Goal: Task Accomplishment & Management: Use online tool/utility

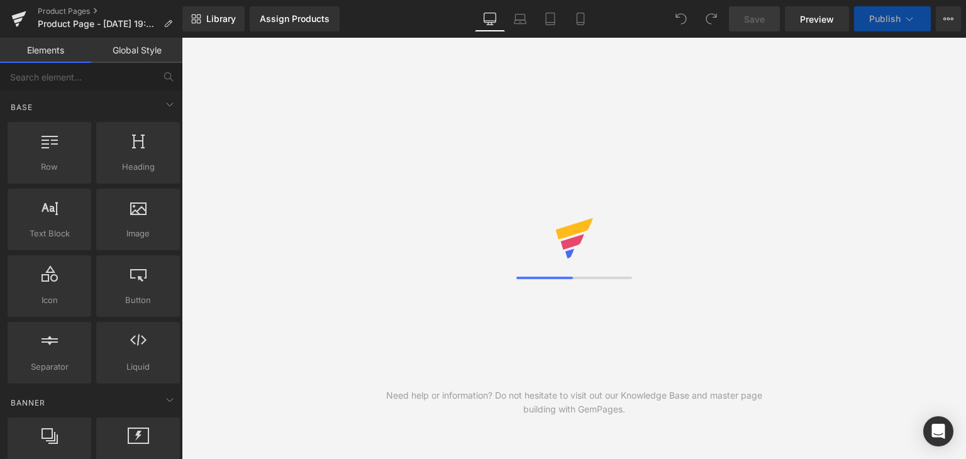
click at [395, 156] on div "Need help or information? Do not hesitate to visit out our Knowledge Base and m…" at bounding box center [574, 248] width 784 height 421
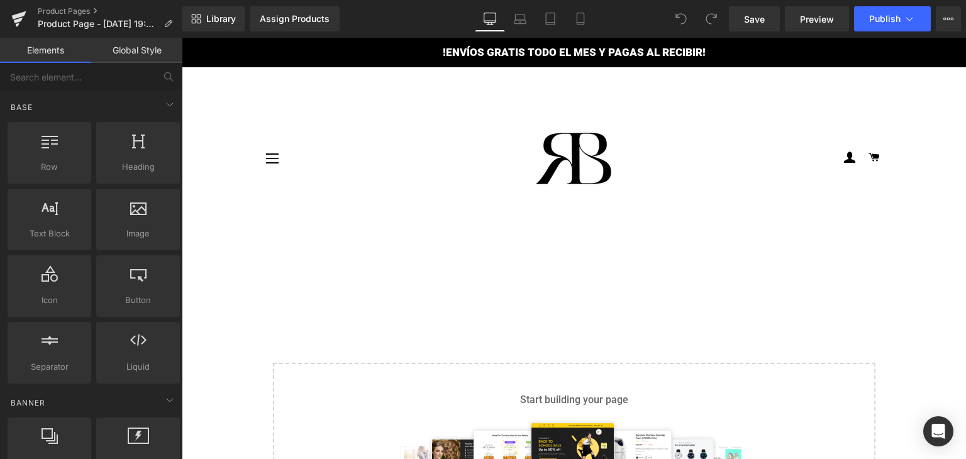
click at [358, 194] on div "Navegación" at bounding box center [315, 158] width 104 height 163
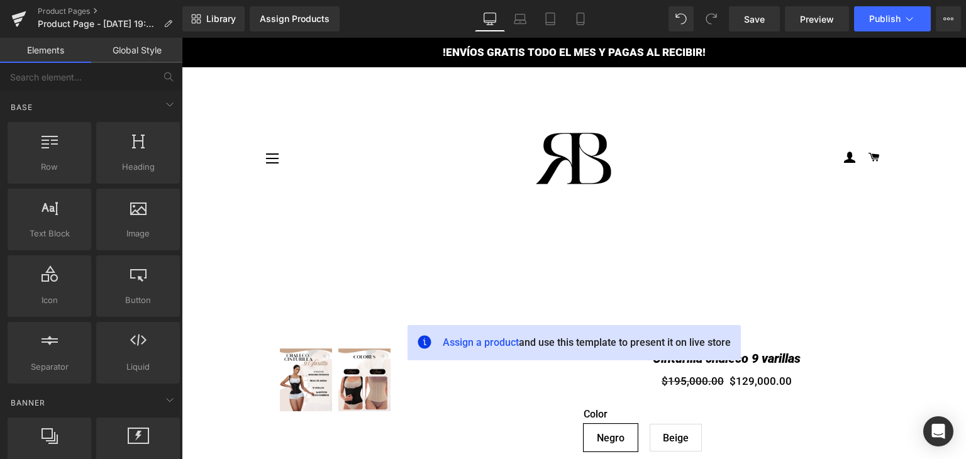
click at [351, 161] on div "Navegación" at bounding box center [315, 158] width 104 height 163
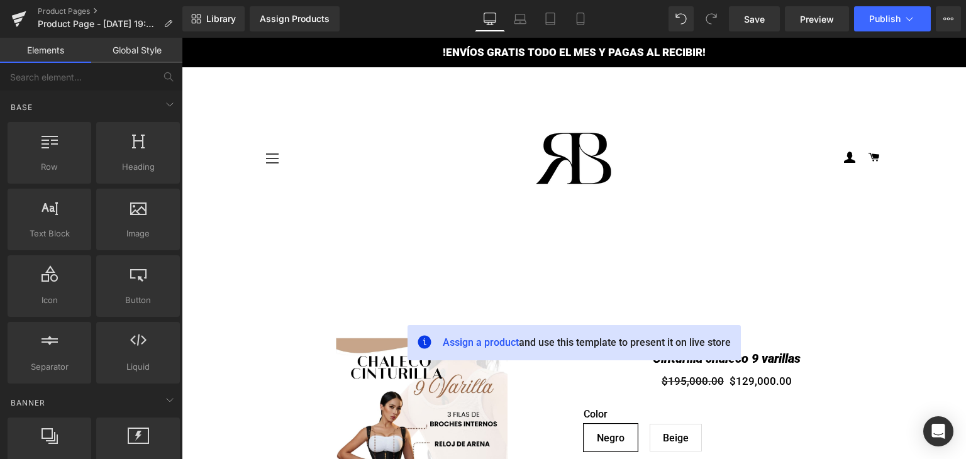
click at [266, 157] on button "Navegación" at bounding box center [271, 158] width 31 height 31
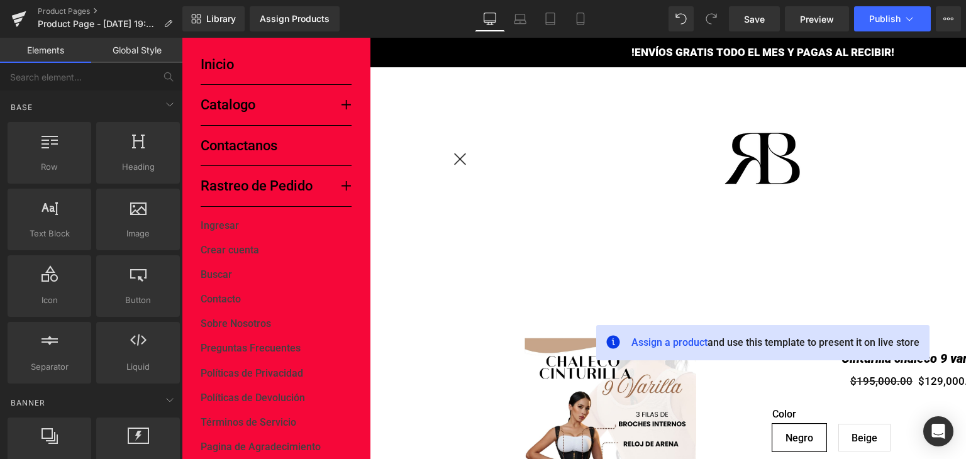
click at [455, 149] on button "Navegación" at bounding box center [460, 158] width 31 height 31
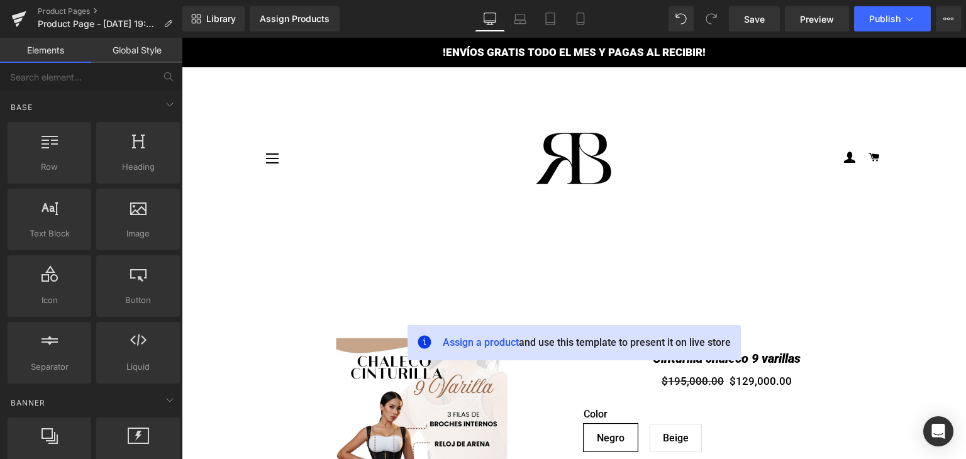
click at [885, 100] on div "Navegación Inicio Catalogo Carrito" at bounding box center [574, 158] width 660 height 163
click at [14, 14] on icon at bounding box center [18, 18] width 15 height 31
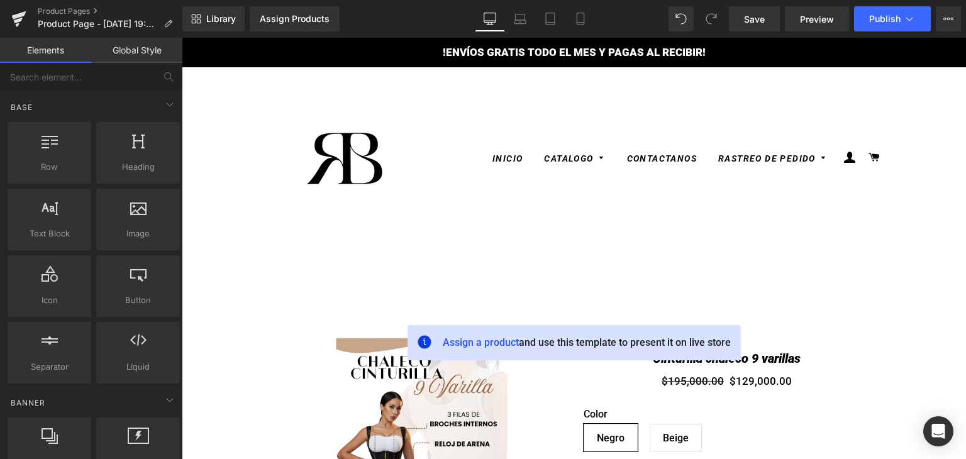
click at [681, 124] on nav "Inicio Catalogo Bodys de Compresión Prendas Compresión Alta" at bounding box center [677, 158] width 415 height 163
click at [876, 189] on nav "Inicio Catalogo Bodys de Compresión Prendas Compresión Alta" at bounding box center [677, 158] width 415 height 163
click at [950, 17] on icon at bounding box center [948, 19] width 10 height 10
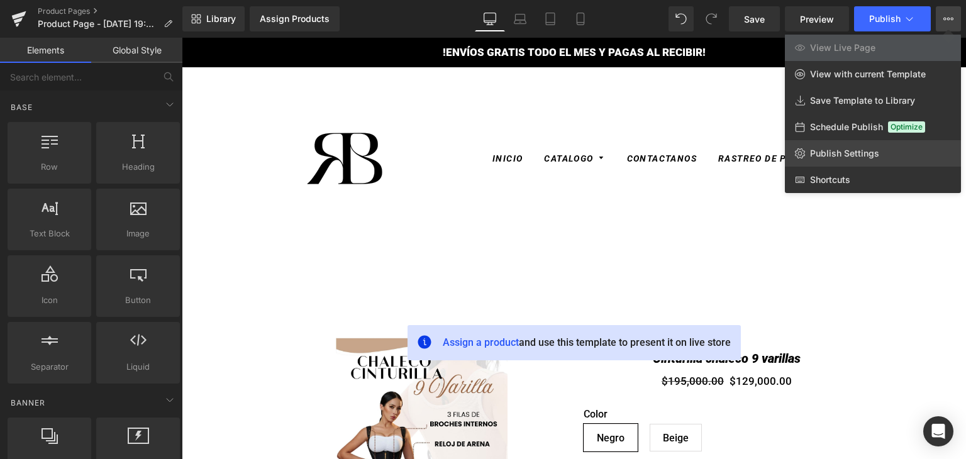
click at [857, 157] on span "Publish Settings" at bounding box center [844, 153] width 69 height 11
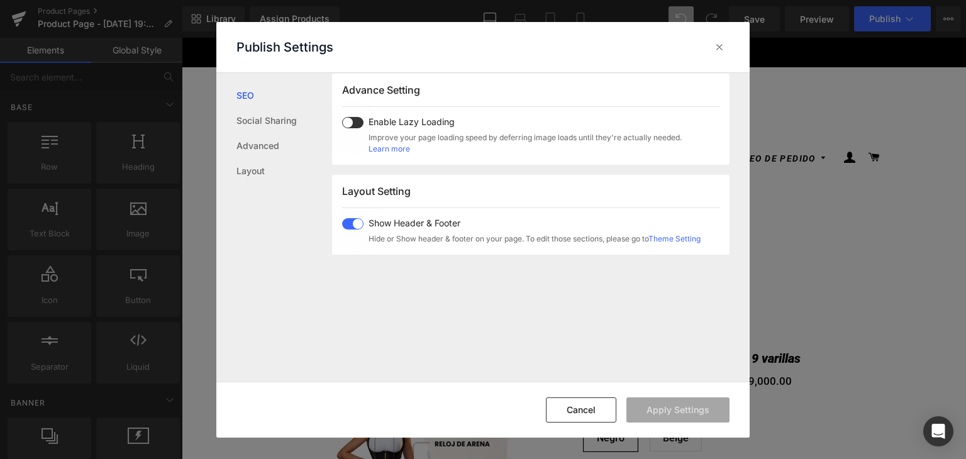
scroll to position [185, 0]
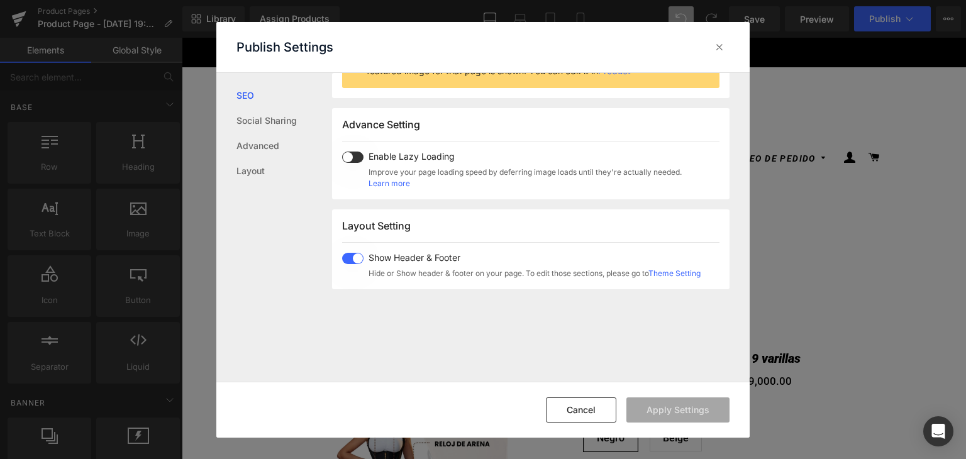
click at [350, 260] on span at bounding box center [352, 258] width 21 height 11
click at [676, 398] on button "Apply Settings" at bounding box center [677, 409] width 103 height 25
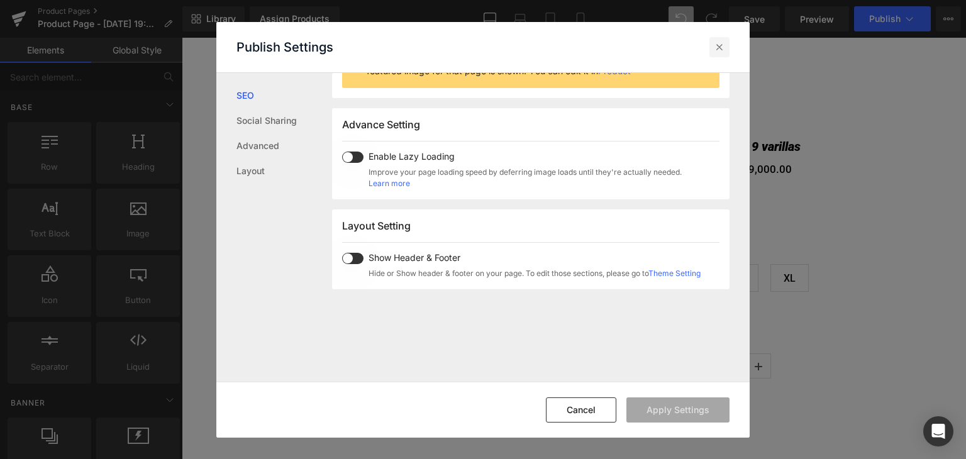
click at [722, 42] on icon at bounding box center [719, 47] width 13 height 13
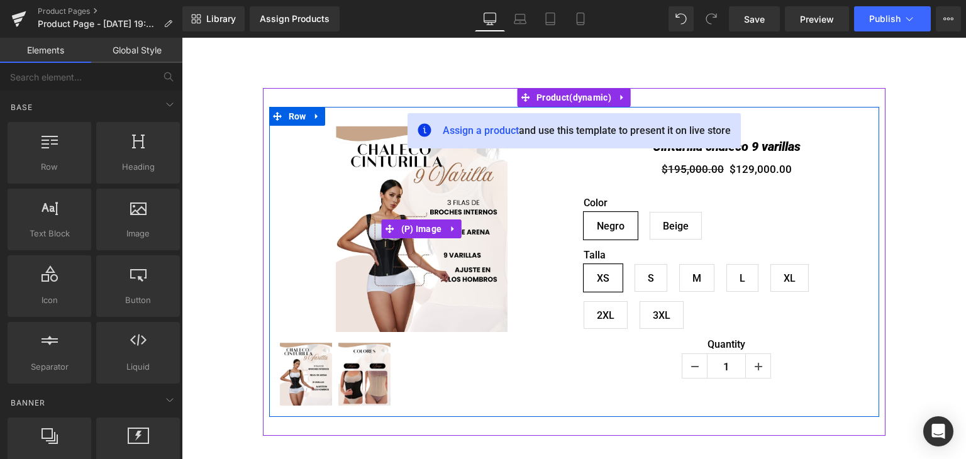
click at [299, 167] on div "Sale Off" at bounding box center [421, 229] width 286 height 206
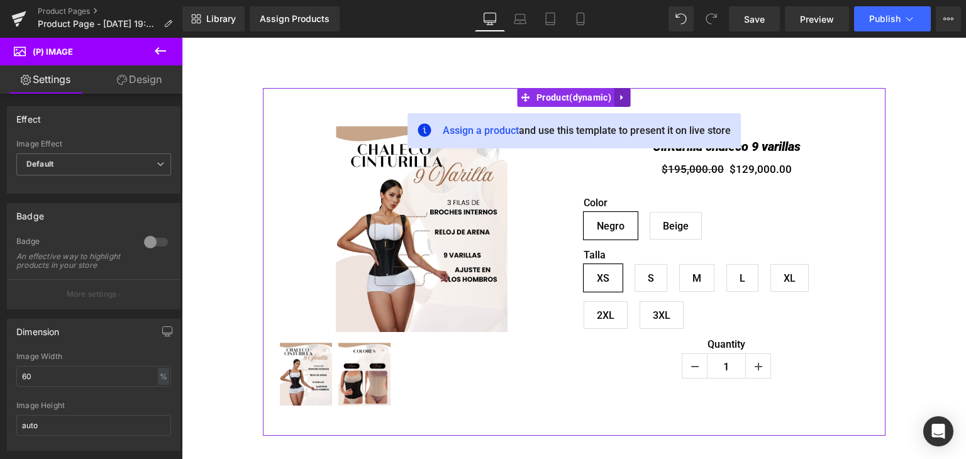
click at [618, 93] on icon at bounding box center [622, 97] width 9 height 9
click at [626, 99] on icon at bounding box center [630, 97] width 9 height 9
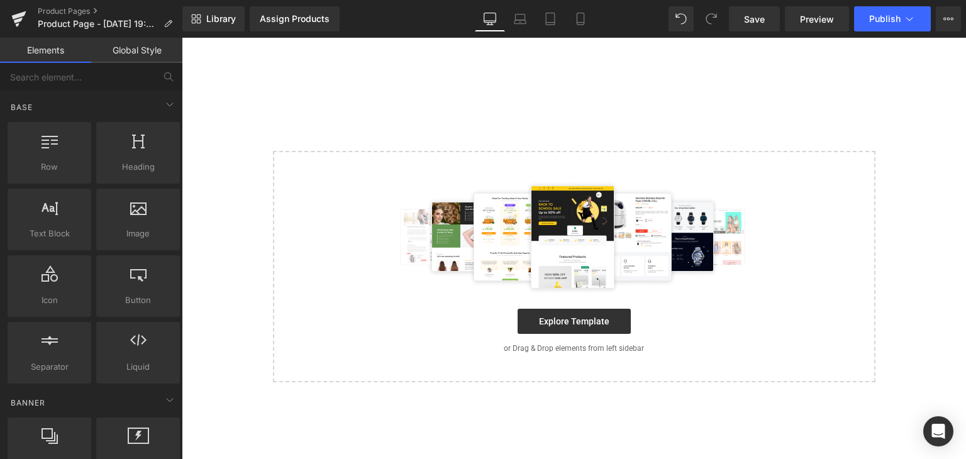
click at [544, 113] on div "Select your layout" at bounding box center [574, 235] width 622 height 294
click at [720, 206] on img at bounding box center [574, 236] width 366 height 113
click at [435, 147] on div "Select your layout" at bounding box center [574, 235] width 622 height 294
click at [395, 199] on img at bounding box center [574, 236] width 366 height 113
click at [357, 121] on div "Select your layout" at bounding box center [574, 235] width 622 height 294
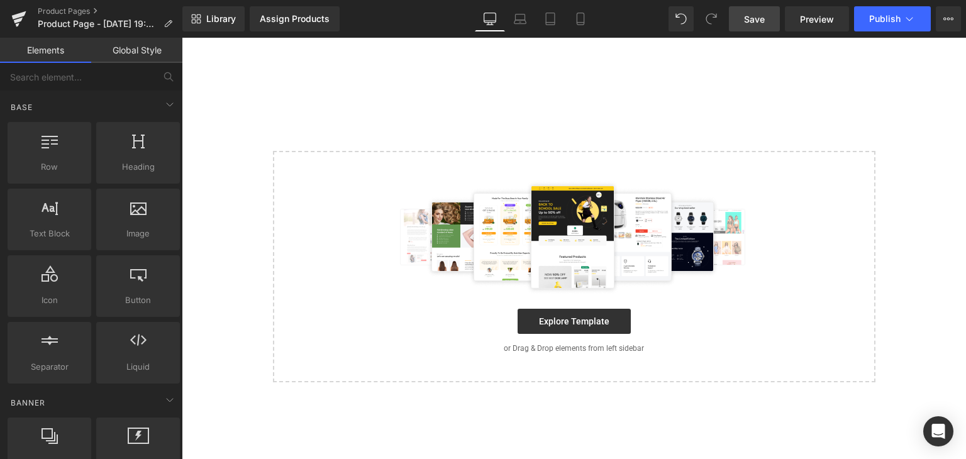
click at [769, 16] on link "Save" at bounding box center [754, 18] width 51 height 25
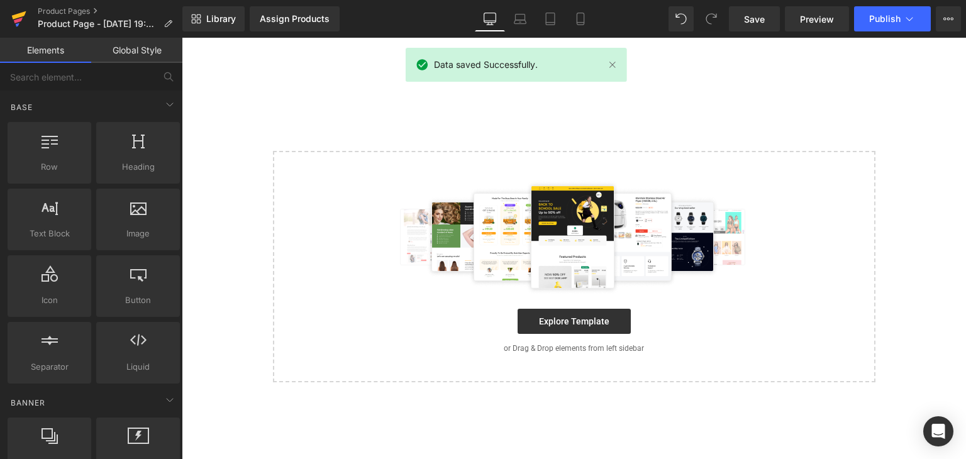
click at [21, 26] on icon at bounding box center [18, 18] width 15 height 31
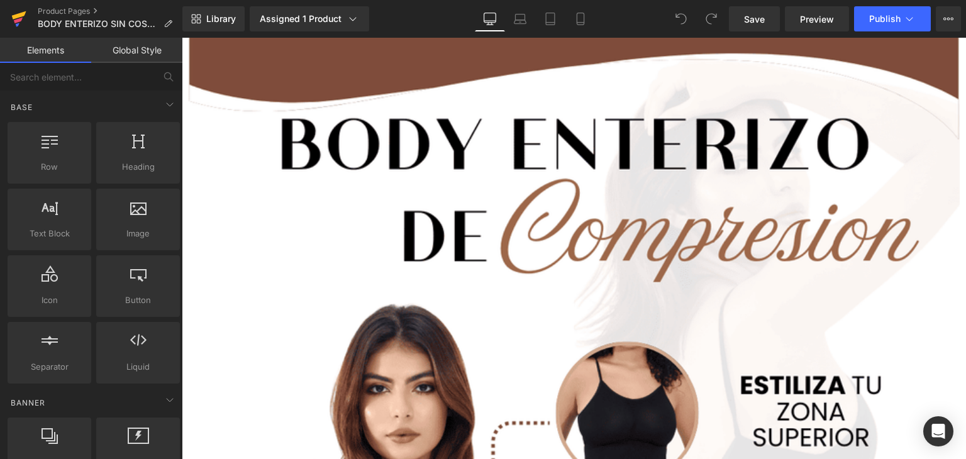
click at [16, 18] on icon at bounding box center [18, 18] width 15 height 31
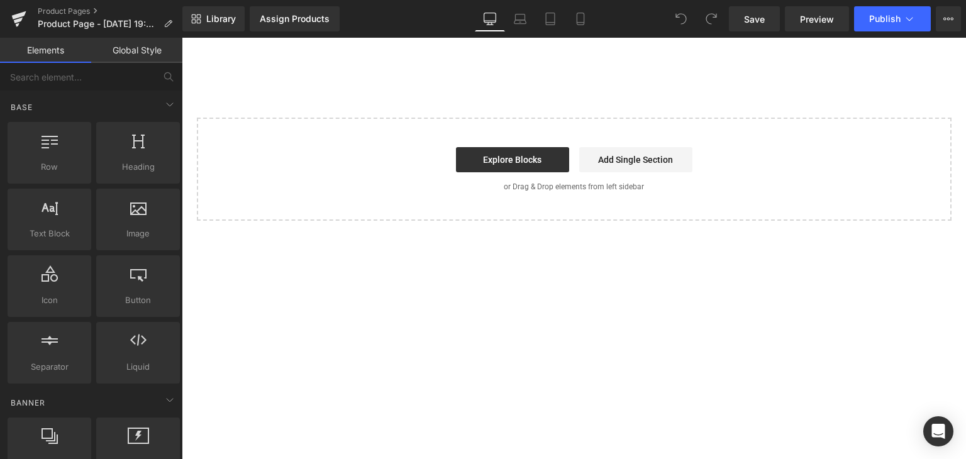
click at [431, 169] on div "Explore Blocks Add Single Section" at bounding box center [574, 159] width 714 height 25
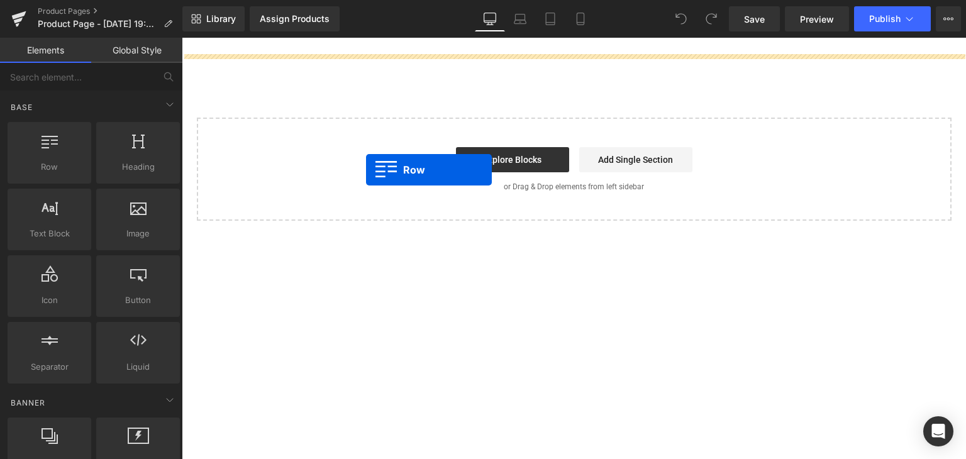
drag, startPoint x: 236, startPoint y: 192, endPoint x: 366, endPoint y: 170, distance: 131.3
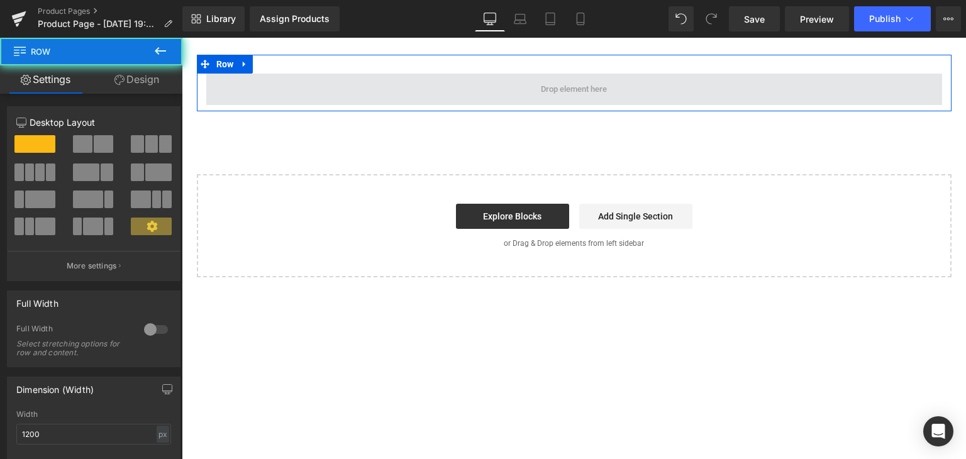
click at [422, 87] on span at bounding box center [573, 89] width 735 height 31
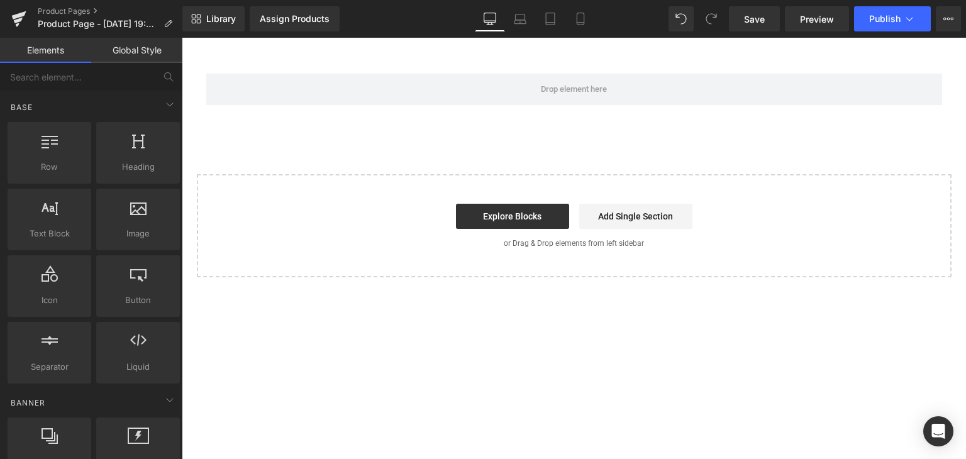
click at [362, 234] on div "Start building your page Explore Blocks Add Single Section or Drag & Drop eleme…" at bounding box center [574, 225] width 752 height 101
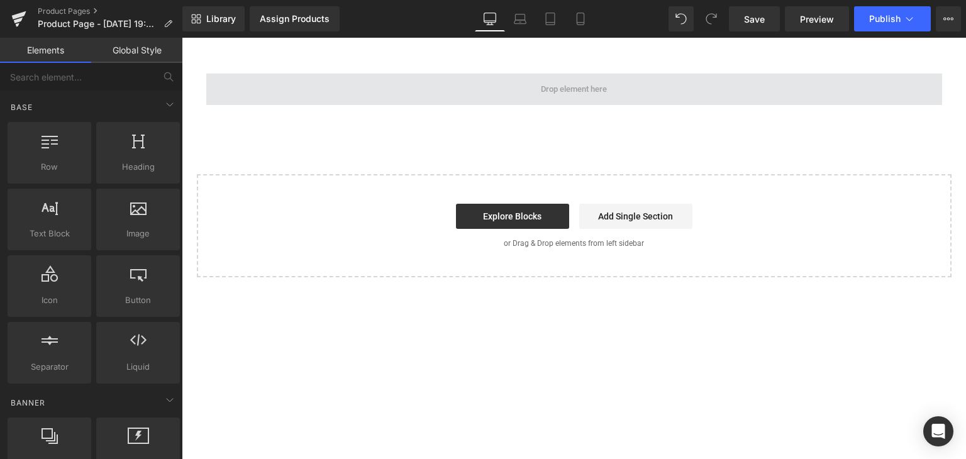
click at [478, 87] on span at bounding box center [573, 89] width 735 height 31
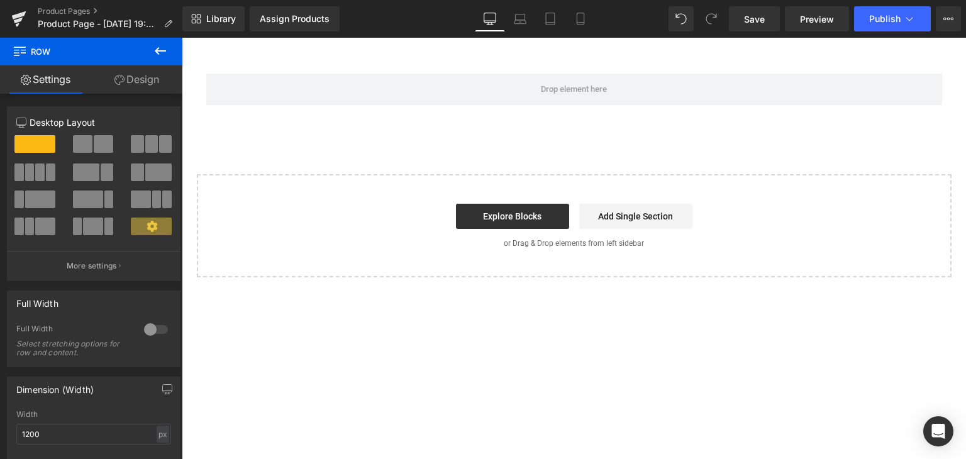
click at [160, 59] on button at bounding box center [160, 52] width 44 height 28
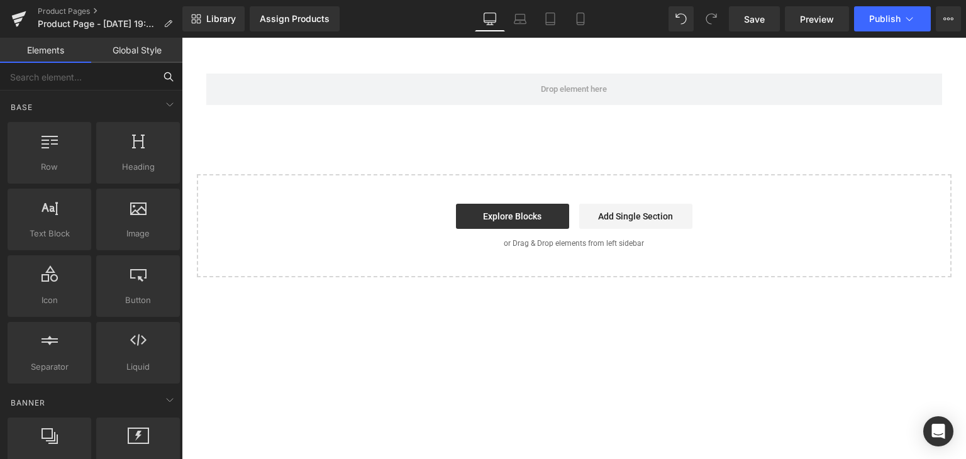
click at [115, 75] on input "text" at bounding box center [77, 77] width 155 height 28
type input "im"
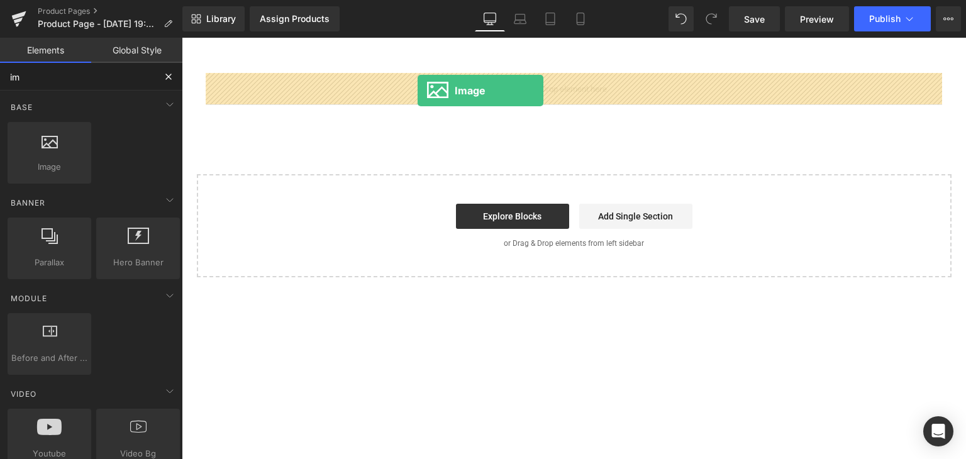
drag, startPoint x: 234, startPoint y: 175, endPoint x: 417, endPoint y: 91, distance: 201.7
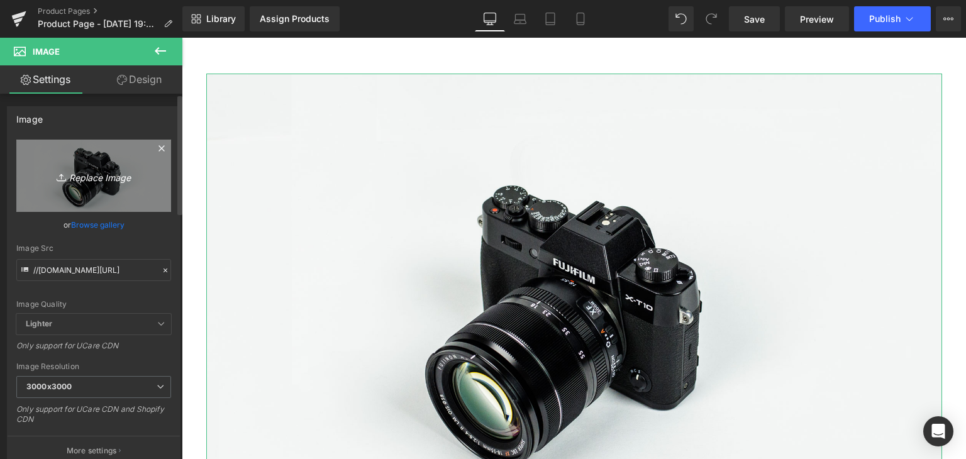
click at [106, 177] on icon "Replace Image" at bounding box center [93, 176] width 101 height 16
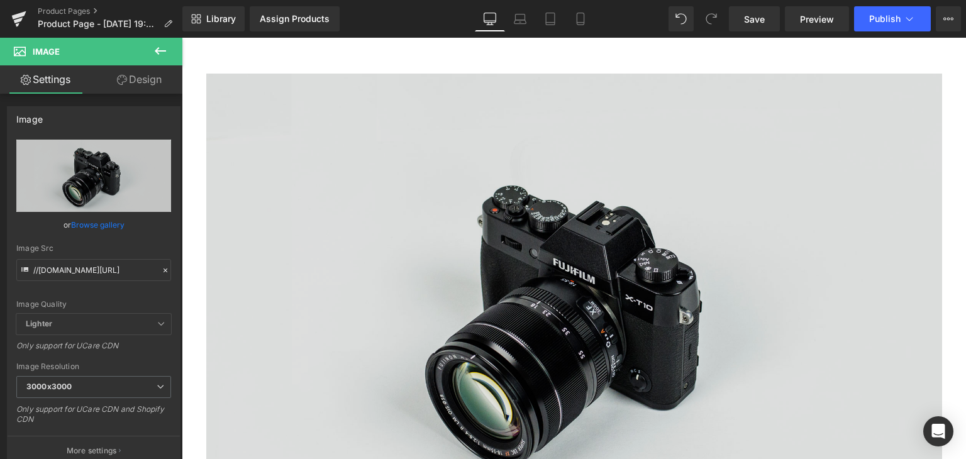
click at [578, 143] on img at bounding box center [573, 317] width 735 height 487
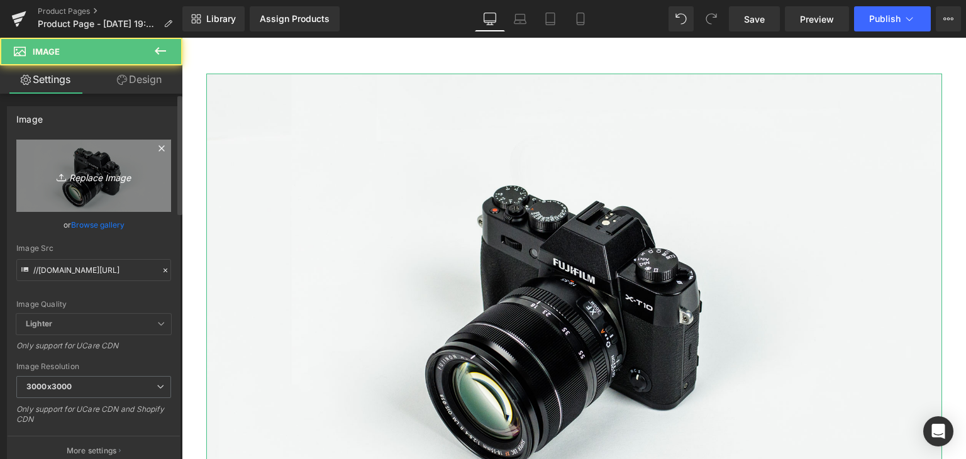
click at [96, 180] on icon "Replace Image" at bounding box center [93, 176] width 101 height 16
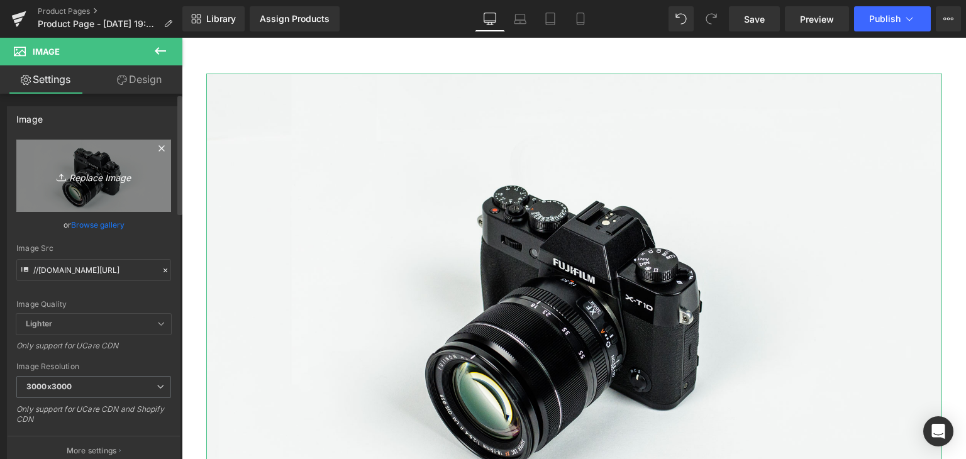
type input "C:\fakepath\AnyConv.com__ANDRÉS BALOCO (1).webp"
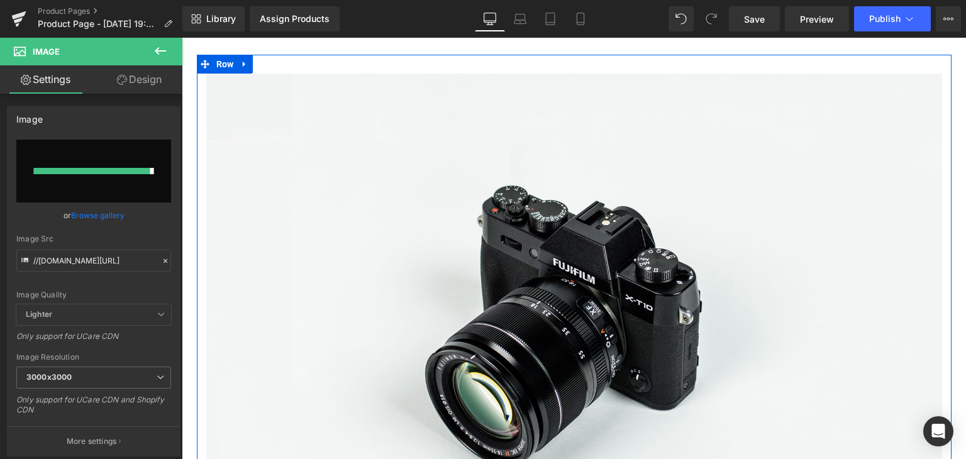
type input "https://ucarecdn.com/f4a3fc15-3f81-45da-91eb-55f12d8b368c/-/format/auto/-/previ…"
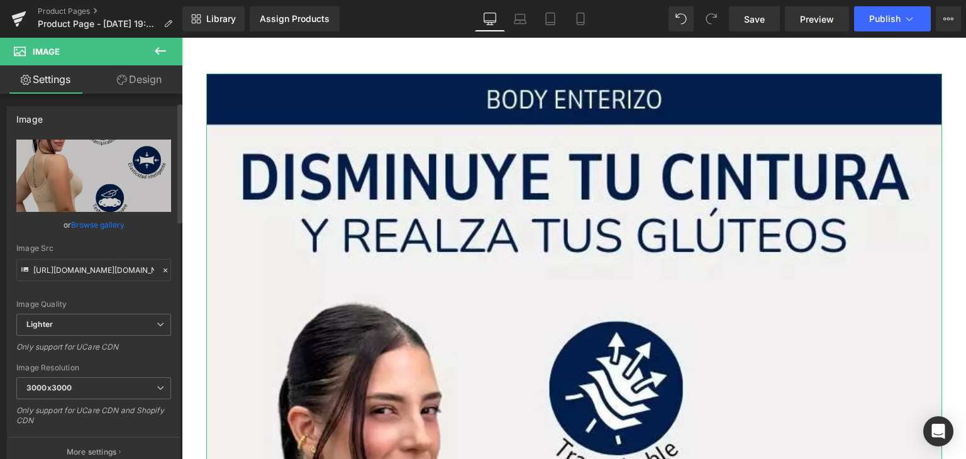
scroll to position [126, 0]
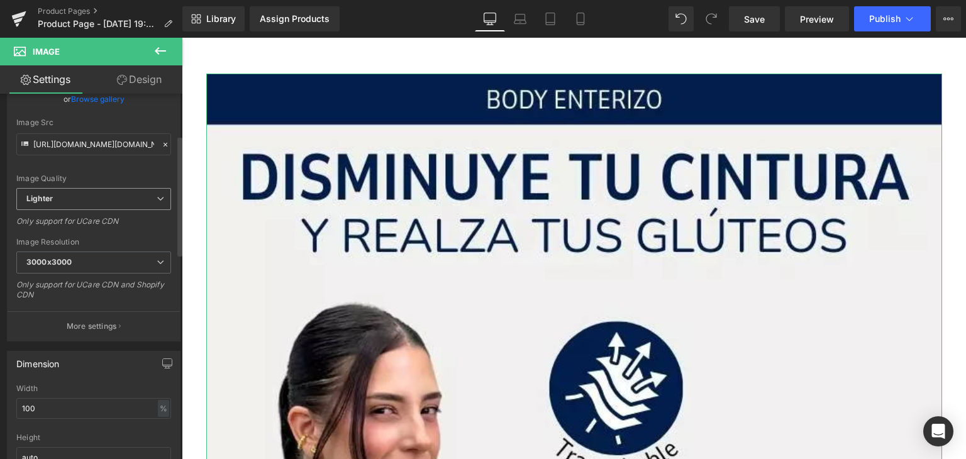
click at [127, 202] on span "Lighter" at bounding box center [93, 199] width 155 height 22
click at [130, 170] on div "Image Quality Lighter Lightest Lighter Lighter Lightest Only support for UCare …" at bounding box center [91, 101] width 150 height 174
click at [108, 261] on span "3000x3000" at bounding box center [93, 262] width 155 height 22
click at [129, 235] on div "https://ucarecdn.com/f4a3fc15-3f81-45da-91eb-55f12d8b368c/-/format/auto/-/previ…" at bounding box center [94, 177] width 172 height 327
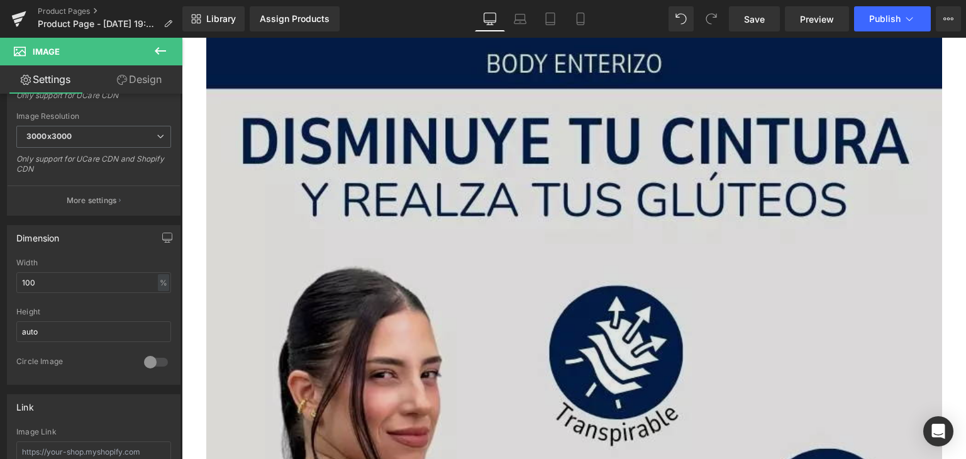
scroll to position [0, 0]
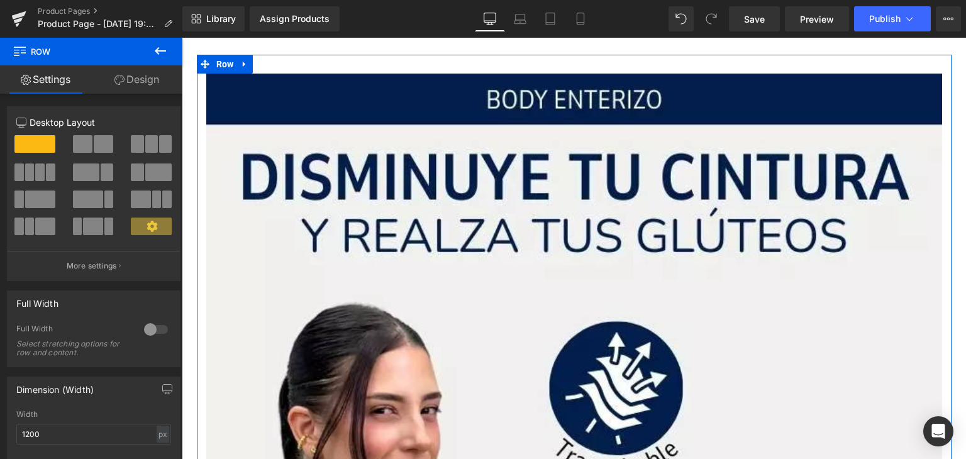
click at [126, 85] on link "Design" at bounding box center [136, 79] width 91 height 28
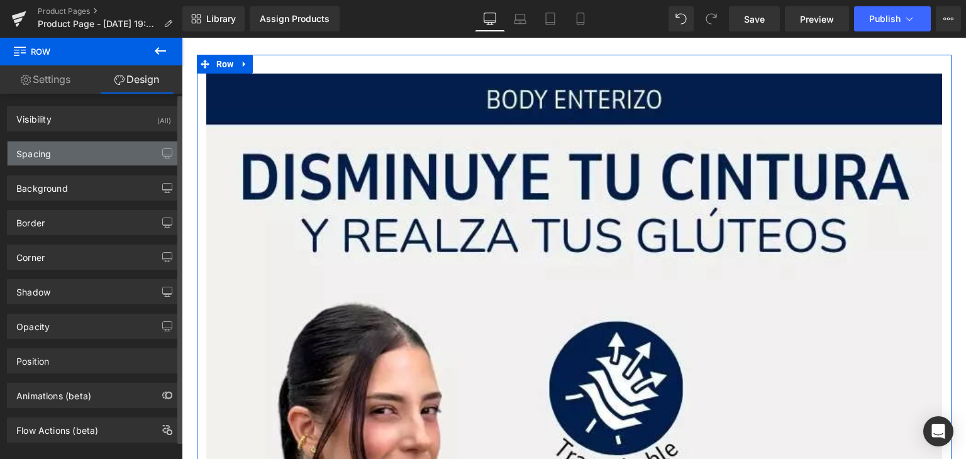
click at [92, 147] on div "Spacing" at bounding box center [94, 153] width 172 height 24
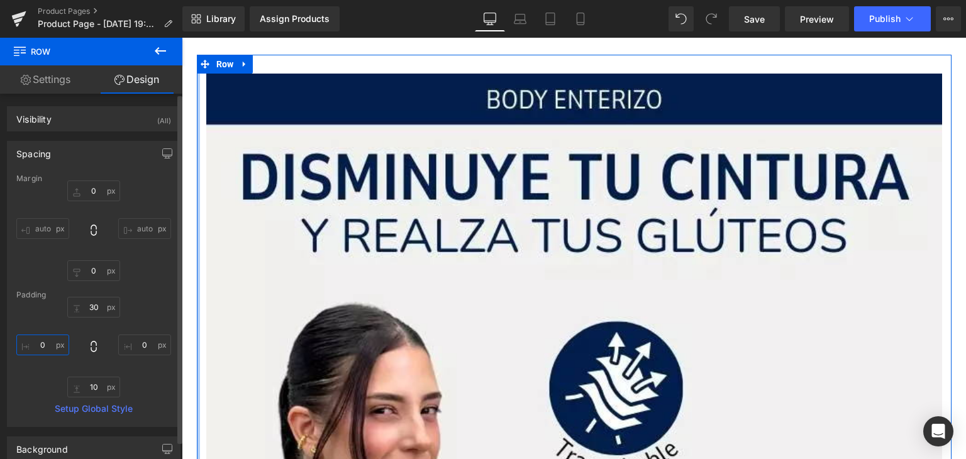
click at [46, 343] on input "0" at bounding box center [42, 344] width 53 height 21
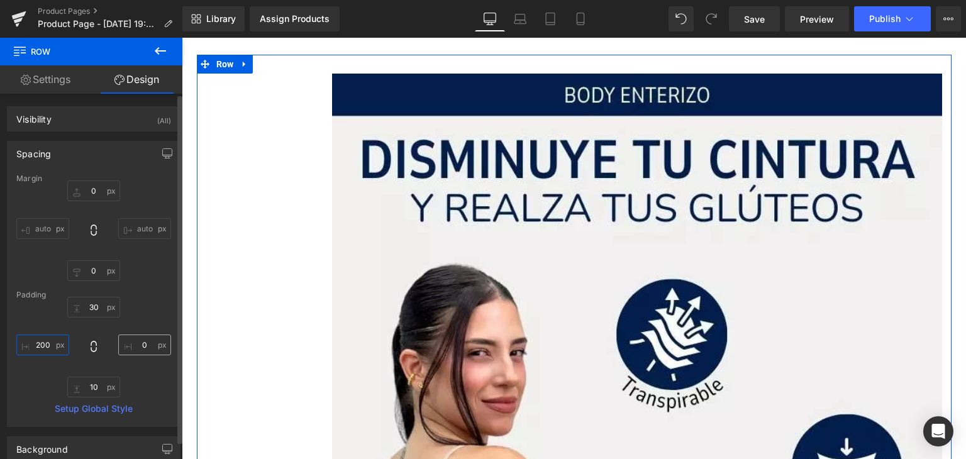
type input "200"
click at [135, 346] on input "0" at bounding box center [144, 344] width 53 height 21
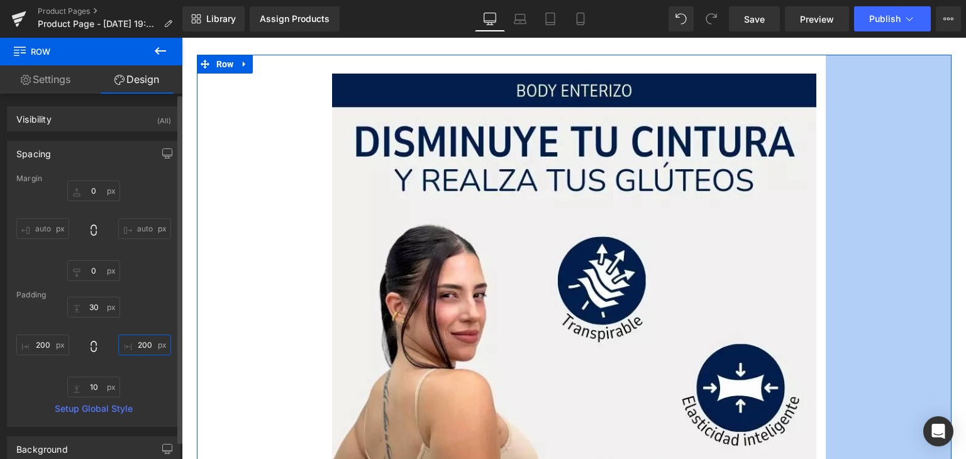
click at [136, 341] on input "200" at bounding box center [144, 344] width 53 height 21
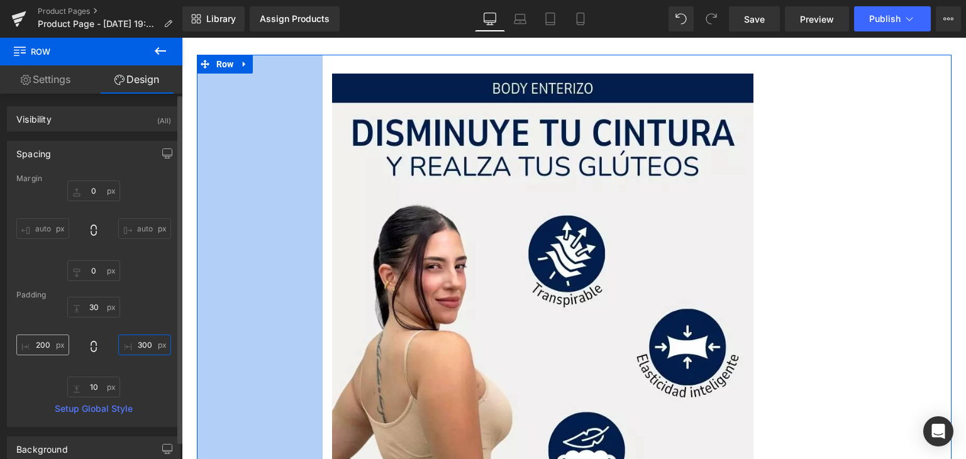
type input "300"
click at [38, 343] on input "200" at bounding box center [42, 344] width 53 height 21
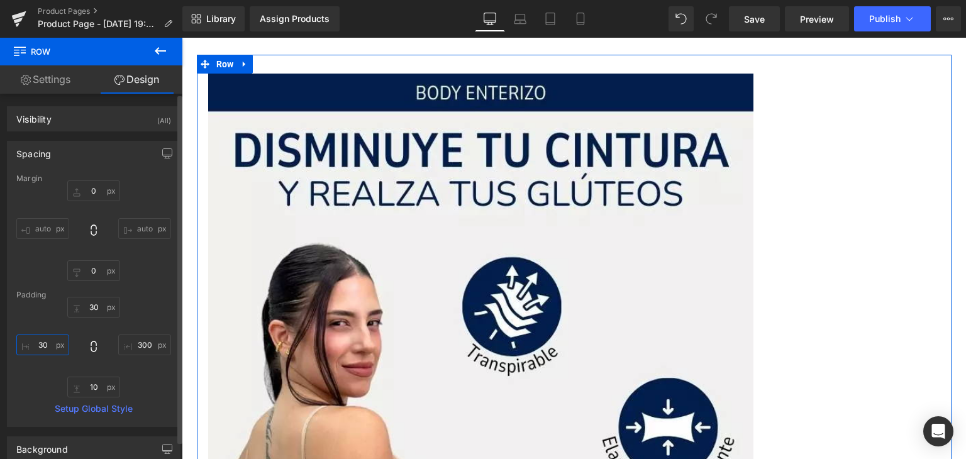
type input "300"
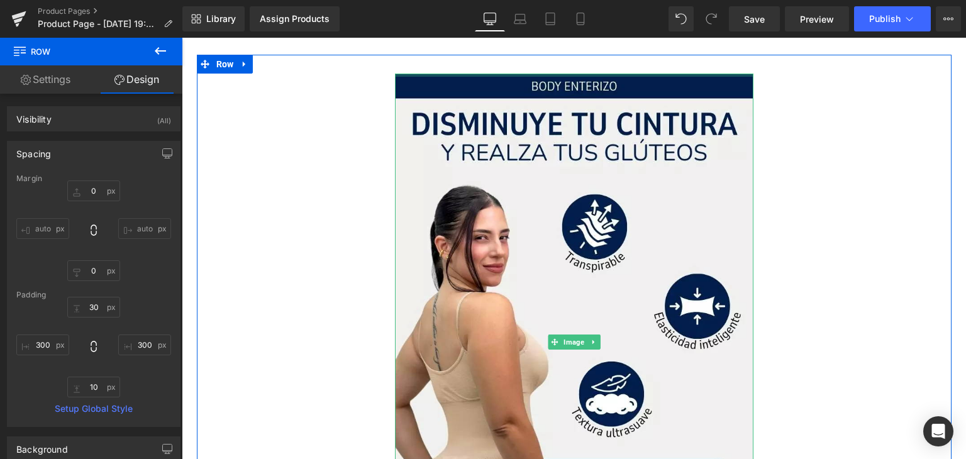
click at [428, 74] on div at bounding box center [574, 75] width 358 height 3
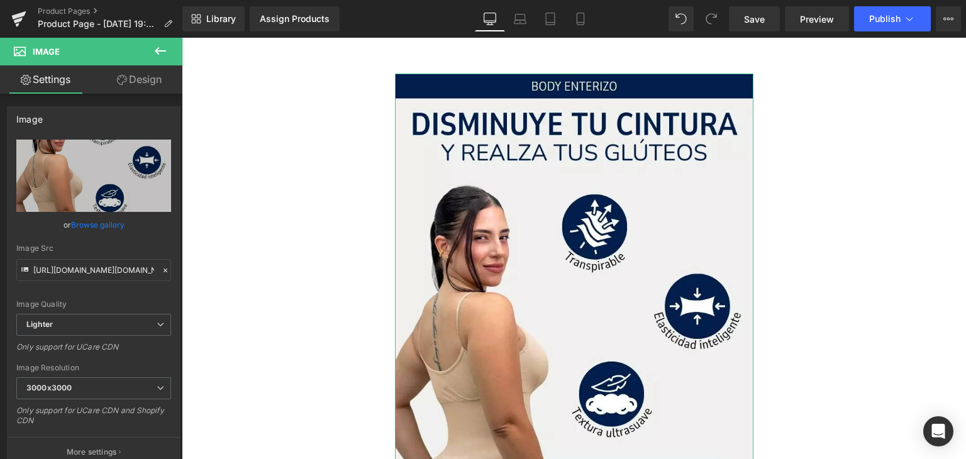
click at [127, 81] on link "Design" at bounding box center [139, 79] width 91 height 28
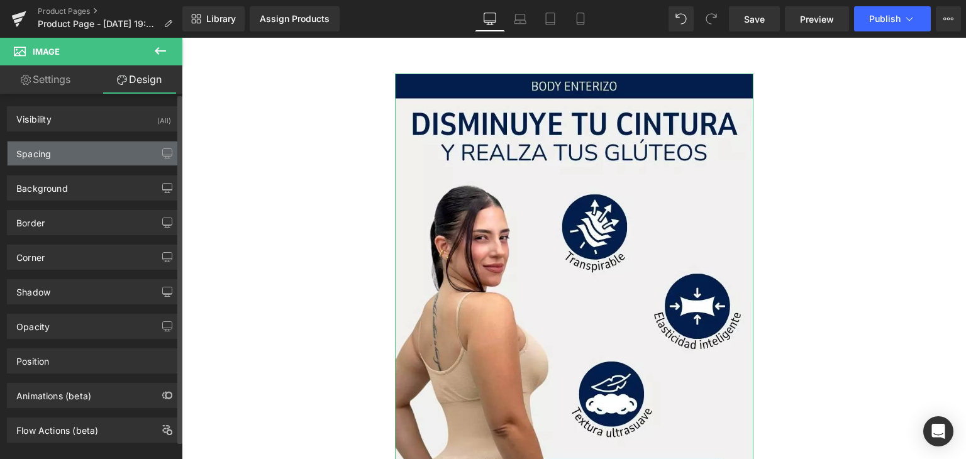
click at [99, 146] on div "Spacing" at bounding box center [94, 153] width 172 height 24
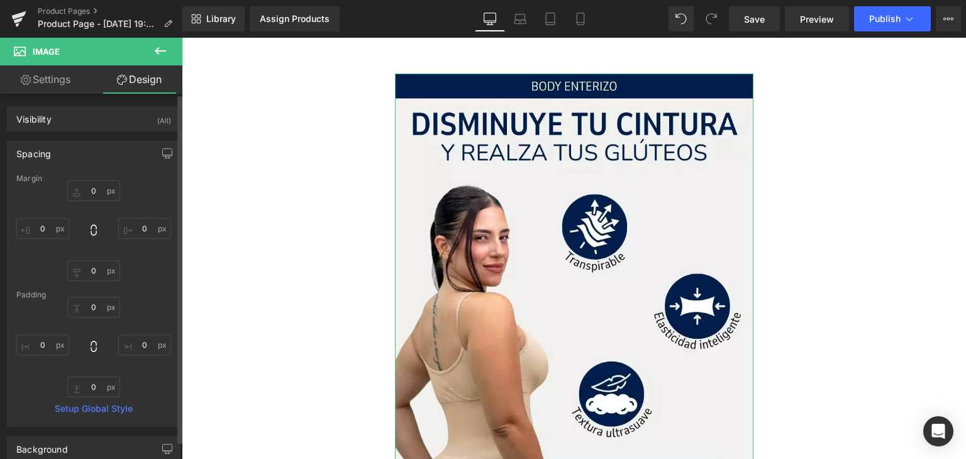
click at [96, 149] on div "Spacing" at bounding box center [94, 153] width 172 height 24
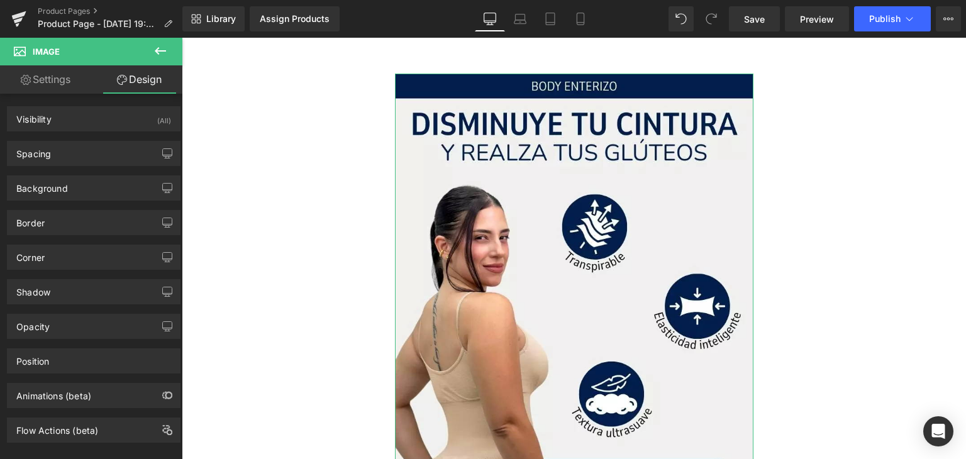
click at [76, 81] on link "Settings" at bounding box center [45, 79] width 91 height 28
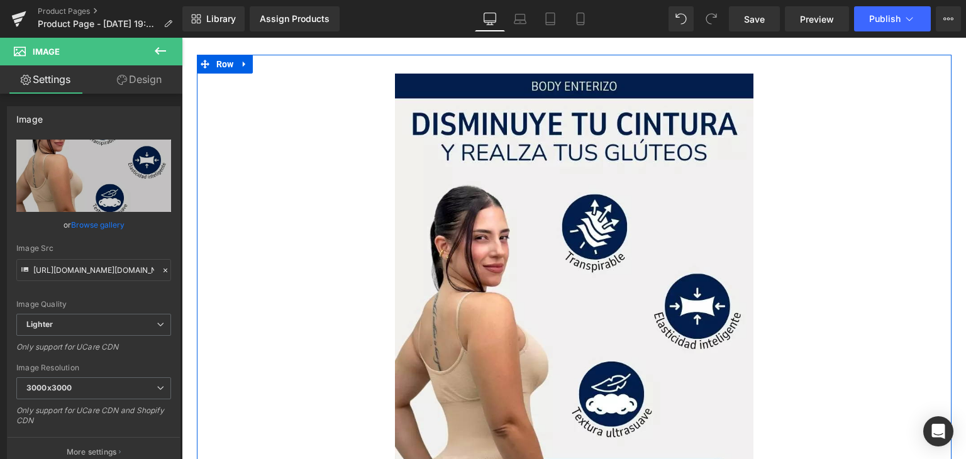
click at [387, 65] on div "Image Row 300px 300px" at bounding box center [574, 336] width 754 height 563
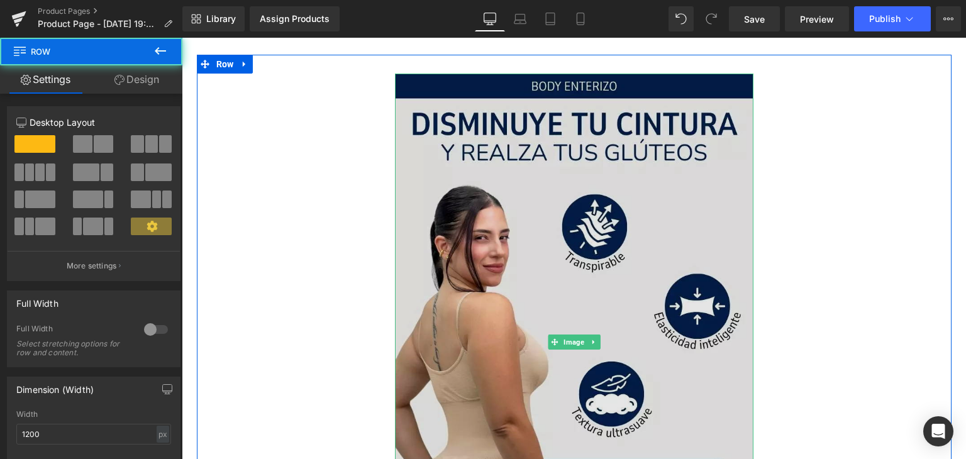
click at [399, 85] on img at bounding box center [574, 342] width 358 height 537
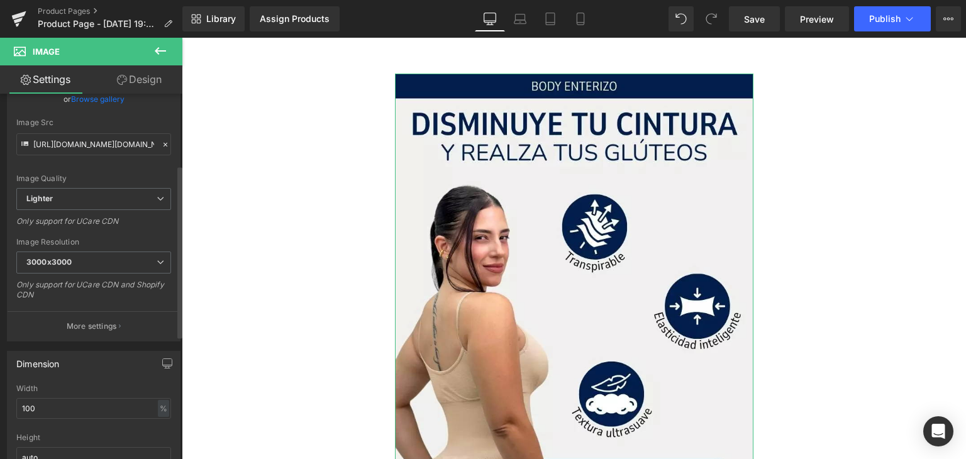
scroll to position [251, 0]
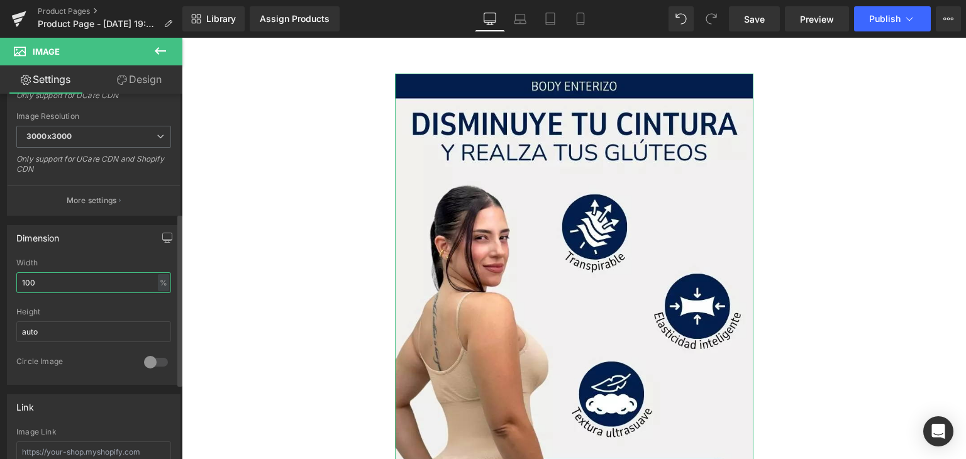
click at [101, 278] on input "100" at bounding box center [93, 282] width 155 height 21
click at [113, 309] on div "Height" at bounding box center [93, 311] width 155 height 9
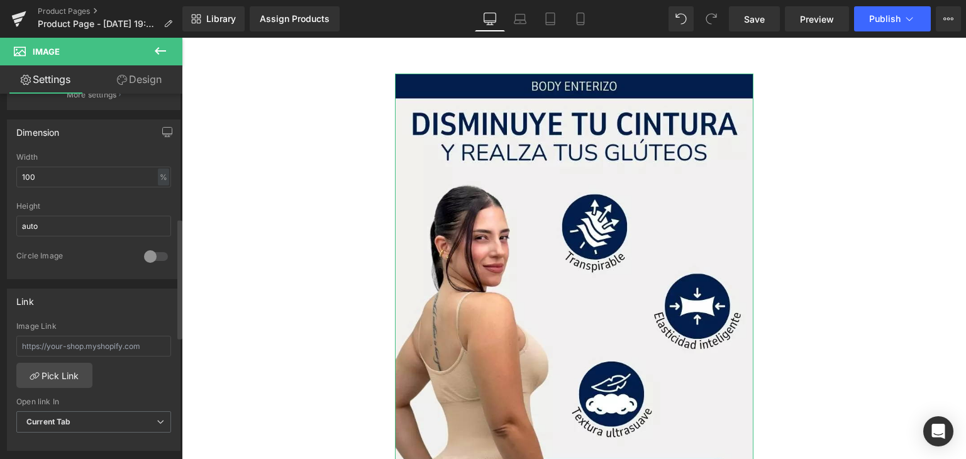
scroll to position [377, 0]
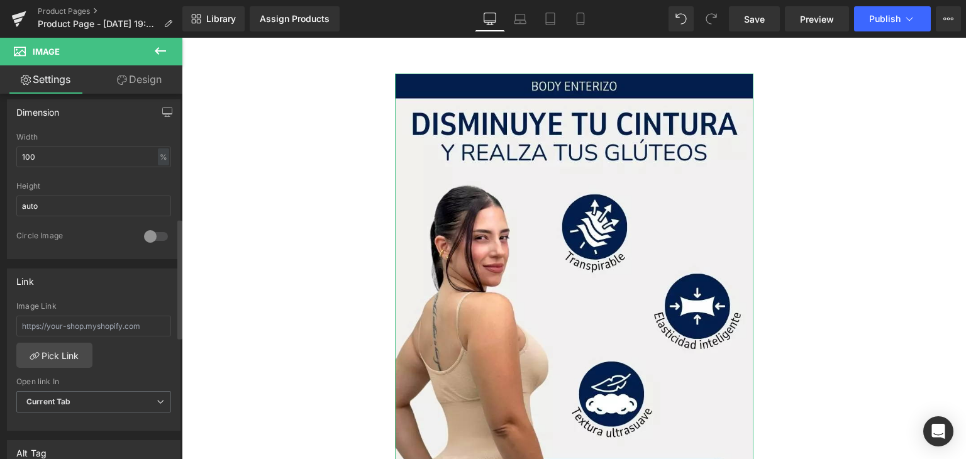
click at [151, 234] on div at bounding box center [156, 236] width 30 height 20
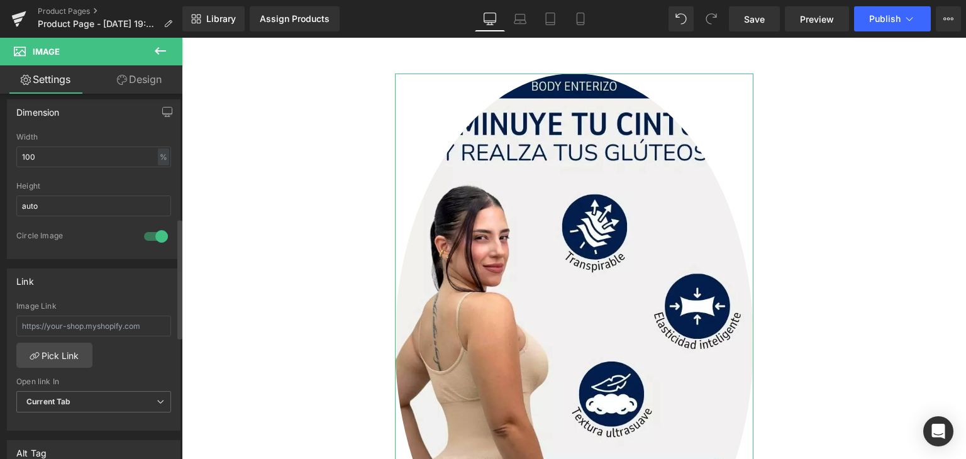
click at [151, 234] on div at bounding box center [156, 236] width 30 height 20
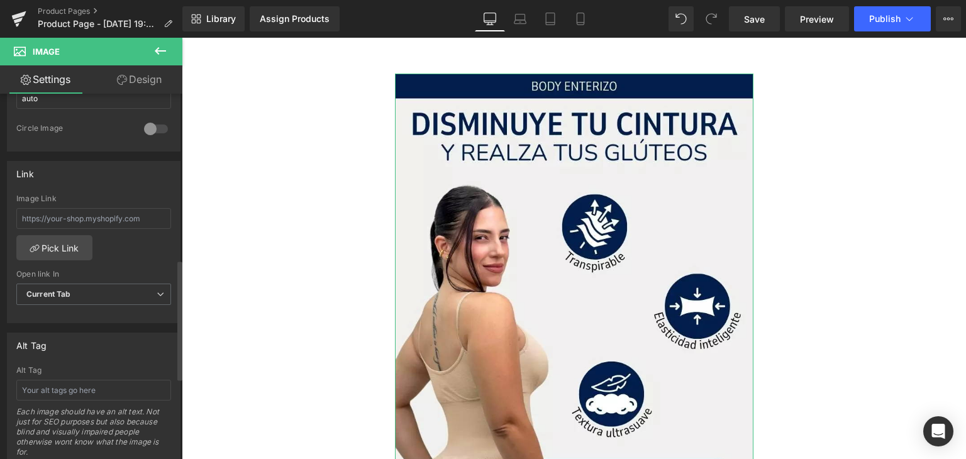
scroll to position [503, 0]
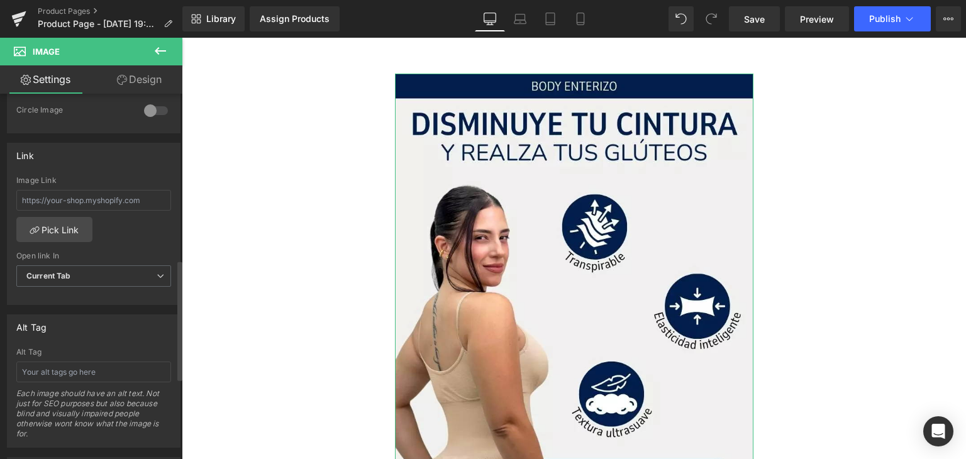
click at [148, 111] on div at bounding box center [156, 111] width 30 height 20
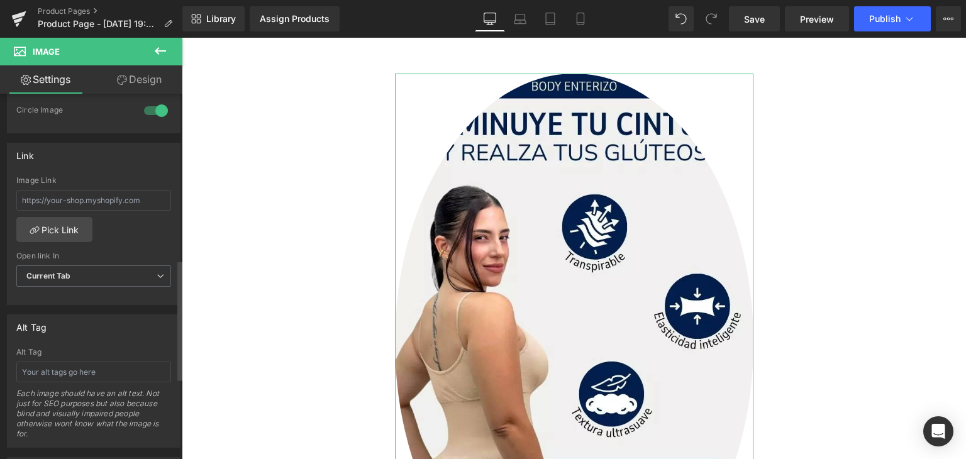
click at [148, 111] on div at bounding box center [156, 111] width 30 height 20
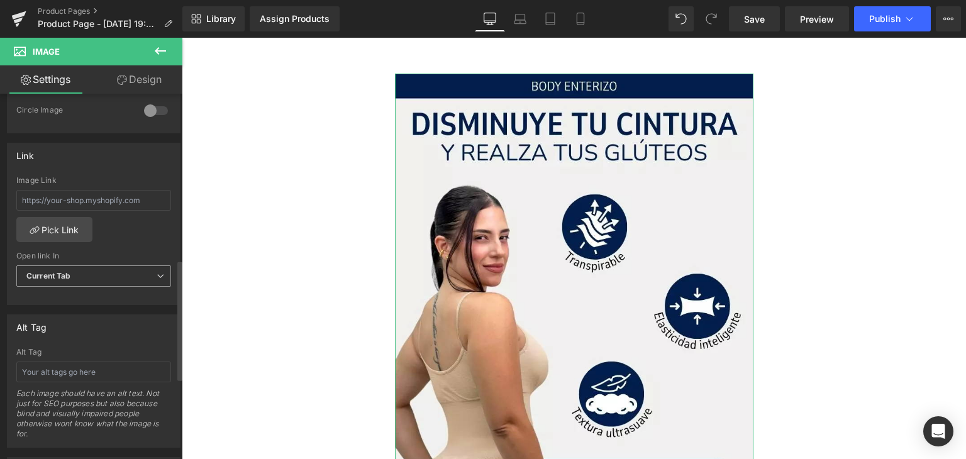
click at [85, 277] on span "Current Tab" at bounding box center [93, 276] width 155 height 22
click at [96, 272] on span "Current Tab" at bounding box center [91, 276] width 150 height 22
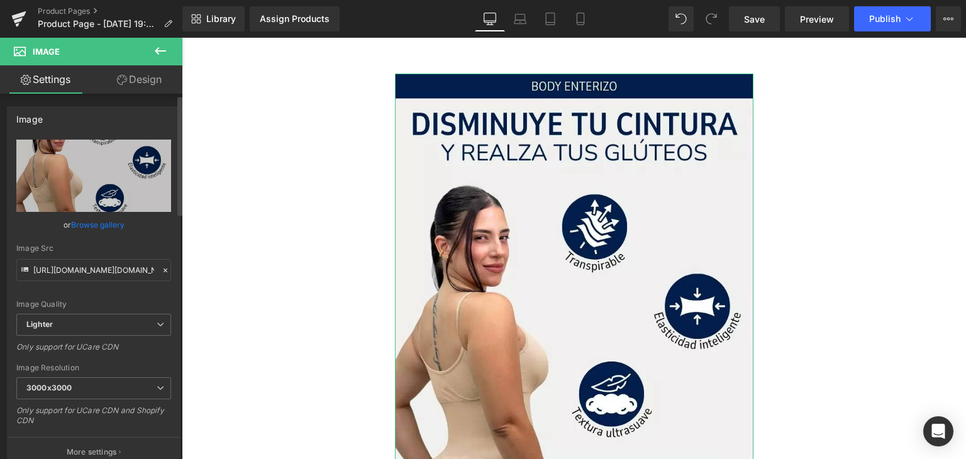
scroll to position [126, 0]
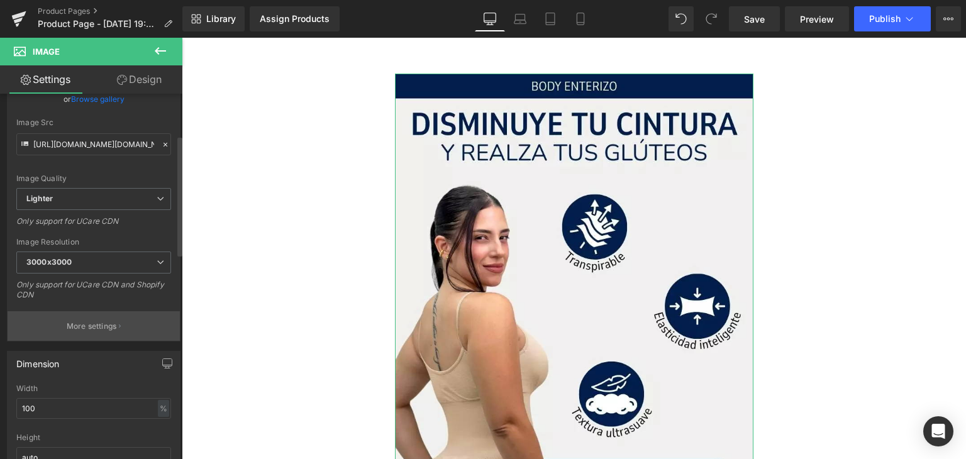
click at [92, 322] on p "More settings" at bounding box center [92, 326] width 50 height 11
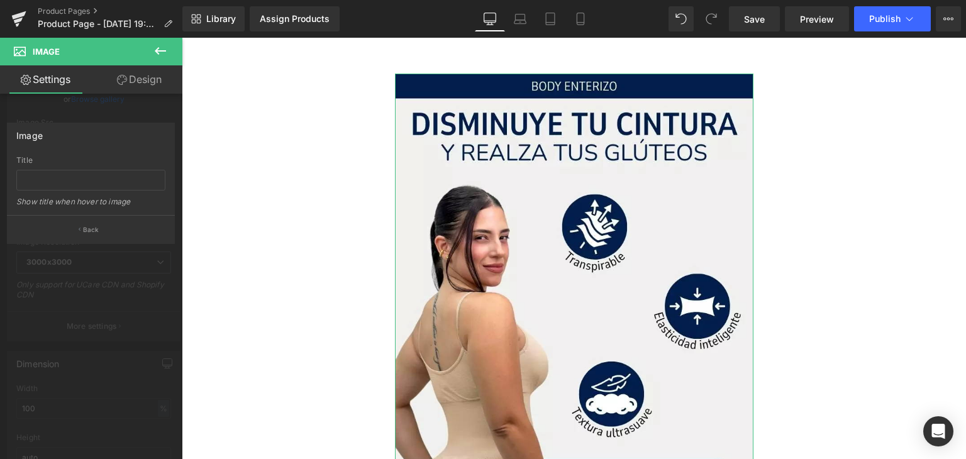
click at [87, 298] on div at bounding box center [91, 251] width 182 height 427
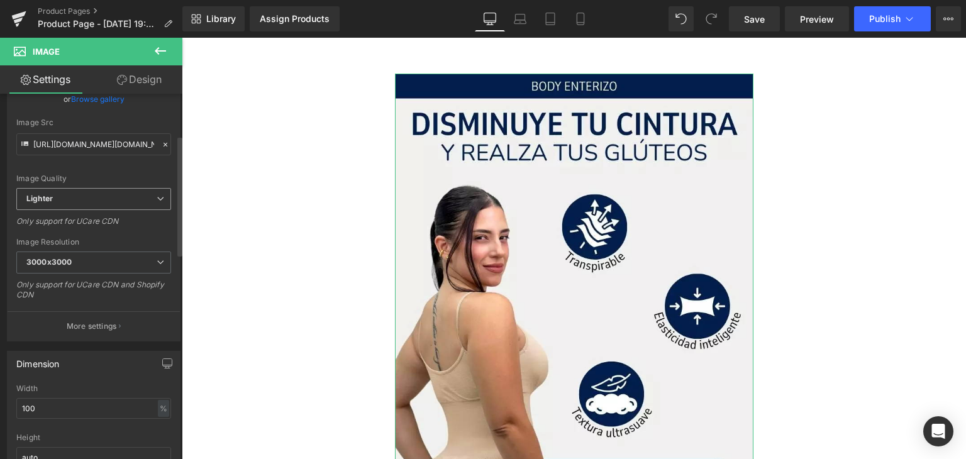
scroll to position [0, 0]
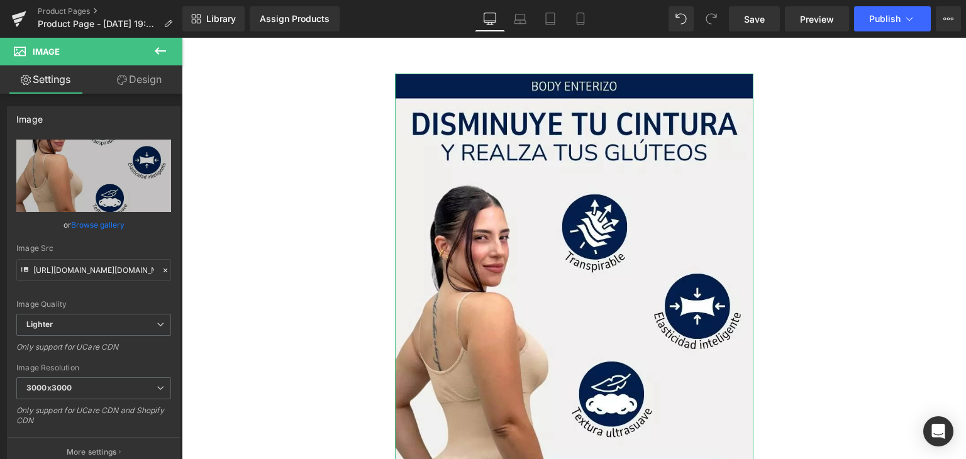
click at [123, 88] on link "Design" at bounding box center [139, 79] width 91 height 28
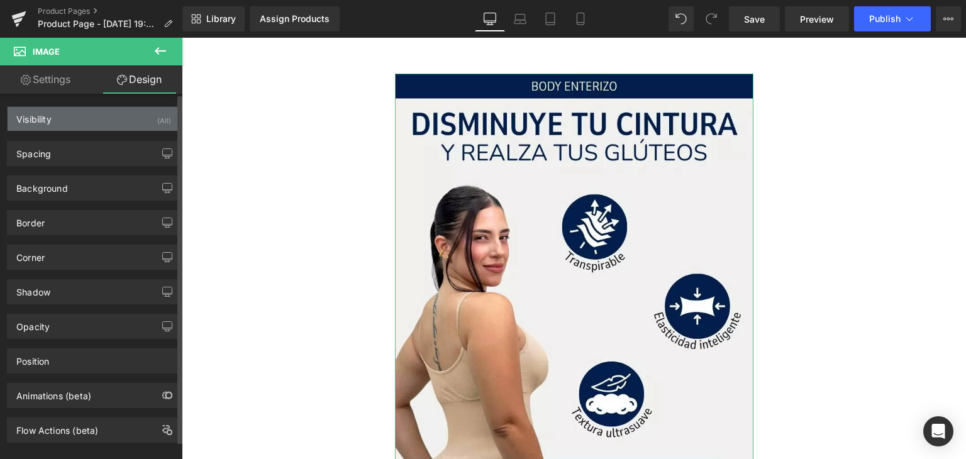
click at [108, 124] on div "Visibility (All)" at bounding box center [94, 119] width 172 height 24
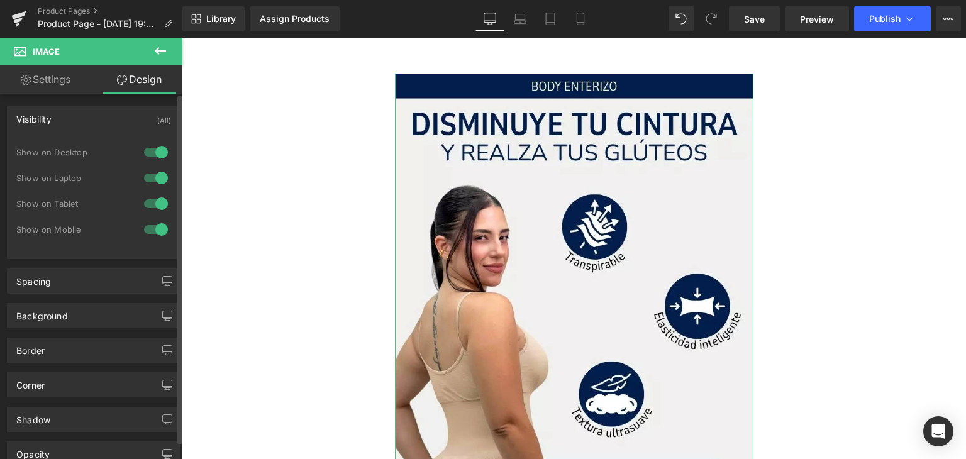
click at [108, 124] on div "Visibility (All)" at bounding box center [94, 119] width 172 height 24
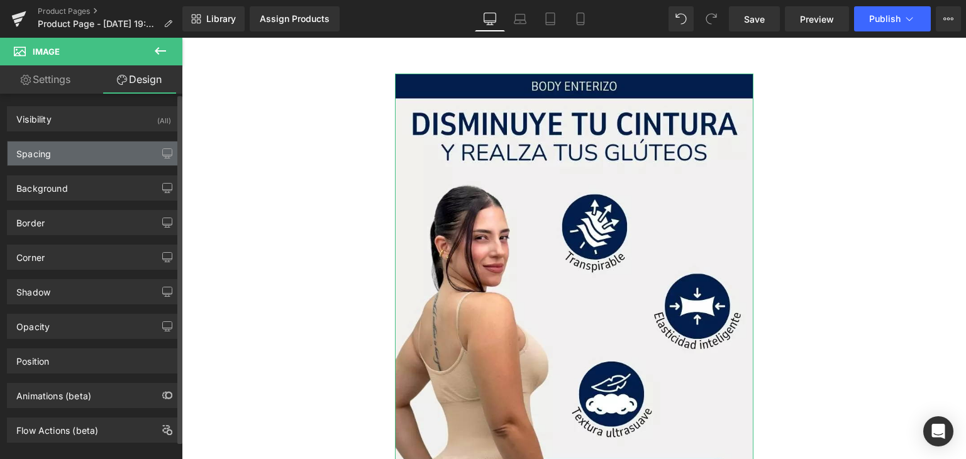
click at [89, 154] on div "Spacing" at bounding box center [94, 153] width 172 height 24
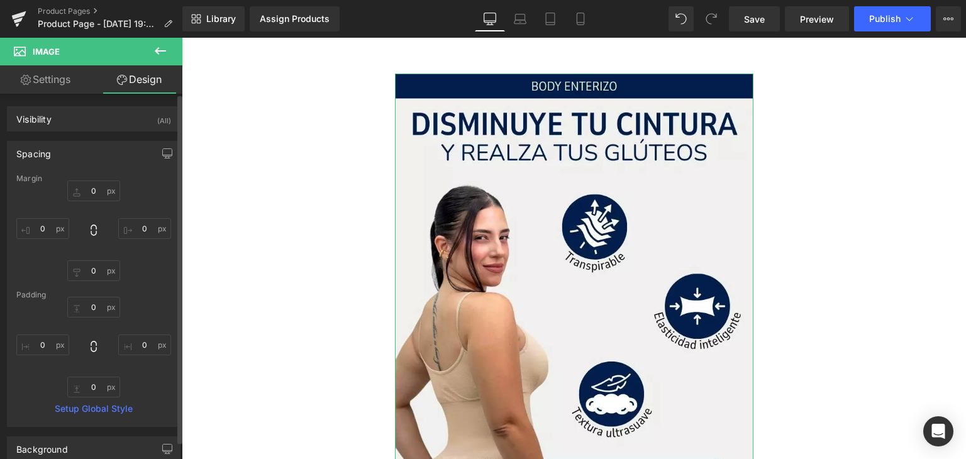
click at [89, 154] on div "Spacing" at bounding box center [94, 153] width 172 height 24
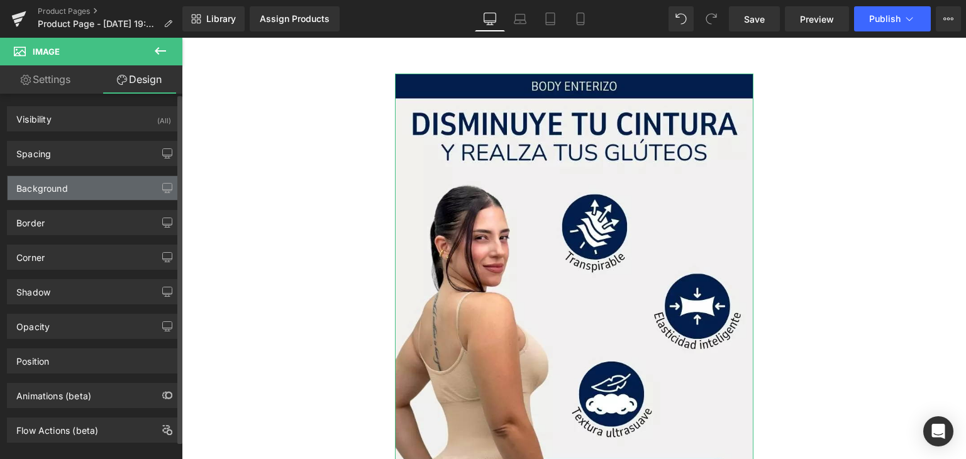
click at [84, 185] on div "Background" at bounding box center [94, 188] width 172 height 24
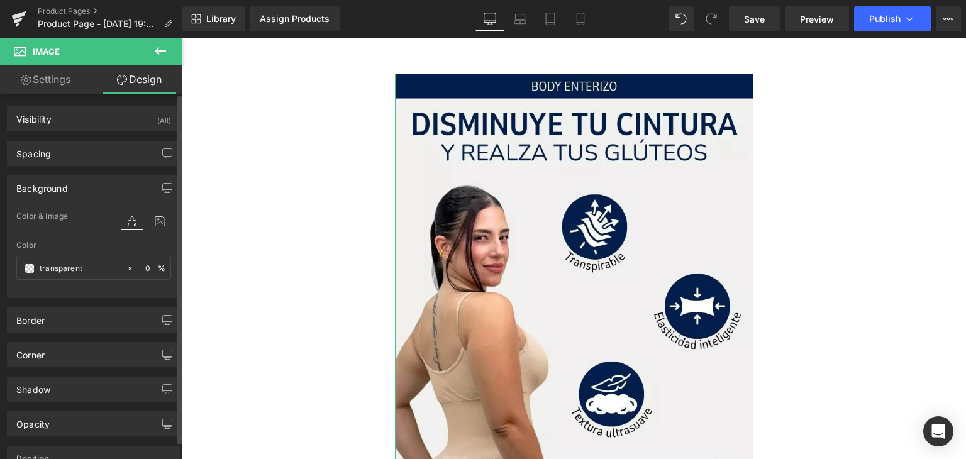
click at [84, 185] on div "Background" at bounding box center [94, 188] width 172 height 24
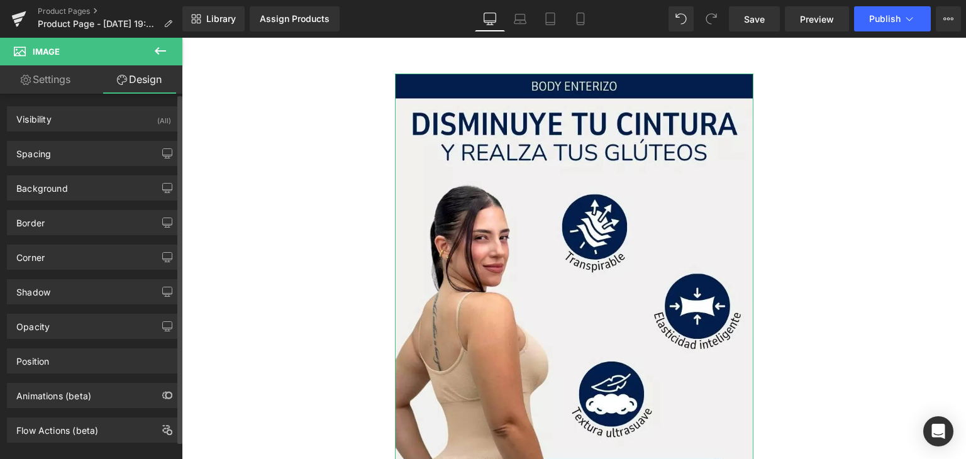
click at [77, 206] on div "Border Border Style Custom Custom Setup Global Style Custom Setup Global Style …" at bounding box center [94, 218] width 188 height 35
click at [74, 220] on div "Border" at bounding box center [94, 223] width 172 height 24
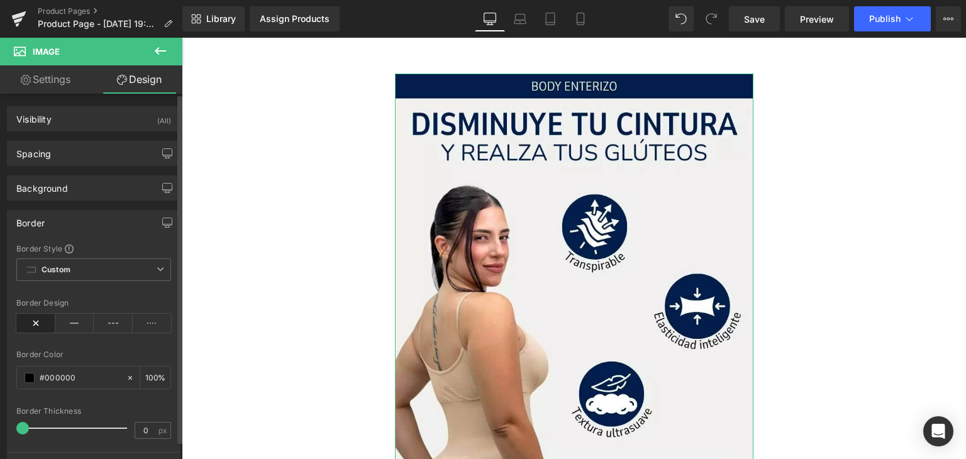
click at [74, 220] on div "Border" at bounding box center [94, 223] width 172 height 24
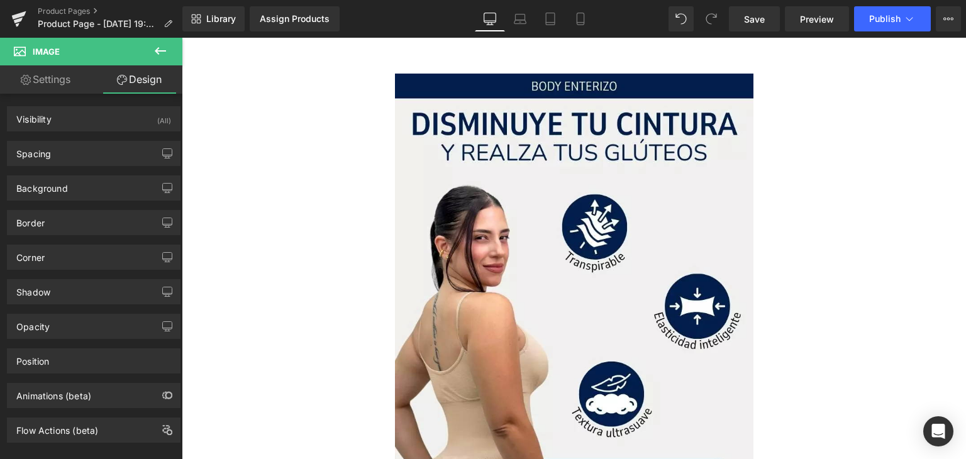
click at [182, 38] on div "300px" at bounding box center [182, 38] width 0 height 0
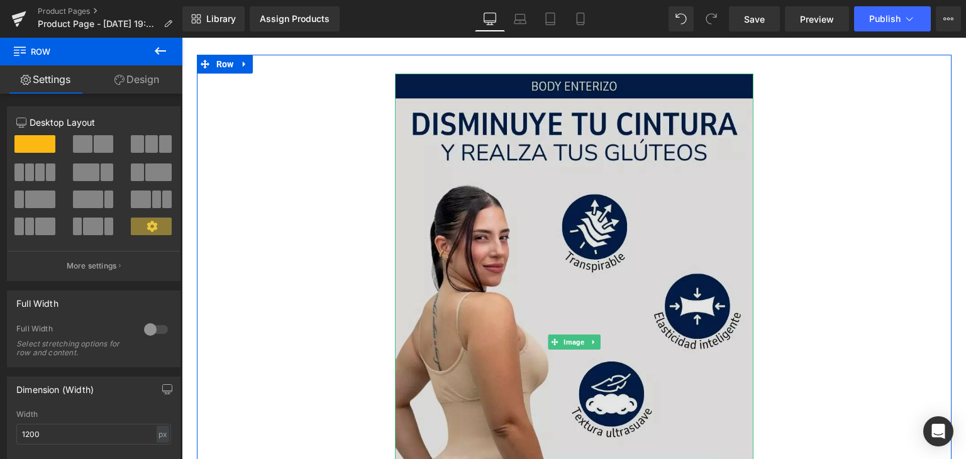
click at [419, 152] on img at bounding box center [574, 342] width 358 height 537
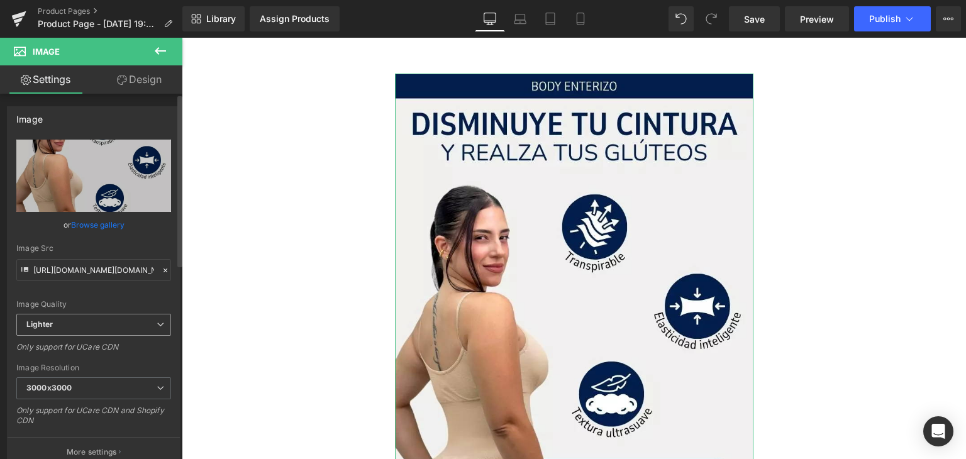
click at [71, 317] on span "Lighter" at bounding box center [93, 325] width 155 height 22
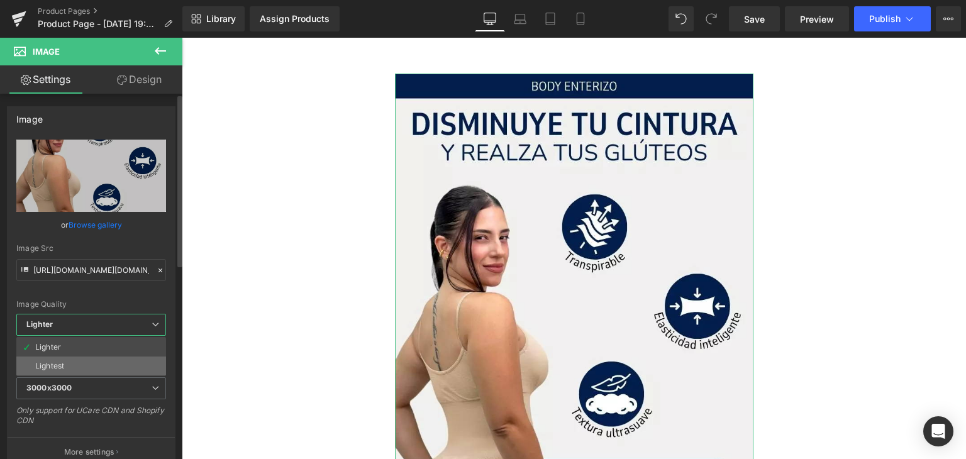
click at [66, 363] on li "Lightest" at bounding box center [91, 365] width 150 height 19
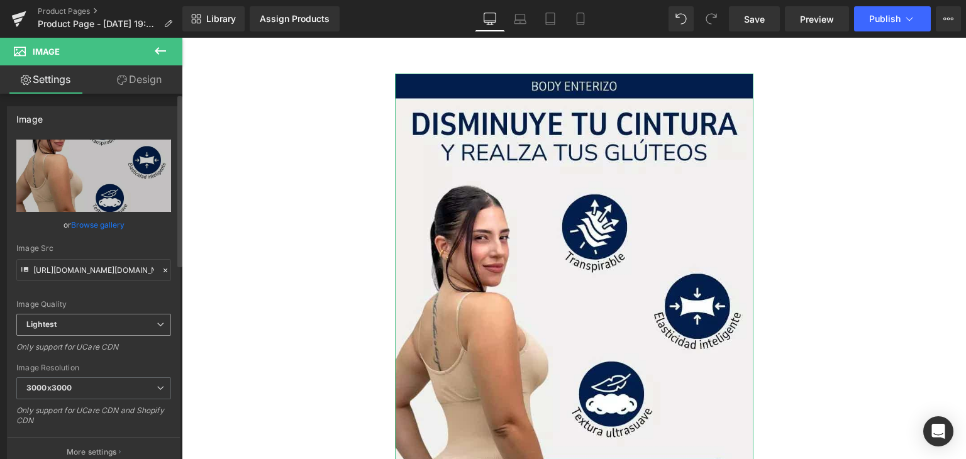
click at [81, 327] on span "Lightest" at bounding box center [93, 325] width 155 height 22
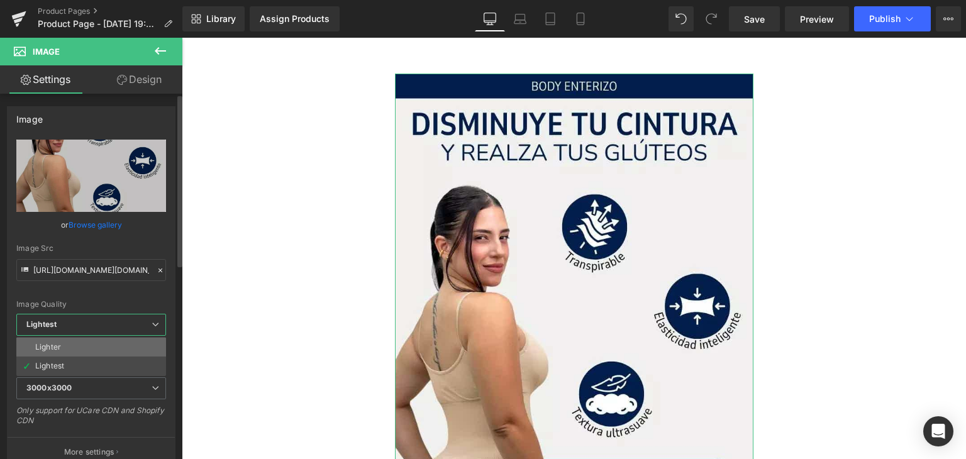
click at [70, 343] on li "Lighter" at bounding box center [91, 347] width 150 height 19
type input "https://ucarecdn.com/f4a3fc15-3f81-45da-91eb-55f12d8b368c/-/format/auto/-/previ…"
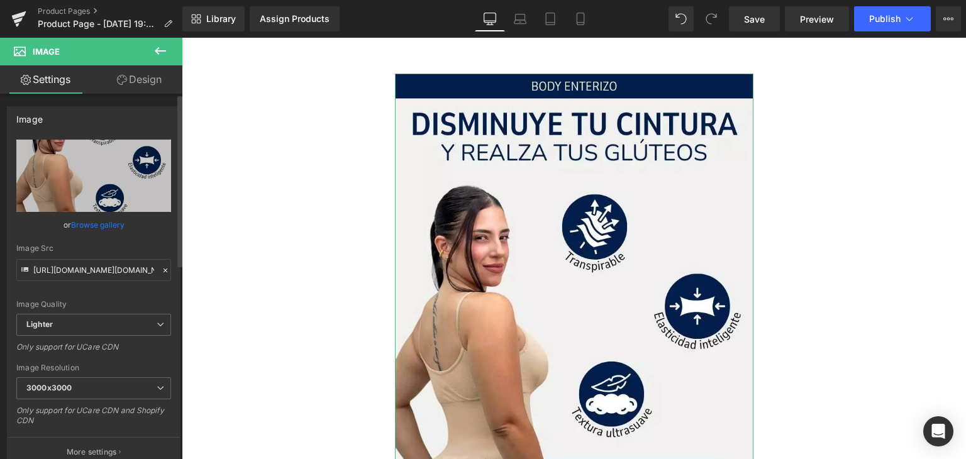
click at [85, 294] on div "Image Quality Lighter Lightest Lighter Lighter Lightest Only support for UCare …" at bounding box center [93, 227] width 155 height 174
click at [153, 82] on link "Design" at bounding box center [139, 79] width 91 height 28
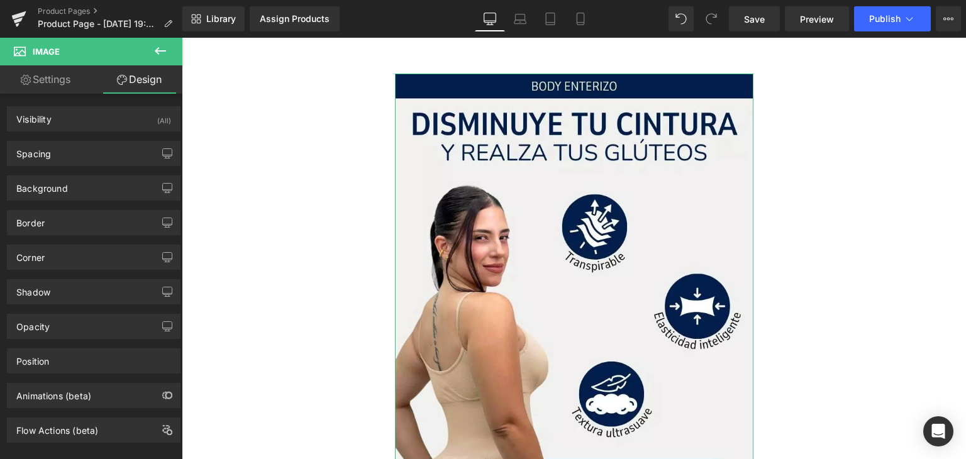
click at [79, 80] on link "Settings" at bounding box center [45, 79] width 91 height 28
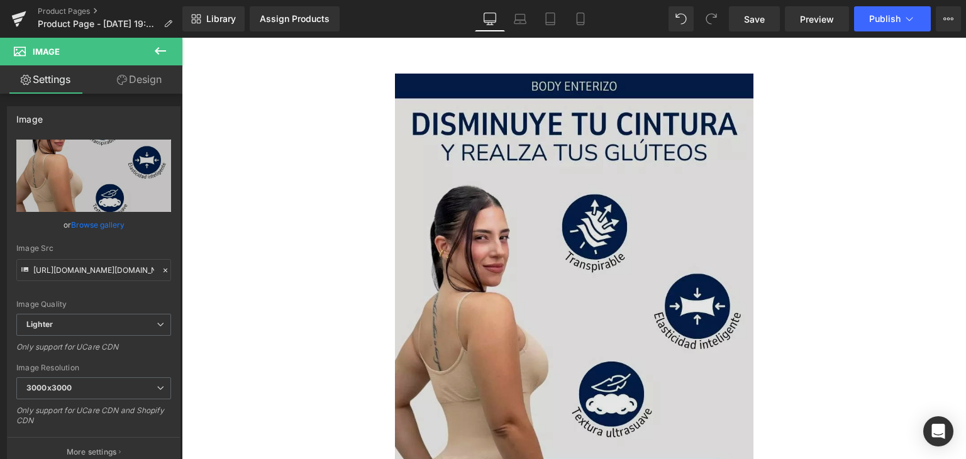
click at [456, 177] on img at bounding box center [574, 342] width 358 height 537
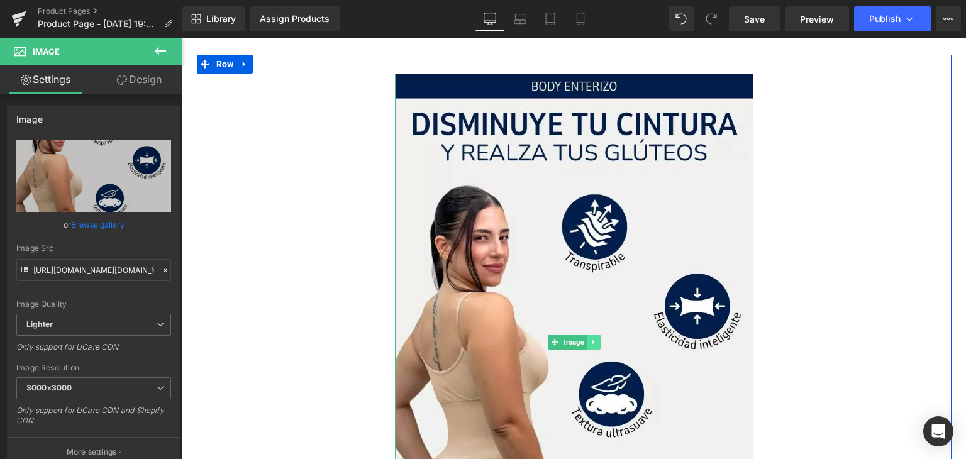
click at [586, 341] on link at bounding box center [592, 341] width 13 height 15
click at [586, 341] on link at bounding box center [586, 341] width 13 height 15
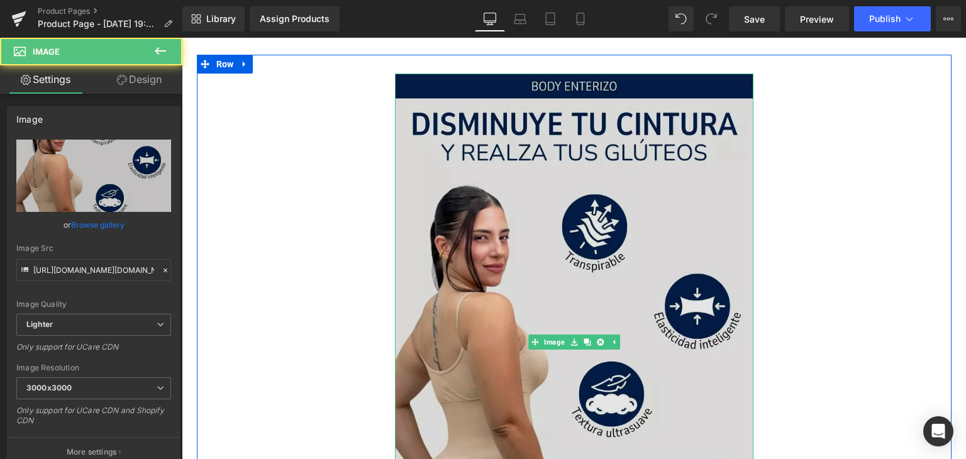
click at [559, 248] on img at bounding box center [574, 342] width 358 height 537
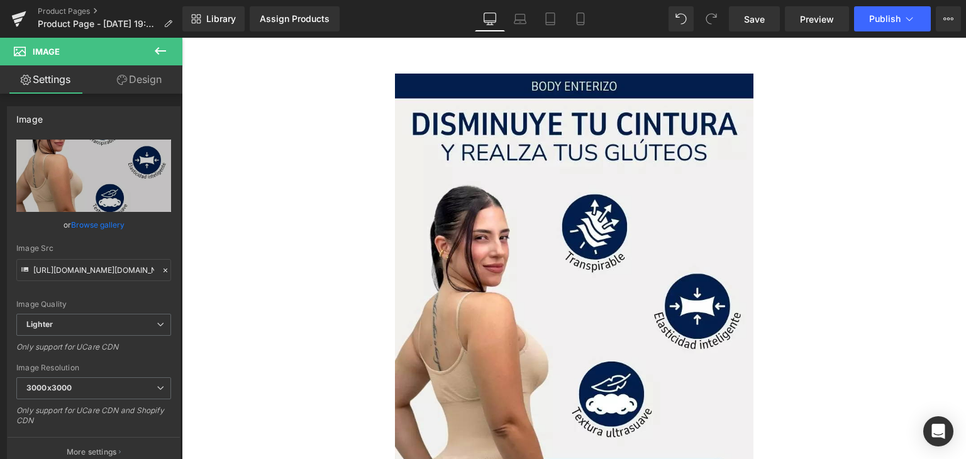
click at [161, 53] on icon at bounding box center [160, 50] width 15 height 15
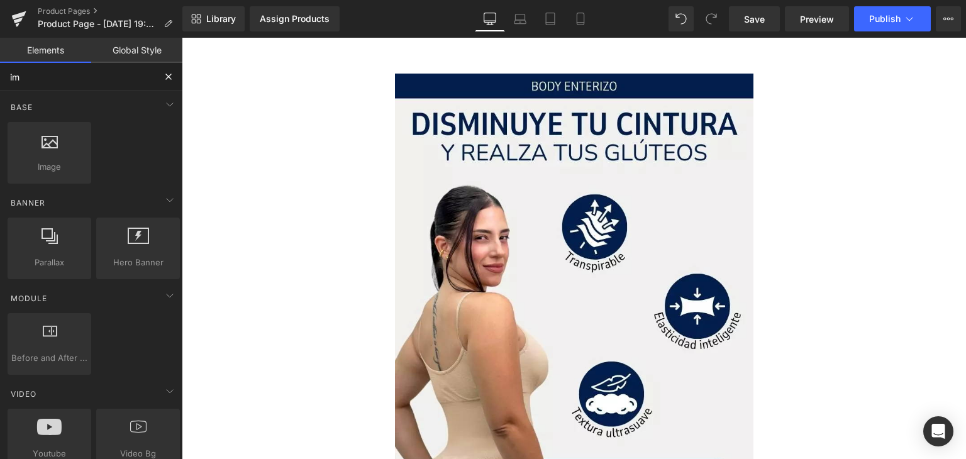
click at [79, 75] on input "im" at bounding box center [77, 77] width 155 height 28
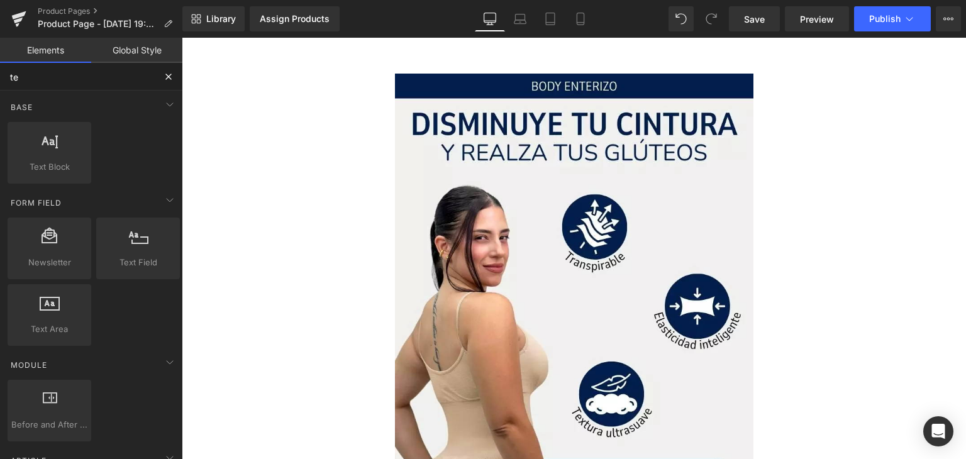
type input "tex"
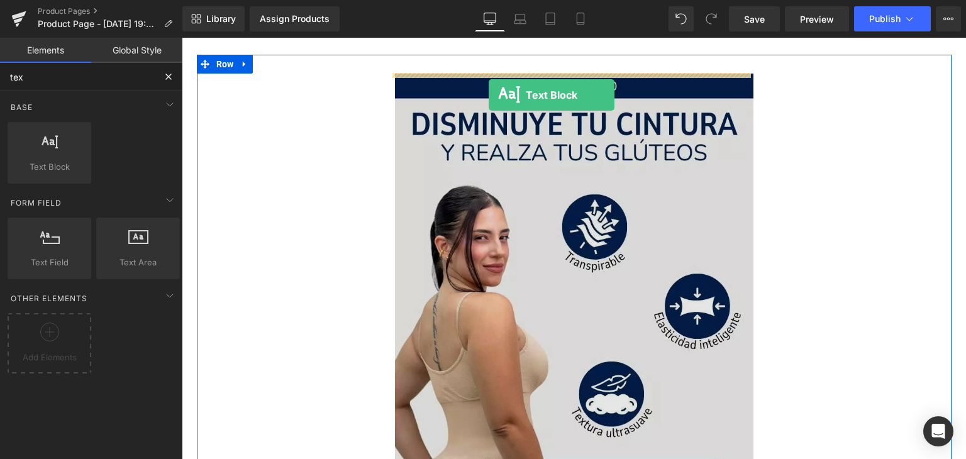
drag, startPoint x: 245, startPoint y: 184, endPoint x: 488, endPoint y: 95, distance: 259.5
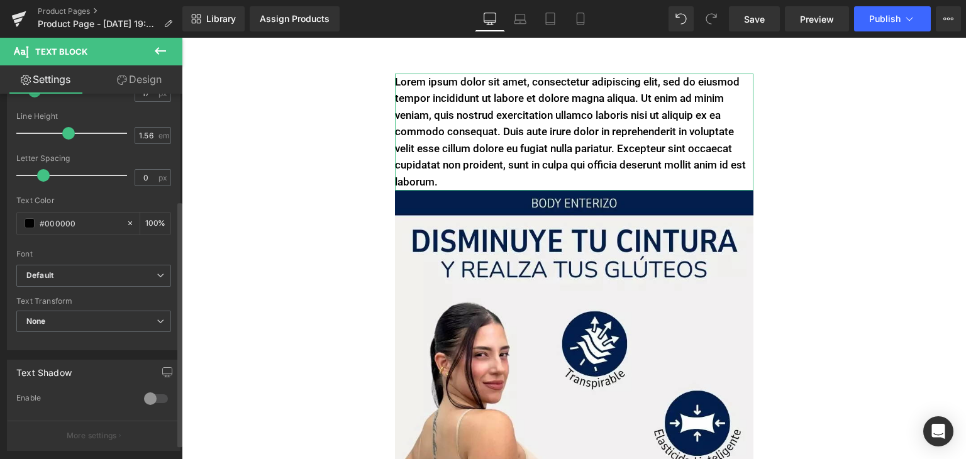
scroll to position [377, 0]
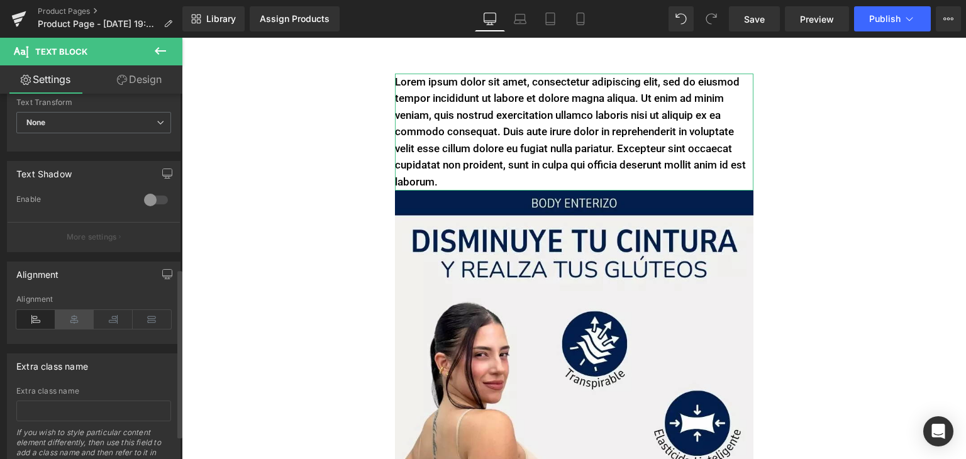
click at [84, 317] on icon at bounding box center [74, 319] width 39 height 19
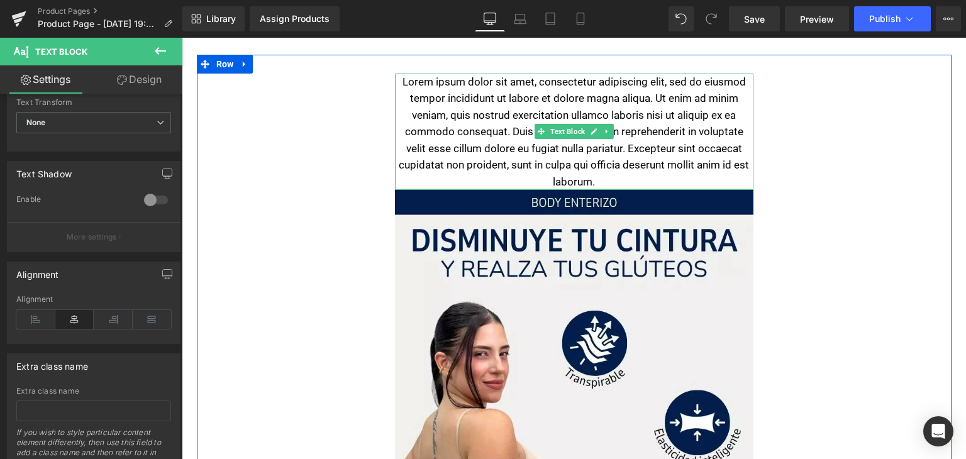
click at [499, 135] on p "Lorem ipsum dolor sit amet, consectetur adipiscing elit, sed do eiusmod tempor …" at bounding box center [574, 132] width 358 height 117
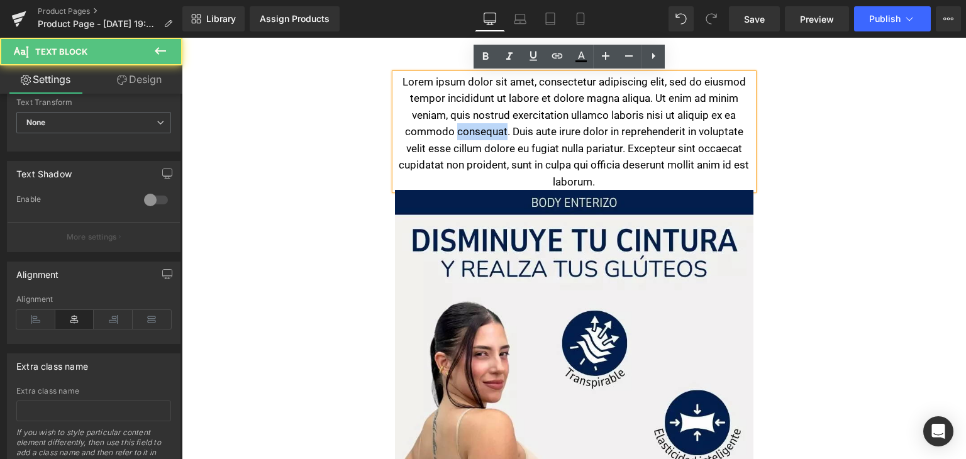
click at [499, 135] on p "Lorem ipsum dolor sit amet, consectetur adipiscing elit, sed do eiusmod tempor …" at bounding box center [574, 132] width 358 height 117
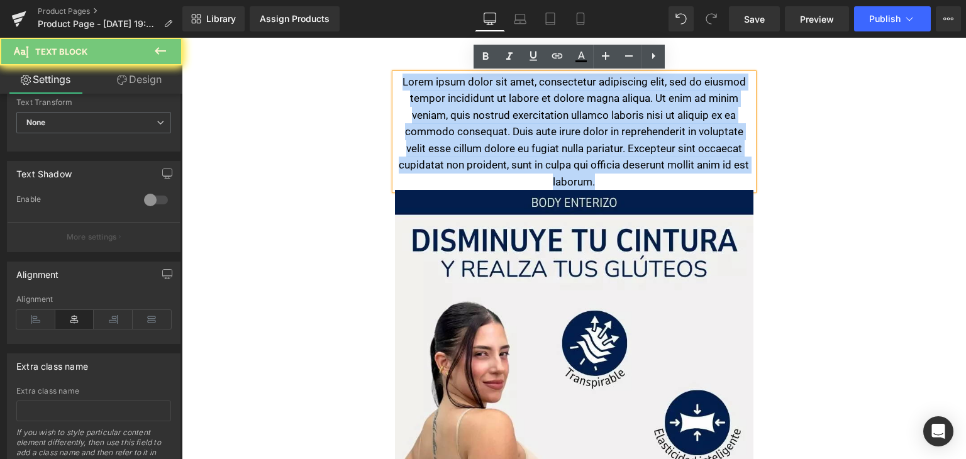
click at [499, 135] on p "Lorem ipsum dolor sit amet, consectetur adipiscing elit, sed do eiusmod tempor …" at bounding box center [574, 132] width 358 height 117
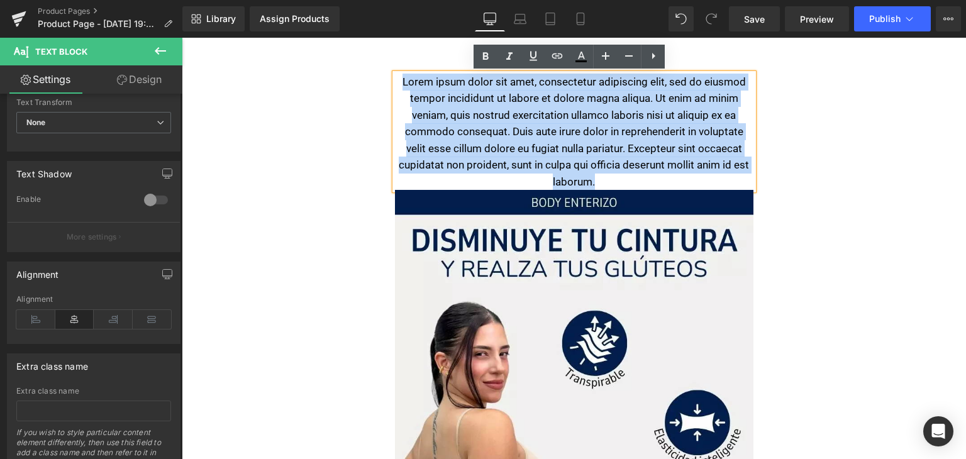
click at [439, 99] on p "Lorem ipsum dolor sit amet, consectetur adipiscing elit, sed do eiusmod tempor …" at bounding box center [574, 132] width 358 height 117
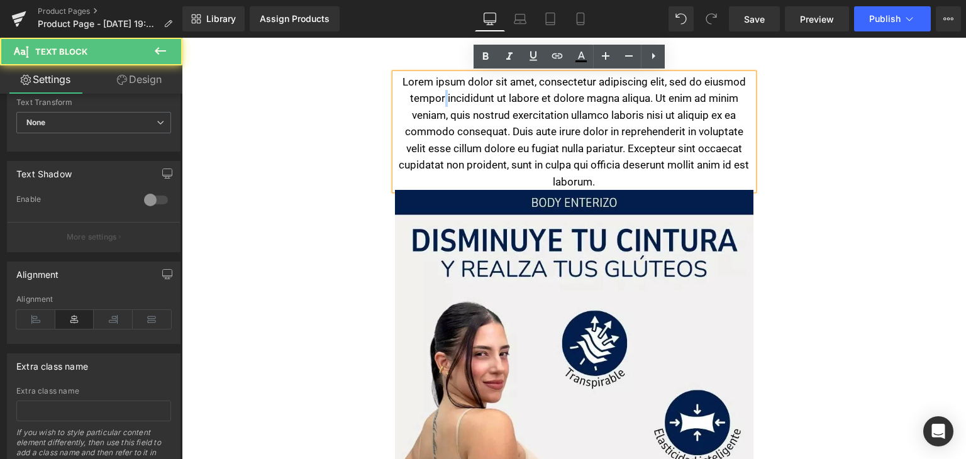
click at [439, 99] on p "Lorem ipsum dolor sit amet, consectetur adipiscing elit, sed do eiusmod tempor …" at bounding box center [574, 132] width 358 height 117
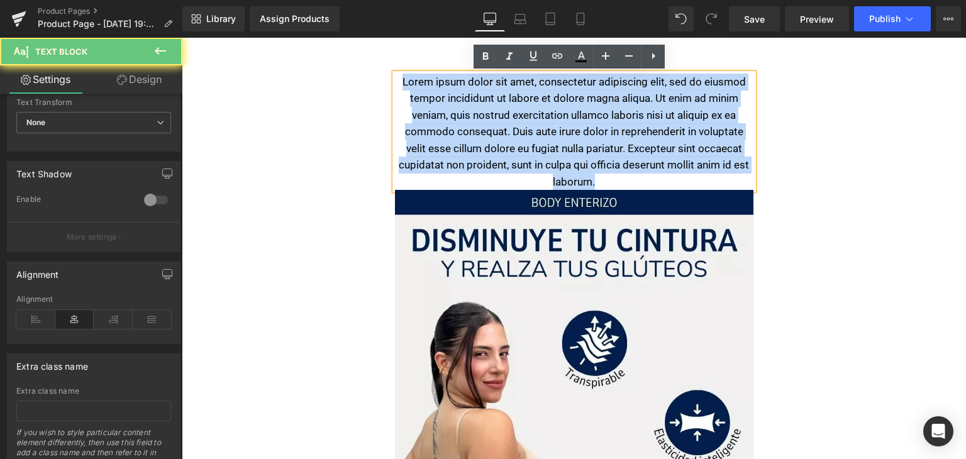
click at [439, 99] on p "Lorem ipsum dolor sit amet, consectetur adipiscing elit, sed do eiusmod tempor …" at bounding box center [574, 132] width 358 height 117
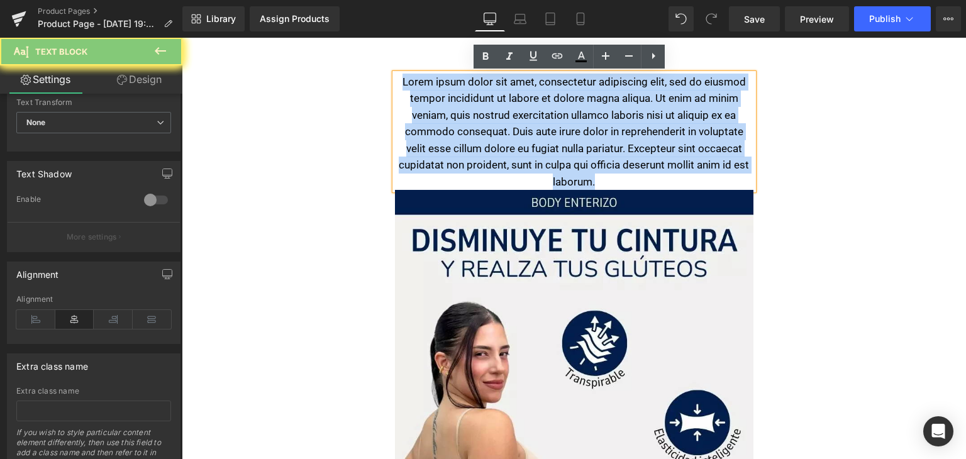
click at [439, 99] on p "Lorem ipsum dolor sit amet, consectetur adipiscing elit, sed do eiusmod tempor …" at bounding box center [574, 132] width 358 height 117
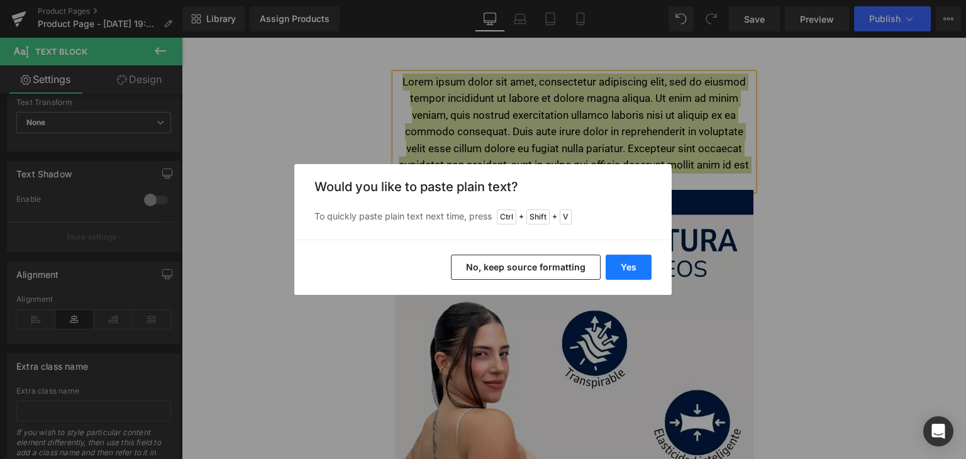
click at [619, 264] on button "Yes" at bounding box center [628, 267] width 46 height 25
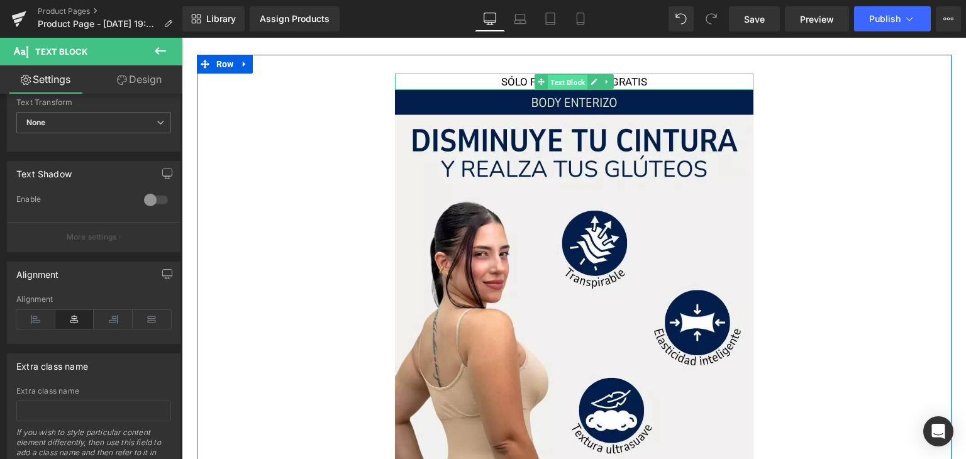
click at [548, 82] on span "Text Block" at bounding box center [568, 82] width 40 height 15
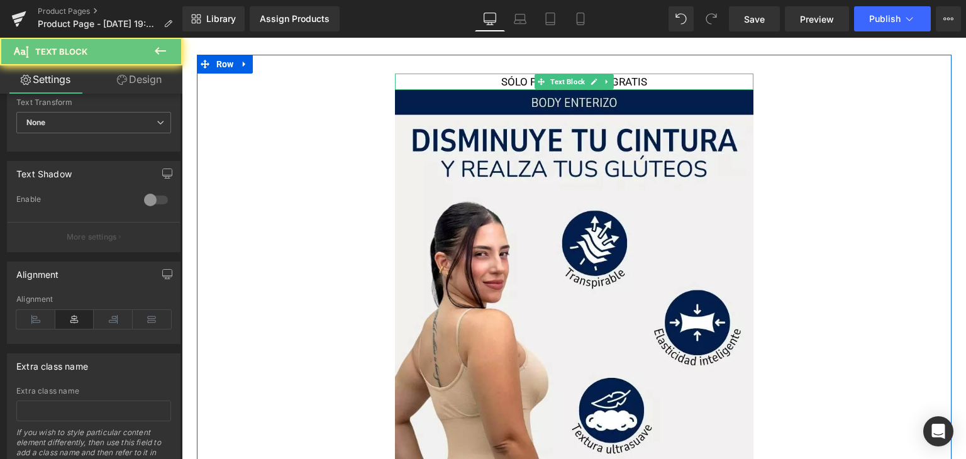
click at [483, 77] on p "SÓLO POR HOY ENVÍO GRATIS" at bounding box center [574, 82] width 358 height 17
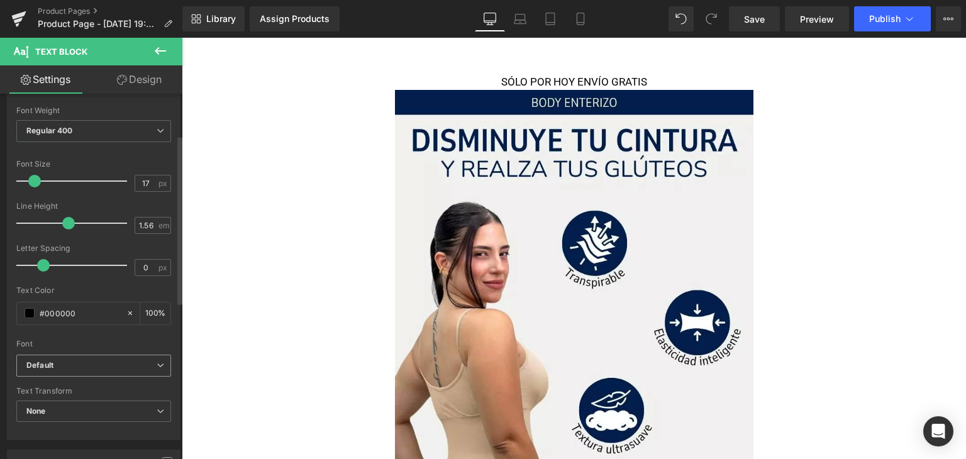
scroll to position [126, 0]
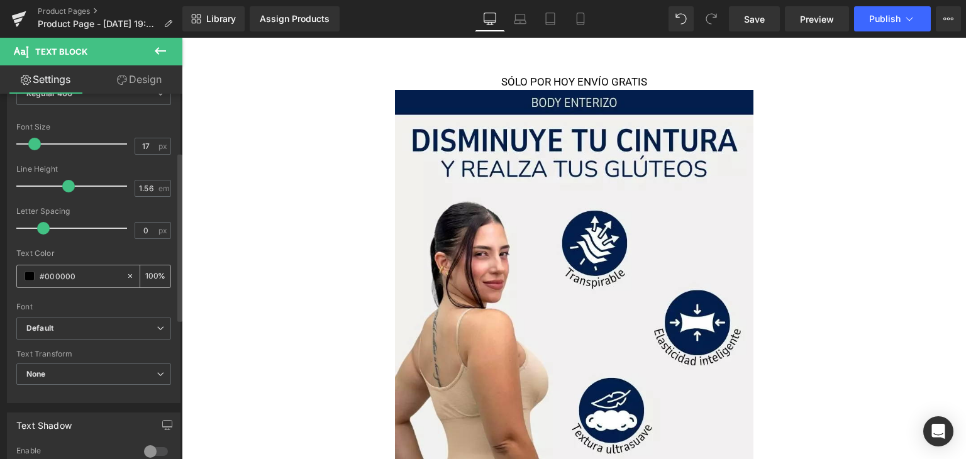
click at [30, 273] on span at bounding box center [30, 276] width 10 height 10
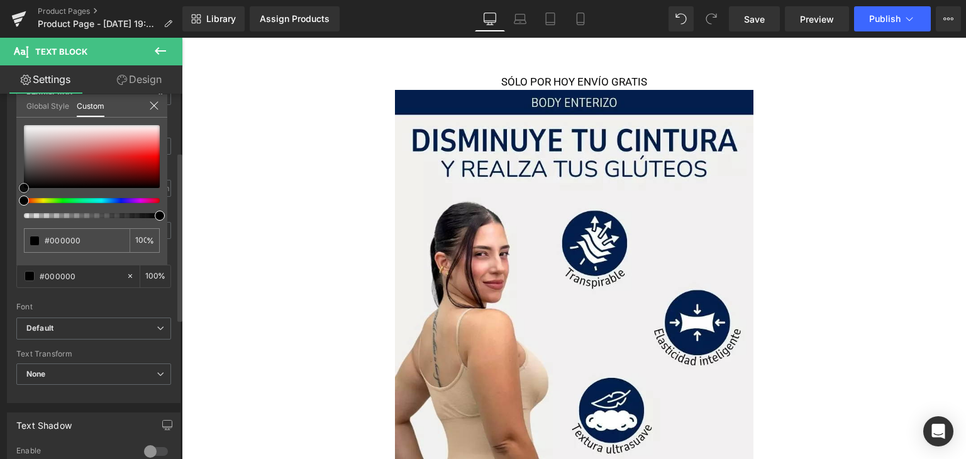
type input "#b45454"
type input "#e39090"
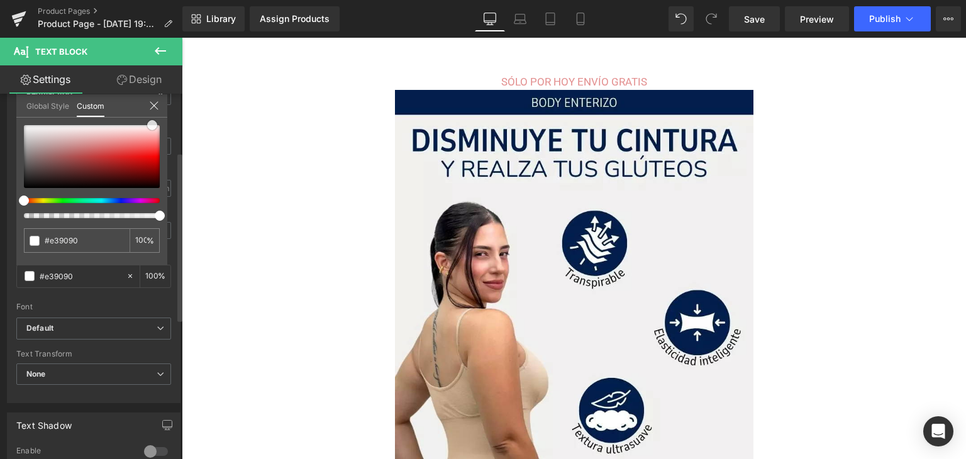
type input "#ffffff"
drag, startPoint x: 111, startPoint y: 140, endPoint x: 168, endPoint y: 109, distance: 65.5
click at [168, 109] on div "Typography Text Styles Custom Custom Setup Global Style Custom Setup Global Sty…" at bounding box center [94, 187] width 188 height 432
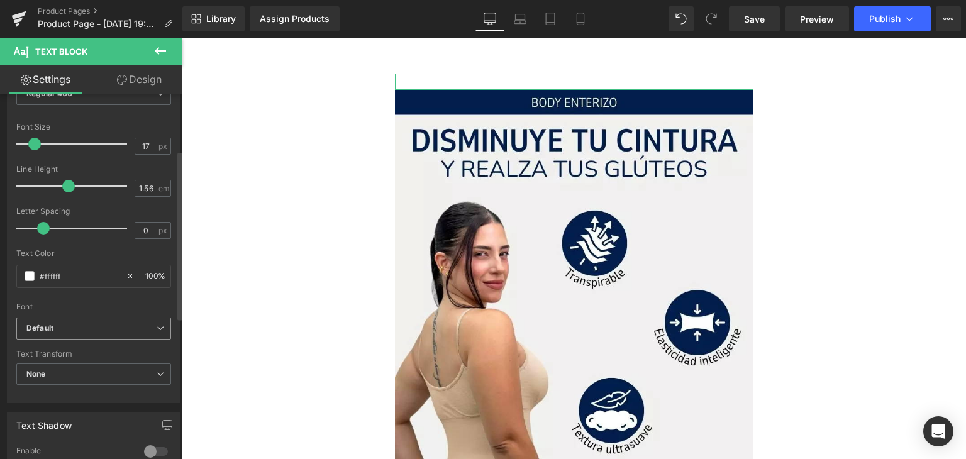
scroll to position [0, 0]
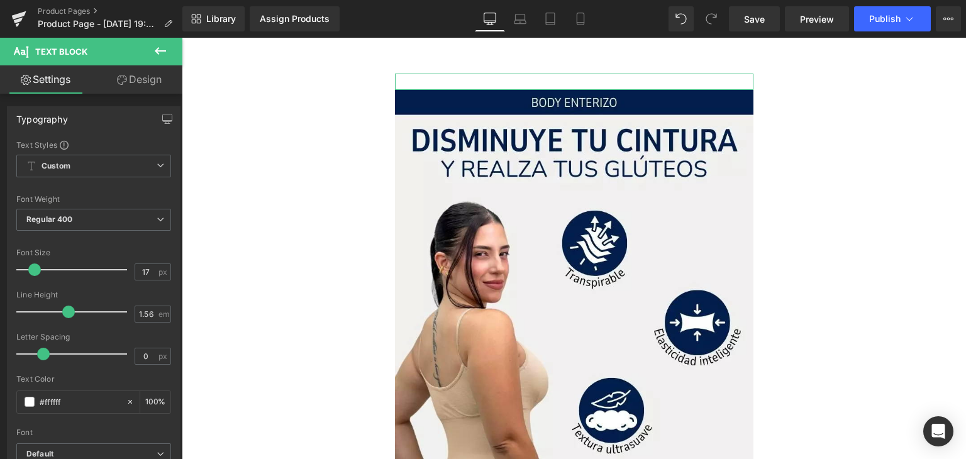
click at [140, 83] on link "Design" at bounding box center [139, 79] width 91 height 28
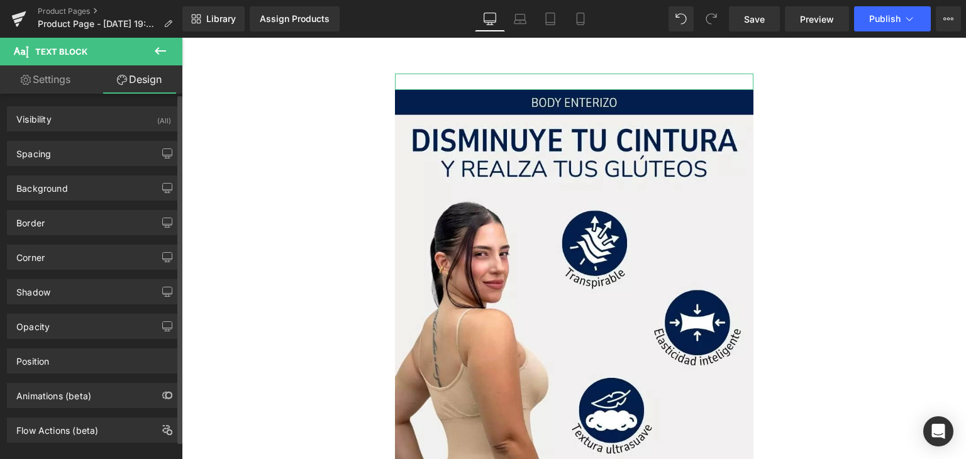
type input "transparent"
type input "0"
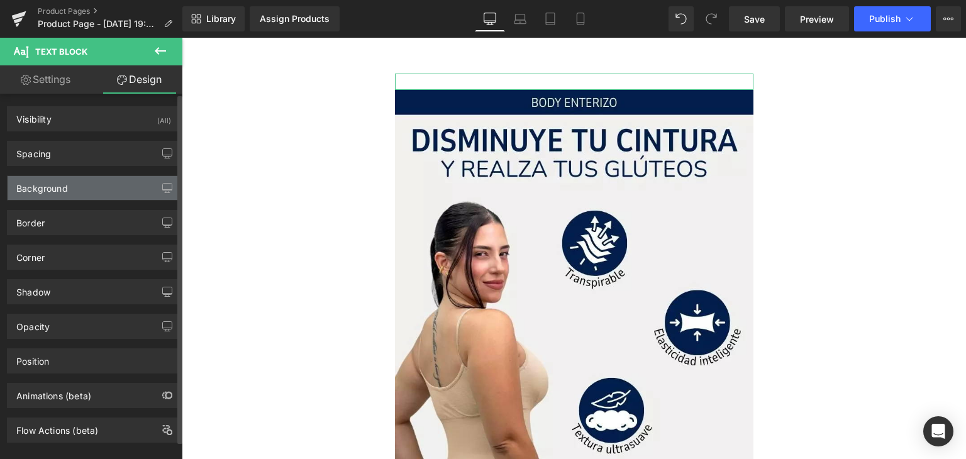
click at [62, 187] on div "Background" at bounding box center [42, 185] width 52 height 18
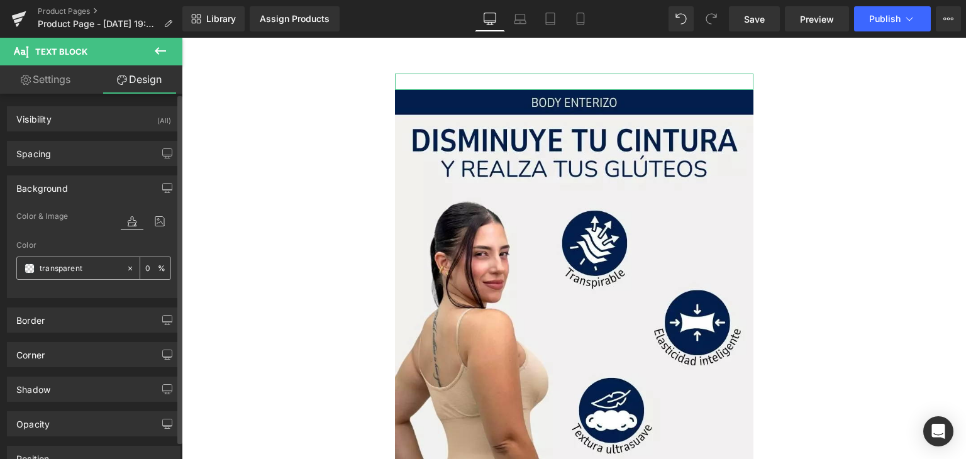
click at [31, 268] on span at bounding box center [30, 268] width 10 height 10
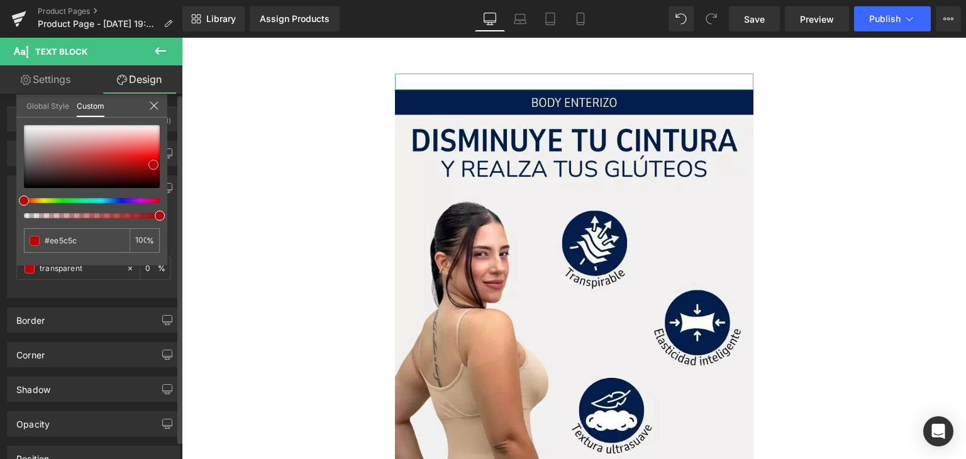
type input "#ee5c5c"
type input "100"
type input "#ee5c5c"
type input "100"
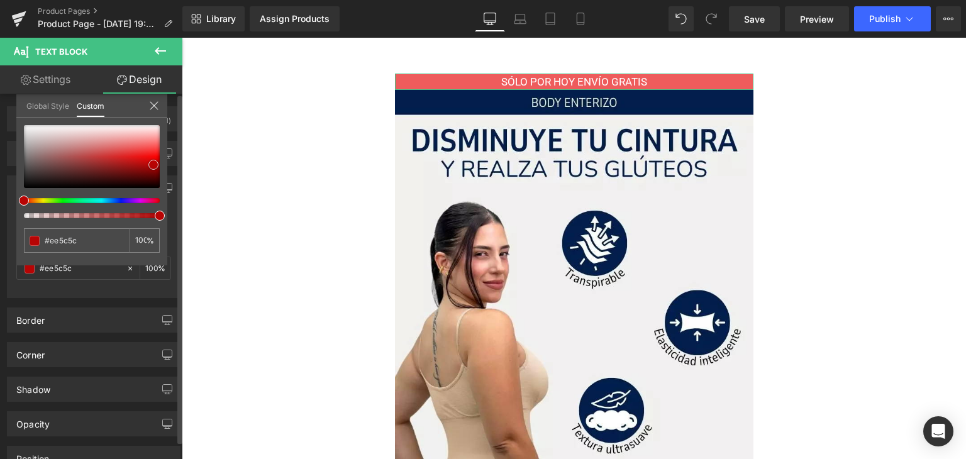
type input "#ef0909"
type input "#6b0000"
type input "#660000"
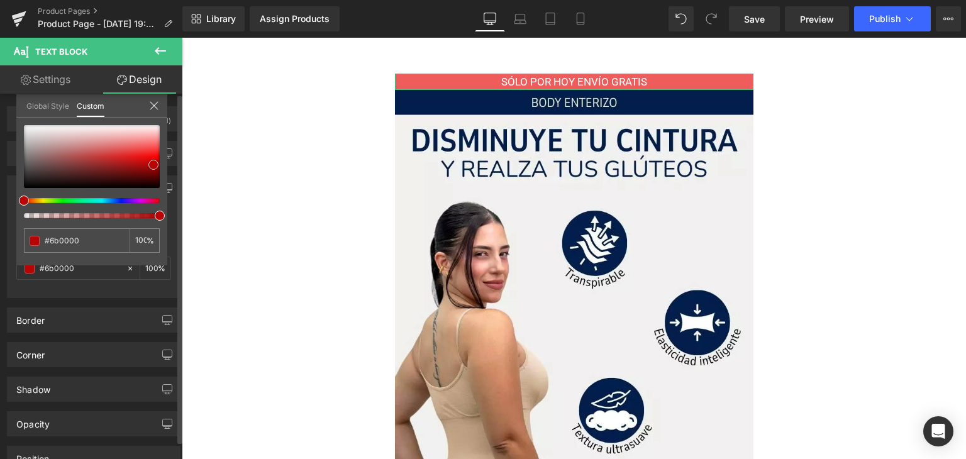
type input "#660000"
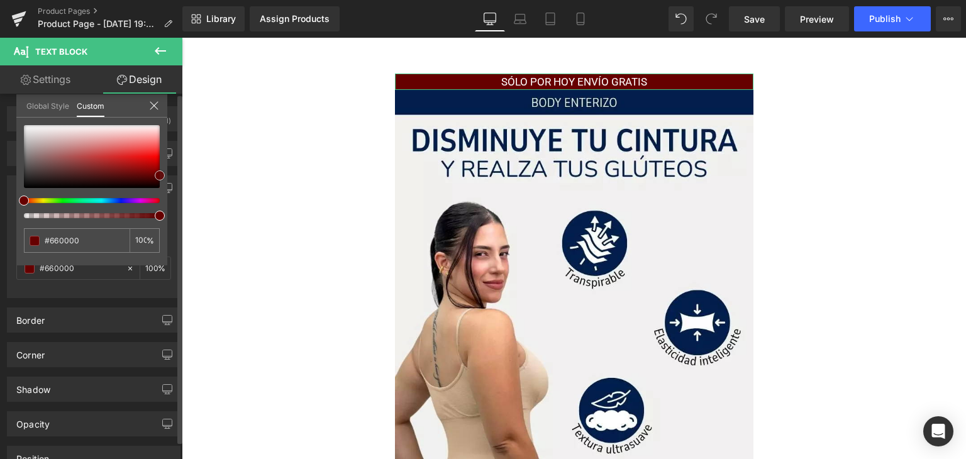
type input "#6b0000"
type input "#700000"
type input "#930000"
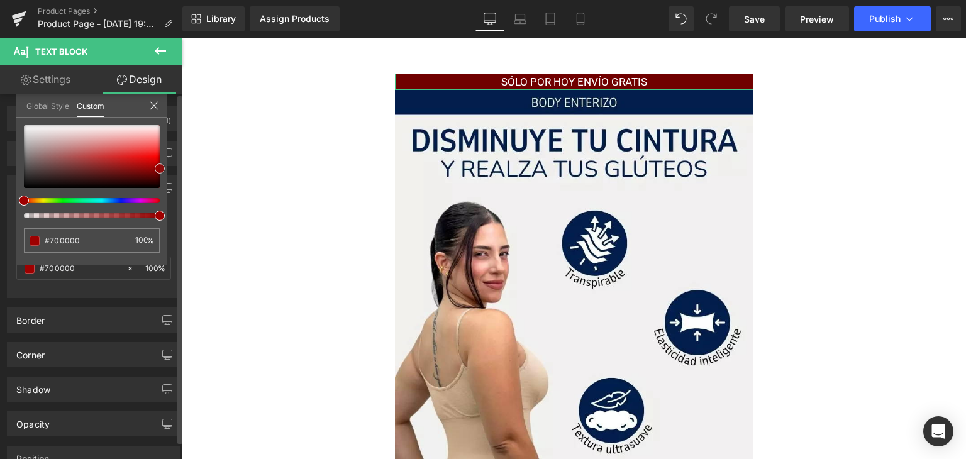
type input "#930000"
type input "#cc0000"
type input "#d10000"
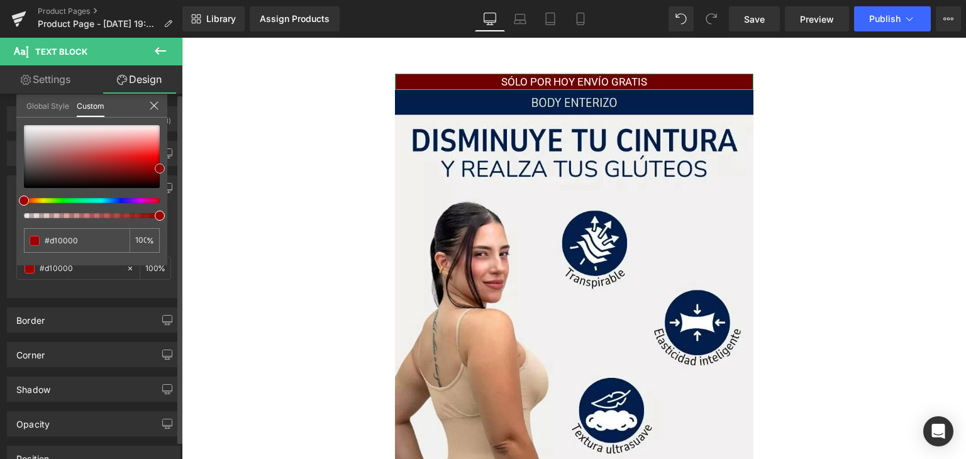
type input "#e00000"
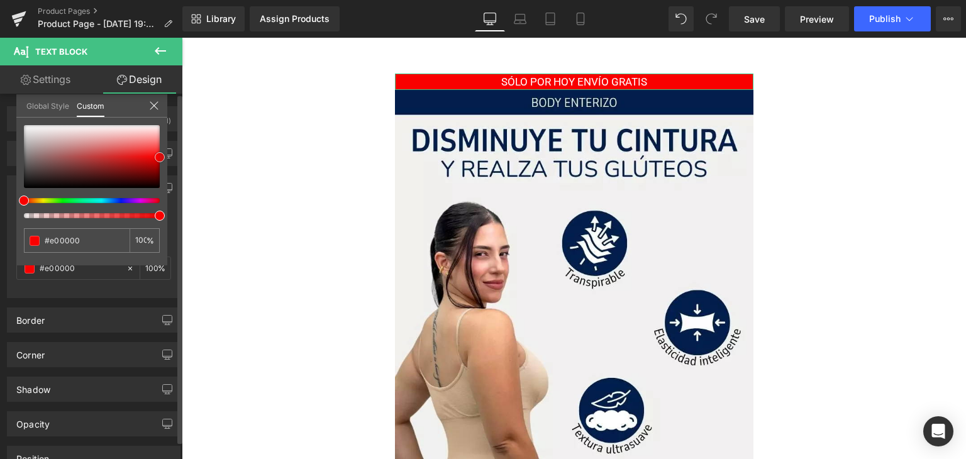
type input "#f90000"
drag, startPoint x: 153, startPoint y: 164, endPoint x: 170, endPoint y: 157, distance: 18.6
click at [170, 166] on div "Background Color & Image color rgba(249, 0, 0, 1) Color #f90000 100 % Image Rep…" at bounding box center [94, 232] width 188 height 132
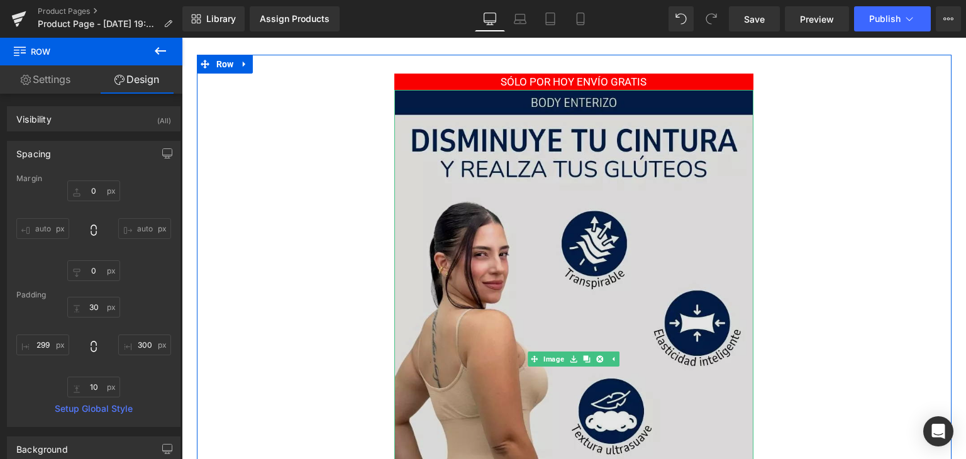
click at [464, 265] on img at bounding box center [573, 359] width 359 height 539
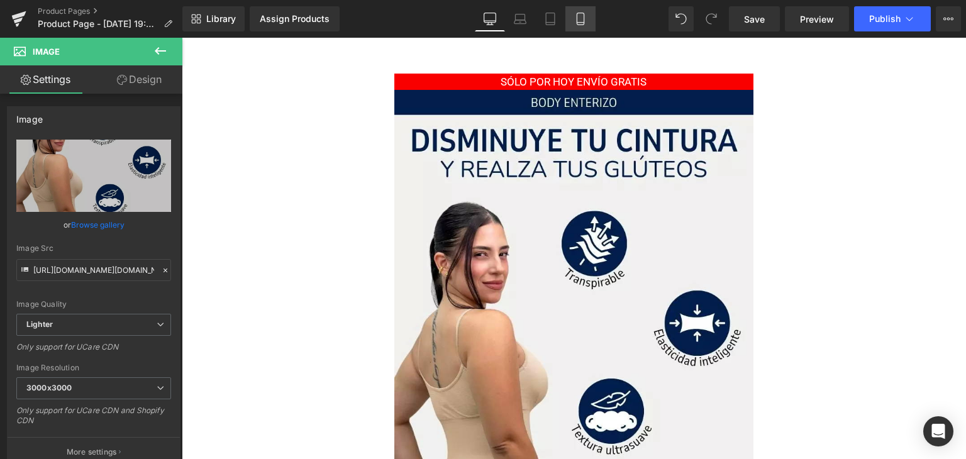
click at [574, 23] on icon at bounding box center [580, 19] width 13 height 13
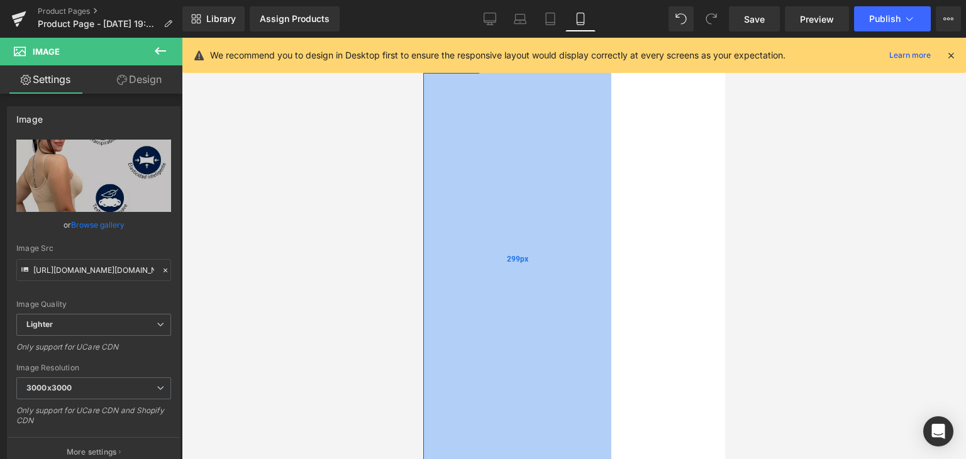
click at [576, 193] on div "299px" at bounding box center [516, 259] width 188 height 409
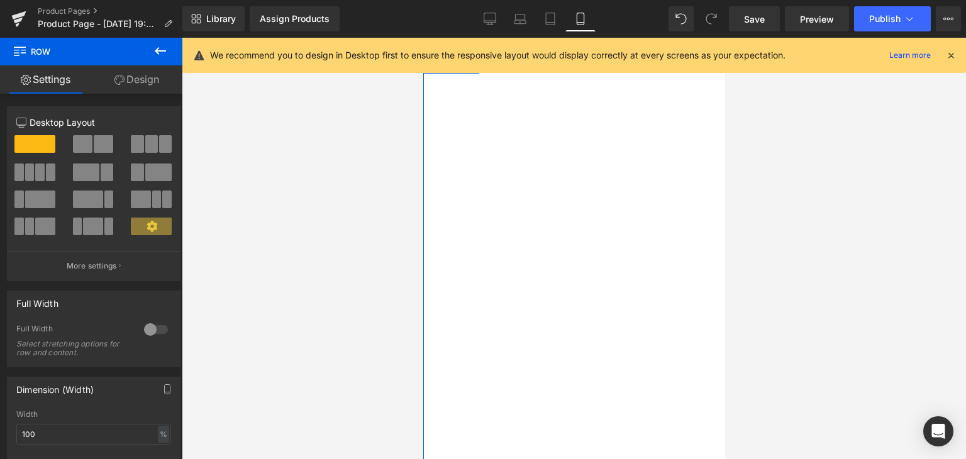
click at [126, 84] on link "Design" at bounding box center [136, 79] width 91 height 28
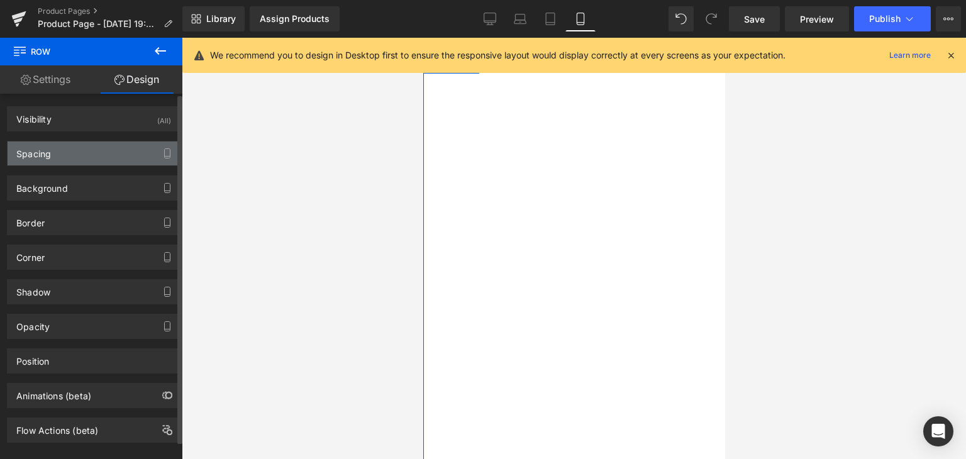
type input "0"
type input "30"
type input "300"
type input "10"
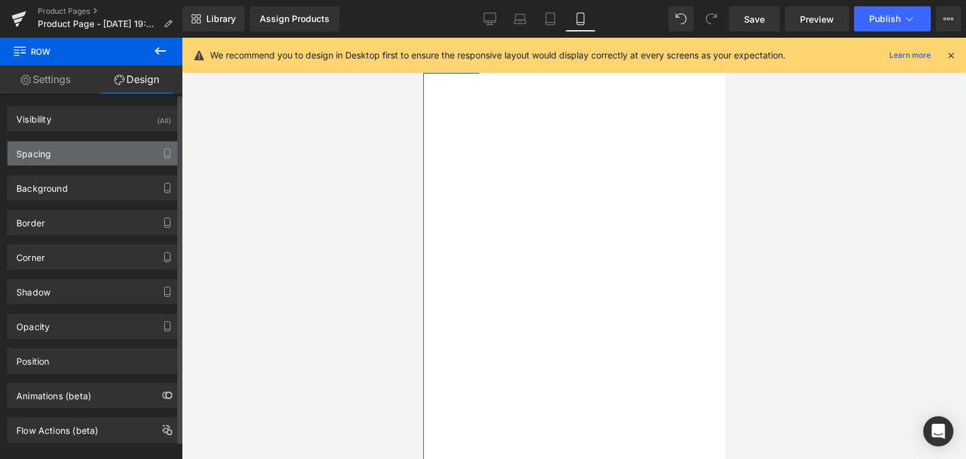
click at [82, 163] on div "Spacing" at bounding box center [94, 153] width 172 height 24
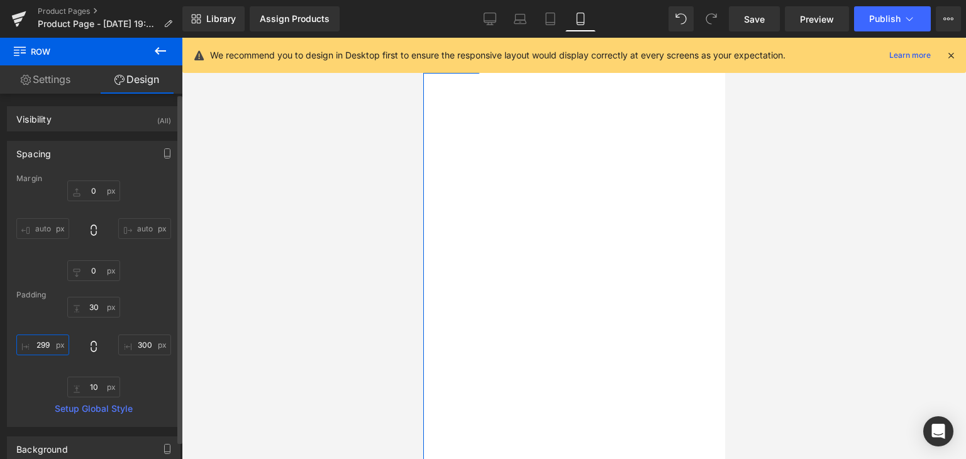
click at [39, 344] on input "299" at bounding box center [42, 344] width 53 height 21
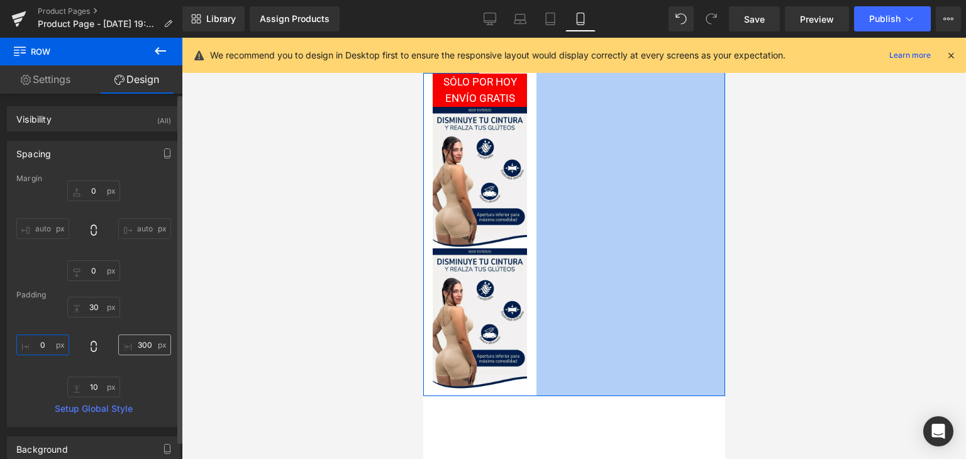
type input "0"
click at [133, 346] on input "300" at bounding box center [144, 344] width 53 height 21
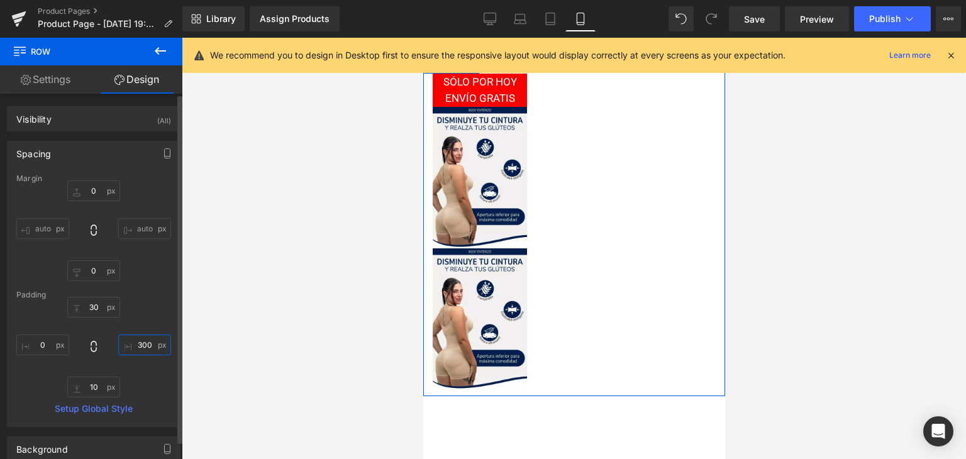
type input "0"
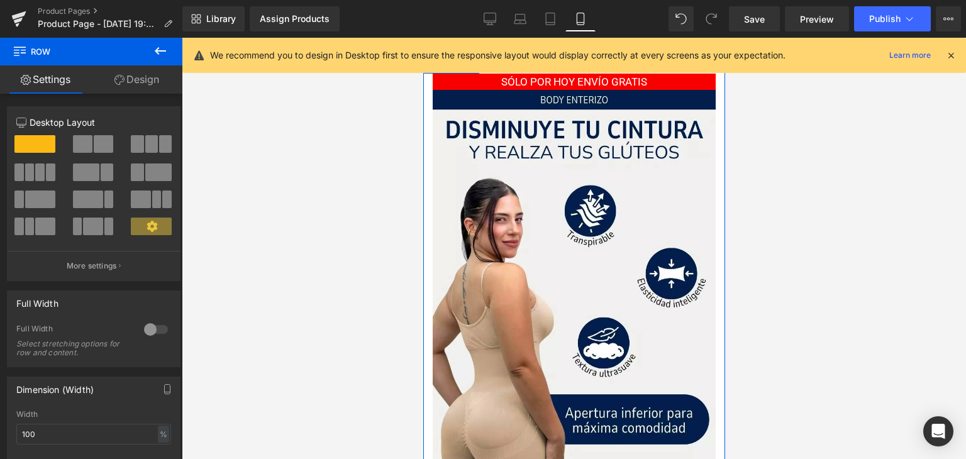
click at [148, 331] on div at bounding box center [156, 329] width 30 height 20
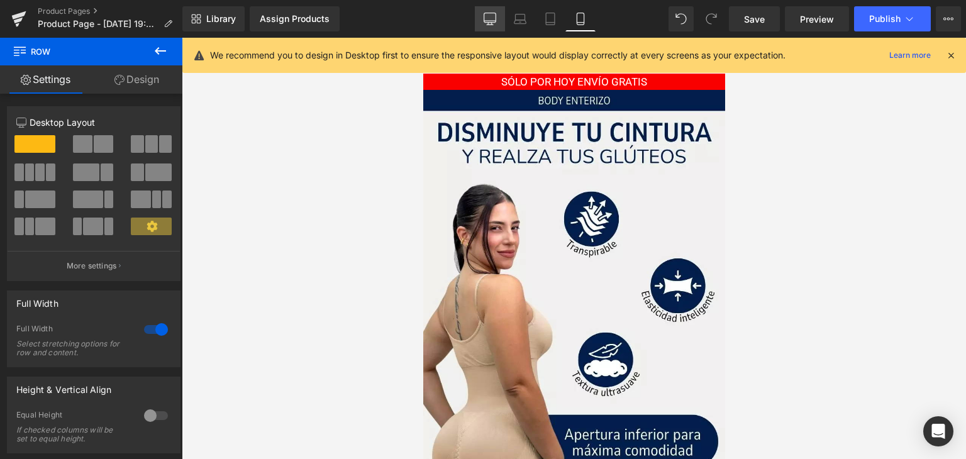
click at [495, 19] on icon at bounding box center [489, 19] width 13 height 13
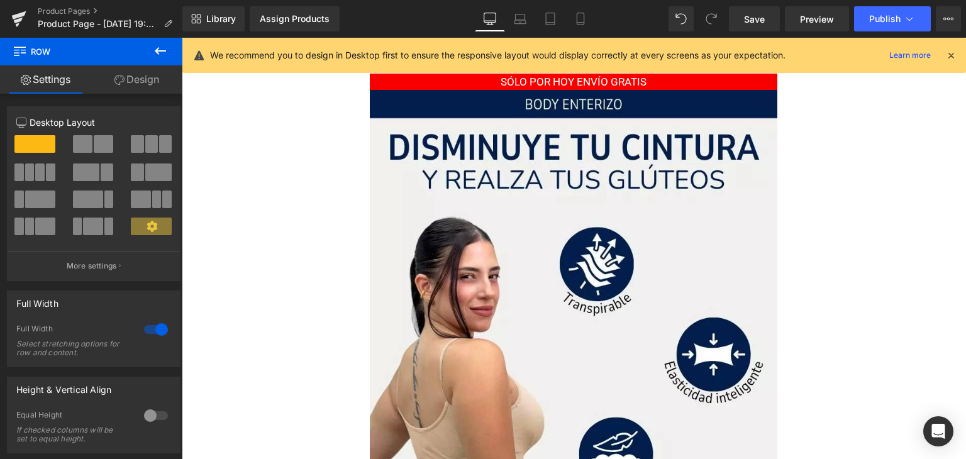
click at [950, 53] on icon at bounding box center [950, 55] width 11 height 11
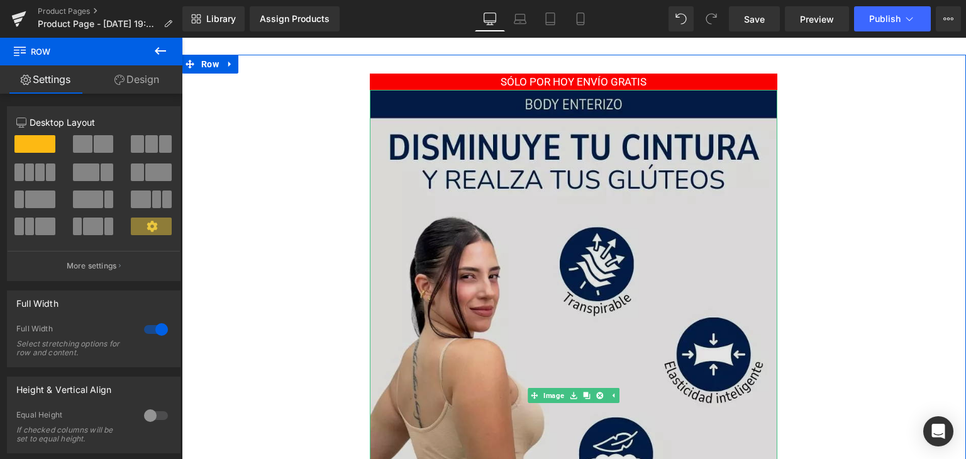
click at [466, 133] on img at bounding box center [573, 395] width 407 height 611
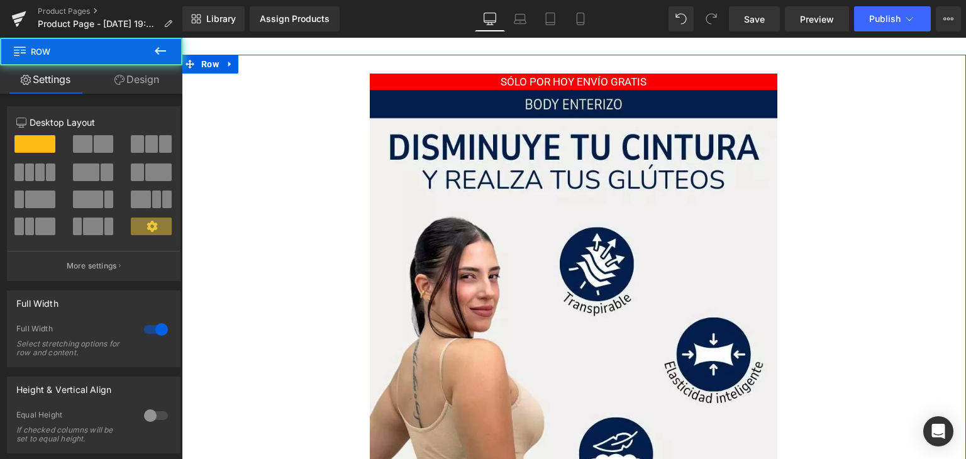
click at [408, 170] on img at bounding box center [573, 395] width 407 height 611
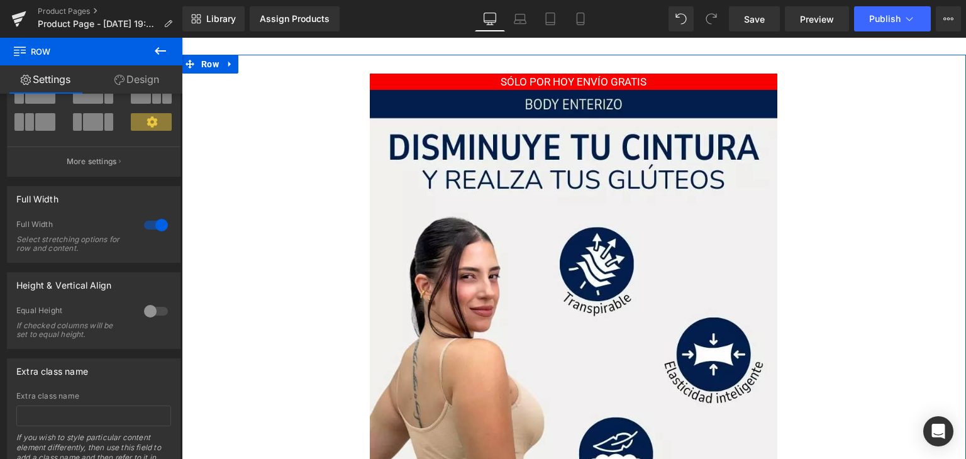
scroll to position [126, 0]
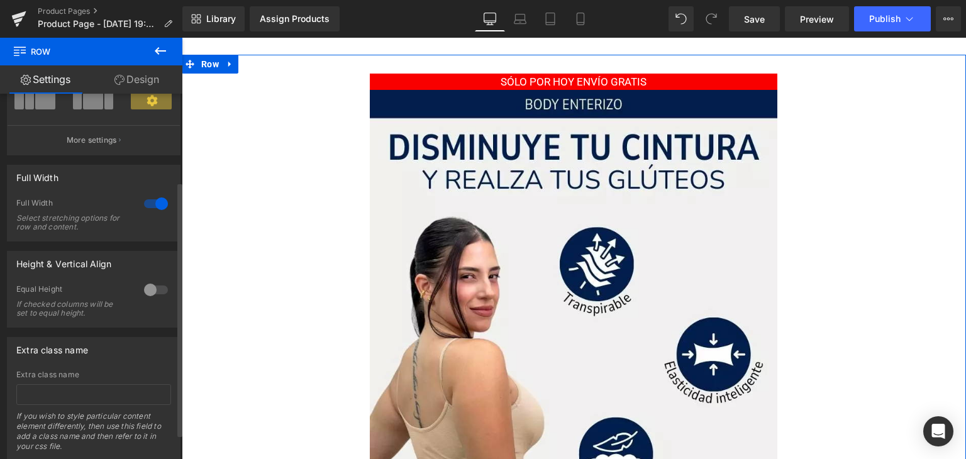
click at [151, 287] on div at bounding box center [156, 290] width 30 height 20
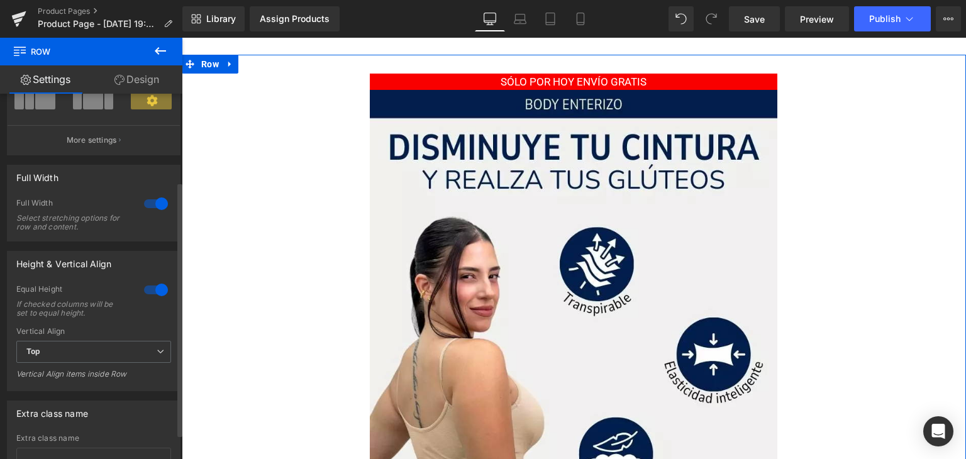
click at [151, 287] on div at bounding box center [156, 290] width 30 height 20
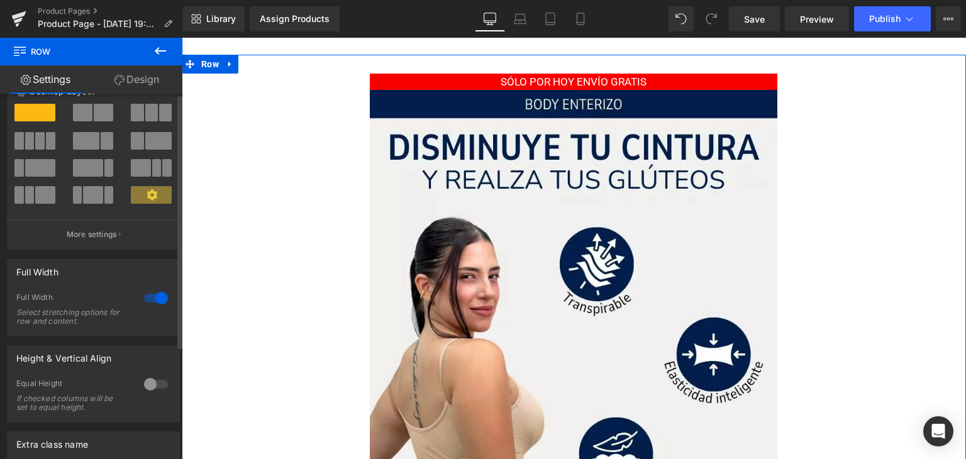
scroll to position [0, 0]
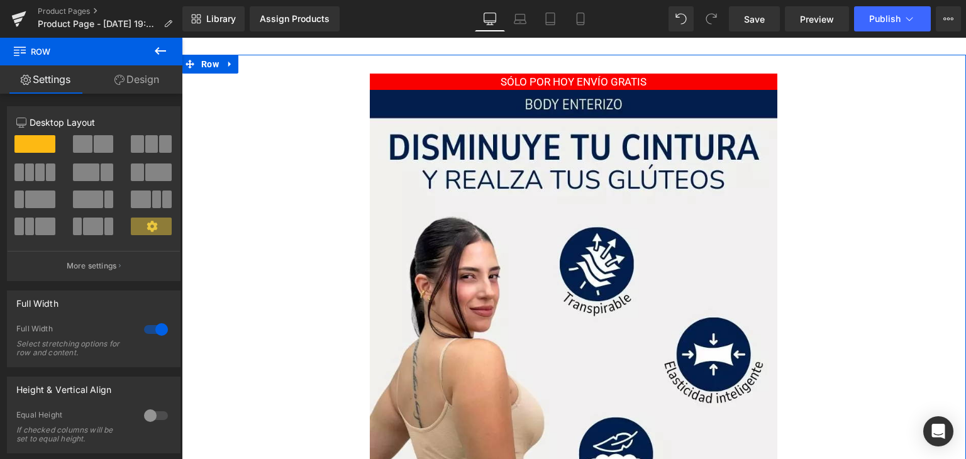
click at [126, 79] on link "Design" at bounding box center [136, 79] width 91 height 28
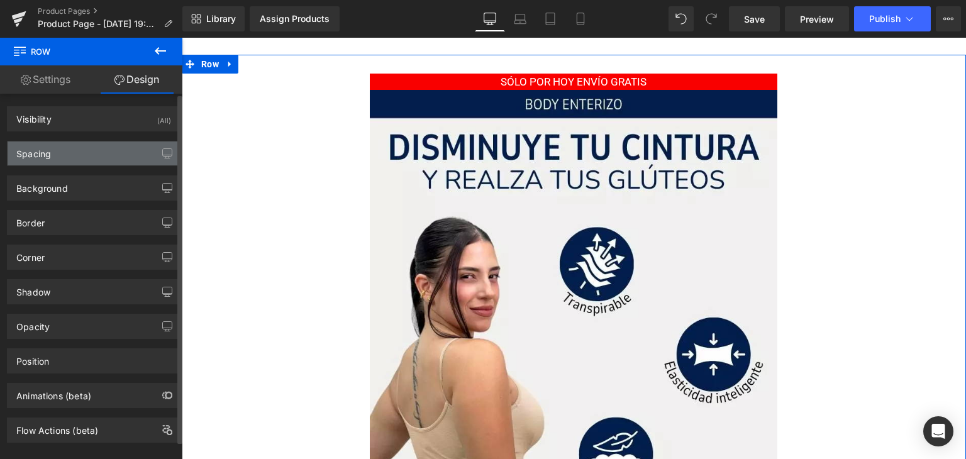
click at [83, 155] on div "Spacing" at bounding box center [94, 153] width 172 height 24
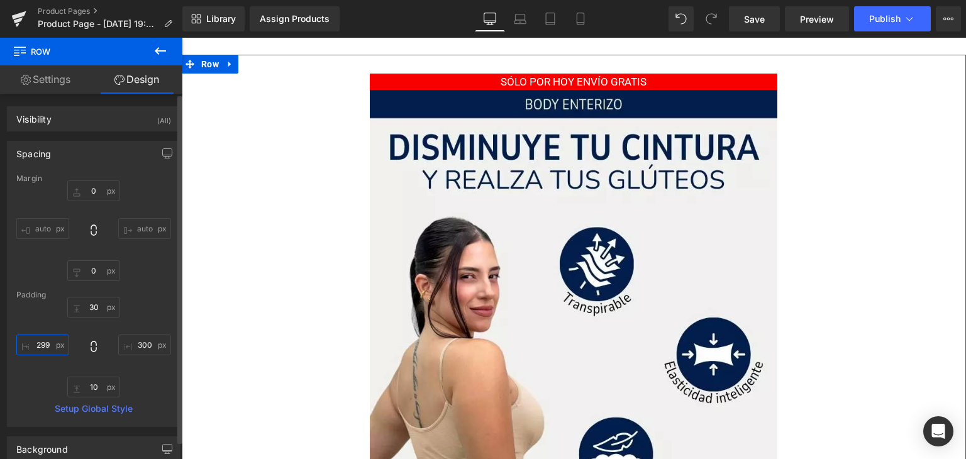
click at [44, 337] on input "299" at bounding box center [42, 344] width 53 height 21
type input "300"
click at [91, 303] on input "30" at bounding box center [93, 307] width 53 height 21
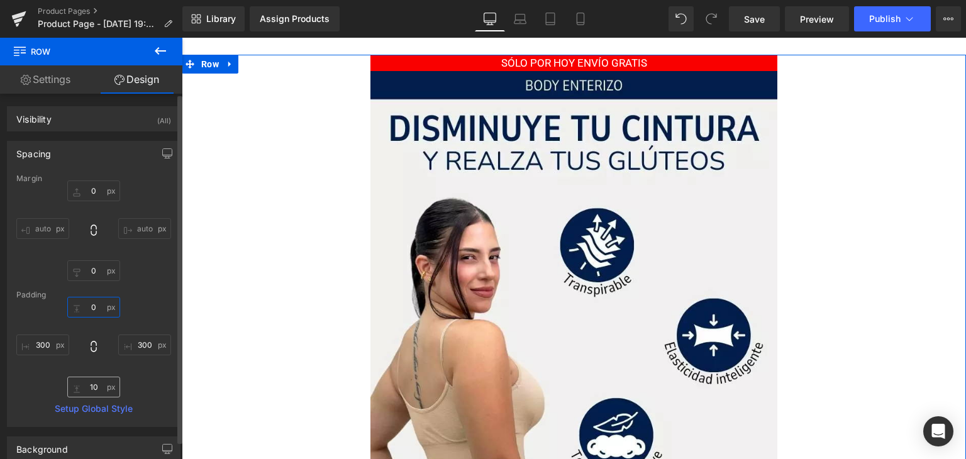
type input "0"
click at [93, 382] on input "10" at bounding box center [93, 387] width 53 height 21
type input "0"
click at [128, 301] on div "0 0 300px 300 0 0 300 300" at bounding box center [93, 347] width 155 height 101
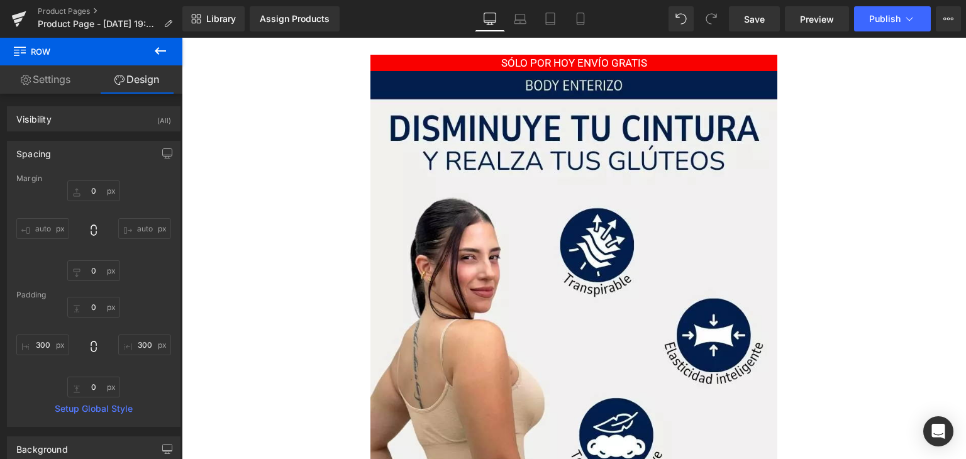
click at [163, 47] on icon at bounding box center [160, 50] width 15 height 15
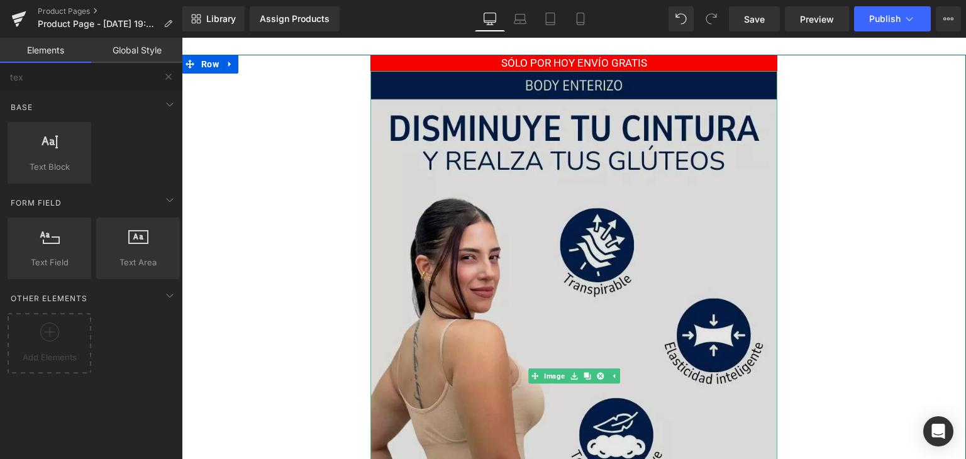
click at [510, 146] on img at bounding box center [573, 376] width 407 height 610
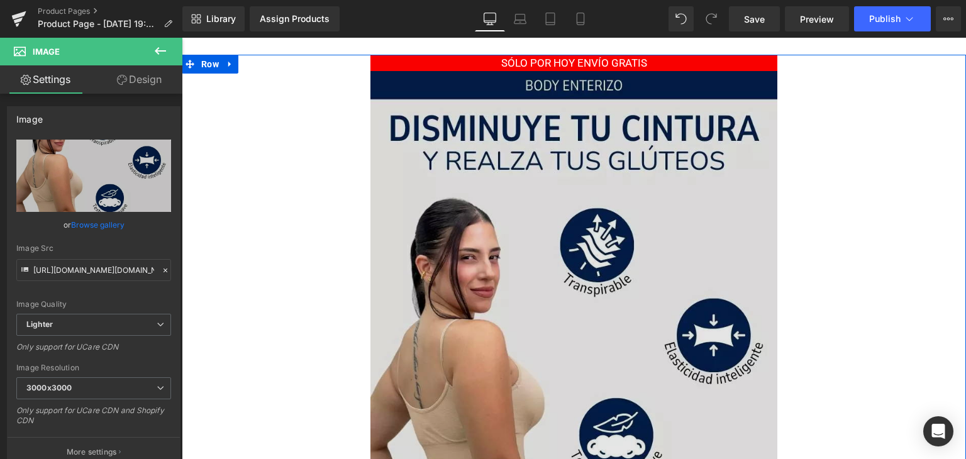
click at [538, 76] on img at bounding box center [573, 376] width 407 height 610
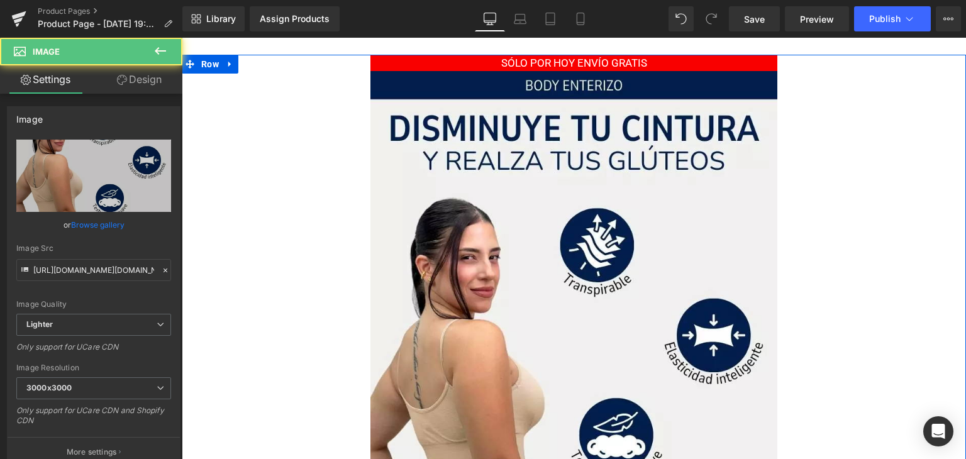
click at [481, 63] on span at bounding box center [474, 62] width 13 height 15
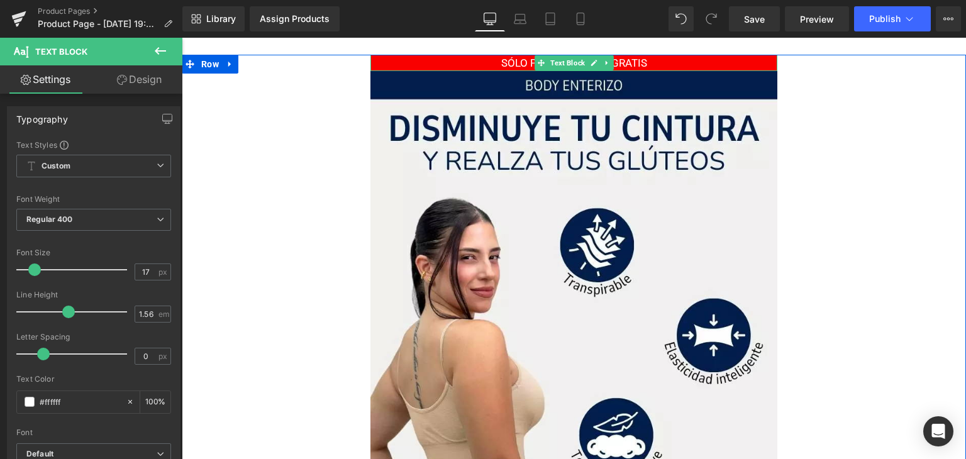
click at [493, 63] on p "SÓLO POR HOY ENVÍO GRATIS" at bounding box center [573, 63] width 407 height 17
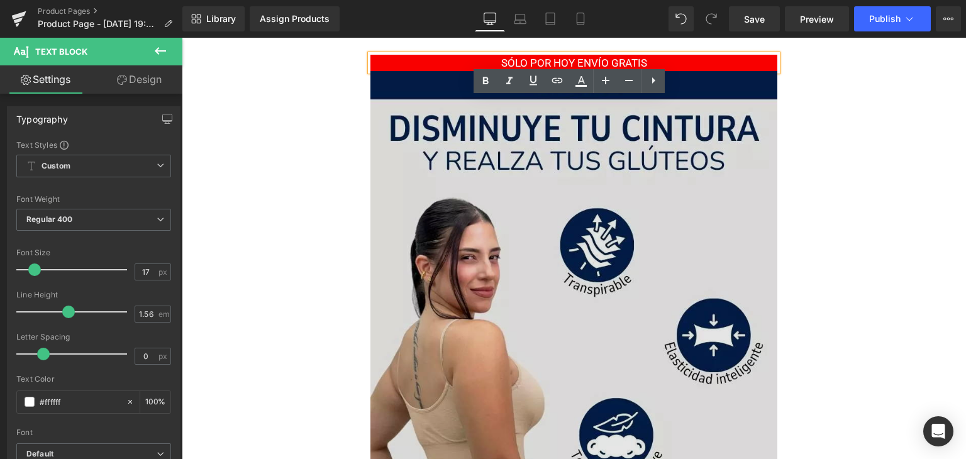
click at [661, 118] on img at bounding box center [573, 376] width 407 height 610
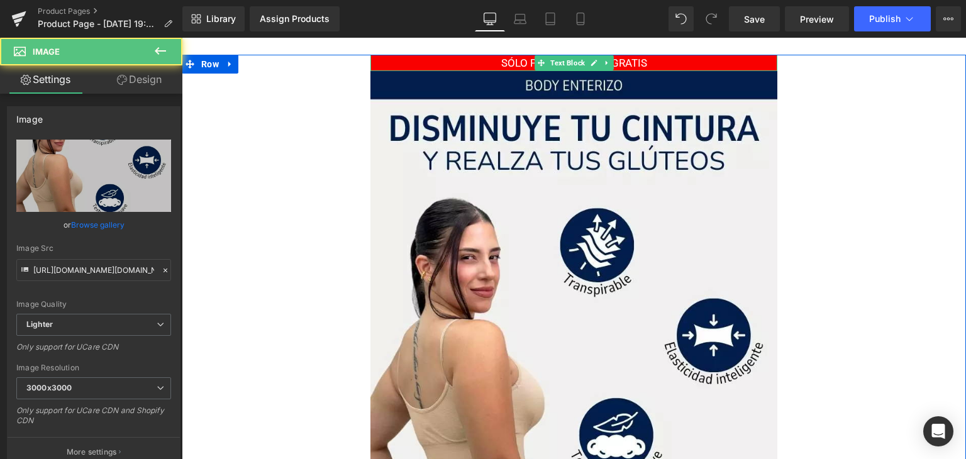
click at [673, 60] on p "SÓLO POR HOY ENVÍO GRATIS" at bounding box center [573, 63] width 407 height 17
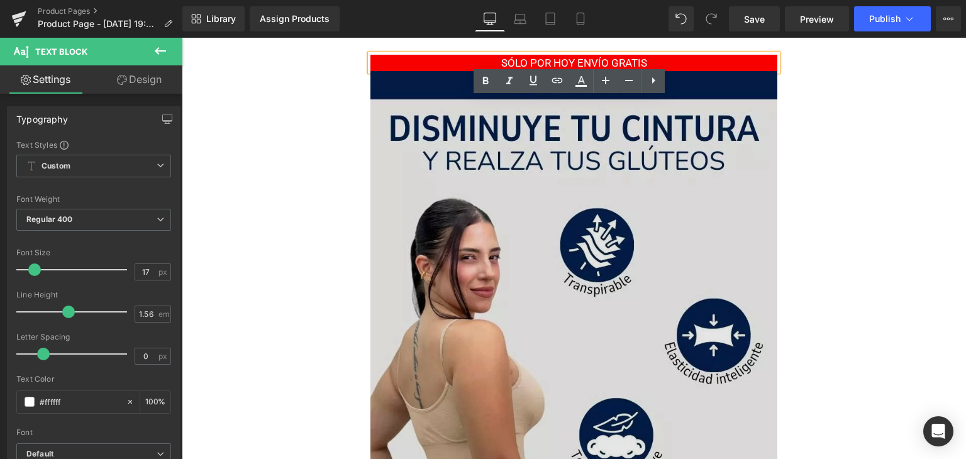
click at [675, 95] on img at bounding box center [573, 376] width 407 height 610
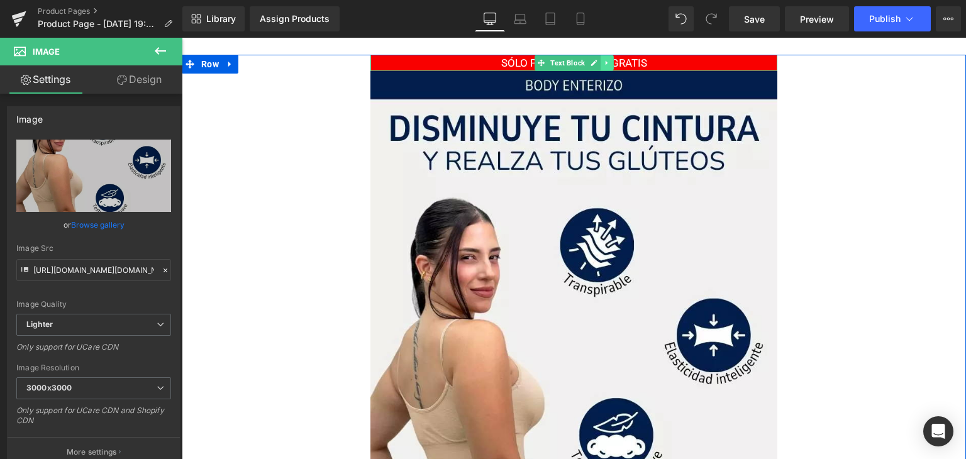
click at [603, 61] on icon at bounding box center [606, 63] width 7 height 8
click at [597, 60] on icon at bounding box center [600, 62] width 7 height 7
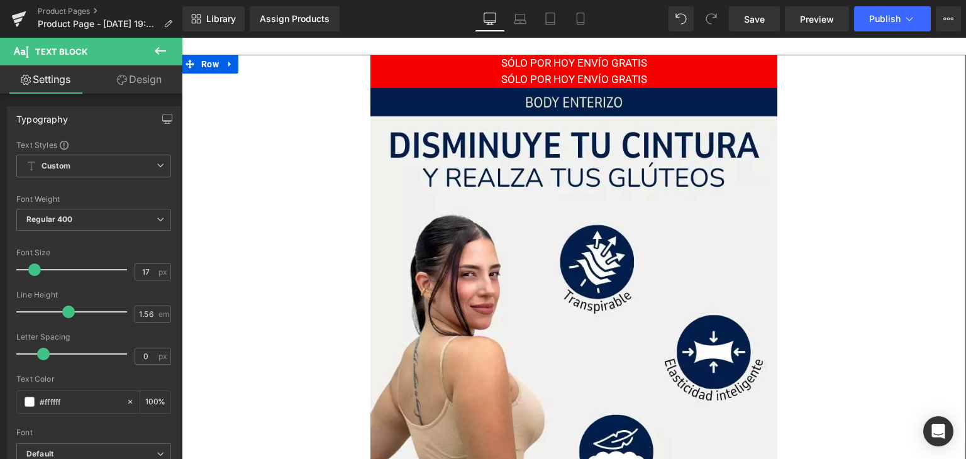
drag, startPoint x: 651, startPoint y: 74, endPoint x: 669, endPoint y: 64, distance: 20.0
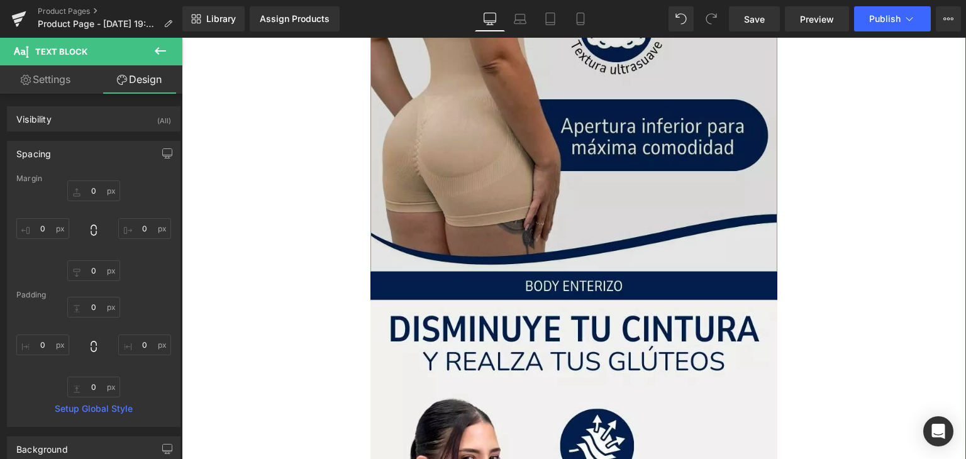
scroll to position [503, 0]
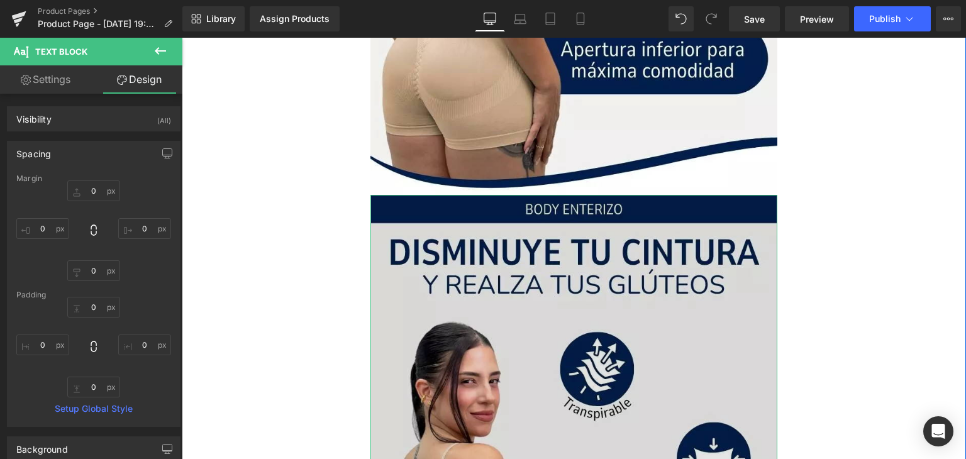
drag, startPoint x: 621, startPoint y: 62, endPoint x: 557, endPoint y: 192, distance: 145.1
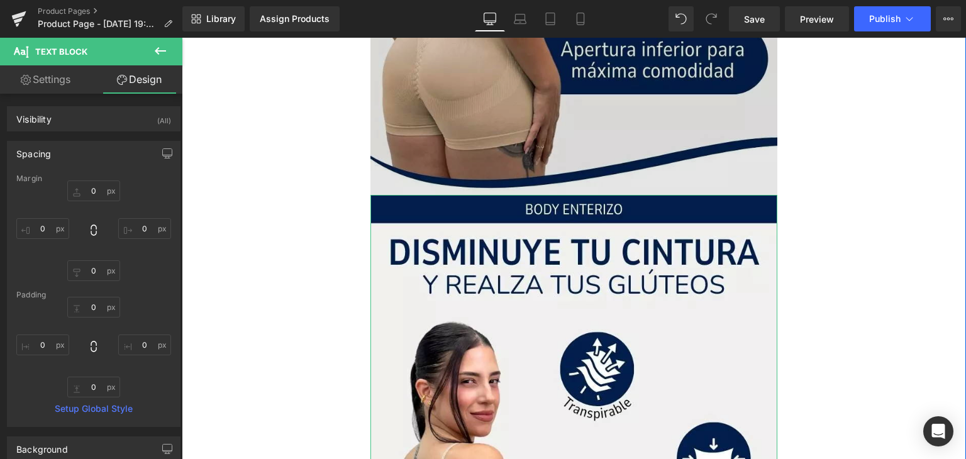
click at [559, 199] on div "SÓLO POR HOY ENVÍO GRATIS Text Block SÓLO POR HOY ENVÍO GRATIS Text Block Image…" at bounding box center [573, 178] width 407 height 1253
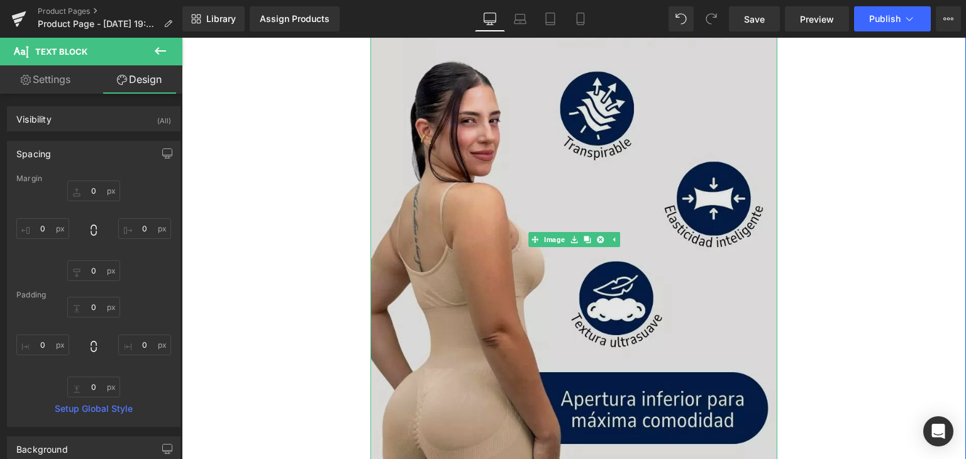
scroll to position [0, 0]
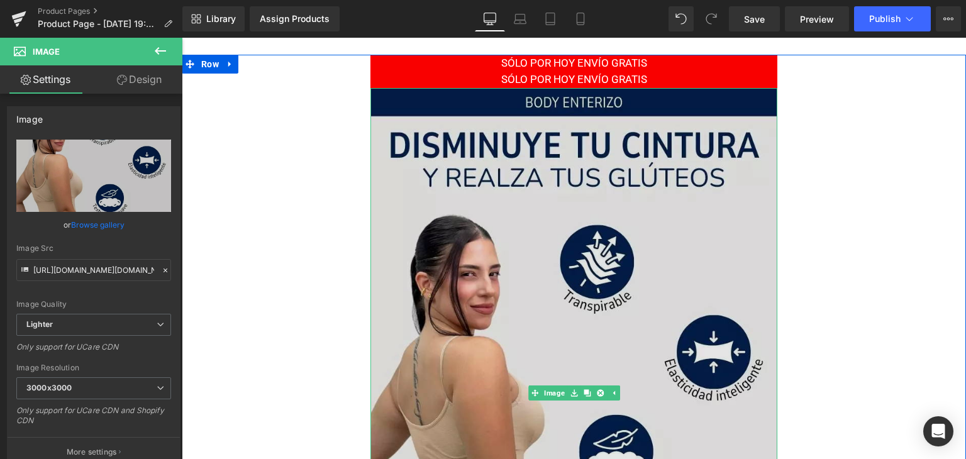
click at [400, 148] on img at bounding box center [573, 393] width 407 height 610
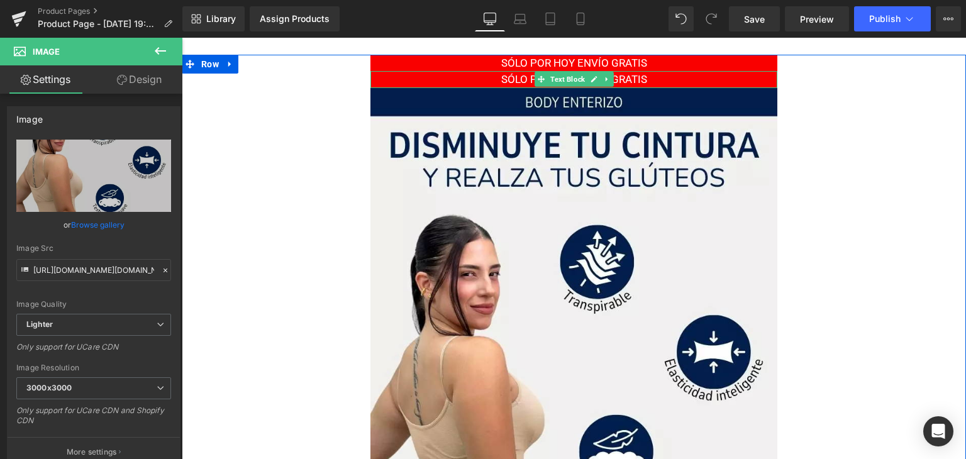
click at [466, 84] on p "SÓLO POR HOY ENVÍO GRATIS" at bounding box center [573, 79] width 407 height 17
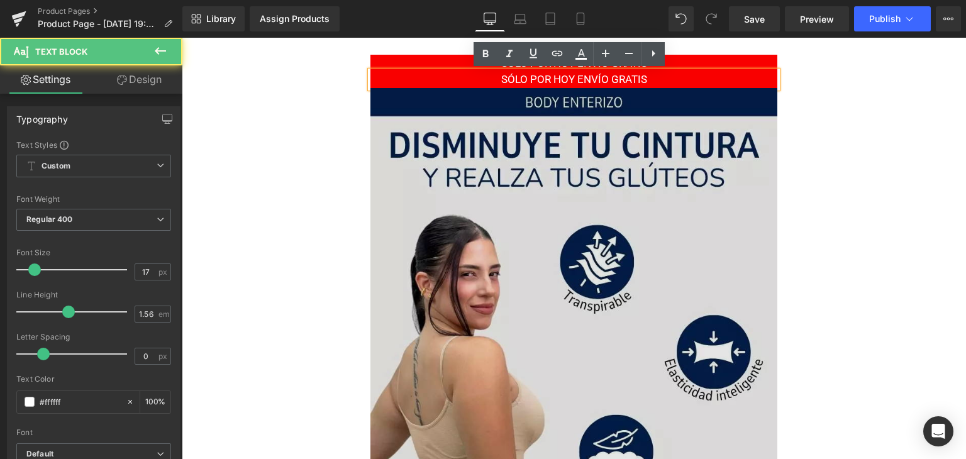
drag, startPoint x: 498, startPoint y: 127, endPoint x: 495, endPoint y: 108, distance: 19.1
click at [500, 126] on img at bounding box center [573, 393] width 407 height 610
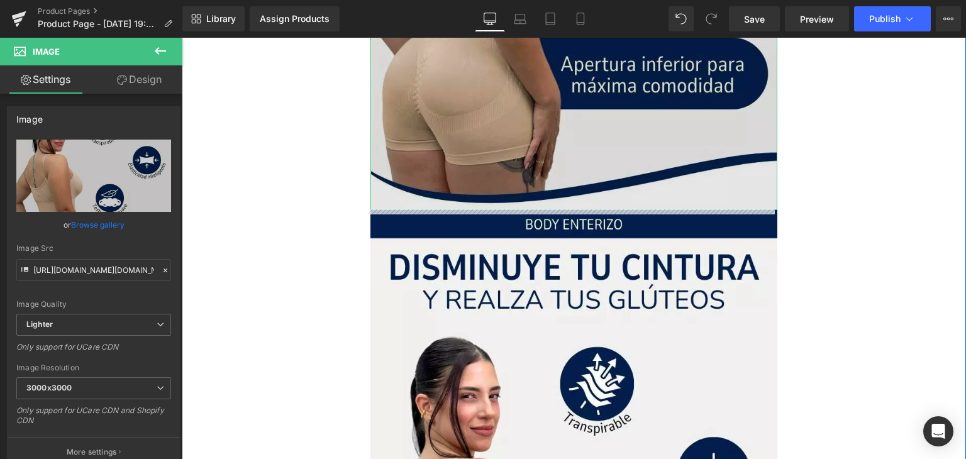
drag, startPoint x: 537, startPoint y: 80, endPoint x: 534, endPoint y: 136, distance: 56.0
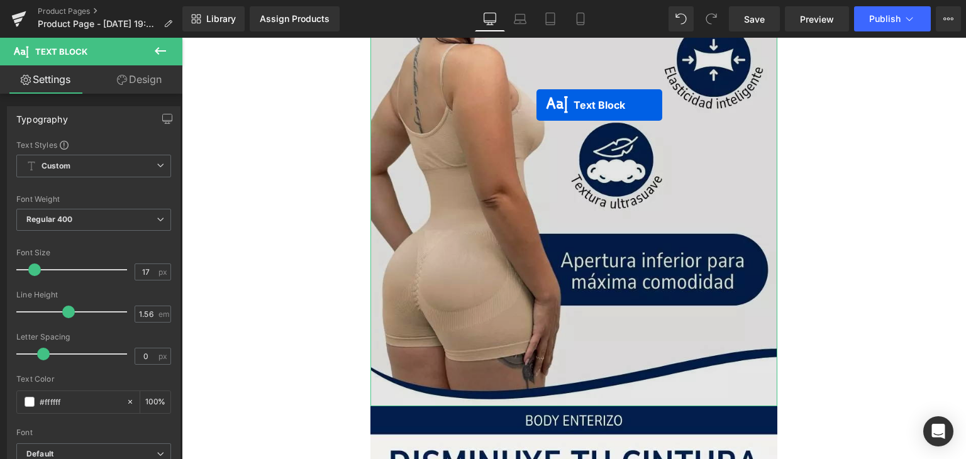
scroll to position [503, 0]
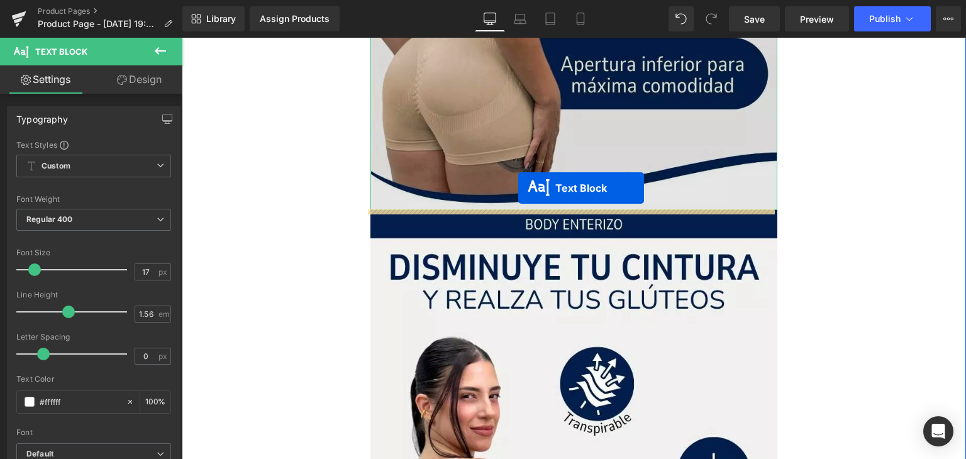
drag, startPoint x: 536, startPoint y: 77, endPoint x: 518, endPoint y: 188, distance: 112.6
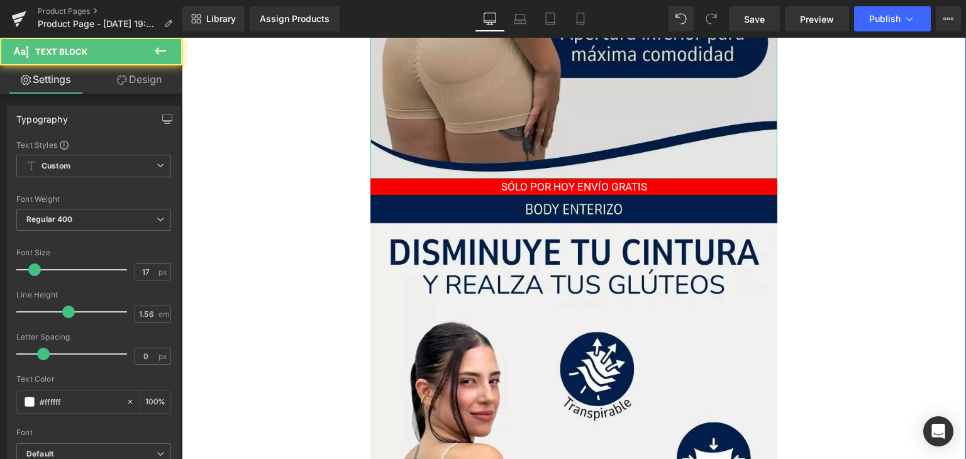
scroll to position [471, 0]
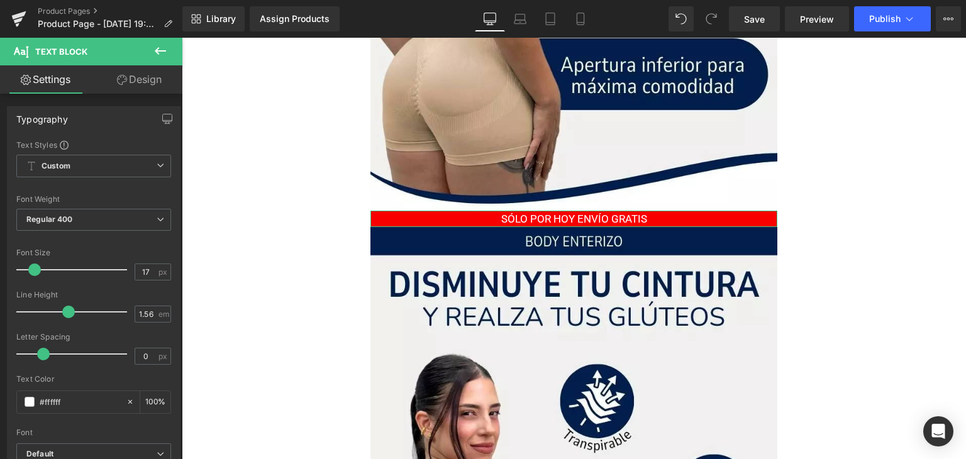
drag, startPoint x: 136, startPoint y: 74, endPoint x: 67, endPoint y: 279, distance: 216.5
click at [136, 74] on link "Design" at bounding box center [139, 79] width 91 height 28
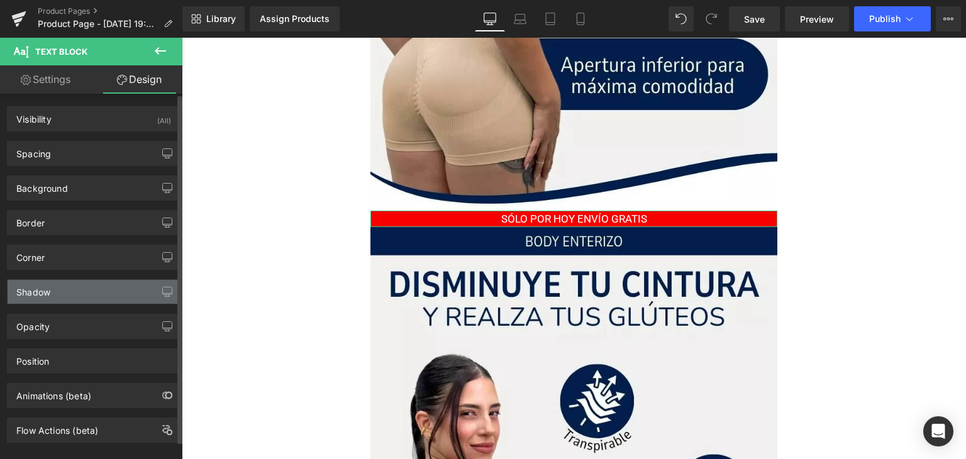
type input "#f90000"
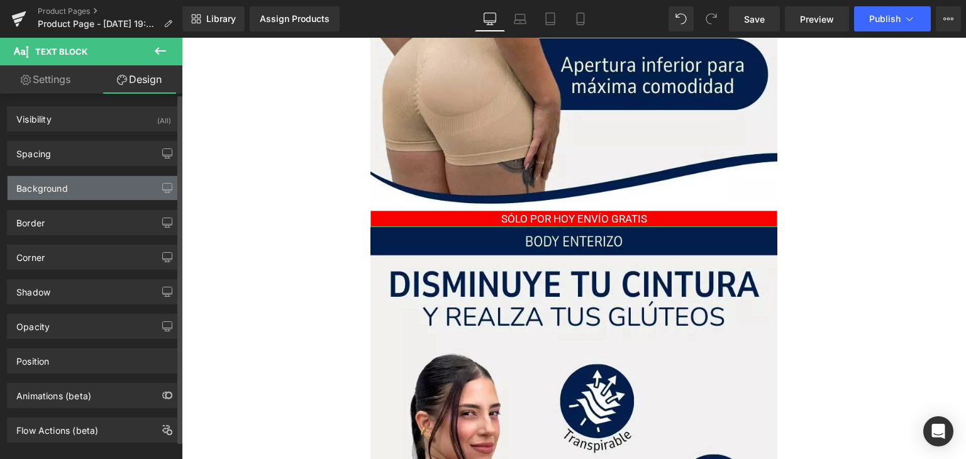
click at [75, 190] on div "Background" at bounding box center [94, 188] width 172 height 24
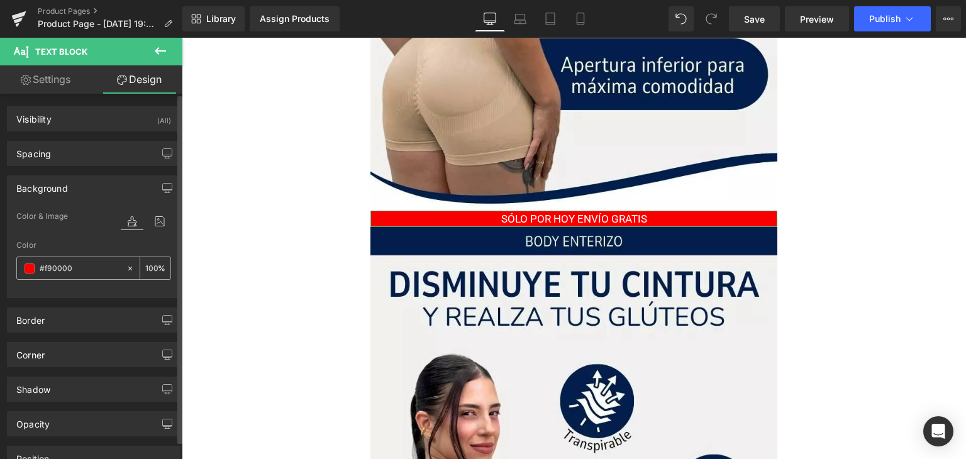
click at [28, 270] on span at bounding box center [30, 268] width 10 height 10
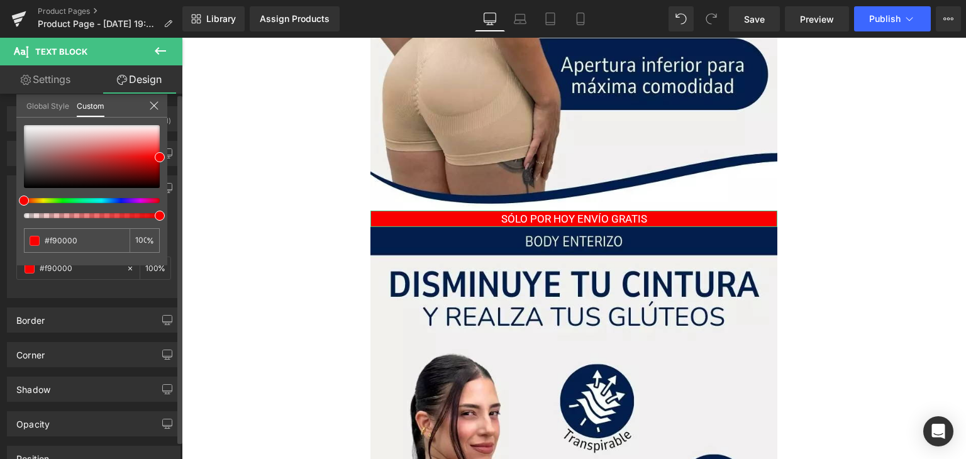
type input "15"
type input "14"
type input "5"
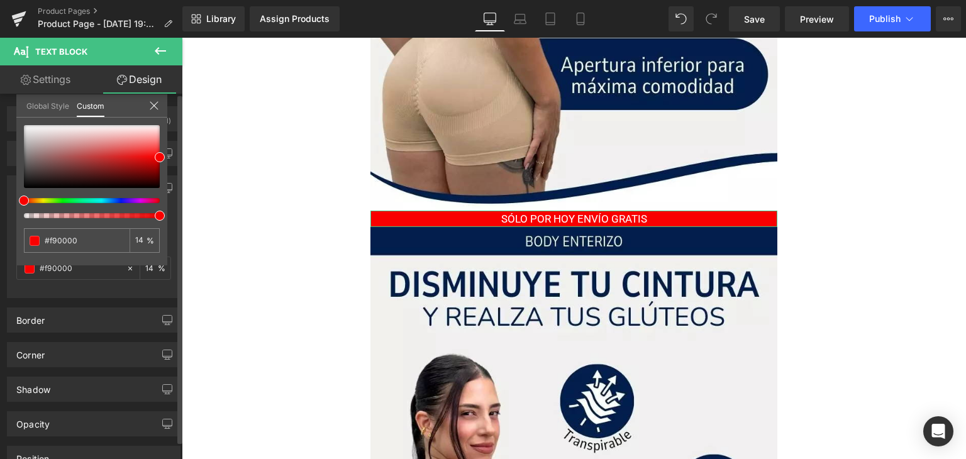
type input "5"
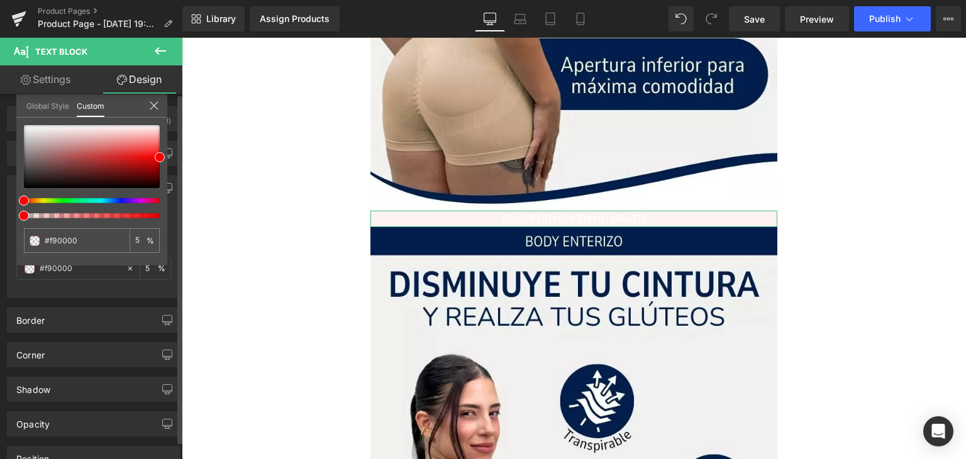
drag, startPoint x: 39, startPoint y: 217, endPoint x: 7, endPoint y: 230, distance: 34.7
click at [0, 229] on div "Background Color & Image color rgba(249, 0, 0, 0.05) Color #f90000 5 % Image Re…" at bounding box center [94, 232] width 188 height 132
click at [152, 103] on icon at bounding box center [154, 106] width 10 height 10
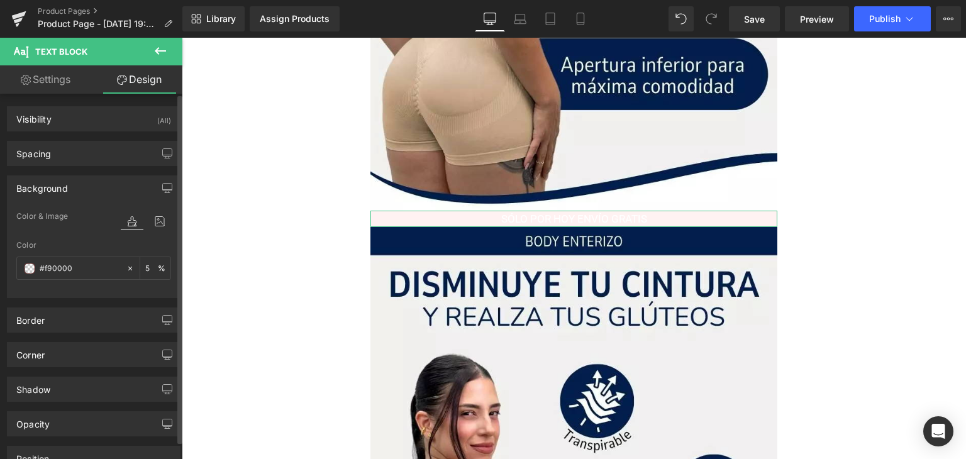
click at [73, 84] on link "Settings" at bounding box center [45, 79] width 91 height 28
type input "100"
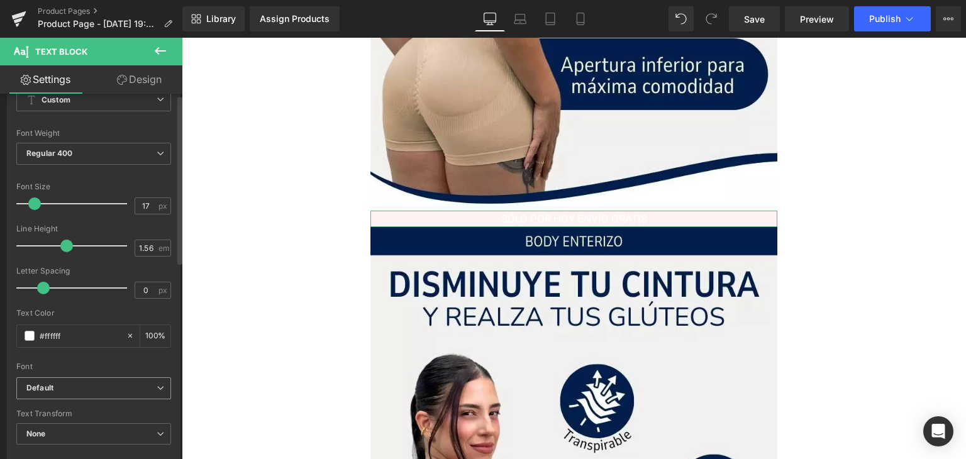
scroll to position [126, 0]
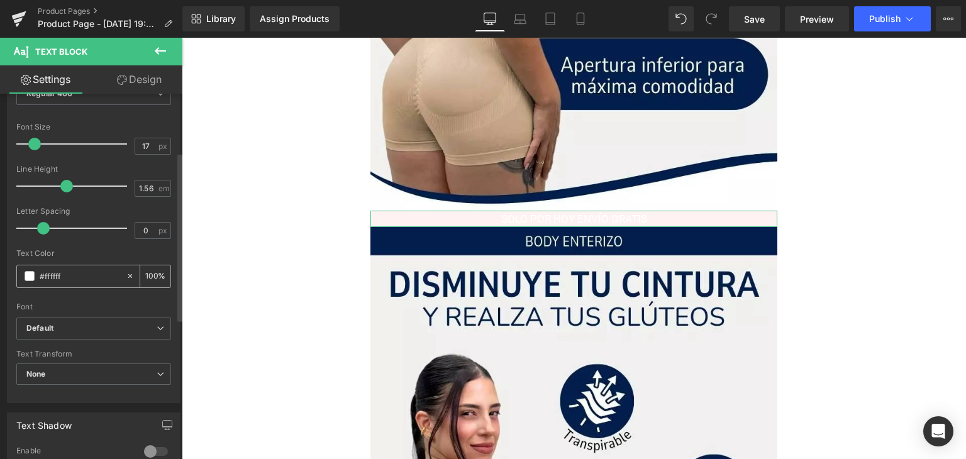
click at [24, 266] on div "#ffffff" at bounding box center [71, 276] width 109 height 22
click at [21, 270] on div "#ffffff" at bounding box center [71, 276] width 109 height 22
click at [30, 277] on span at bounding box center [30, 276] width 10 height 10
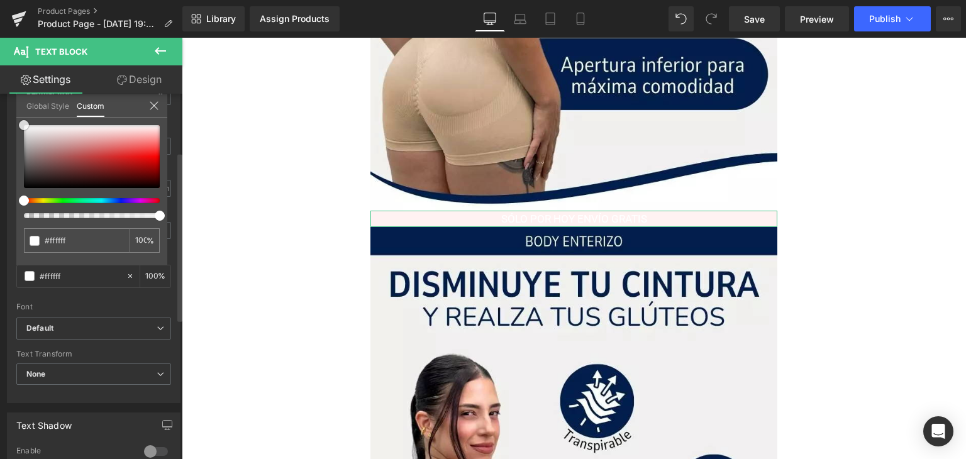
type input "#a80000"
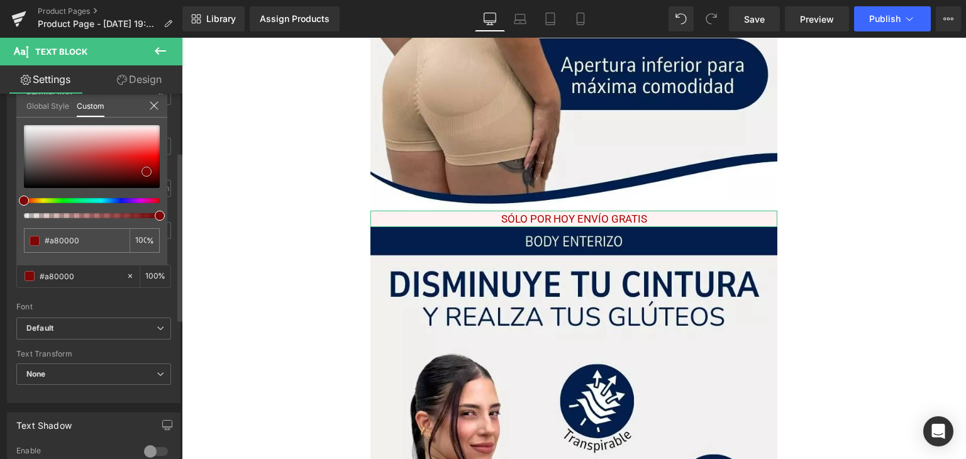
type input "#990909"
type input "#000000"
drag, startPoint x: 328, startPoint y: 209, endPoint x: 210, endPoint y: 218, distance: 118.6
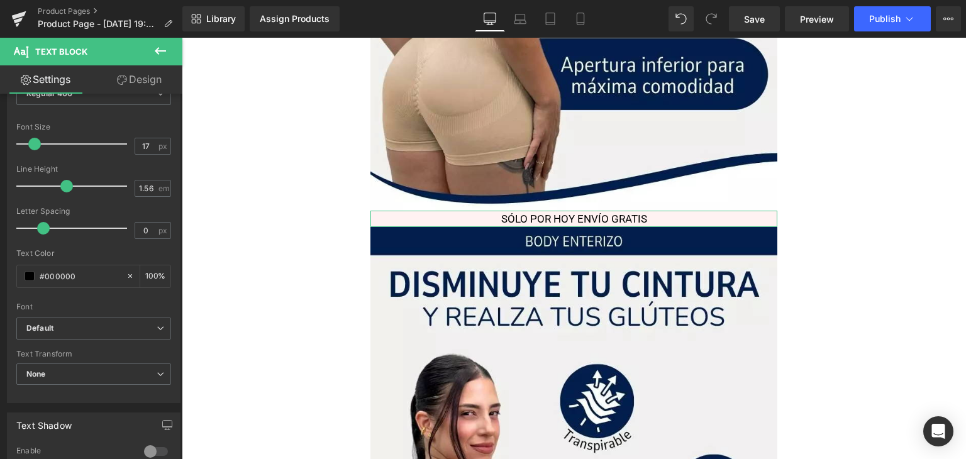
click at [133, 80] on link "Design" at bounding box center [139, 79] width 91 height 28
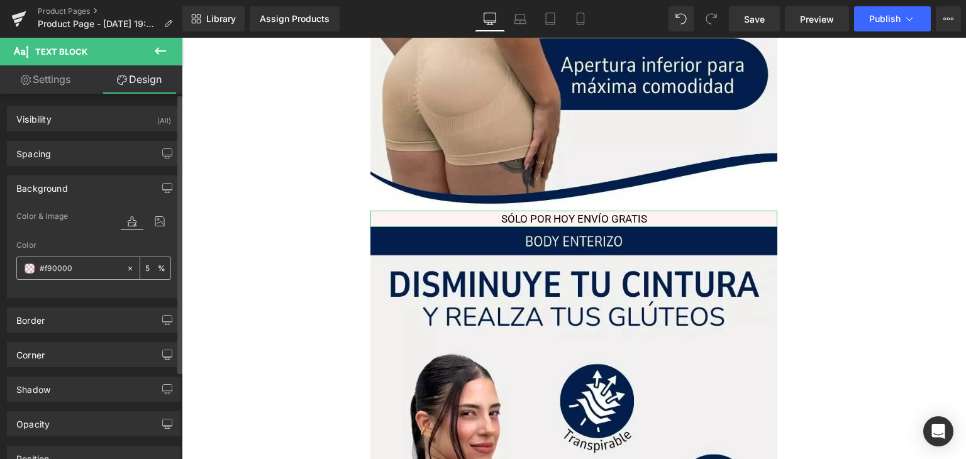
click at [25, 267] on span at bounding box center [30, 268] width 10 height 10
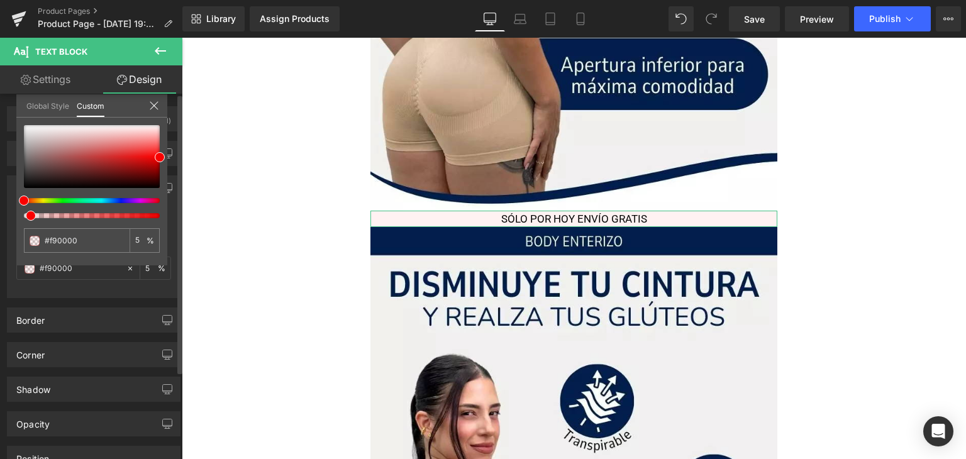
type input "8"
type input "6"
type input "5"
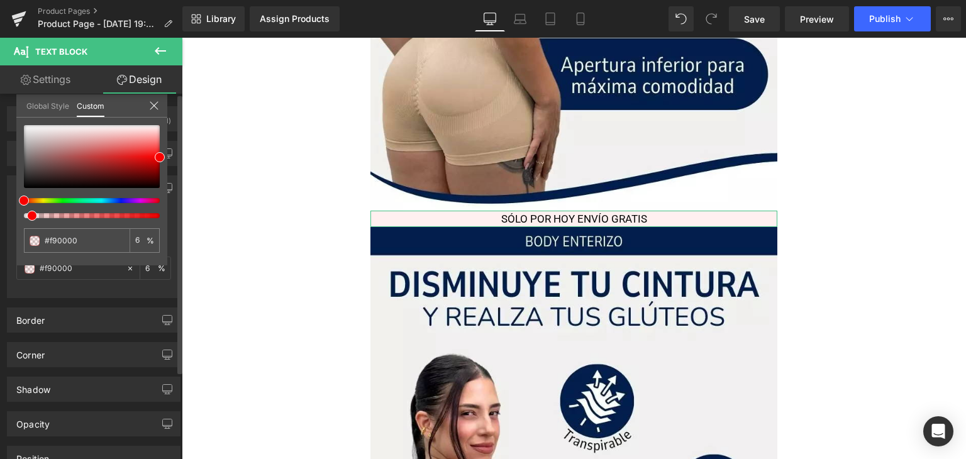
type input "5"
type input "4"
type input "3"
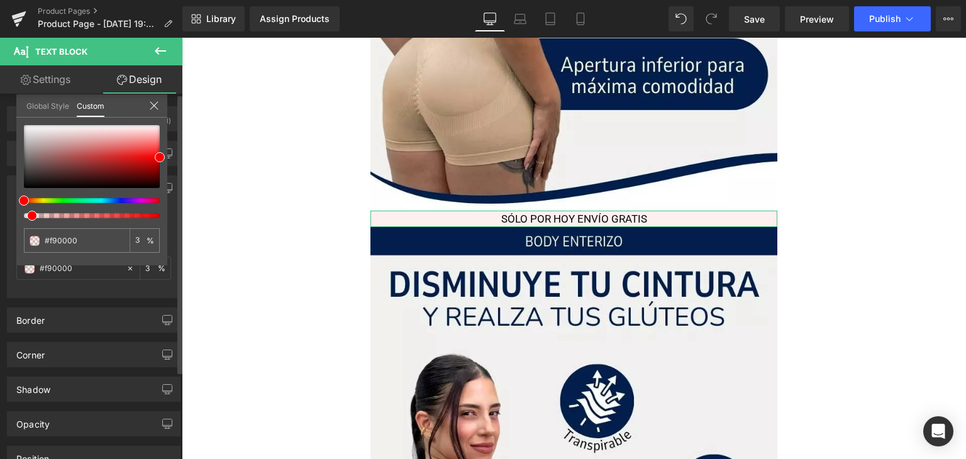
type input "1"
type input "0"
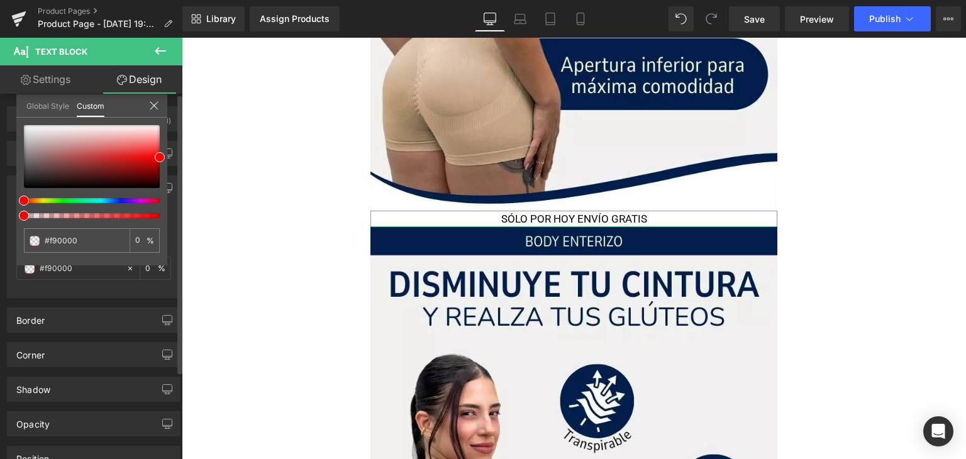
drag, startPoint x: 33, startPoint y: 217, endPoint x: 3, endPoint y: 209, distance: 30.8
click at [3, 209] on div "Background Color & Image color rgba(249, 0, 0, 0) Color #f90000 0 % Image Repla…" at bounding box center [94, 232] width 188 height 132
click at [465, 219] on body "Text Block SÓLO POR HOY ENVÍO GRATIS Text Block Image SÓLO POR HOY ENVÍO GRATIS…" at bounding box center [574, 294] width 784 height 1455
click at [465, 219] on p "SÓLO POR HOY ENVÍO GRATIS" at bounding box center [573, 219] width 407 height 17
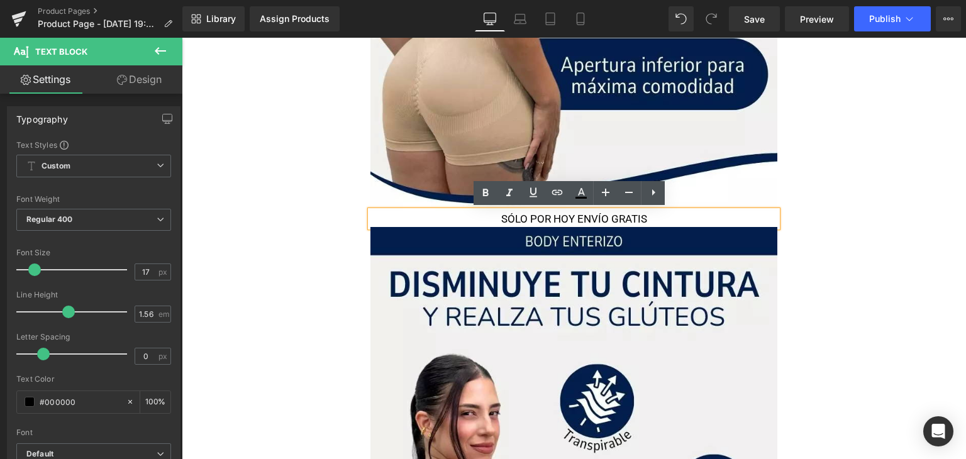
click at [497, 224] on p "SÓLO POR HOY ENVÍO GRATIS" at bounding box center [573, 219] width 407 height 17
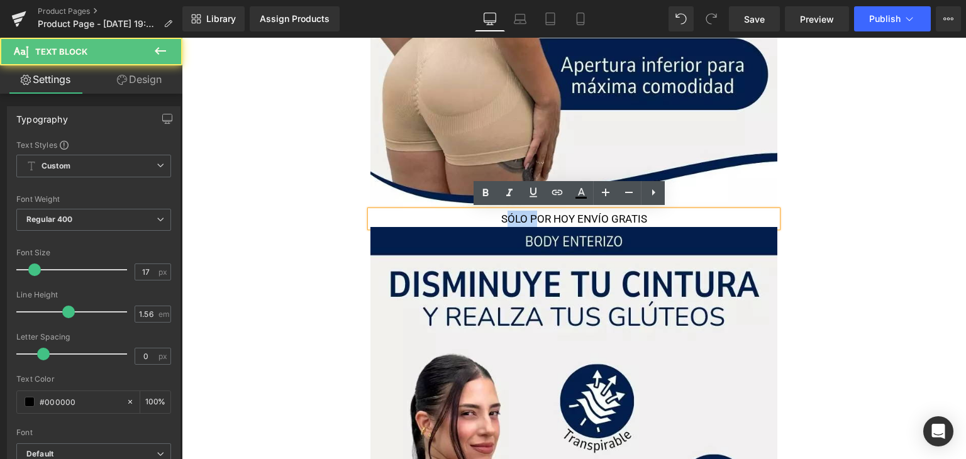
click at [497, 224] on p "SÓLO POR HOY ENVÍO GRATIS" at bounding box center [573, 219] width 407 height 17
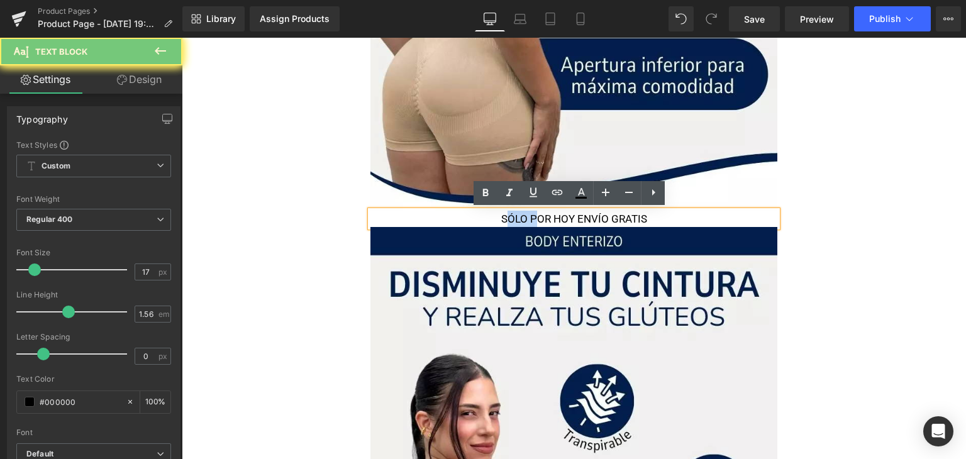
click at [497, 224] on p "SÓLO POR HOY ENVÍO GRATIS" at bounding box center [573, 219] width 407 height 17
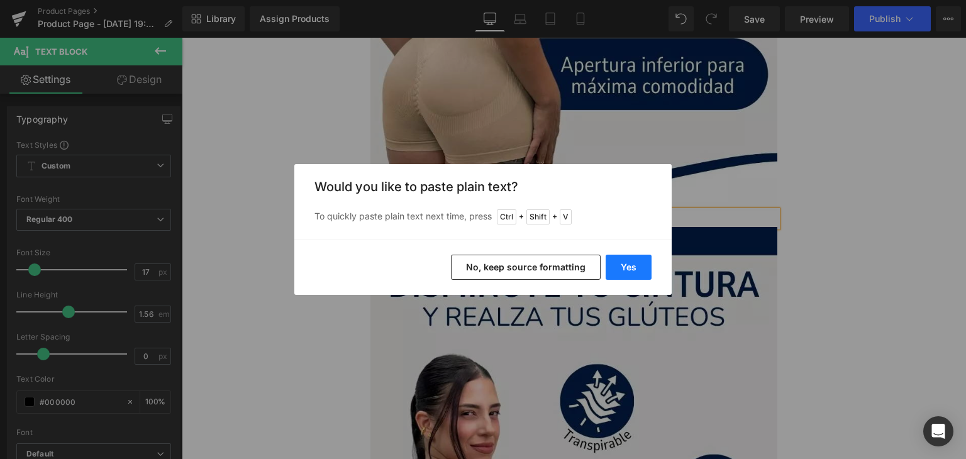
click at [631, 267] on button "Yes" at bounding box center [628, 267] width 46 height 25
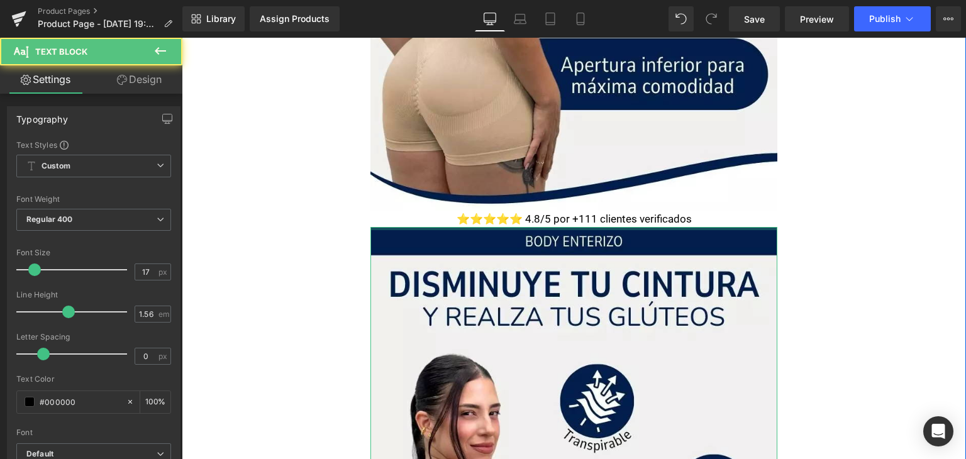
click at [473, 221] on p "⭐⭐⭐⭐⭐ 4.8/5 por +111 clientes verificados" at bounding box center [573, 219] width 407 height 17
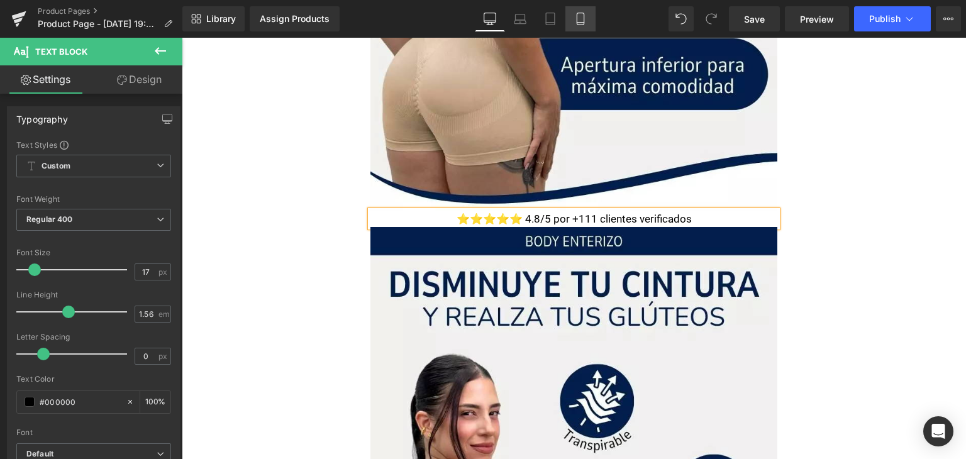
click at [576, 26] on link "Mobile" at bounding box center [580, 18] width 30 height 25
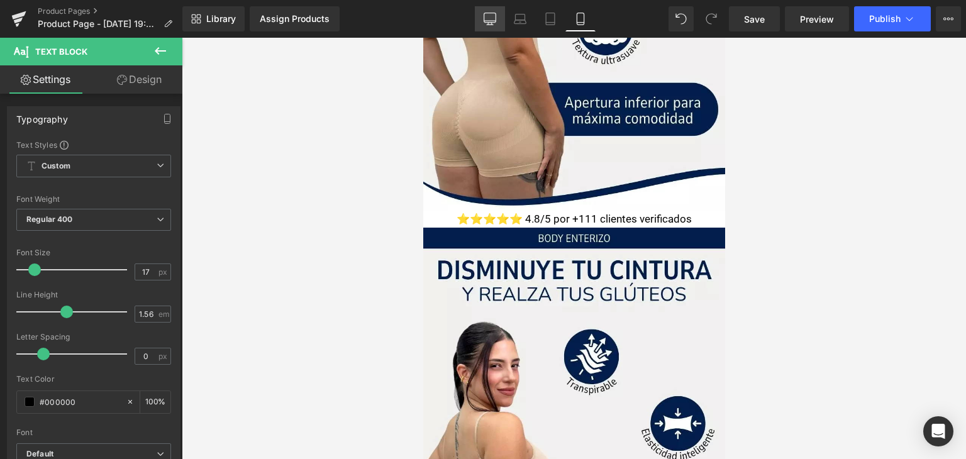
click at [491, 20] on icon at bounding box center [489, 19] width 13 height 13
type input "100"
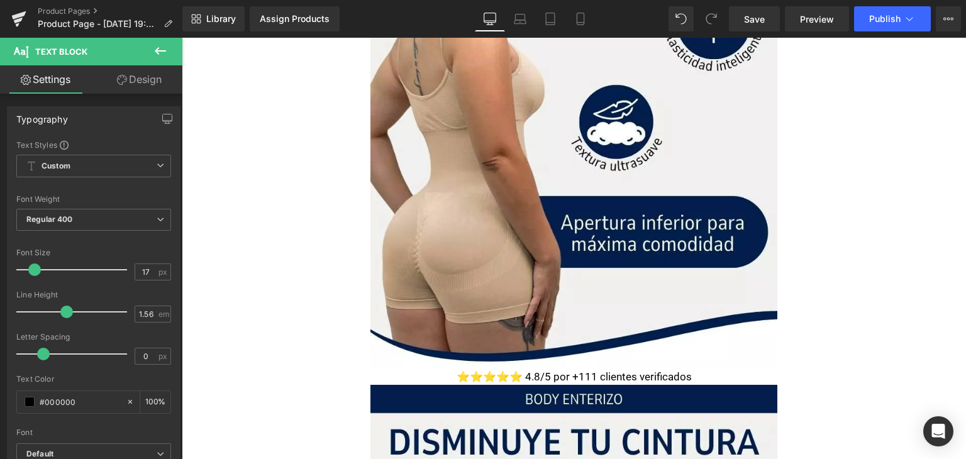
scroll to position [470, 0]
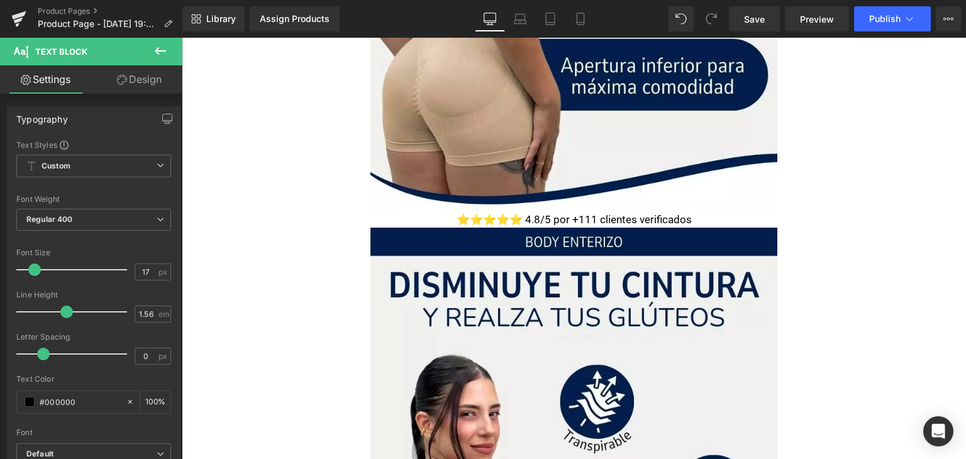
click at [496, 219] on p "⭐⭐⭐⭐⭐ 4.8/5 por +111 clientes verificados" at bounding box center [573, 219] width 407 height 17
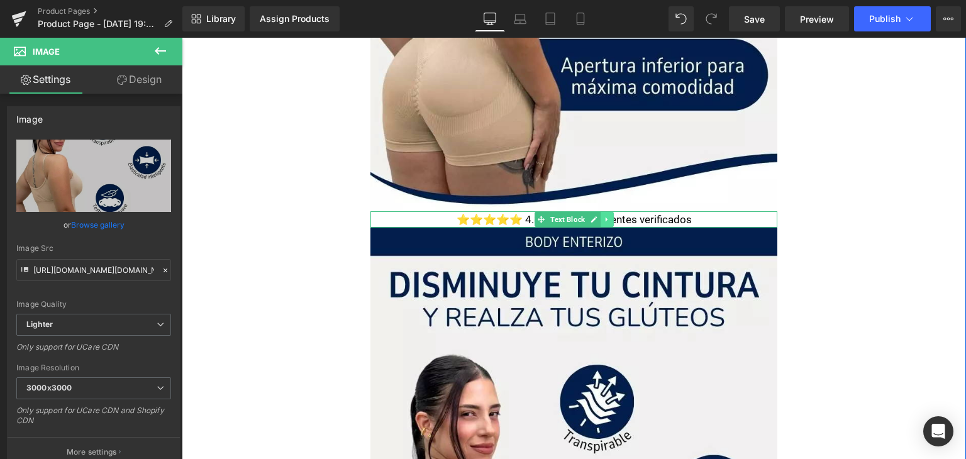
click at [605, 220] on icon at bounding box center [606, 219] width 2 height 4
click at [597, 218] on icon at bounding box center [600, 219] width 7 height 7
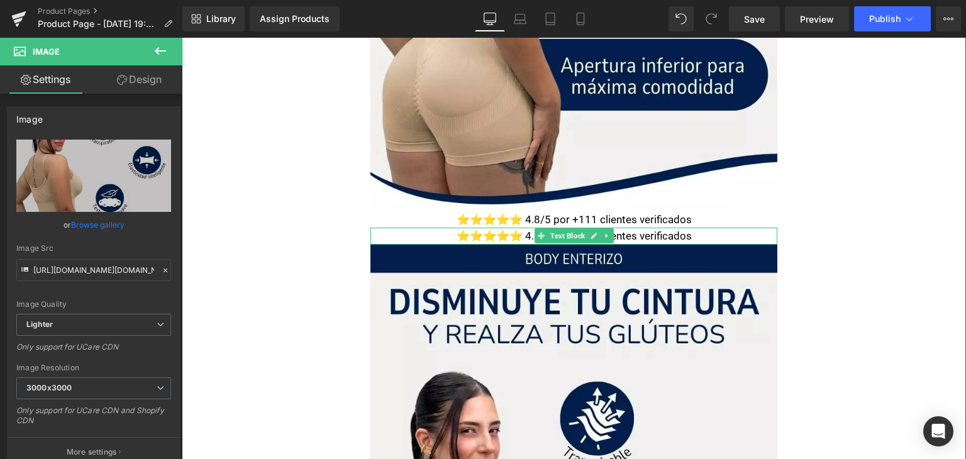
click at [481, 237] on p "⭐⭐⭐⭐⭐ 4.8/5 por +111 clientes verificados" at bounding box center [573, 236] width 407 height 17
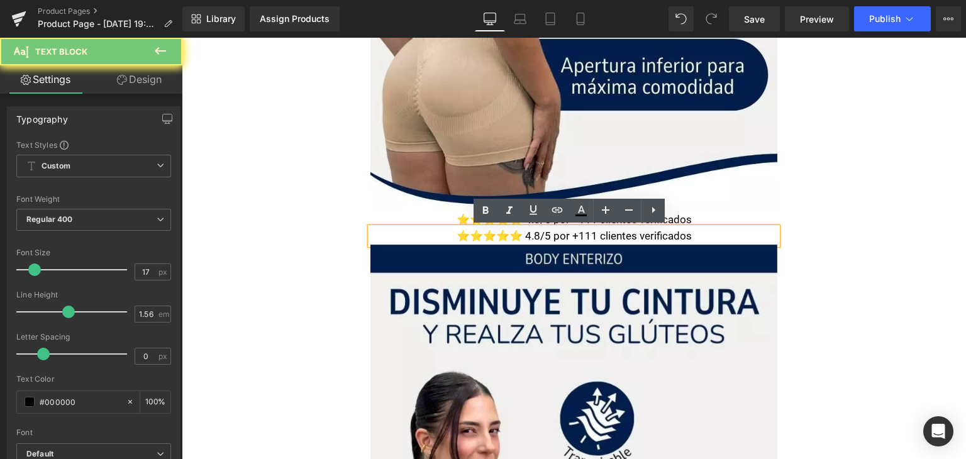
click at [481, 237] on p "⭐⭐⭐⭐⭐ 4.8/5 por +111 clientes verificados" at bounding box center [573, 236] width 407 height 17
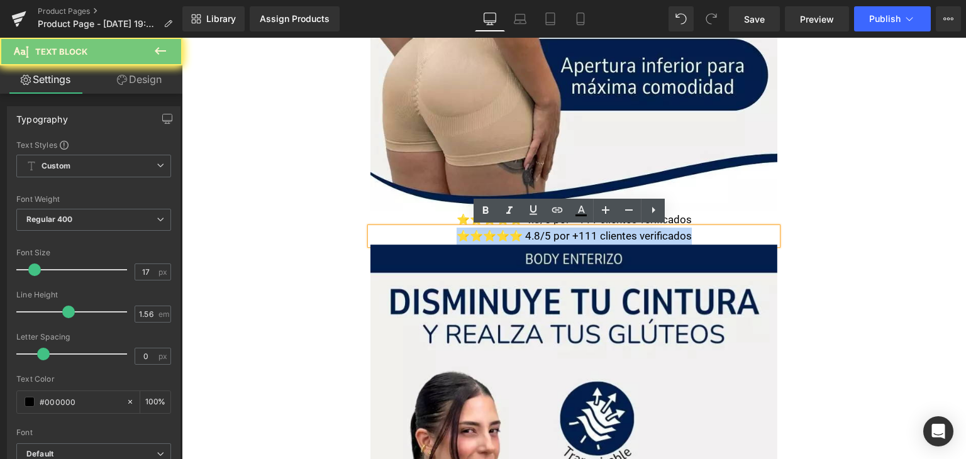
paste div
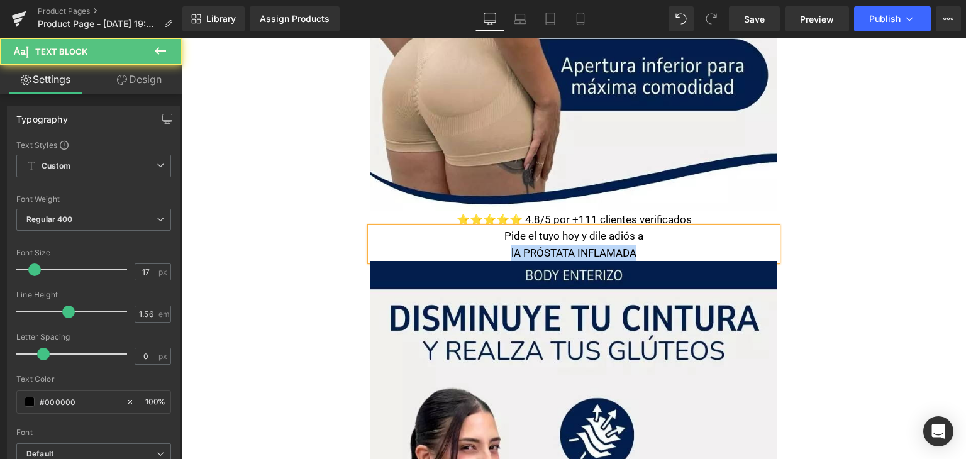
drag, startPoint x: 480, startPoint y: 247, endPoint x: 669, endPoint y: 253, distance: 189.3
click at [669, 253] on p "lA PRÓSTATA INFLAMADA" at bounding box center [573, 253] width 407 height 17
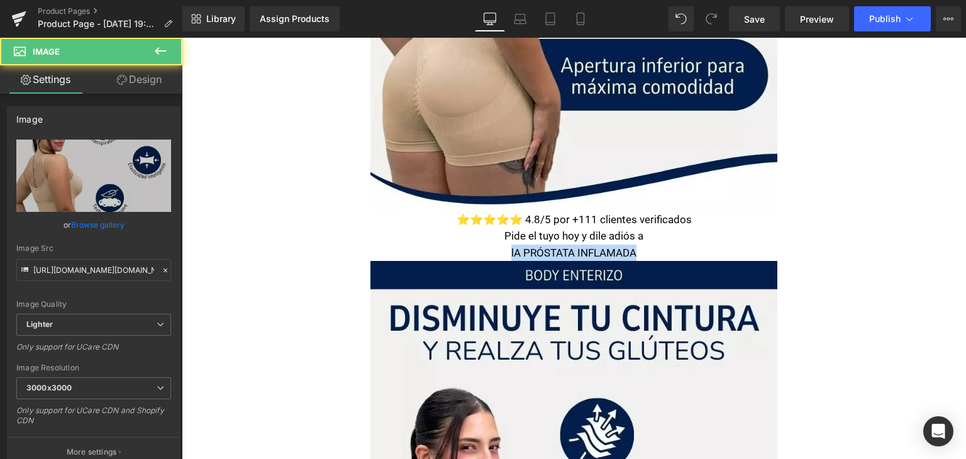
click at [444, 242] on p "Pide el tuyo hoy y dile adiós a" at bounding box center [573, 236] width 407 height 17
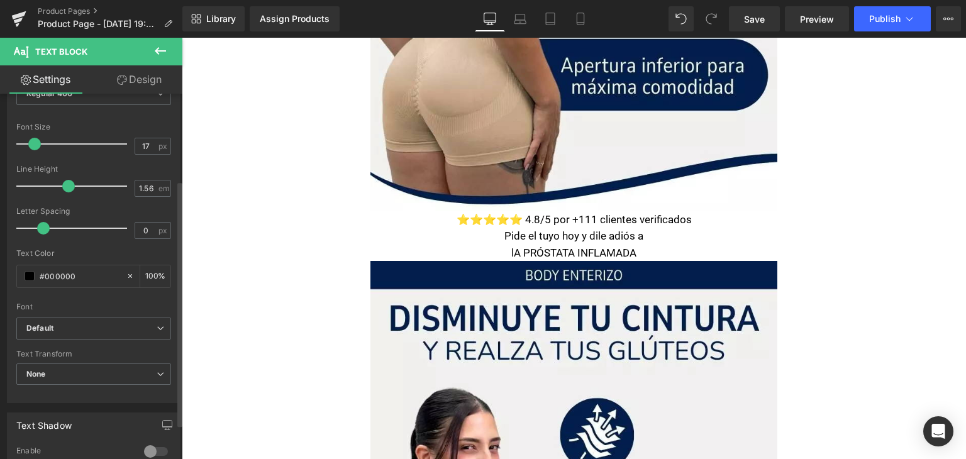
scroll to position [251, 0]
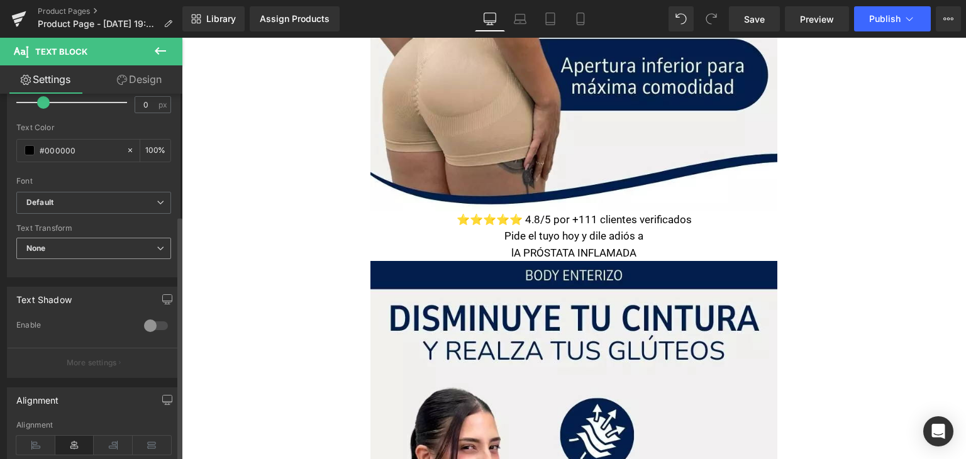
click at [118, 245] on span "None" at bounding box center [93, 249] width 155 height 22
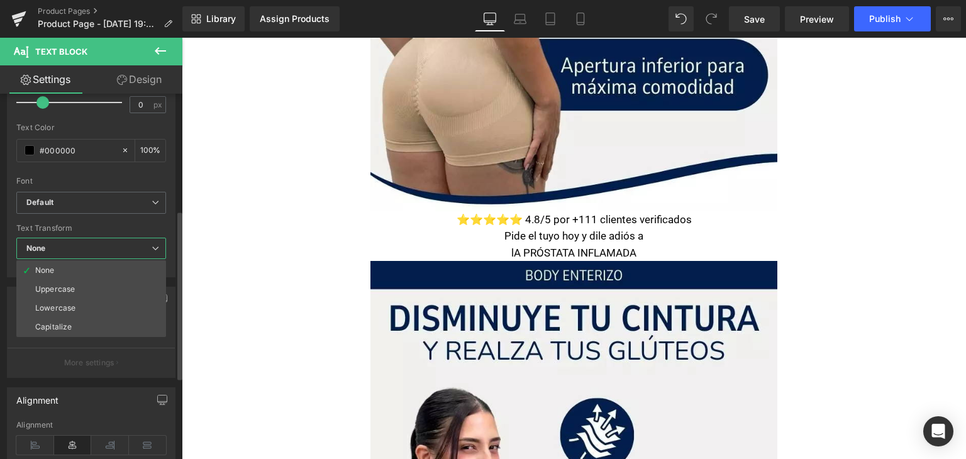
click at [118, 245] on span "None" at bounding box center [91, 249] width 150 height 22
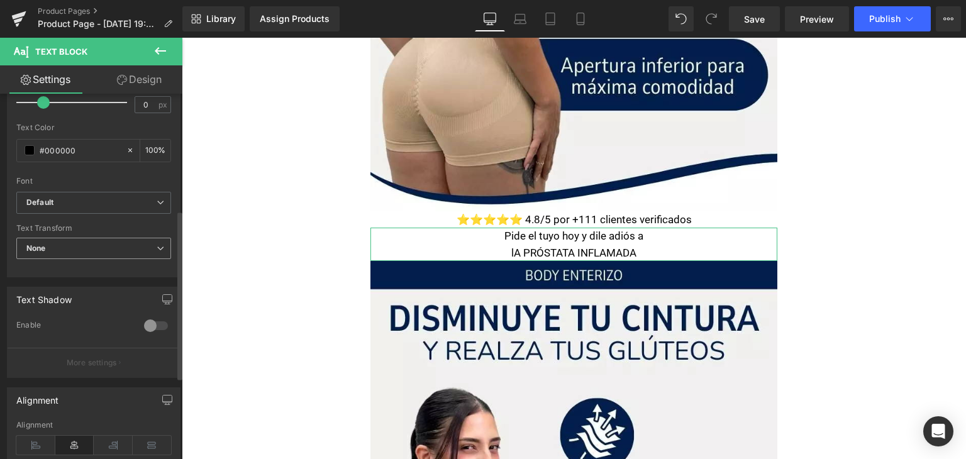
click at [124, 249] on span "None" at bounding box center [93, 249] width 155 height 22
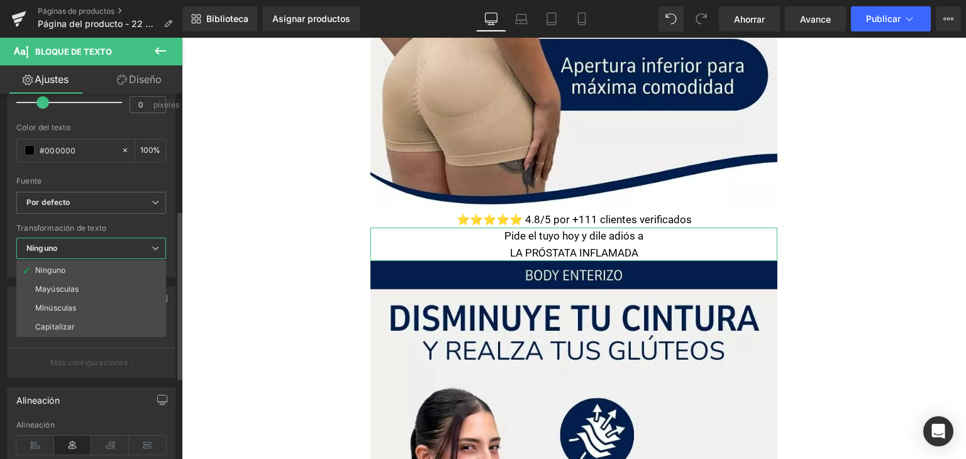
click at [124, 249] on span "Ninguno" at bounding box center [91, 249] width 150 height 22
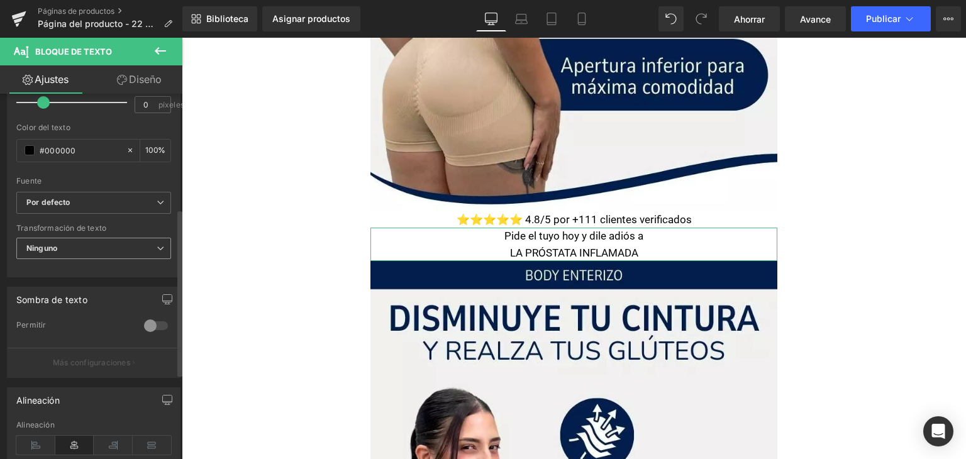
click at [124, 249] on span "Ninguno" at bounding box center [93, 249] width 155 height 22
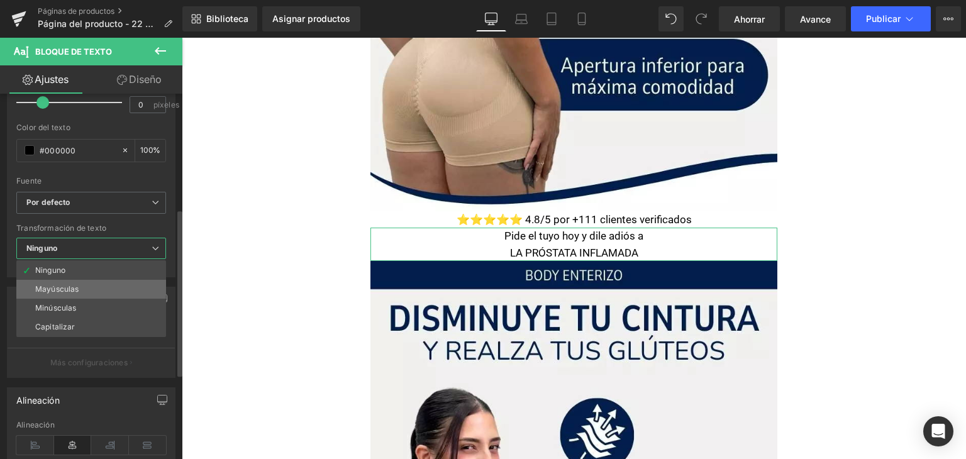
click at [92, 282] on li "Mayúsculas" at bounding box center [91, 289] width 150 height 19
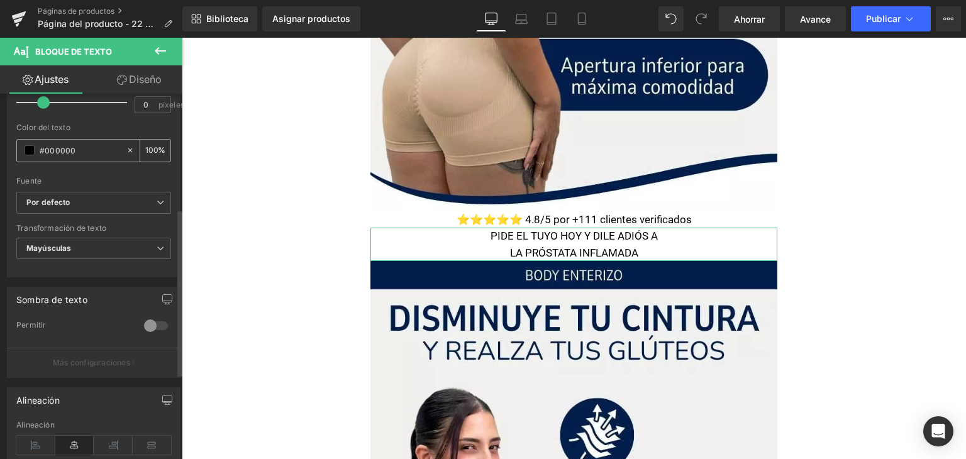
click at [28, 153] on span at bounding box center [30, 150] width 10 height 10
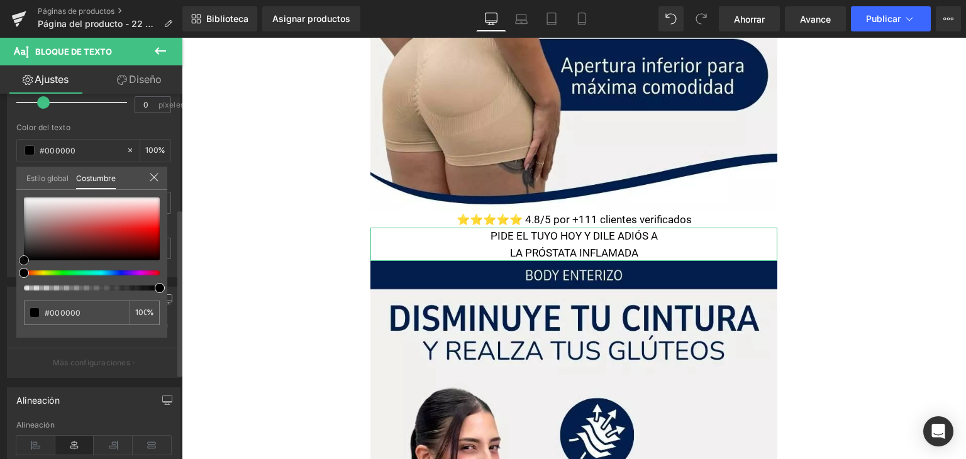
type input "#ef0f0f"
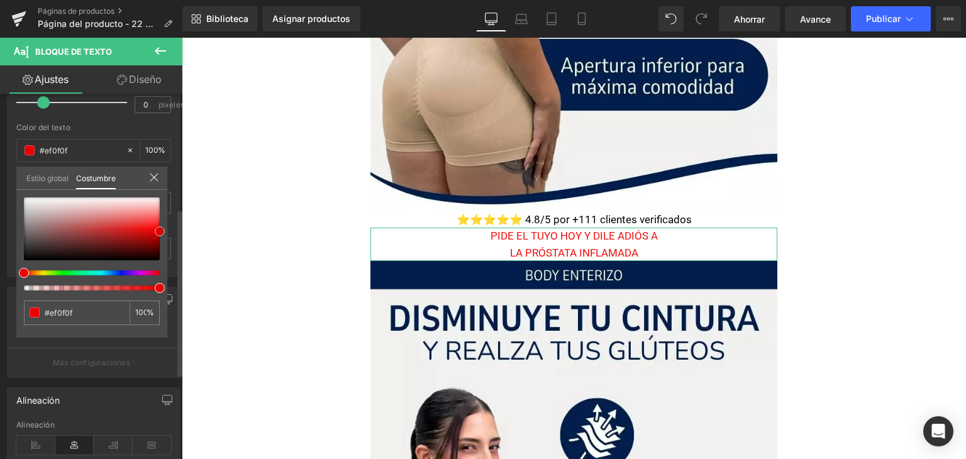
type input "#ea0000"
drag, startPoint x: 143, startPoint y: 228, endPoint x: 166, endPoint y: 231, distance: 22.8
click at [166, 231] on div "#ea0000 100 %" at bounding box center [91, 267] width 151 height 140
click at [150, 174] on icon at bounding box center [154, 177] width 10 height 10
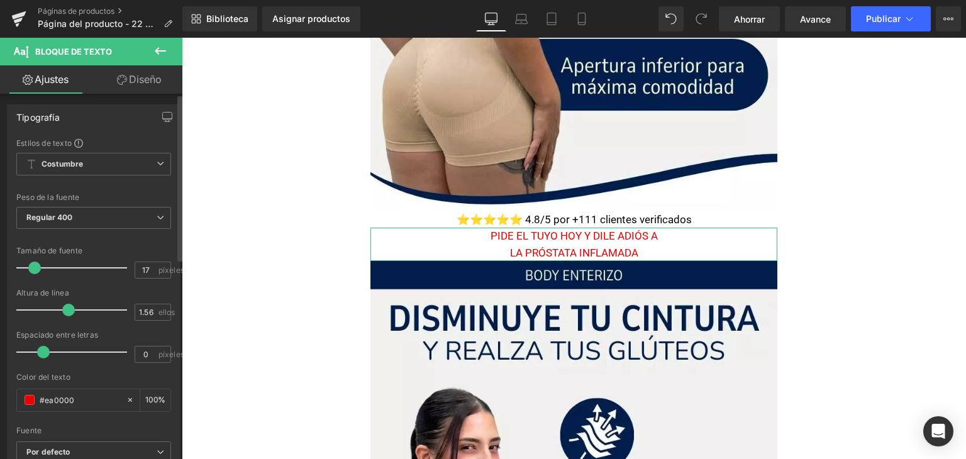
scroll to position [0, 0]
click at [99, 168] on span "Costumbre Configurar estilo global" at bounding box center [93, 166] width 155 height 23
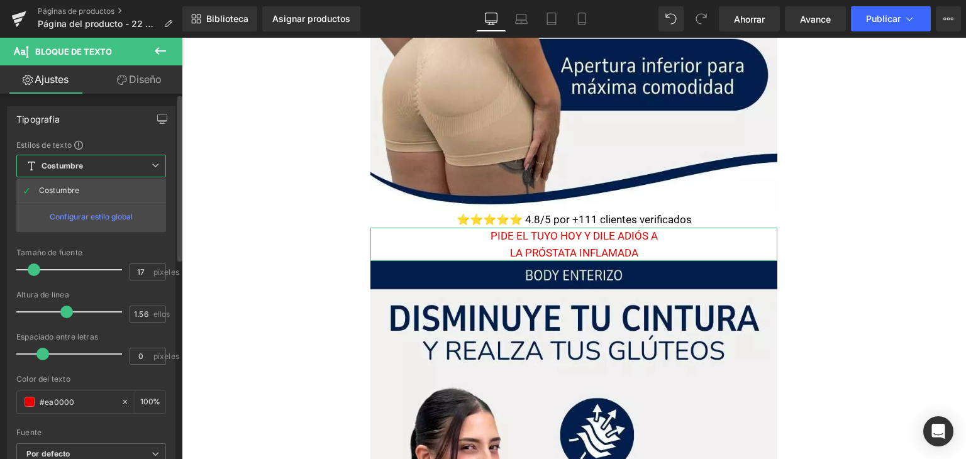
click at [99, 168] on span "Costumbre Configurar estilo global" at bounding box center [91, 166] width 150 height 23
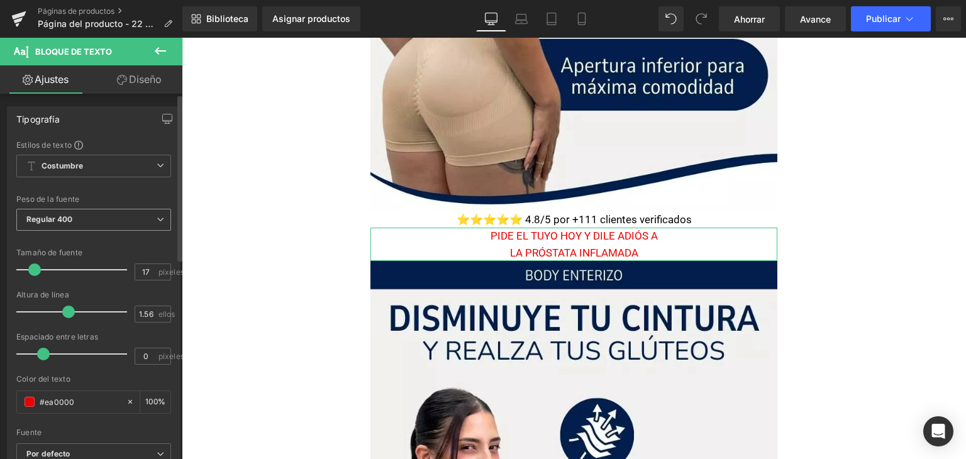
click at [96, 217] on span "Regular 400" at bounding box center [93, 220] width 155 height 22
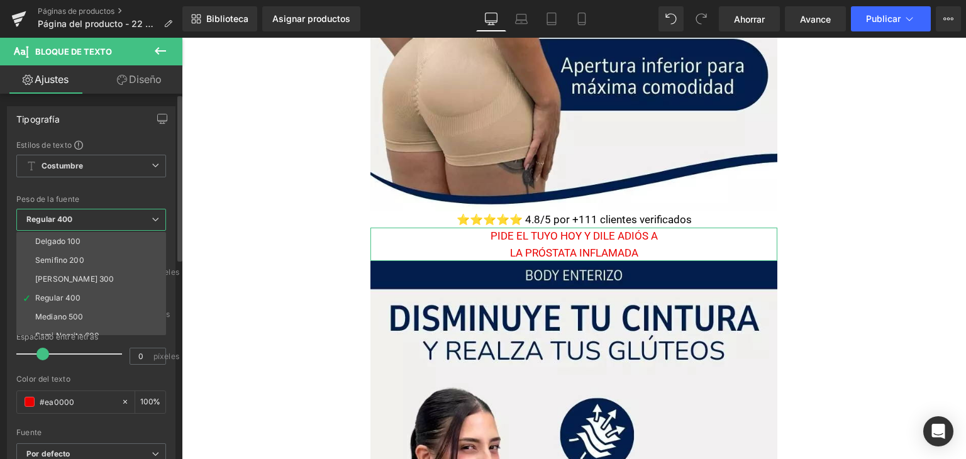
click at [96, 217] on span "Regular 400" at bounding box center [91, 220] width 150 height 22
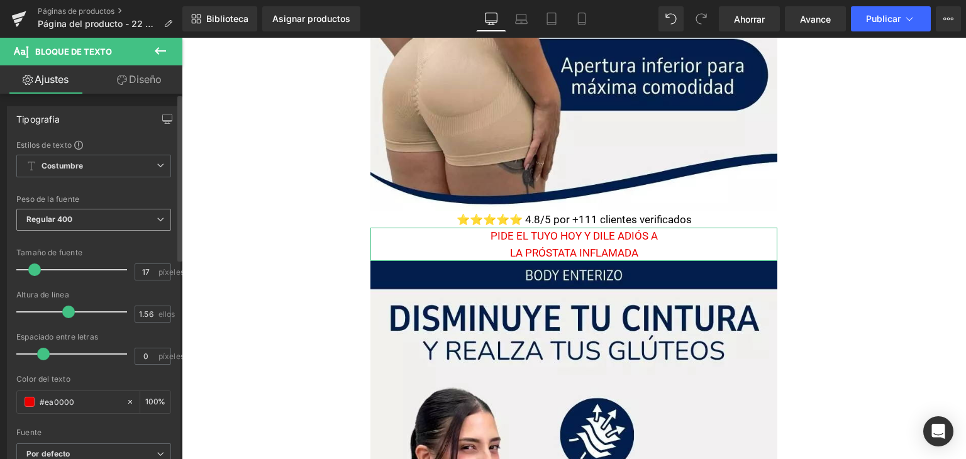
click at [93, 217] on span "Regular 400" at bounding box center [93, 220] width 155 height 22
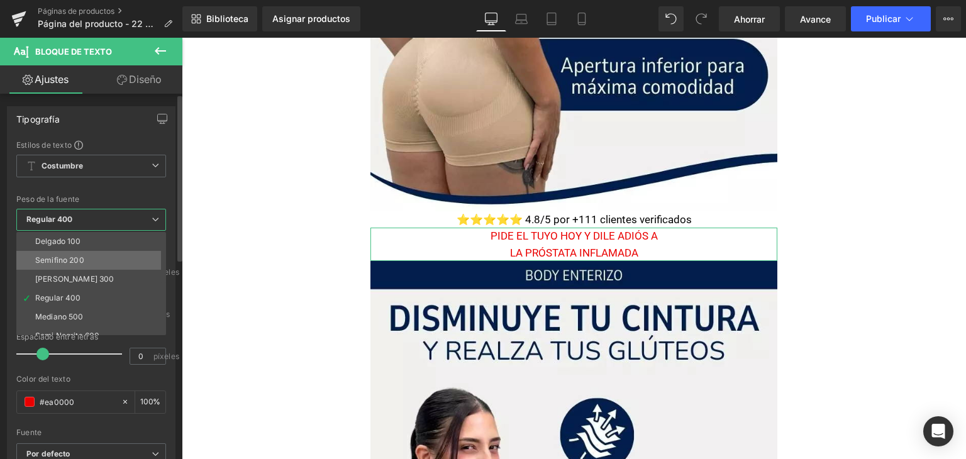
click at [91, 260] on li "Semifino 200" at bounding box center [93, 260] width 155 height 19
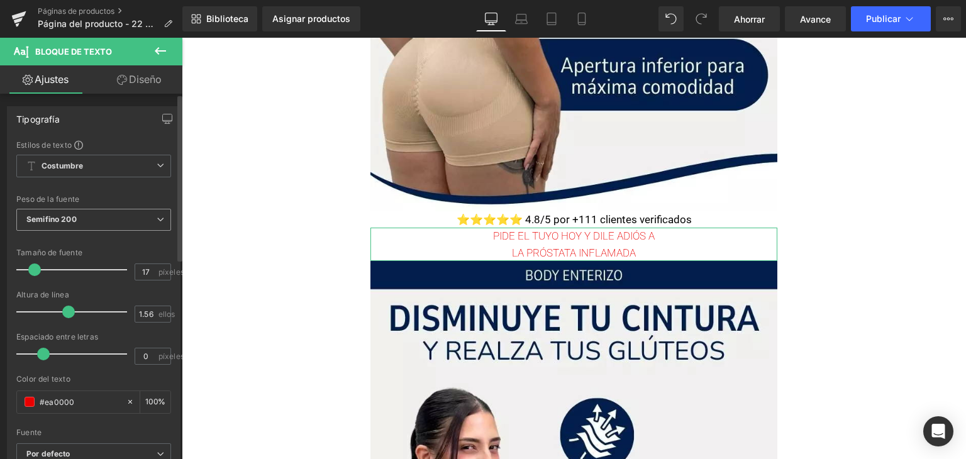
click at [89, 220] on span "Semifino 200" at bounding box center [93, 220] width 155 height 22
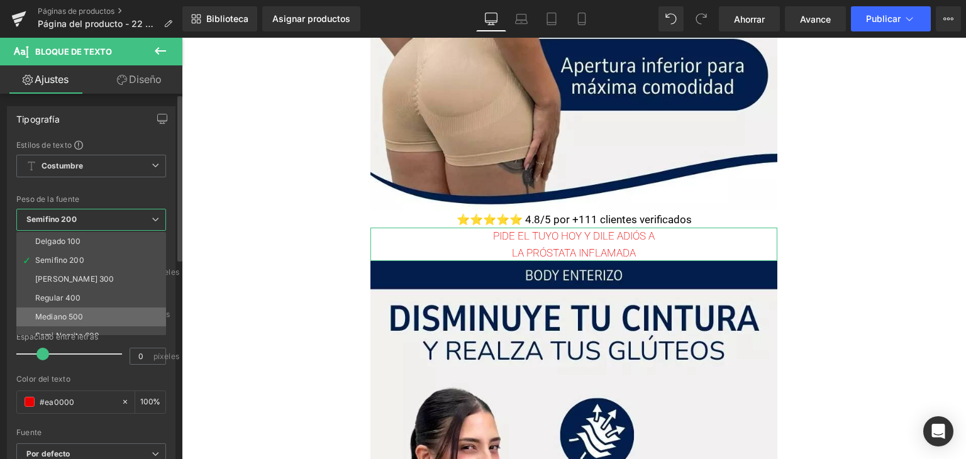
click at [82, 309] on li "Mediano 500" at bounding box center [93, 316] width 155 height 19
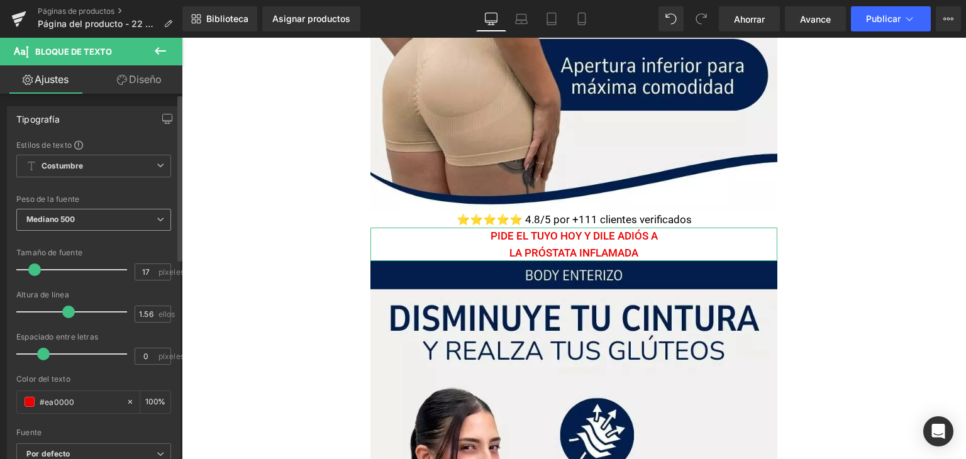
click at [103, 223] on span "Mediano 500" at bounding box center [93, 220] width 155 height 22
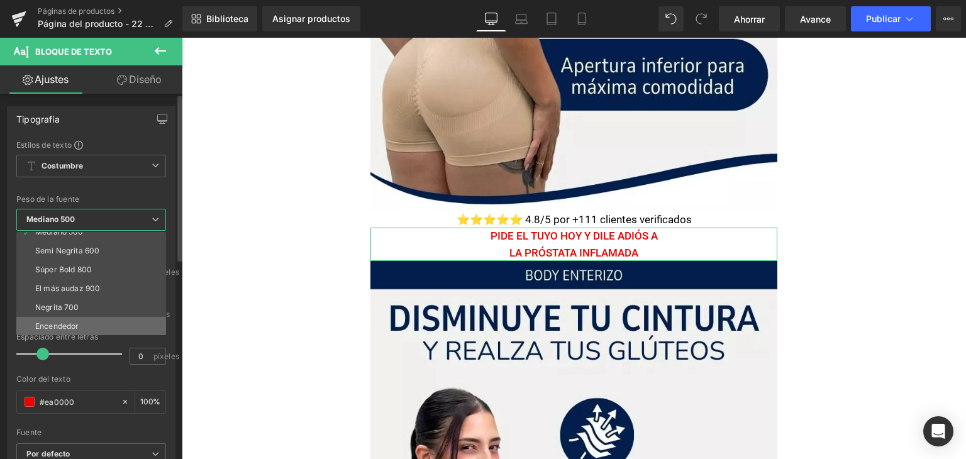
scroll to position [104, 0]
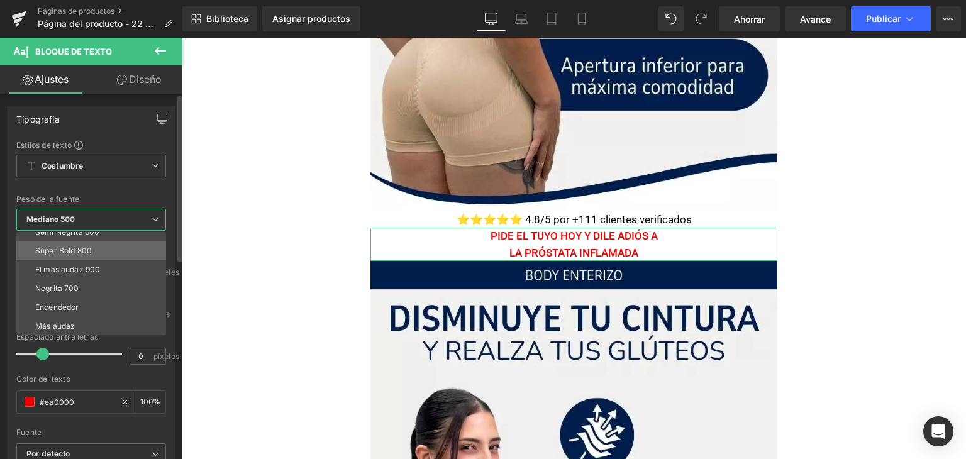
click at [85, 250] on font "Súper Bold 800" at bounding box center [63, 250] width 57 height 9
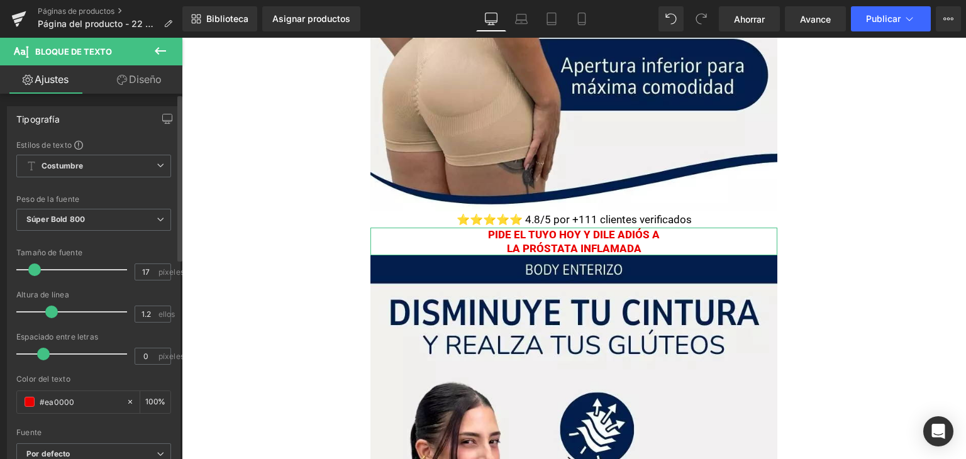
type input "1.1"
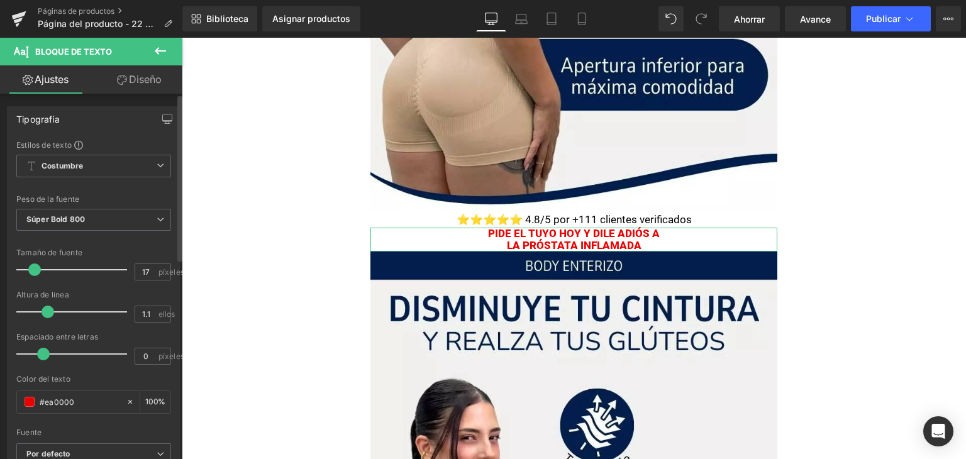
drag, startPoint x: 64, startPoint y: 312, endPoint x: 43, endPoint y: 307, distance: 21.3
click at [43, 307] on span at bounding box center [47, 312] width 13 height 13
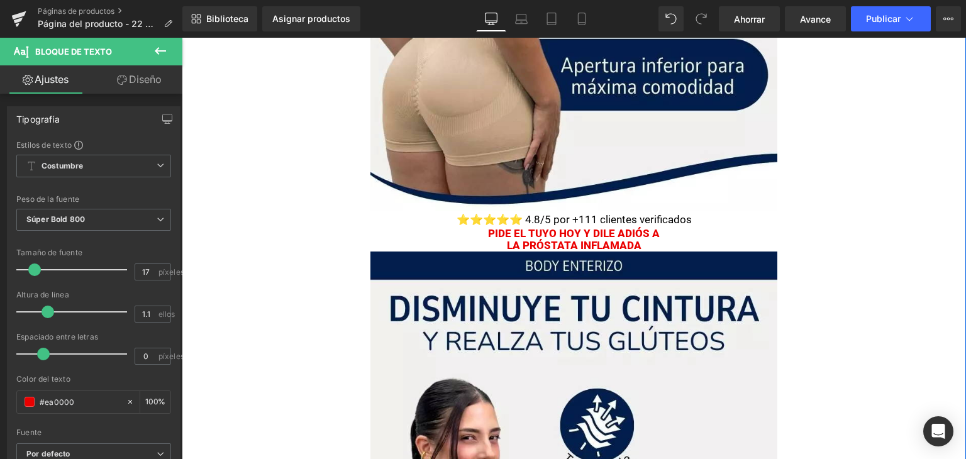
click at [519, 245] on font "LA PRÓSTATA INFLAMADA" at bounding box center [574, 245] width 135 height 13
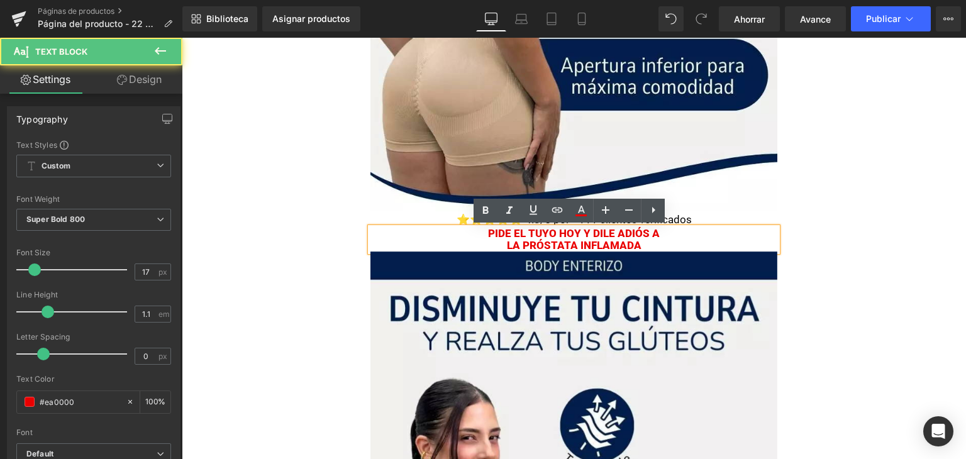
click at [520, 229] on font "Pide el tuyo hoy y dile adiós a" at bounding box center [574, 233] width 172 height 13
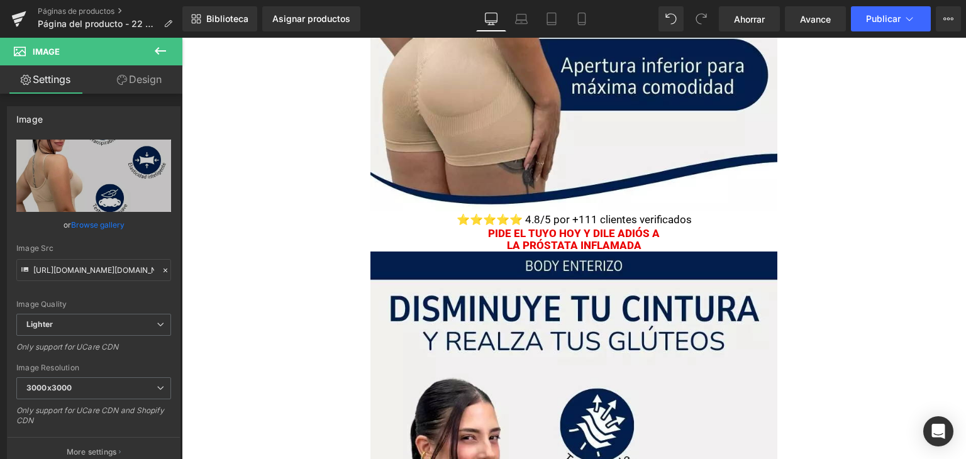
click at [458, 232] on p "Pide el tuyo hoy y dile adiós a" at bounding box center [573, 234] width 407 height 12
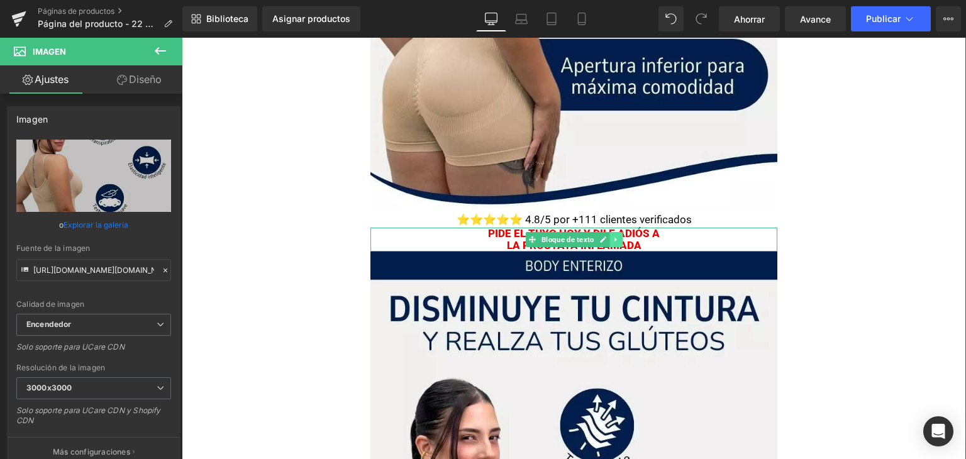
click at [612, 238] on icon at bounding box center [615, 240] width 7 height 8
click at [606, 237] on icon at bounding box center [608, 240] width 7 height 8
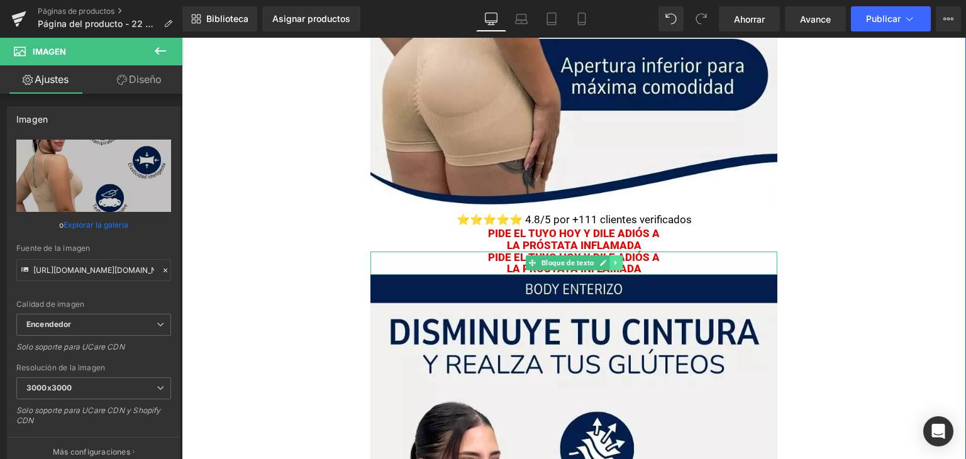
click at [612, 265] on icon at bounding box center [615, 263] width 7 height 8
click at [605, 263] on icon at bounding box center [608, 263] width 7 height 7
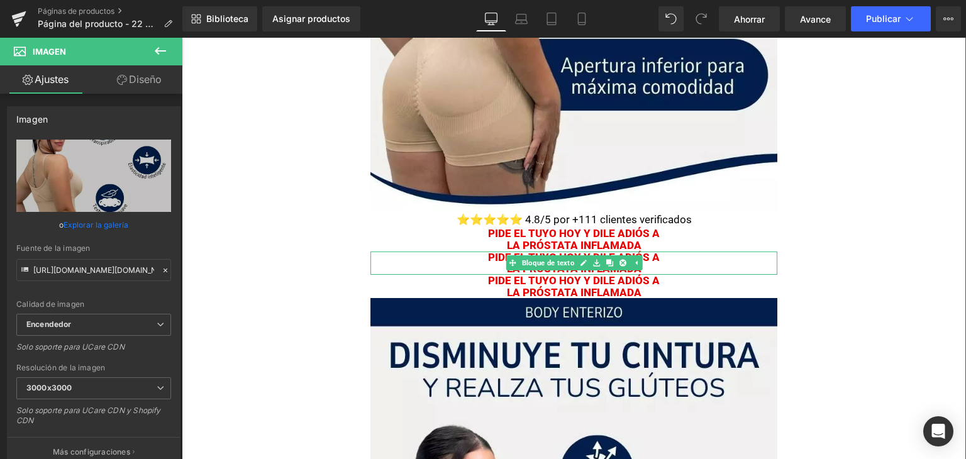
click at [456, 269] on p "LA PRÓSTATA INFLAMADA" at bounding box center [573, 269] width 407 height 12
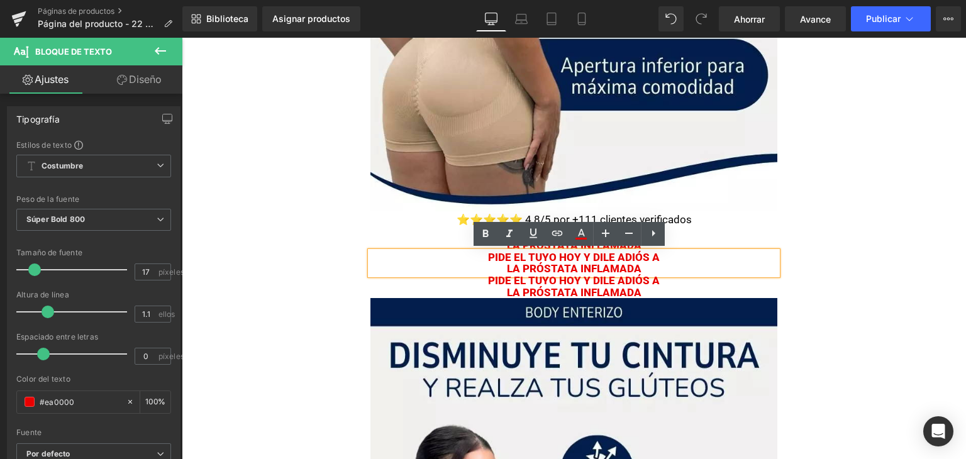
drag, startPoint x: 483, startPoint y: 250, endPoint x: 468, endPoint y: 255, distance: 16.1
click at [483, 251] on div "Pide el tuyo hoy y dile adiós a LA PRÓSTATA INFLAMADA" at bounding box center [573, 262] width 407 height 23
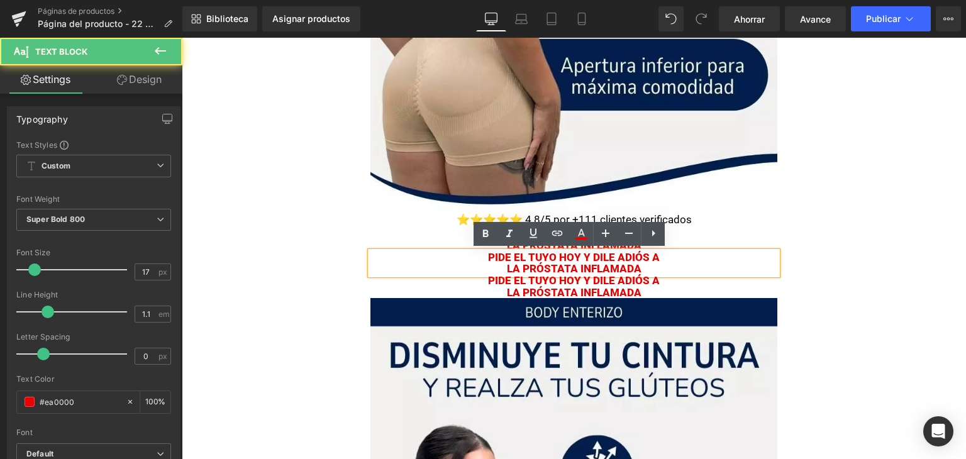
click at [470, 251] on p "Pide el tuyo hoy y dile adiós a" at bounding box center [573, 257] width 407 height 12
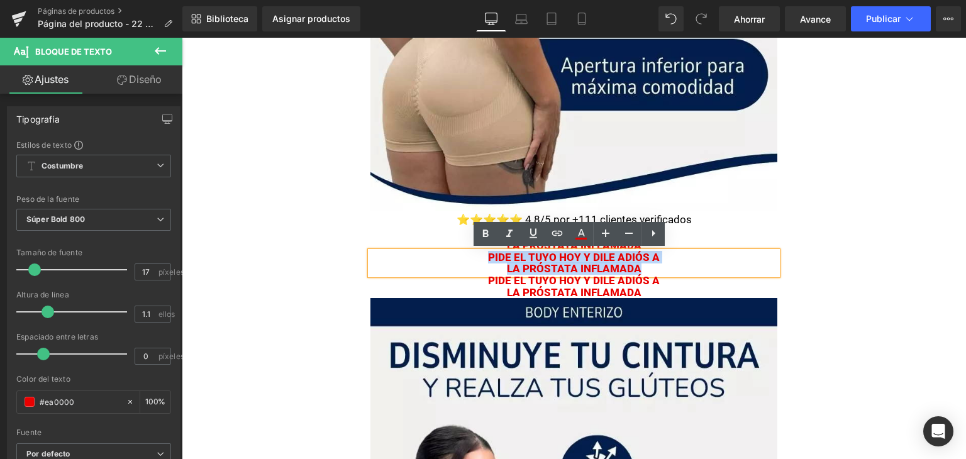
drag, startPoint x: 614, startPoint y: 295, endPoint x: 666, endPoint y: 270, distance: 57.6
click at [666, 270] on div "Pide el tuyo hoy y dile adiós a LA PRÓSTATA INFLAMADA" at bounding box center [573, 262] width 407 height 23
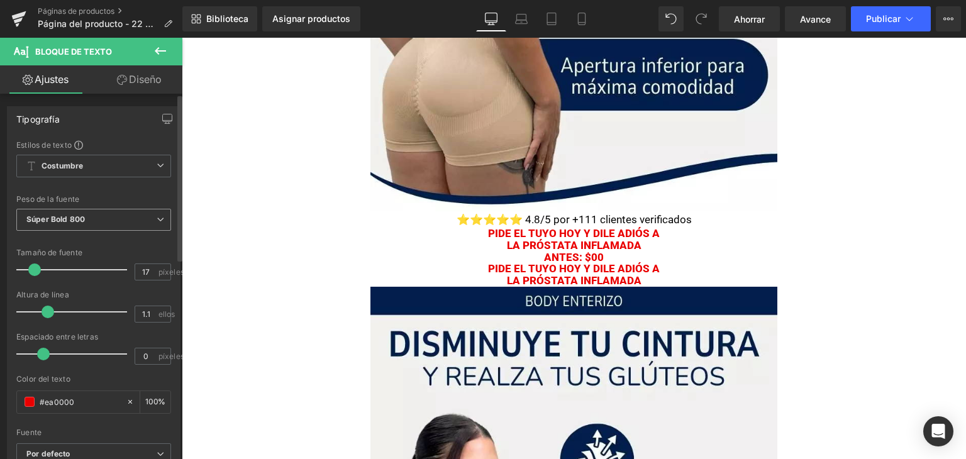
click at [76, 213] on span "Súper Bold 800" at bounding box center [93, 220] width 155 height 22
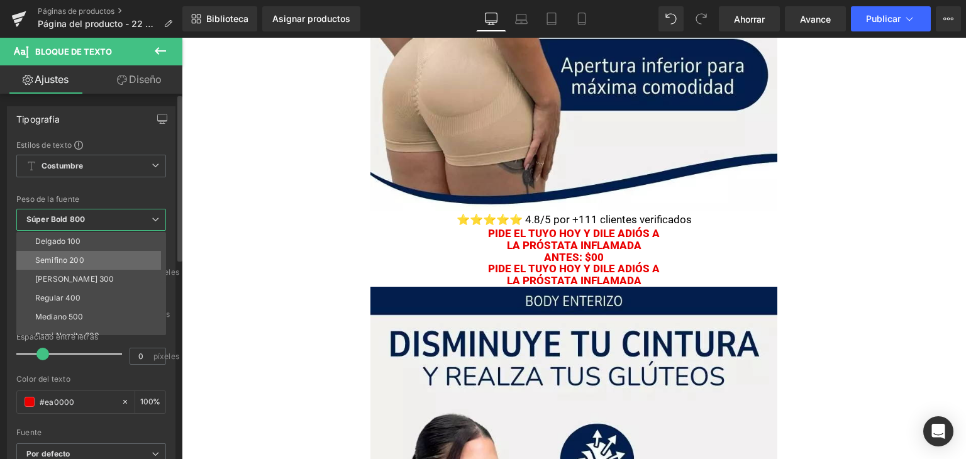
click at [96, 256] on li "Semifino 200" at bounding box center [93, 260] width 155 height 19
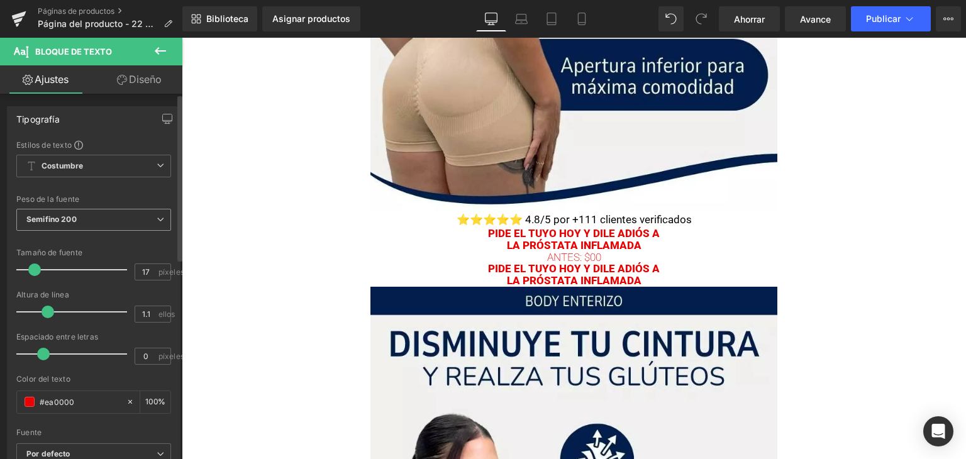
click at [91, 225] on span "Semifino 200" at bounding box center [93, 220] width 155 height 22
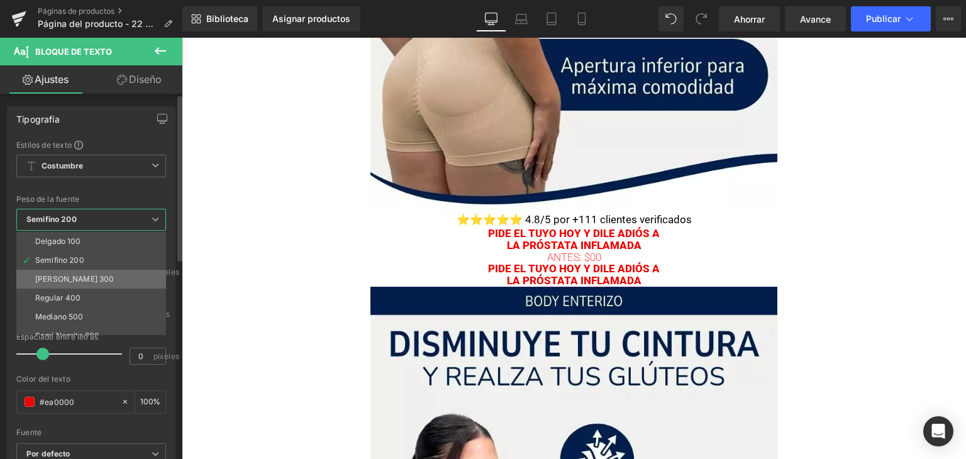
click at [82, 279] on li "Luz 300" at bounding box center [93, 279] width 155 height 19
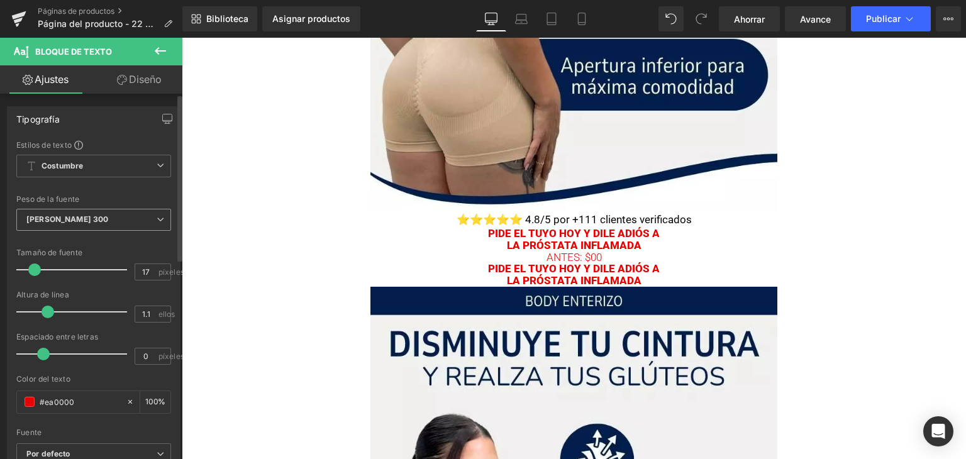
click at [104, 219] on span "Luz 300" at bounding box center [93, 220] width 155 height 22
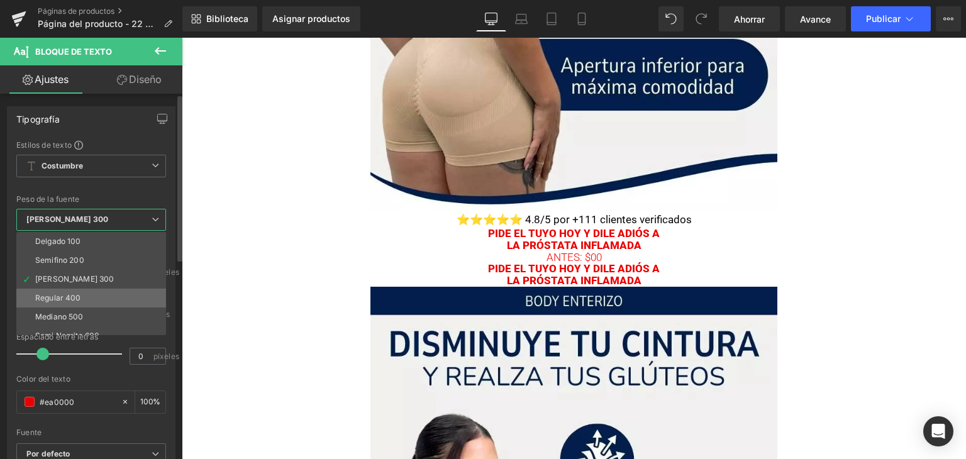
click at [83, 295] on li "Regular 400" at bounding box center [93, 298] width 155 height 19
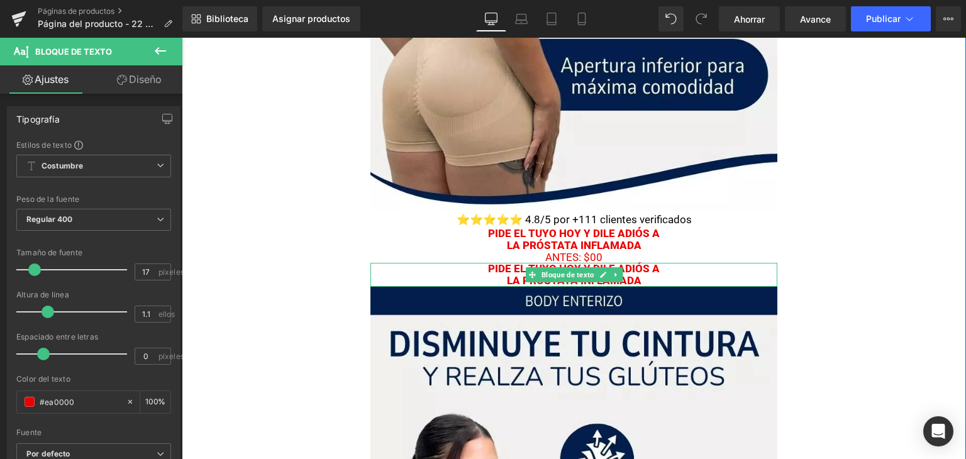
click at [499, 277] on p "LA PRÓSTATA INFLAMADA" at bounding box center [573, 281] width 407 height 12
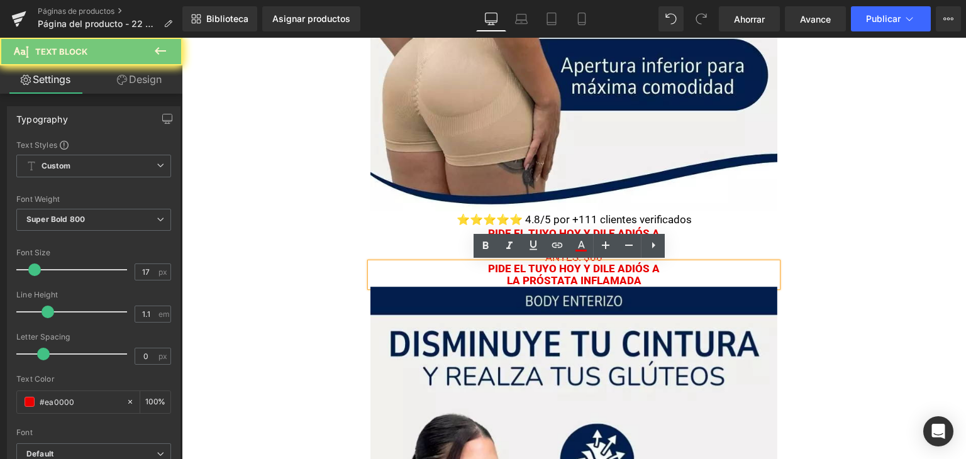
click at [499, 277] on p "LA PRÓSTATA INFLAMADA" at bounding box center [573, 281] width 407 height 12
click at [493, 273] on font "Pide el tuyo hoy y dile adiós a" at bounding box center [574, 268] width 172 height 13
click at [482, 267] on p "Pide el tuyo hoy y dile adiós a" at bounding box center [573, 269] width 407 height 12
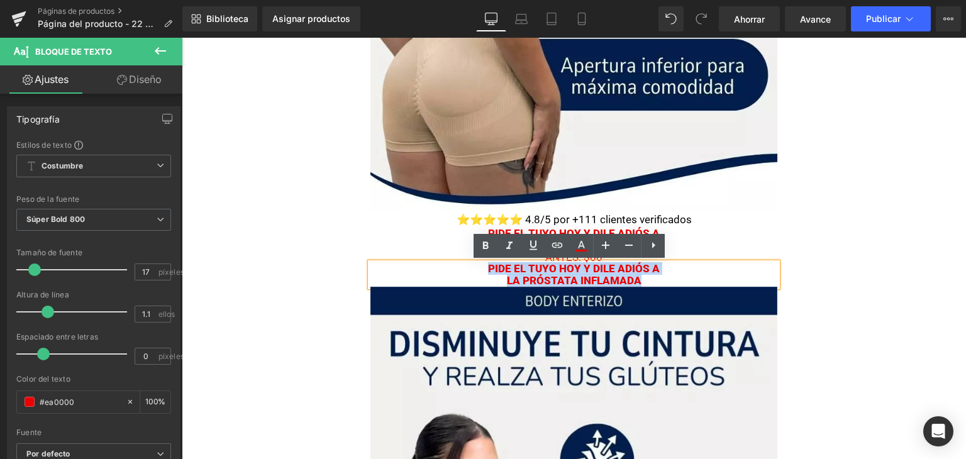
drag, startPoint x: 475, startPoint y: 266, endPoint x: 642, endPoint y: 280, distance: 167.8
click at [642, 280] on div "Pide el tuyo hoy y dile adiós a LA PRÓSTATA INFLAMADA" at bounding box center [573, 274] width 407 height 23
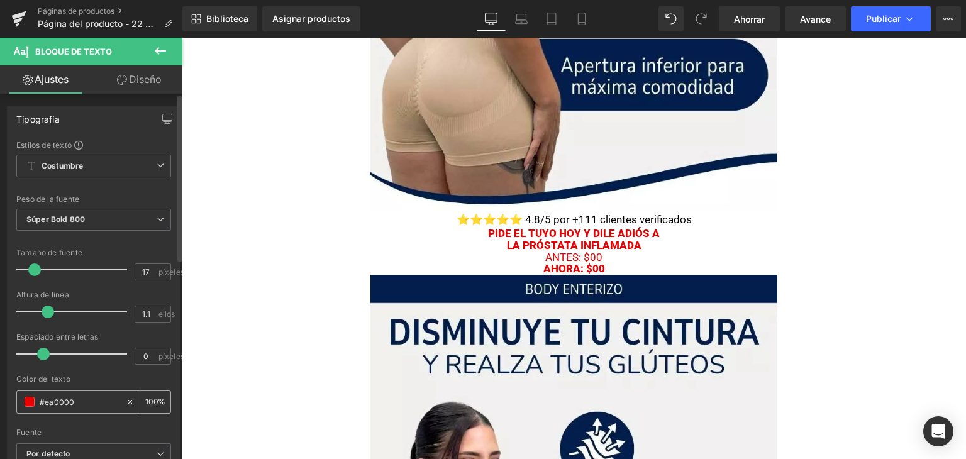
click at [28, 399] on span at bounding box center [30, 402] width 10 height 10
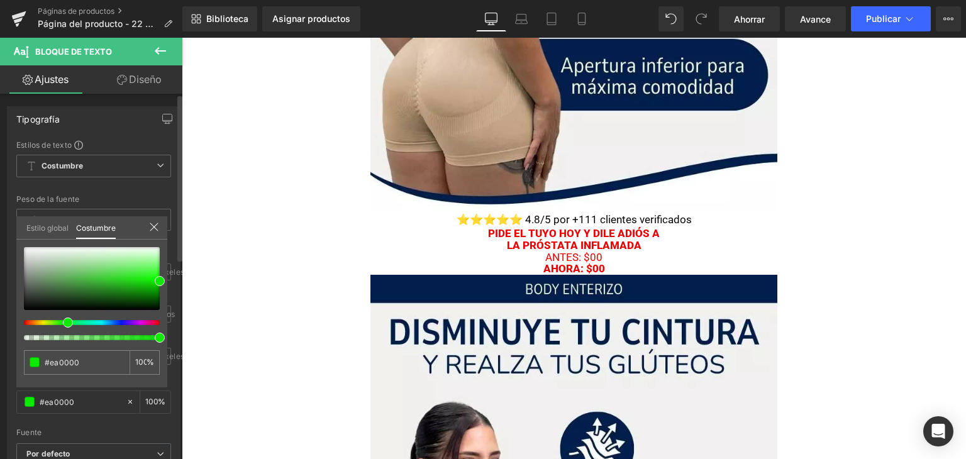
click at [63, 320] on div at bounding box center [87, 322] width 136 height 5
type input "#0bea00"
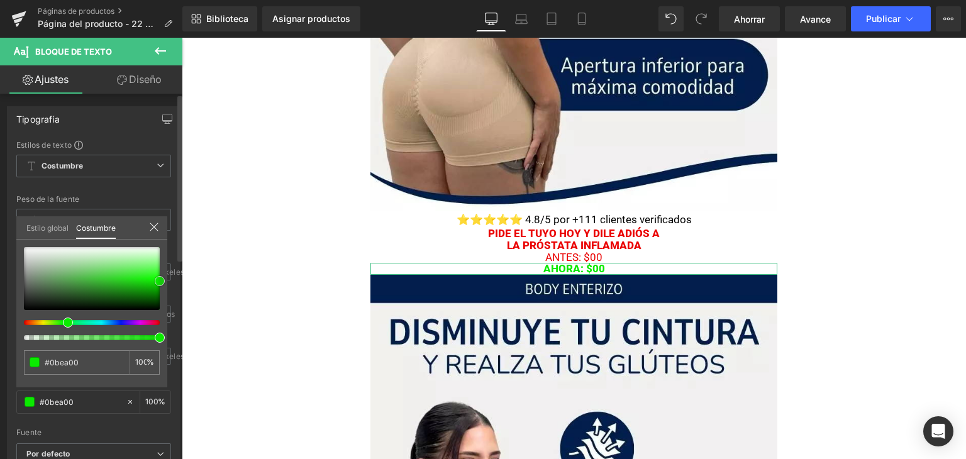
type input "#0adb00"
type input "#09c100"
type input "#08a300"
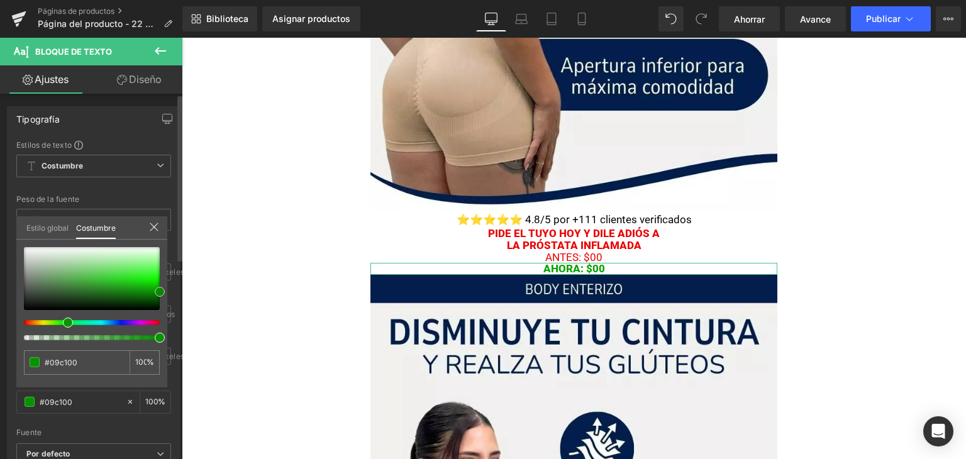
type input "#08a300"
type input "#079300"
type input "#068900"
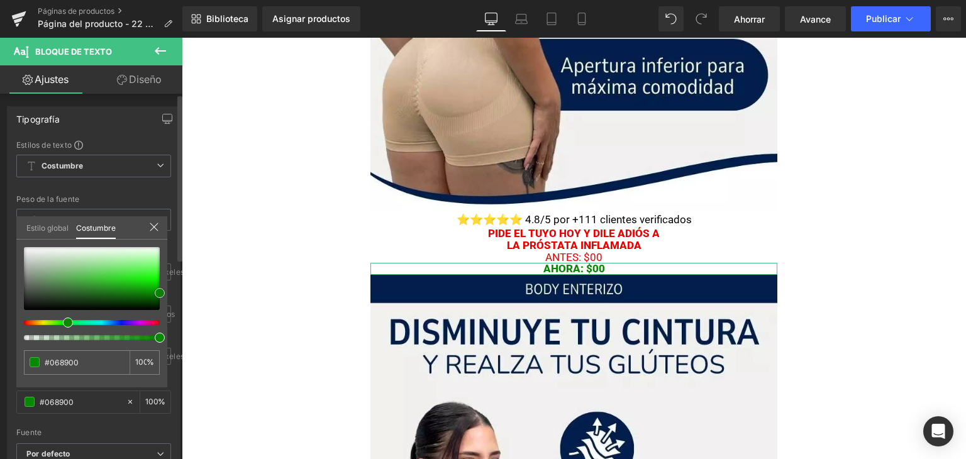
drag, startPoint x: 156, startPoint y: 280, endPoint x: 166, endPoint y: 292, distance: 15.6
click at [166, 292] on div "#068900 100 %" at bounding box center [91, 317] width 151 height 140
click at [155, 229] on icon at bounding box center [154, 227] width 10 height 10
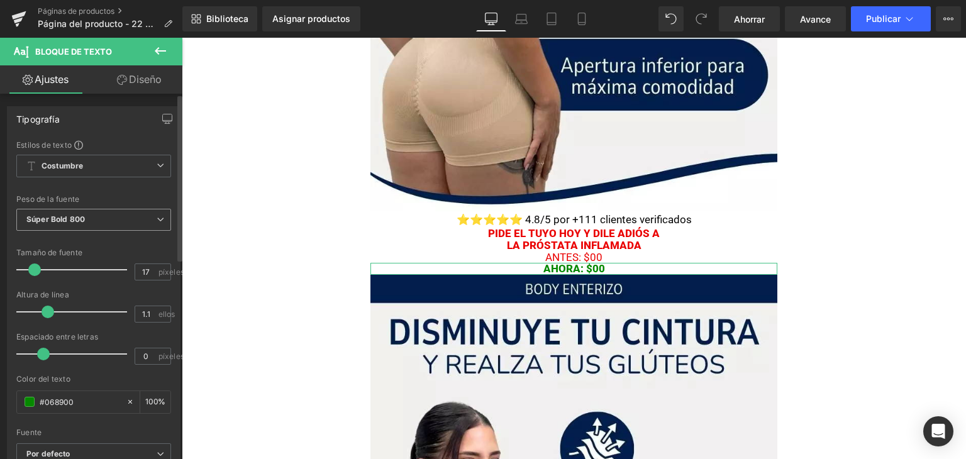
click at [98, 219] on span "Súper Bold 800" at bounding box center [93, 220] width 155 height 22
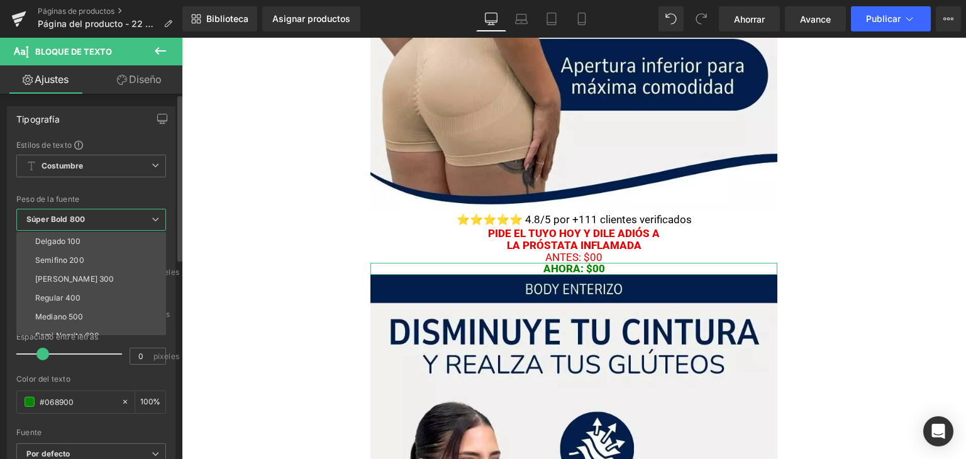
click at [131, 195] on div "Peso de la fuente" at bounding box center [91, 199] width 150 height 9
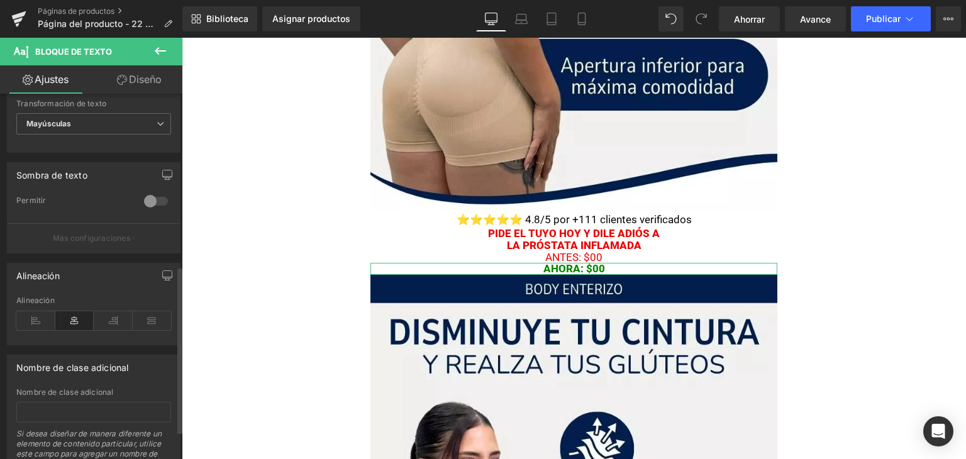
scroll to position [377, 0]
click at [123, 79] on icon at bounding box center [122, 80] width 10 height 10
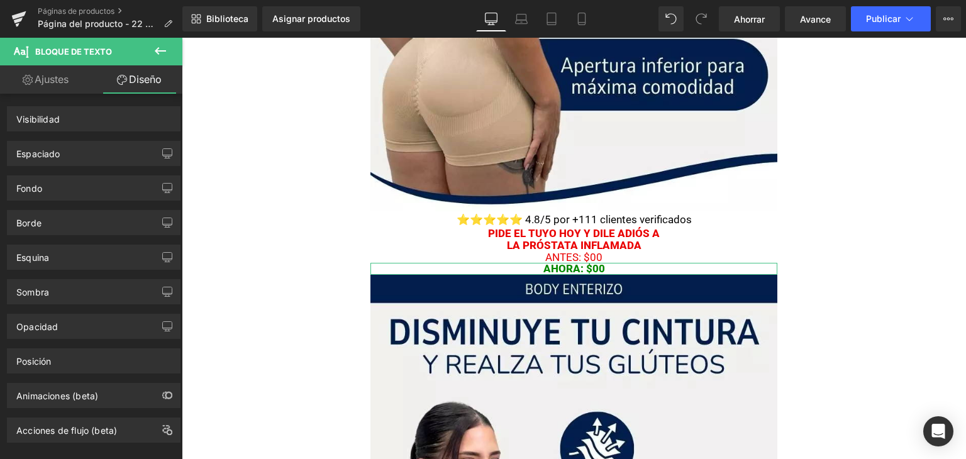
click at [56, 79] on font "Ajustes" at bounding box center [52, 79] width 34 height 13
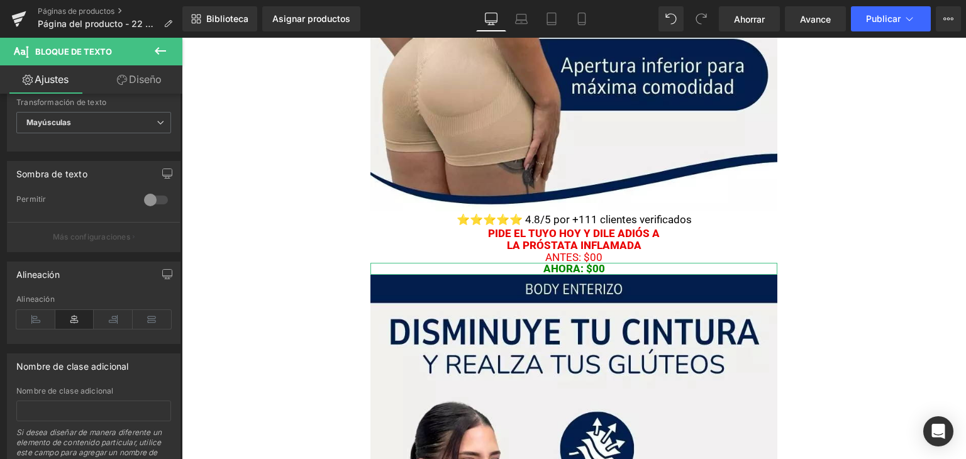
scroll to position [0, 0]
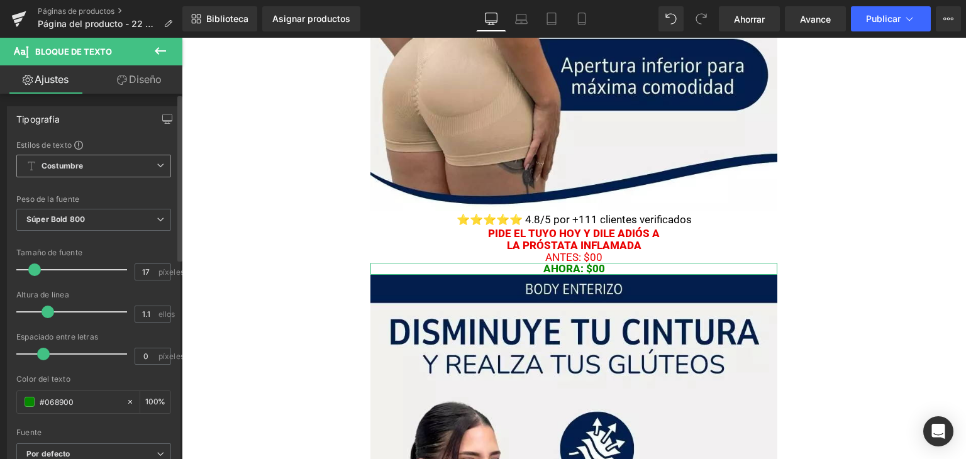
click at [101, 164] on span "Costumbre Configurar estilo global" at bounding box center [93, 166] width 155 height 23
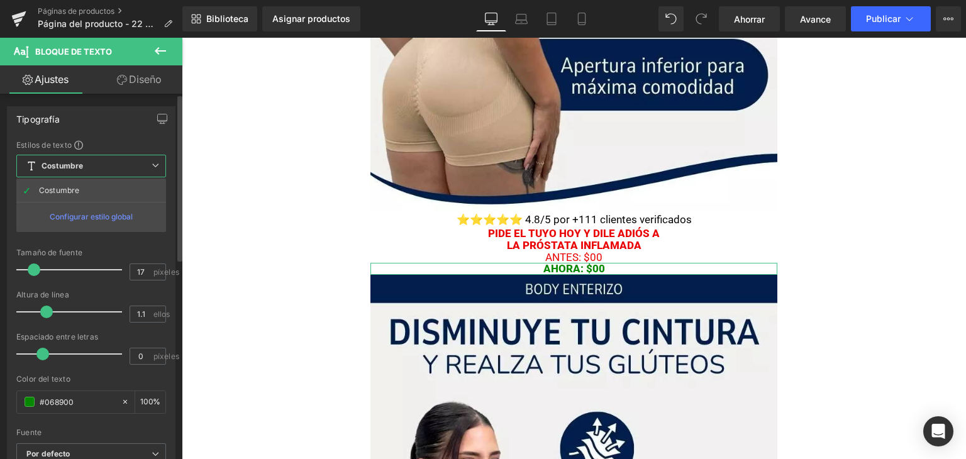
click at [101, 164] on span "Costumbre Configurar estilo global" at bounding box center [91, 166] width 150 height 23
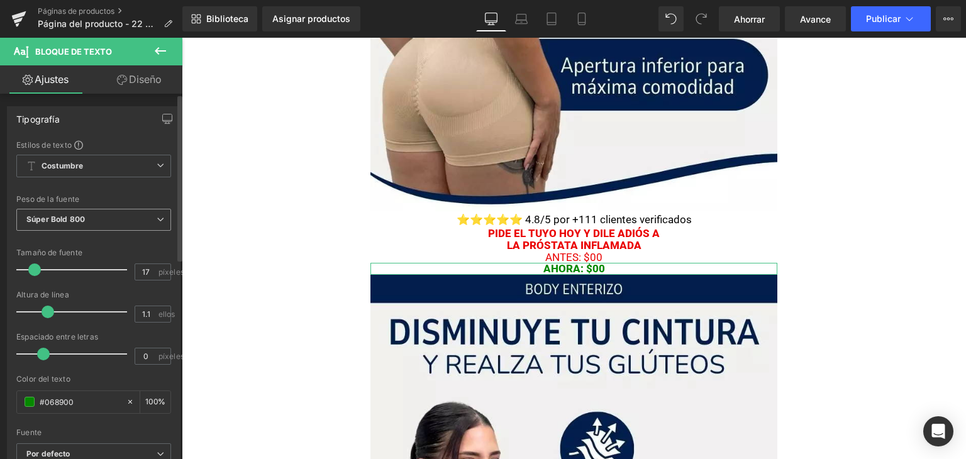
click at [116, 221] on span "Súper Bold 800" at bounding box center [93, 220] width 155 height 22
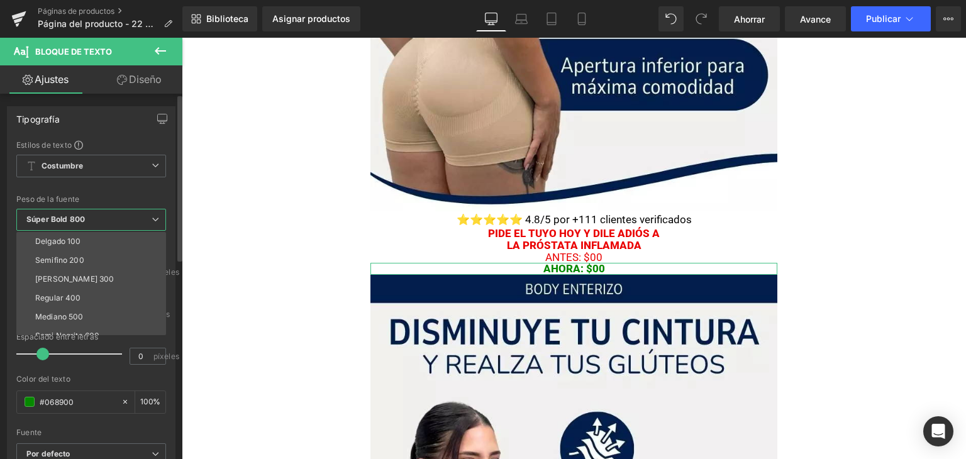
click at [116, 221] on span "Súper Bold 800" at bounding box center [91, 220] width 150 height 22
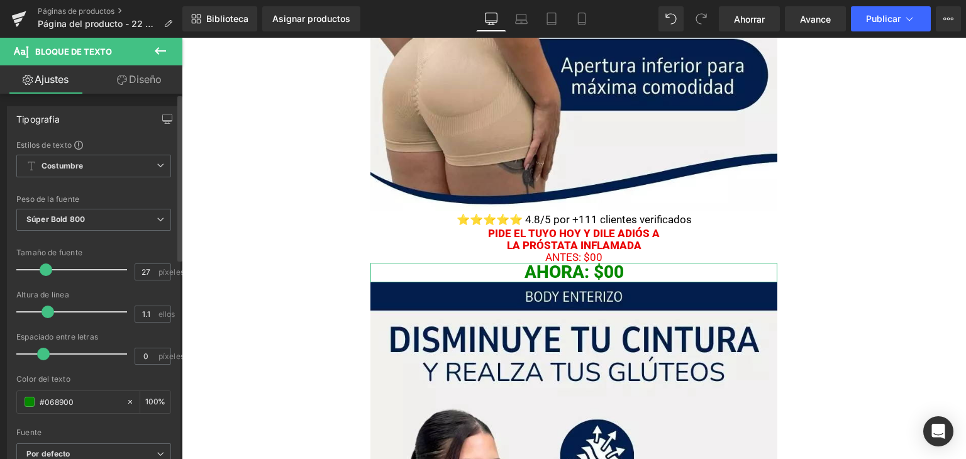
type input "26"
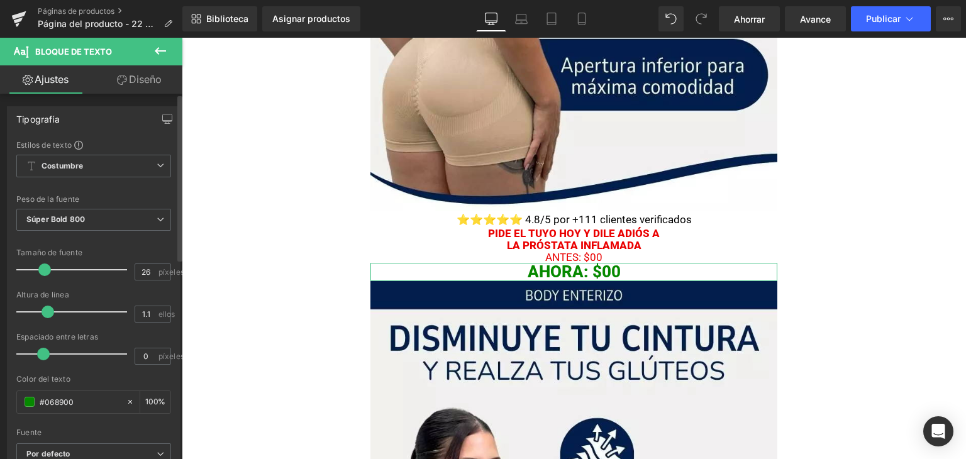
drag, startPoint x: 30, startPoint y: 265, endPoint x: 40, endPoint y: 269, distance: 11.0
click at [40, 269] on span at bounding box center [44, 269] width 13 height 13
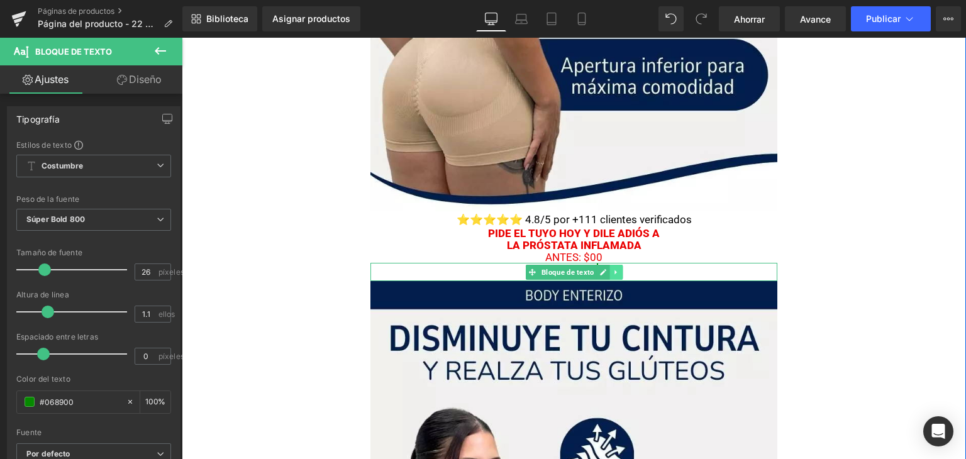
click at [612, 271] on icon at bounding box center [615, 272] width 7 height 8
click at [605, 272] on icon at bounding box center [608, 271] width 7 height 7
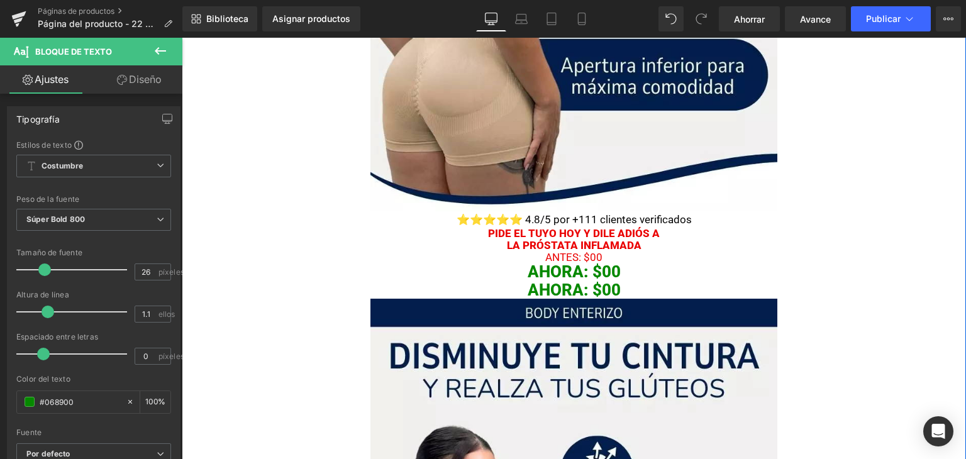
click at [561, 290] on font "Bloque de texto" at bounding box center [567, 290] width 53 height 8
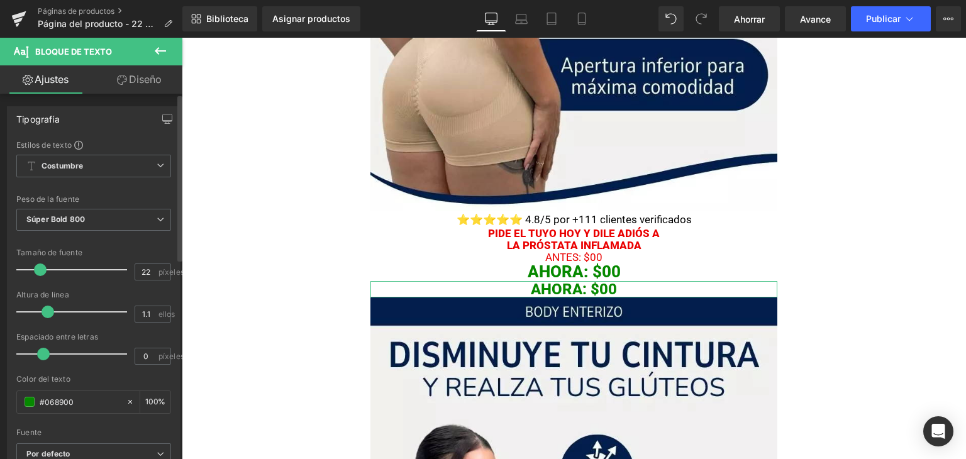
type input "21"
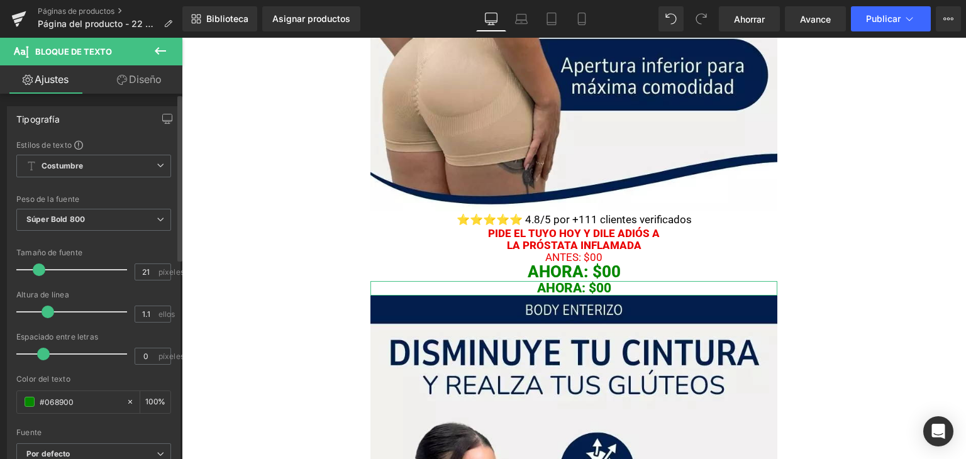
click at [38, 270] on span at bounding box center [39, 269] width 13 height 13
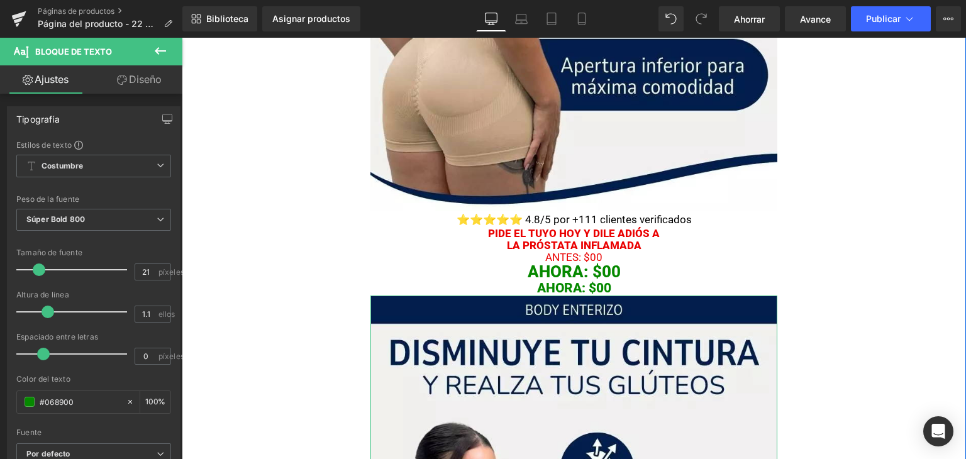
click at [571, 275] on div "AhORA: $00 Bloque de texto" at bounding box center [573, 272] width 407 height 18
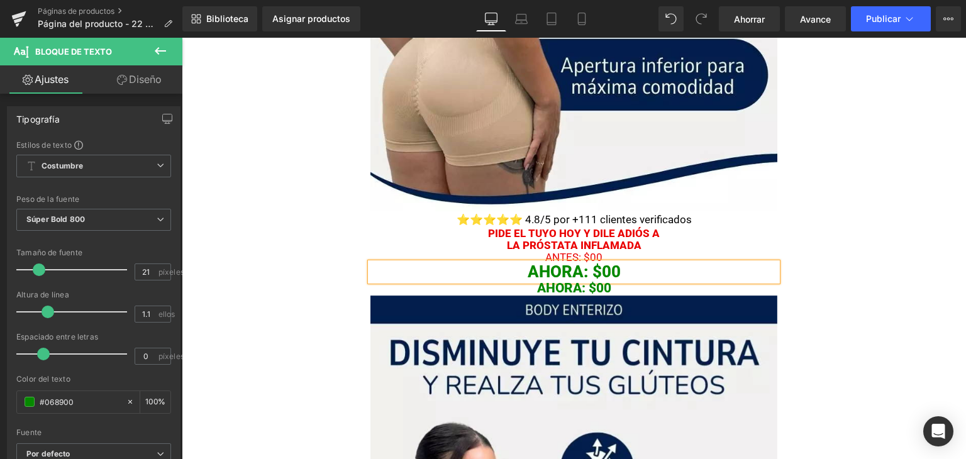
click at [565, 290] on div "AhORA: $00 Bloque de texto" at bounding box center [573, 288] width 407 height 14
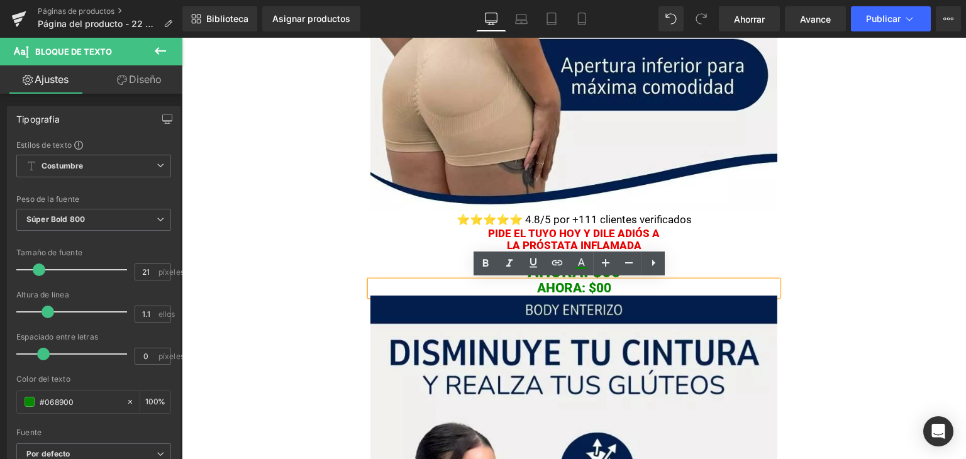
click at [612, 291] on p "AhORA: $00" at bounding box center [573, 288] width 407 height 14
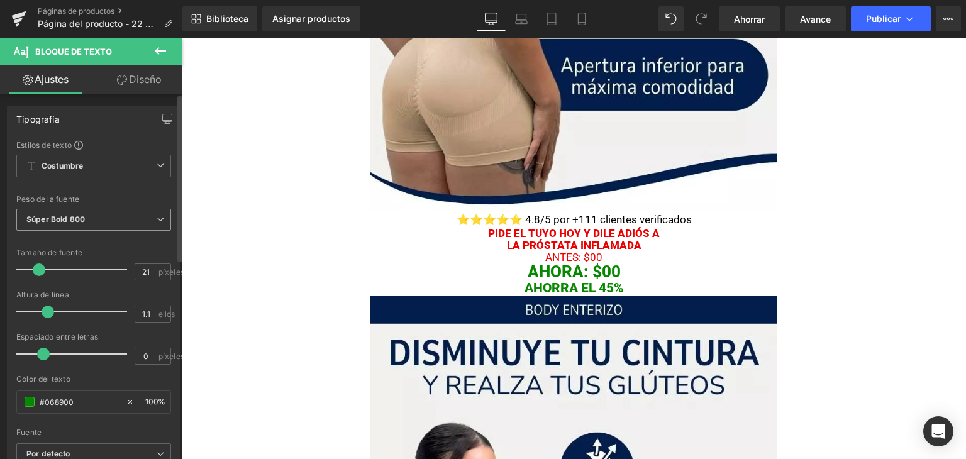
click at [103, 215] on span "Súper Bold 800" at bounding box center [93, 220] width 155 height 22
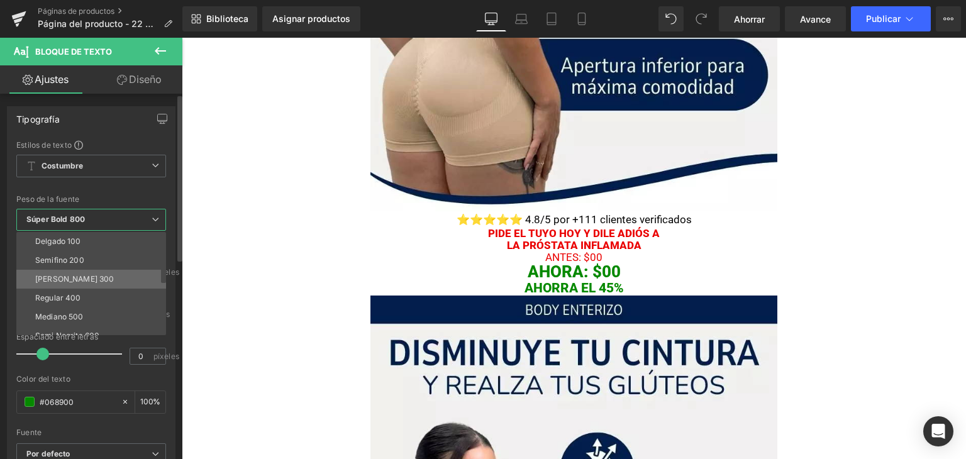
click at [74, 276] on li "Luz 300" at bounding box center [93, 279] width 155 height 19
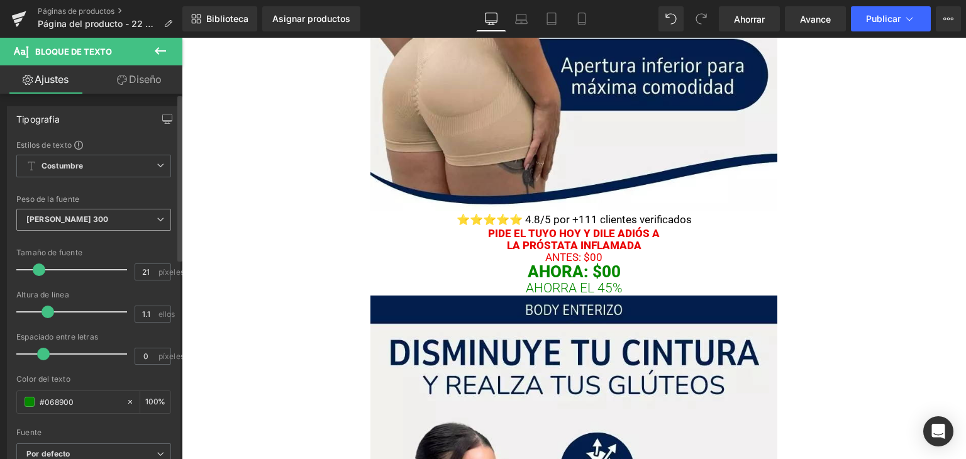
click at [101, 226] on span "Luz 300" at bounding box center [93, 220] width 155 height 22
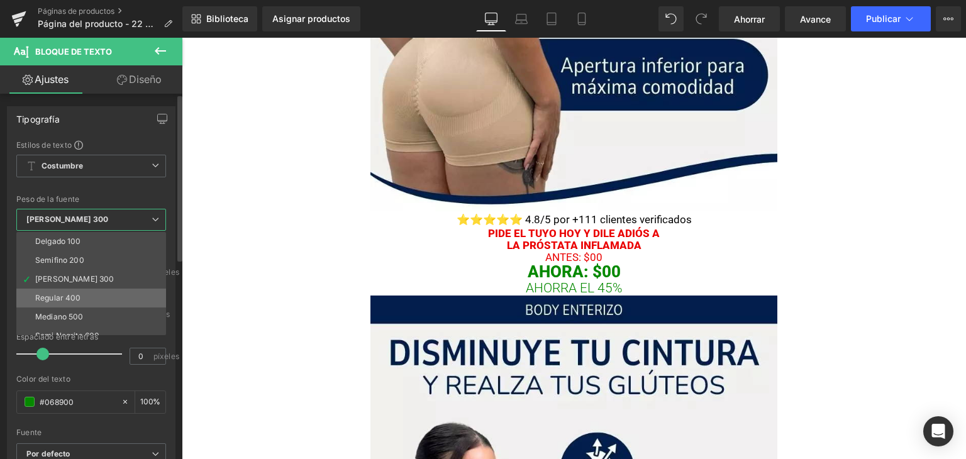
click at [75, 290] on li "Regular 400" at bounding box center [93, 298] width 155 height 19
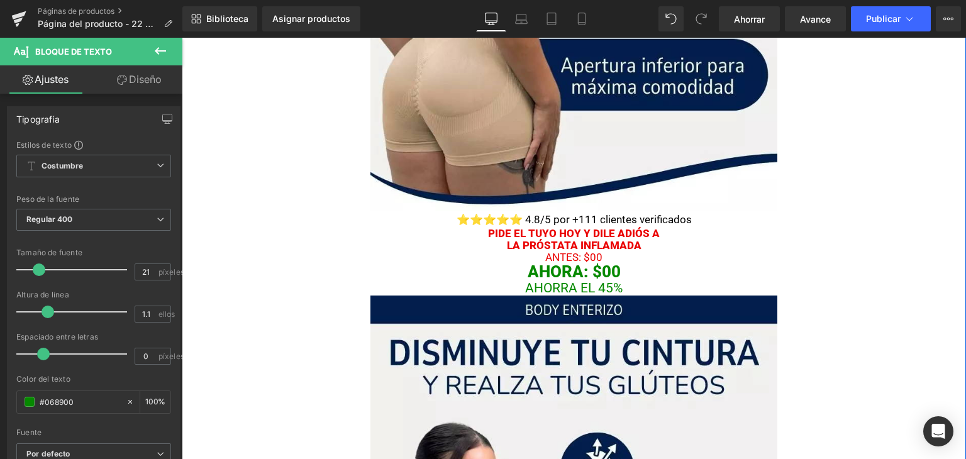
click at [866, 214] on div "SÓLO POR HOY ENVÍO GRATIS Bloque de texto Imagen ⭐⭐⭐⭐⭐ 4.8/5 por +111 clientes …" at bounding box center [574, 244] width 784 height 1321
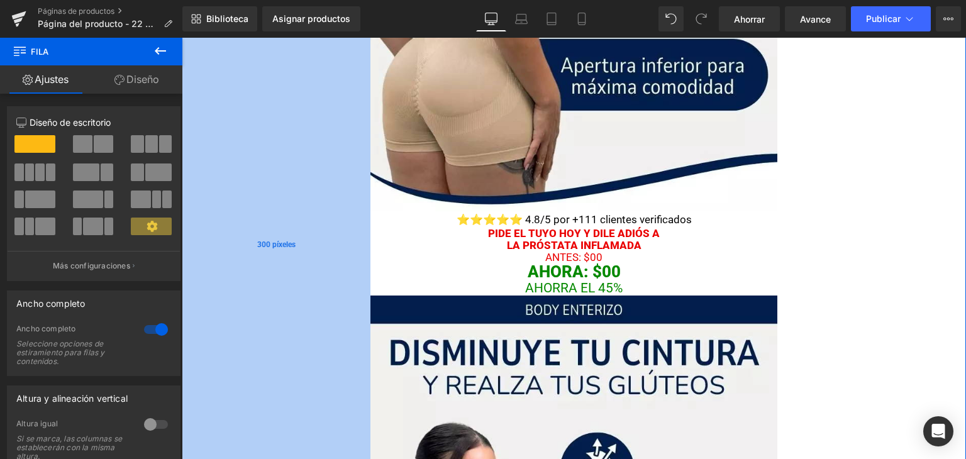
click at [364, 195] on div "300 píxeles" at bounding box center [276, 244] width 189 height 1321
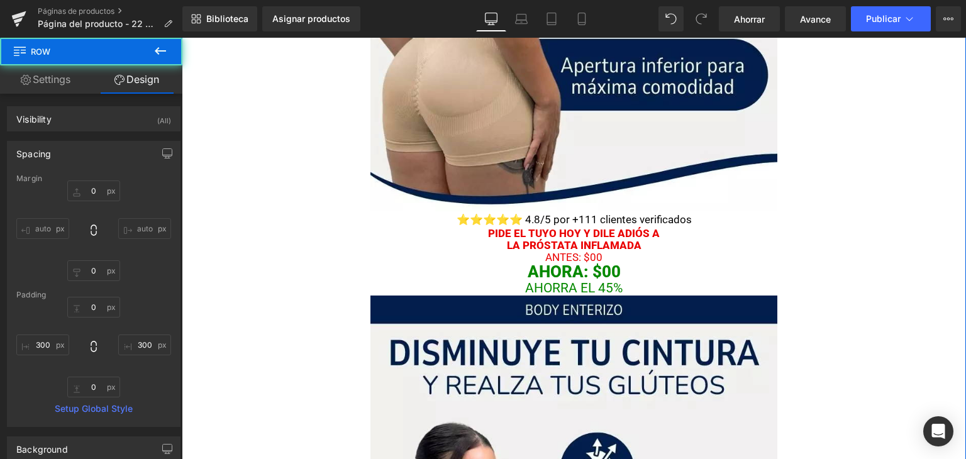
click at [831, 218] on div "SÓLO POR HOY ENVÍO GRATIS Bloque de texto Imagen ⭐⭐⭐⭐⭐ 4.8/5 por +111 clientes …" at bounding box center [574, 244] width 784 height 1321
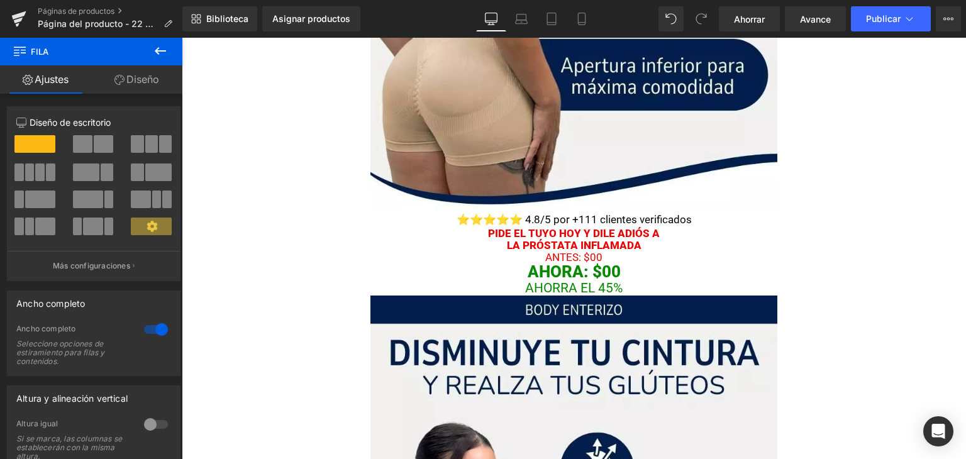
click at [156, 56] on icon at bounding box center [160, 50] width 15 height 15
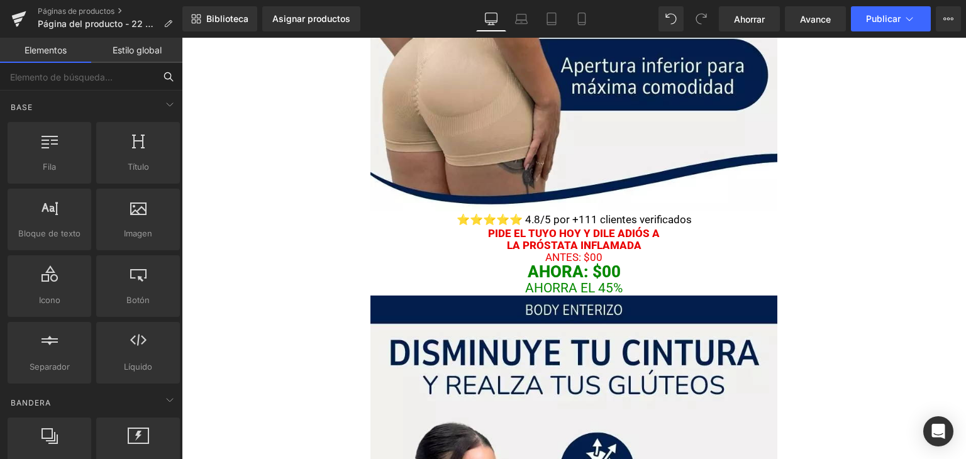
click at [133, 72] on input "text" at bounding box center [77, 77] width 155 height 28
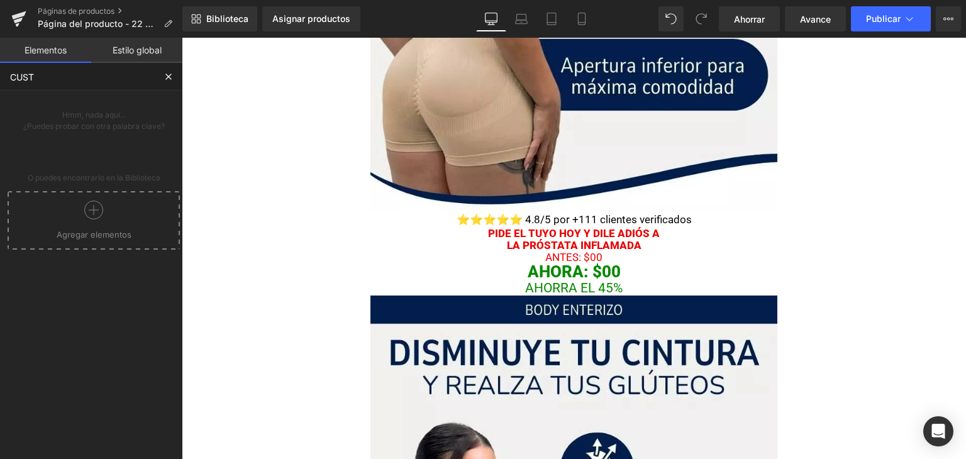
type input "CUS"
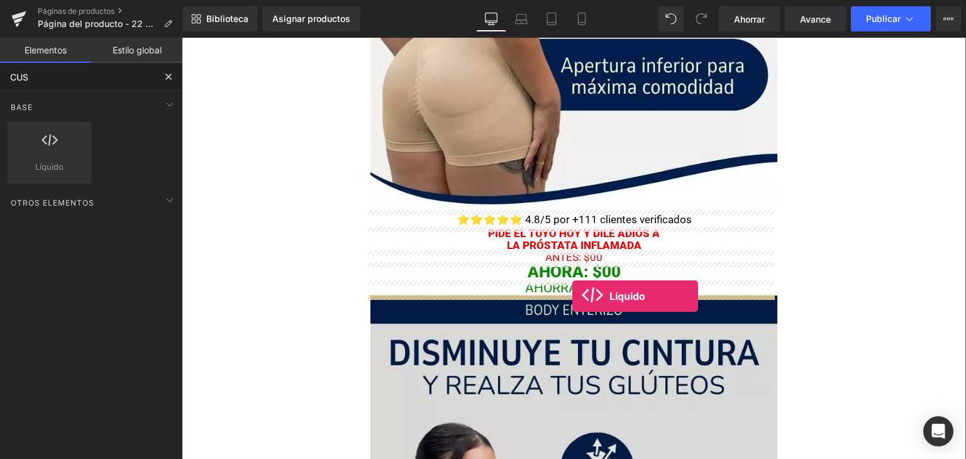
drag, startPoint x: 232, startPoint y: 202, endPoint x: 572, endPoint y: 296, distance: 352.9
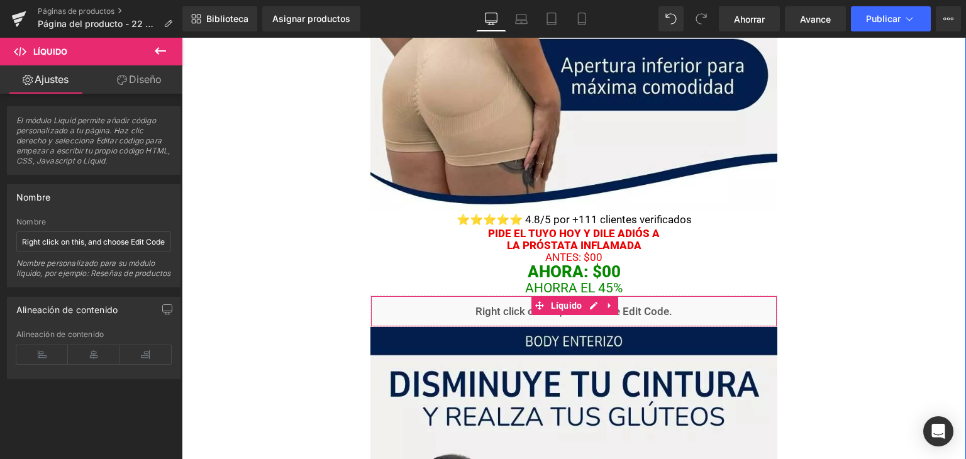
click at [500, 318] on div "Líquido" at bounding box center [573, 310] width 407 height 31
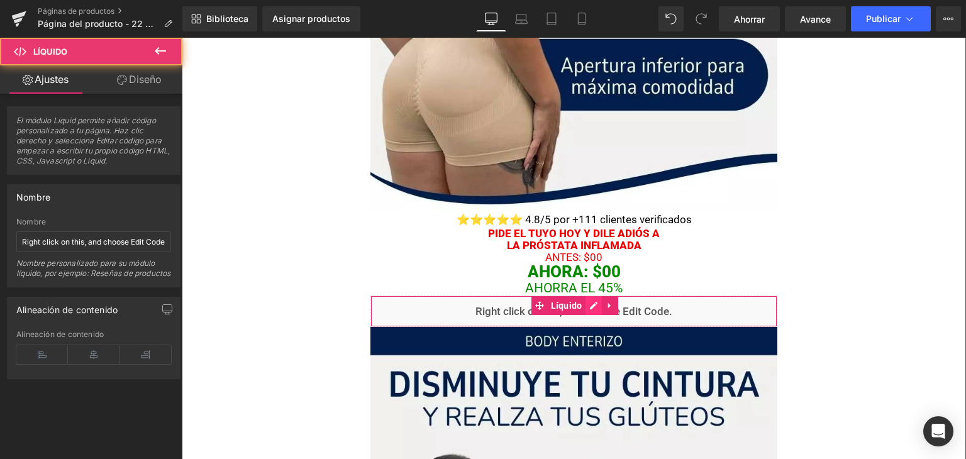
click at [585, 300] on div "Líquido" at bounding box center [573, 310] width 407 height 31
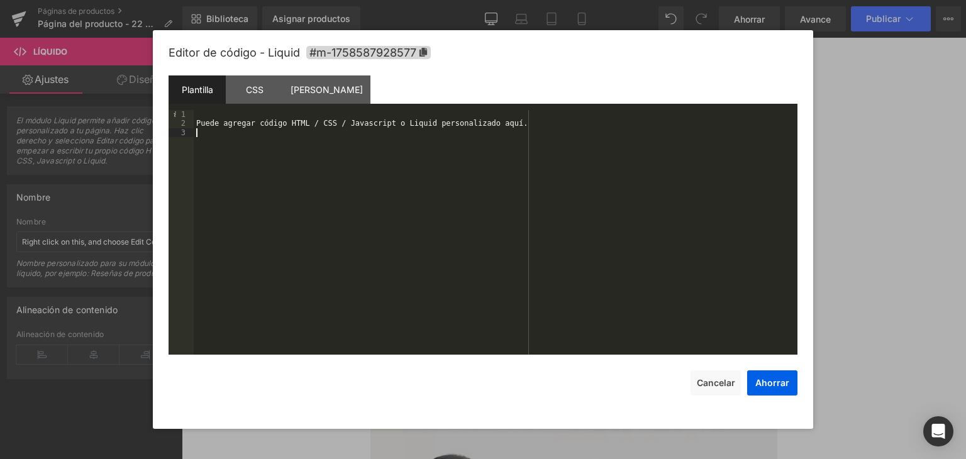
click at [269, 141] on div "Puede agregar código HTML / CSS / Javascript o Liquid personalizado aquí." at bounding box center [495, 241] width 603 height 263
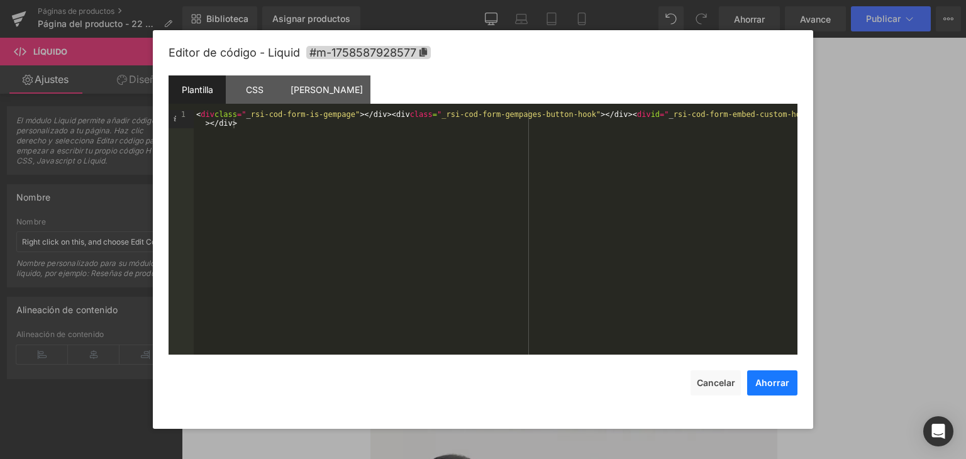
click at [763, 385] on font "Ahorrar" at bounding box center [772, 382] width 34 height 11
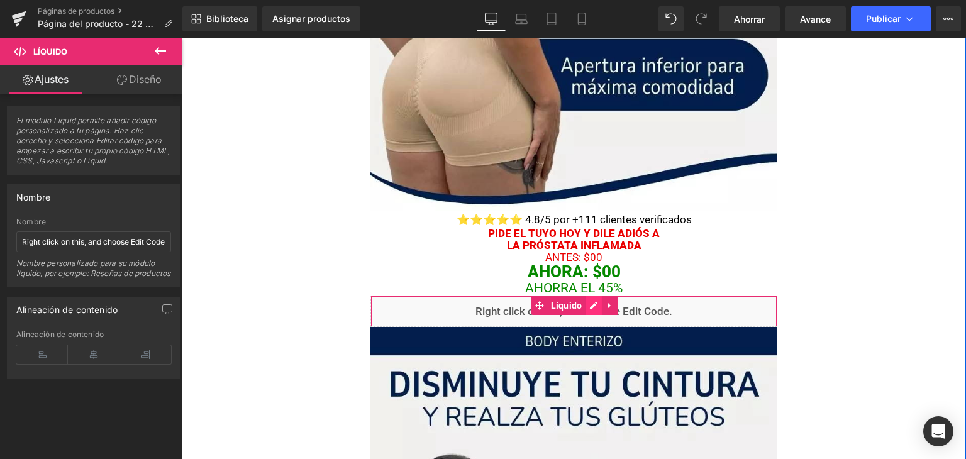
click at [588, 300] on div "Líquido" at bounding box center [573, 310] width 407 height 31
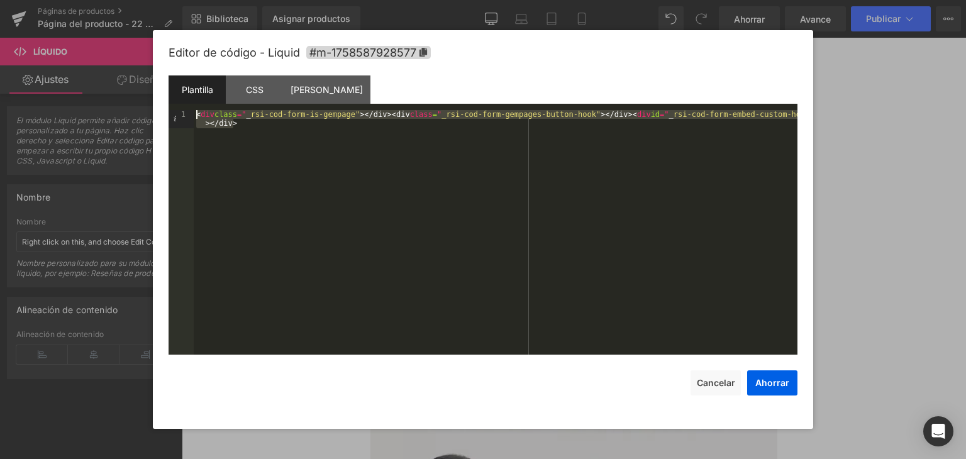
drag, startPoint x: 219, startPoint y: 147, endPoint x: 202, endPoint y: 101, distance: 48.9
click at [202, 101] on div "Plantilla CSS Guion Datos 1 < div class = " _ rsi-cod-form-is-gempage" ></div> …" at bounding box center [482, 214] width 629 height 279
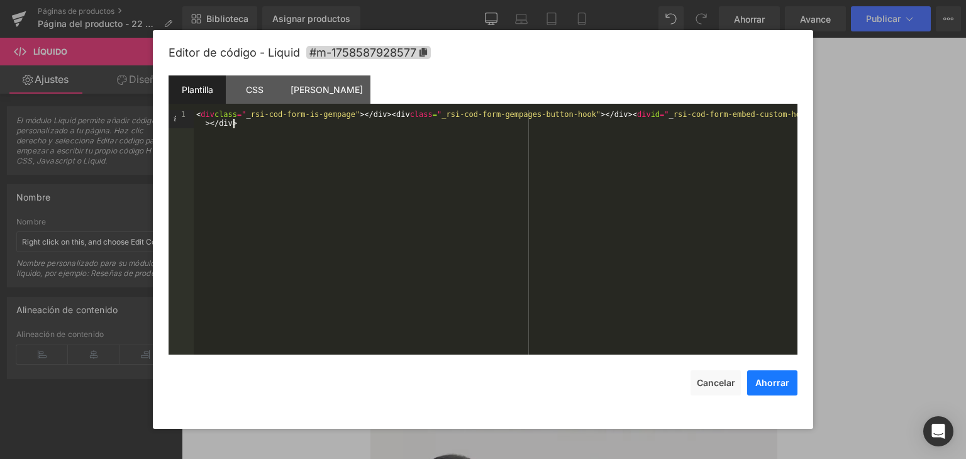
click at [762, 383] on font "Ahorrar" at bounding box center [772, 382] width 34 height 11
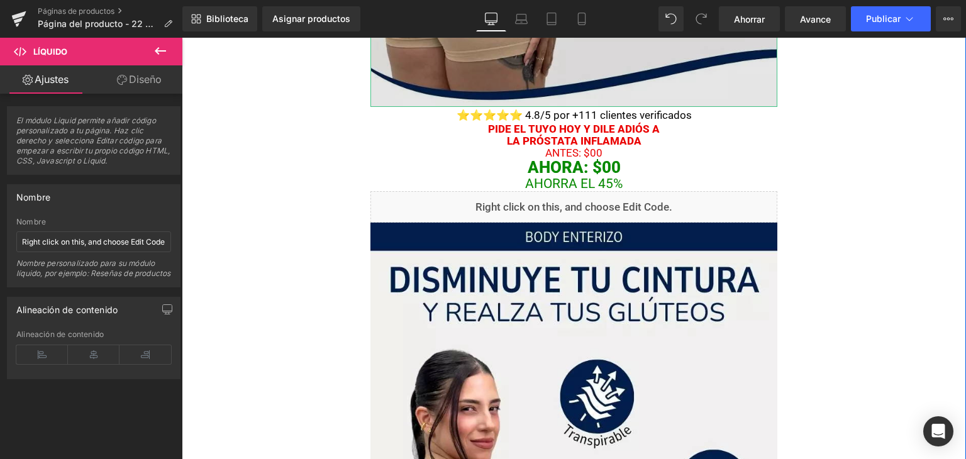
scroll to position [596, 0]
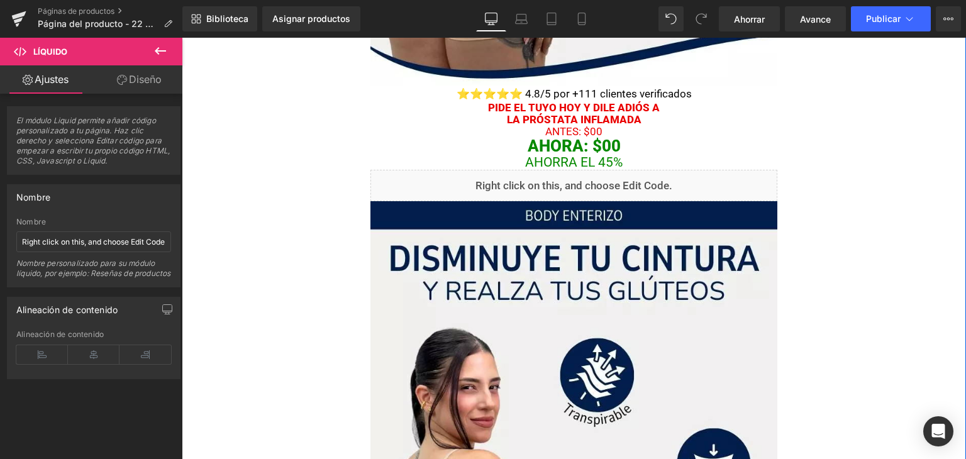
click at [411, 187] on div "Líquido" at bounding box center [573, 185] width 407 height 31
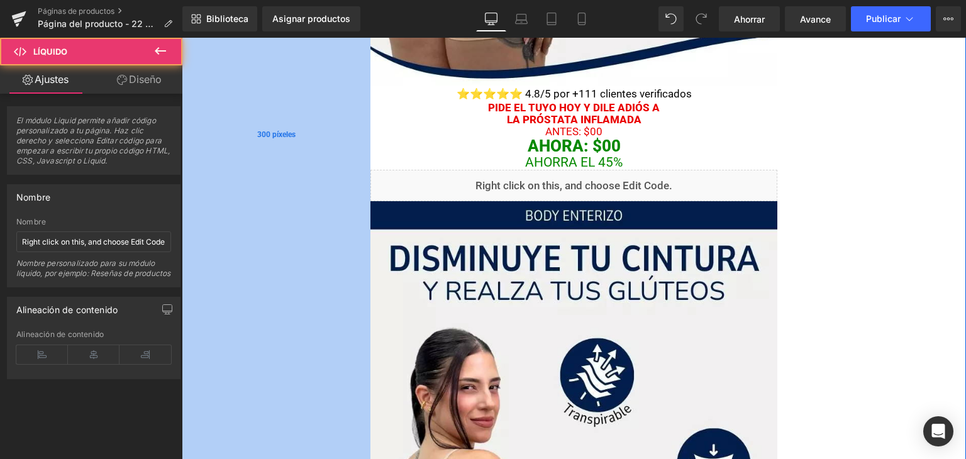
click at [352, 220] on div "300 píxeles" at bounding box center [276, 135] width 189 height 1353
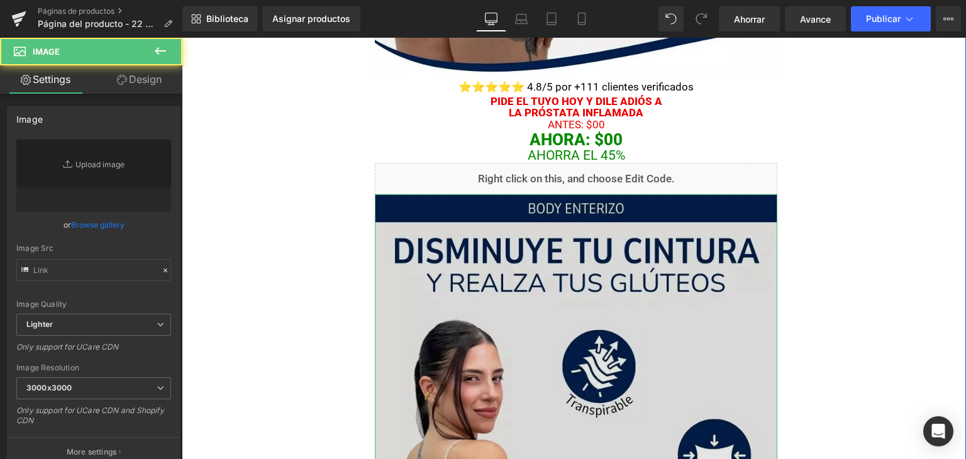
type input "https://ucarecdn.com/f4a3fc15-3f81-45da-91eb-55f12d8b368c/-/format/auto/-/previ…"
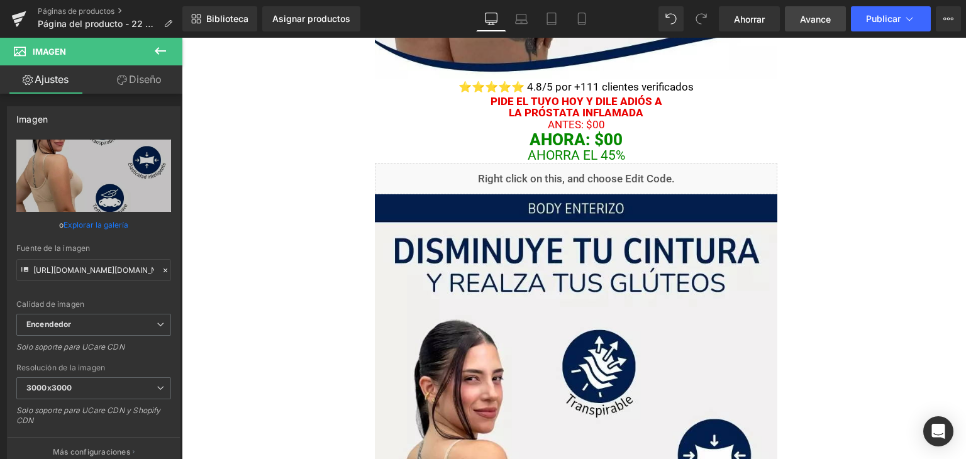
click at [827, 18] on font "Avance" at bounding box center [815, 19] width 31 height 11
click at [890, 15] on font "Publicar" at bounding box center [883, 18] width 35 height 11
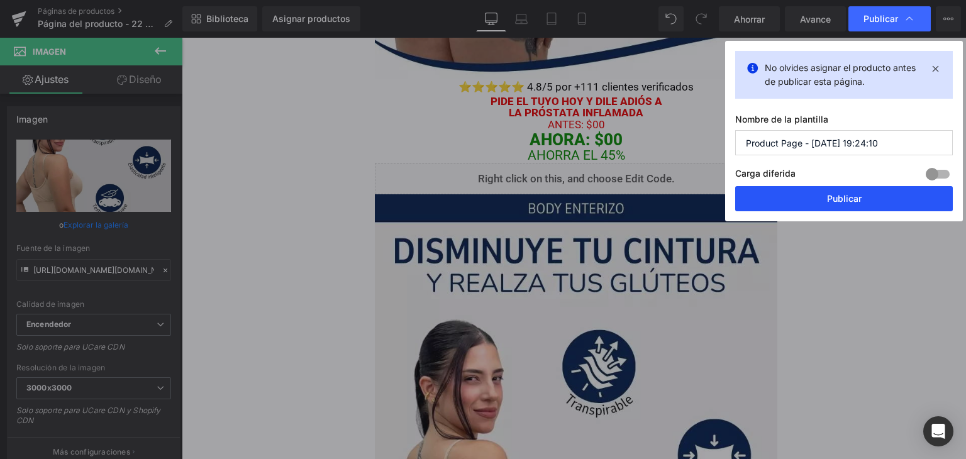
click at [865, 197] on button "Publicar" at bounding box center [843, 198] width 217 height 25
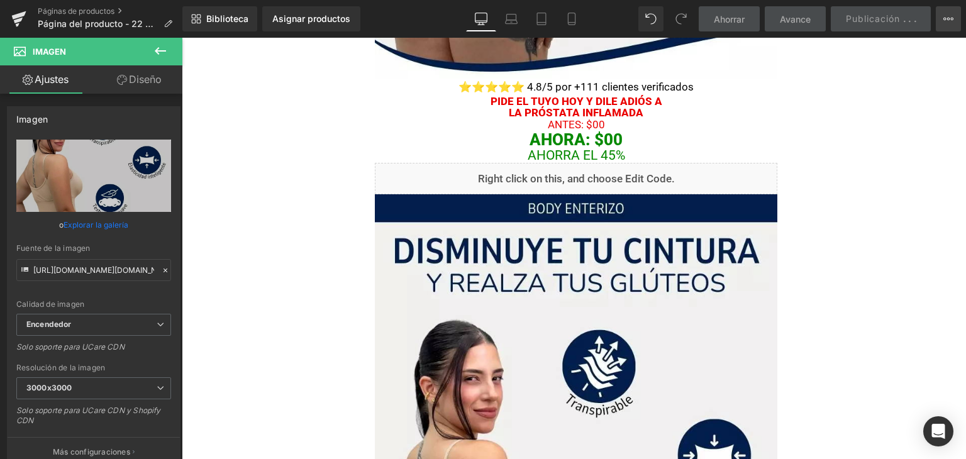
click at [949, 18] on icon at bounding box center [948, 19] width 3 height 3
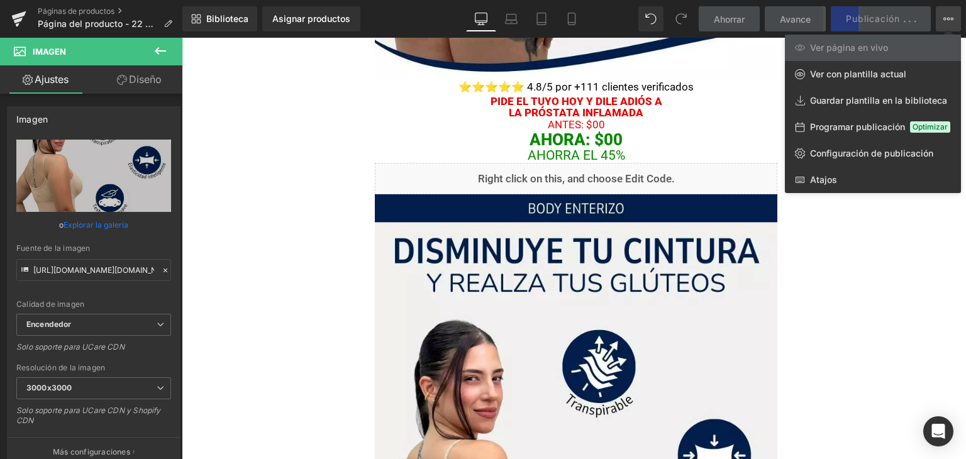
click at [862, 232] on div at bounding box center [574, 248] width 784 height 421
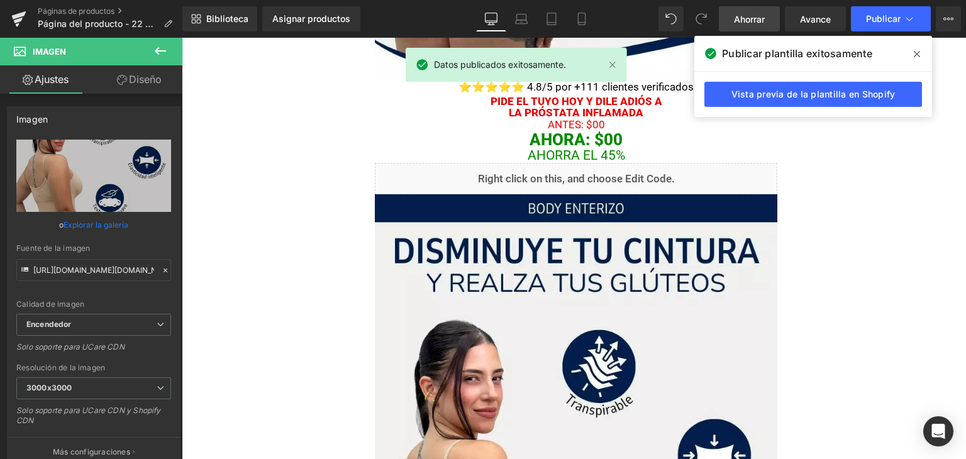
click at [749, 19] on font "Ahorrar" at bounding box center [749, 19] width 31 height 11
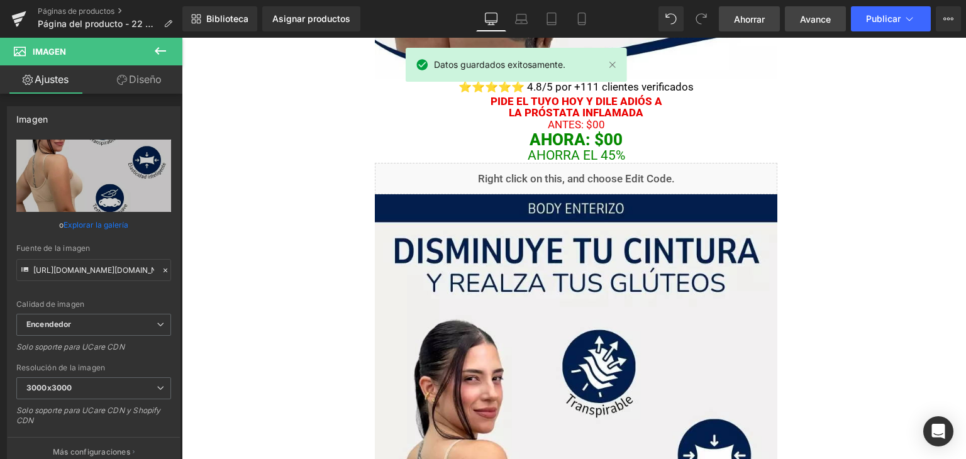
click at [832, 21] on link "Avance" at bounding box center [815, 18] width 61 height 25
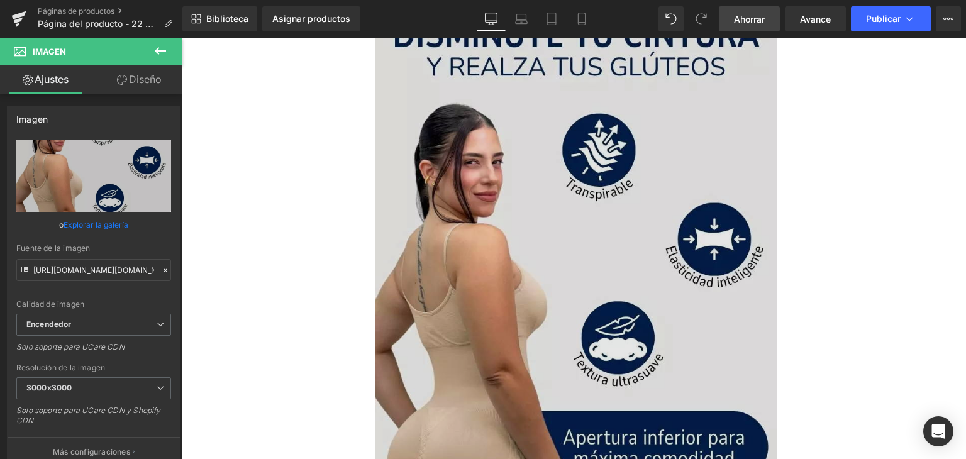
scroll to position [470, 0]
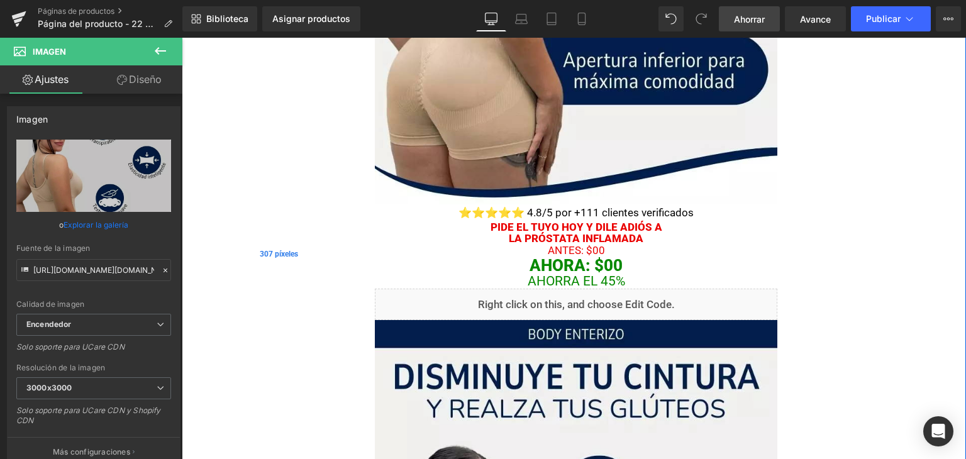
click at [310, 223] on div "307 píxeles" at bounding box center [278, 254] width 193 height 1340
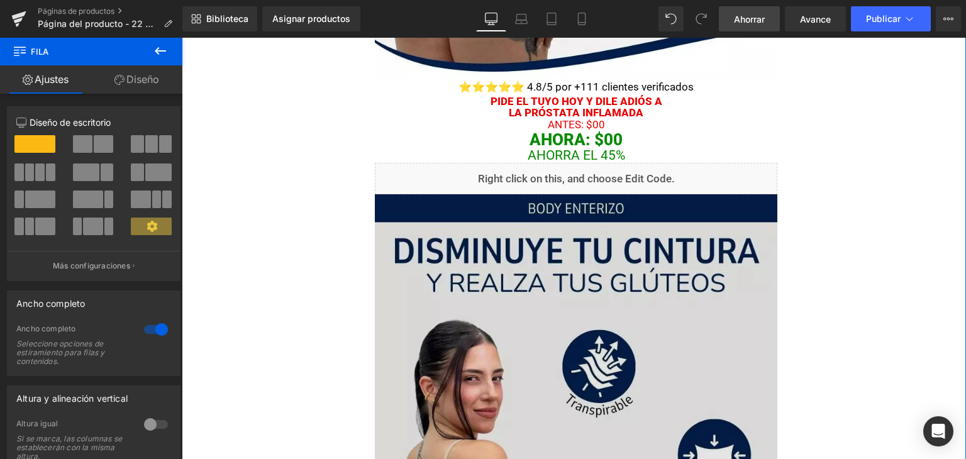
scroll to position [722, 0]
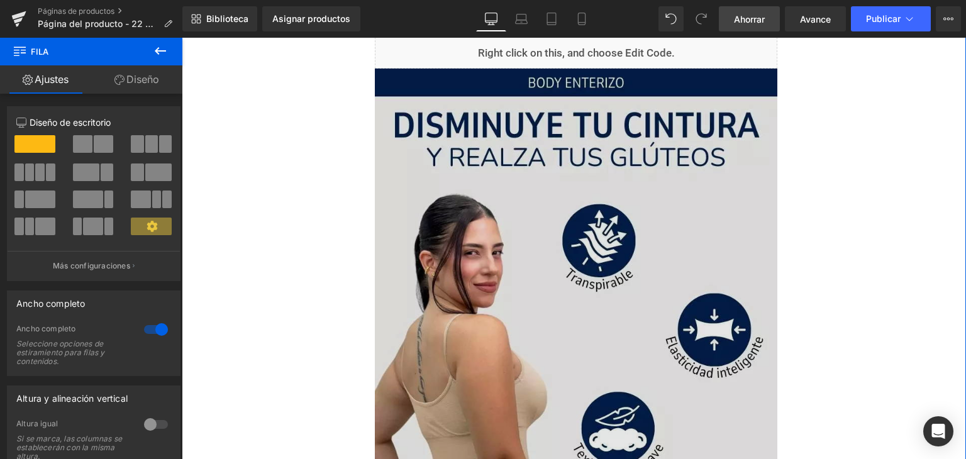
click at [458, 210] on img at bounding box center [576, 370] width 402 height 603
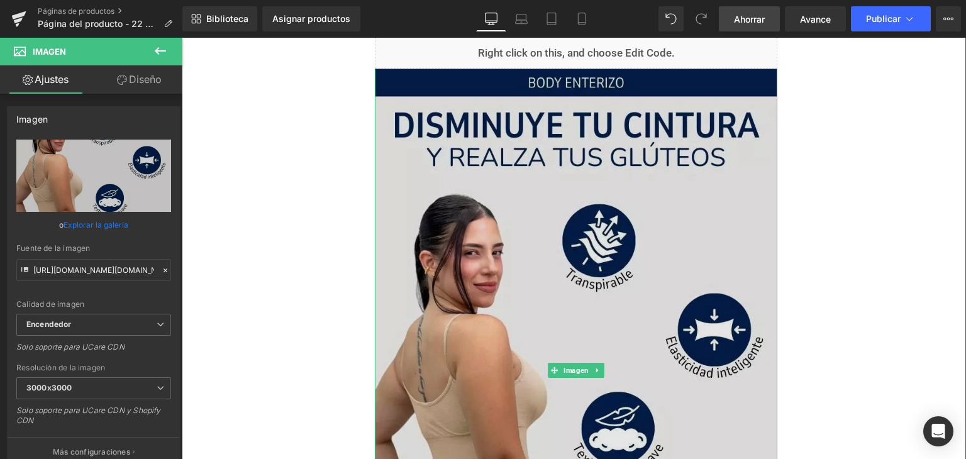
scroll to position [596, 0]
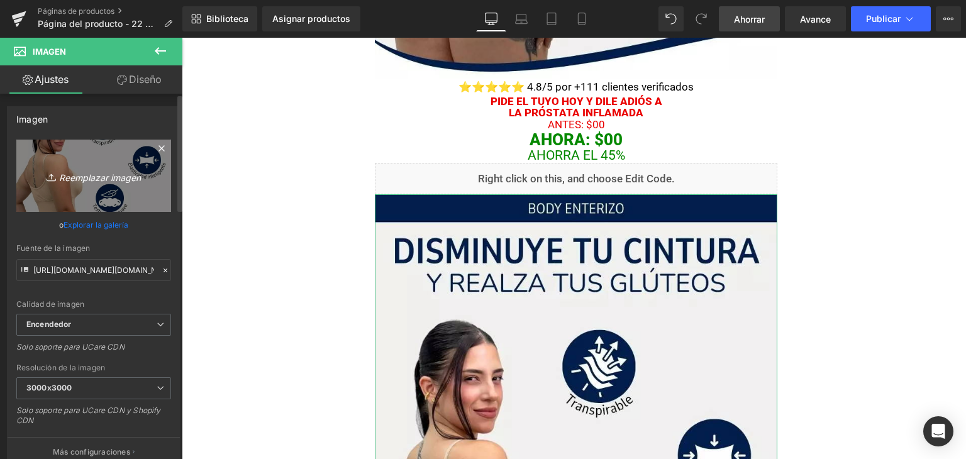
click at [104, 180] on font "Reemplazar imagen" at bounding box center [100, 177] width 82 height 11
type input "C:\fakepath\AnyConv.com__ANDRÉS BALOCO (5).webp"
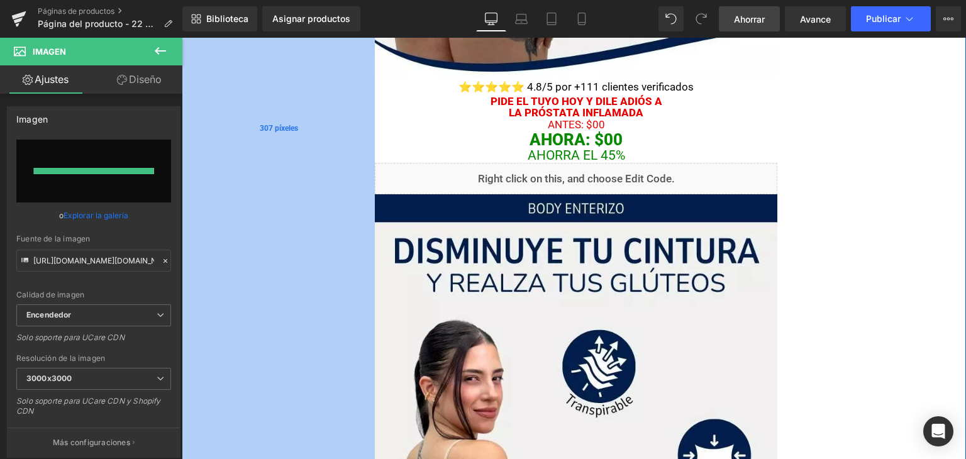
type input "https://ucarecdn.com/b2cb80e5-2861-4654-9ab7-7ce981c739c5/-/format/auto/-/previ…"
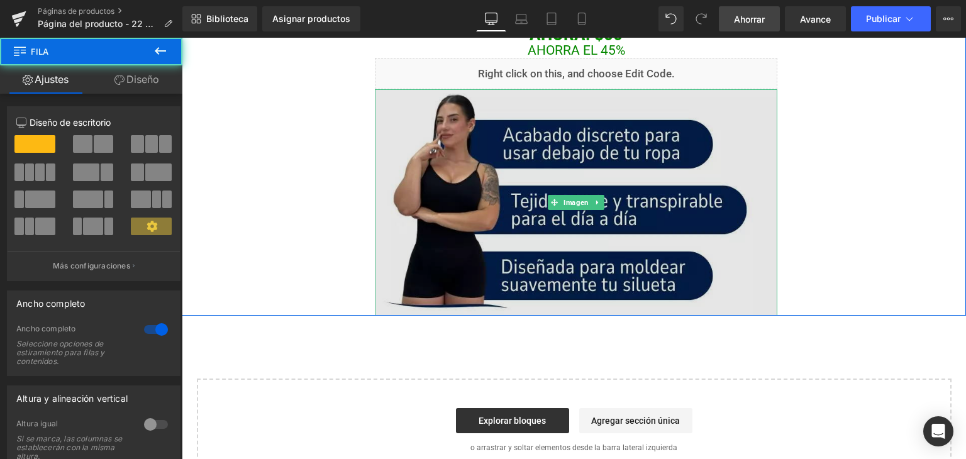
scroll to position [722, 0]
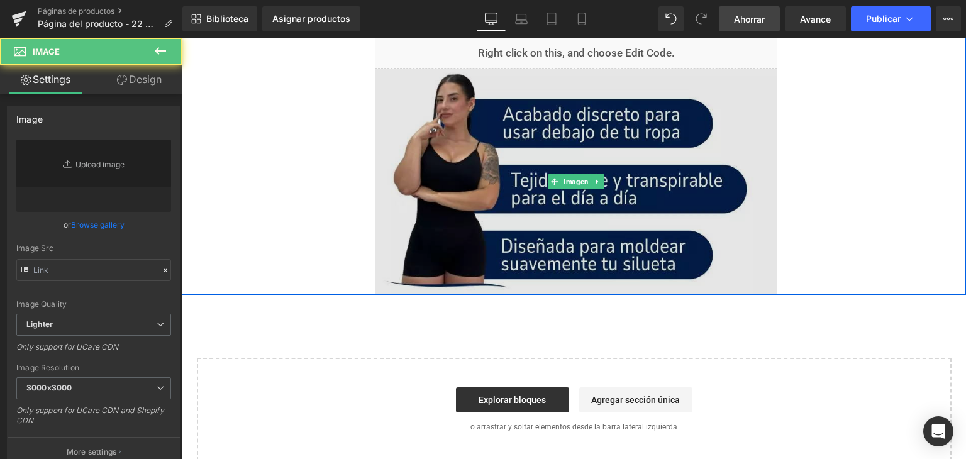
type input "https://ucarecdn.com/b2cb80e5-2861-4654-9ab7-7ce981c739c5/-/format/auto/-/previ…"
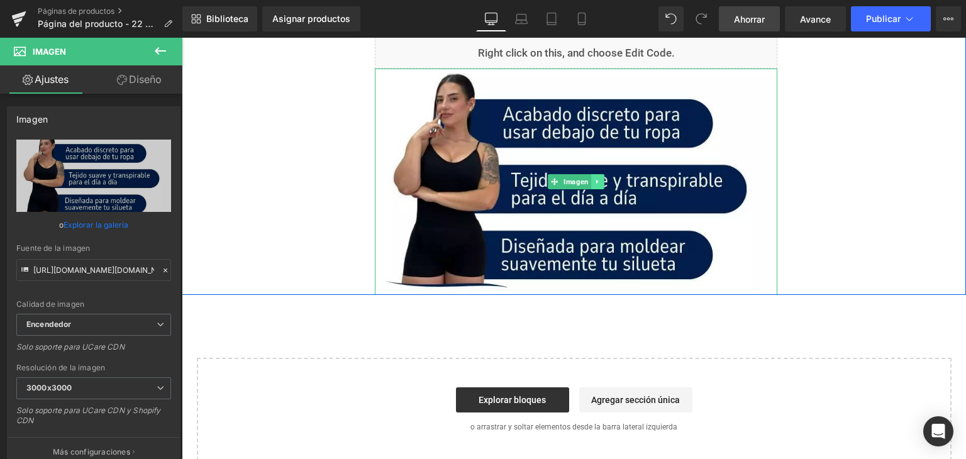
click at [594, 179] on icon at bounding box center [597, 182] width 7 height 8
click at [588, 180] on icon at bounding box center [590, 182] width 7 height 7
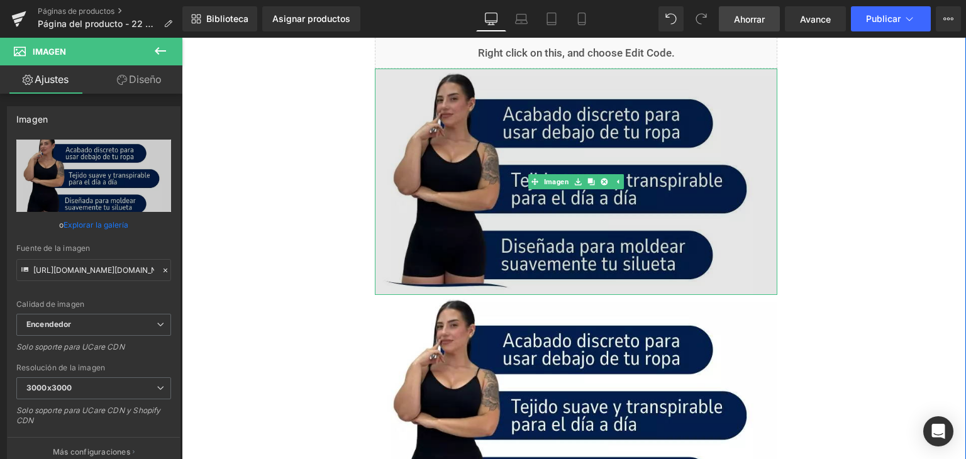
click at [572, 145] on img at bounding box center [576, 182] width 402 height 226
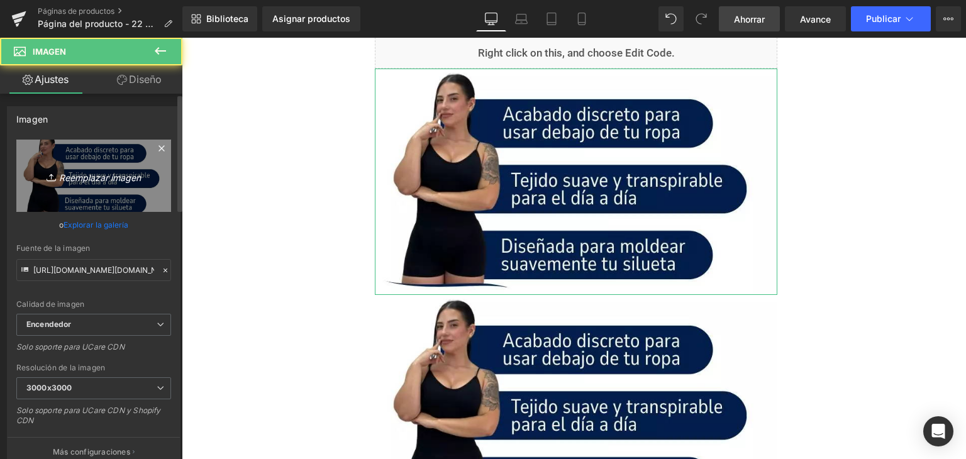
click at [127, 190] on link "Reemplazar imagen" at bounding box center [93, 176] width 155 height 72
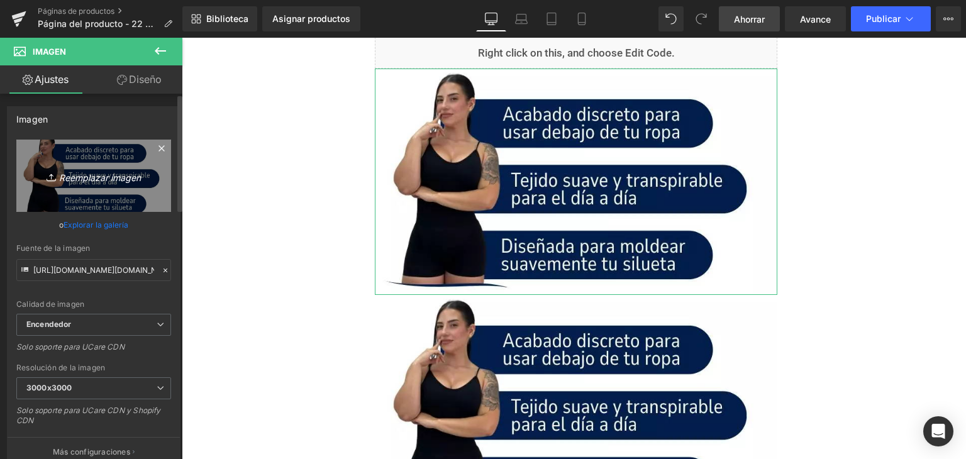
type input "C:\fakepath\gempages_550231985839145952-3b6d2f66-186a-4e15-a646-cf43dc4d8692.jpg"
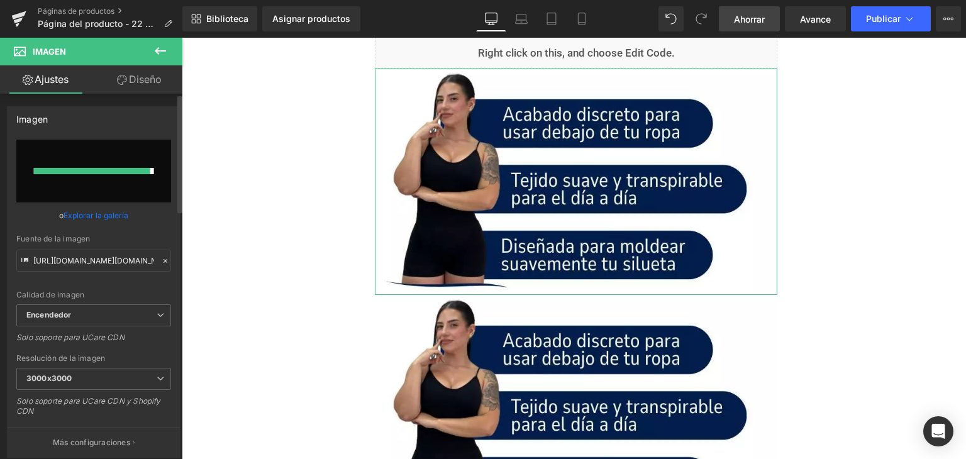
type input "https://ucarecdn.com/9372d83b-a99e-4852-971f-8980b984f428/-/format/auto/-/previ…"
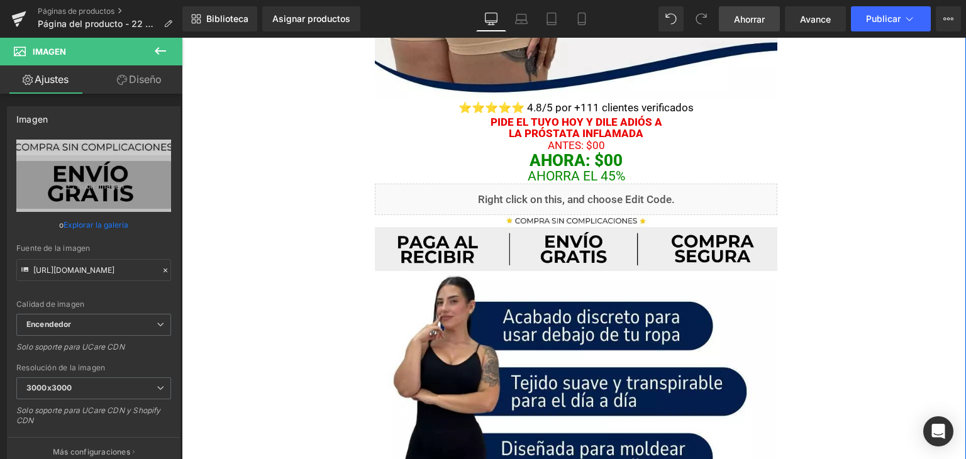
scroll to position [596, 0]
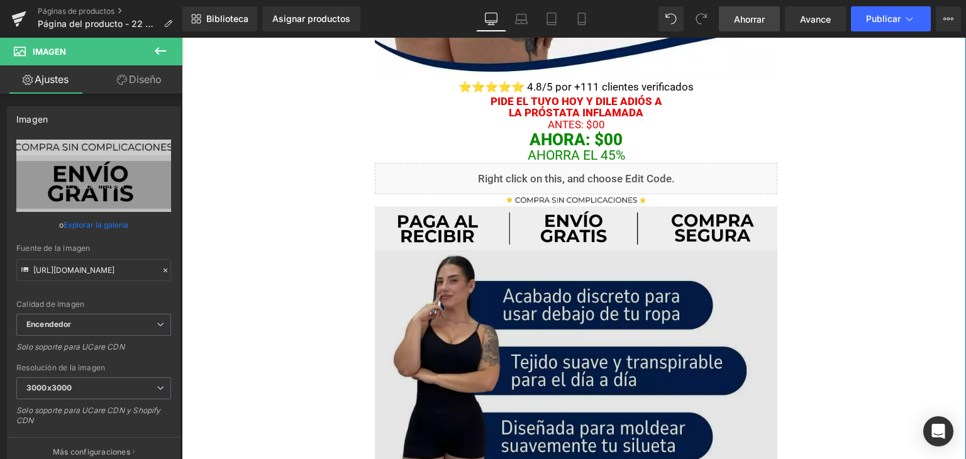
click at [413, 304] on img at bounding box center [576, 363] width 402 height 226
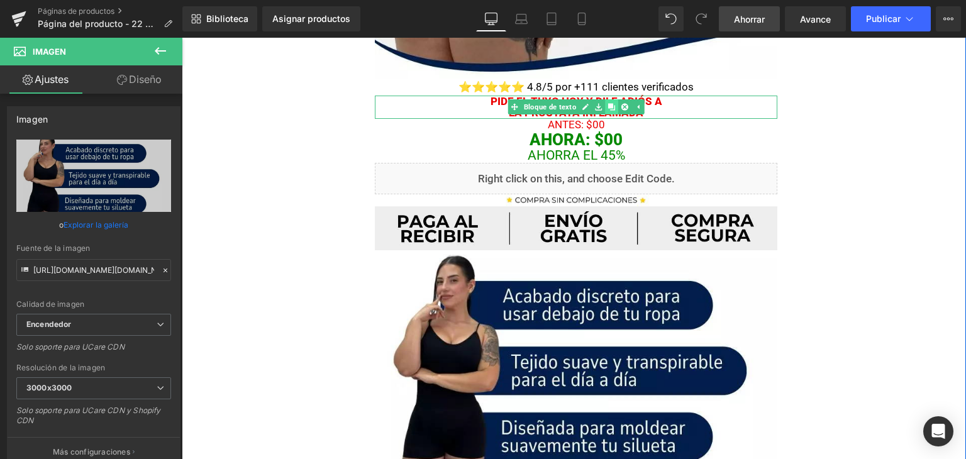
click at [607, 101] on link at bounding box center [611, 106] width 13 height 15
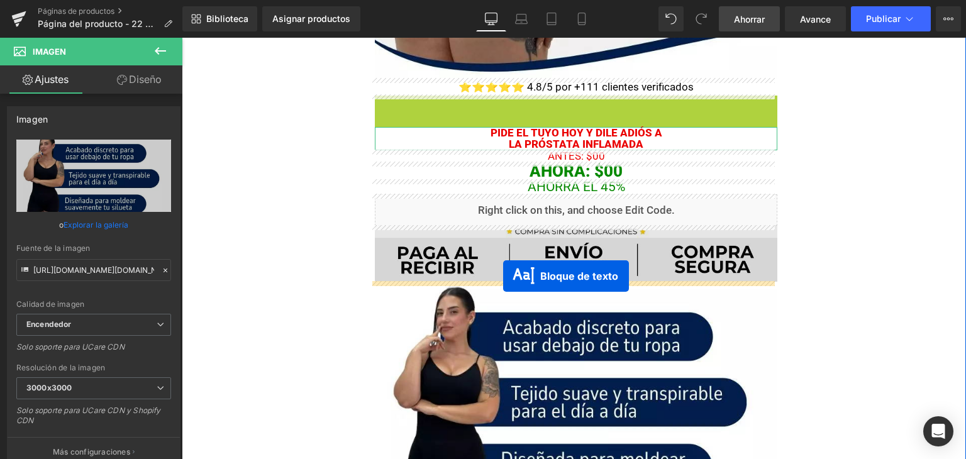
drag, startPoint x: 511, startPoint y: 101, endPoint x: 503, endPoint y: 276, distance: 174.9
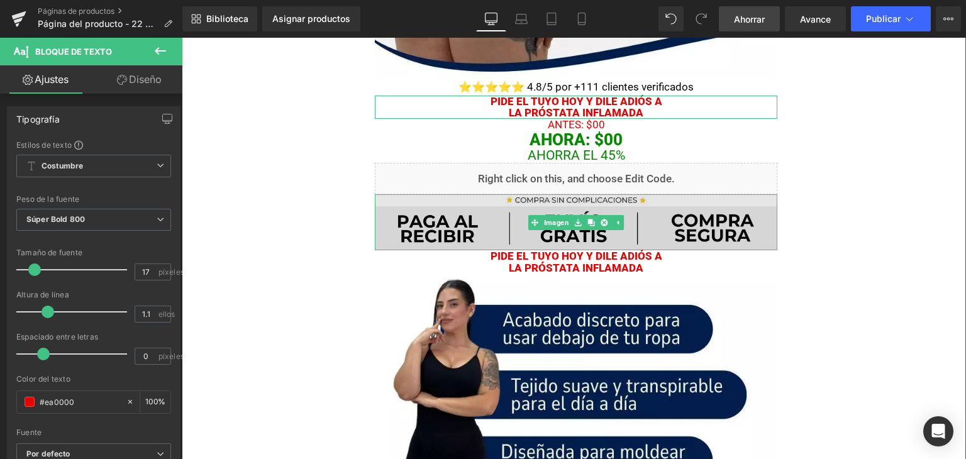
click at [507, 229] on img at bounding box center [576, 222] width 402 height 56
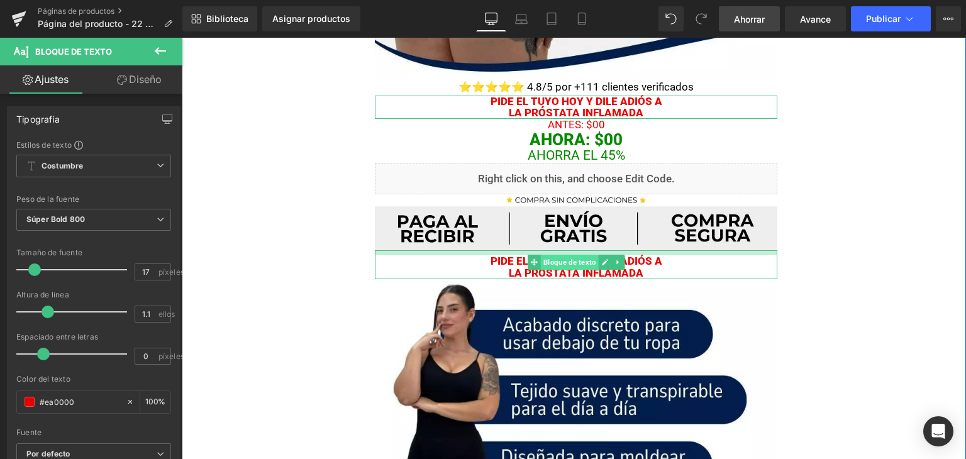
drag, startPoint x: 571, startPoint y: 250, endPoint x: 577, endPoint y: 255, distance: 7.6
click at [577, 255] on div "Pide el tuyo hoy y dile adiós a LA PRÓSTATA INFLAMADA Bloque de texto" at bounding box center [576, 264] width 402 height 28
click at [490, 265] on font "Pide el tuyo hoy y dile adiós a" at bounding box center [576, 261] width 172 height 13
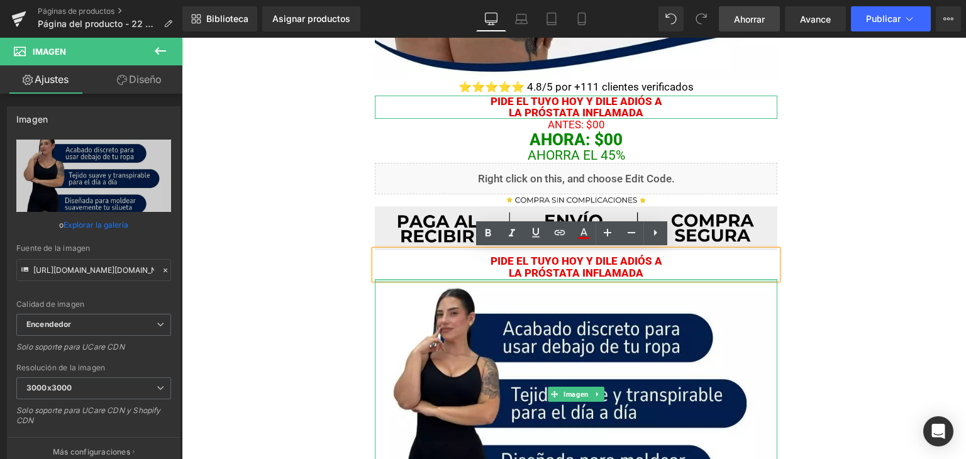
drag, startPoint x: 567, startPoint y: 278, endPoint x: 574, endPoint y: 282, distance: 8.2
click at [574, 282] on div at bounding box center [576, 281] width 402 height 4
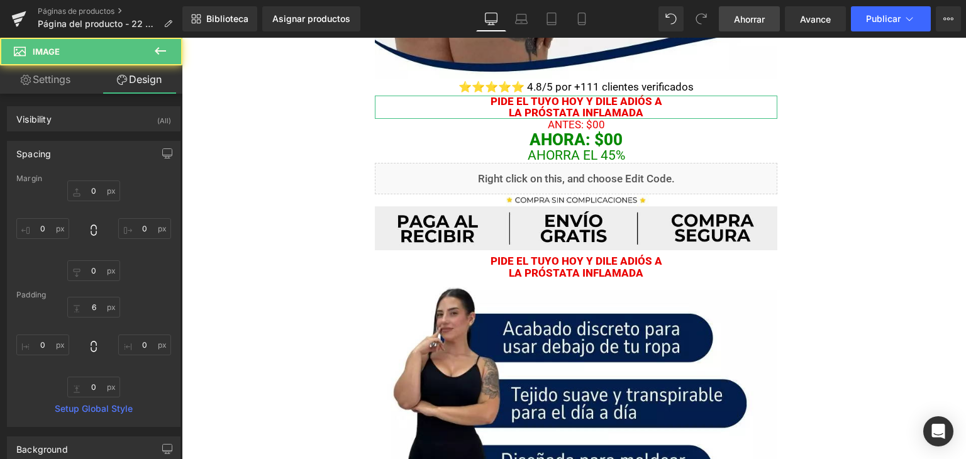
click at [392, 264] on p "Pide el tuyo hoy y dile adiós a" at bounding box center [576, 261] width 402 height 12
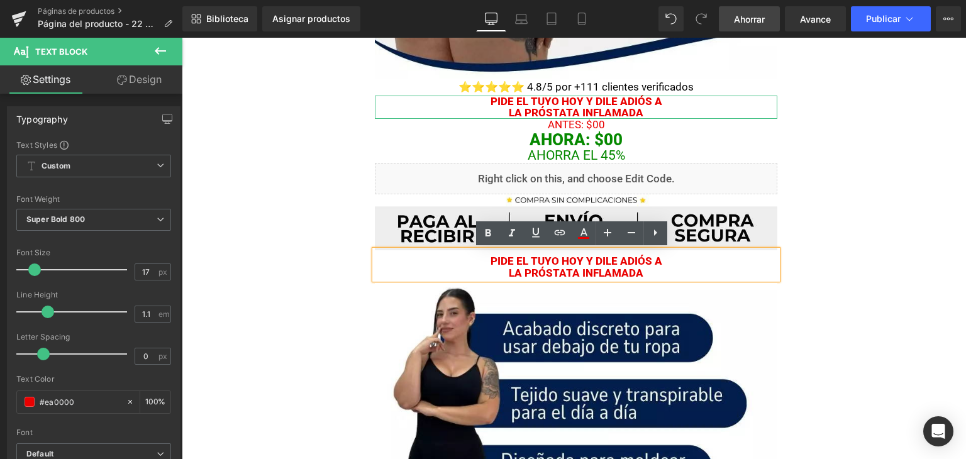
click at [463, 263] on p "Pide el tuyo hoy y dile adiós a" at bounding box center [576, 261] width 402 height 12
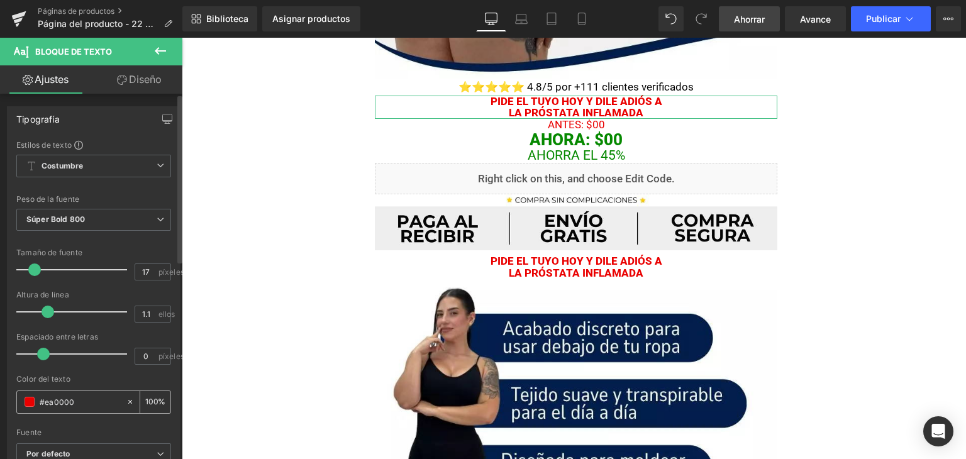
click at [25, 404] on span at bounding box center [30, 402] width 10 height 10
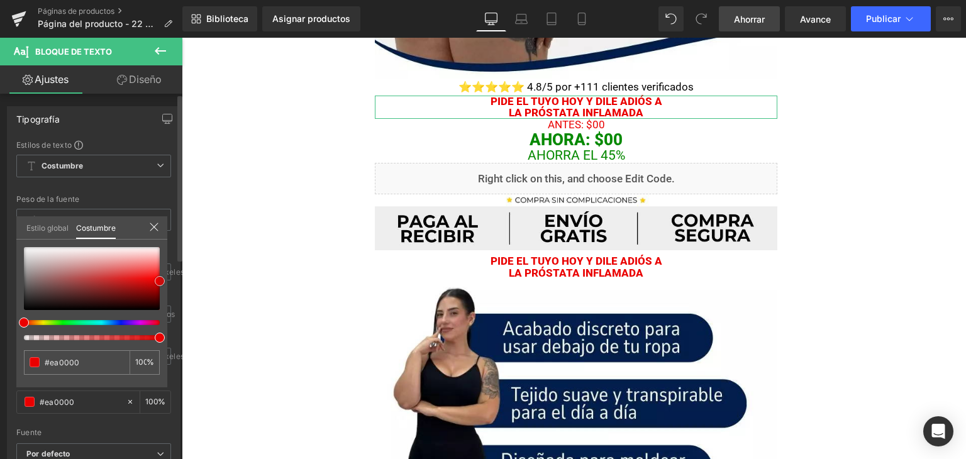
type input "#3f2b2b"
drag, startPoint x: 48, startPoint y: 296, endPoint x: 0, endPoint y: 339, distance: 64.5
click at [0, 339] on div "Tipografía Estilos de texto Costumbre Costumbre Configurar estilo global Costum…" at bounding box center [94, 313] width 188 height 432
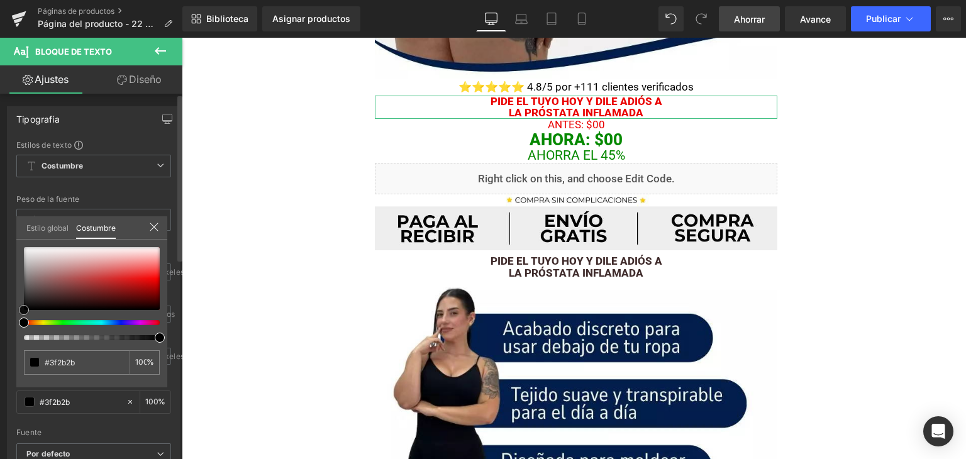
type input "#000000"
click at [458, 260] on body "Bloque de texto SÓLO POR HOY ENVÍO GRATIS Bloque de texto Imagen ⭐⭐⭐⭐⭐ 4.8/5 po…" at bounding box center [574, 68] width 784 height 1252
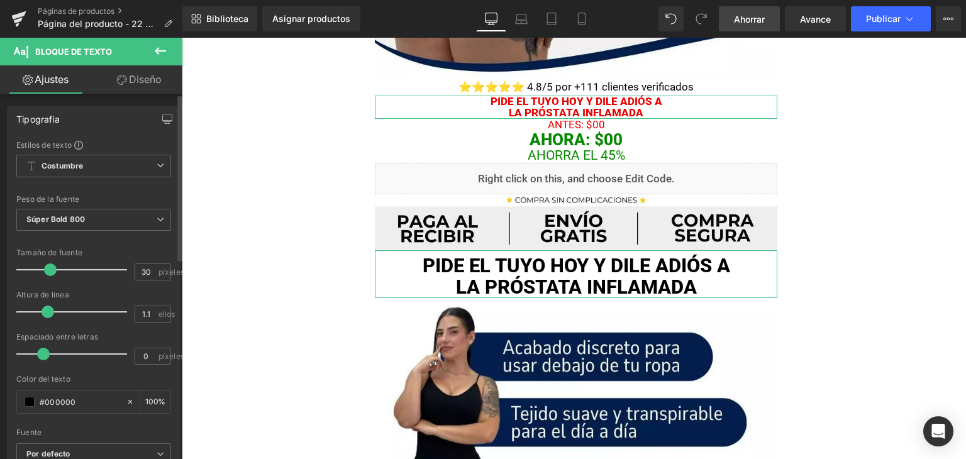
type input "29"
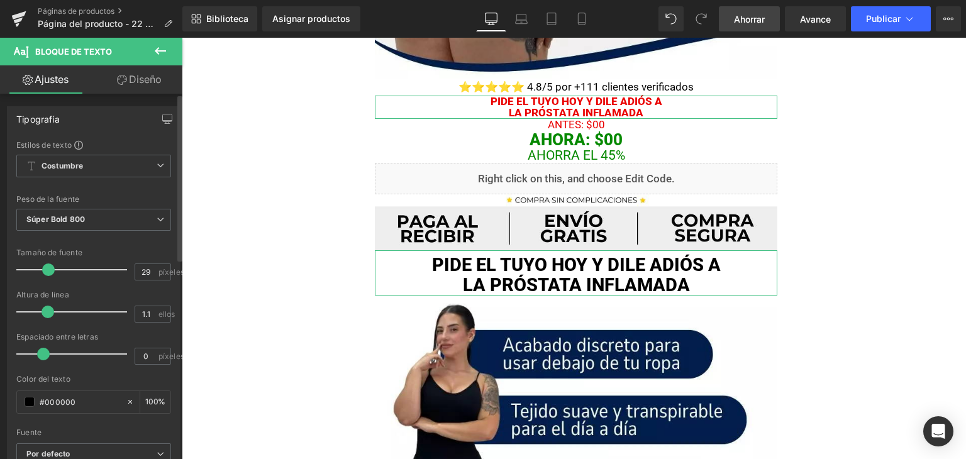
drag, startPoint x: 33, startPoint y: 264, endPoint x: 46, endPoint y: 269, distance: 13.5
click at [46, 269] on span at bounding box center [48, 269] width 13 height 13
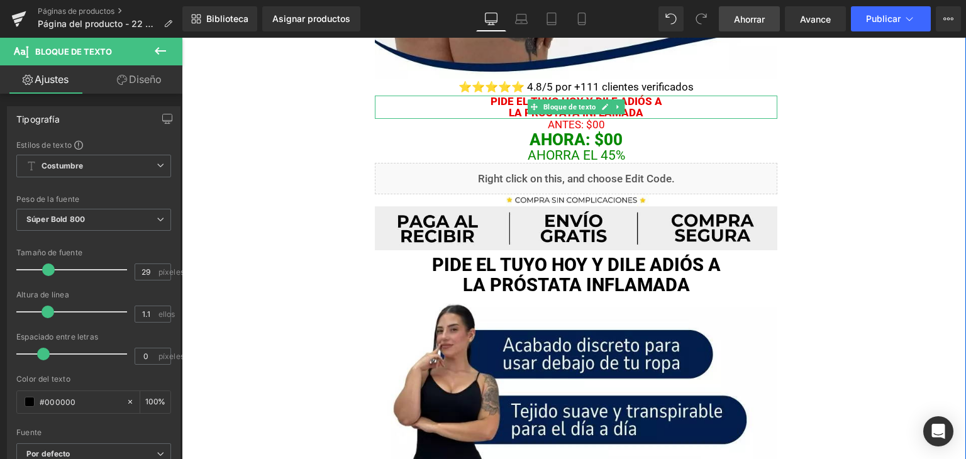
click at [448, 111] on p "LA PRÓSTATA INFLAMADA" at bounding box center [576, 113] width 402 height 12
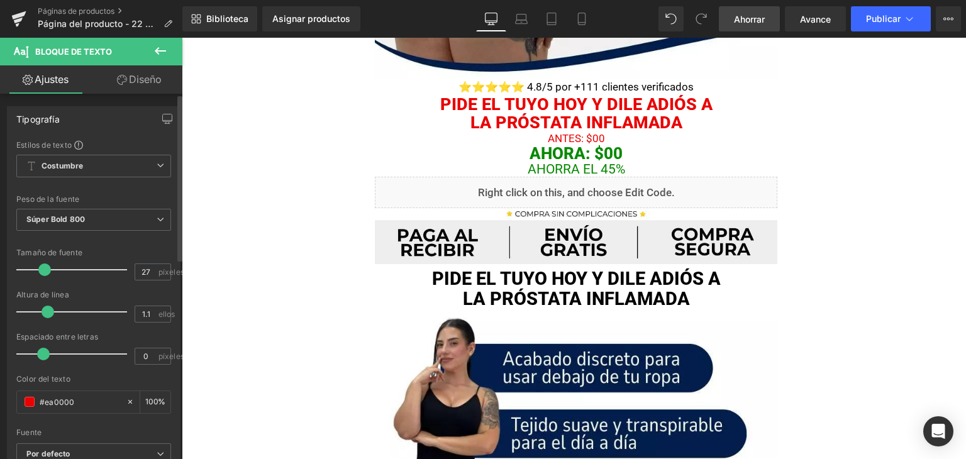
type input "26"
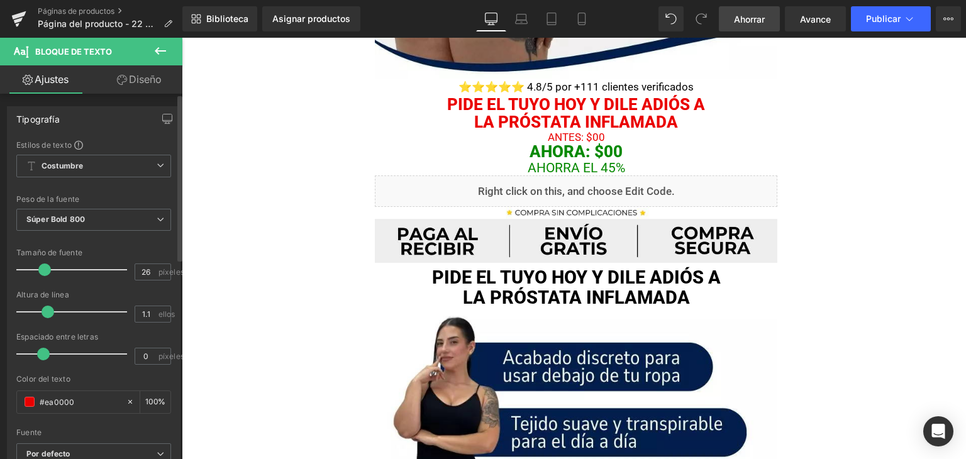
drag, startPoint x: 35, startPoint y: 268, endPoint x: 45, endPoint y: 271, distance: 10.4
click at [45, 271] on span at bounding box center [44, 269] width 13 height 13
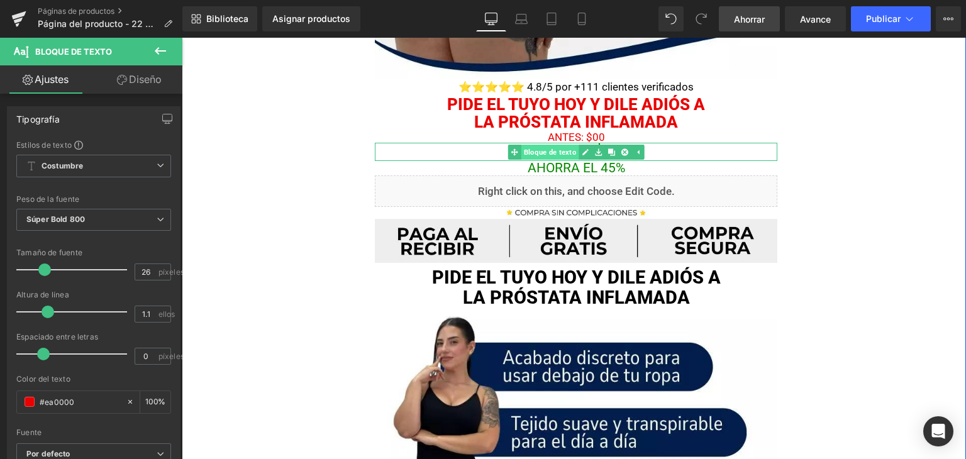
click at [540, 145] on font "Bloque de texto" at bounding box center [550, 152] width 53 height 15
click at [458, 157] on p "AhORA: $00" at bounding box center [576, 152] width 402 height 18
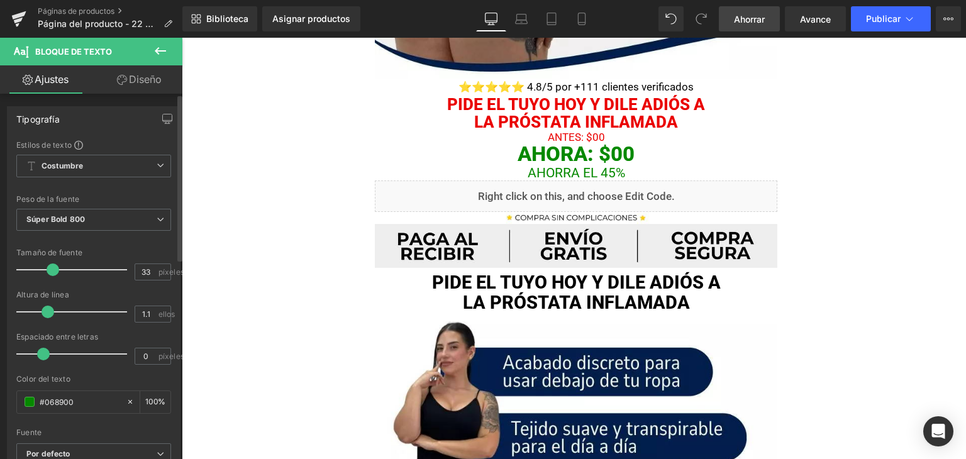
type input "34"
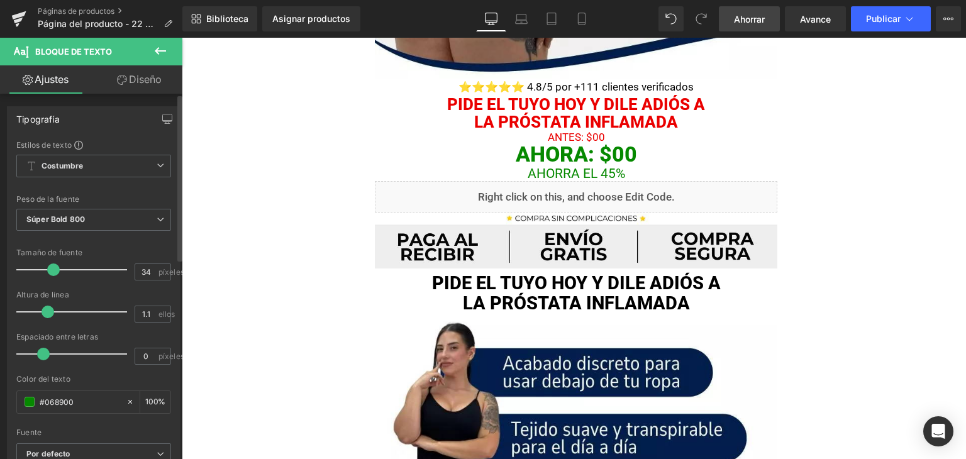
drag, startPoint x: 41, startPoint y: 271, endPoint x: 49, endPoint y: 273, distance: 8.4
click at [49, 273] on span at bounding box center [53, 269] width 13 height 13
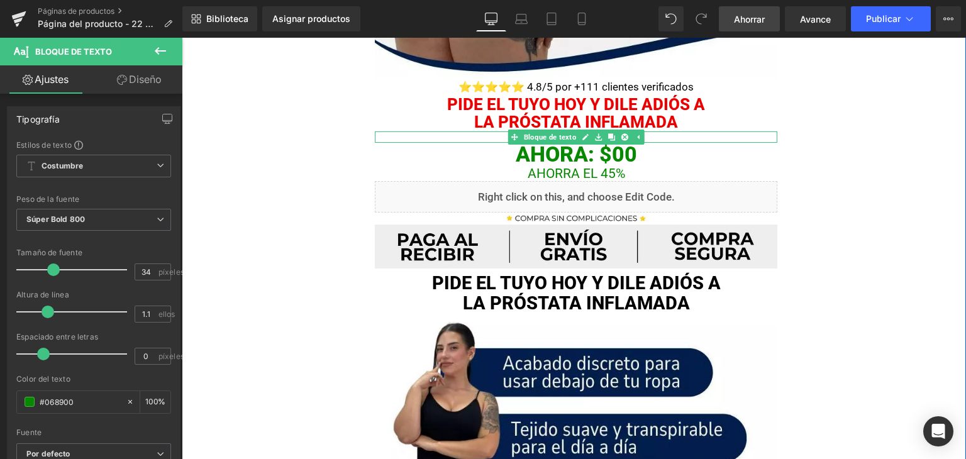
click at [571, 135] on span "Bloque de texto" at bounding box center [550, 136] width 58 height 15
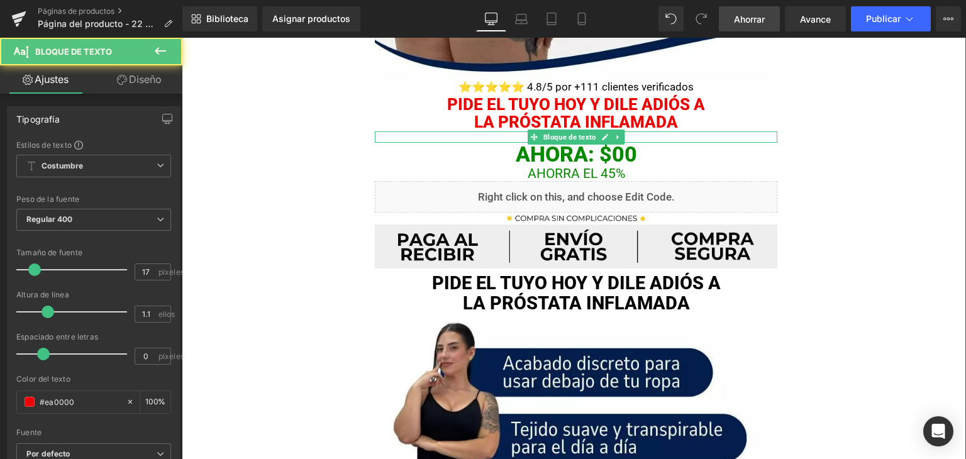
click at [450, 135] on p "ANTES: $00" at bounding box center [576, 137] width 402 height 12
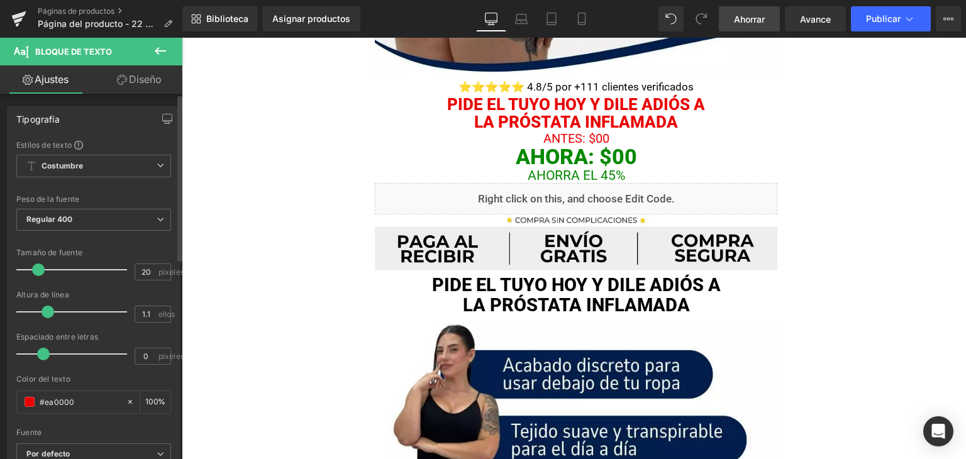
type input "21"
click at [38, 263] on span at bounding box center [39, 269] width 13 height 13
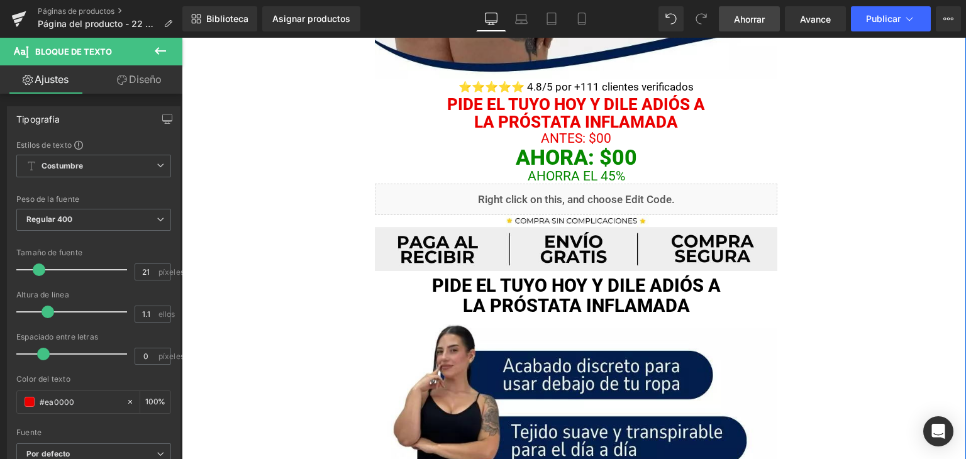
click at [501, 287] on font "Pide el tuyo hoy y dile adiós a" at bounding box center [576, 285] width 289 height 21
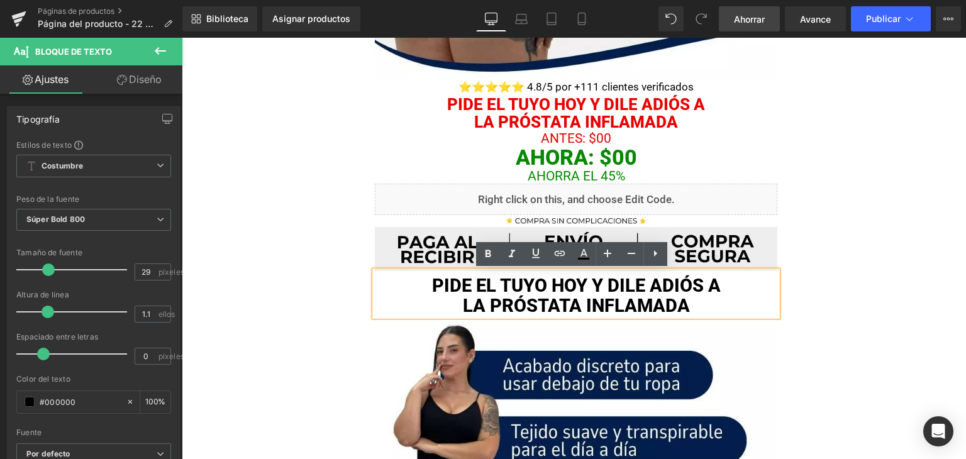
click at [493, 307] on font "LA PRÓSTATA INFLAMADA" at bounding box center [576, 305] width 227 height 21
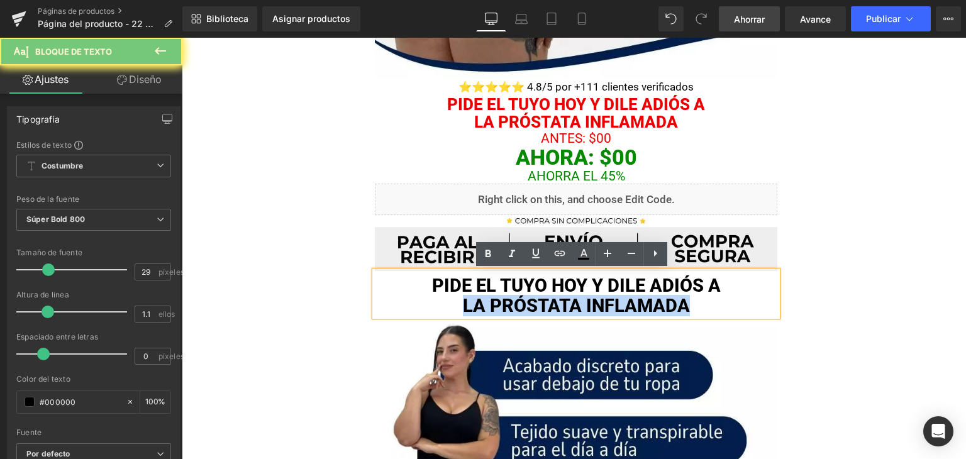
click at [472, 289] on font "Pide el tuyo hoy y dile adiós a" at bounding box center [576, 285] width 289 height 21
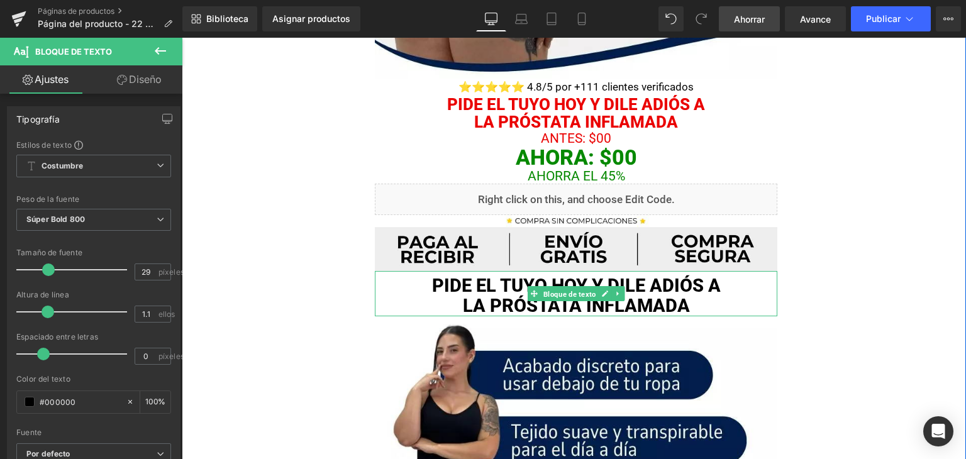
click at [543, 290] on font "Bloque de texto" at bounding box center [569, 294] width 53 height 8
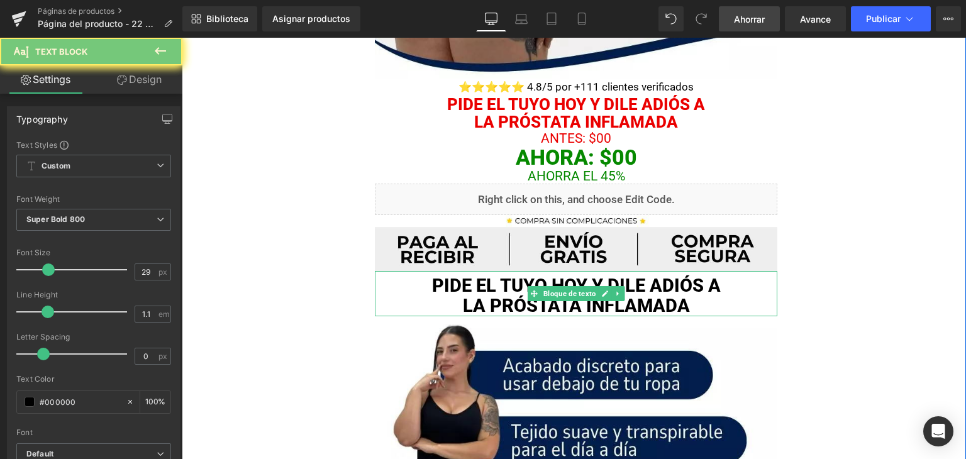
click at [480, 277] on font "Pide el tuyo hoy y dile adiós a" at bounding box center [576, 285] width 289 height 21
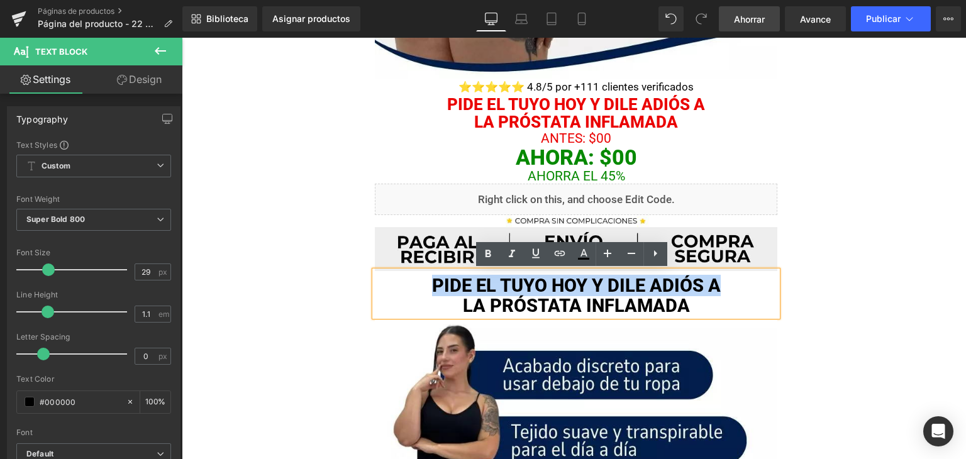
click at [480, 277] on font "Pide el tuyo hoy y dile adiós a" at bounding box center [576, 285] width 289 height 21
click at [432, 286] on font "Pide el tuyo hoy y dile adiós a" at bounding box center [576, 285] width 289 height 21
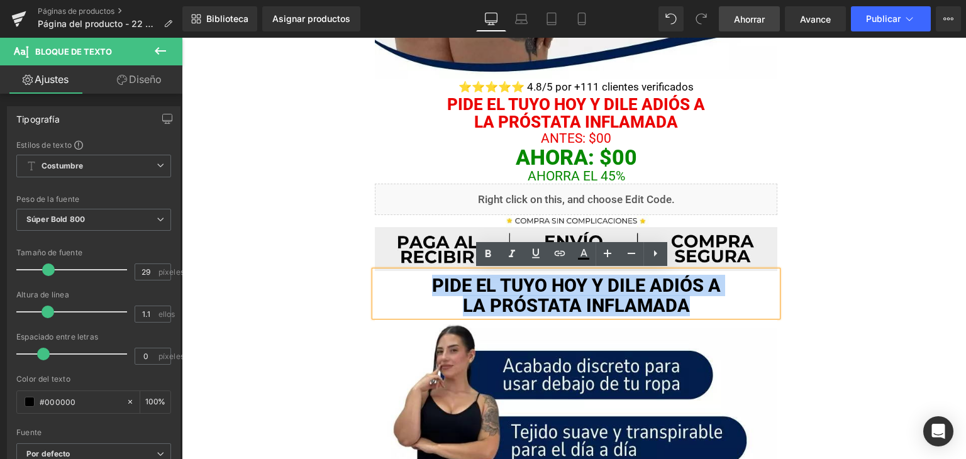
drag, startPoint x: 421, startPoint y: 282, endPoint x: 696, endPoint y: 302, distance: 276.1
click at [695, 303] on div "Pide el tuyo hoy y dile adiós a LA PRÓSTATA INFLAMADA" at bounding box center [576, 293] width 402 height 45
paste div
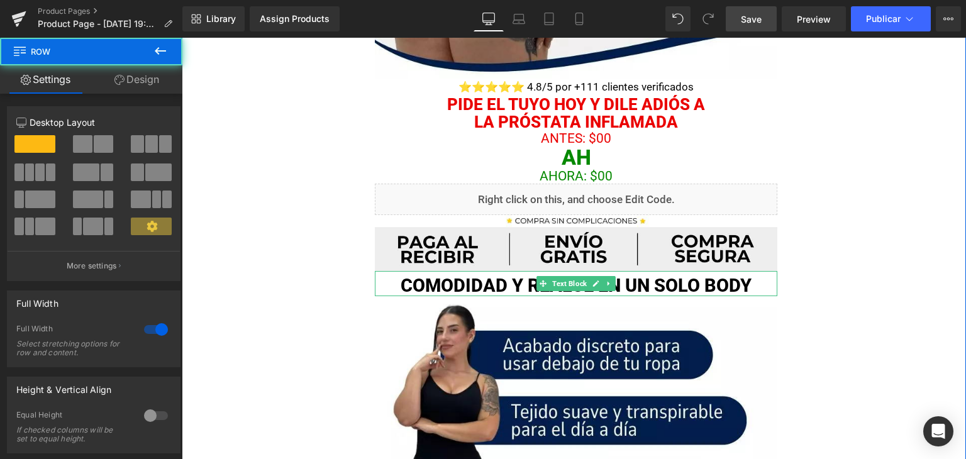
scroll to position [722, 0]
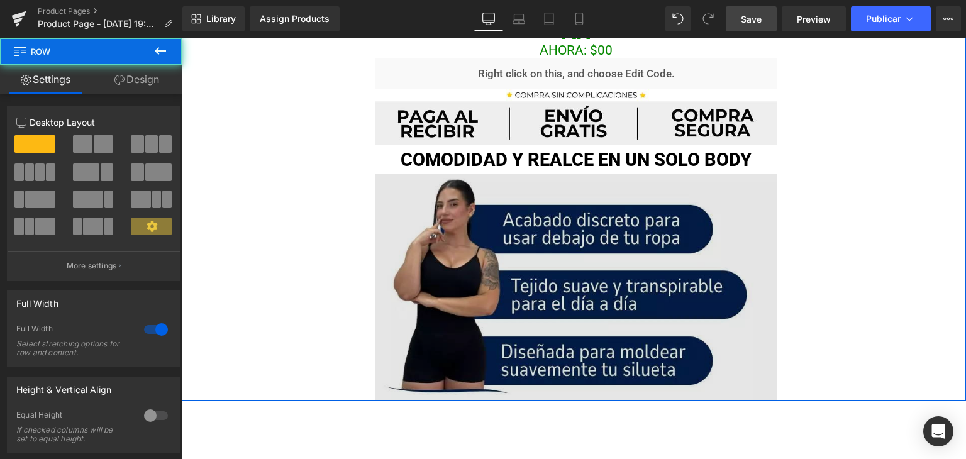
click at [629, 273] on img at bounding box center [576, 285] width 402 height 230
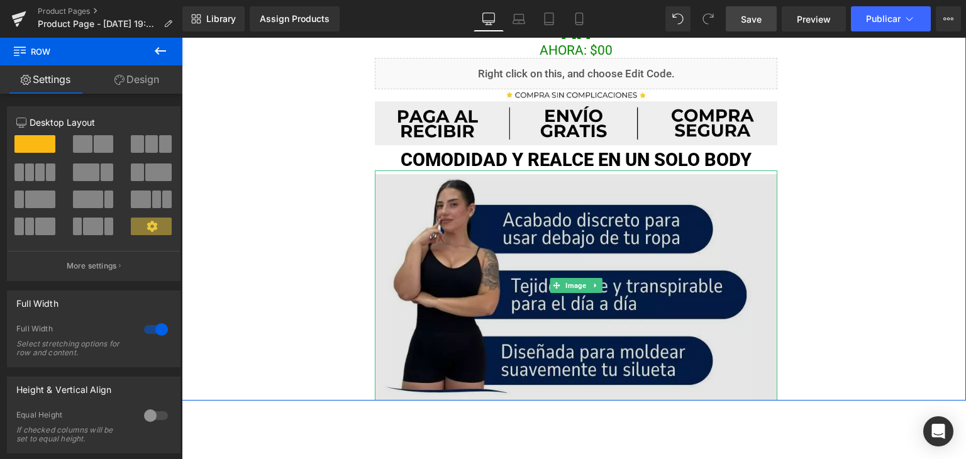
scroll to position [470, 0]
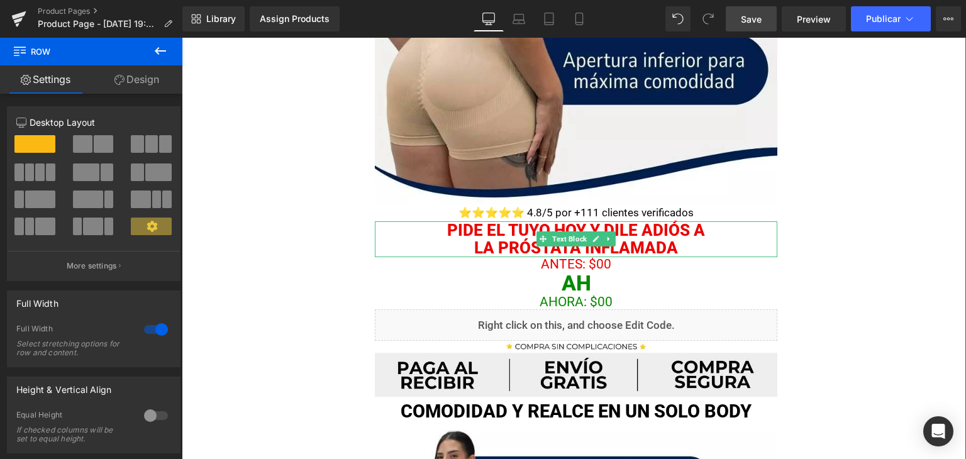
click at [668, 248] on font "LA PRÓSTATA INFLAMADA" at bounding box center [576, 247] width 204 height 19
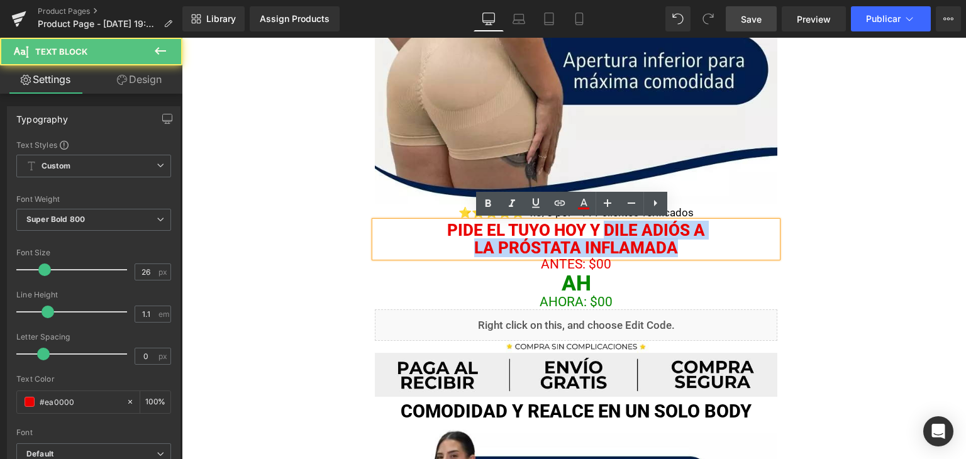
drag, startPoint x: 602, startPoint y: 223, endPoint x: 676, endPoint y: 248, distance: 79.1
click at [676, 248] on div "Pide el tuyo hoy y dile adiós a LA PRÓSTATA INFLAMADA" at bounding box center [576, 239] width 402 height 36
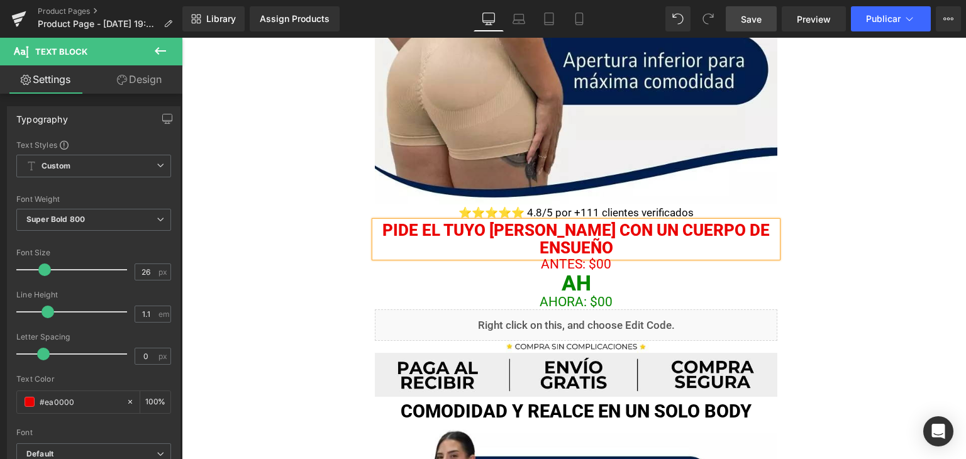
click at [838, 221] on div "SÓLO POR HOY ENVÍO GRATIS Text Block Image ⭐⭐⭐⭐⭐ 4.8/5 por +111 clientes verifi…" at bounding box center [574, 118] width 784 height 1068
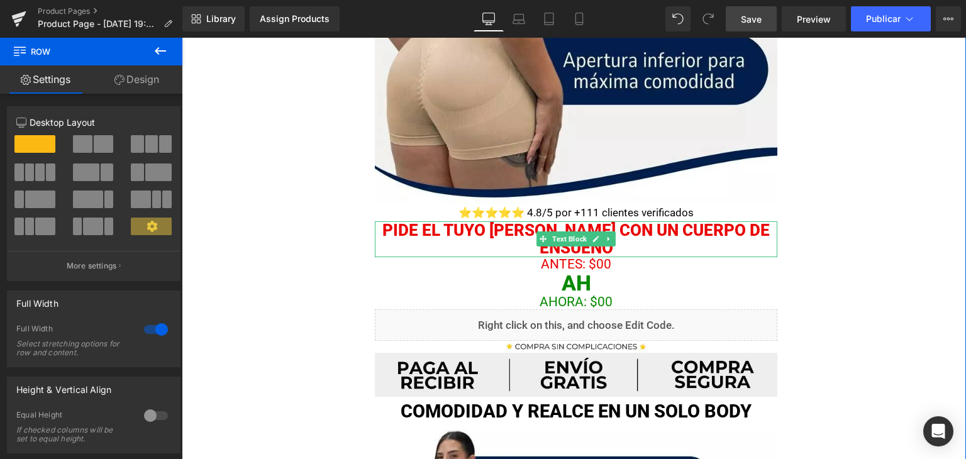
click at [704, 246] on p "Pide el tuyo hoy y LUCE CON UN CUERPO DE ENSUEÑO" at bounding box center [576, 239] width 402 height 36
click at [642, 242] on p "Pide el tuyo hoy y LUCE CON UN CUERPO DE ENSUEÑO" at bounding box center [576, 239] width 402 height 36
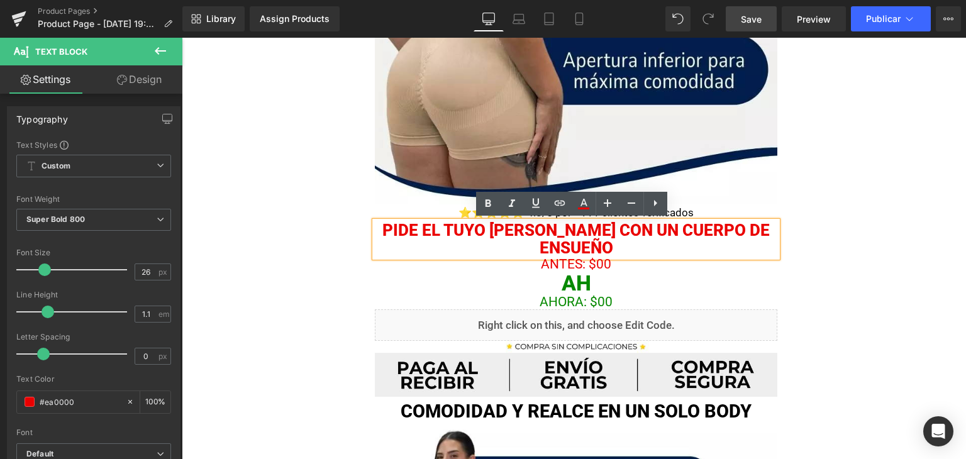
click at [663, 232] on font "Pide el tuyo hoy y LUCE CON UN CUERPO DE ENSUEÑO" at bounding box center [575, 239] width 387 height 37
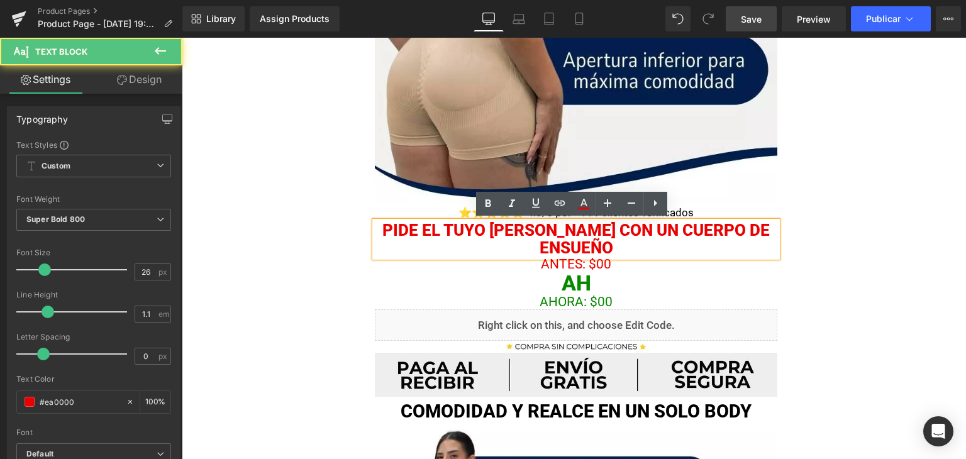
click at [637, 226] on font "Pide el tuyo hoy y LUCE CON UN CUERPO DE ENSUEÑO" at bounding box center [575, 239] width 387 height 37
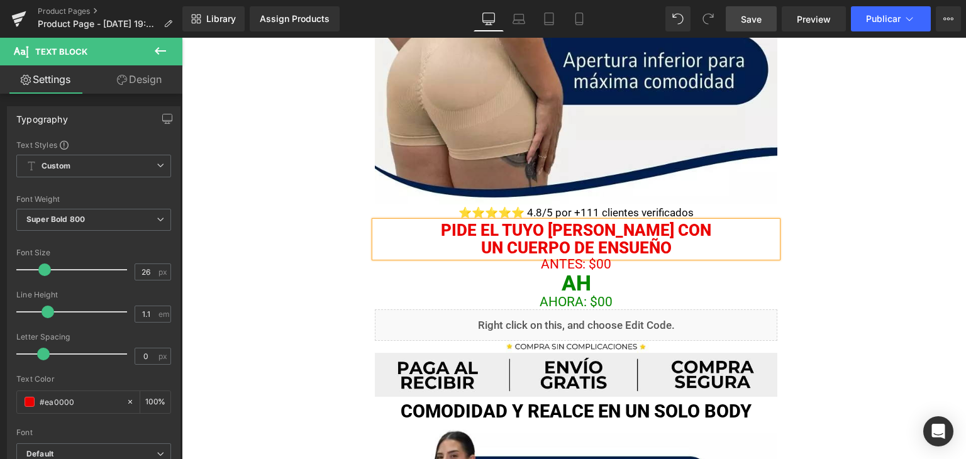
click at [850, 216] on div "SÓLO POR HOY ENVÍO GRATIS Text Block Image ⭐⭐⭐⭐⭐ 4.8/5 por +111 clientes verifi…" at bounding box center [574, 118] width 784 height 1068
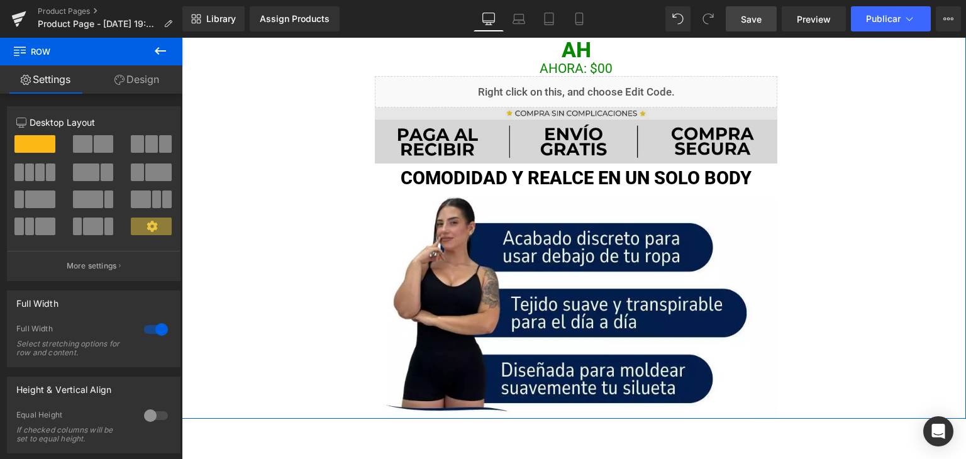
scroll to position [722, 0]
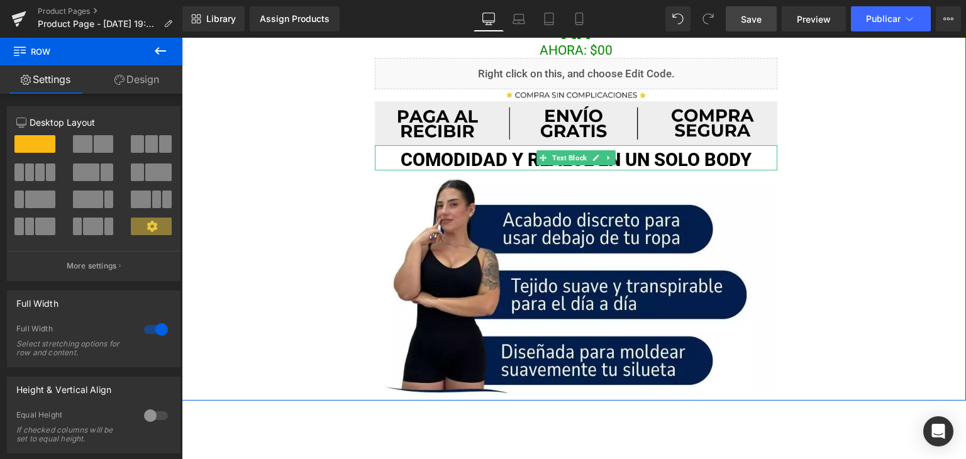
click at [522, 162] on p "Comodidad y realce en un solo body" at bounding box center [576, 160] width 402 height 20
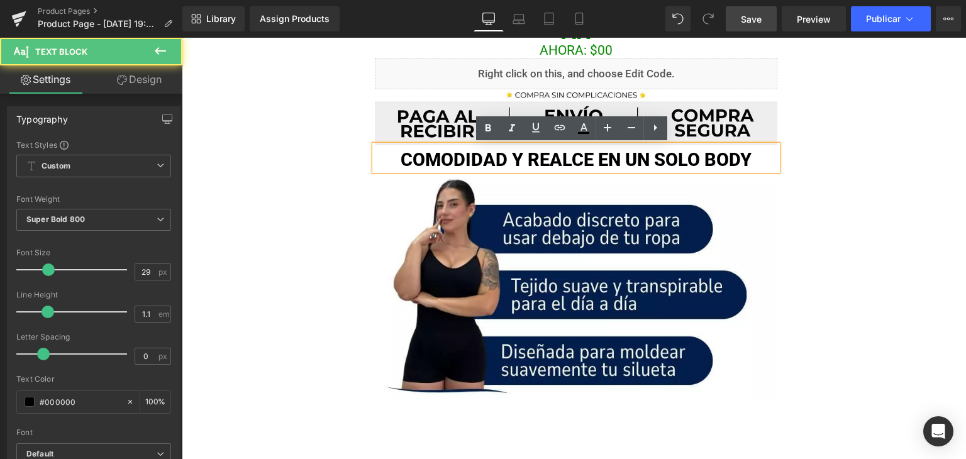
click at [498, 207] on img at bounding box center [576, 285] width 402 height 230
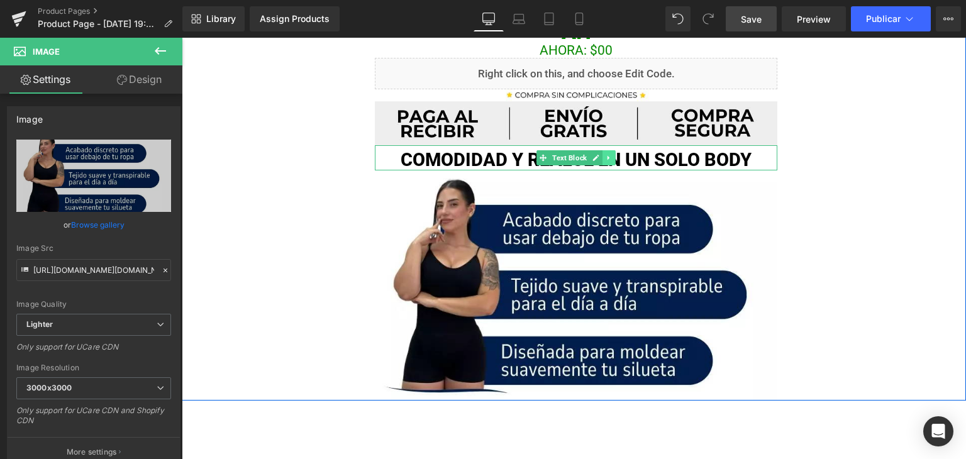
click at [605, 157] on icon at bounding box center [608, 158] width 7 height 8
click at [598, 158] on icon at bounding box center [601, 158] width 7 height 7
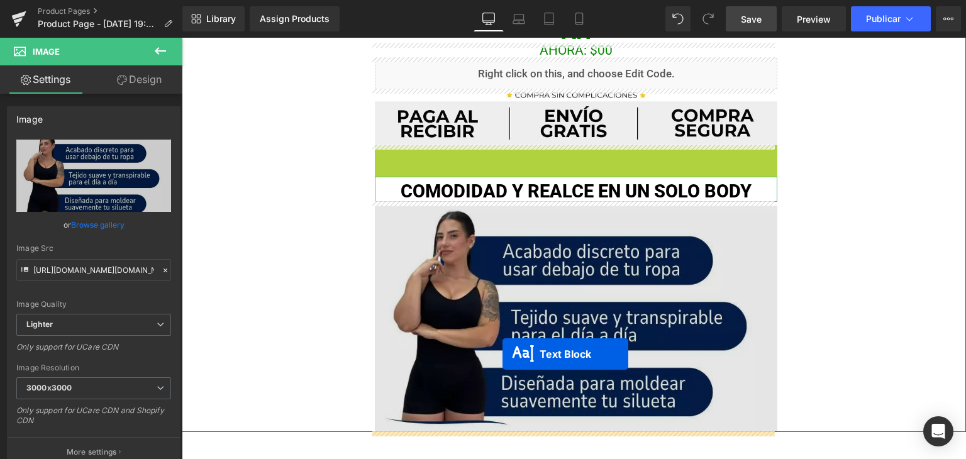
drag, startPoint x: 520, startPoint y: 159, endPoint x: 502, endPoint y: 354, distance: 195.7
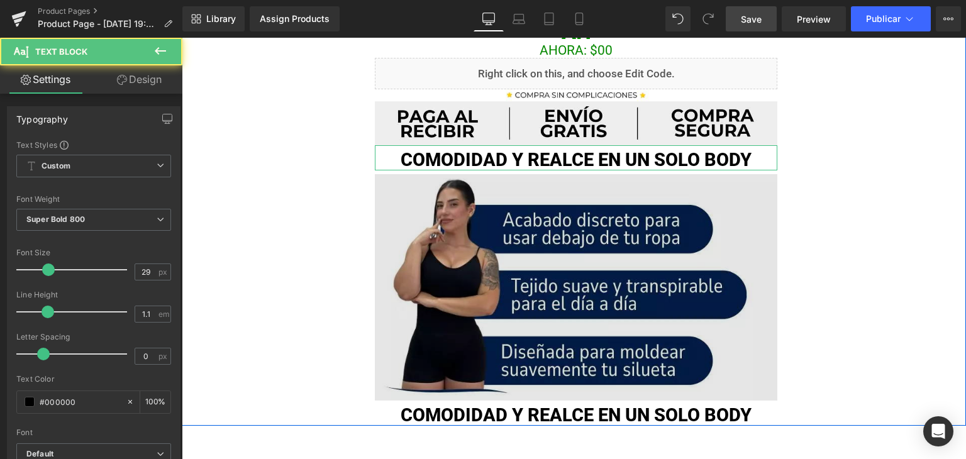
scroll to position [847, 0]
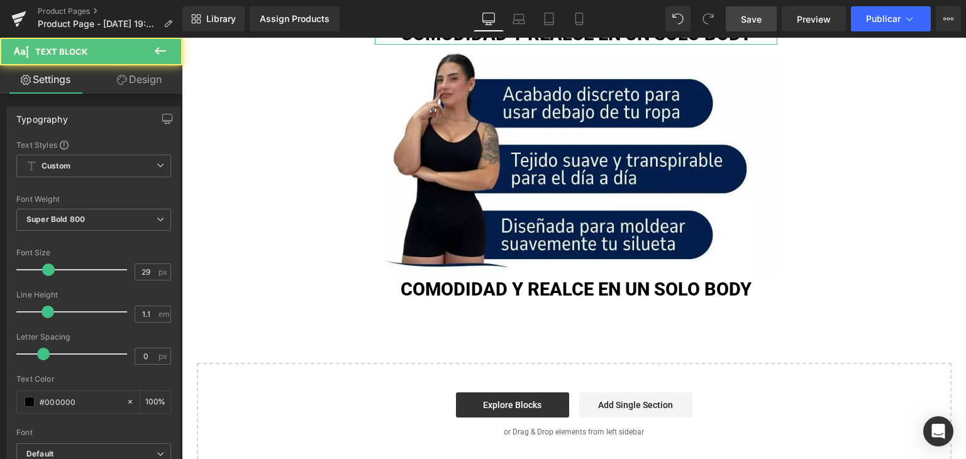
click at [498, 294] on p "Comodidad y realce en un solo body" at bounding box center [576, 290] width 402 height 20
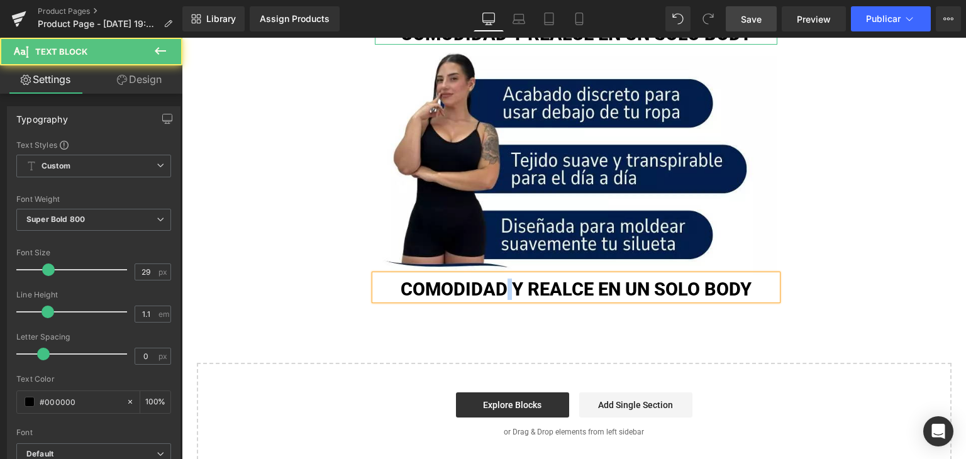
click at [498, 294] on p "Comodidad y realce en un solo body" at bounding box center [576, 290] width 402 height 20
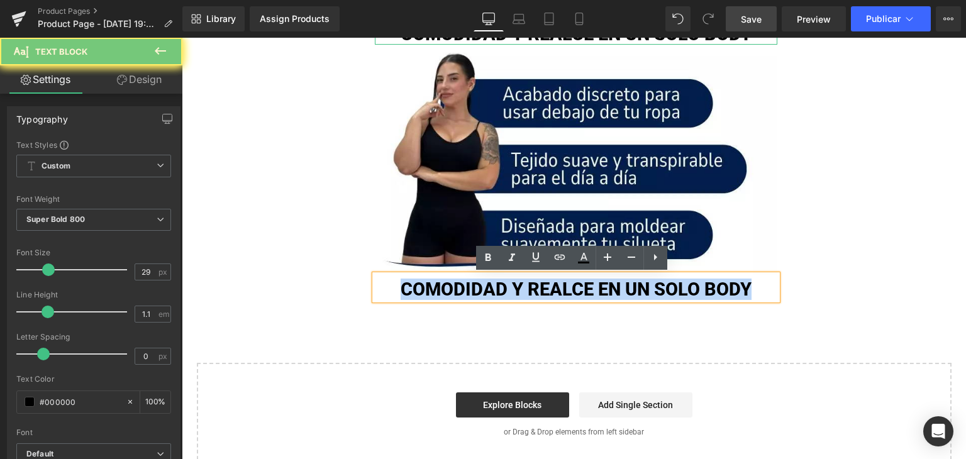
click at [498, 294] on p "Comodidad y realce en un solo body" at bounding box center [576, 290] width 402 height 20
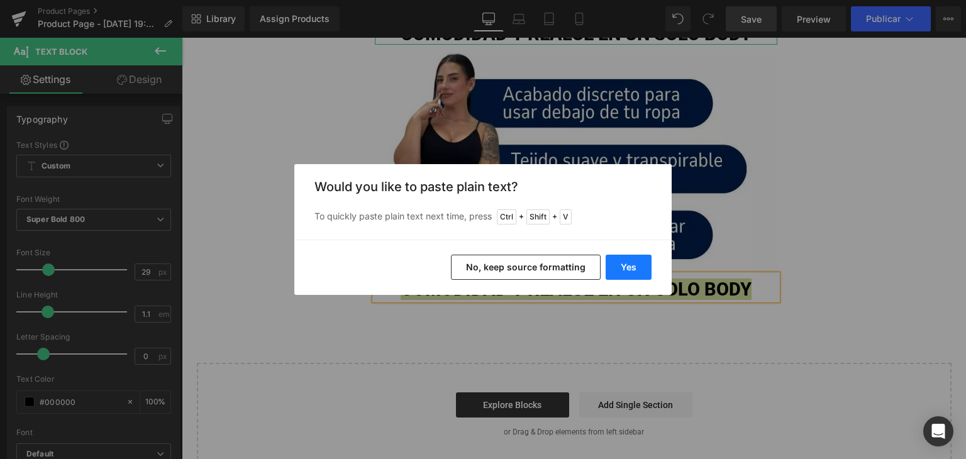
click at [639, 267] on button "Yes" at bounding box center [628, 267] width 46 height 25
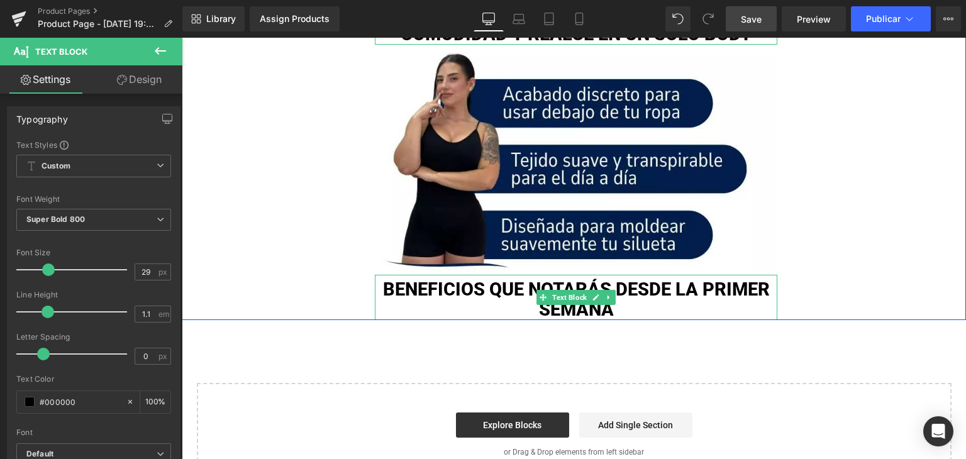
click at [615, 300] on p "BENEFICIOS QUE NOTARÁS DESDE LA PRIMER SEMANA" at bounding box center [576, 300] width 402 height 40
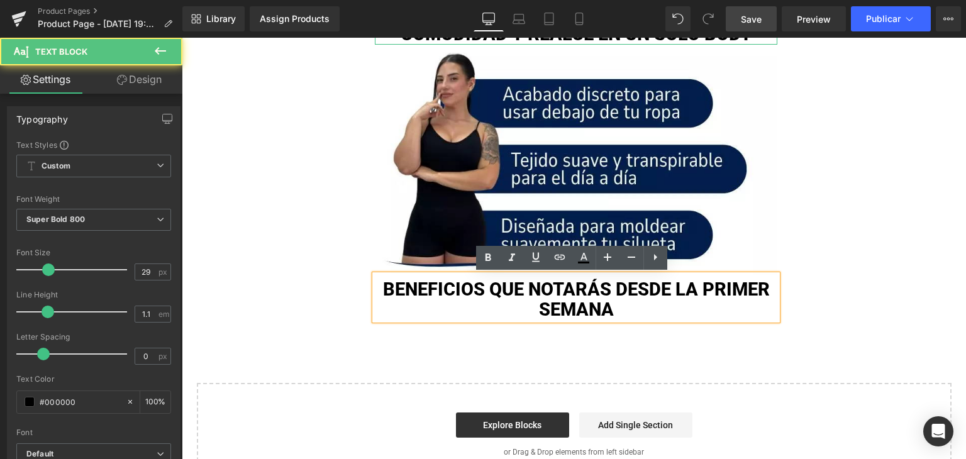
click at [671, 290] on p "BENEFICIOS QUE NOTARÁS DESDE LA PRIMER SEMANA" at bounding box center [576, 300] width 402 height 40
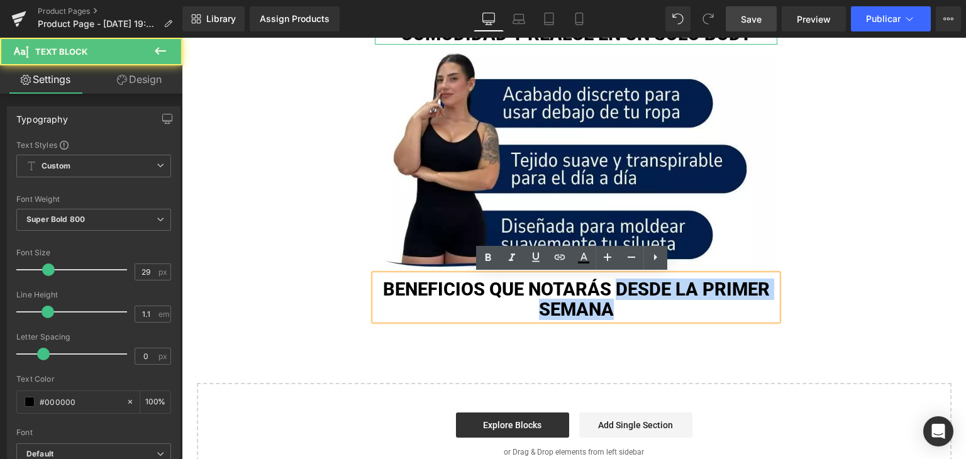
drag, startPoint x: 614, startPoint y: 290, endPoint x: 627, endPoint y: 310, distance: 23.5
click at [627, 310] on p "BENEFICIOS QUE NOTARÁS DESDE LA PRIMER SEMANA" at bounding box center [576, 300] width 402 height 40
click at [664, 300] on p "BENEFICIOS QUE NOTARÁS DESDE LA PRIMER SEMANA" at bounding box center [576, 300] width 402 height 40
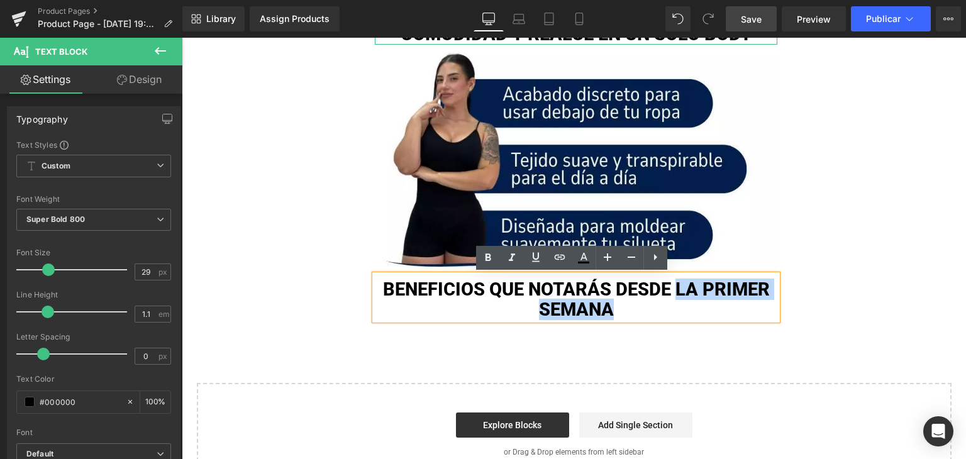
drag, startPoint x: 672, startPoint y: 287, endPoint x: 678, endPoint y: 305, distance: 18.7
click at [678, 305] on p "BENEFICIOS QUE NOTARÁS DESDE LA PRIMER SEMANA" at bounding box center [576, 300] width 402 height 40
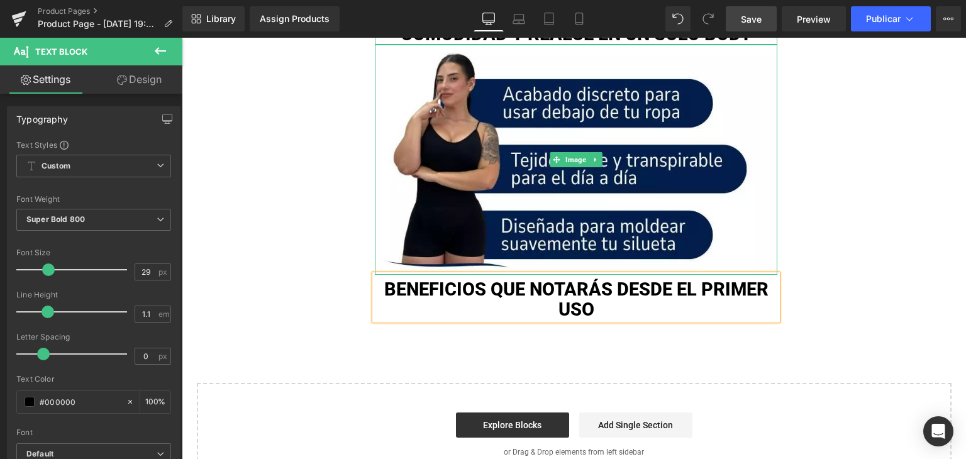
click at [478, 252] on img at bounding box center [576, 160] width 402 height 230
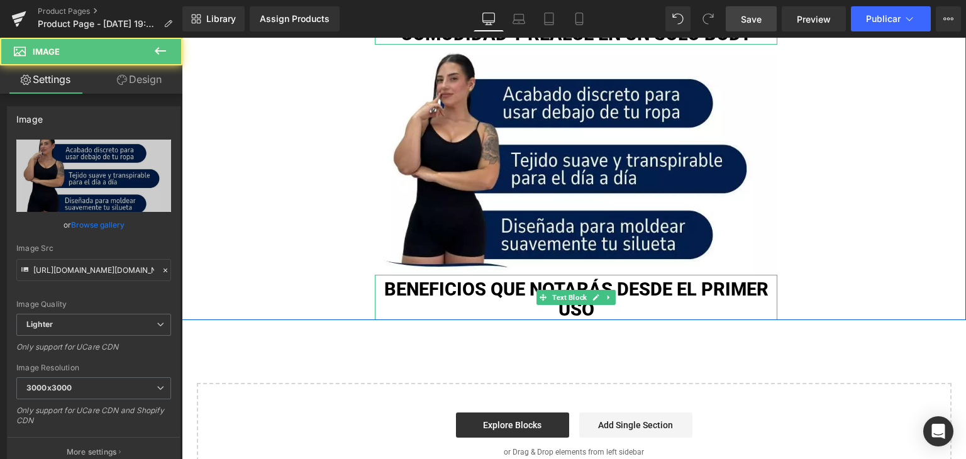
click at [455, 282] on p "BENEFICIOS QUE NOTARÁS DESDE EL PRIMER USO" at bounding box center [576, 300] width 402 height 40
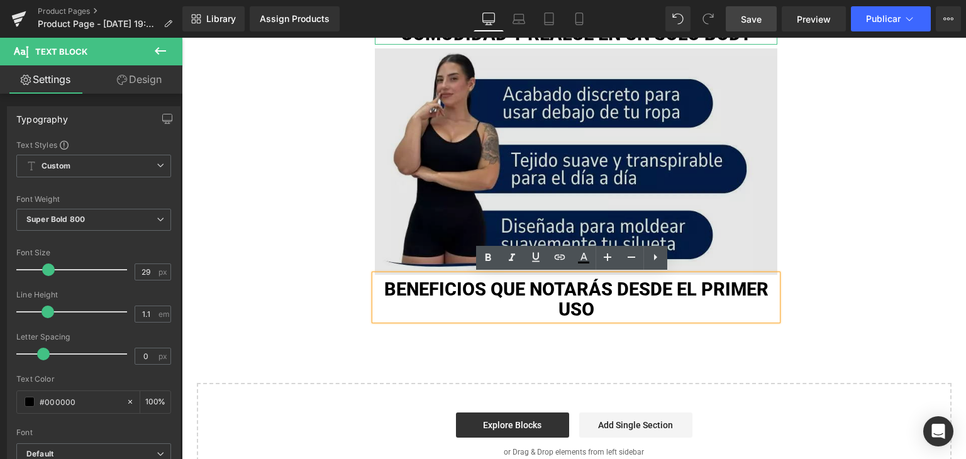
click at [526, 211] on img at bounding box center [576, 160] width 402 height 230
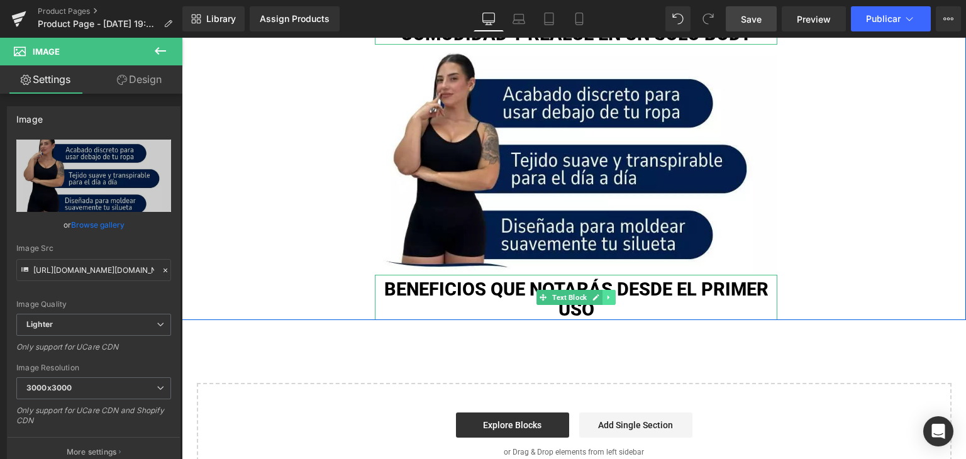
click at [605, 297] on icon at bounding box center [608, 298] width 7 height 8
click at [600, 297] on icon at bounding box center [601, 297] width 7 height 7
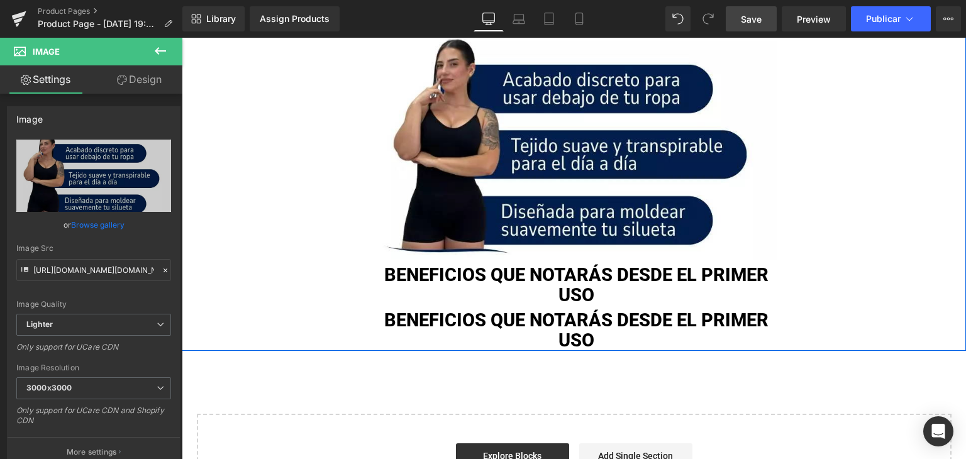
scroll to position [938, 0]
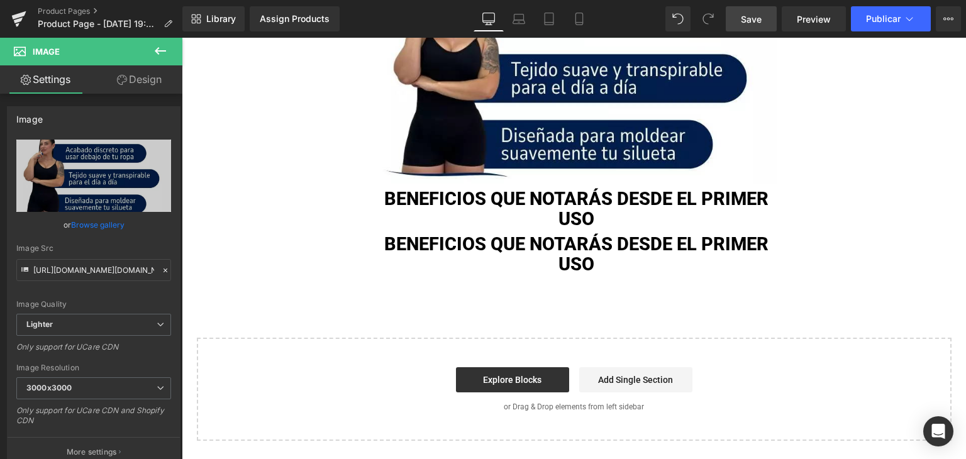
click at [417, 238] on p "BENEFICIOS QUE NOTARÁS DESDE EL PRIMER USO" at bounding box center [576, 254] width 402 height 40
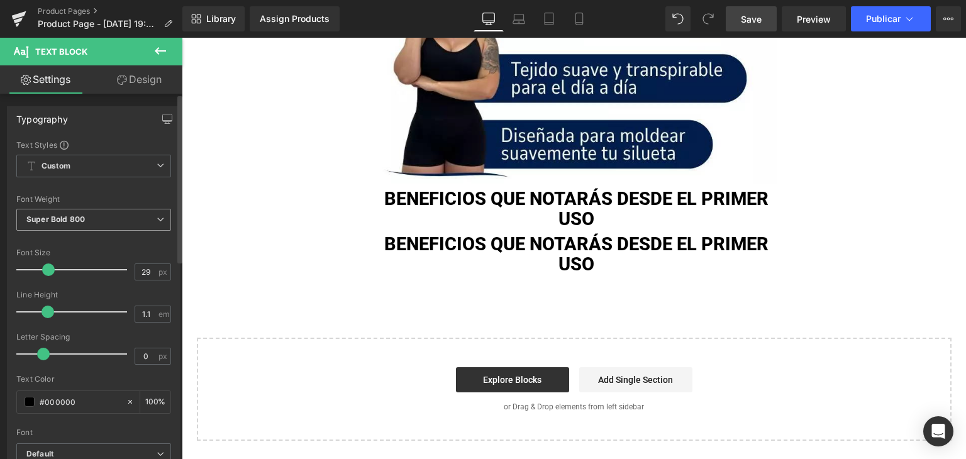
click at [50, 226] on span "Super Bold 800" at bounding box center [93, 220] width 155 height 22
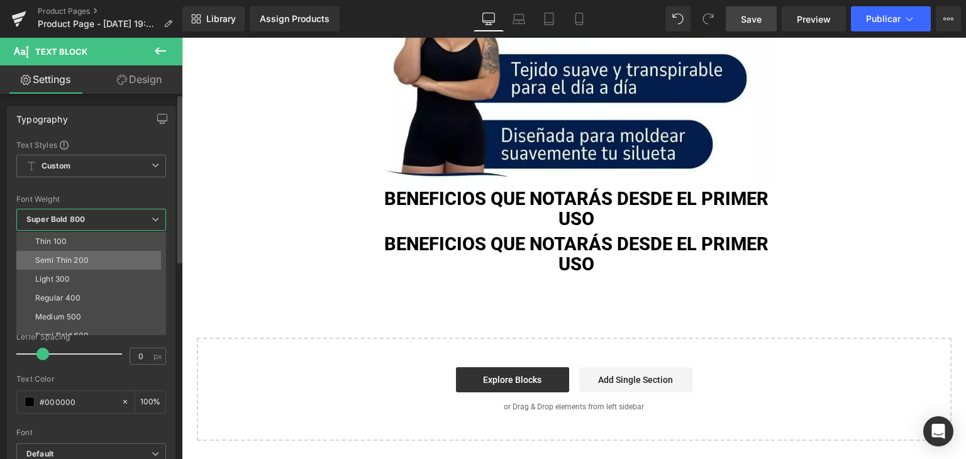
click at [65, 258] on div "Semi Thin 200" at bounding box center [61, 260] width 53 height 9
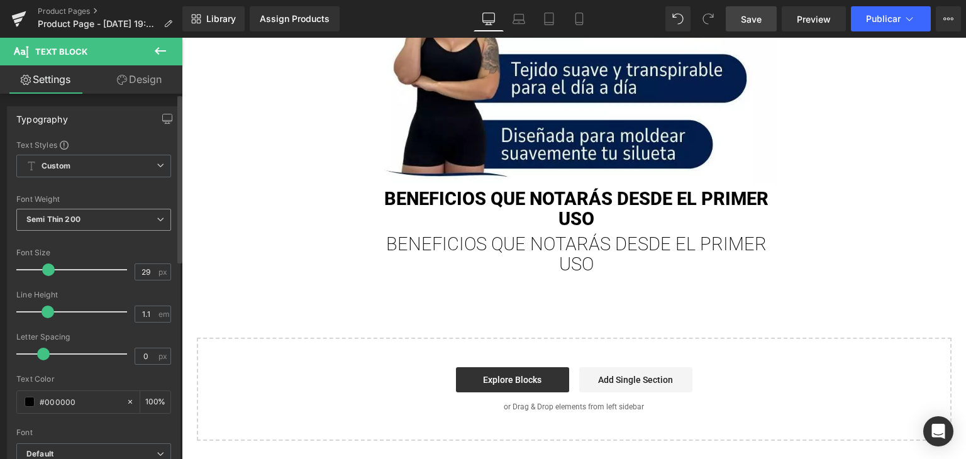
click at [78, 224] on span "Semi Thin 200" at bounding box center [93, 220] width 155 height 22
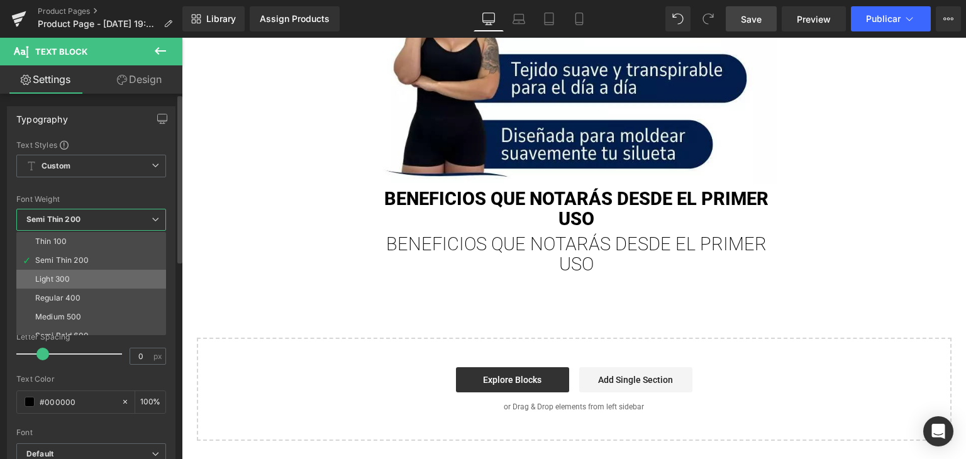
click at [68, 277] on div "Light 300" at bounding box center [52, 279] width 35 height 9
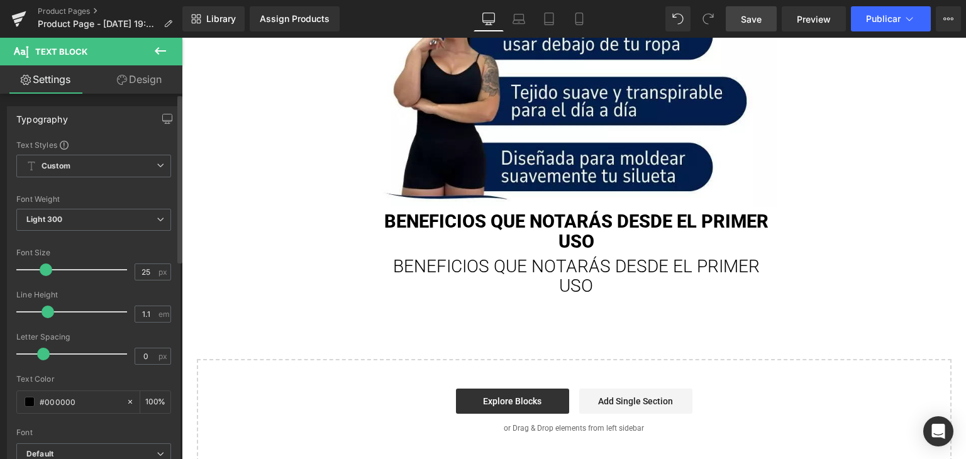
type input "24"
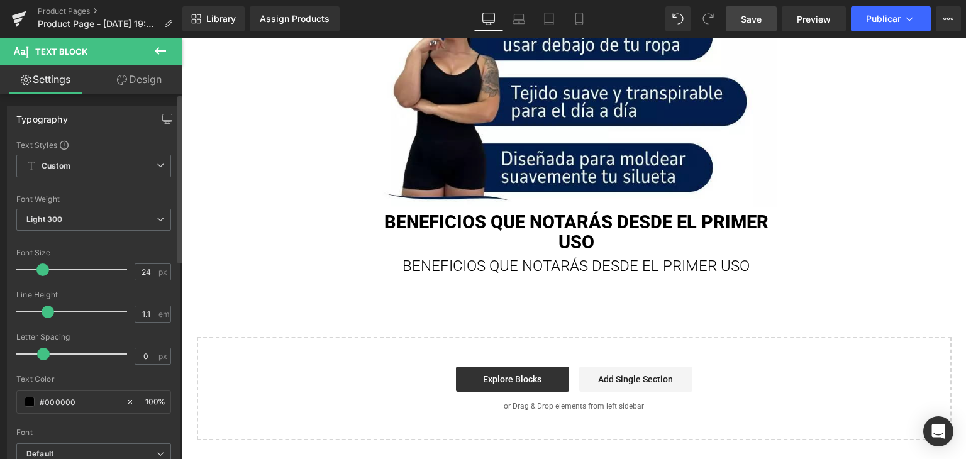
scroll to position [915, 0]
click at [40, 265] on span at bounding box center [42, 269] width 13 height 13
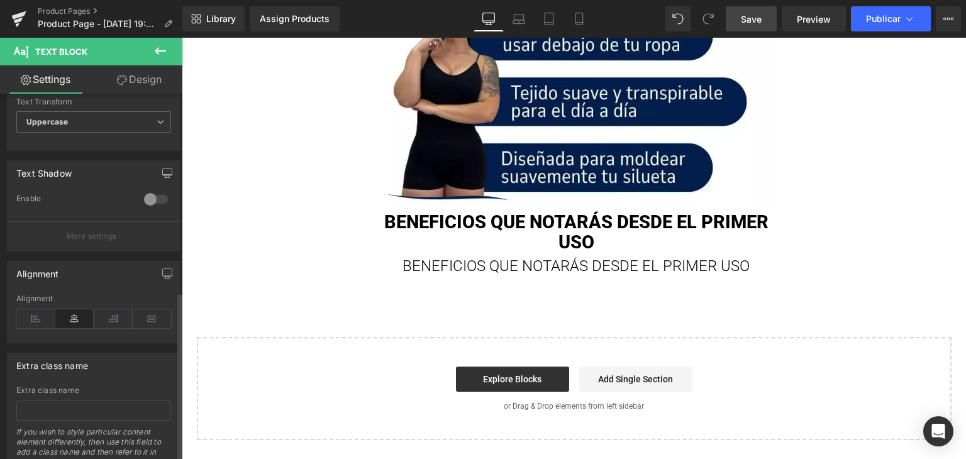
scroll to position [427, 0]
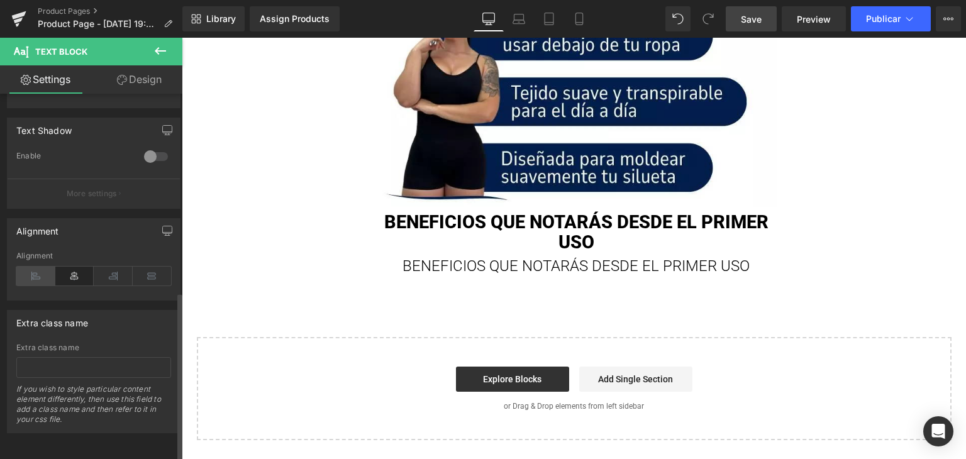
click at [43, 267] on icon at bounding box center [35, 276] width 39 height 19
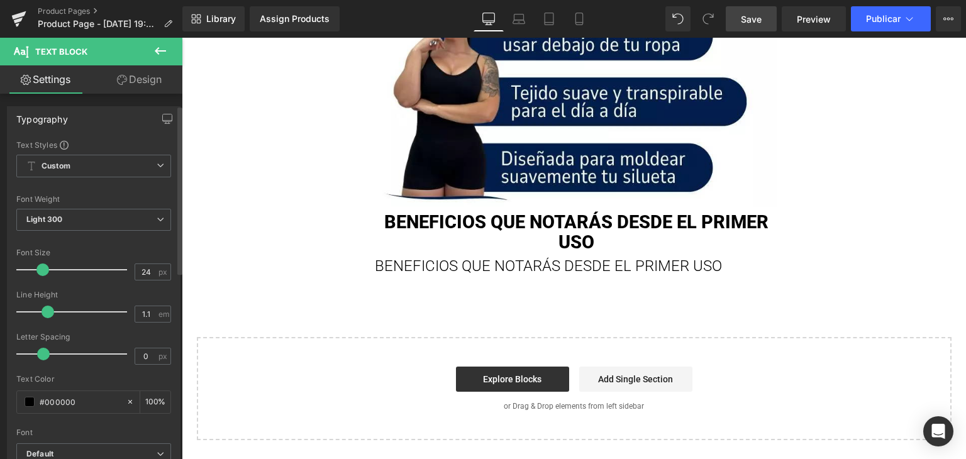
scroll to position [126, 0]
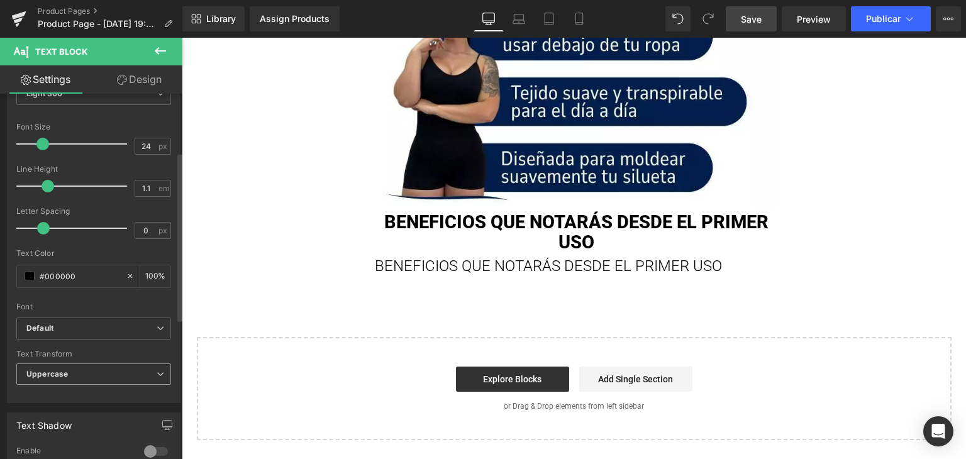
click at [60, 367] on span "Uppercase" at bounding box center [93, 374] width 155 height 22
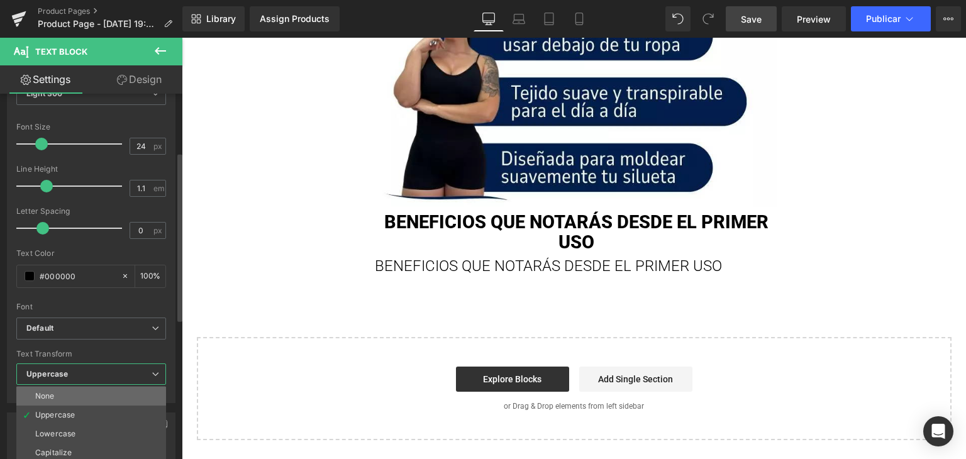
click at [68, 392] on li "None" at bounding box center [91, 396] width 150 height 19
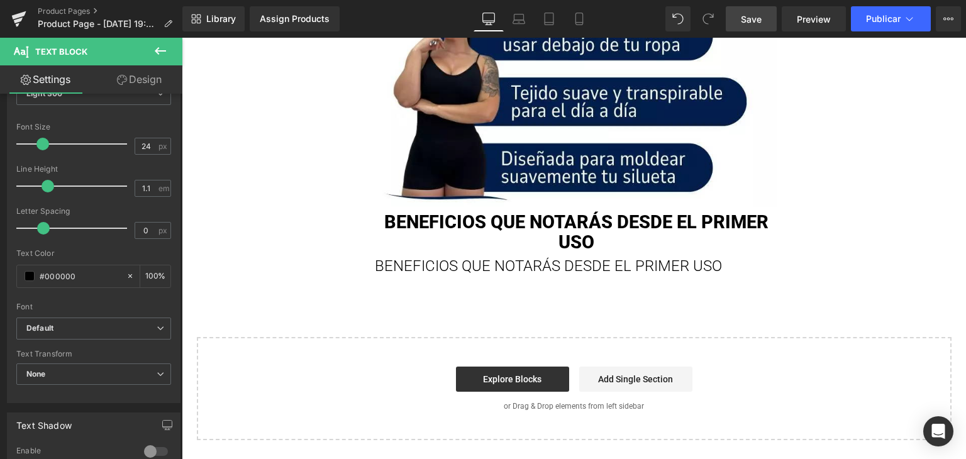
click at [182, 38] on div at bounding box center [182, 38] width 0 height 0
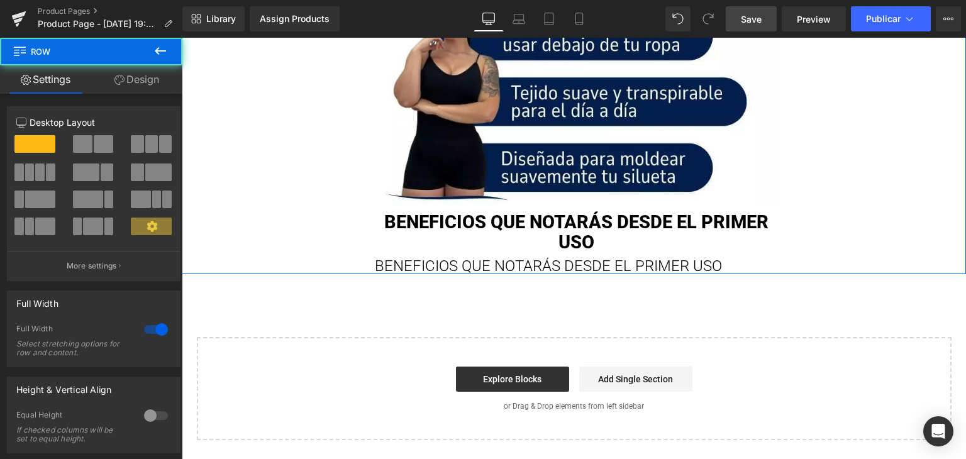
click at [439, 270] on p "BENEFICIOS QUE NOTARÁS DESDE EL PRIMER USO" at bounding box center [576, 266] width 402 height 16
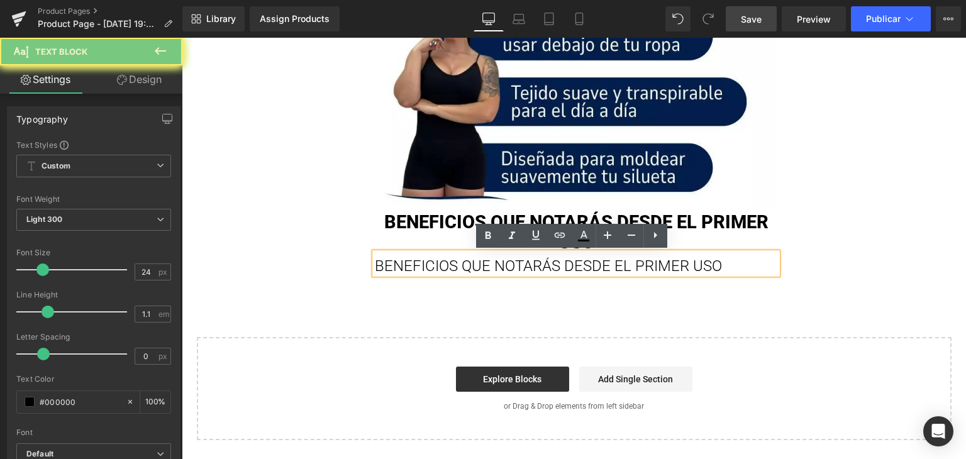
click at [439, 270] on p "BENEFICIOS QUE NOTARÁS DESDE EL PRIMER USO" at bounding box center [576, 266] width 402 height 16
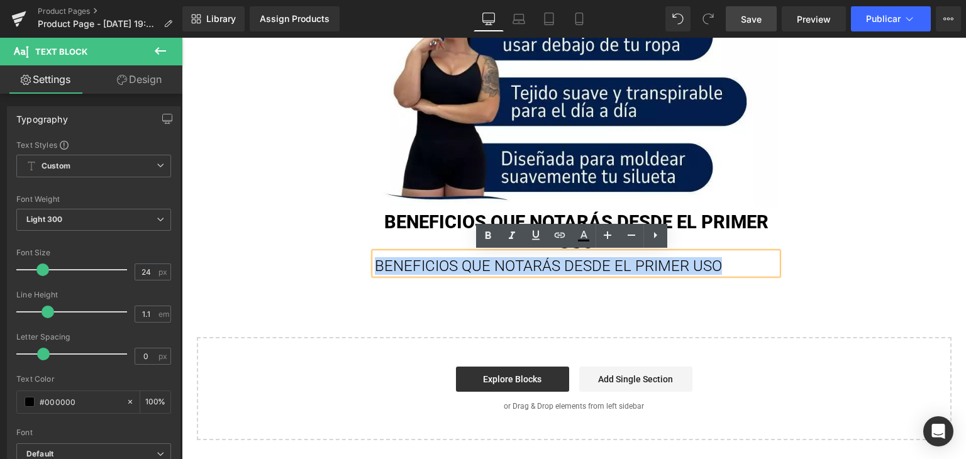
paste div
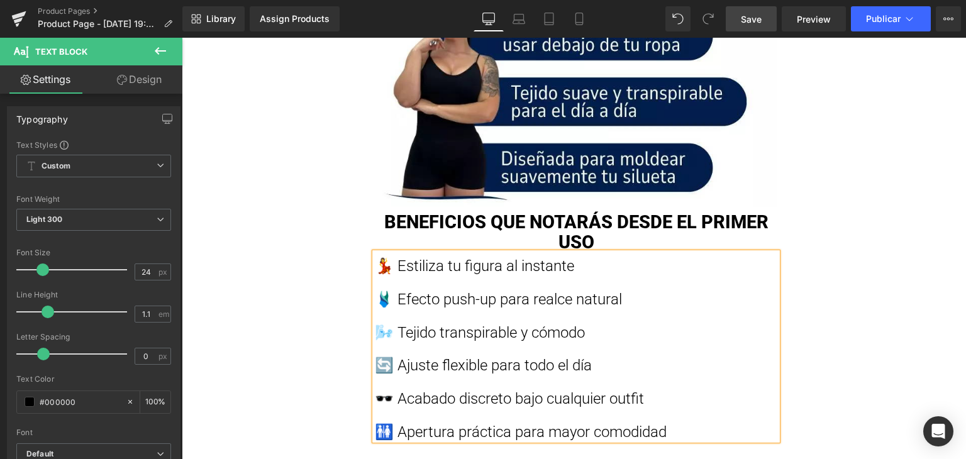
click at [407, 295] on p "🩱 Efecto push-up para realce natural" at bounding box center [576, 299] width 402 height 16
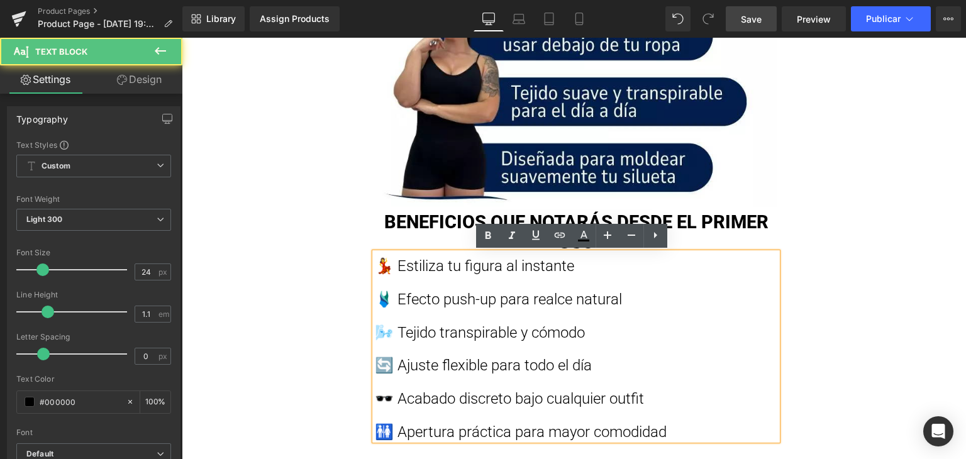
click at [400, 285] on p at bounding box center [576, 282] width 402 height 16
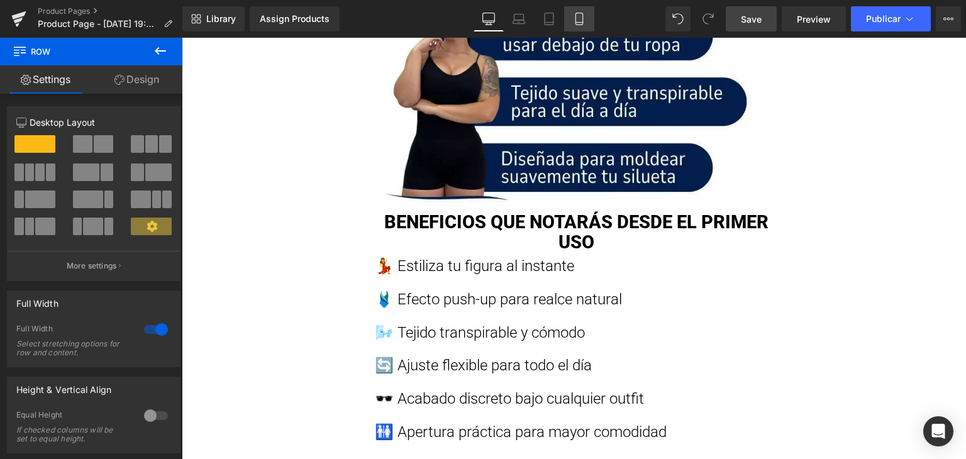
click at [578, 25] on icon at bounding box center [578, 19] width 7 height 12
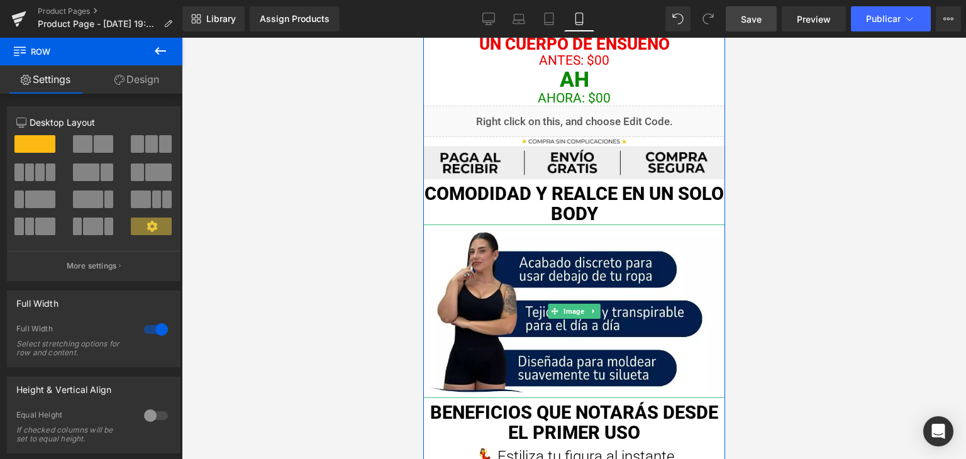
scroll to position [503, 0]
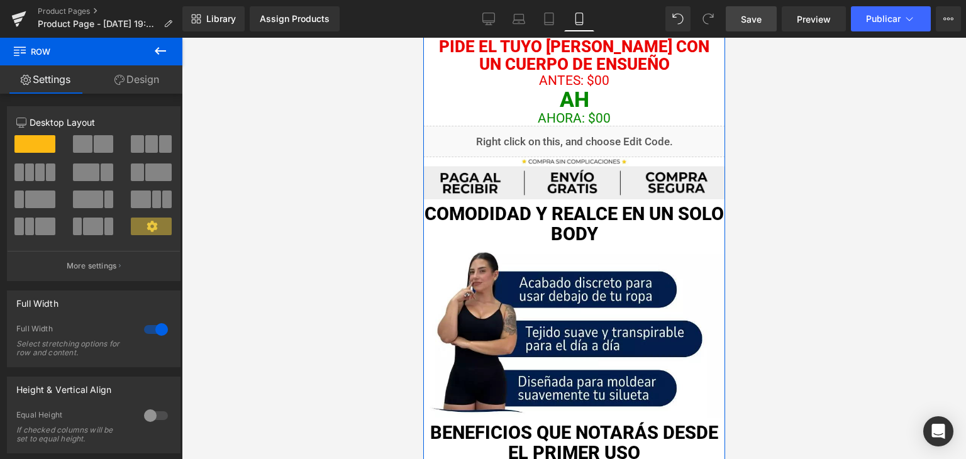
click at [599, 217] on div "Comodidad y realce en un solo body Text Block" at bounding box center [573, 221] width 302 height 45
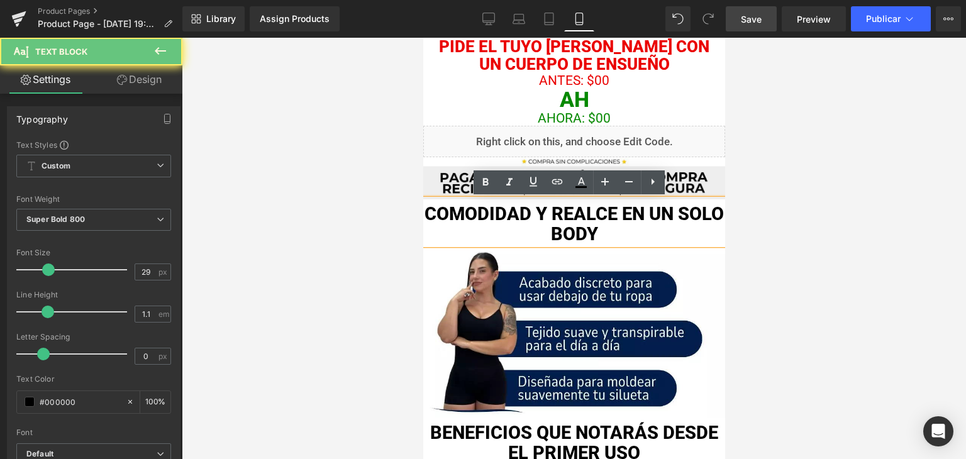
click at [673, 216] on p "Comodidad y realce en un solo body" at bounding box center [573, 224] width 302 height 40
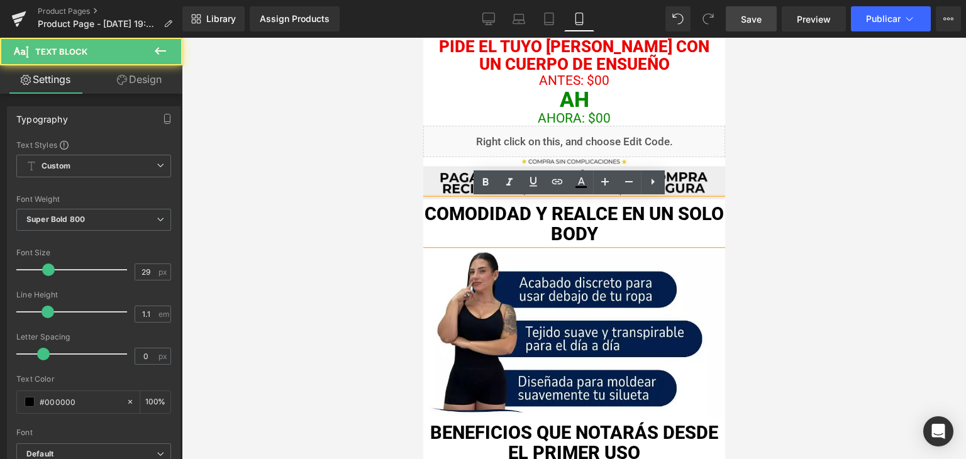
click at [647, 207] on p "Comodidad y realce en un solo body" at bounding box center [573, 224] width 302 height 40
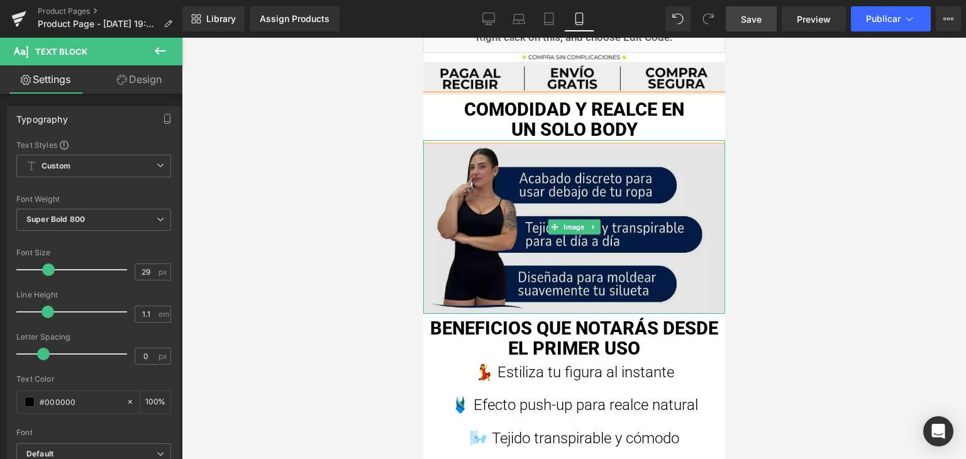
scroll to position [629, 0]
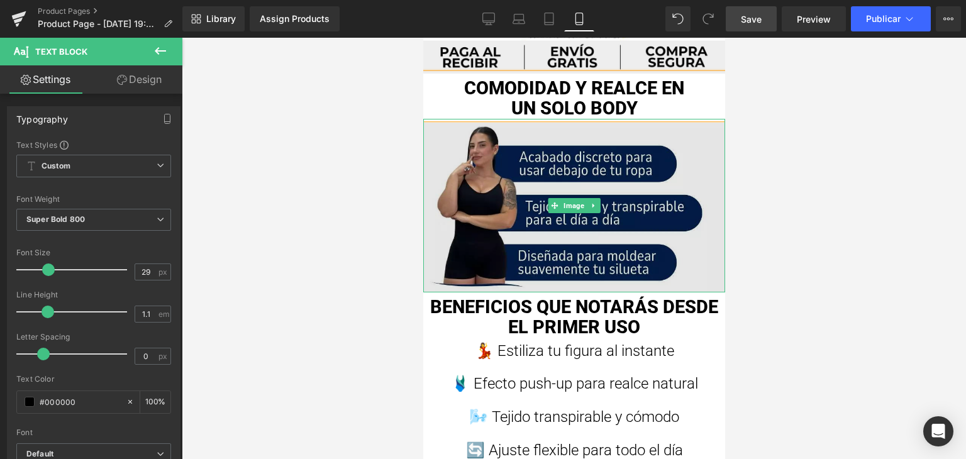
click at [639, 238] on img at bounding box center [573, 205] width 302 height 173
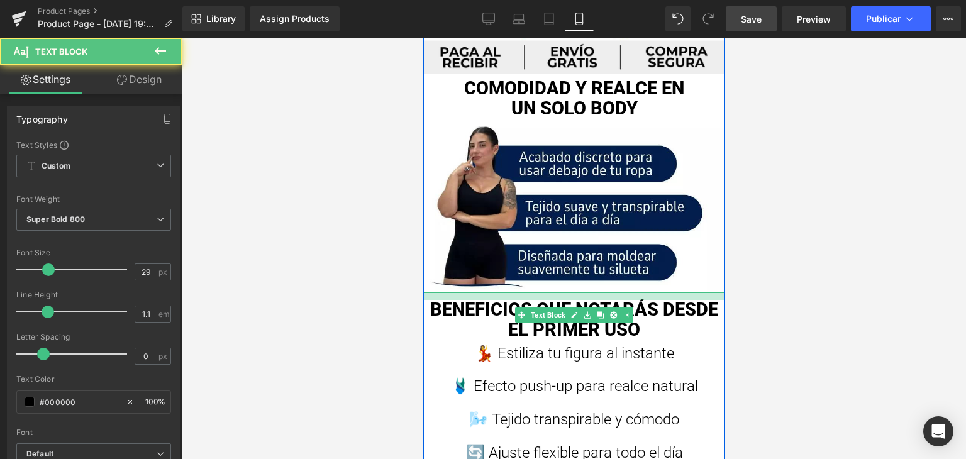
click at [583, 295] on div at bounding box center [573, 296] width 302 height 8
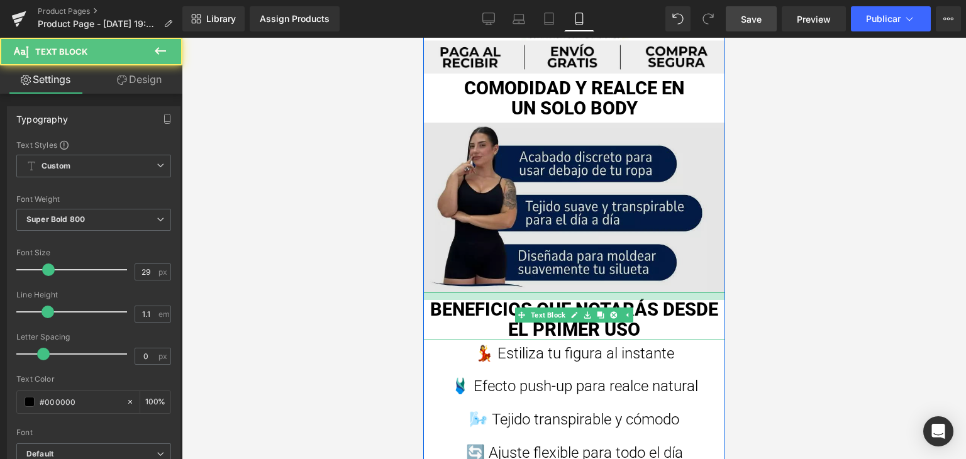
click at [630, 263] on img at bounding box center [573, 205] width 302 height 173
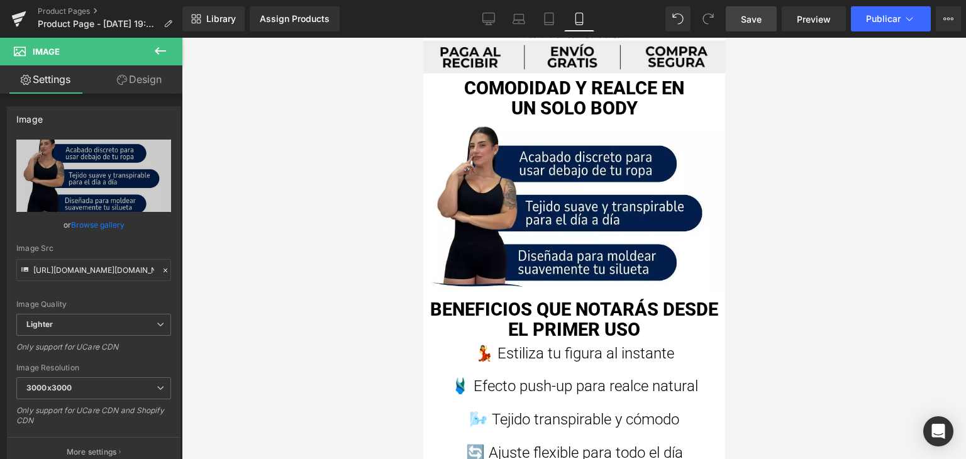
scroll to position [754, 0]
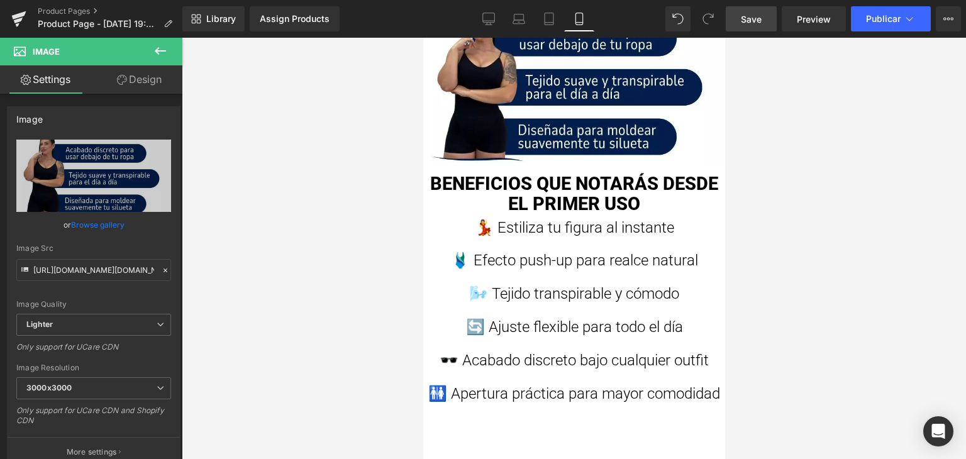
click at [554, 280] on p at bounding box center [573, 277] width 302 height 16
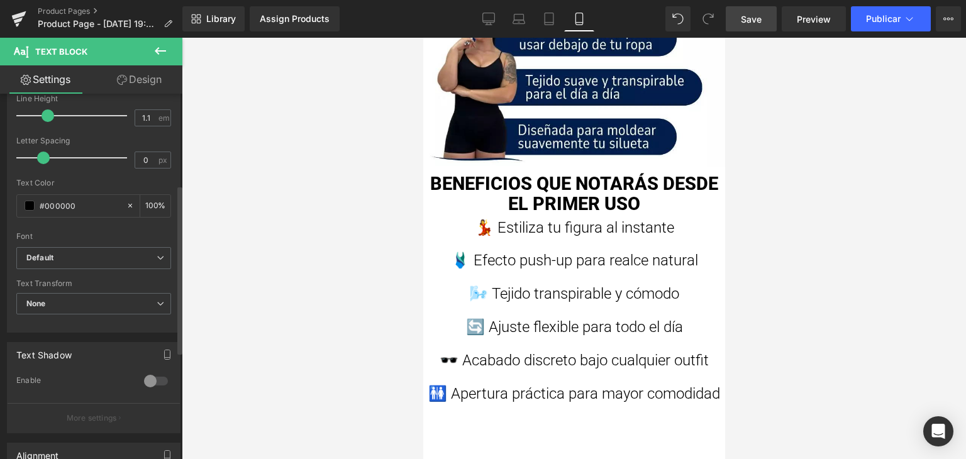
scroll to position [377, 0]
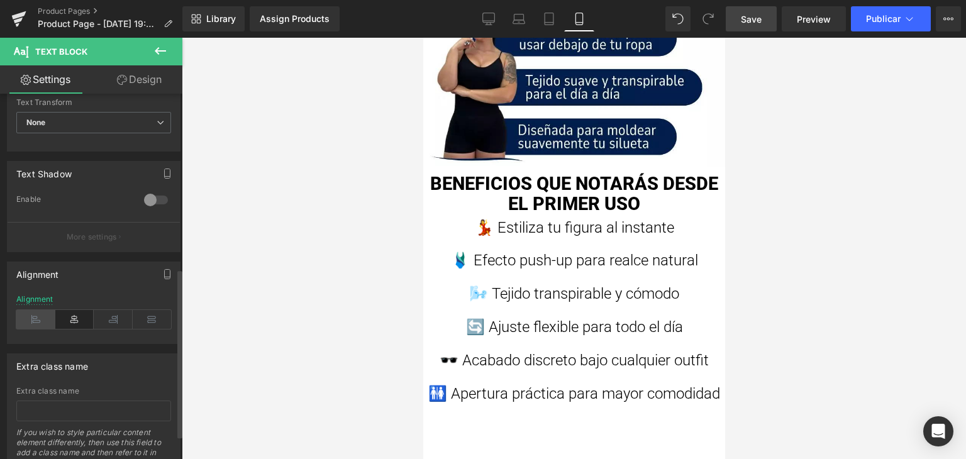
click at [45, 320] on icon at bounding box center [35, 319] width 39 height 19
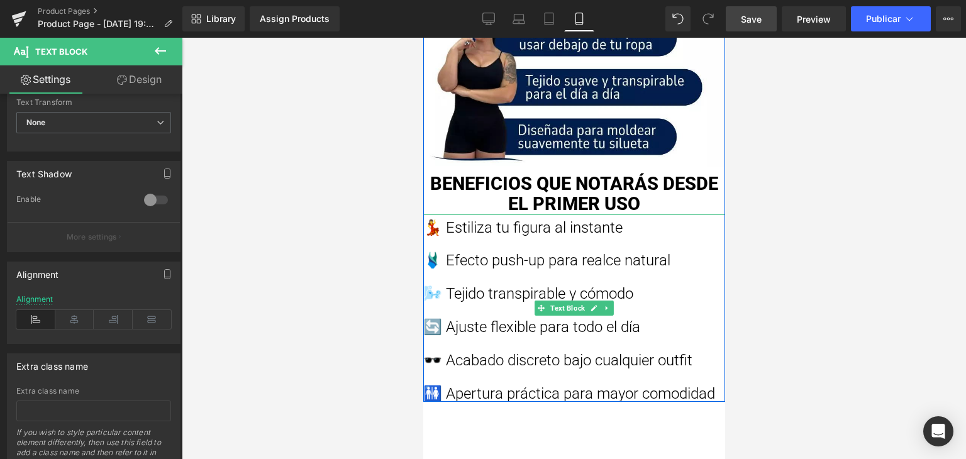
click at [443, 253] on p "🩱 Efecto push-up para realce natural" at bounding box center [573, 260] width 302 height 16
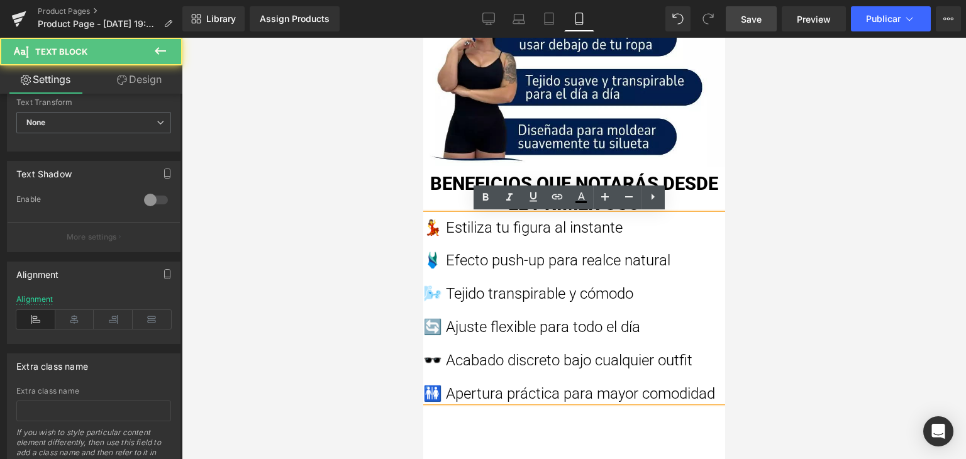
click at [440, 245] on p at bounding box center [573, 244] width 302 height 16
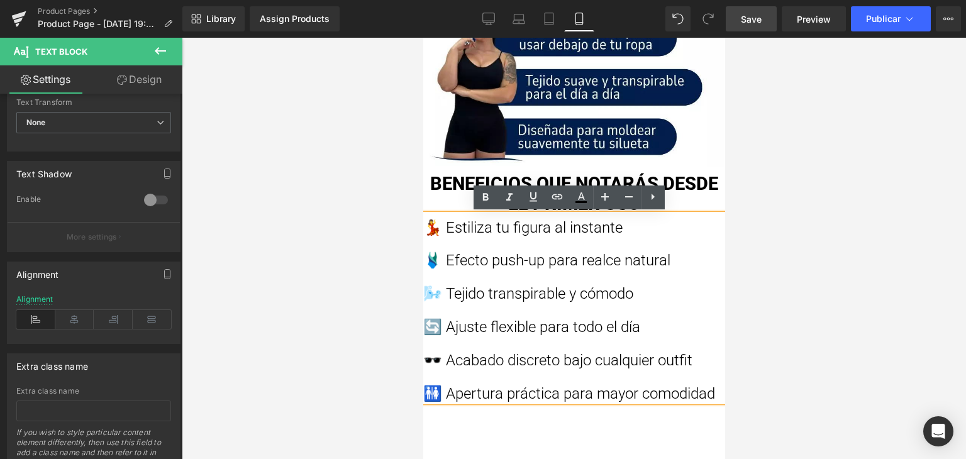
click at [438, 242] on p at bounding box center [573, 244] width 302 height 16
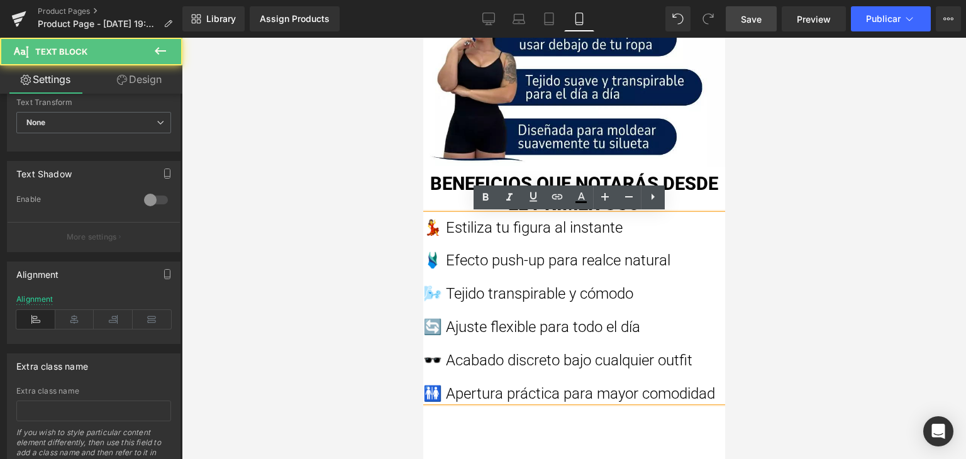
click at [432, 243] on p at bounding box center [573, 244] width 302 height 16
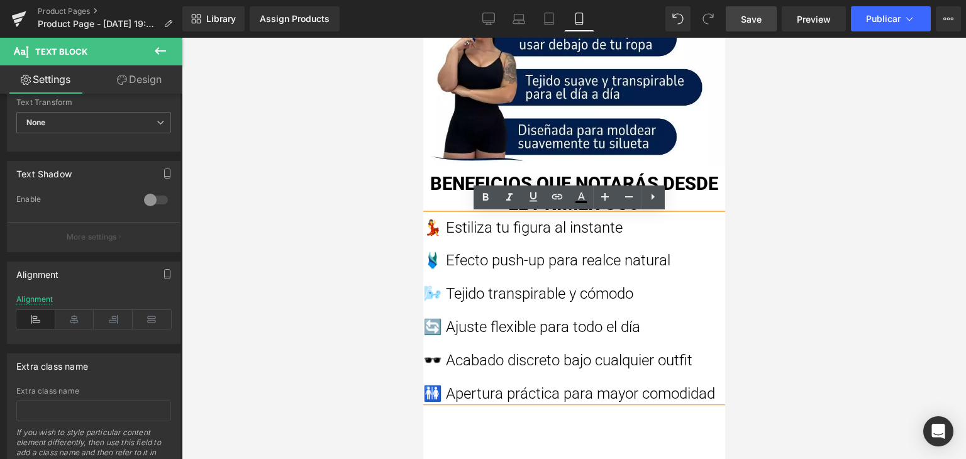
click at [432, 255] on p "🩱 Efecto push-up para realce natural" at bounding box center [573, 260] width 302 height 16
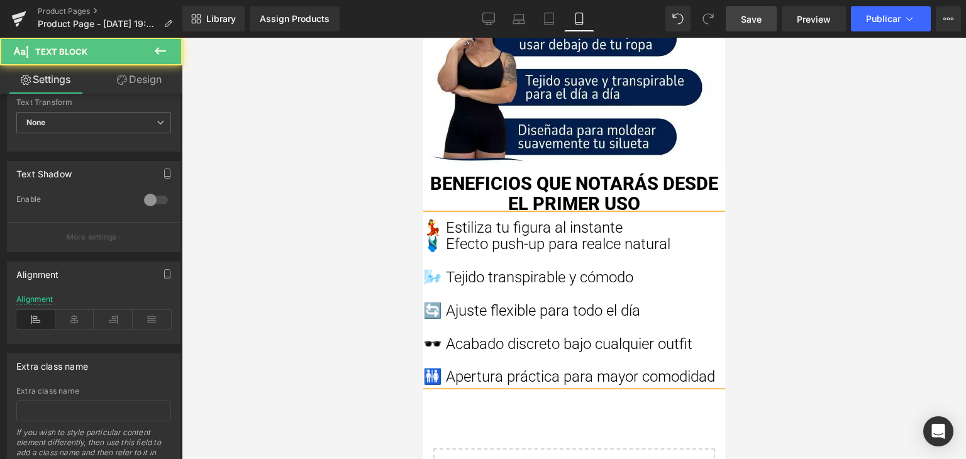
click at [431, 273] on p "🌬️ Tejido transpirable y cómodo" at bounding box center [573, 277] width 302 height 16
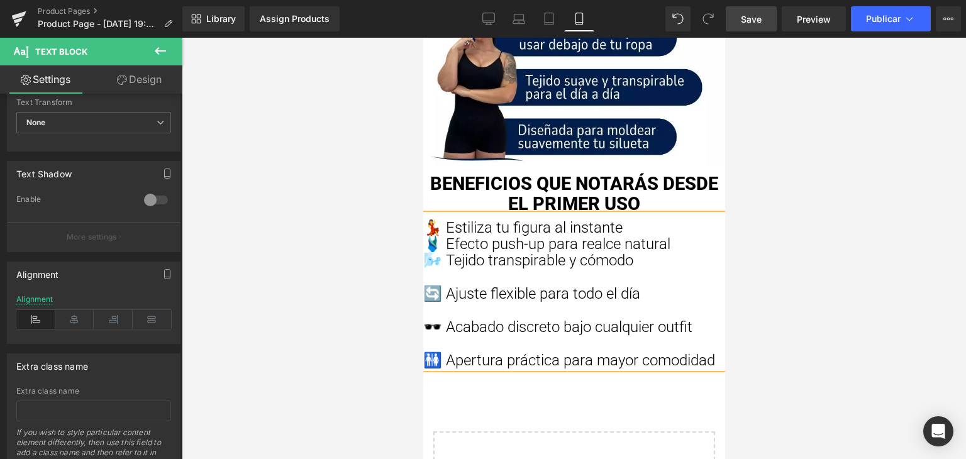
click at [439, 287] on p "🔄 Ajuste flexible para todo el día" at bounding box center [573, 293] width 302 height 16
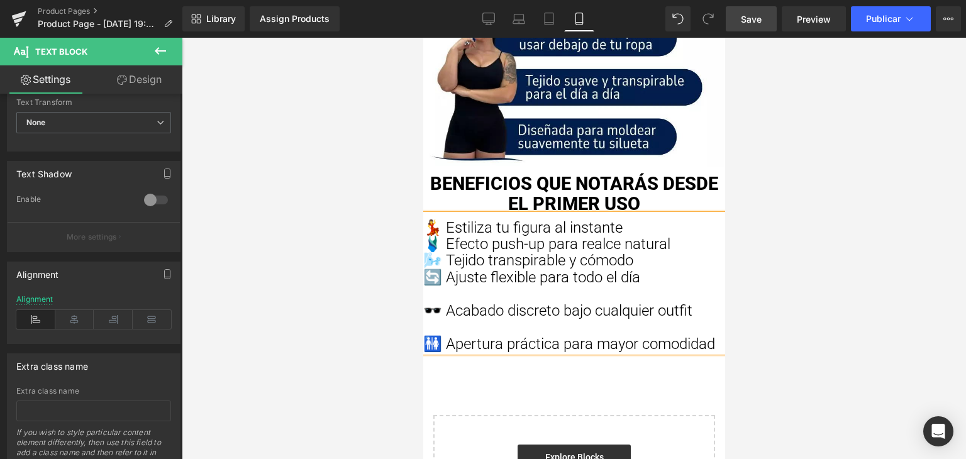
click at [441, 306] on p "🕶️ Acabado discreto bajo cualquier outfit" at bounding box center [573, 310] width 302 height 16
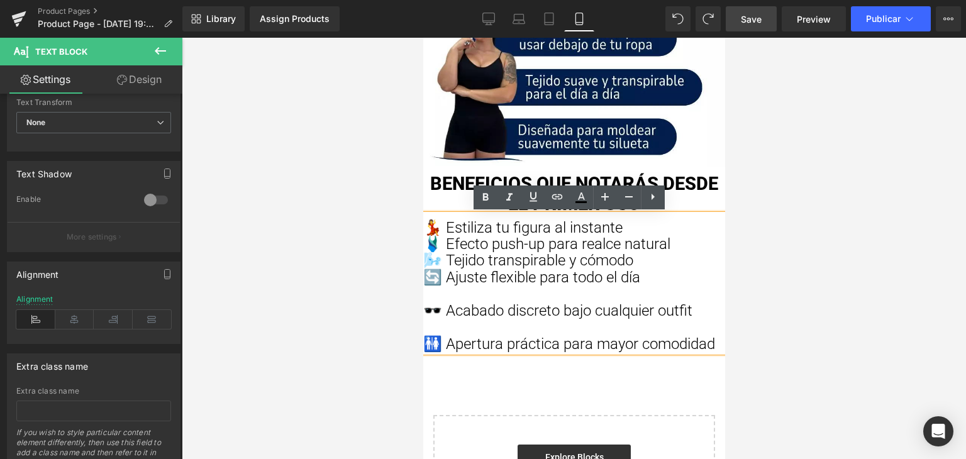
click at [435, 309] on p "🕶️ Acabado discreto bajo cualquier outfit" at bounding box center [573, 310] width 302 height 16
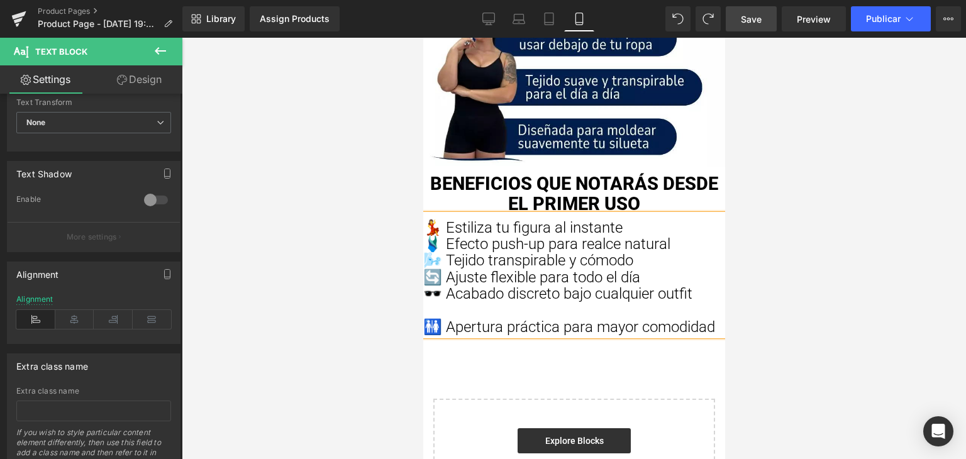
click at [434, 322] on p "🚻 Apertura práctica para mayor comodidad" at bounding box center [573, 327] width 302 height 16
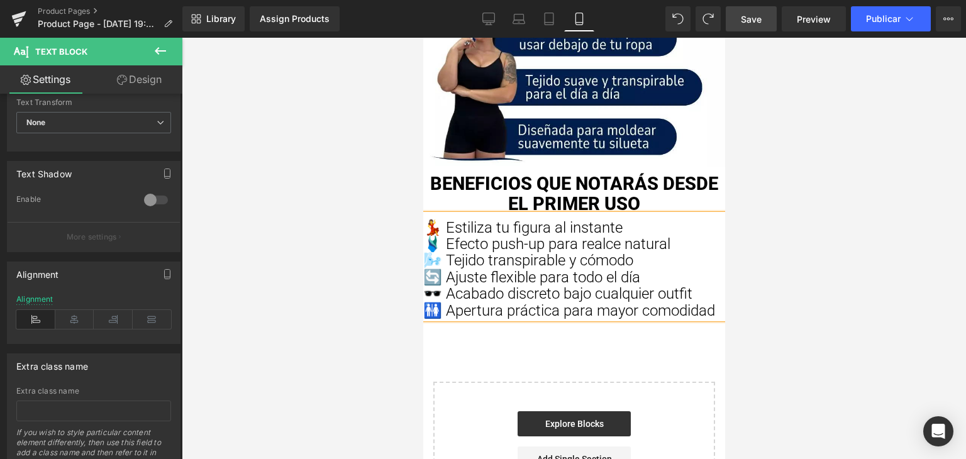
click at [353, 267] on div at bounding box center [574, 248] width 784 height 421
click at [466, 256] on span "🌬️ Tejido transpirable y cómodo" at bounding box center [527, 260] width 210 height 18
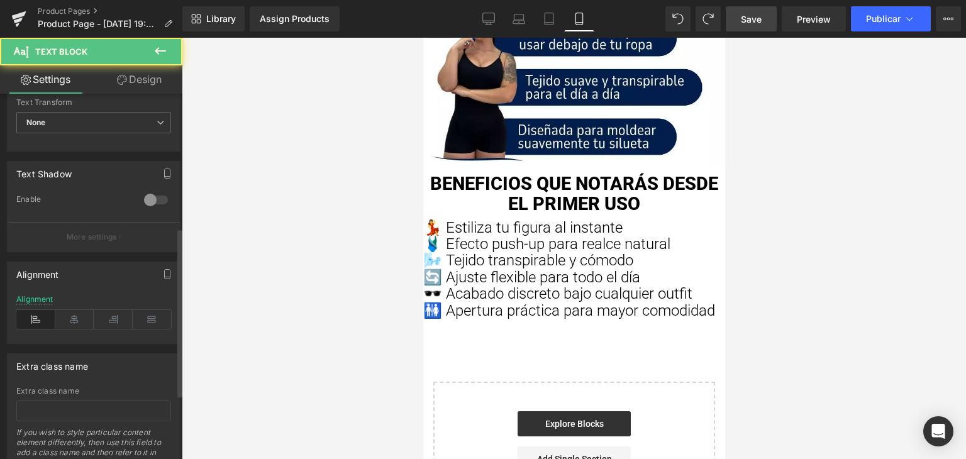
scroll to position [0, 0]
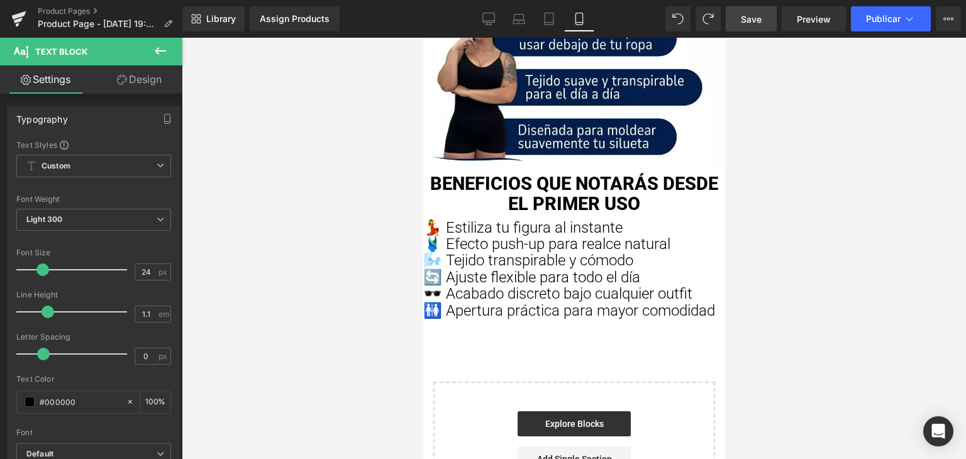
click at [143, 80] on link "Design" at bounding box center [139, 79] width 91 height 28
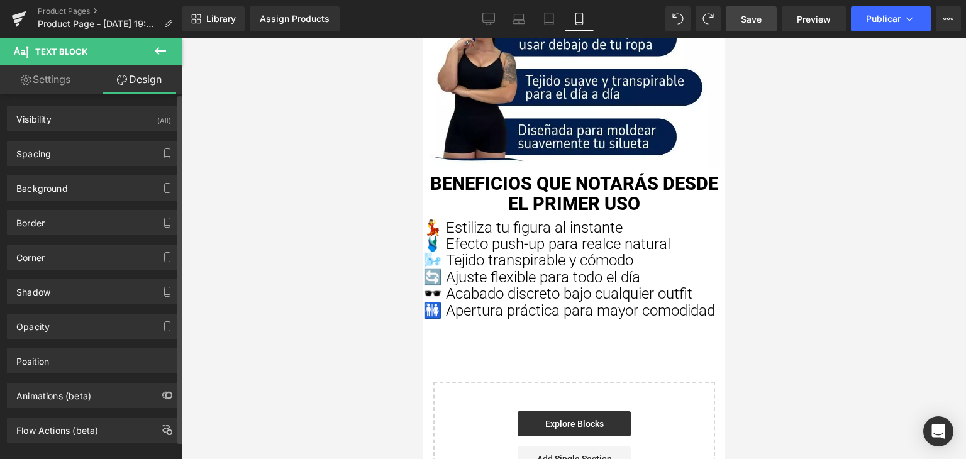
type input "0"
type input "8"
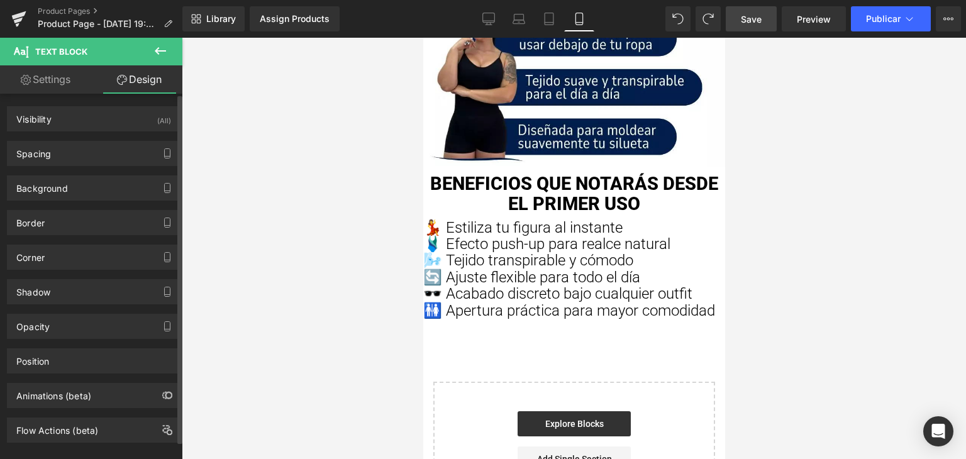
type input "0"
click at [91, 157] on div "Spacing" at bounding box center [94, 153] width 172 height 24
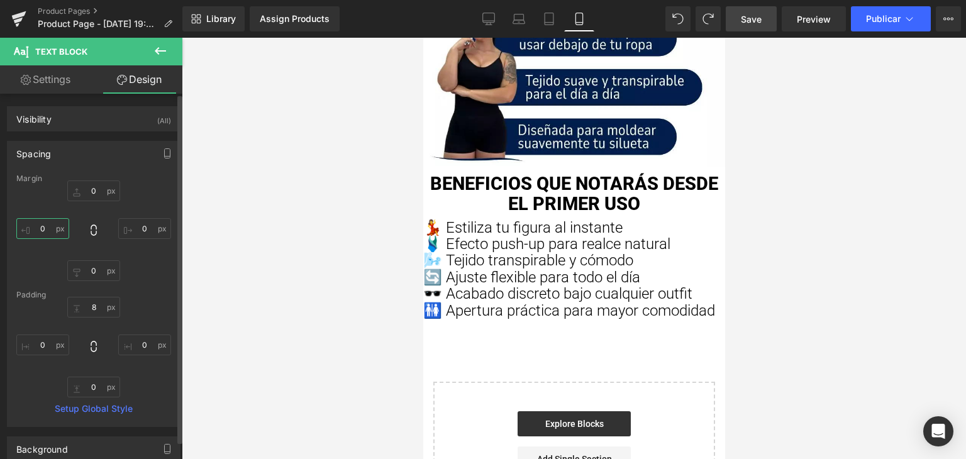
click at [45, 227] on input "0" at bounding box center [42, 228] width 53 height 21
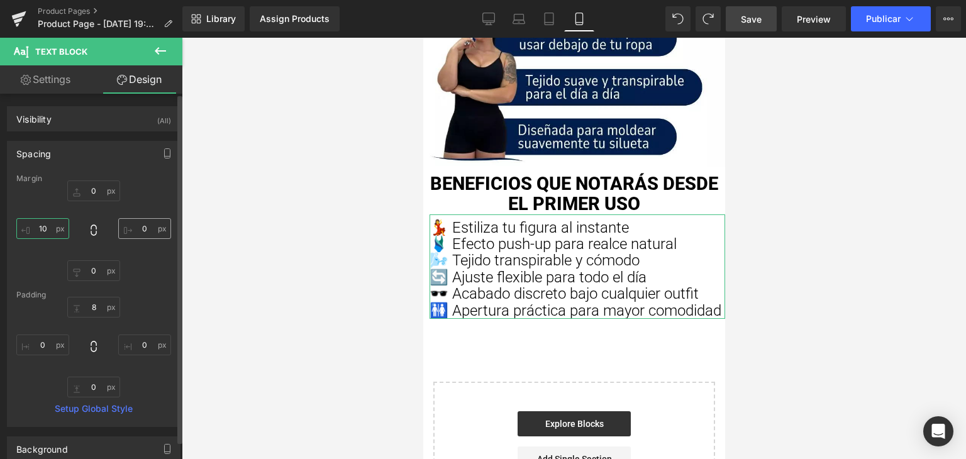
type input "10"
click at [140, 228] on input "0" at bounding box center [144, 228] width 53 height 21
type input "10"
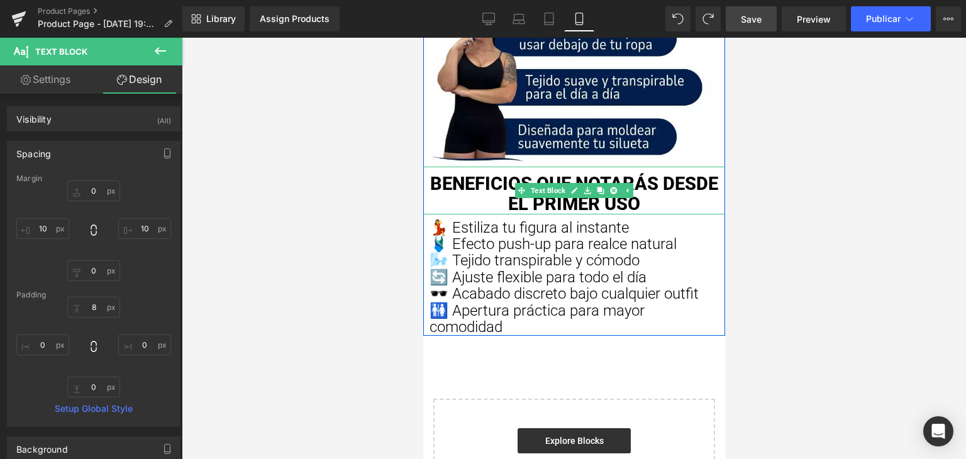
drag, startPoint x: 801, startPoint y: 242, endPoint x: 492, endPoint y: 191, distance: 312.8
click at [492, 191] on p "BENEFICIOS QUE NOTARÁS DESDE EL PRIMER USO" at bounding box center [573, 194] width 302 height 40
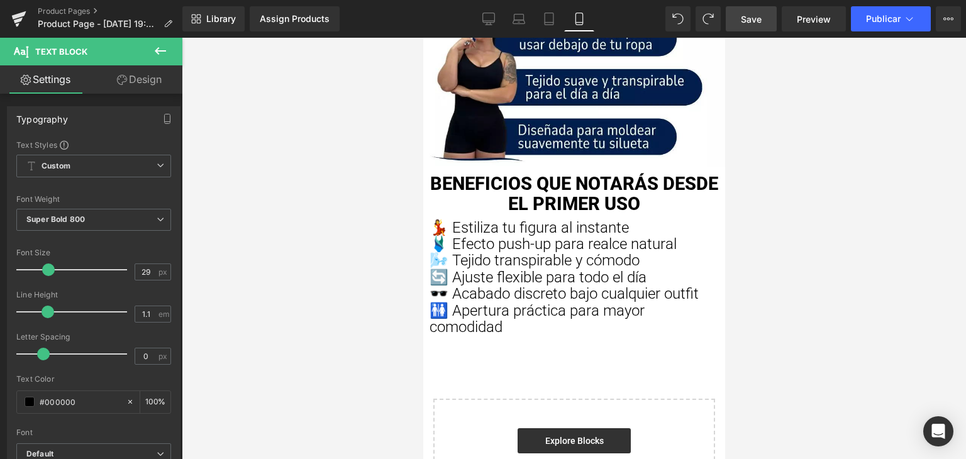
click at [136, 82] on link "Design" at bounding box center [139, 79] width 91 height 28
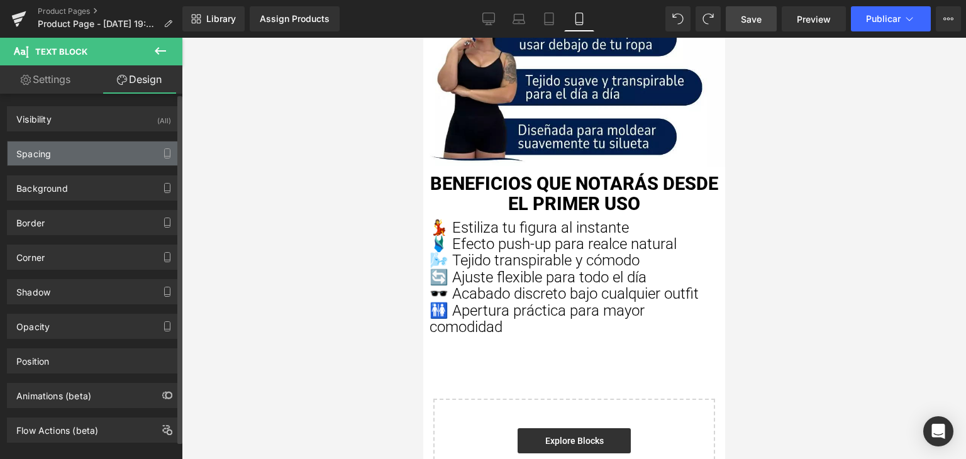
click at [79, 154] on div "Spacing" at bounding box center [94, 153] width 172 height 24
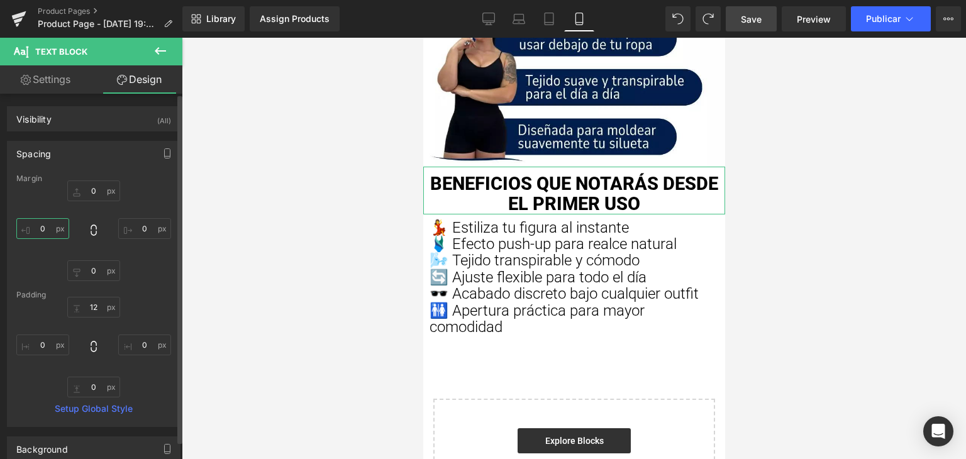
click at [47, 224] on input "0" at bounding box center [42, 228] width 53 height 21
type input "10"
click at [136, 224] on input "0" at bounding box center [144, 228] width 53 height 21
type input "10"
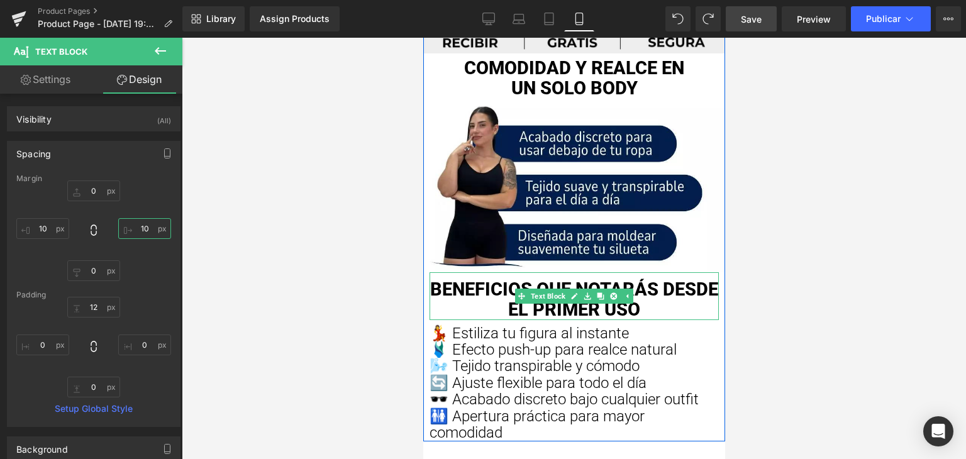
scroll to position [503, 0]
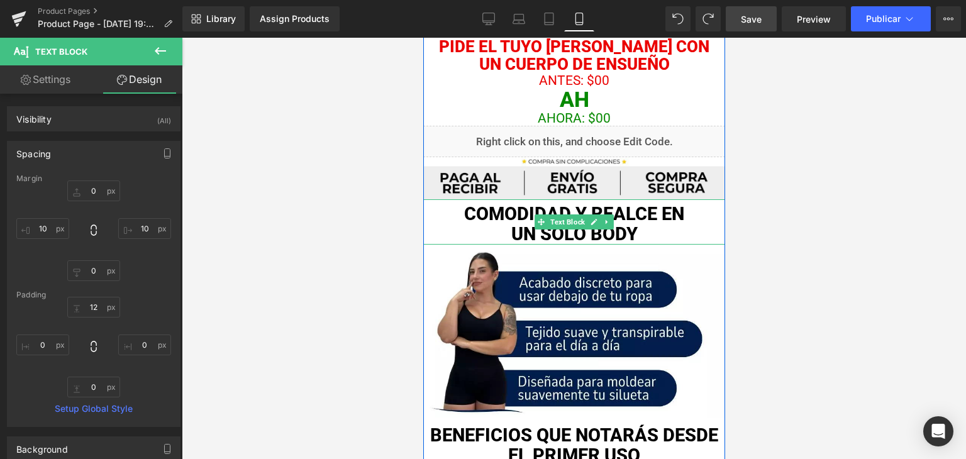
click at [578, 209] on p "Comodidad y realce en" at bounding box center [573, 214] width 302 height 20
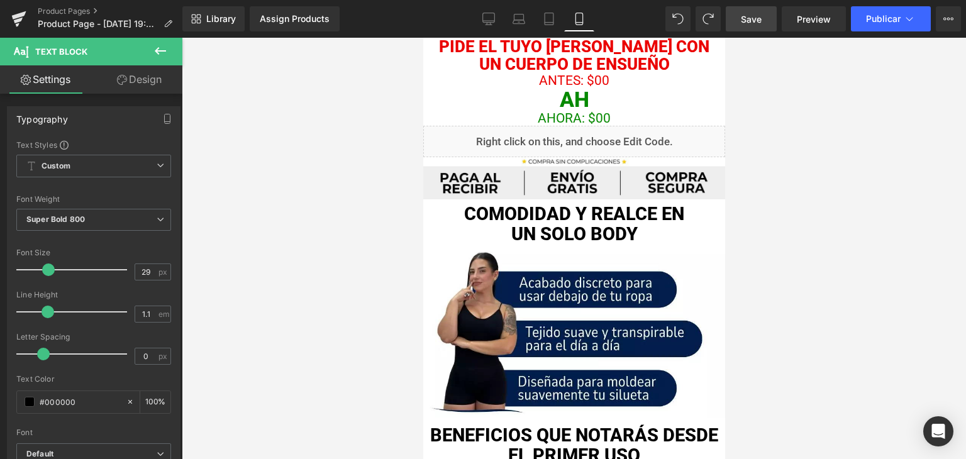
click at [131, 79] on link "Design" at bounding box center [139, 79] width 91 height 28
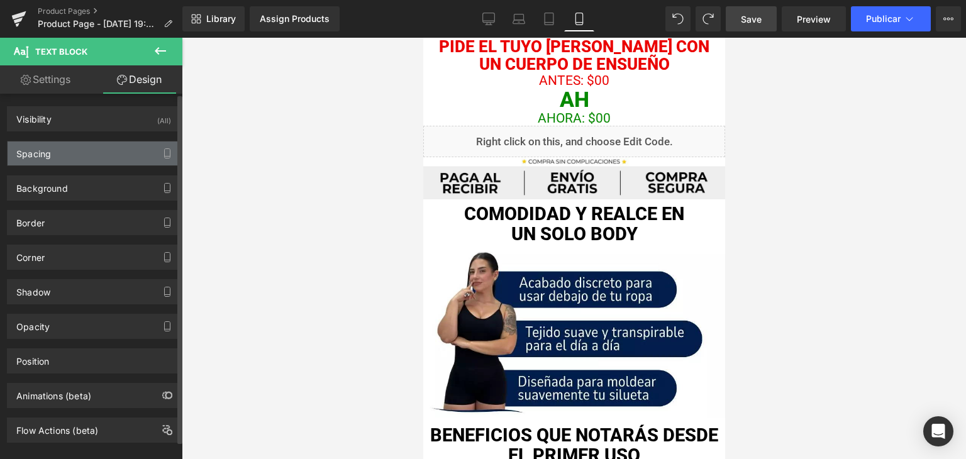
type input "0"
type input "8"
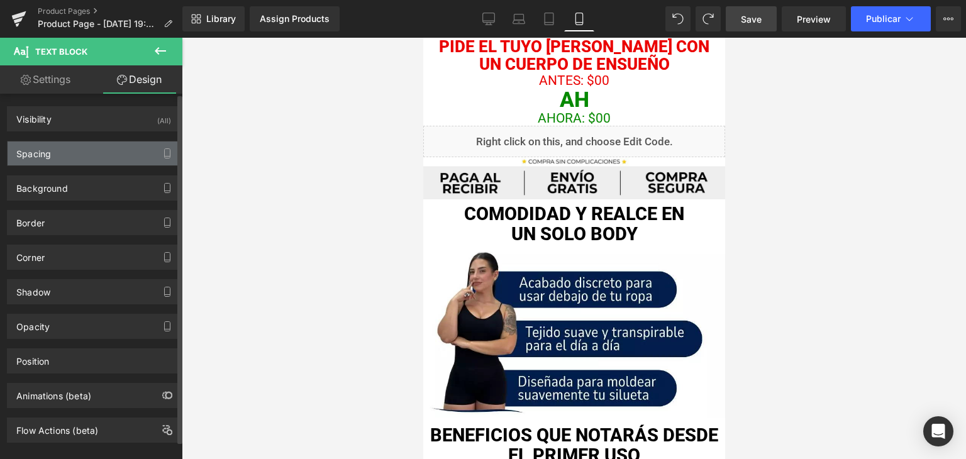
type input "0"
click at [66, 150] on div "Spacing" at bounding box center [94, 153] width 172 height 24
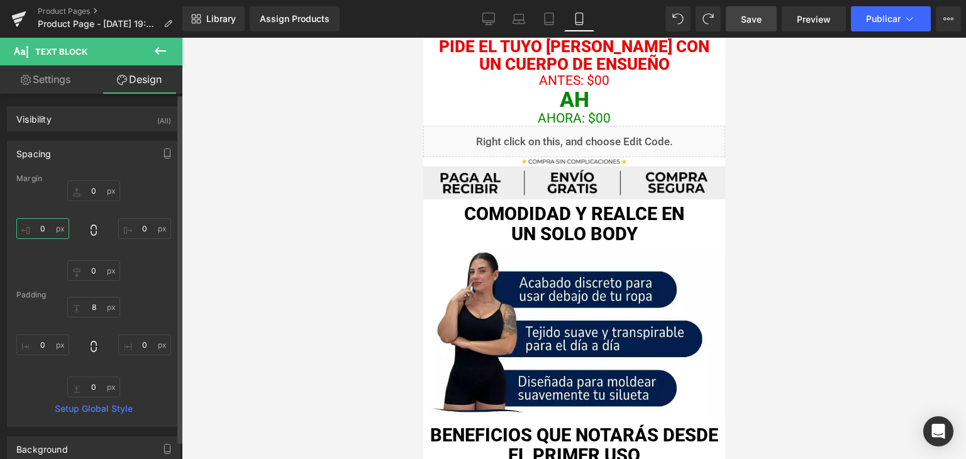
click at [40, 224] on input "0" at bounding box center [42, 228] width 53 height 21
type input "10"
click at [143, 229] on input "0" at bounding box center [144, 228] width 53 height 21
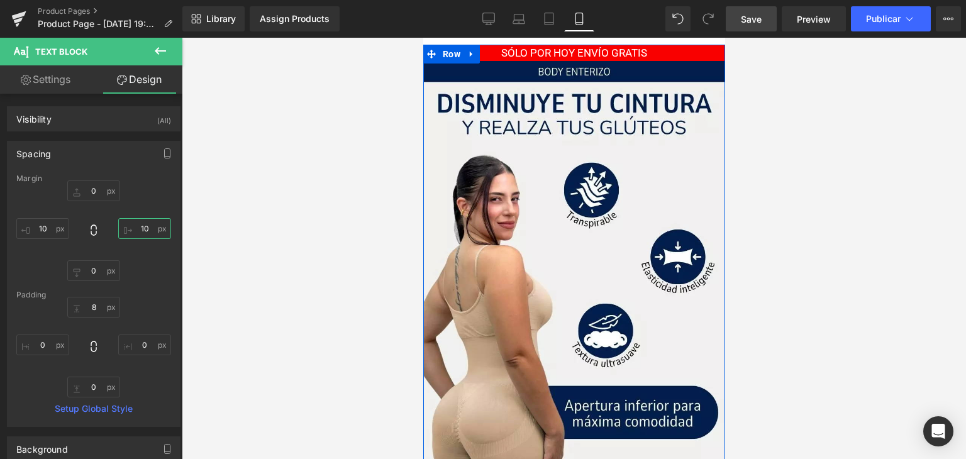
scroll to position [0, 0]
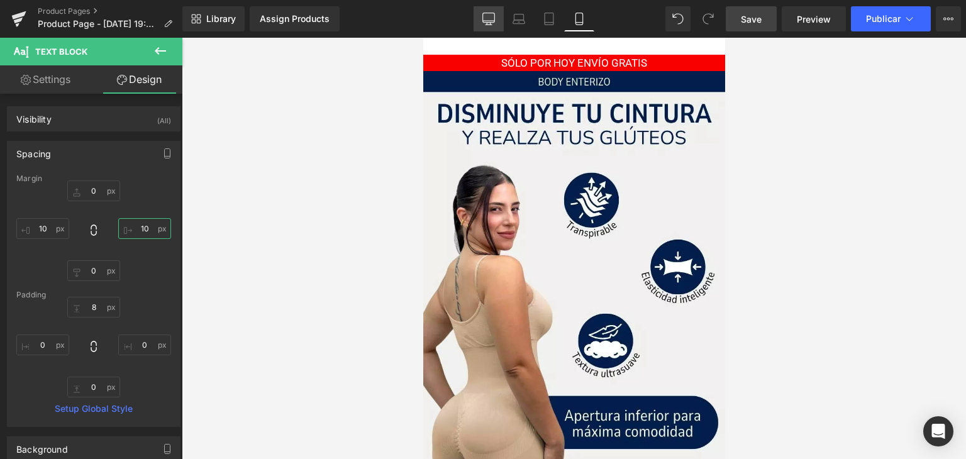
type input "10"
click at [485, 21] on icon at bounding box center [488, 19] width 13 height 13
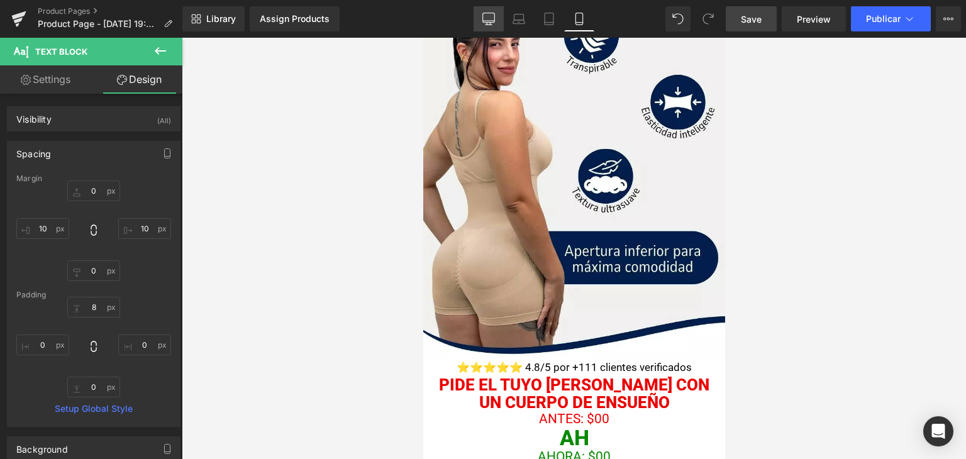
type input "0"
type input "8"
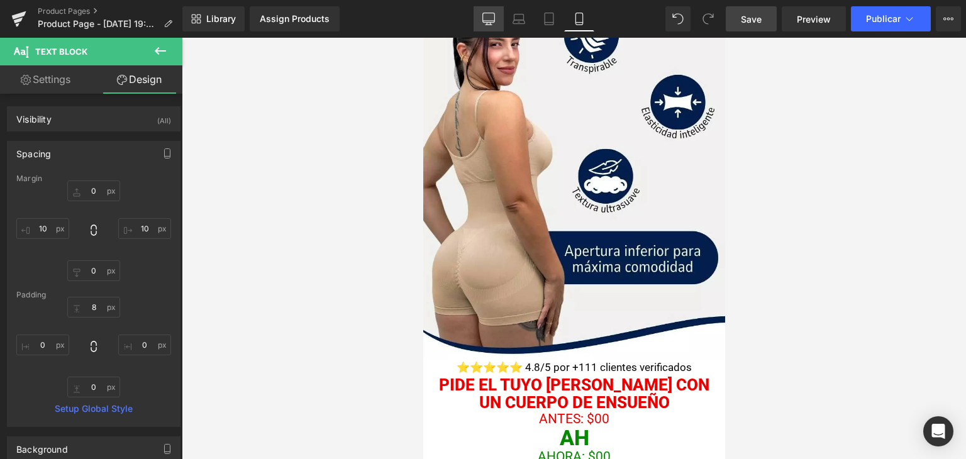
type input "0"
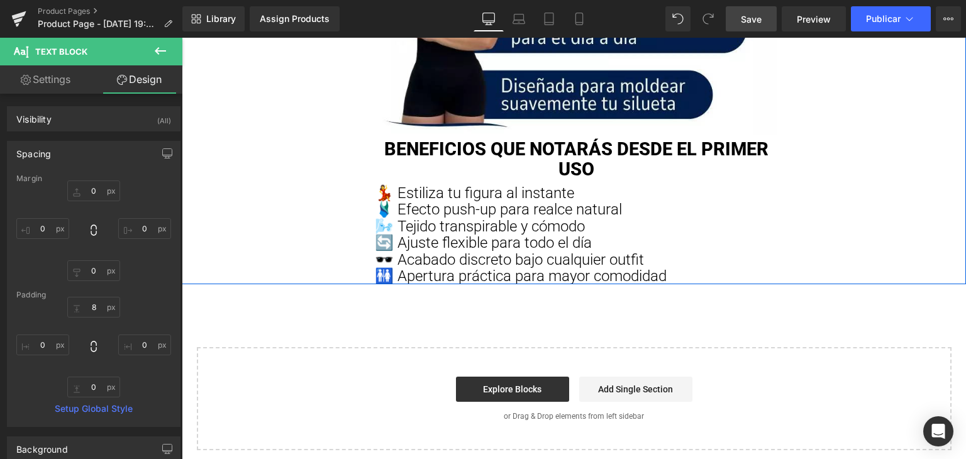
scroll to position [1018, 0]
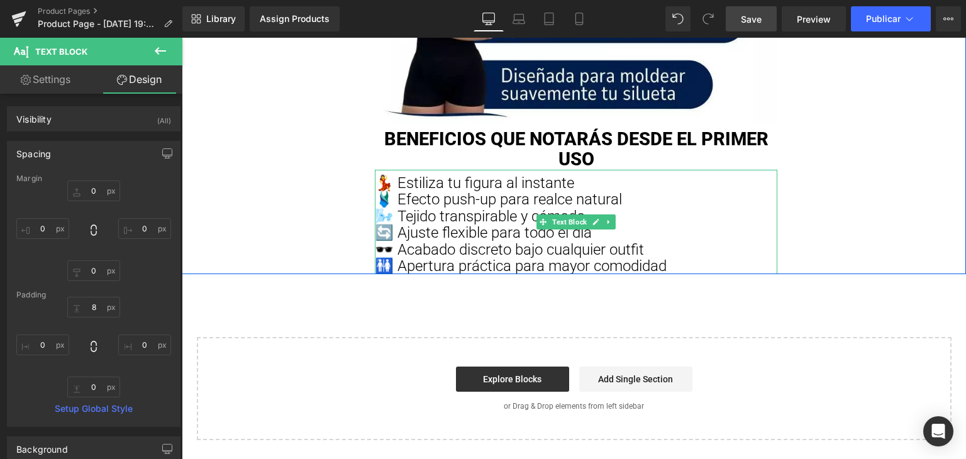
click at [423, 207] on span "🌬️ Tejido transpirable y cómodo" at bounding box center [480, 216] width 210 height 18
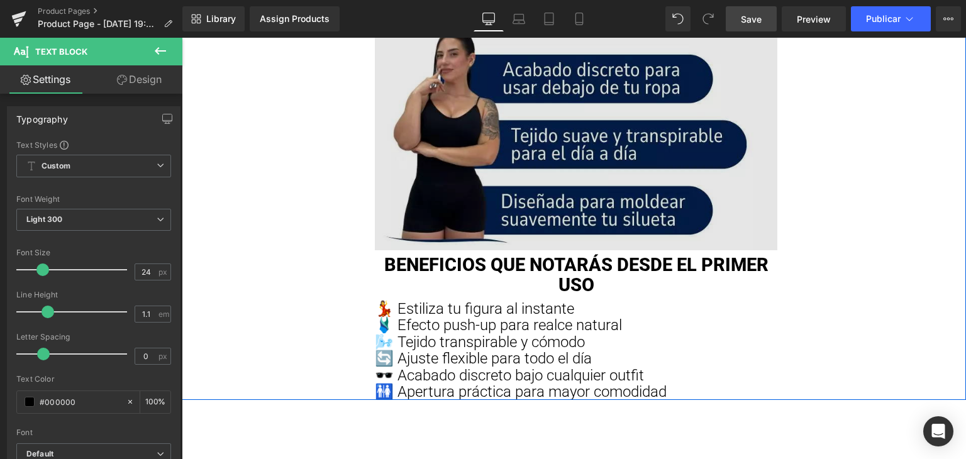
click at [553, 173] on img at bounding box center [576, 135] width 402 height 230
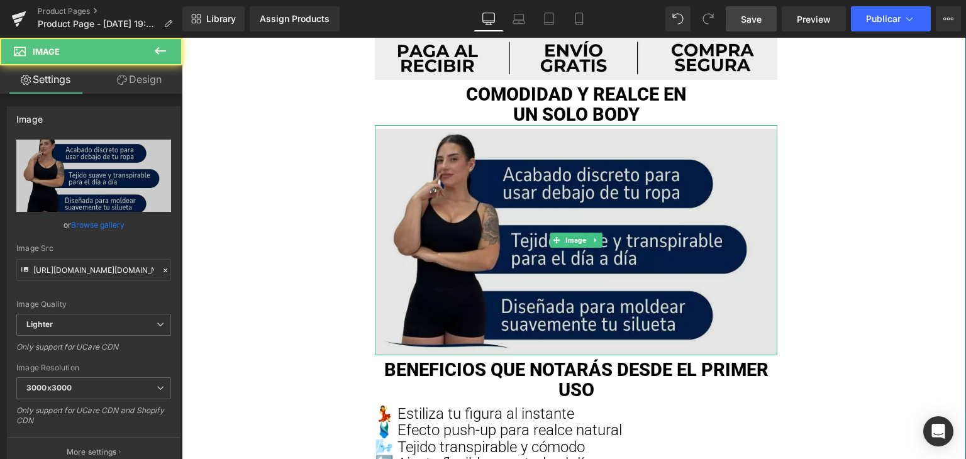
scroll to position [766, 0]
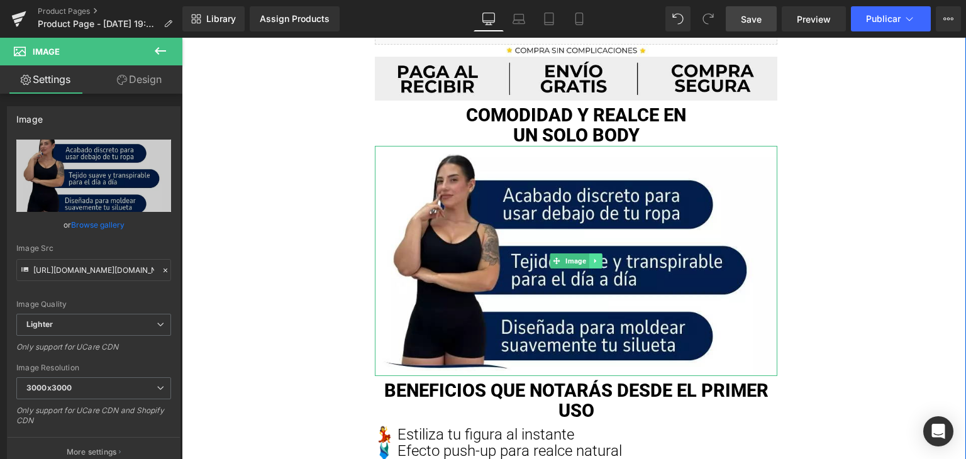
click at [592, 262] on icon at bounding box center [595, 261] width 7 height 8
click at [585, 258] on icon at bounding box center [588, 260] width 7 height 7
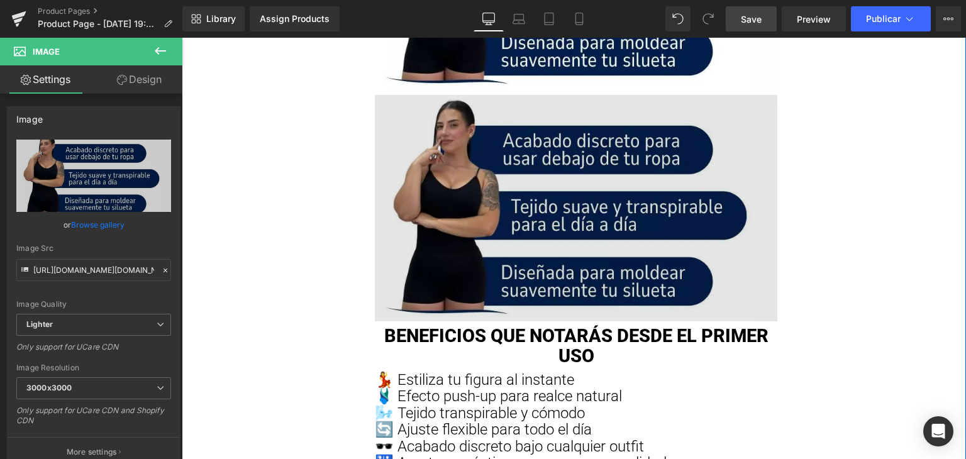
scroll to position [1054, 0]
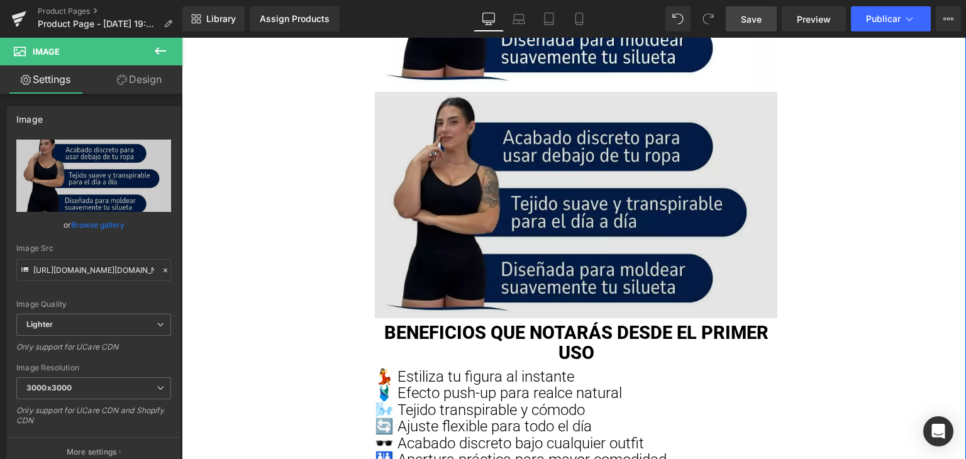
click at [539, 218] on img at bounding box center [576, 203] width 402 height 230
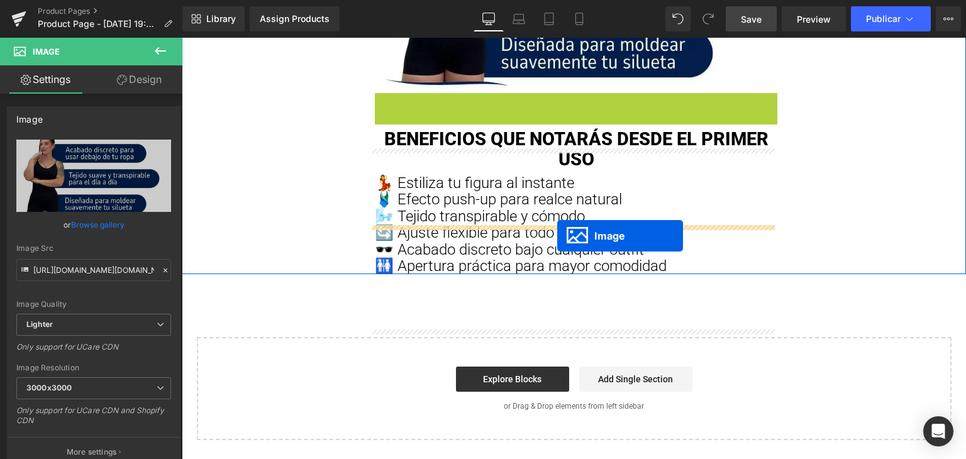
scroll to position [993, 0]
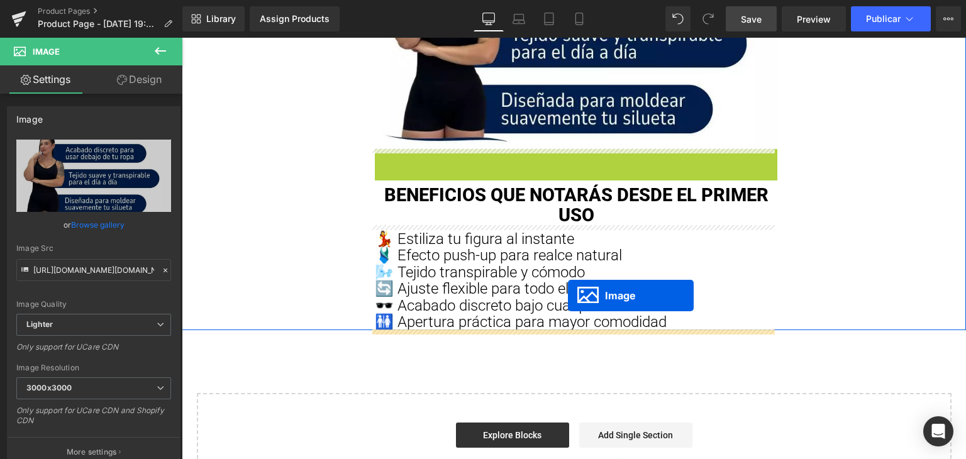
drag, startPoint x: 551, startPoint y: 207, endPoint x: 568, endPoint y: 295, distance: 89.7
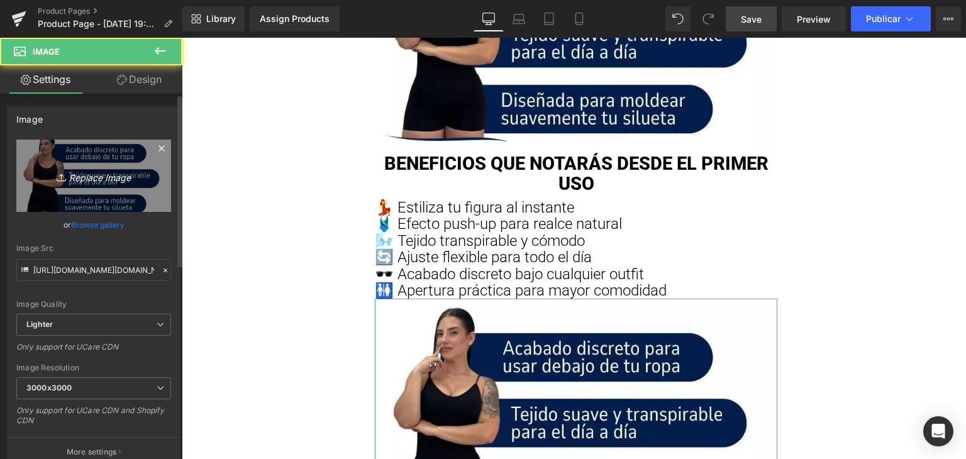
click at [89, 180] on icon "Replace Image" at bounding box center [93, 176] width 101 height 16
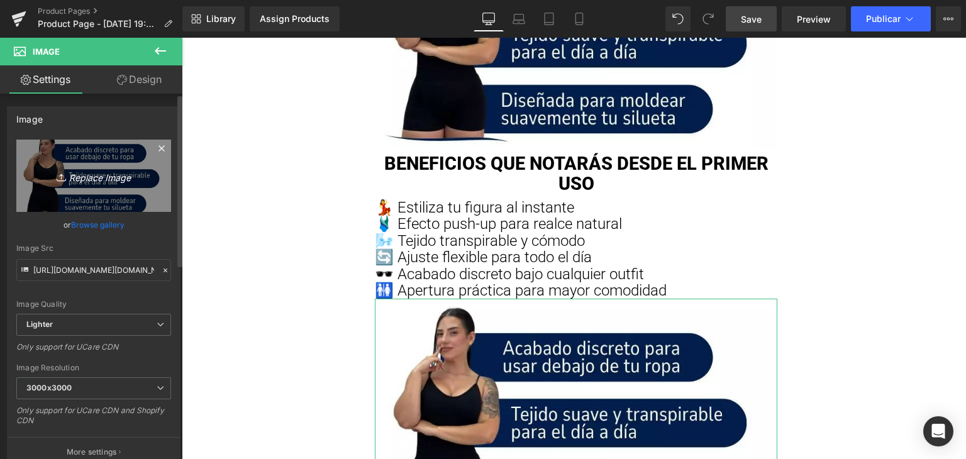
type input "C:\fakepath\AnyConv.com__ANDRÉS BALOCO.webp"
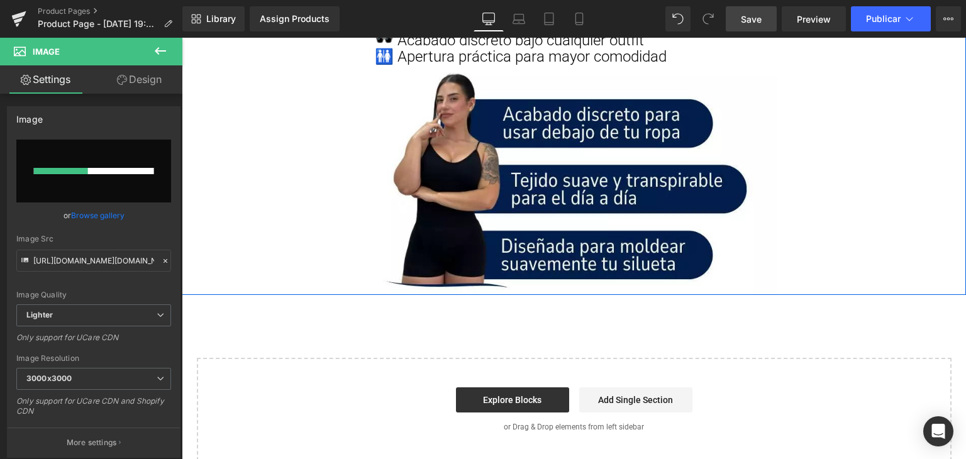
scroll to position [1245, 0]
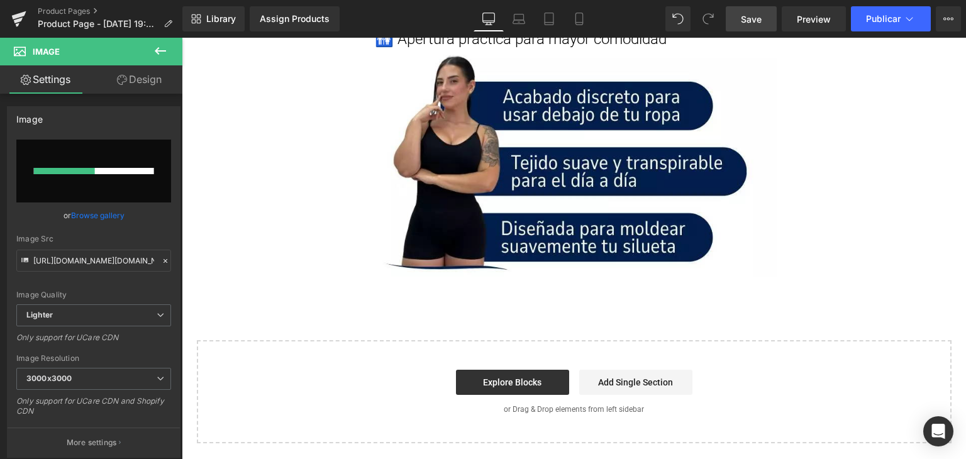
type input "https://ucarecdn.com/04fc4ce1-2000-4469-8691-97d8351a0fe2/-/format/auto/-/previ…"
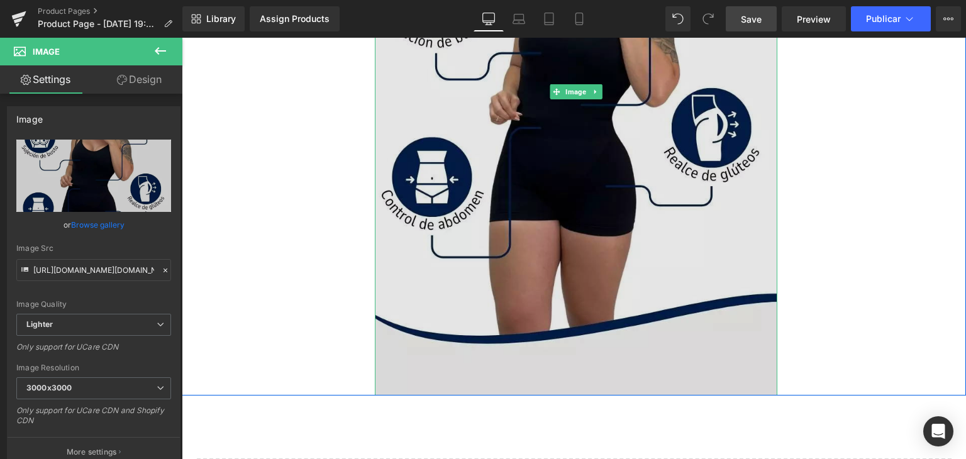
scroll to position [1625, 0]
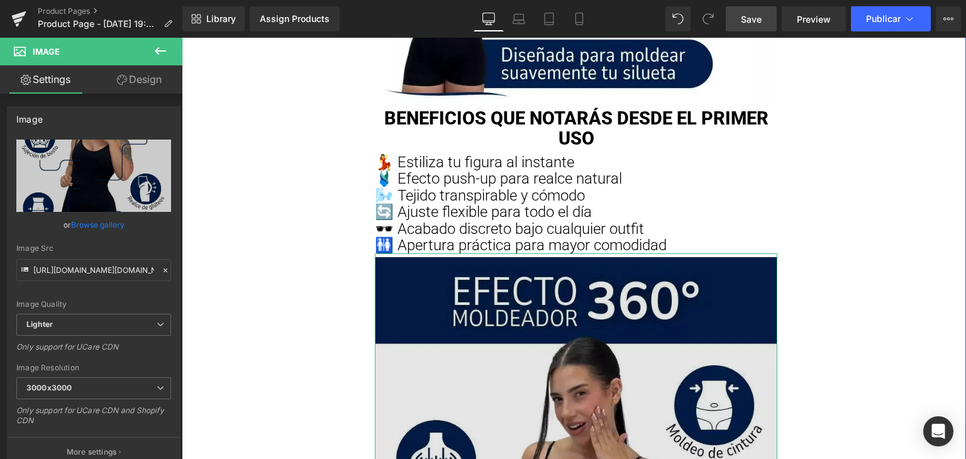
scroll to position [996, 0]
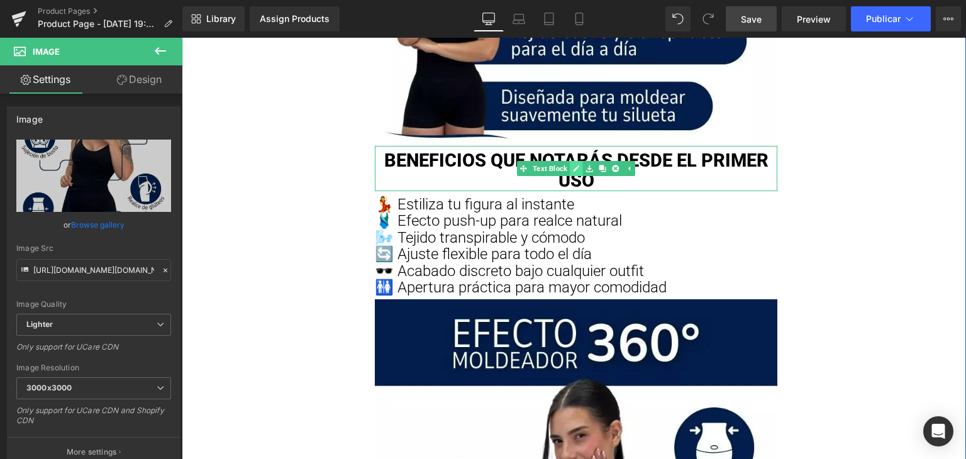
click at [570, 161] on link at bounding box center [576, 168] width 13 height 15
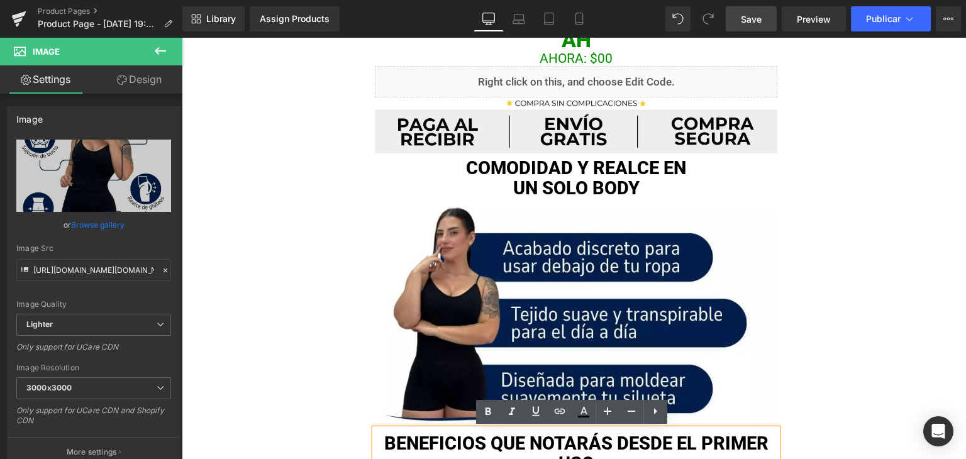
scroll to position [619, 0]
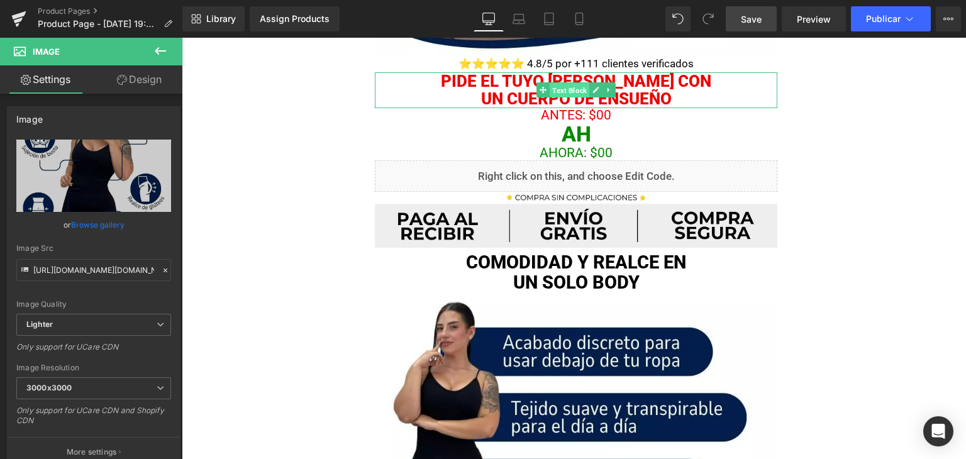
click at [565, 88] on span "Text Block" at bounding box center [569, 90] width 40 height 15
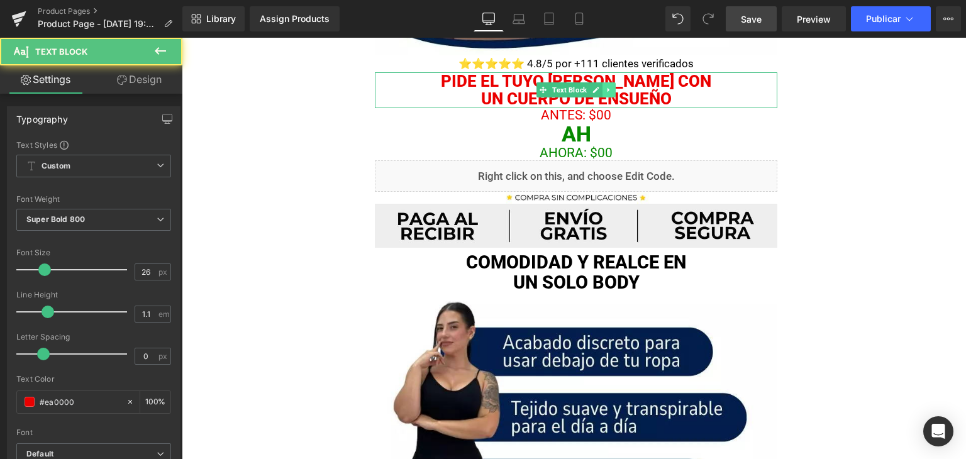
click at [605, 92] on icon at bounding box center [608, 90] width 7 height 8
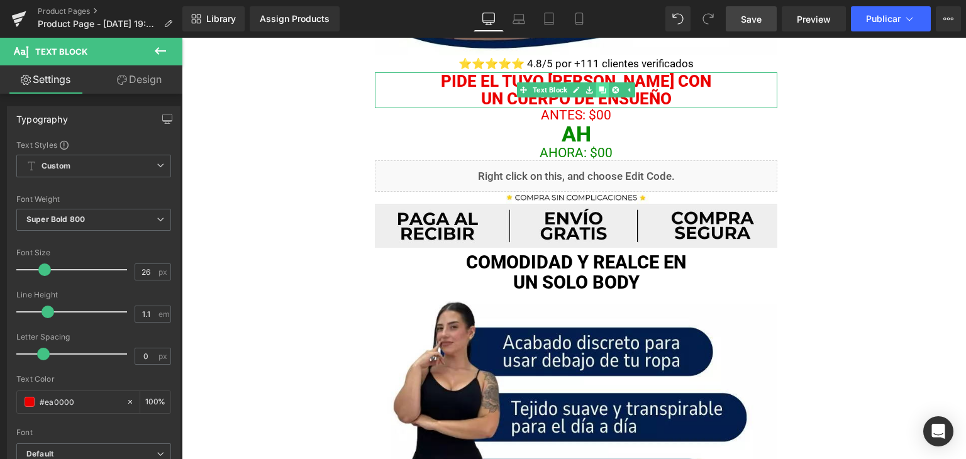
click at [600, 90] on icon at bounding box center [601, 90] width 7 height 7
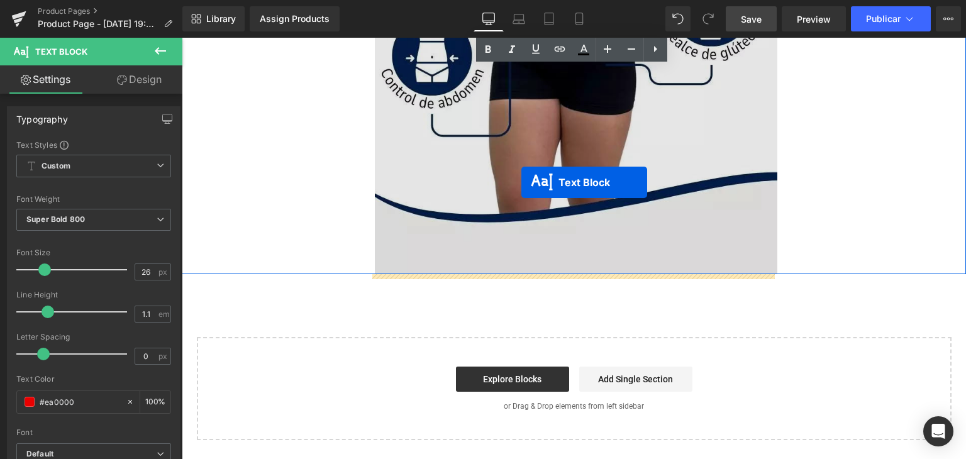
drag, startPoint x: 519, startPoint y: 88, endPoint x: 519, endPoint y: 182, distance: 93.7
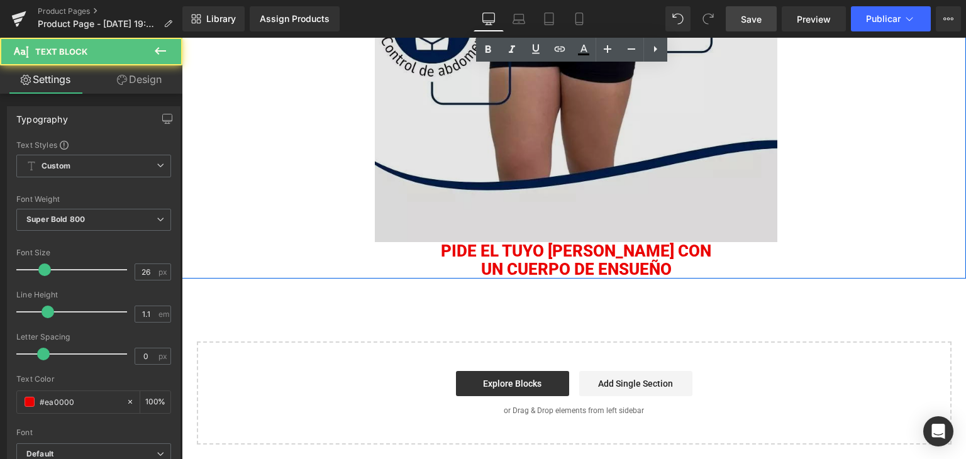
scroll to position [1626, 0]
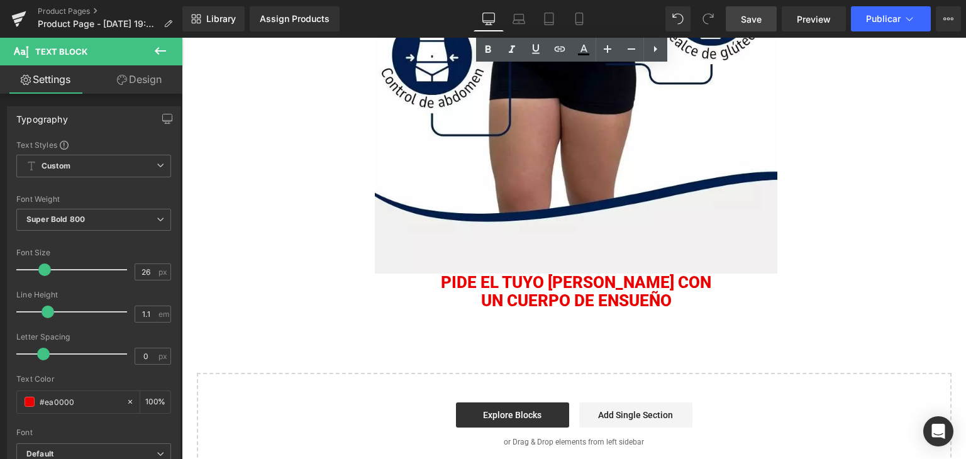
click at [496, 277] on div "Pide el tuyo hoy y LUCE CON UN CUERPO DE ENSUEÑO Text Block" at bounding box center [576, 291] width 402 height 36
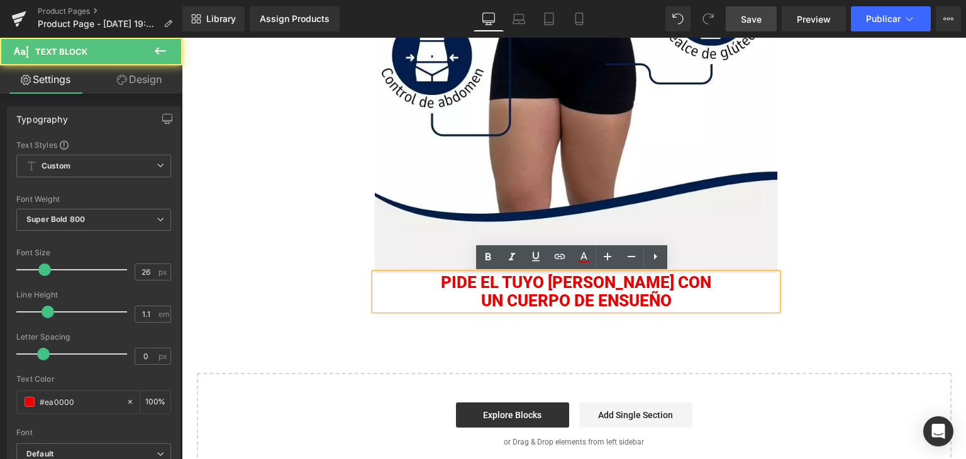
click at [496, 277] on div "Pide el tuyo hoy y LUCE CON UN CUERPO DE ENSUEÑO Text Block" at bounding box center [576, 291] width 402 height 36
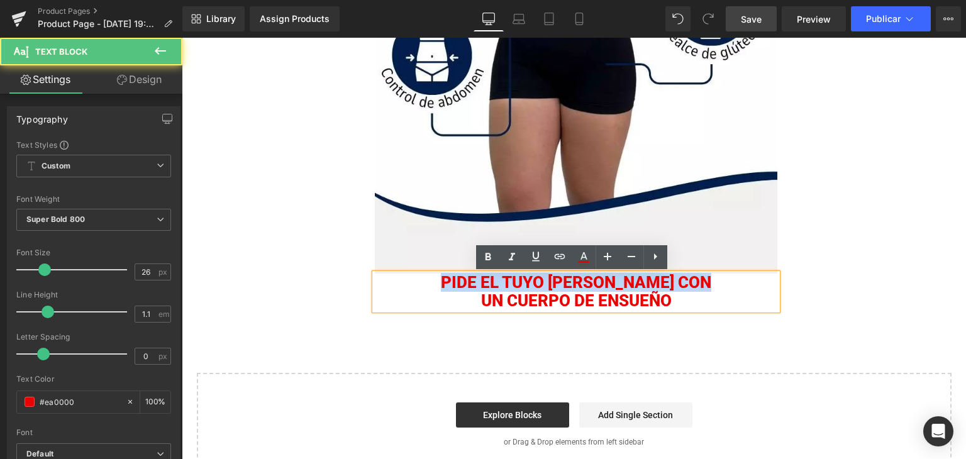
click at [496, 277] on font "Pide el tuyo hoy y LUCE CON" at bounding box center [576, 282] width 270 height 19
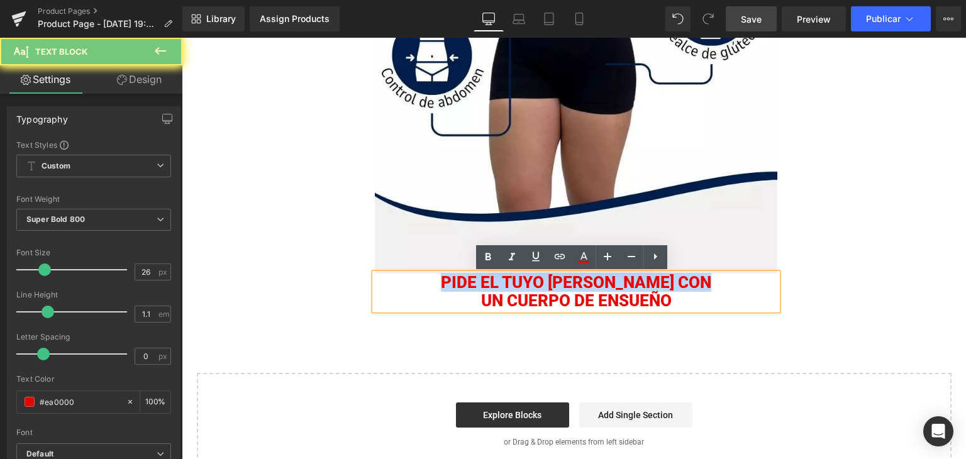
click at [496, 277] on font "Pide el tuyo hoy y LUCE CON" at bounding box center [576, 282] width 270 height 19
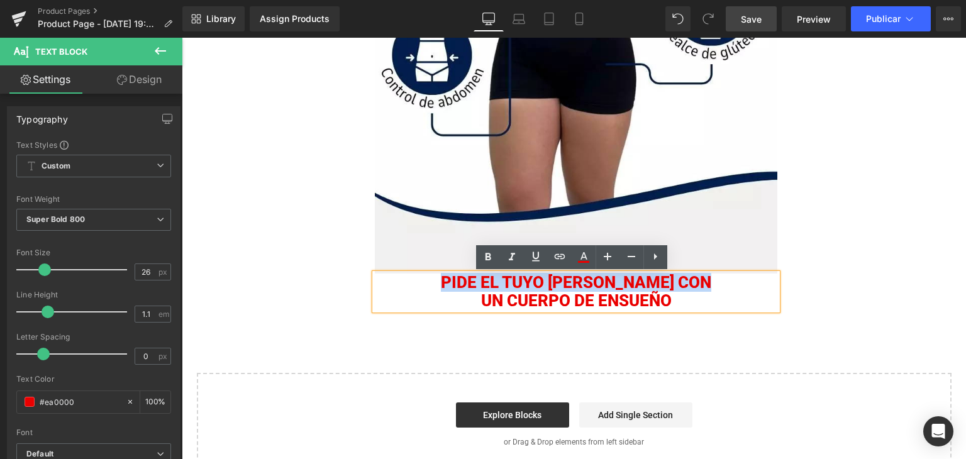
click at [473, 285] on font "Pide el tuyo hoy y LUCE CON" at bounding box center [576, 282] width 270 height 19
drag, startPoint x: 447, startPoint y: 278, endPoint x: 678, endPoint y: 311, distance: 233.5
click at [678, 309] on div "Pide el tuyo hoy y LUCE CON UN CUERPO DE ENSUEÑO" at bounding box center [576, 291] width 402 height 36
paste div
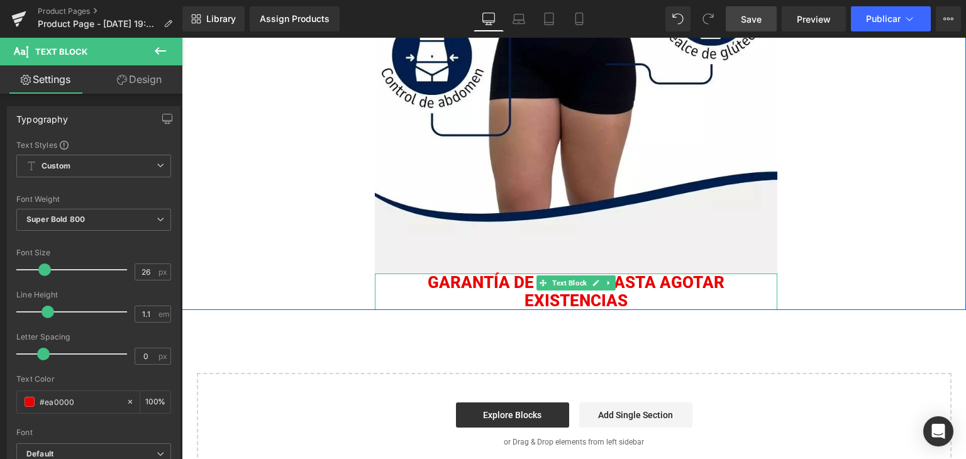
click at [436, 279] on p "Garantía de ajuste hasta agotar existencias" at bounding box center [576, 291] width 402 height 36
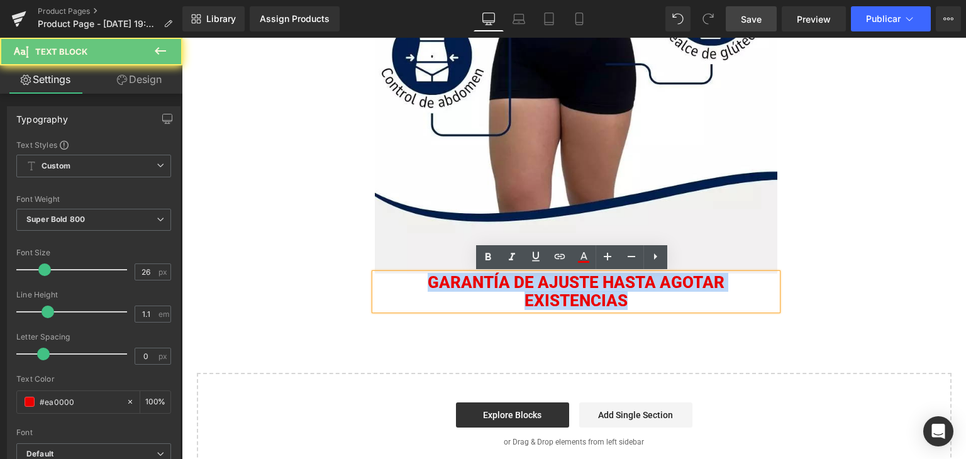
click at [436, 280] on p "Garantía de ajuste hasta agotar existencias" at bounding box center [576, 291] width 402 height 36
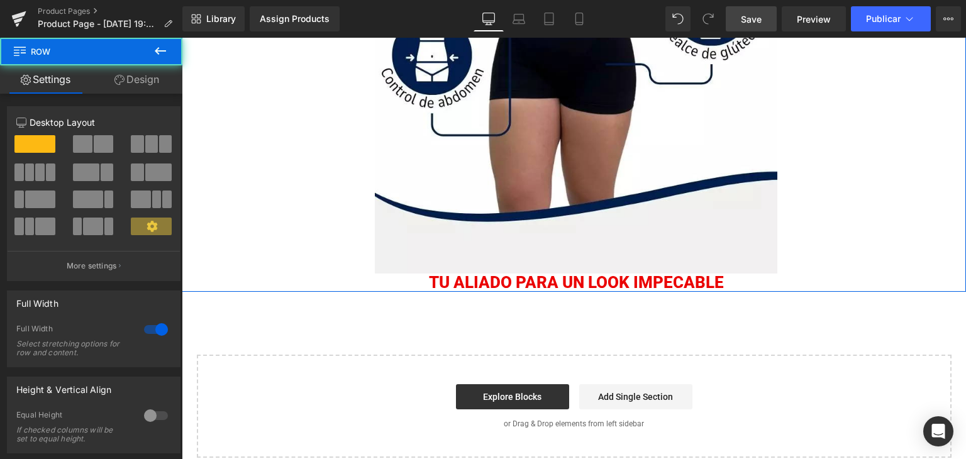
click at [413, 285] on p "Tu aliado para un look impecable" at bounding box center [576, 282] width 402 height 18
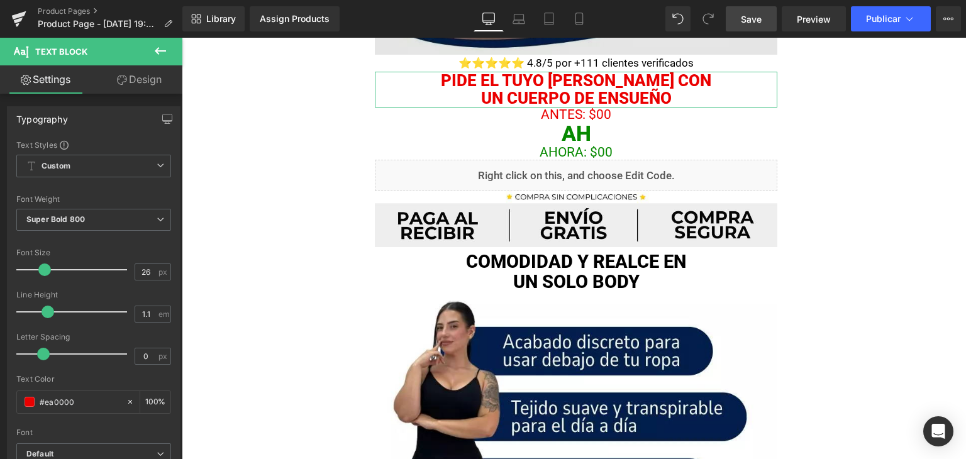
scroll to position [494, 0]
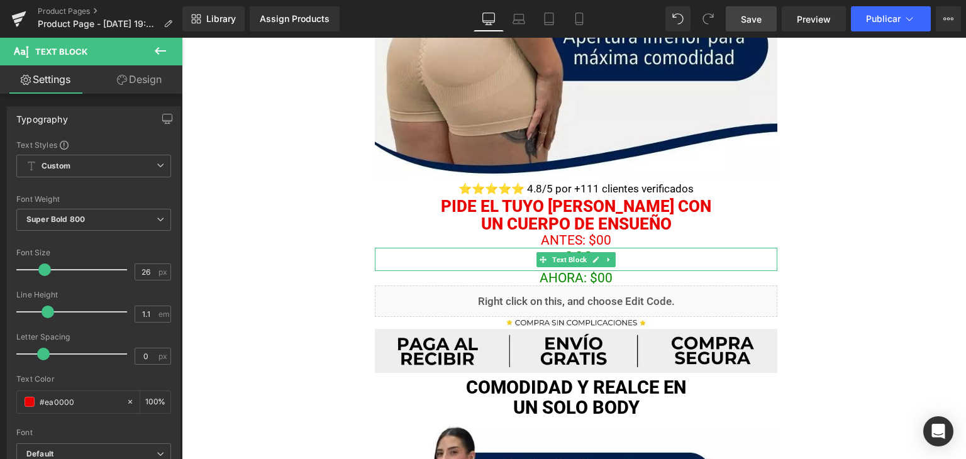
click at [605, 257] on icon at bounding box center [608, 260] width 7 height 8
click at [650, 256] on p "AH" at bounding box center [576, 259] width 402 height 23
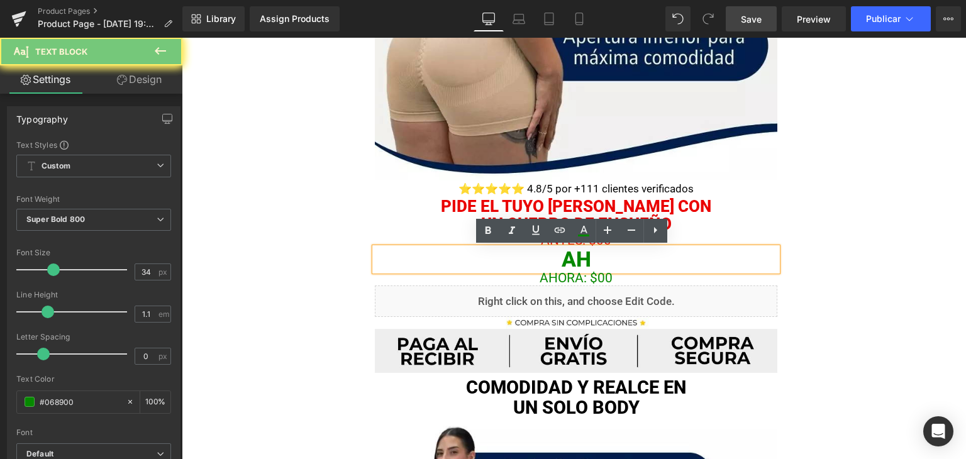
click at [658, 259] on p "AH" at bounding box center [576, 259] width 402 height 23
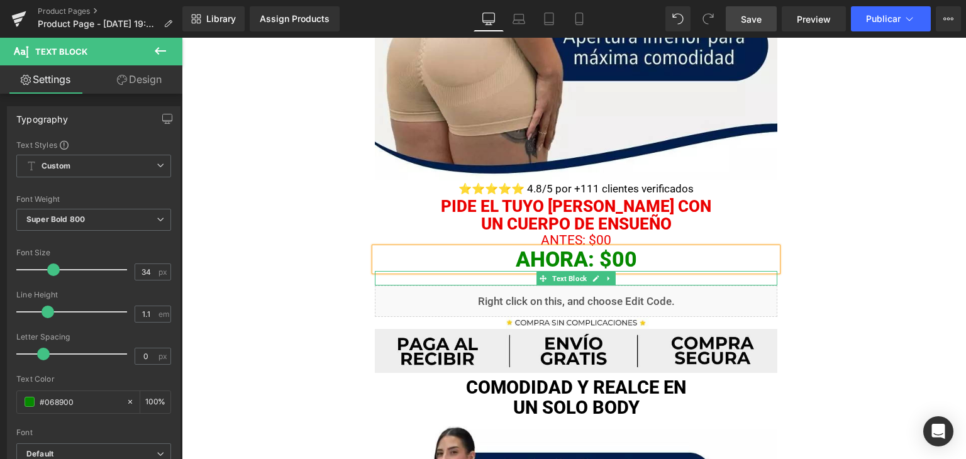
click at [558, 280] on span "Text Block" at bounding box center [569, 278] width 40 height 15
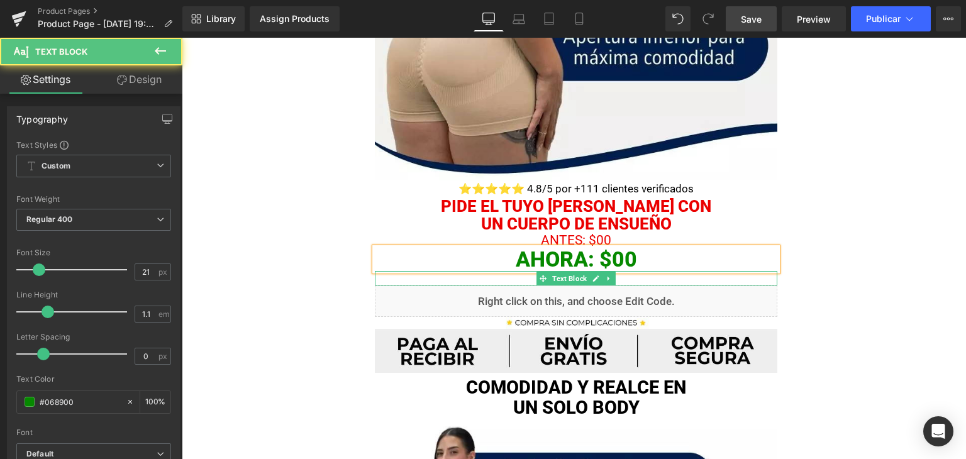
click at [641, 271] on div at bounding box center [576, 272] width 402 height 3
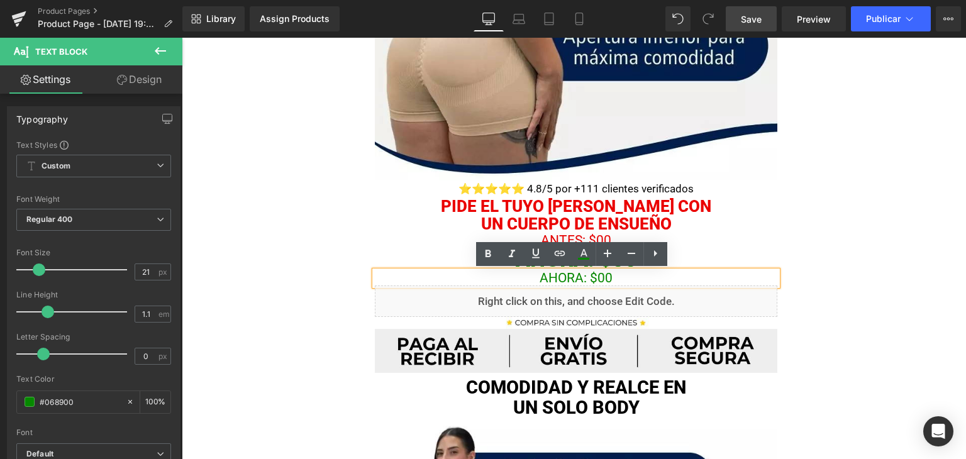
click at [634, 276] on p "AhORA: $00" at bounding box center [576, 278] width 402 height 14
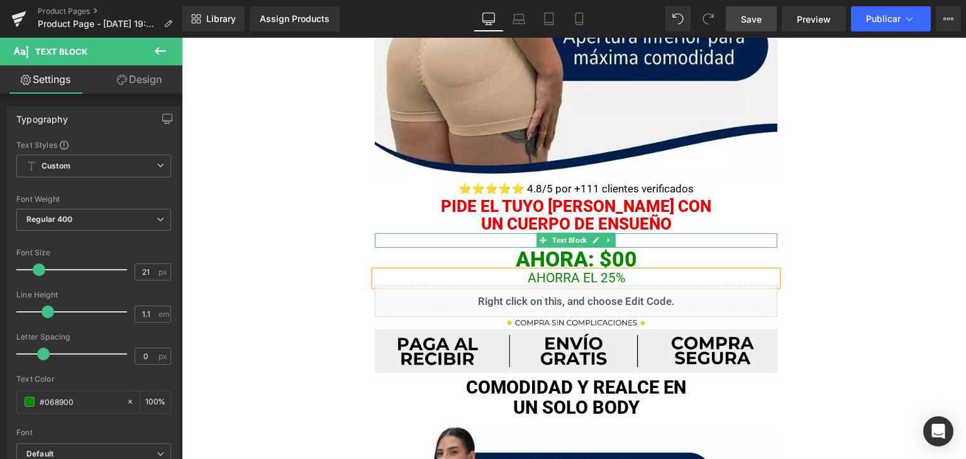
click at [672, 237] on p "ANTES: $00" at bounding box center [576, 240] width 402 height 14
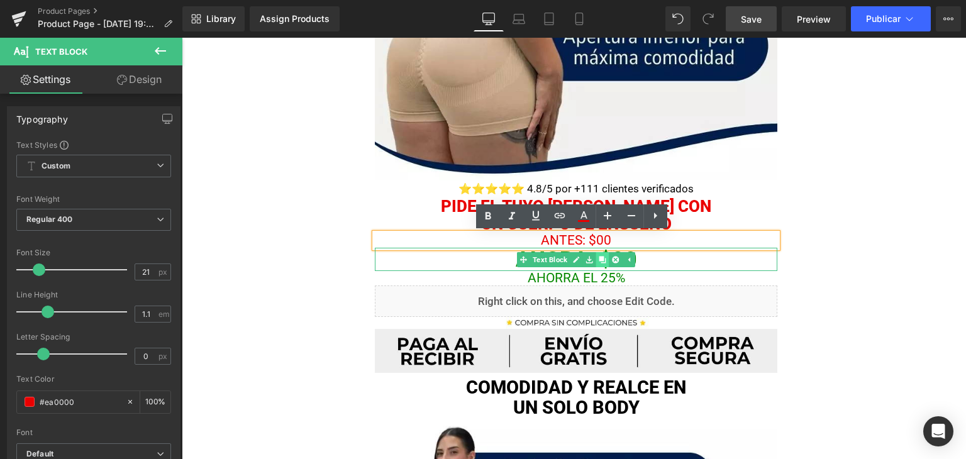
click at [600, 257] on icon at bounding box center [601, 260] width 7 height 8
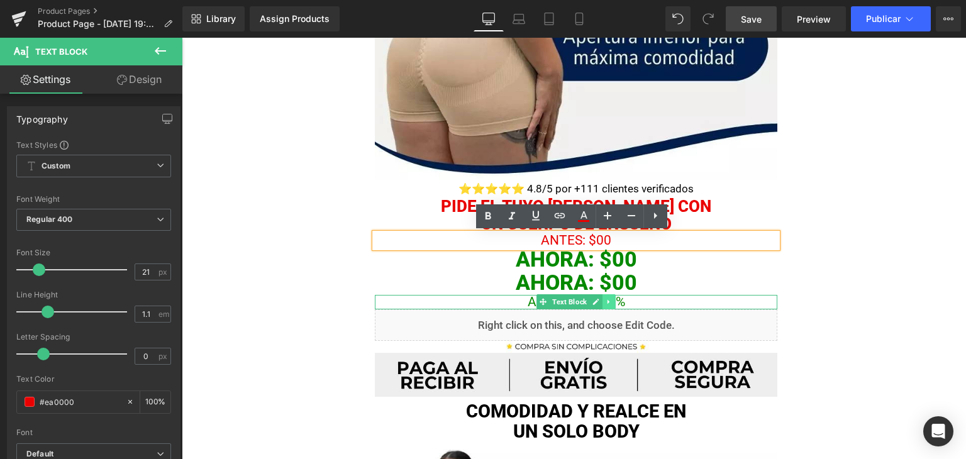
click at [605, 299] on icon at bounding box center [608, 302] width 7 height 8
click at [600, 304] on icon at bounding box center [601, 302] width 7 height 7
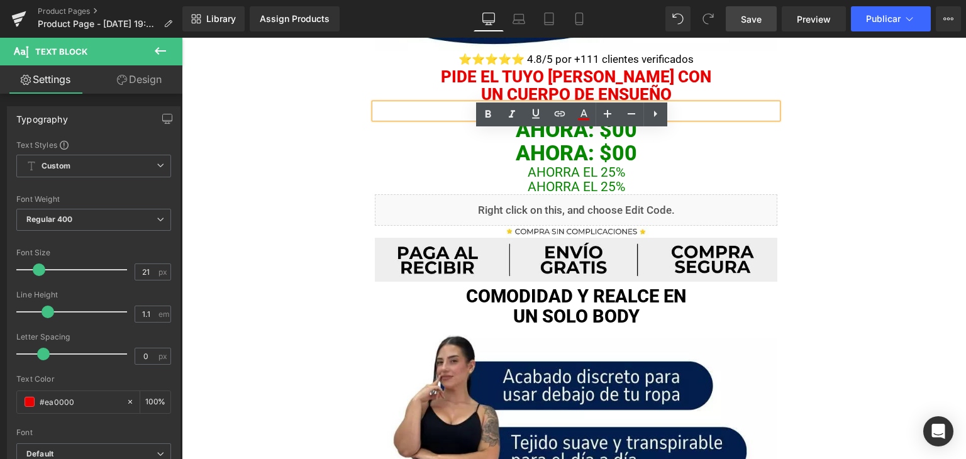
click at [695, 249] on img at bounding box center [576, 254] width 402 height 56
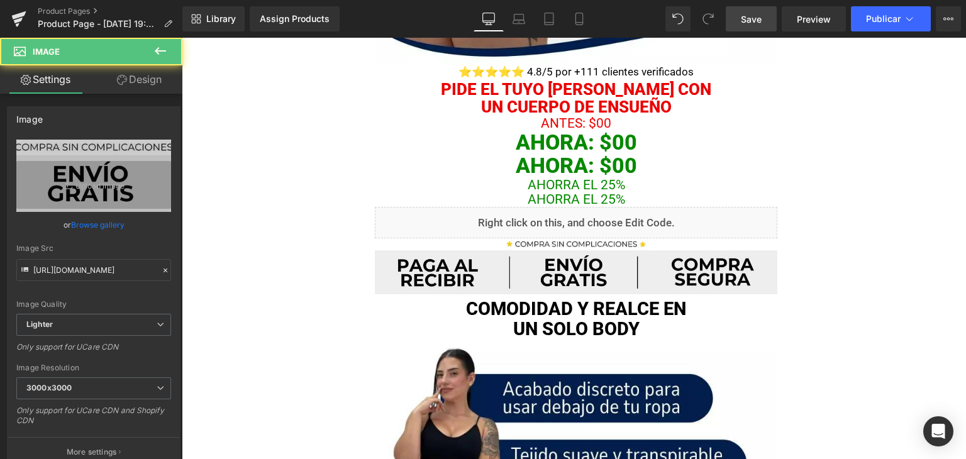
scroll to position [590, 0]
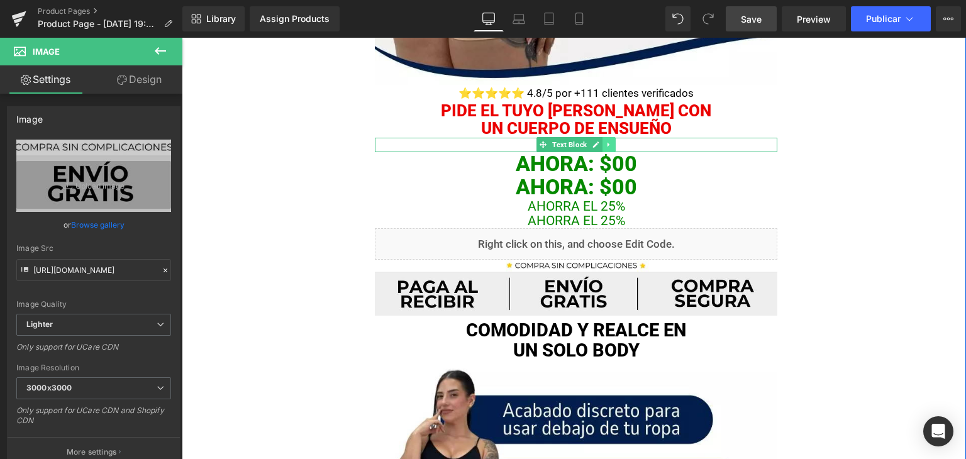
click at [605, 147] on icon at bounding box center [608, 145] width 7 height 8
click at [598, 144] on icon at bounding box center [601, 144] width 7 height 7
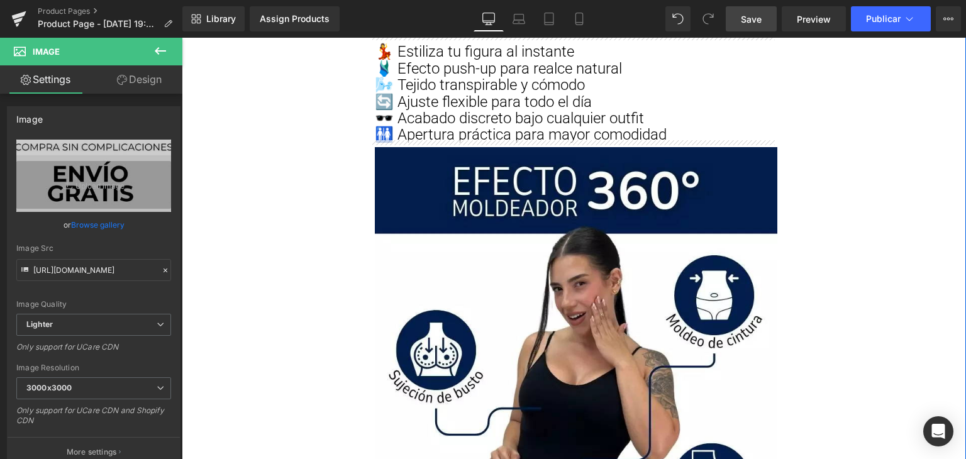
scroll to position [1712, 0]
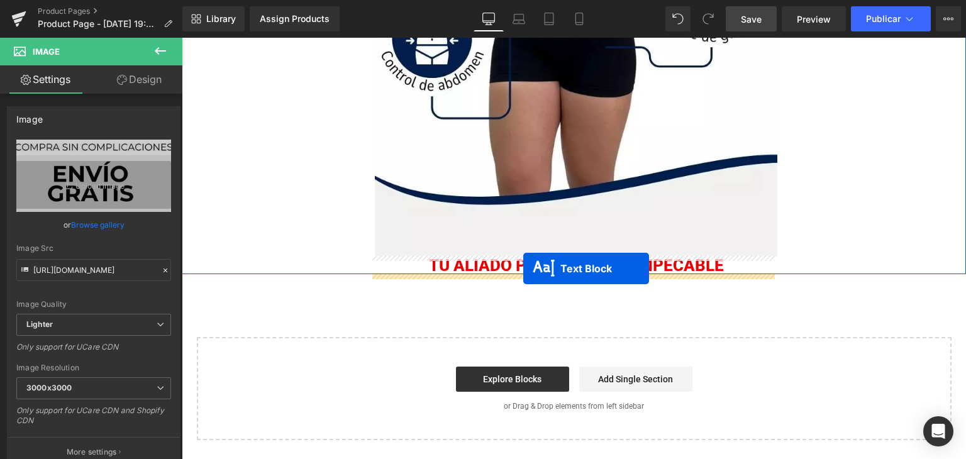
drag, startPoint x: 520, startPoint y: 146, endPoint x: 523, endPoint y: 268, distance: 122.6
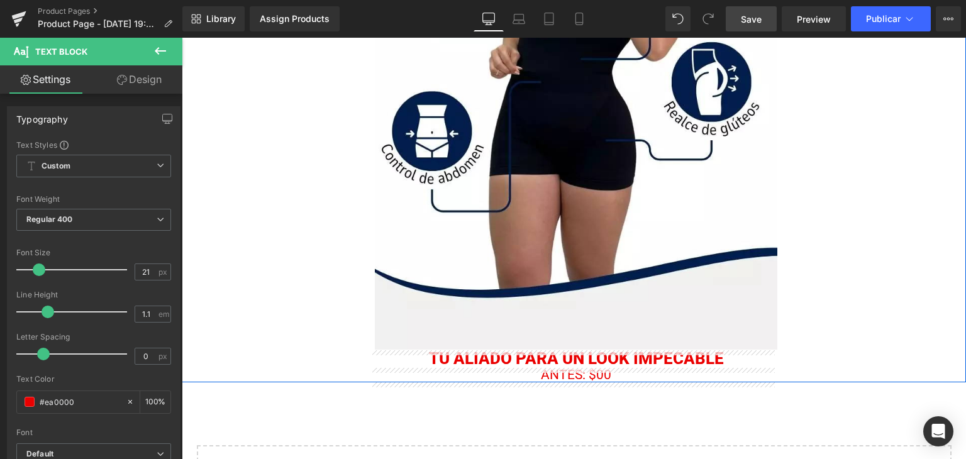
scroll to position [1704, 0]
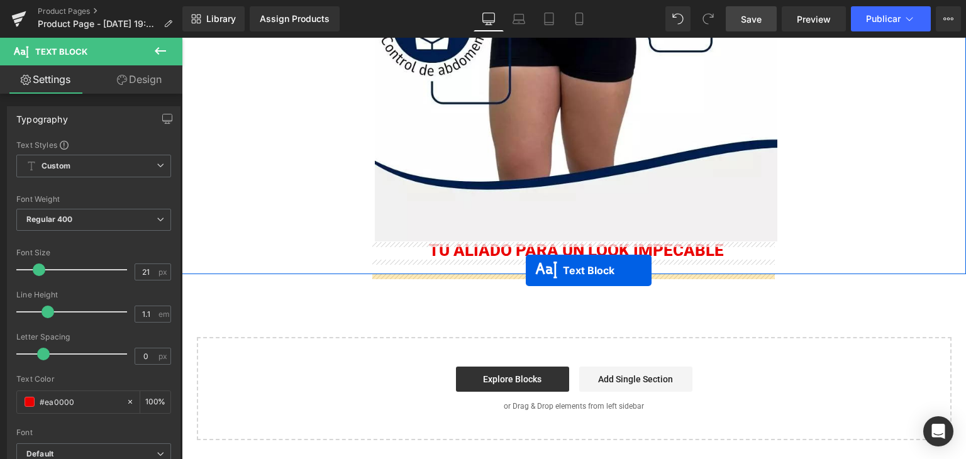
drag, startPoint x: 519, startPoint y: 250, endPoint x: 526, endPoint y: 270, distance: 21.3
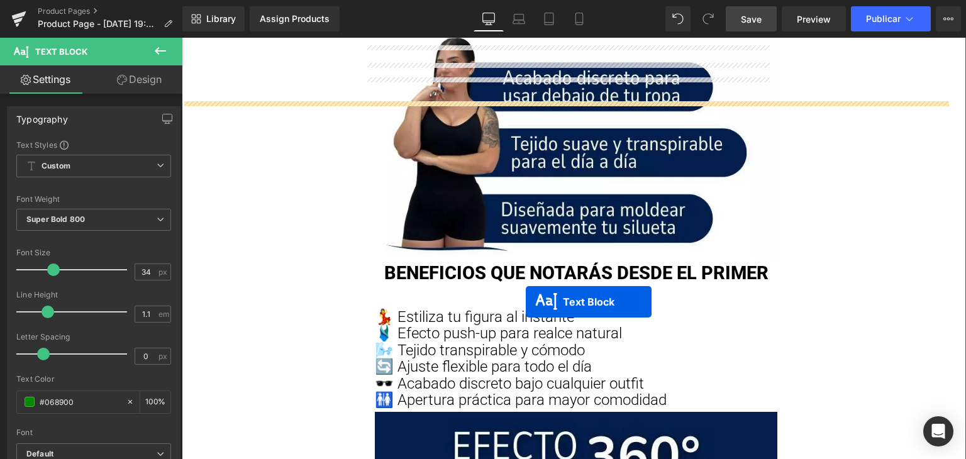
scroll to position [277, 0]
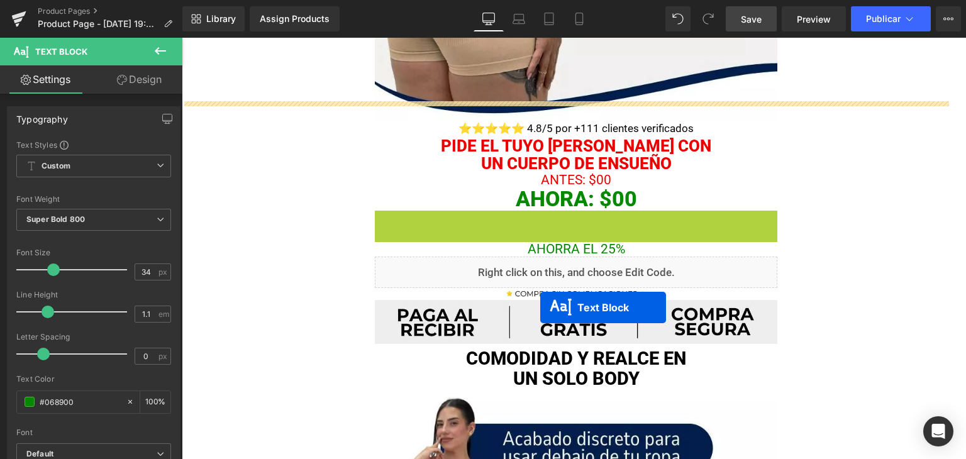
drag, startPoint x: 510, startPoint y: 267, endPoint x: 540, endPoint y: 307, distance: 50.3
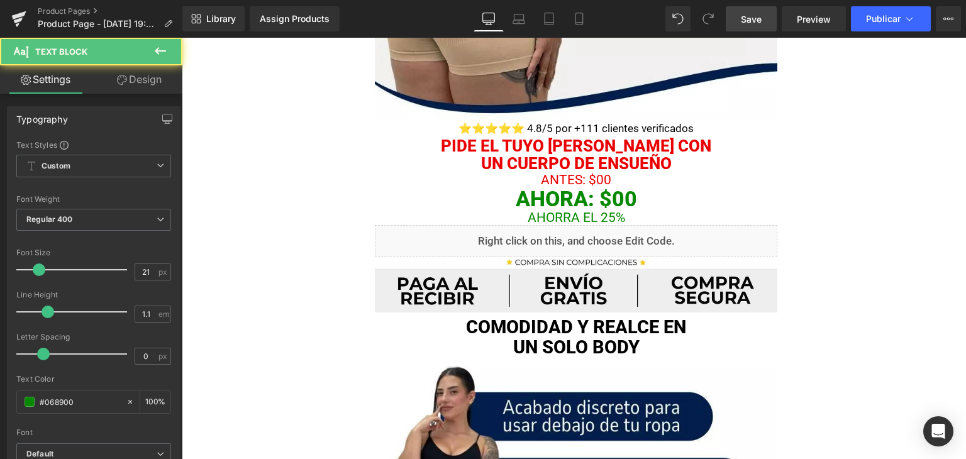
scroll to position [1352, 0]
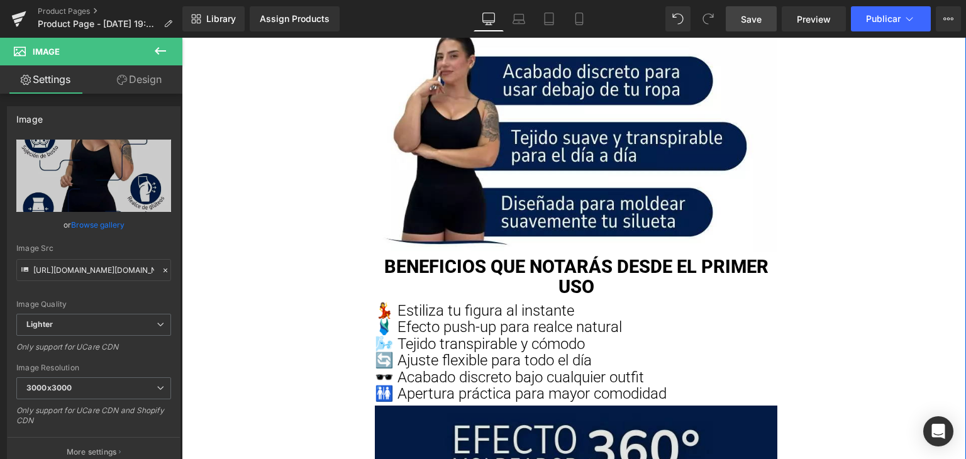
scroll to position [194, 0]
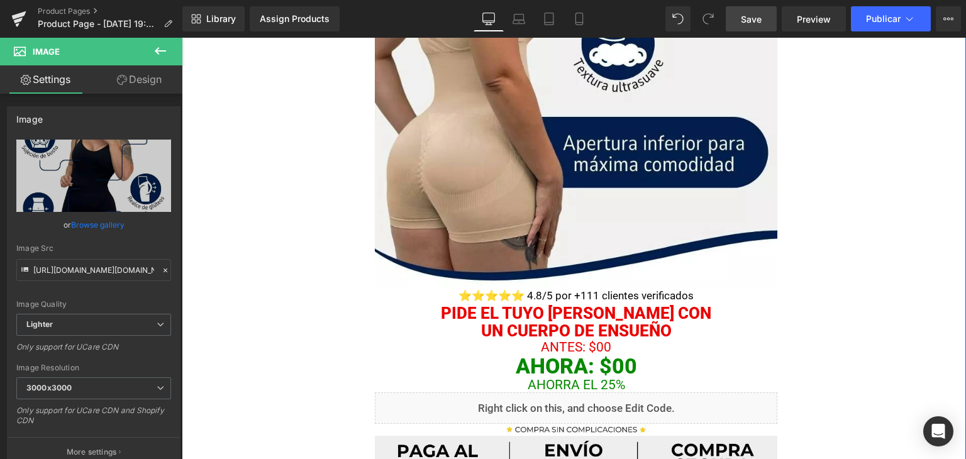
click at [658, 392] on div "Liquid" at bounding box center [576, 407] width 402 height 31
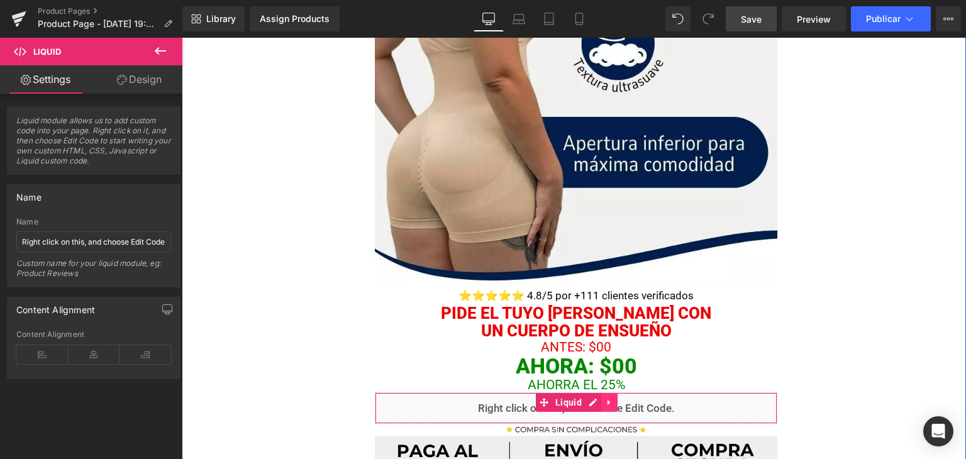
click at [605, 398] on icon at bounding box center [609, 402] width 9 height 9
click at [597, 398] on icon at bounding box center [601, 402] width 9 height 9
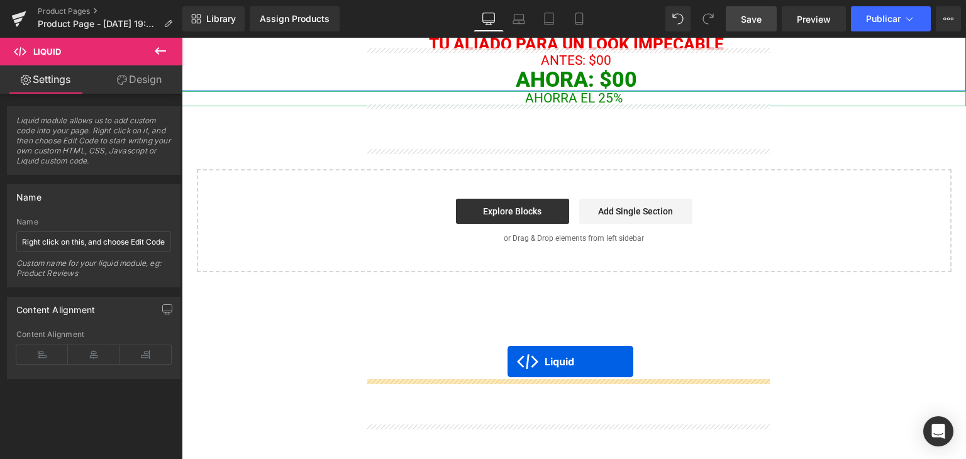
scroll to position [849, 0]
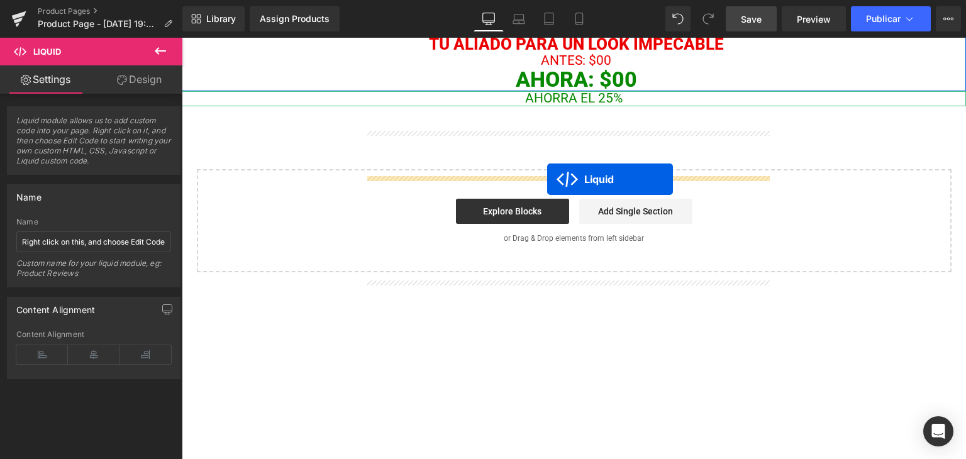
drag, startPoint x: 510, startPoint y: 251, endPoint x: 547, endPoint y: 179, distance: 80.7
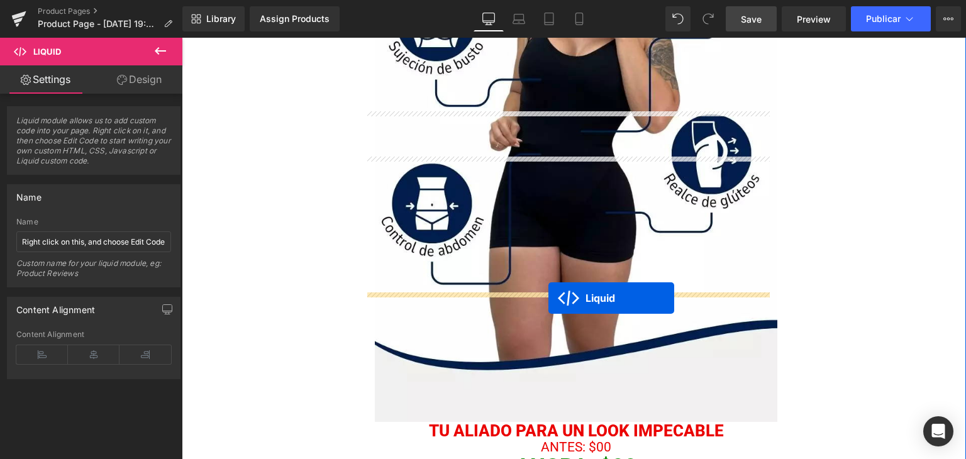
scroll to position [629, 0]
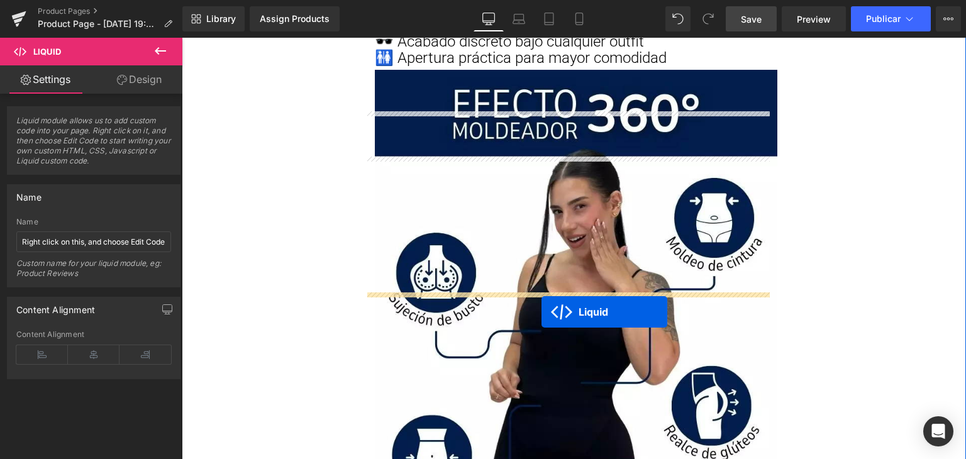
drag, startPoint x: 536, startPoint y: 163, endPoint x: 541, endPoint y: 312, distance: 149.1
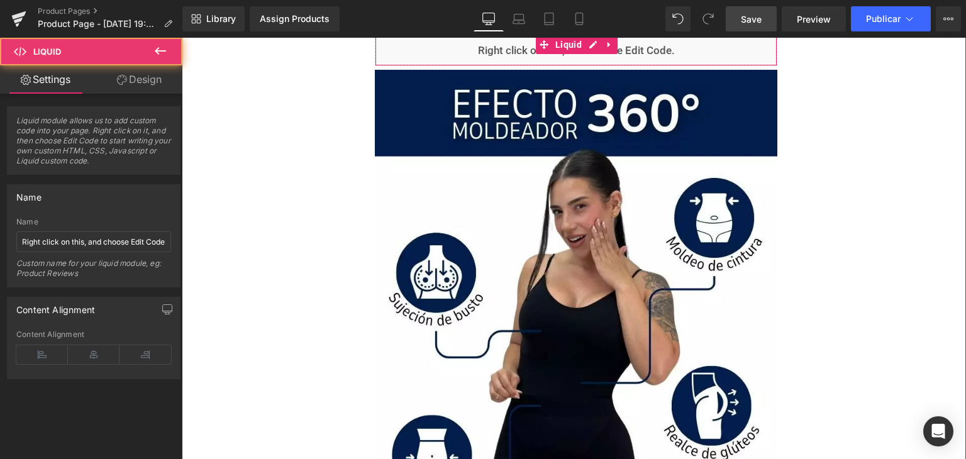
scroll to position [126, 0]
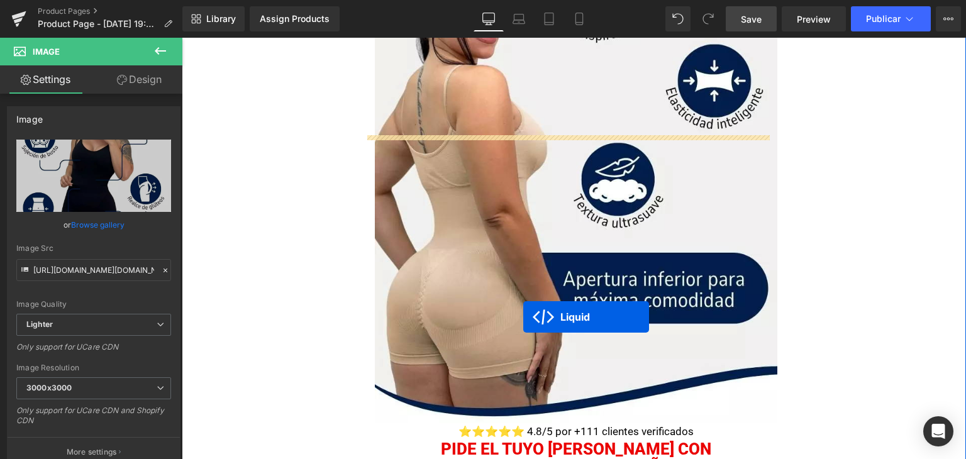
drag, startPoint x: 536, startPoint y: 142, endPoint x: 517, endPoint y: 322, distance: 180.8
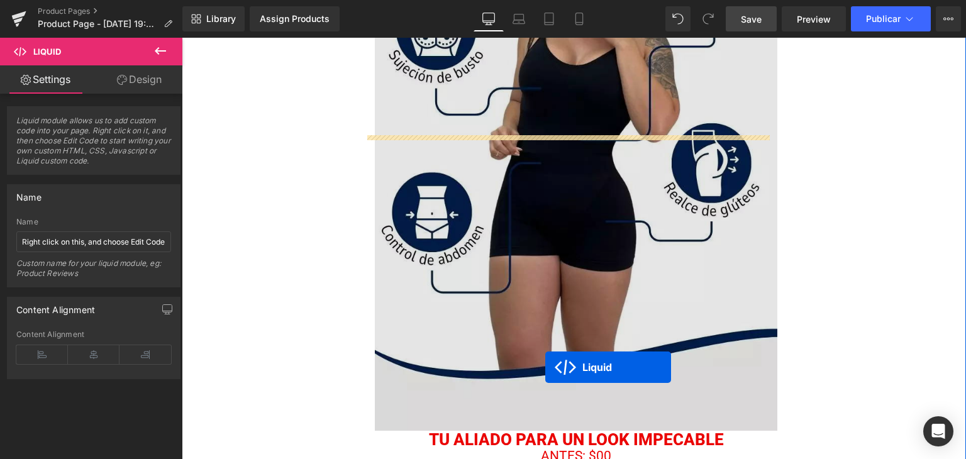
scroll to position [754, 0]
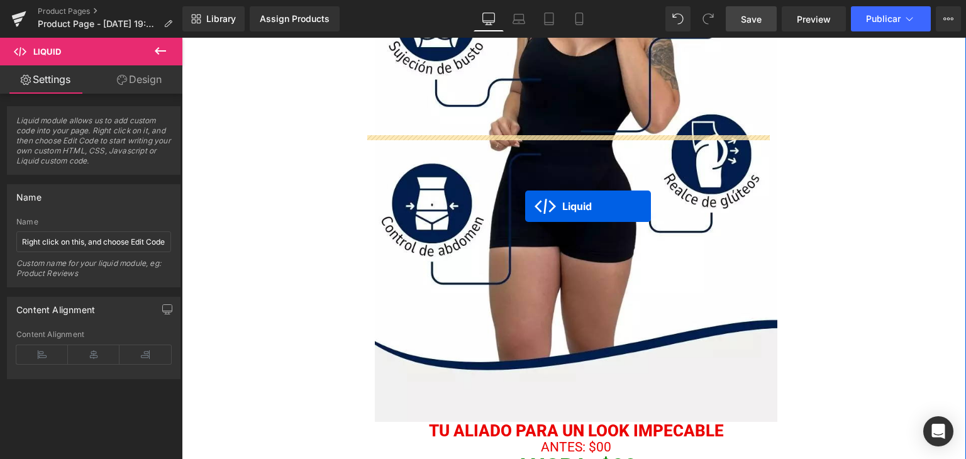
drag, startPoint x: 532, startPoint y: 142, endPoint x: 525, endPoint y: 206, distance: 64.6
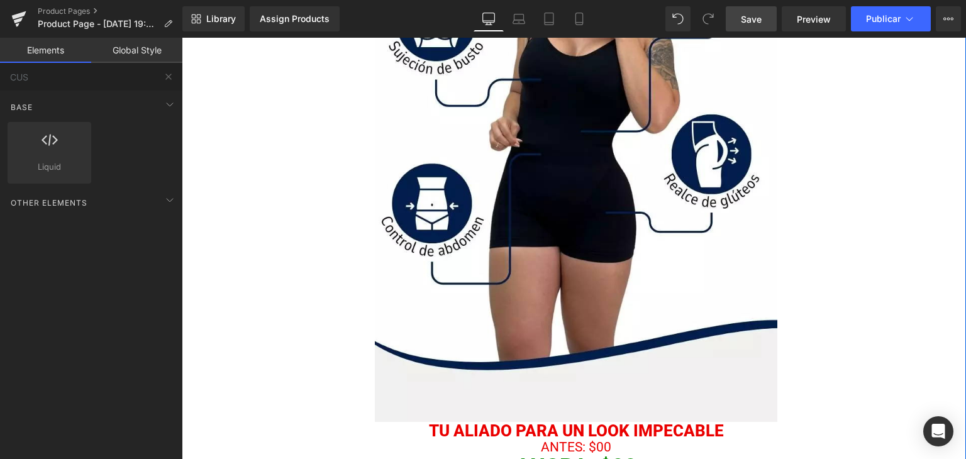
scroll to position [629, 0]
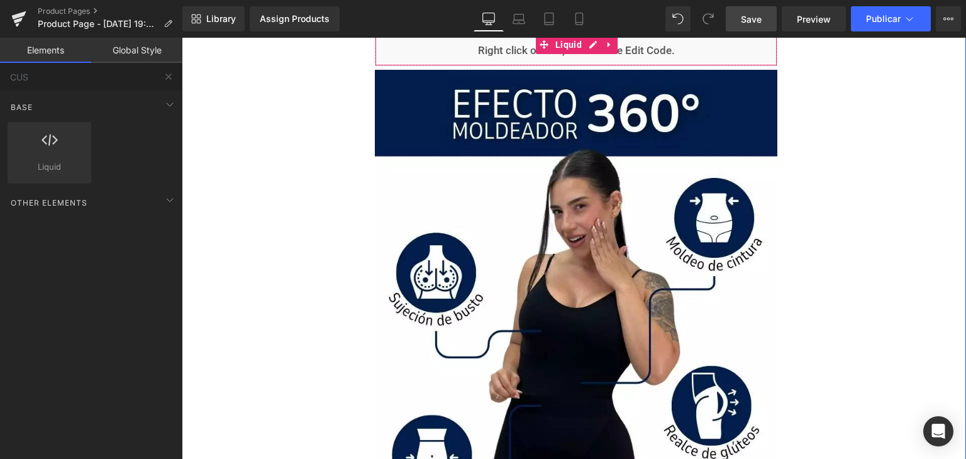
click at [541, 228] on img at bounding box center [576, 369] width 402 height 607
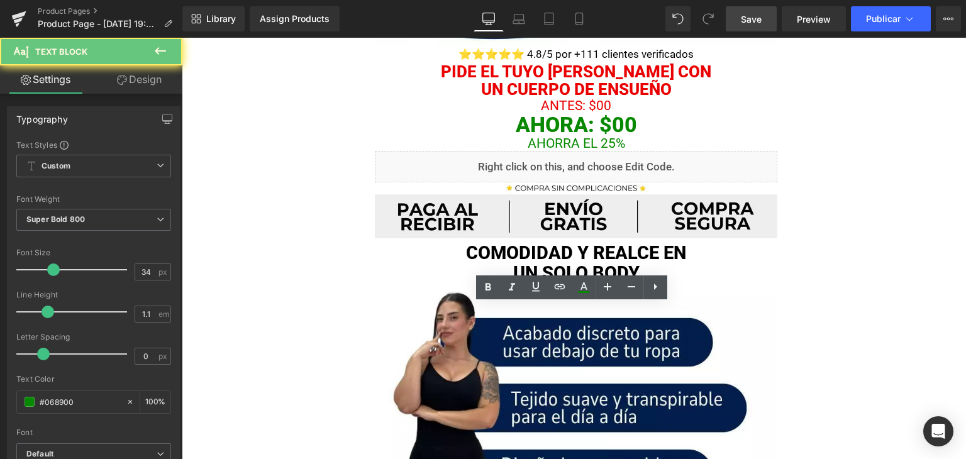
scroll to position [0, 0]
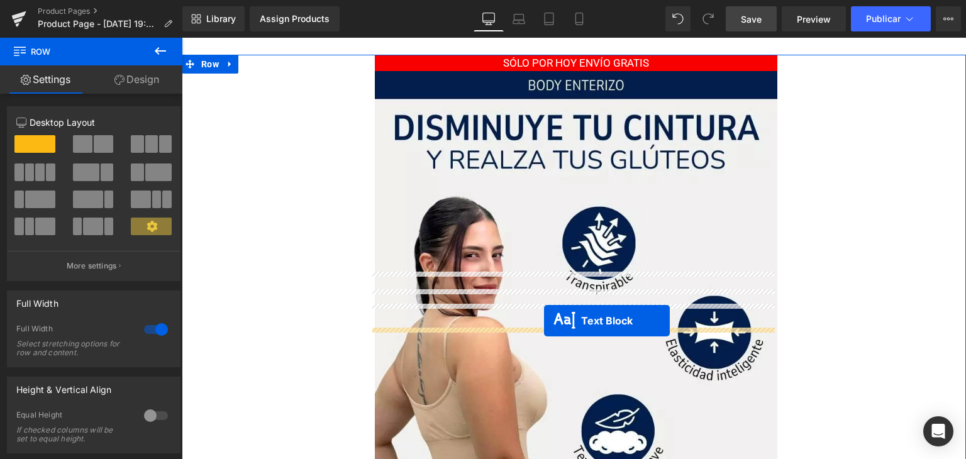
drag, startPoint x: 535, startPoint y: 335, endPoint x: 544, endPoint y: 321, distance: 16.9
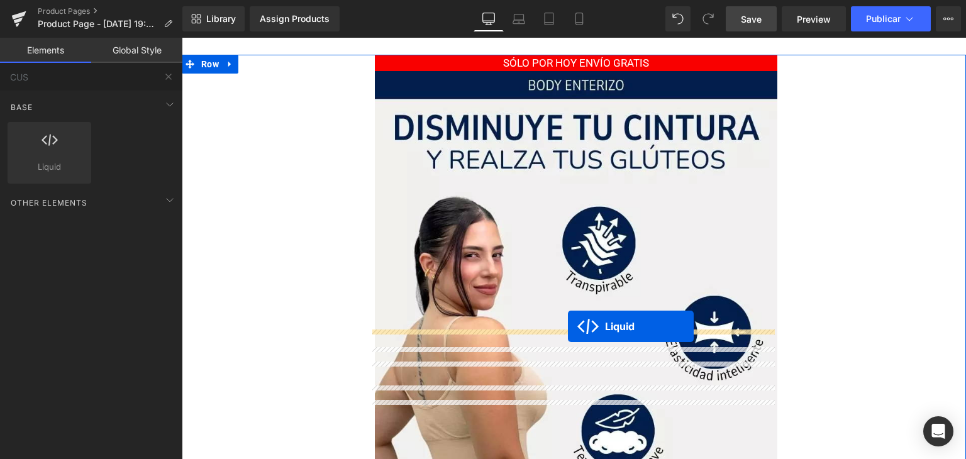
scroll to position [1727, 0]
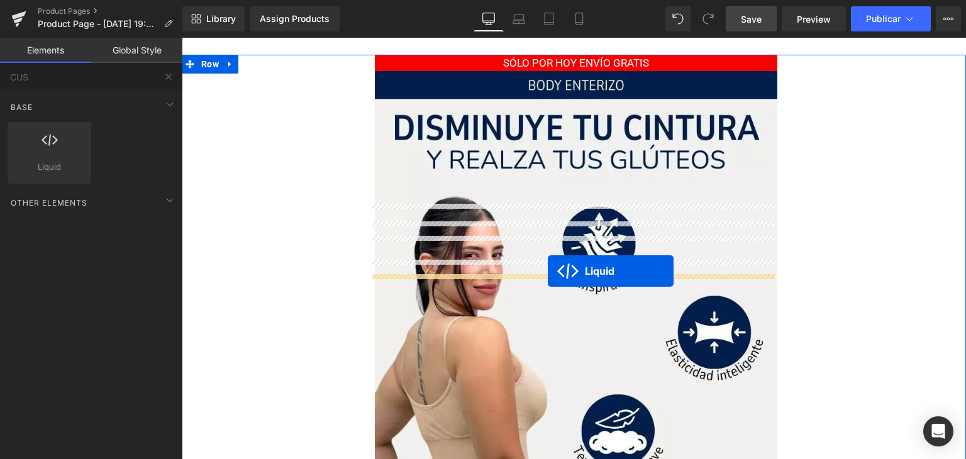
drag, startPoint x: 539, startPoint y: 200, endPoint x: 548, endPoint y: 271, distance: 71.5
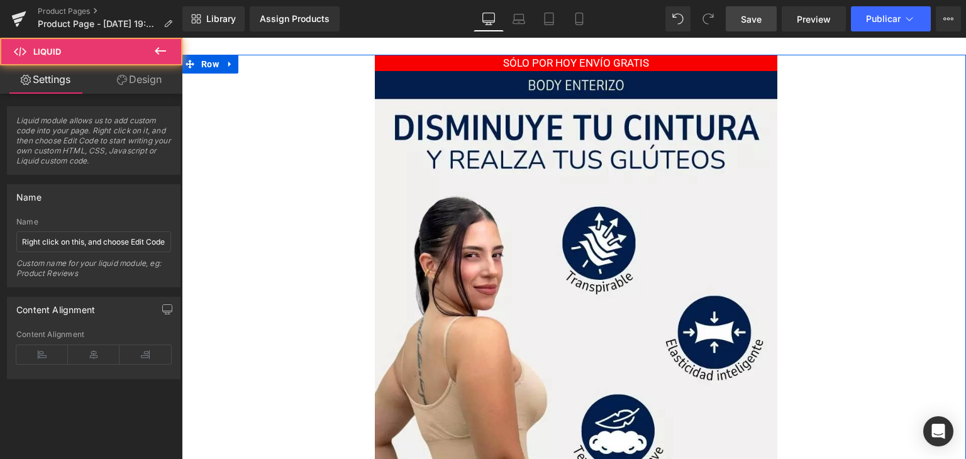
scroll to position [1696, 0]
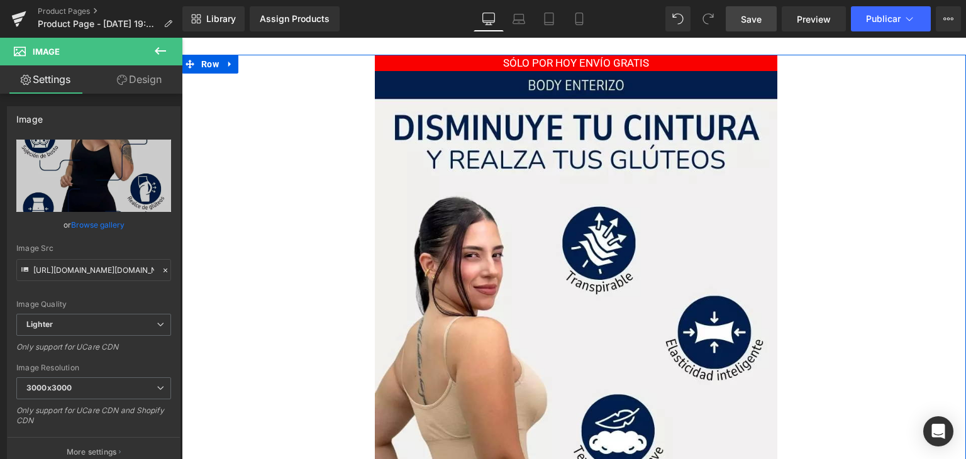
scroll to position [564, 0]
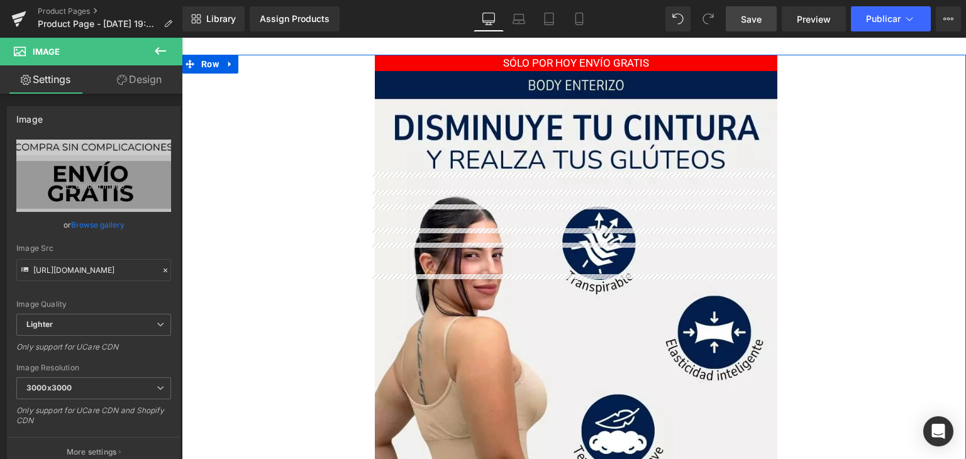
scroll to position [1758, 0]
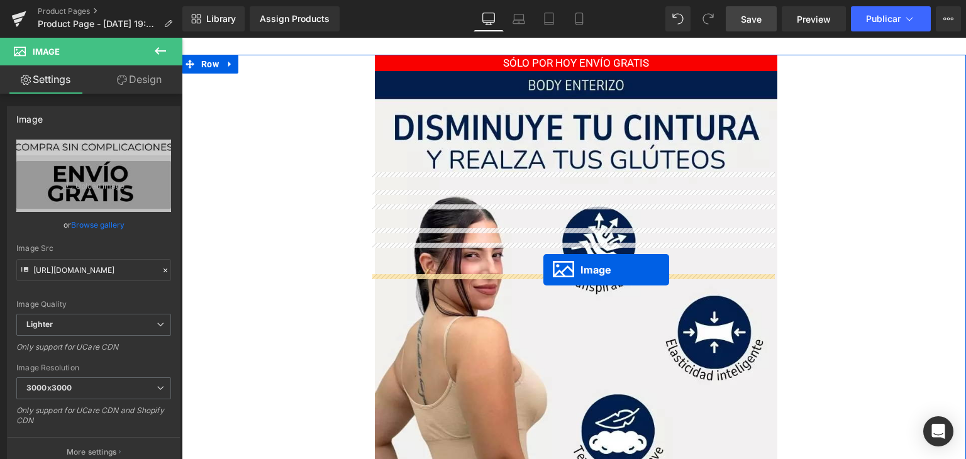
drag, startPoint x: 552, startPoint y: 114, endPoint x: 541, endPoint y: 270, distance: 156.3
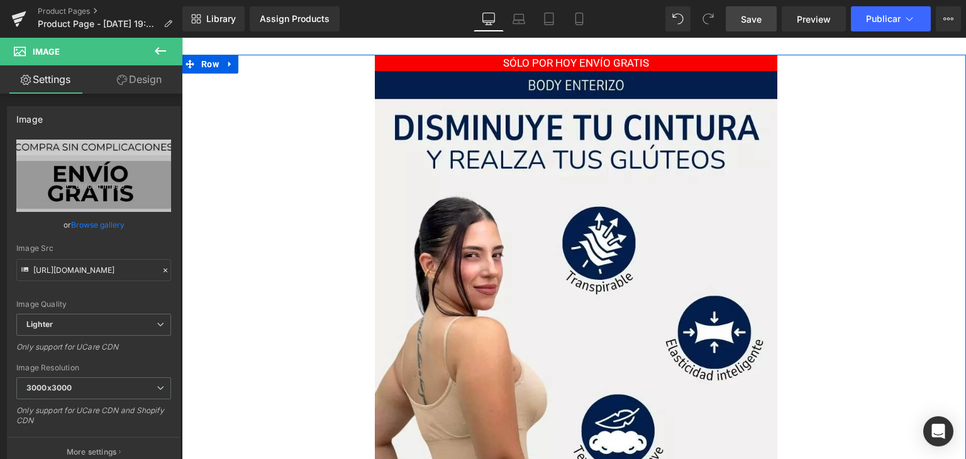
scroll to position [847, 0]
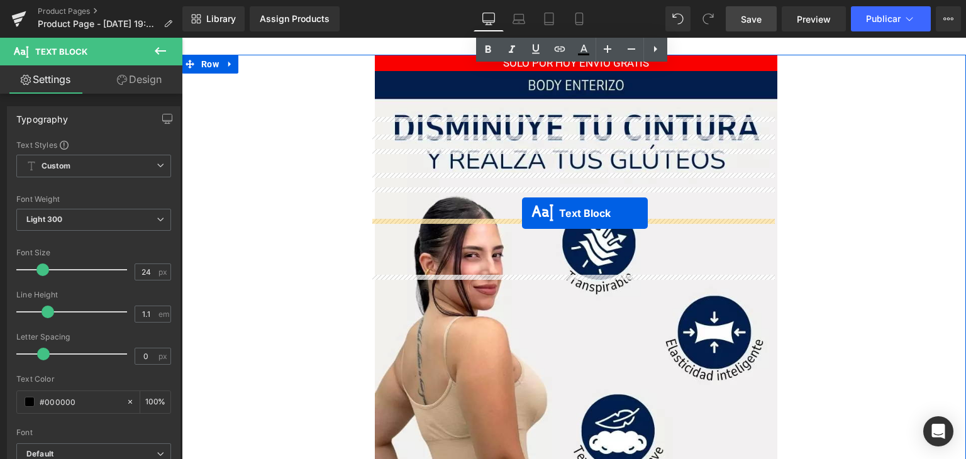
scroll to position [1814, 0]
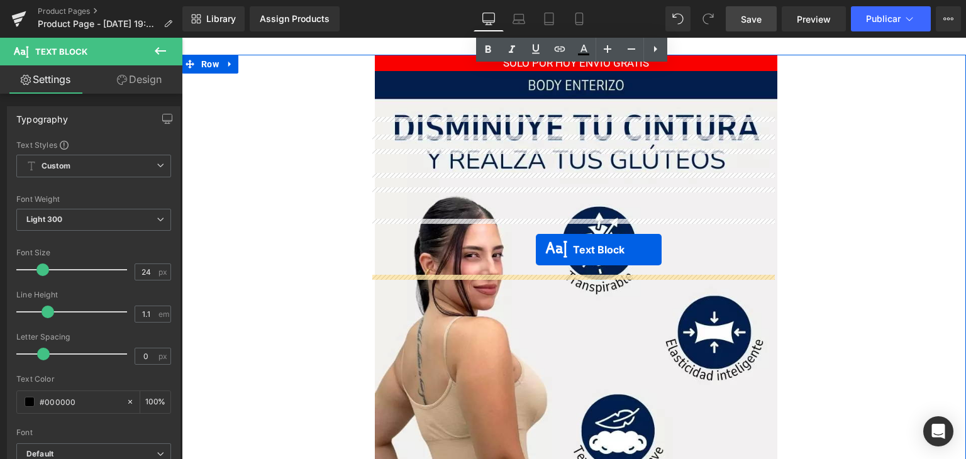
drag, startPoint x: 520, startPoint y: 63, endPoint x: 536, endPoint y: 250, distance: 187.3
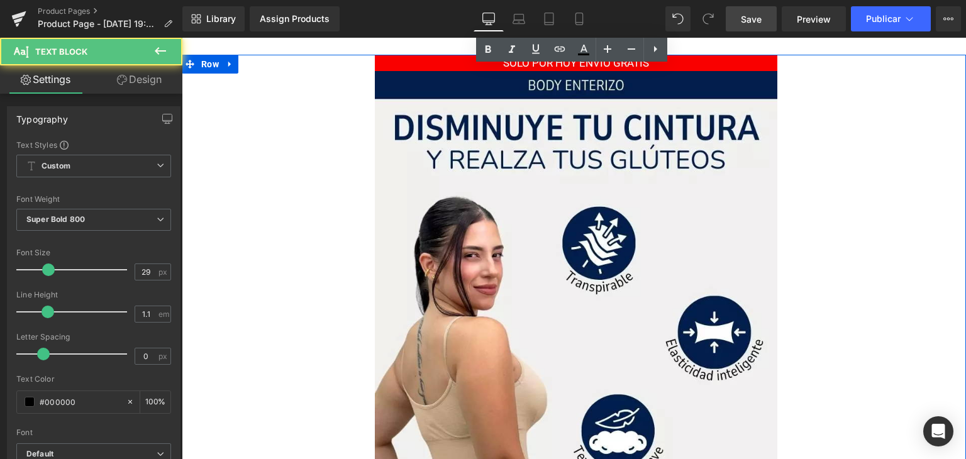
scroll to position [1783, 0]
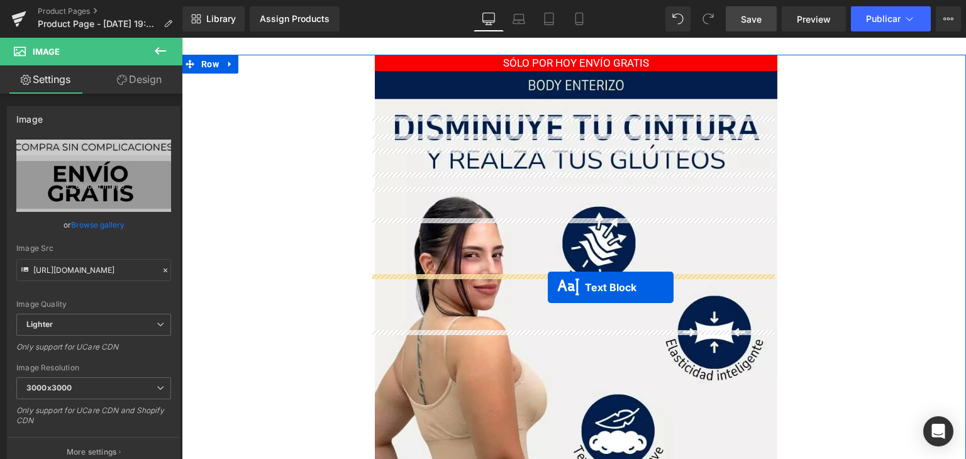
drag, startPoint x: 535, startPoint y: 348, endPoint x: 548, endPoint y: 287, distance: 62.3
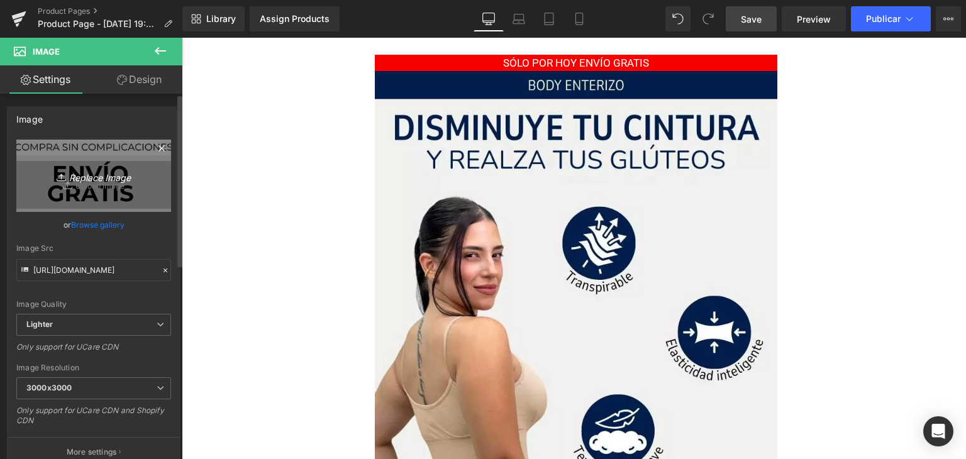
click at [93, 179] on icon "Replace Image" at bounding box center [93, 176] width 101 height 16
type input "C:\fakepath\AnyConv.com__ANDRÉS BALOCO (3).webp"
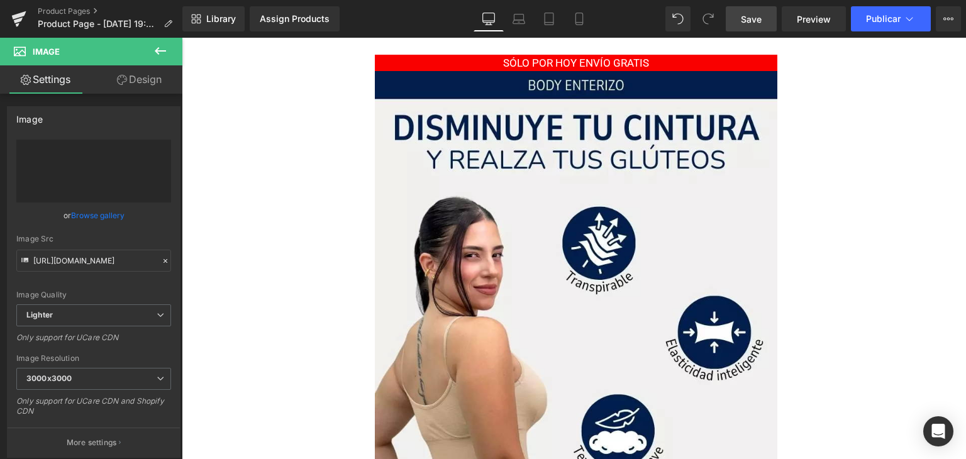
type input "https://ucarecdn.com/19c59ee6-4a2e-473d-b782-7e5a64a809c0/-/format/auto/-/previ…"
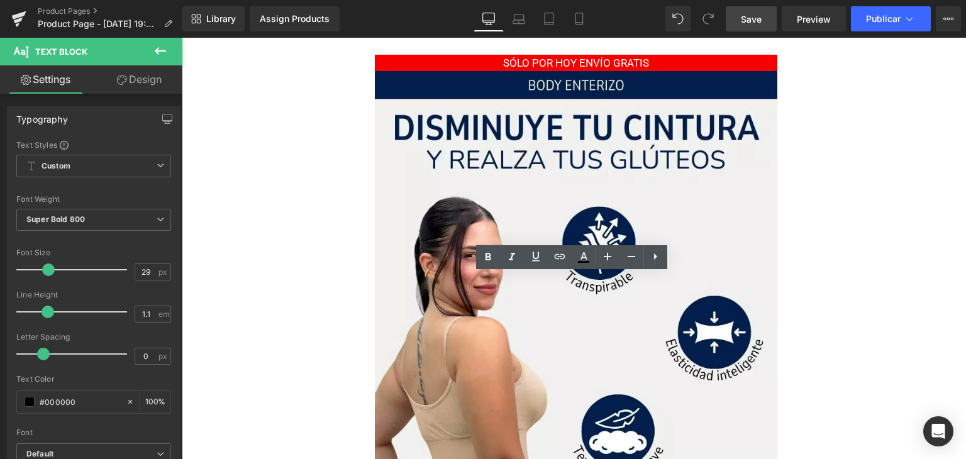
paste div
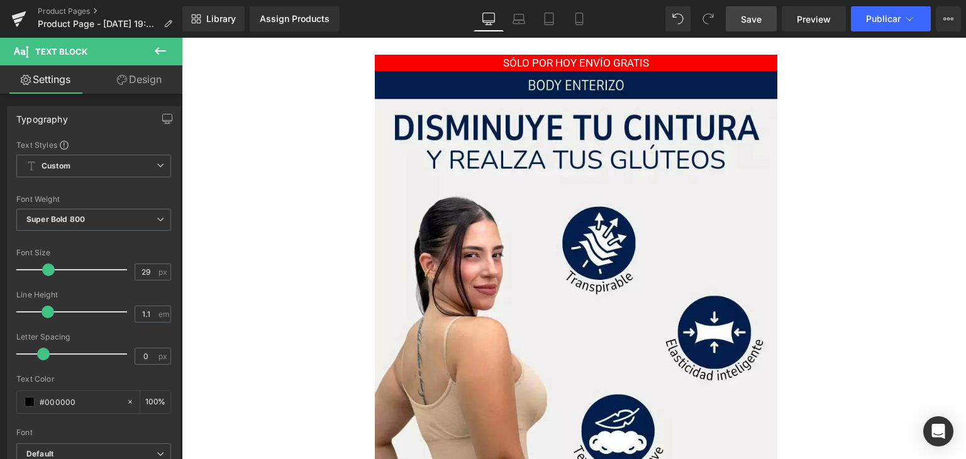
scroll to position [1908, 0]
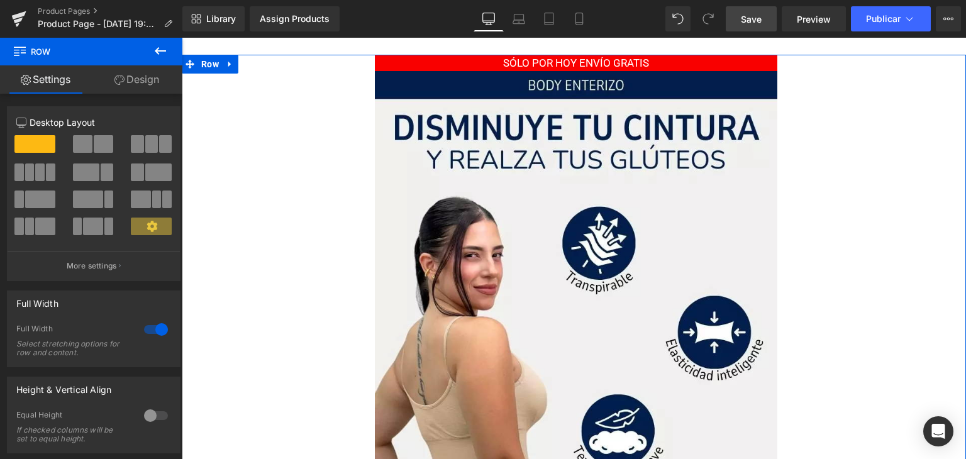
scroll to position [1833, 0]
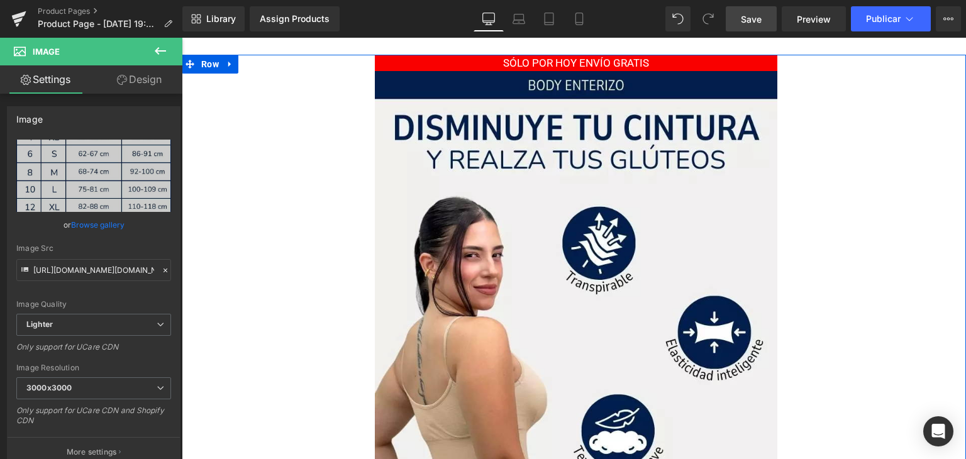
scroll to position [2084, 0]
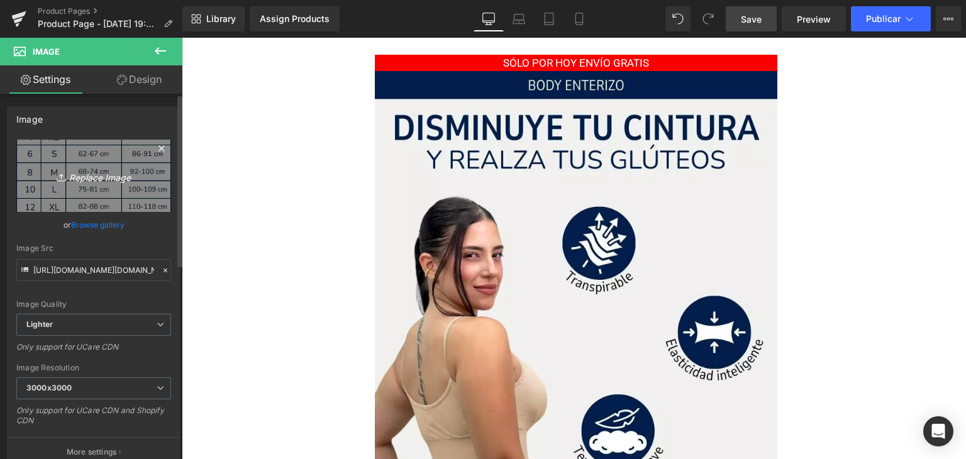
click at [98, 192] on link "Replace Image" at bounding box center [93, 176] width 155 height 72
type input "C:\fakepath\AnyConv.com__ANDRÉS BALOCO (2).webp"
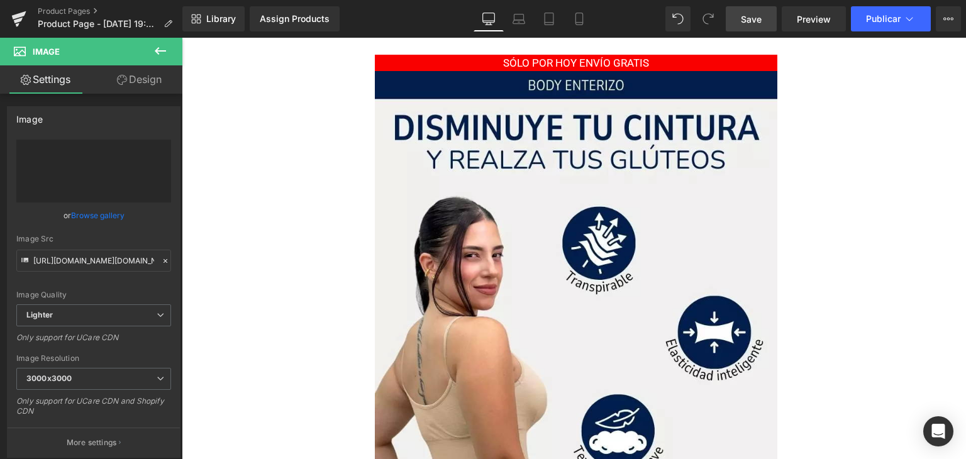
type input "https://ucarecdn.com/85919eb5-22f7-42f7-9153-309a42f3e36f/-/format/auto/-/previ…"
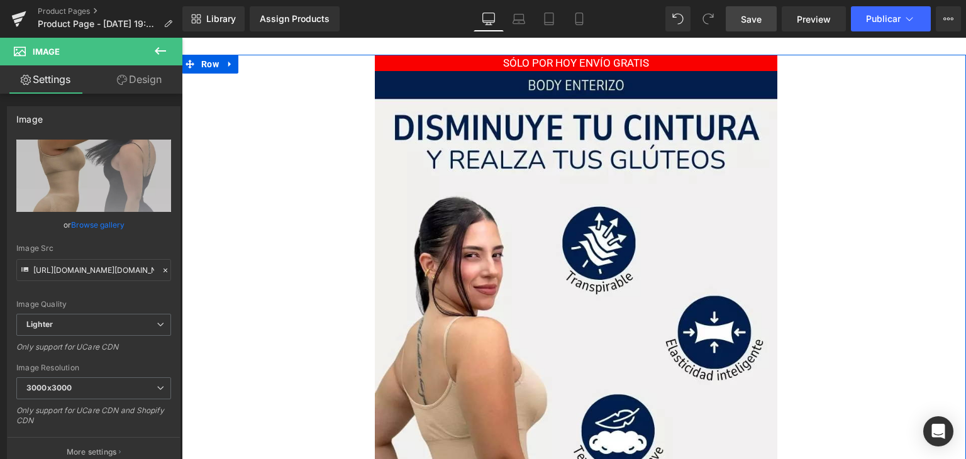
scroll to position [1934, 0]
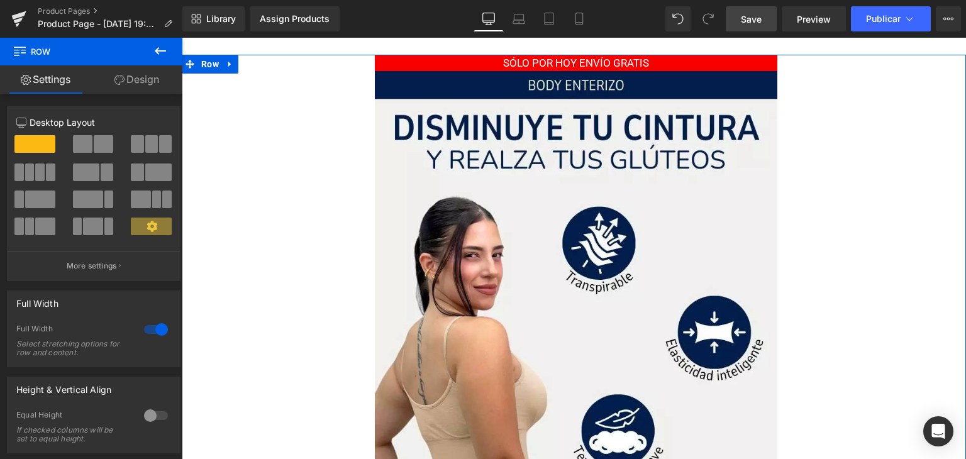
scroll to position [2437, 0]
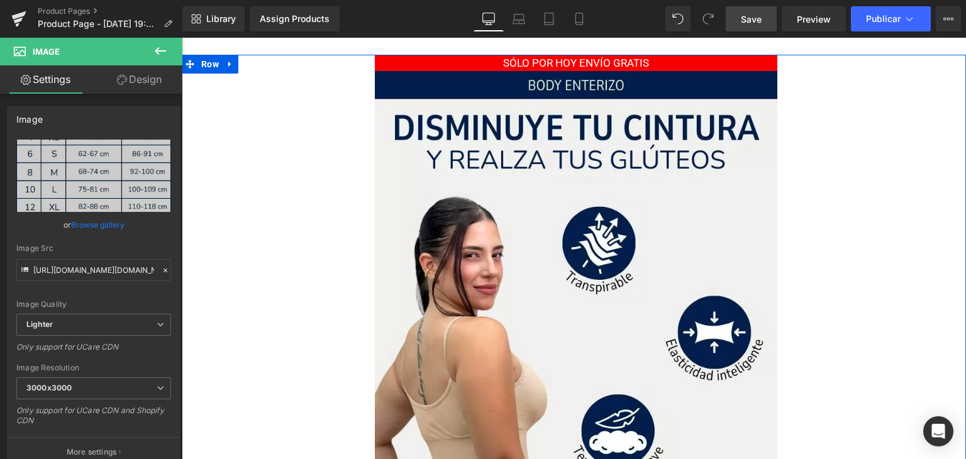
scroll to position [1934, 0]
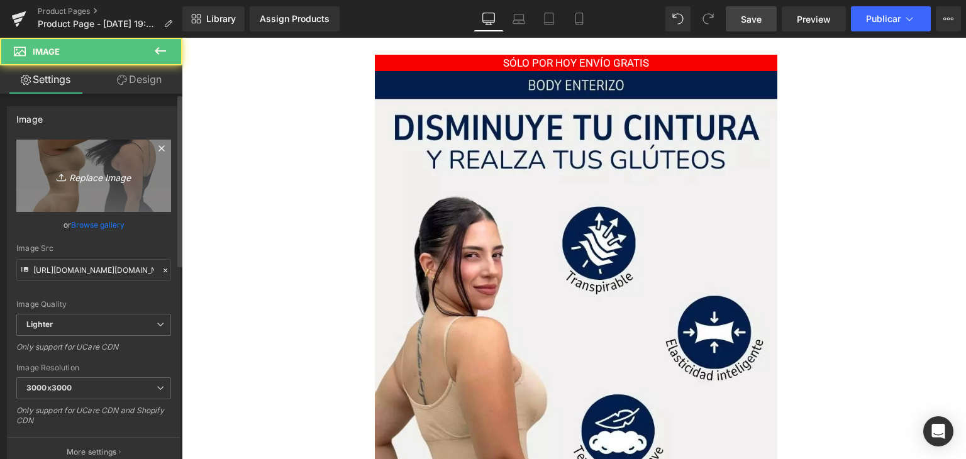
click at [98, 181] on icon "Replace Image" at bounding box center [93, 176] width 101 height 16
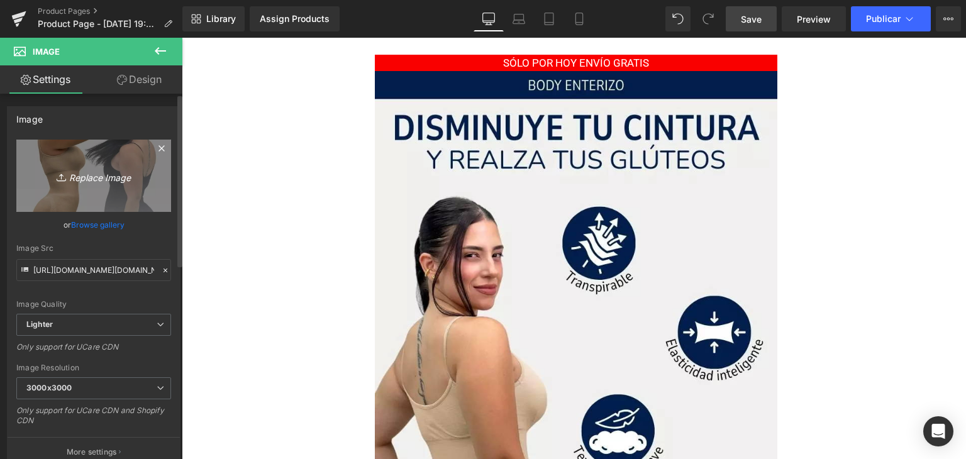
type input "C:\fakepath\AnyConv.com__ANDRÉS BALOCO (4).webp"
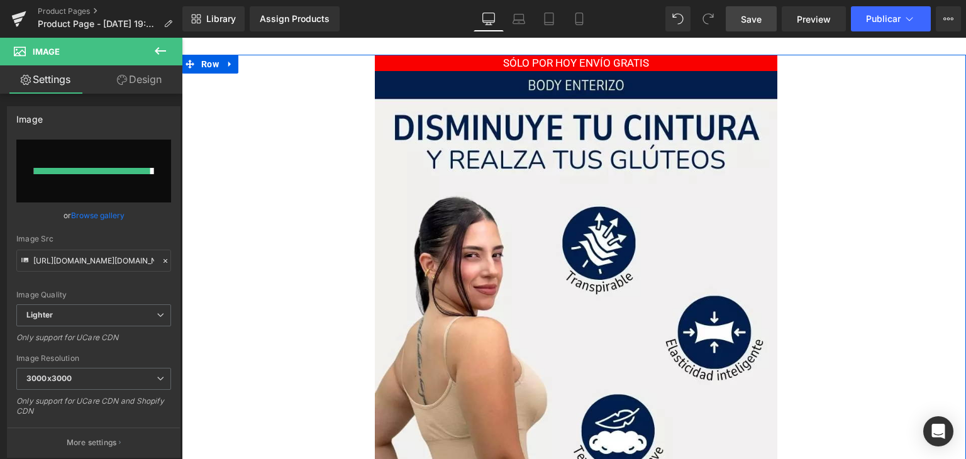
type input "https://ucarecdn.com/f75e7a92-8bc4-4fb2-b131-f97cfe1fb89d/-/format/auto/-/previ…"
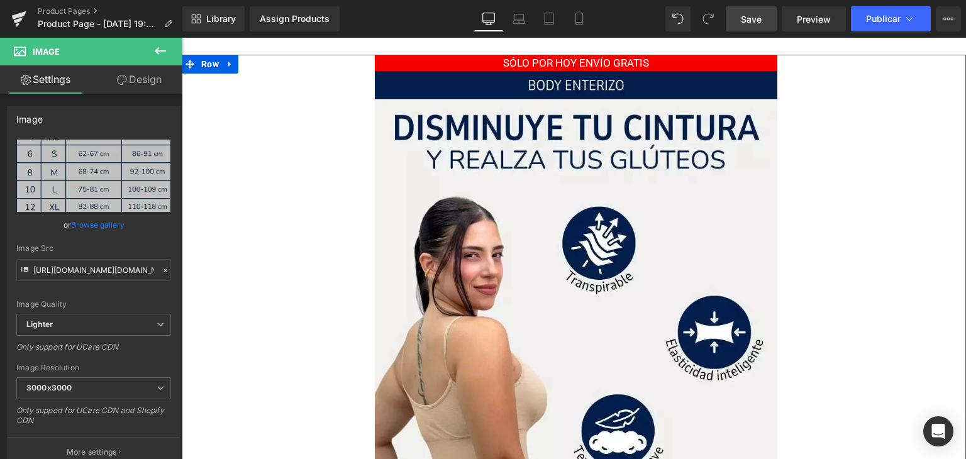
scroll to position [2437, 0]
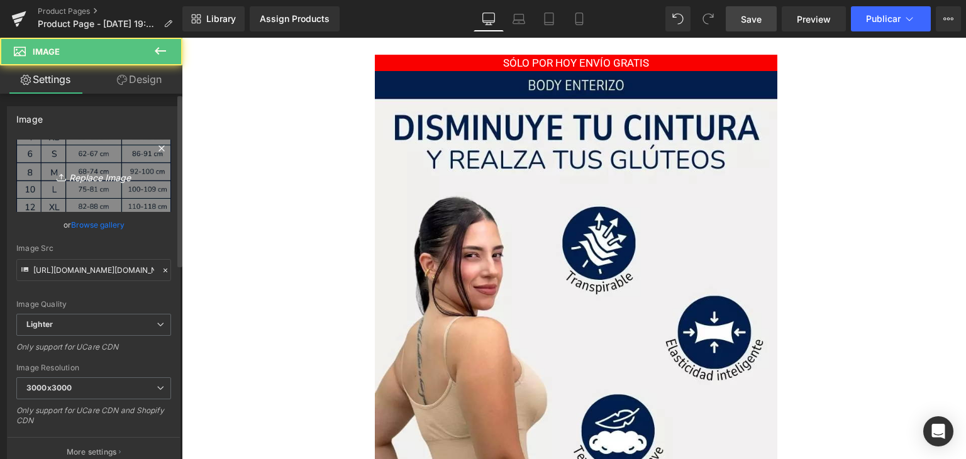
click at [111, 171] on icon "Replace Image" at bounding box center [93, 176] width 101 height 16
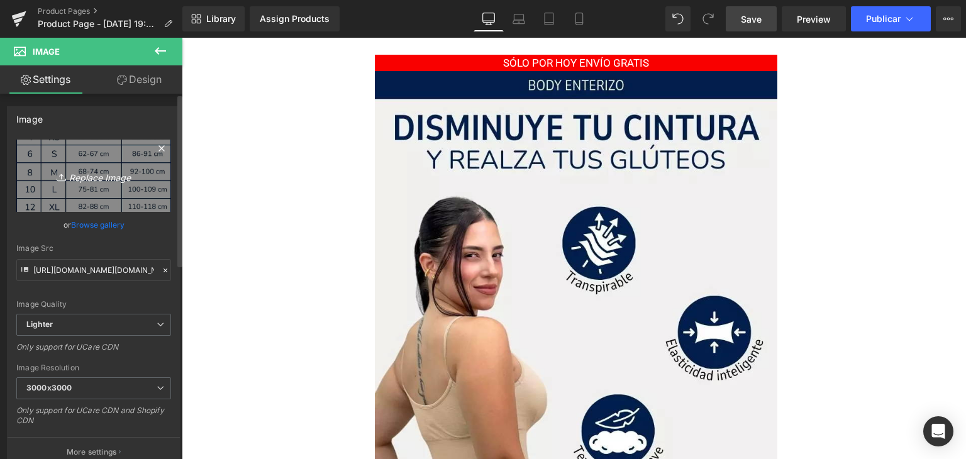
type input "C:\fakepath\AnyConv.com__ANDRÉS BALOCO (2).webp"
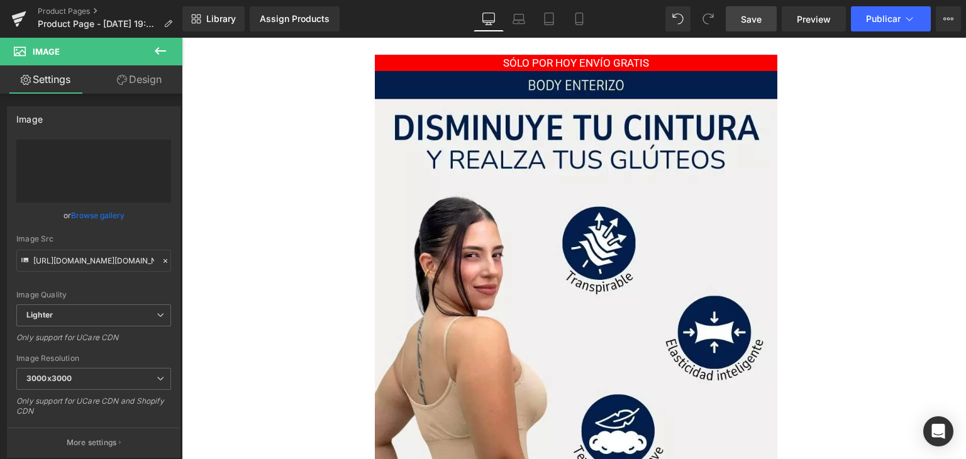
type input "https://ucarecdn.com/4b0c6f46-7008-45d9-9c68-e207fac5a16b/-/format/auto/-/previ…"
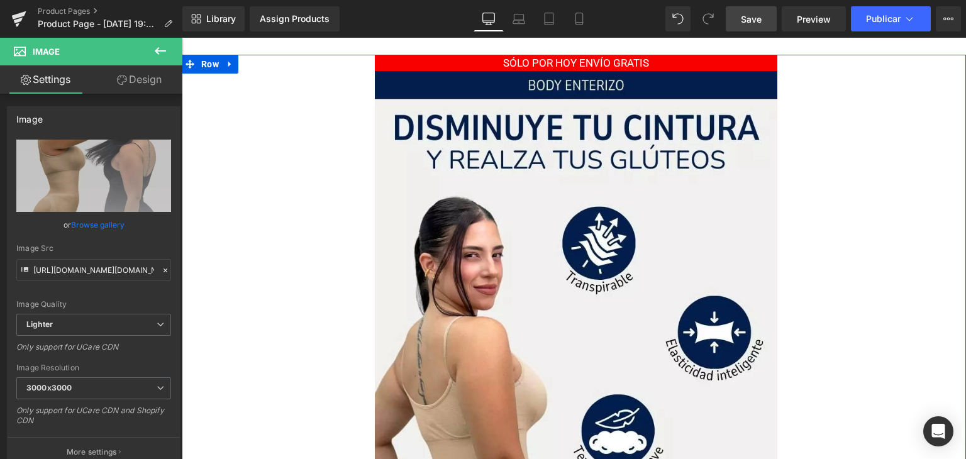
scroll to position [2185, 0]
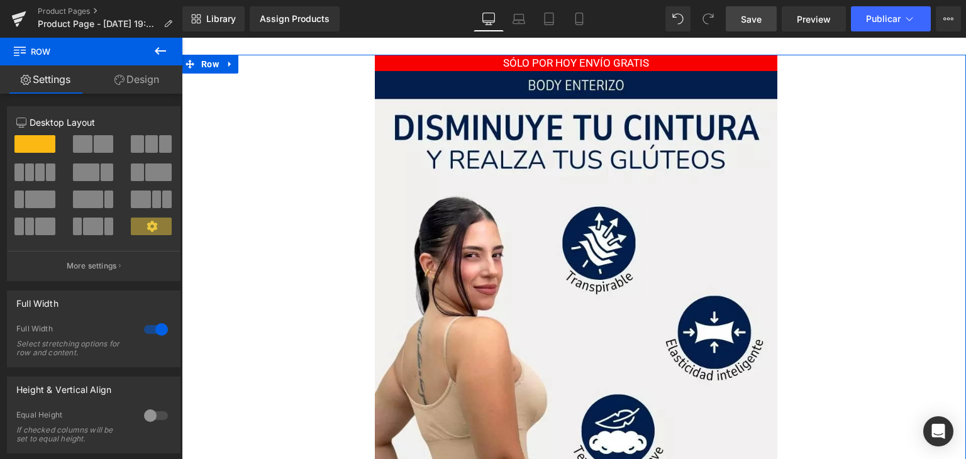
scroll to position [1934, 0]
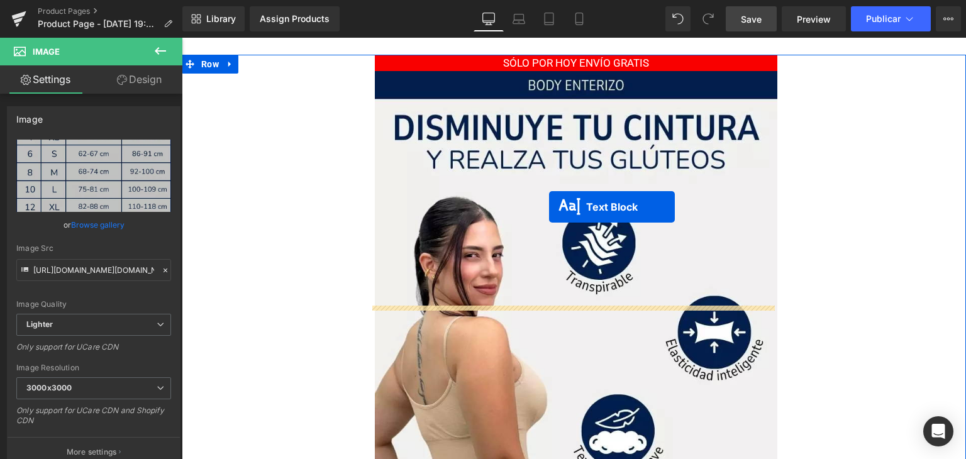
drag, startPoint x: 523, startPoint y: 135, endPoint x: 549, endPoint y: 207, distance: 76.7
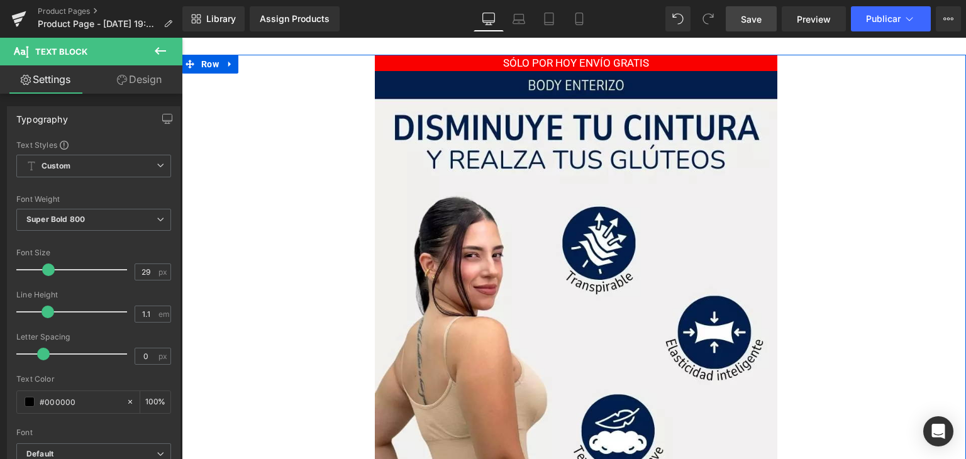
scroll to position [1777, 0]
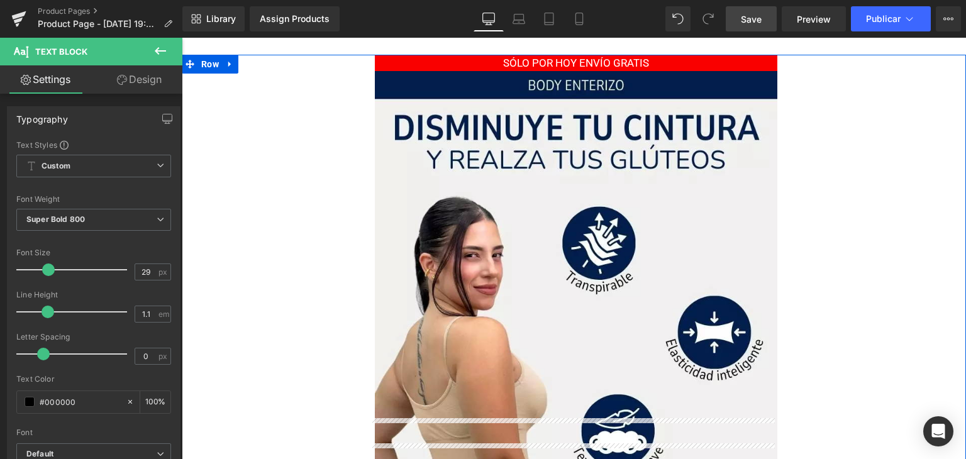
scroll to position [2871, 0]
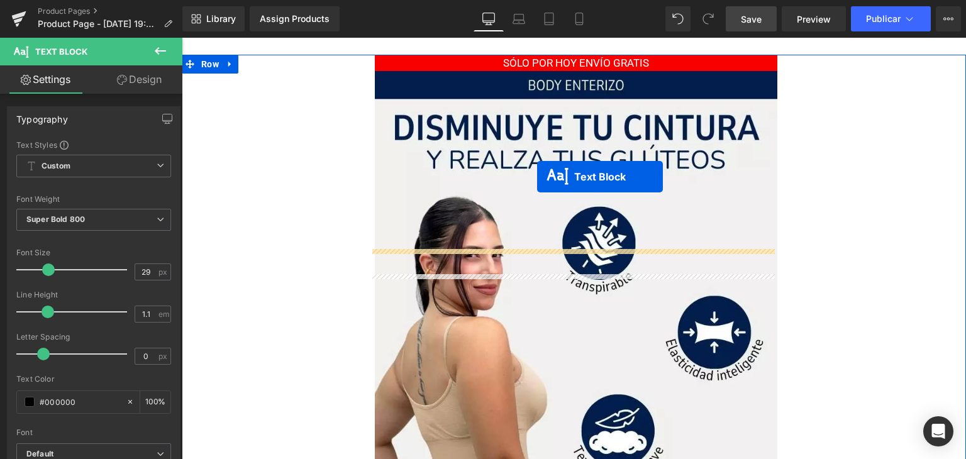
drag, startPoint x: 534, startPoint y: 145, endPoint x: 537, endPoint y: 177, distance: 31.5
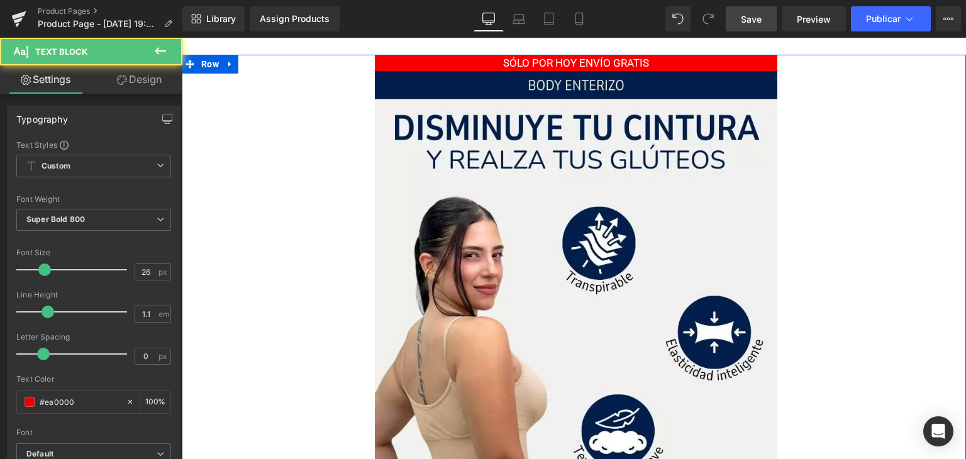
scroll to position [2839, 0]
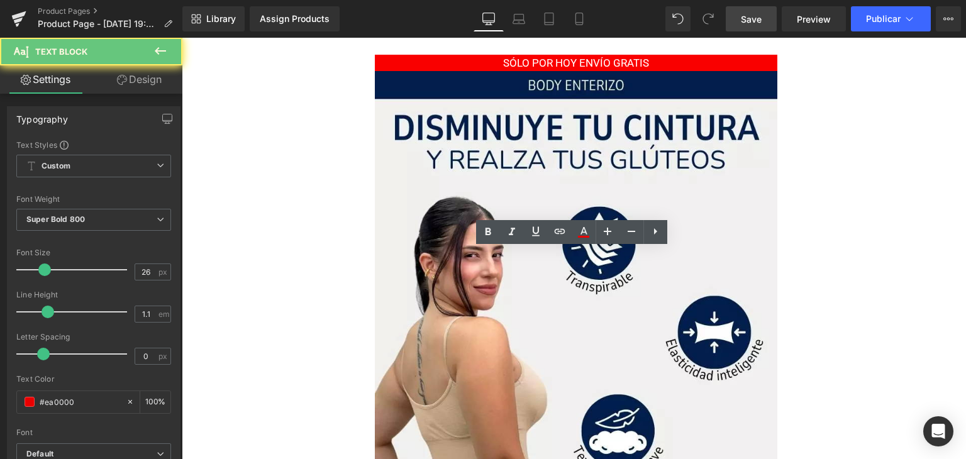
paste div
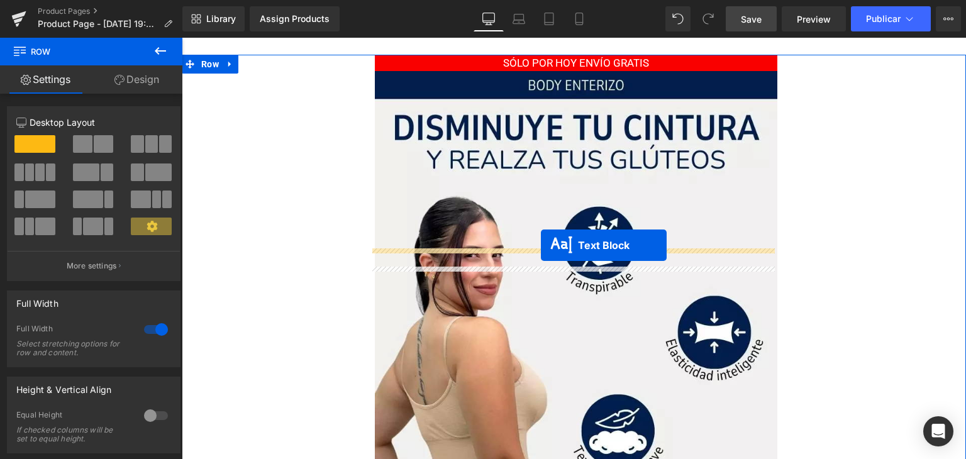
drag, startPoint x: 536, startPoint y: 280, endPoint x: 541, endPoint y: 245, distance: 34.9
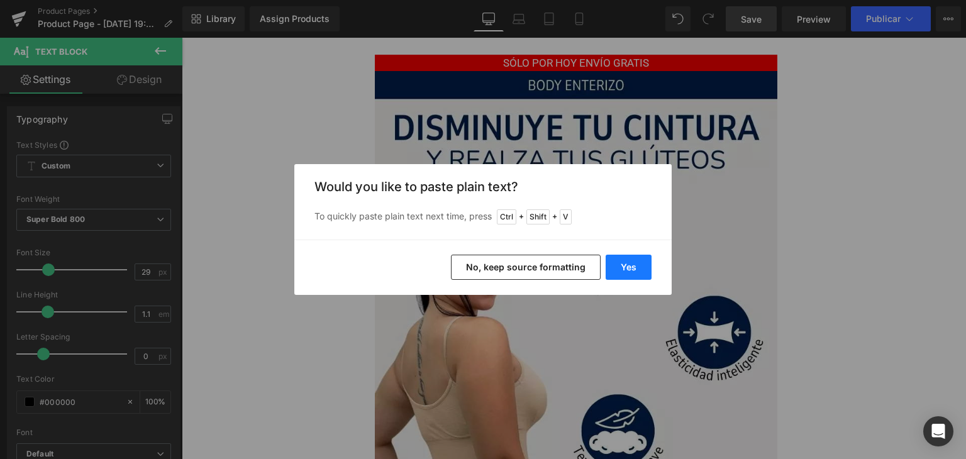
click at [621, 268] on button "Yes" at bounding box center [628, 267] width 46 height 25
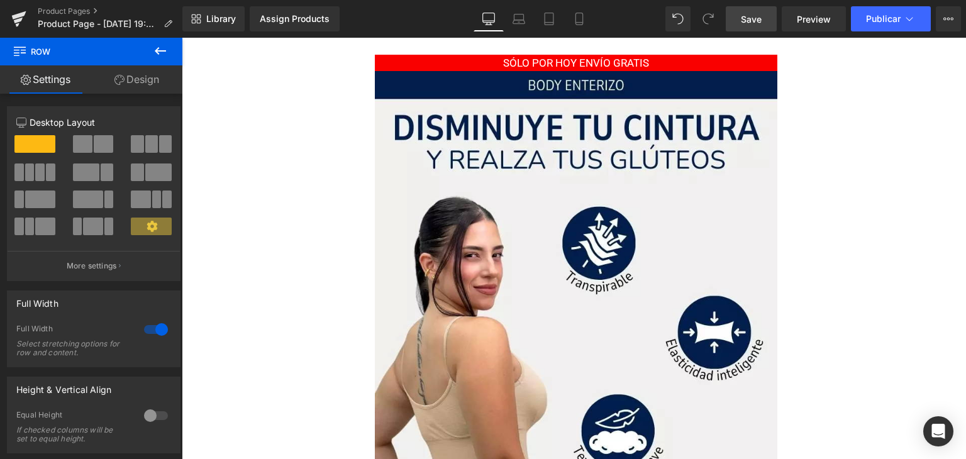
click at [159, 52] on icon at bounding box center [160, 50] width 15 height 15
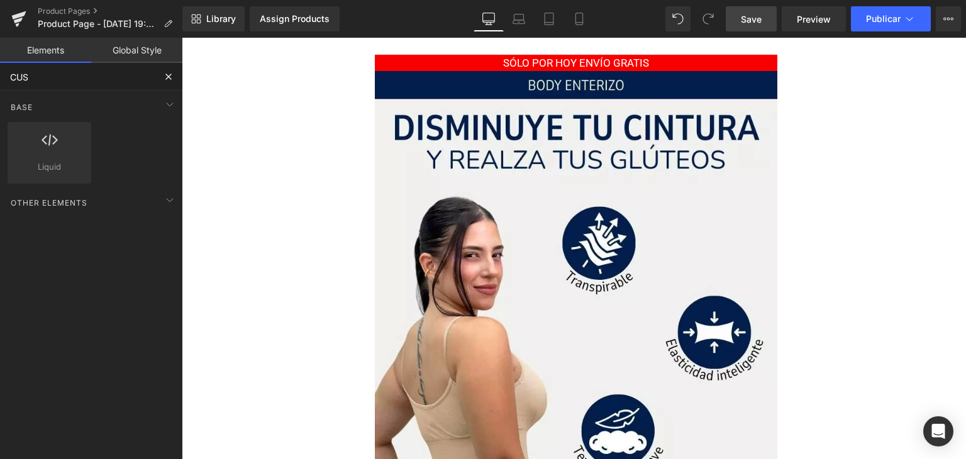
click at [137, 75] on input "CUS" at bounding box center [77, 77] width 155 height 28
type input "C"
type input "F"
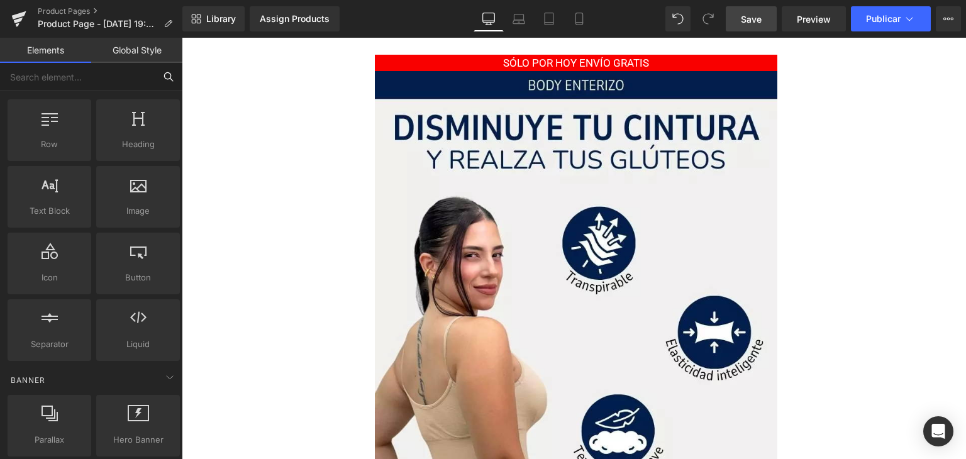
scroll to position [0, 0]
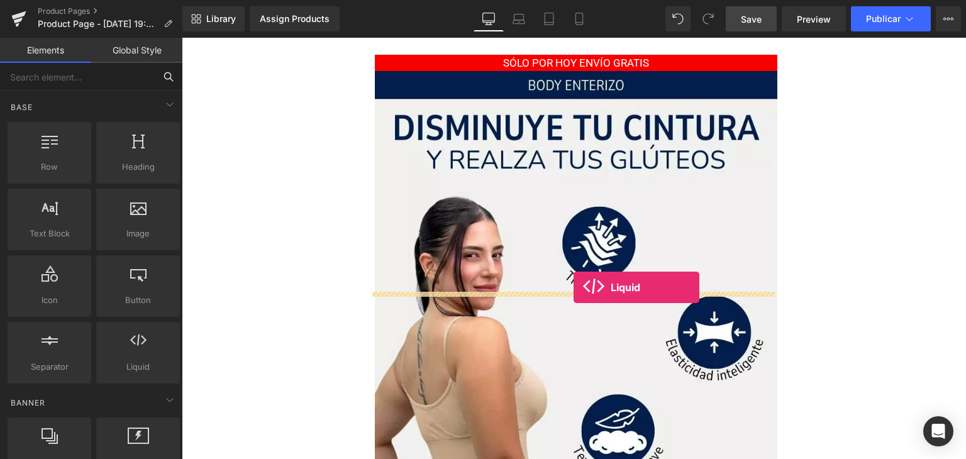
drag, startPoint x: 318, startPoint y: 385, endPoint x: 575, endPoint y: 287, distance: 274.8
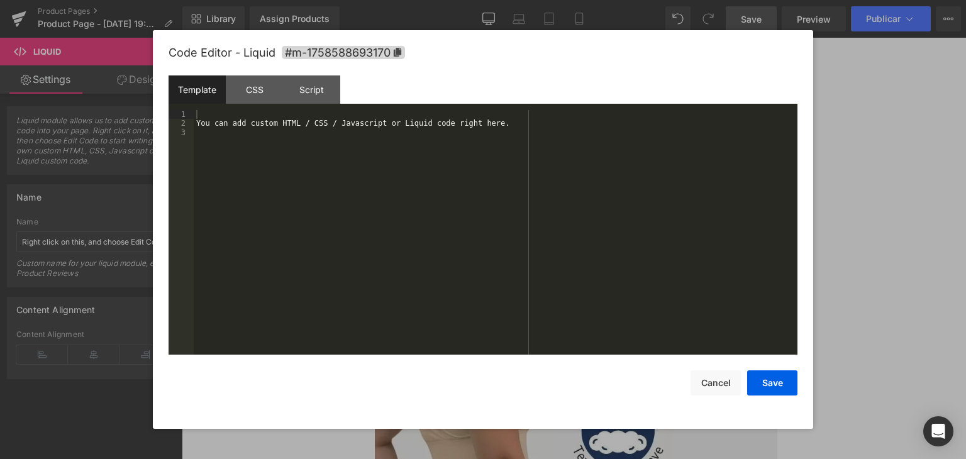
click at [475, 238] on div "You can add custom HTML / CSS / Javascript or Liquid code right here." at bounding box center [495, 241] width 603 height 263
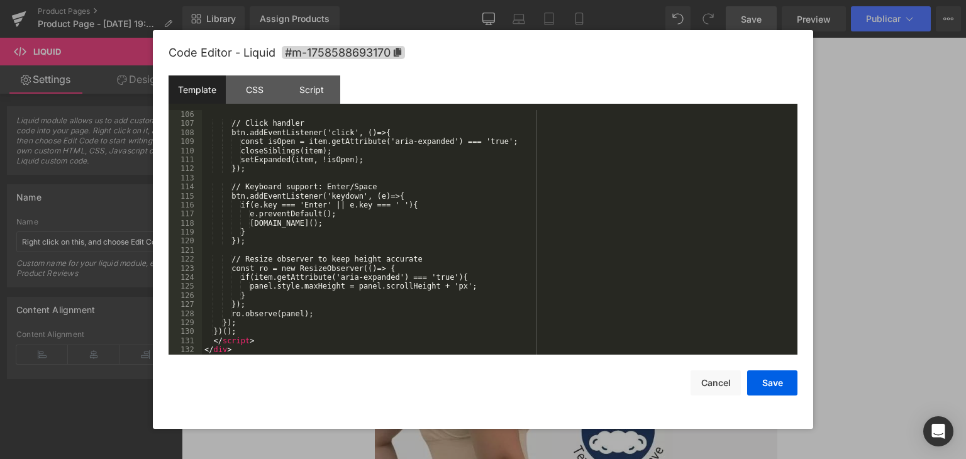
scroll to position [1005, 0]
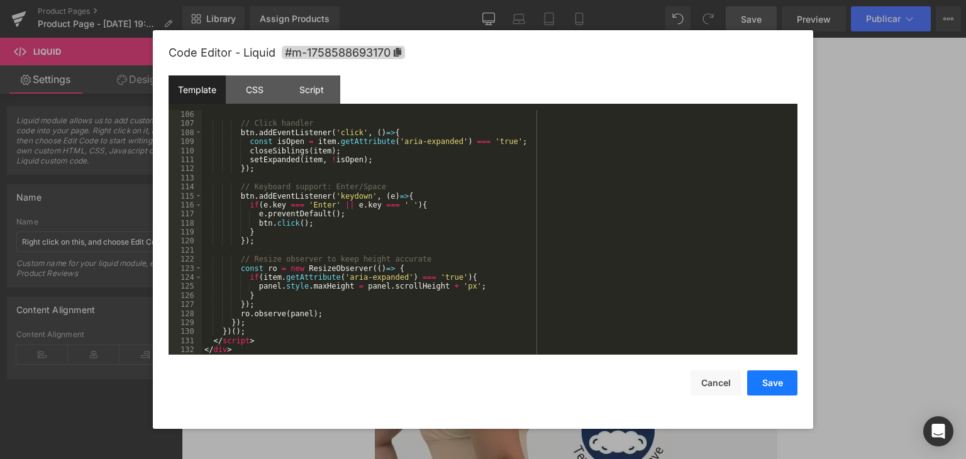
click at [773, 380] on button "Save" at bounding box center [772, 382] width 50 height 25
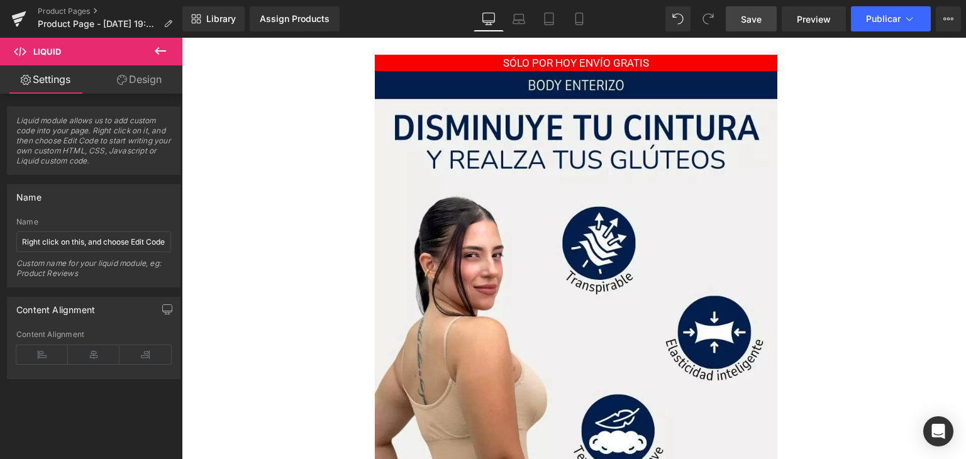
click at [155, 51] on icon at bounding box center [160, 51] width 11 height 8
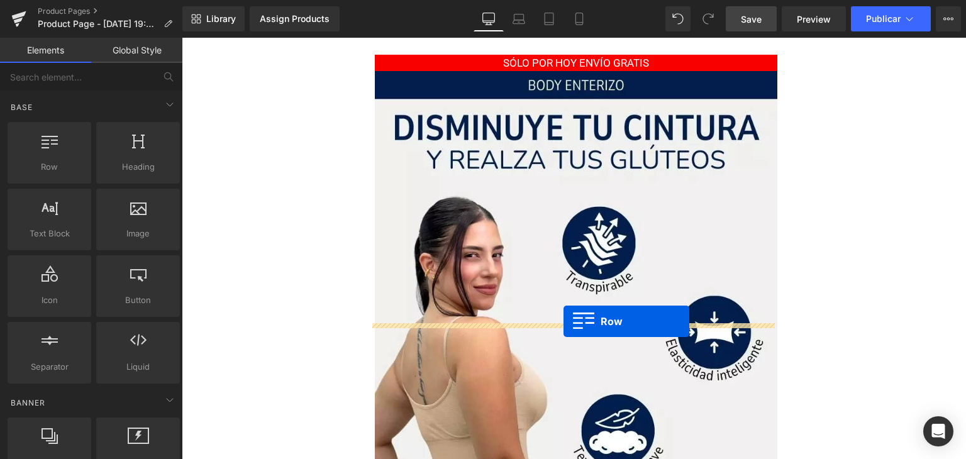
drag, startPoint x: 240, startPoint y: 194, endPoint x: 563, endPoint y: 321, distance: 348.0
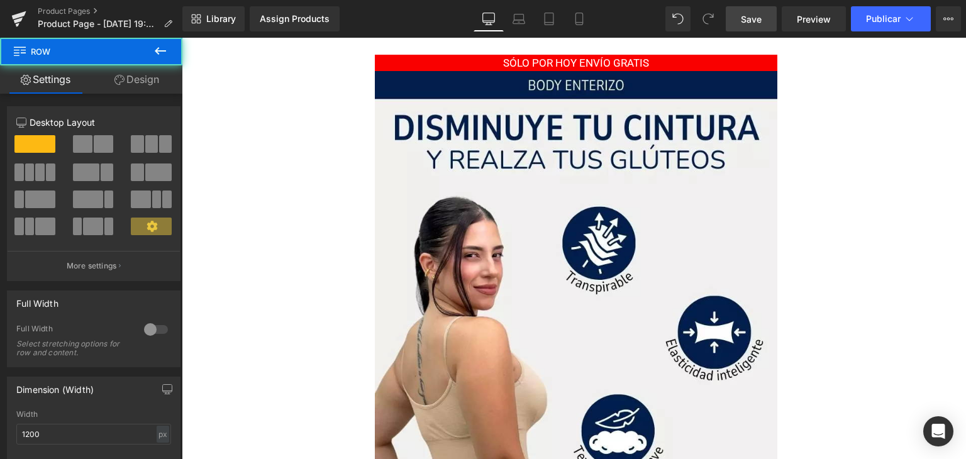
click at [145, 142] on span at bounding box center [151, 144] width 13 height 18
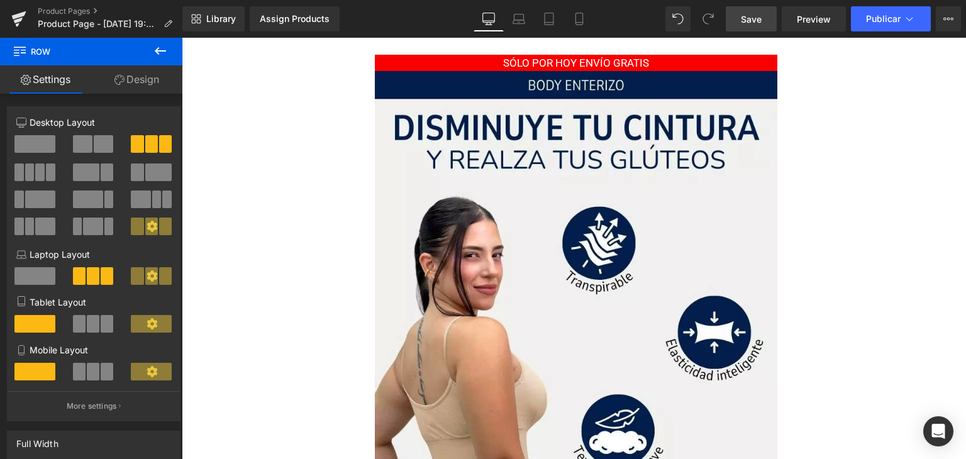
click at [163, 50] on icon at bounding box center [160, 51] width 11 height 8
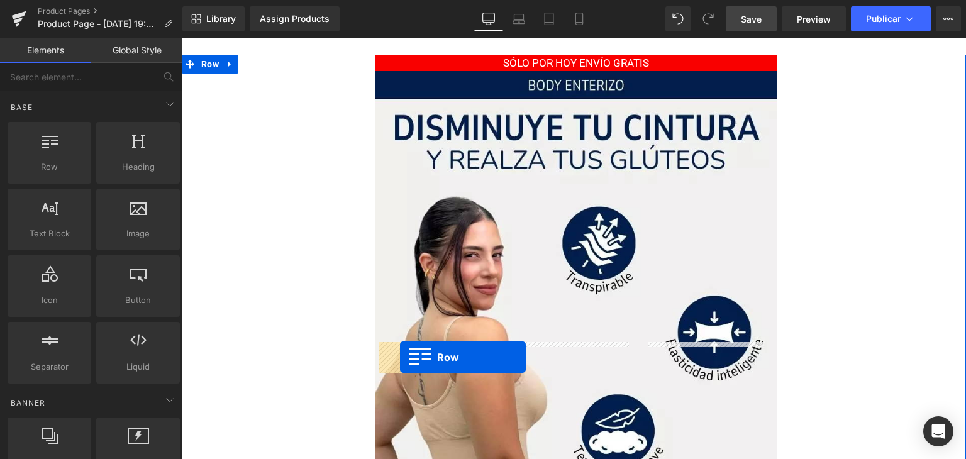
drag, startPoint x: 241, startPoint y: 179, endPoint x: 400, endPoint y: 358, distance: 239.1
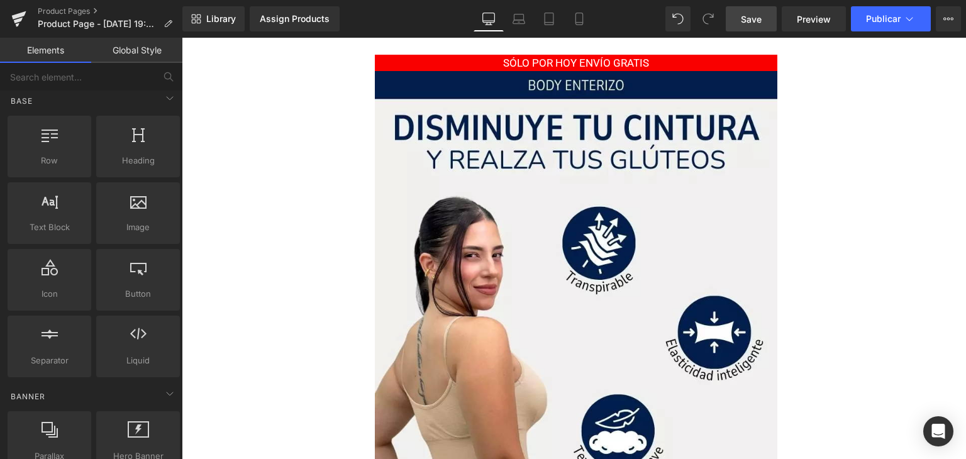
scroll to position [0, 0]
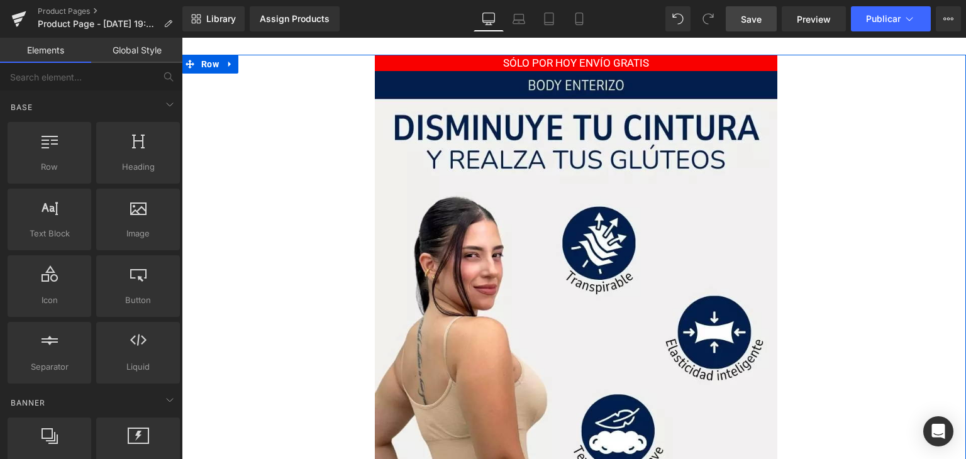
drag, startPoint x: 560, startPoint y: 257, endPoint x: 585, endPoint y: 255, distance: 25.2
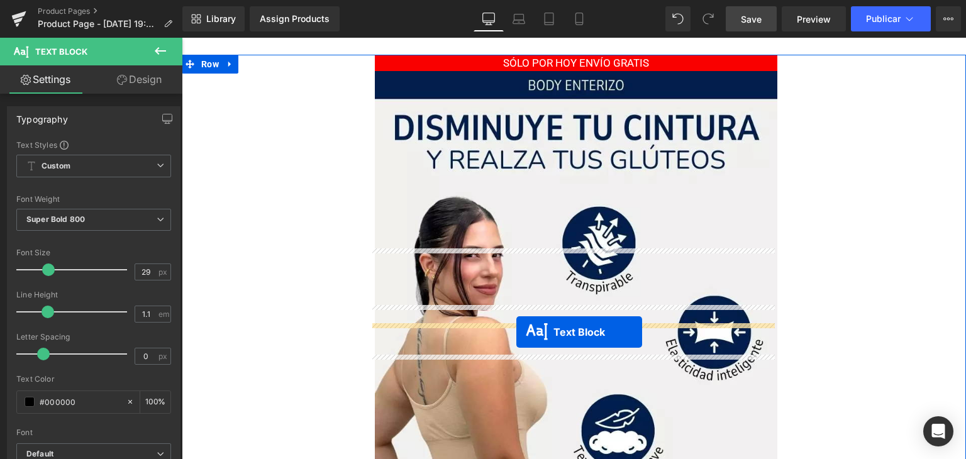
drag, startPoint x: 520, startPoint y: 260, endPoint x: 516, endPoint y: 333, distance: 72.4
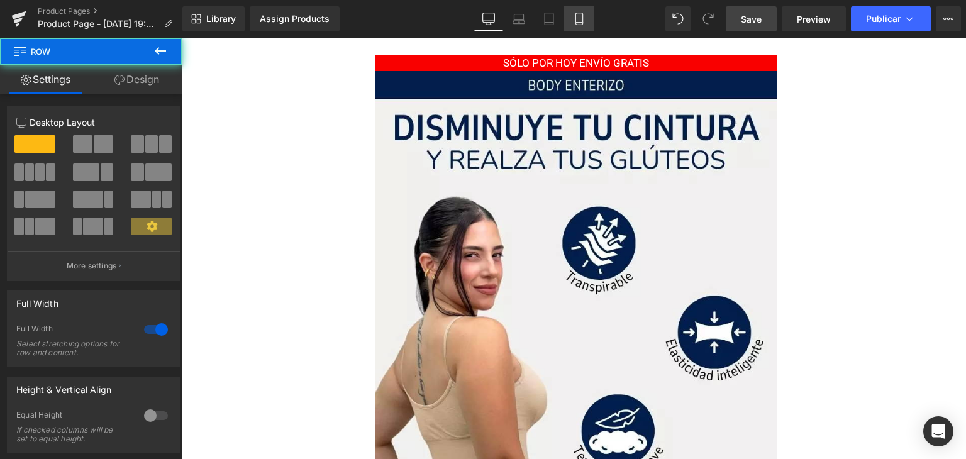
click at [584, 22] on icon at bounding box center [579, 19] width 13 height 13
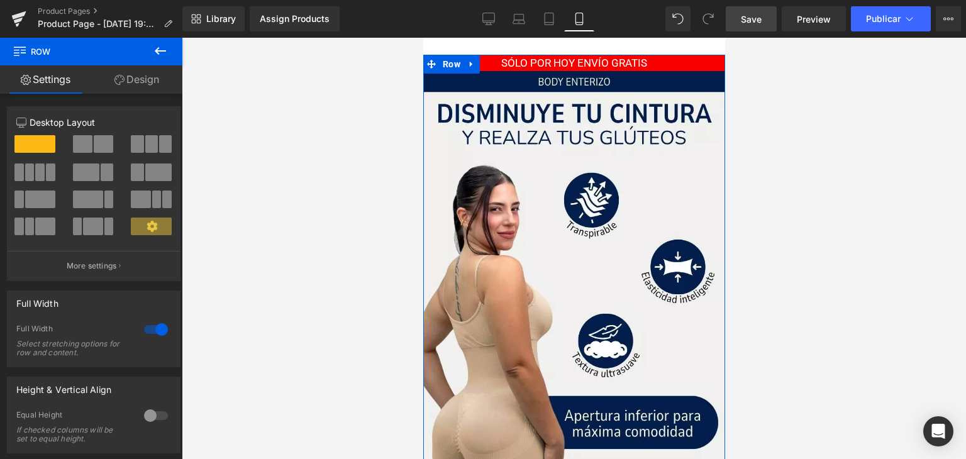
scroll to position [880, 0]
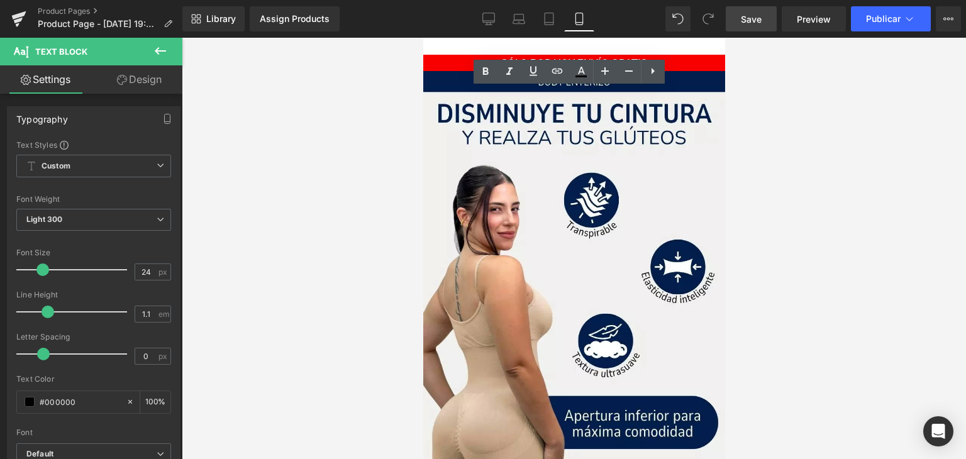
click at [388, 148] on div at bounding box center [574, 248] width 784 height 421
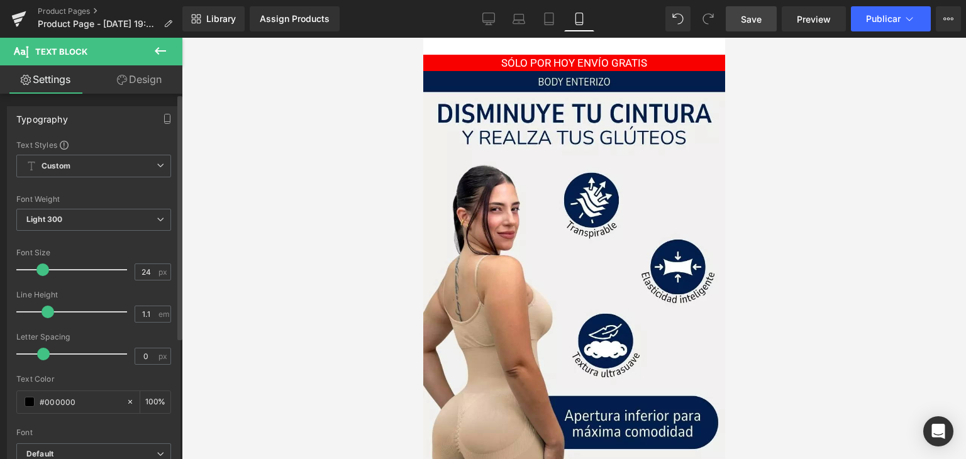
type input "1"
click at [44, 312] on span at bounding box center [43, 312] width 13 height 13
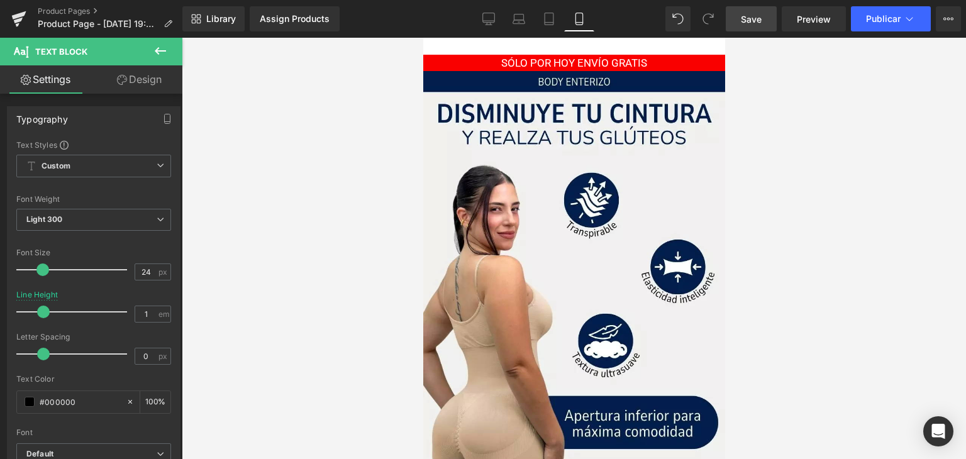
click at [337, 194] on div at bounding box center [574, 248] width 784 height 421
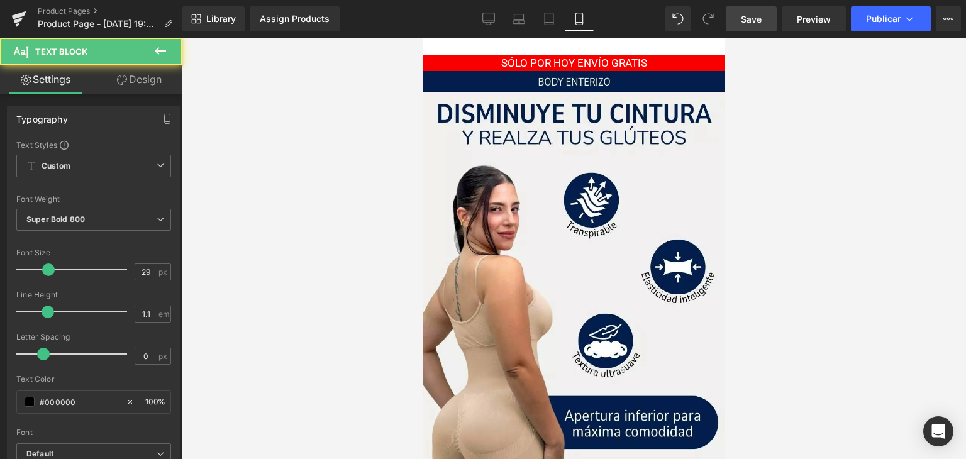
click at [387, 104] on div at bounding box center [574, 248] width 784 height 421
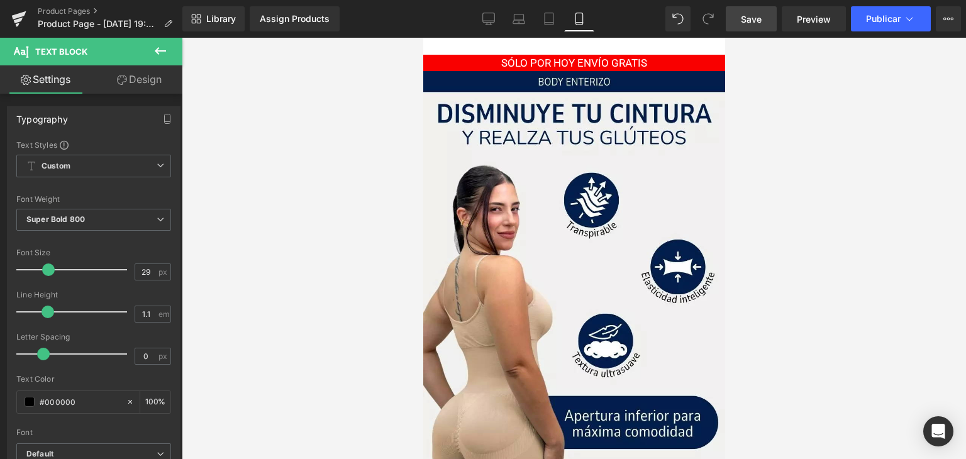
scroll to position [754, 0]
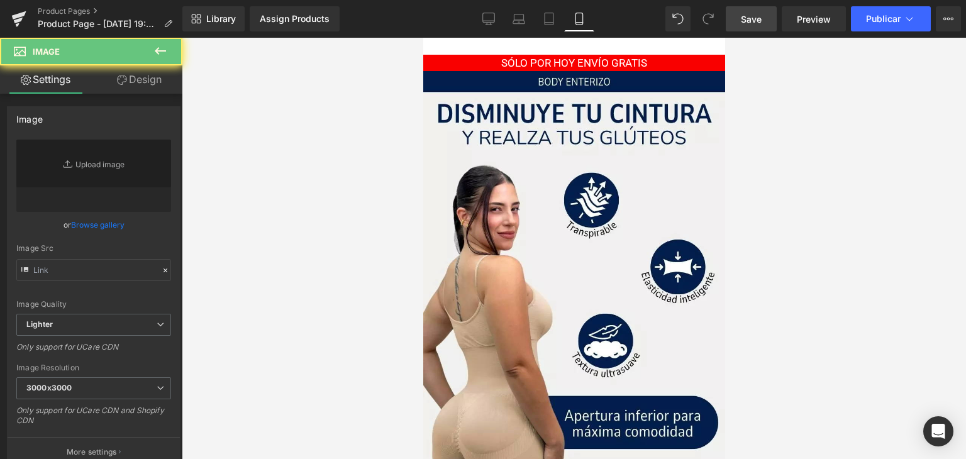
type input "https://ucarecdn.com/b2cb80e5-2861-4654-9ab7-7ce981c739c5/-/format/auto/-/previ…"
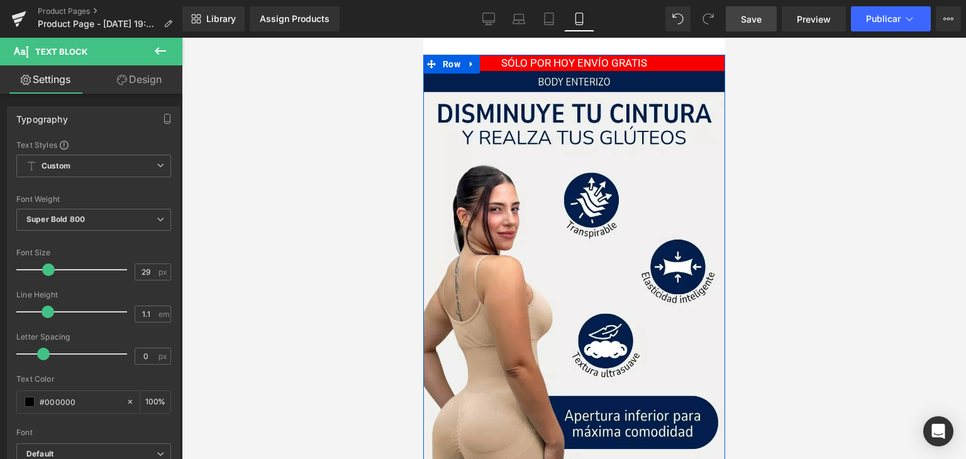
drag, startPoint x: 574, startPoint y: 213, endPoint x: 1271, endPoint y: 94, distance: 707.3
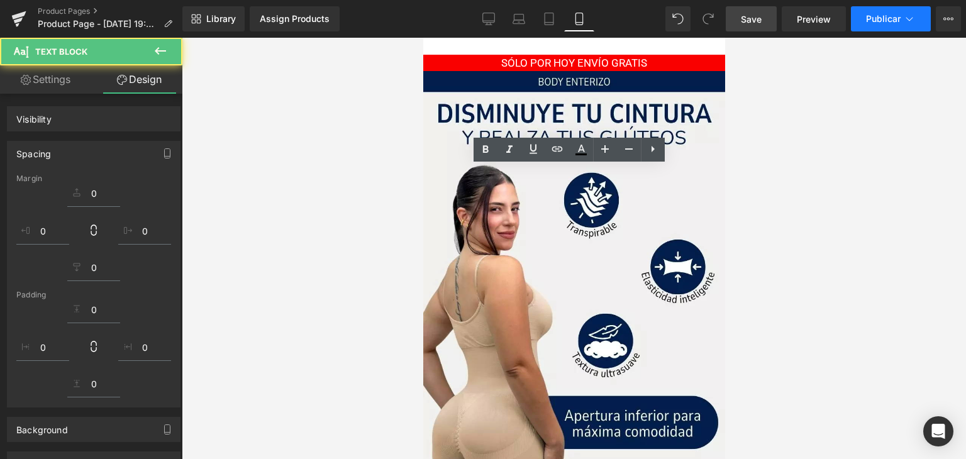
click at [876, 25] on button "Publicar" at bounding box center [891, 18] width 80 height 25
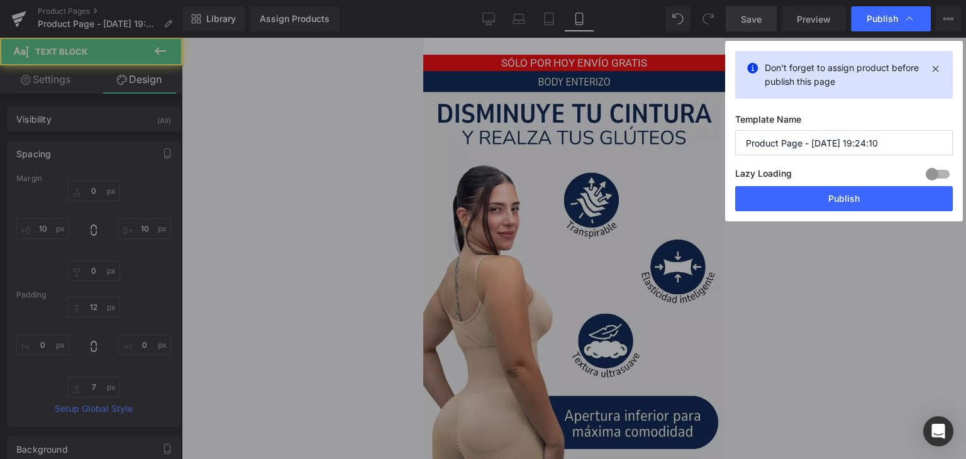
type input "0"
type input "10"
type input "0"
type input "10"
type input "12"
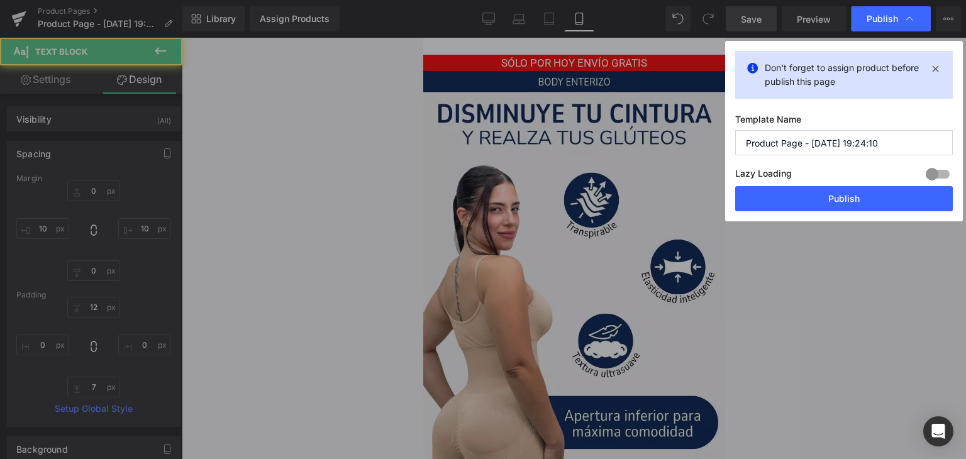
type input "0"
type input "7"
type input "0"
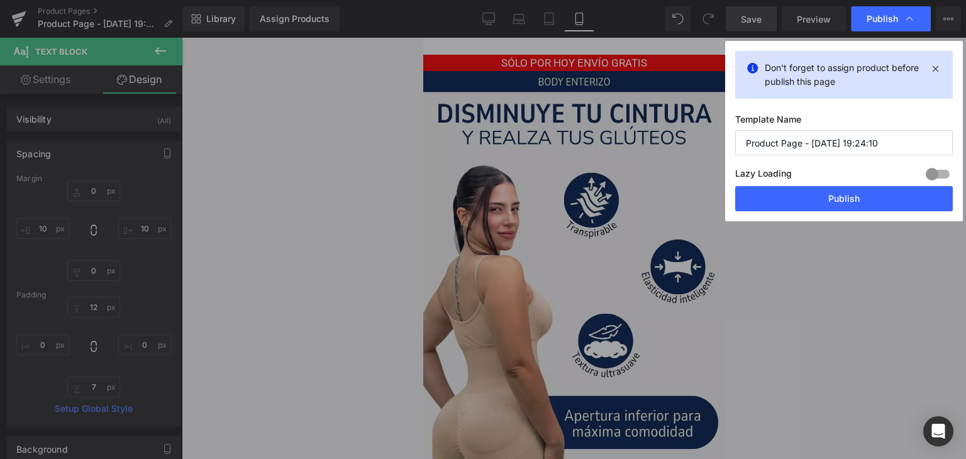
click at [926, 164] on div at bounding box center [937, 174] width 30 height 20
click at [896, 187] on button "Publish" at bounding box center [843, 198] width 217 height 25
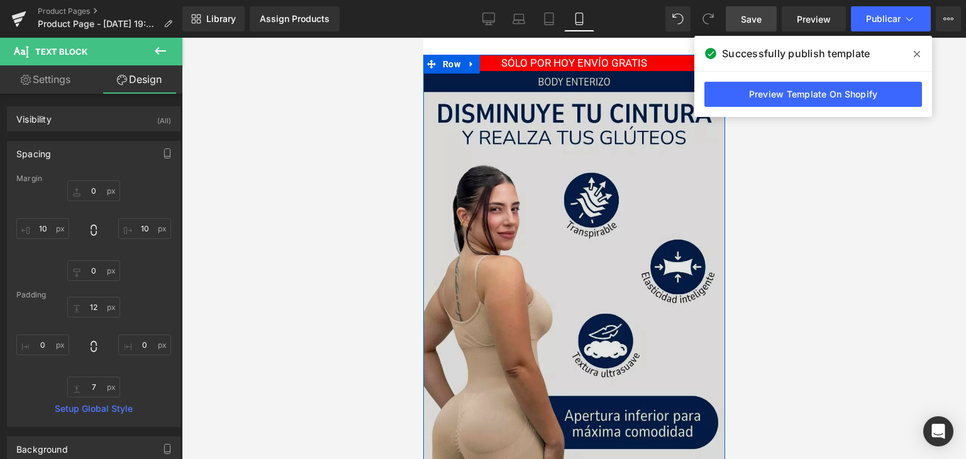
scroll to position [0, 0]
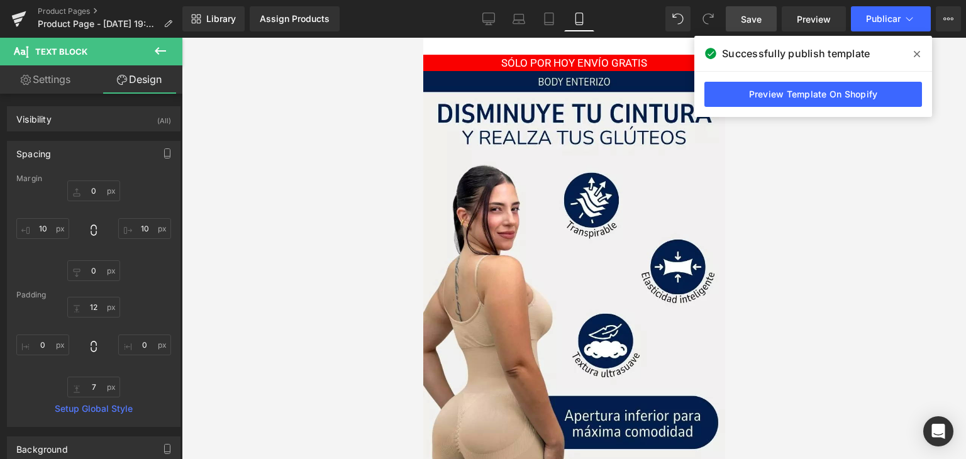
click at [750, 20] on span "Save" at bounding box center [751, 19] width 21 height 13
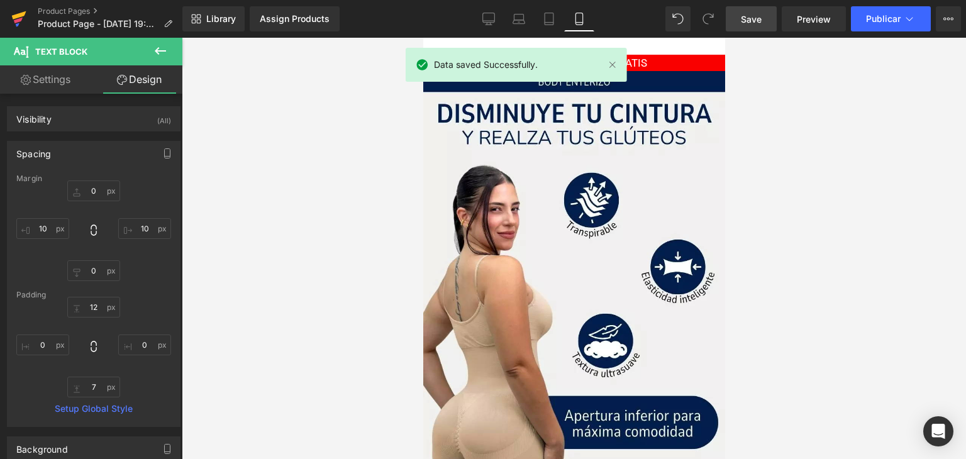
click at [20, 21] on icon at bounding box center [18, 21] width 9 height 6
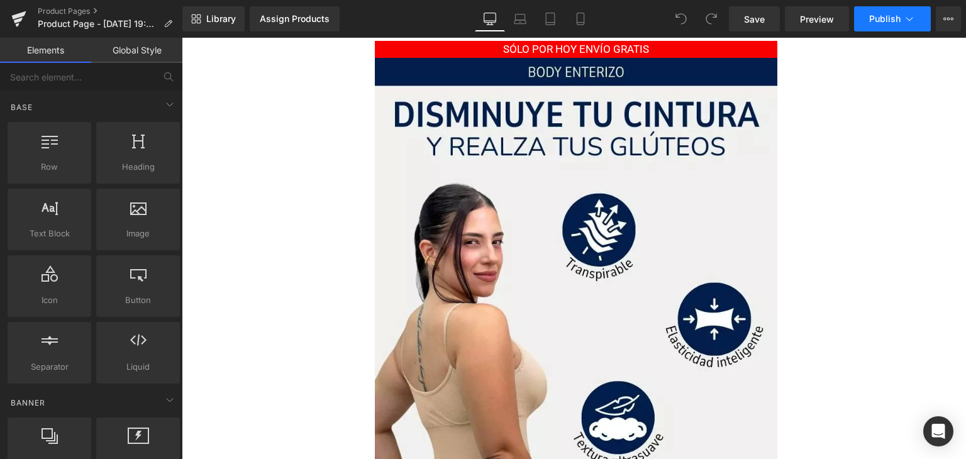
click at [874, 14] on span "Publish" at bounding box center [884, 19] width 31 height 10
click at [318, 23] on div "Assign Products" at bounding box center [295, 19] width 70 height 10
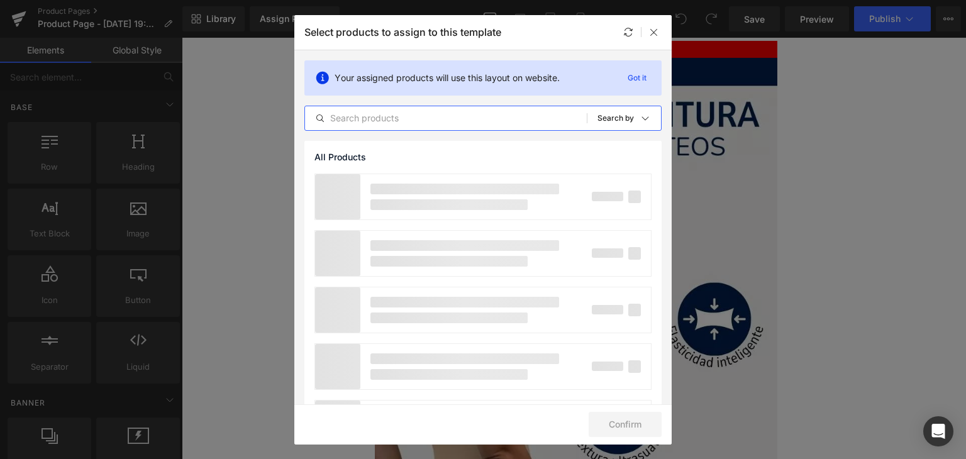
click at [382, 120] on input "text" at bounding box center [446, 118] width 282 height 15
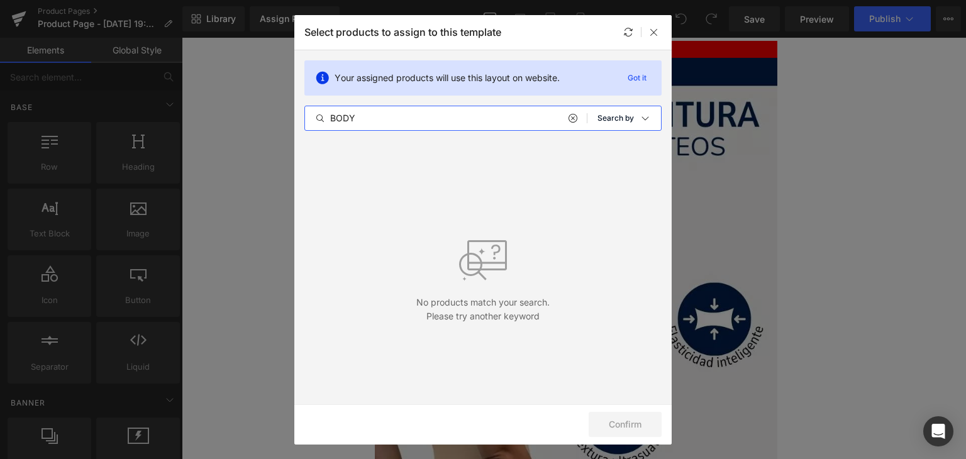
type input "BODY"
click at [621, 115] on p "Search by" at bounding box center [615, 118] width 36 height 9
click at [612, 146] on div "All Products" at bounding box center [598, 153] width 116 height 25
click at [487, 327] on section "Your assigned products will use this layout on website. Got it BODY All Product…" at bounding box center [482, 227] width 377 height 354
click at [635, 77] on p "Got it" at bounding box center [636, 77] width 29 height 15
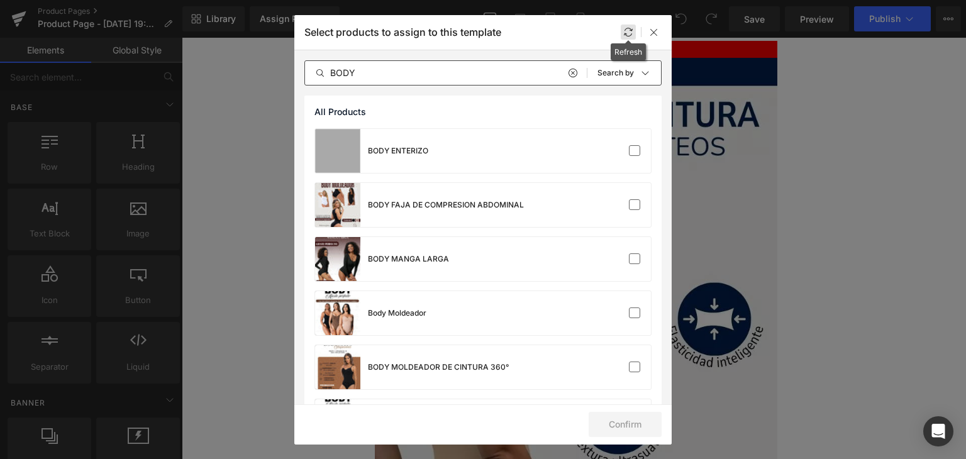
click at [626, 32] on icon at bounding box center [628, 32] width 10 height 10
click at [386, 155] on div "BODY ENTERIZO" at bounding box center [398, 150] width 60 height 11
click at [640, 431] on button "Confirm" at bounding box center [624, 424] width 73 height 25
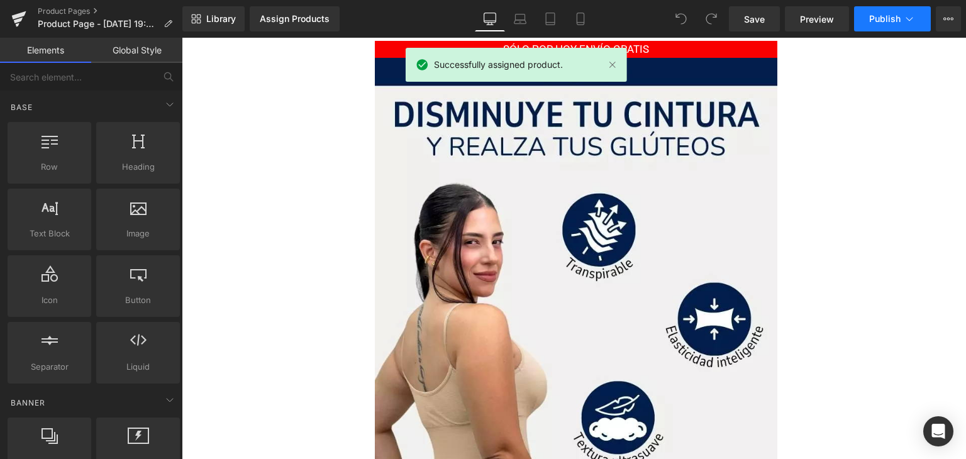
click at [878, 22] on span "Publish" at bounding box center [884, 19] width 31 height 10
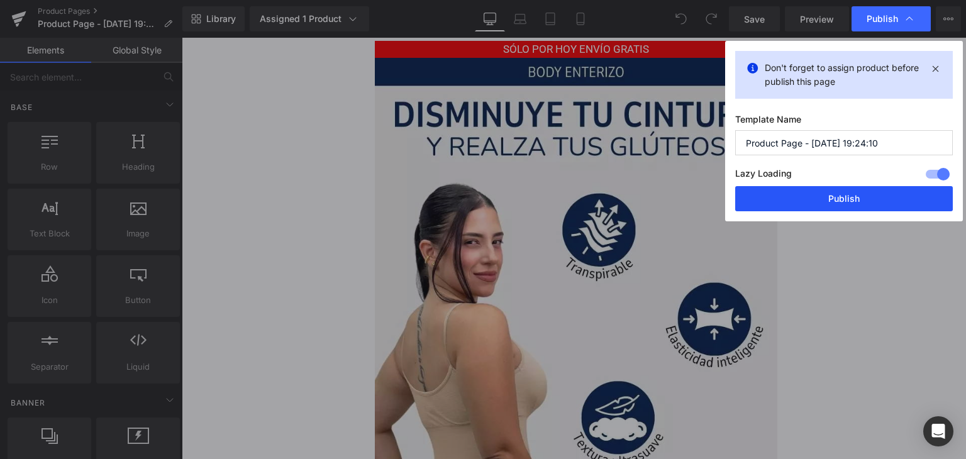
click at [878, 196] on button "Publish" at bounding box center [843, 198] width 217 height 25
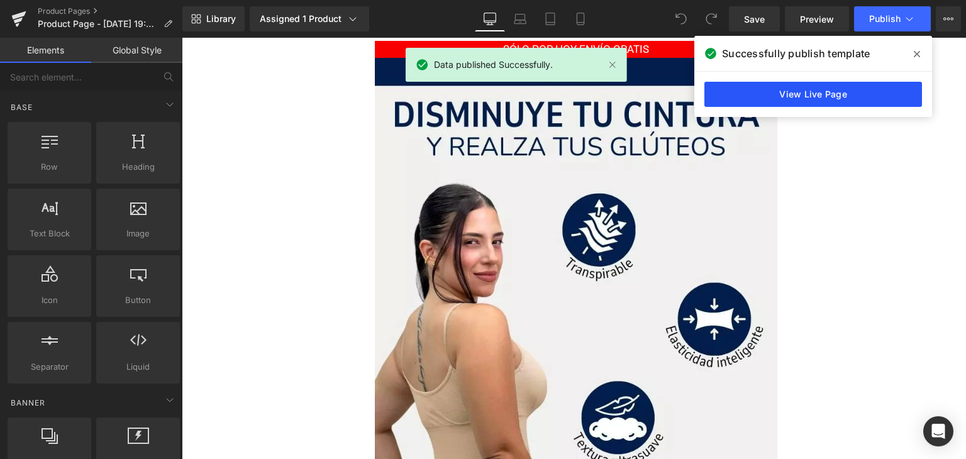
click at [782, 97] on link "View Live Page" at bounding box center [812, 94] width 217 height 25
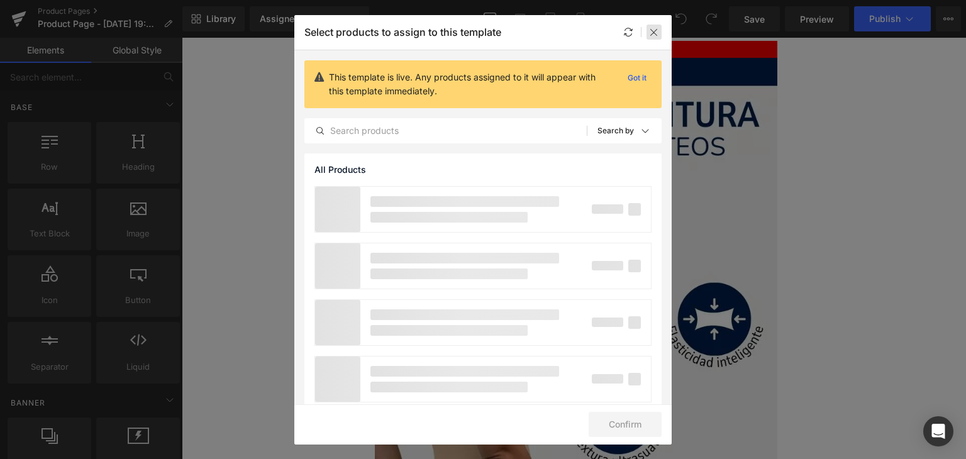
click at [654, 30] on icon at bounding box center [654, 32] width 10 height 10
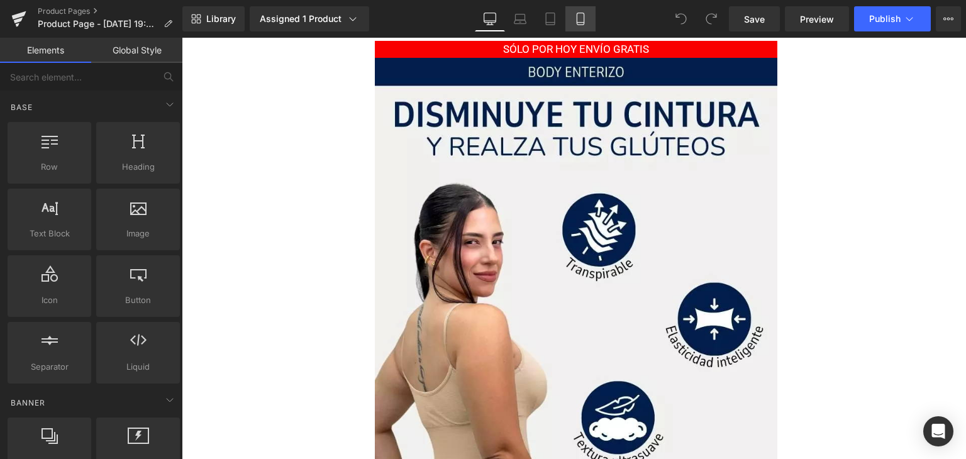
click at [578, 25] on link "Mobile" at bounding box center [580, 18] width 30 height 25
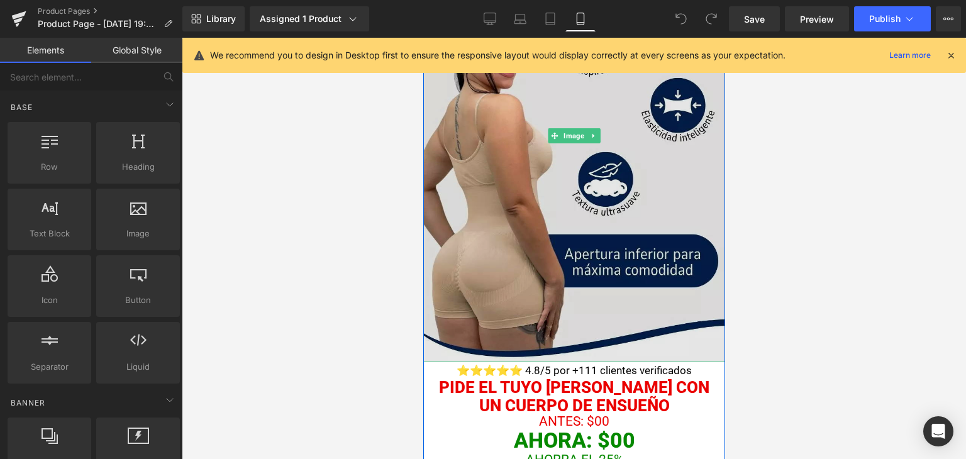
scroll to position [251, 0]
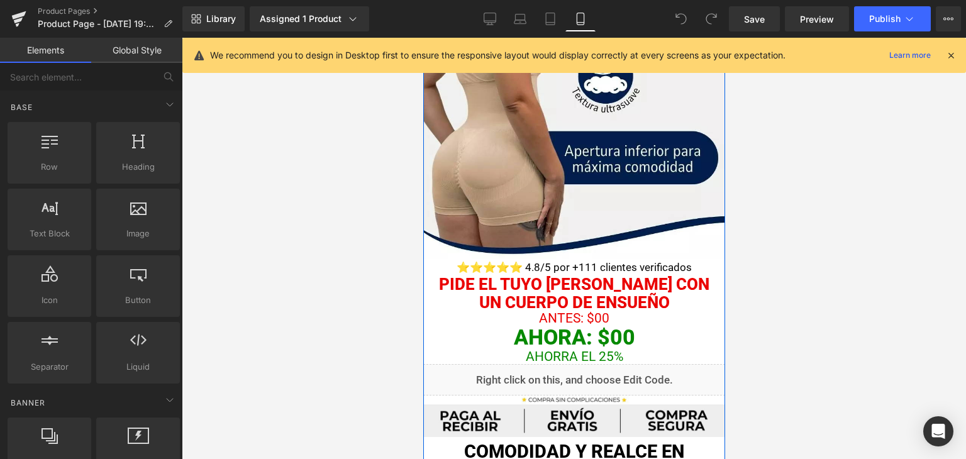
click at [470, 294] on p "UN CUERPO DE ENSUEÑO" at bounding box center [573, 303] width 302 height 18
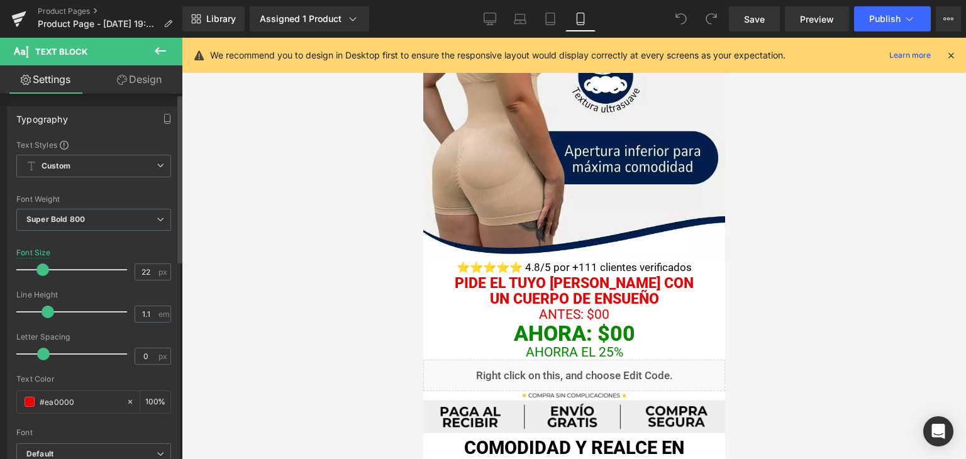
type input "21"
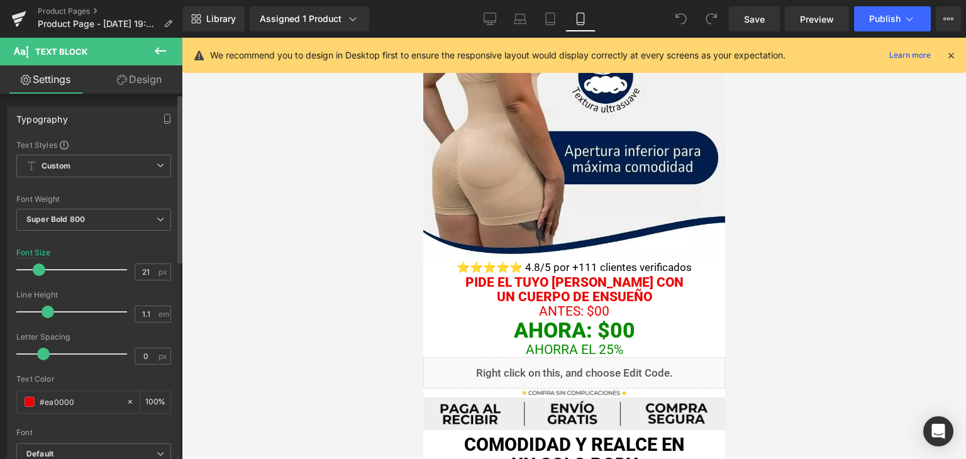
click at [41, 267] on span at bounding box center [39, 269] width 13 height 13
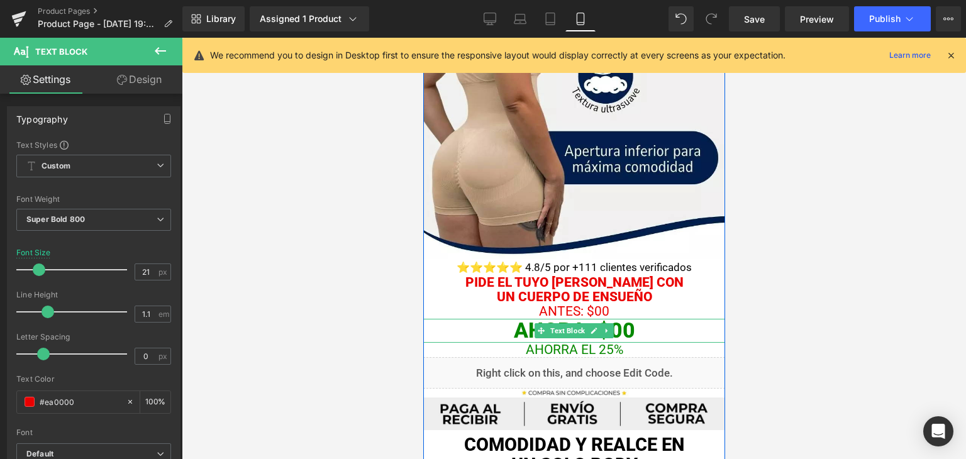
click at [498, 328] on p "AHORA: $00" at bounding box center [573, 330] width 302 height 23
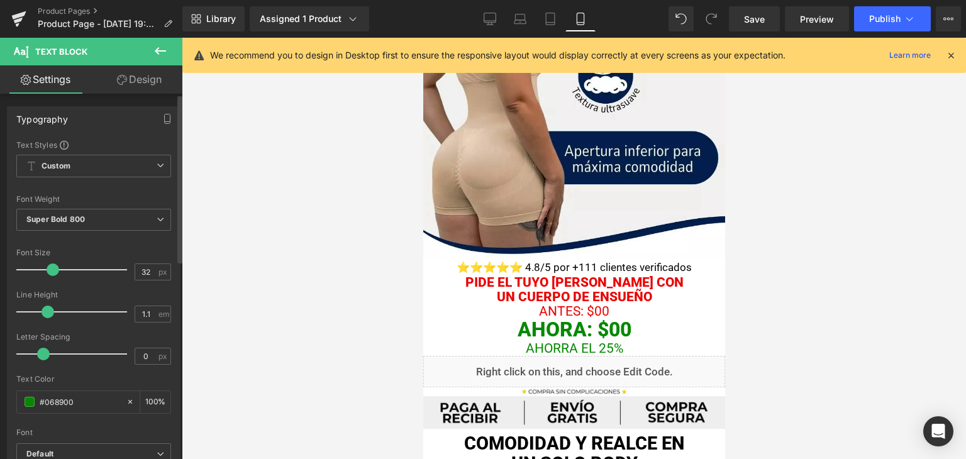
type input "31"
click at [48, 270] on span at bounding box center [50, 269] width 13 height 13
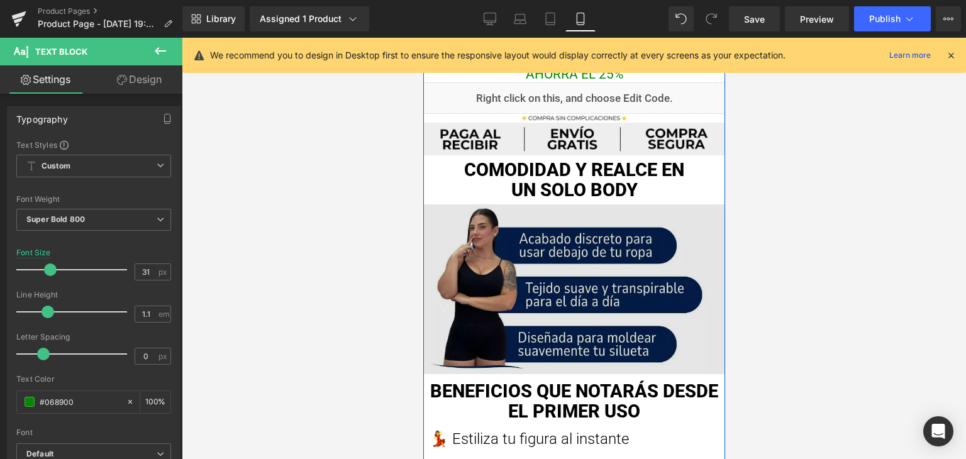
scroll to position [503, 0]
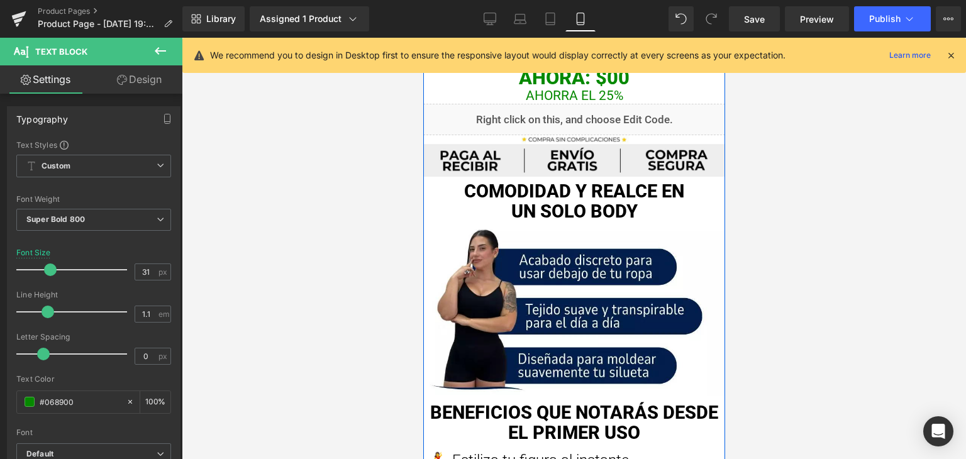
click at [536, 211] on p "un solo body" at bounding box center [573, 212] width 289 height 20
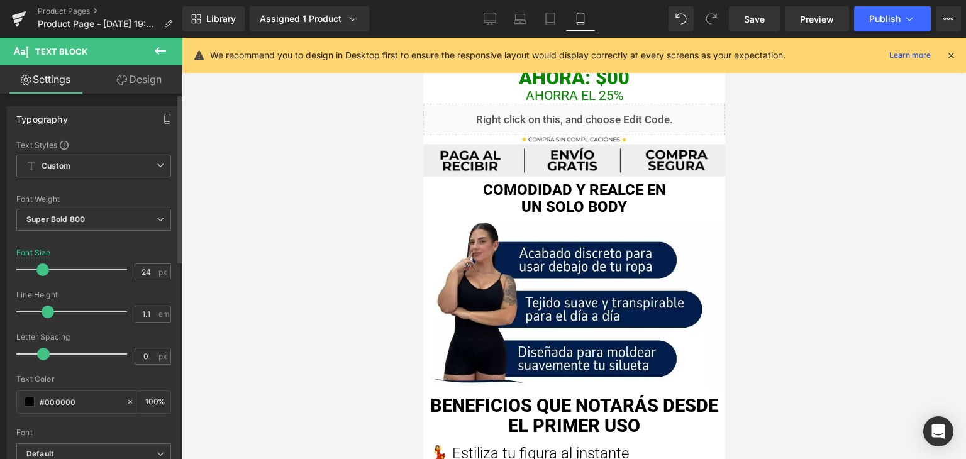
click at [39, 270] on span at bounding box center [42, 269] width 13 height 13
click at [141, 272] on input "24" at bounding box center [146, 272] width 22 height 16
type input "20"
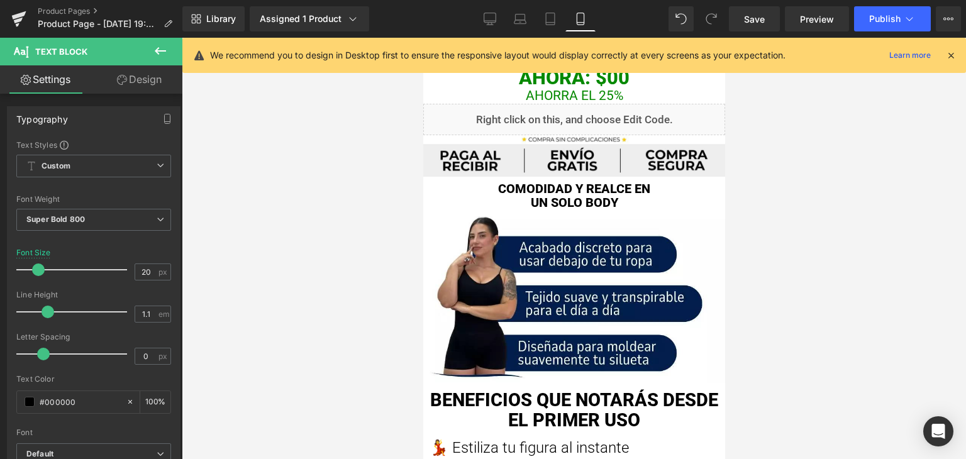
click at [451, 394] on p "BENEFICIOS QUE NOTARÁS DESDE EL PRIMER USO" at bounding box center [573, 410] width 289 height 40
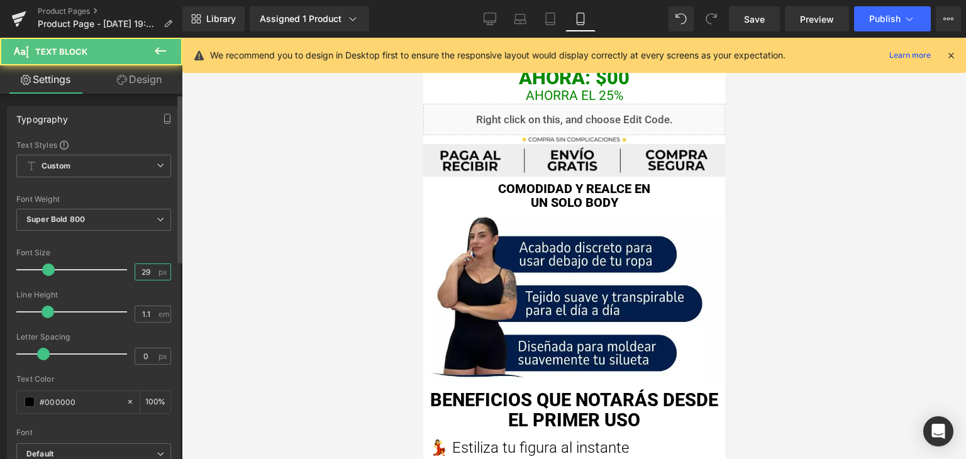
click at [140, 269] on input "29" at bounding box center [146, 272] width 22 height 16
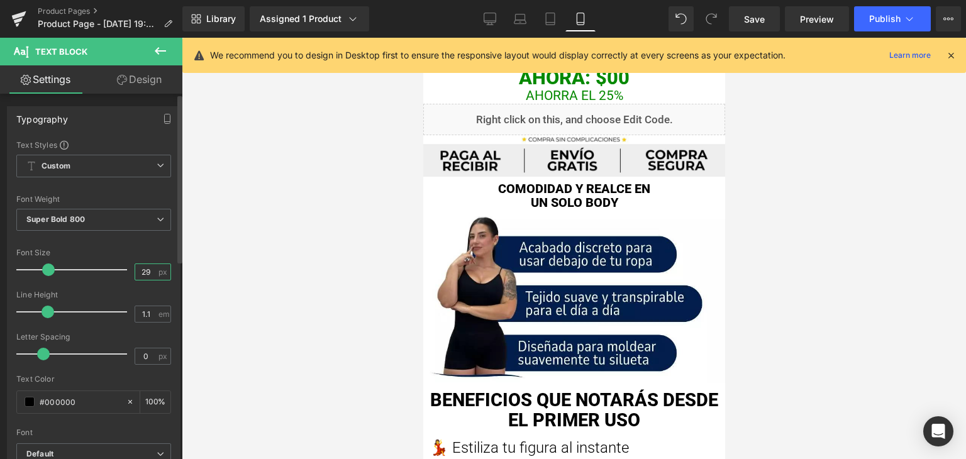
click at [140, 269] on input "29" at bounding box center [146, 272] width 22 height 16
type input "20"
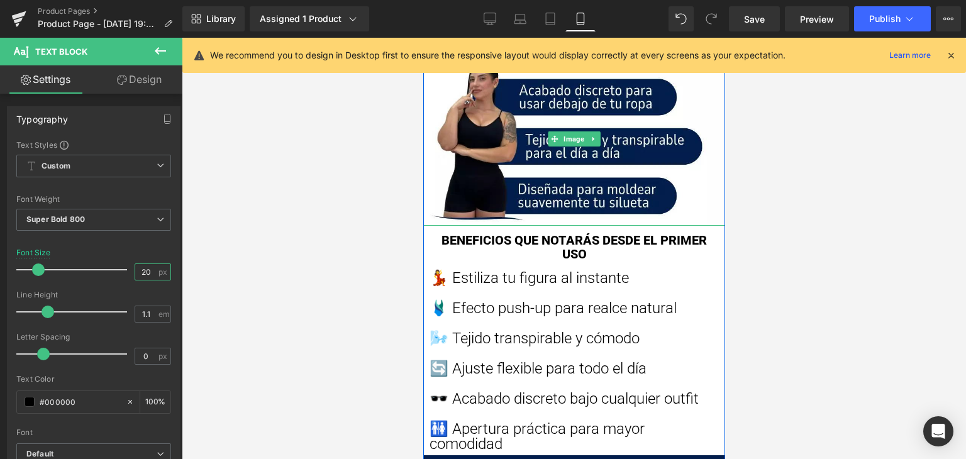
scroll to position [754, 0]
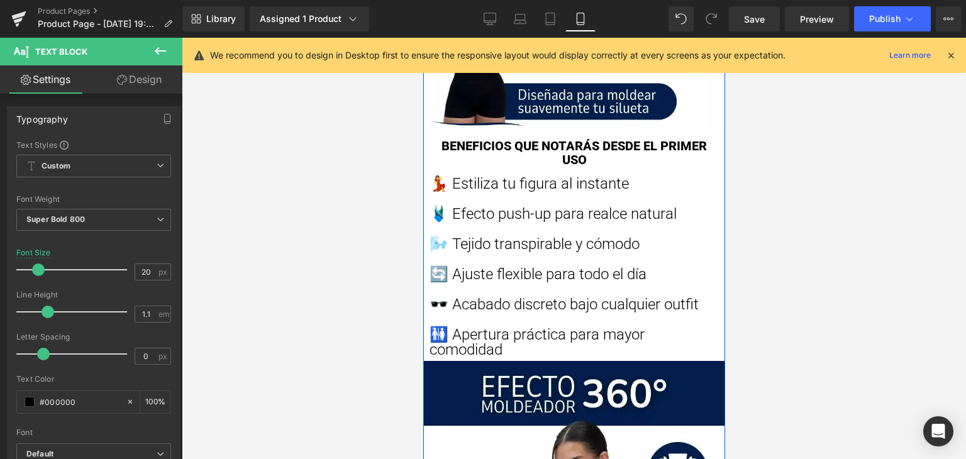
click at [534, 250] on span "🌬️ Tejido transpirable y cómodo" at bounding box center [534, 244] width 210 height 18
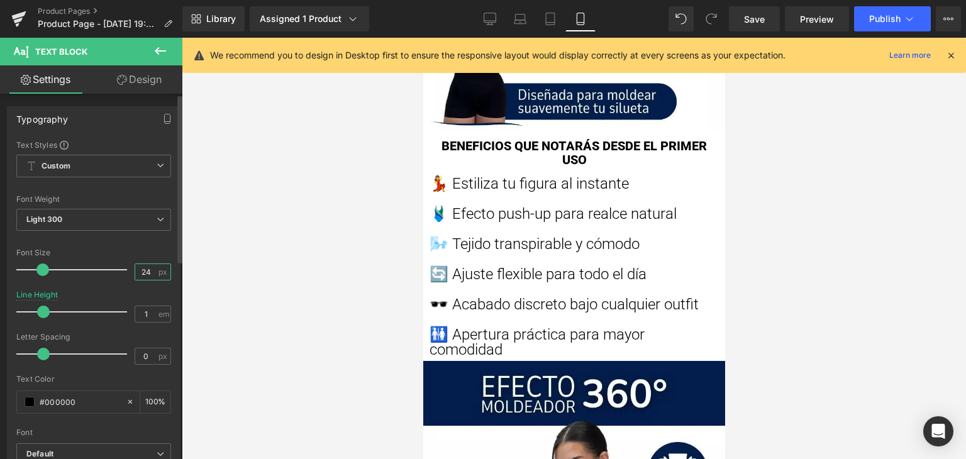
click at [146, 270] on input "24" at bounding box center [146, 272] width 22 height 16
type input "17"
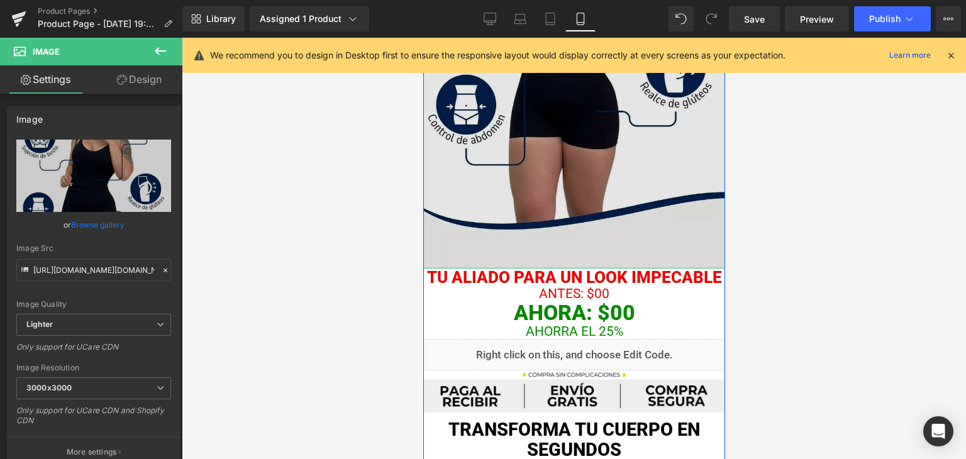
scroll to position [1257, 0]
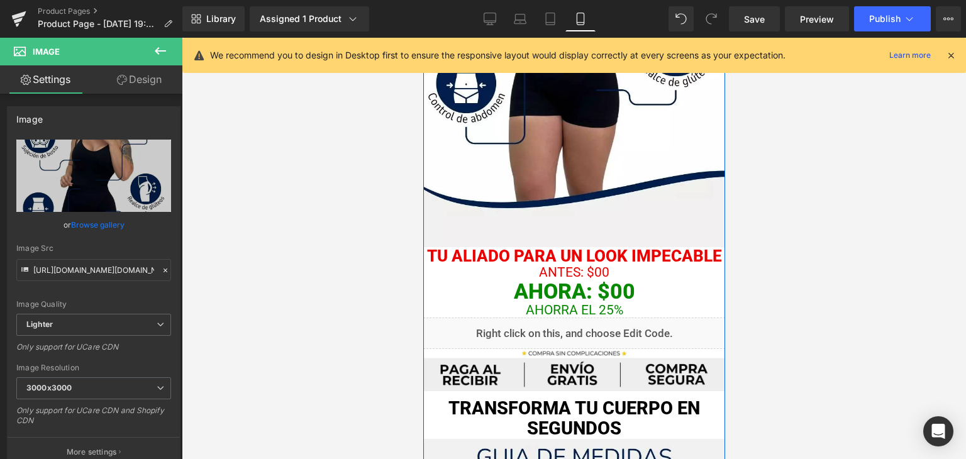
click at [532, 257] on div "Tu aliado para un look impecable Text Block" at bounding box center [573, 256] width 302 height 18
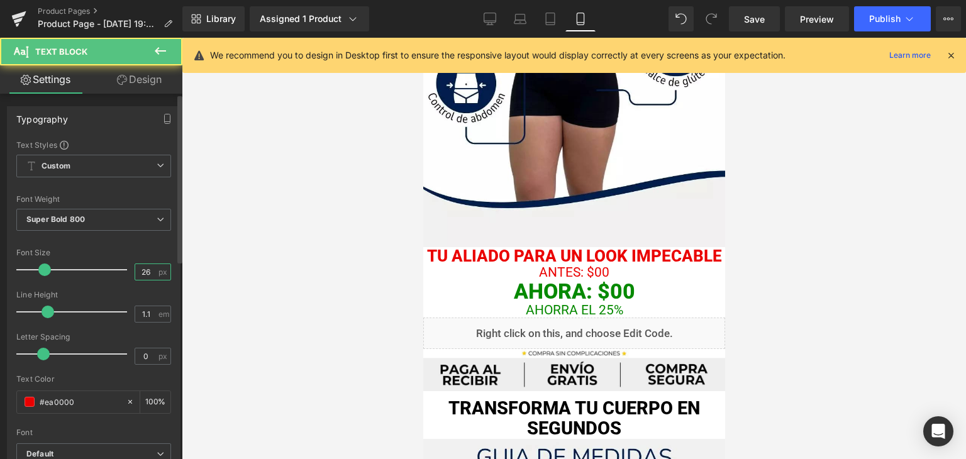
click at [140, 272] on input "26" at bounding box center [146, 272] width 22 height 16
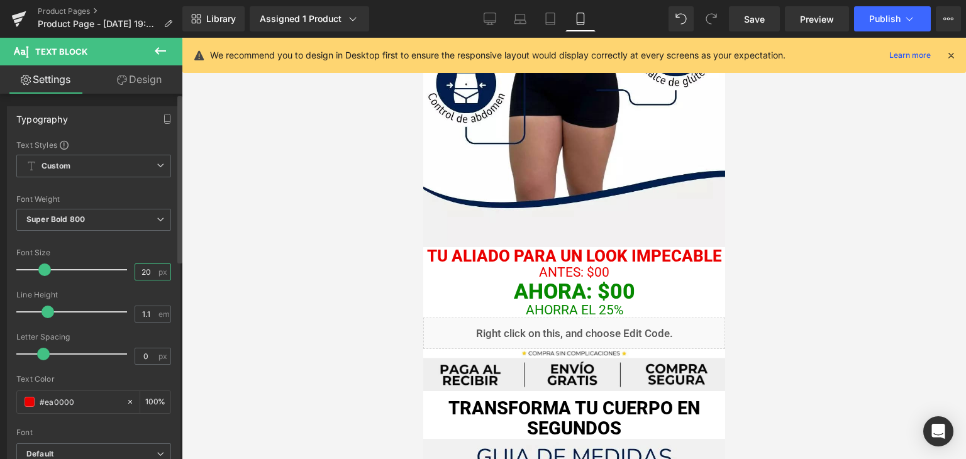
type input "20"
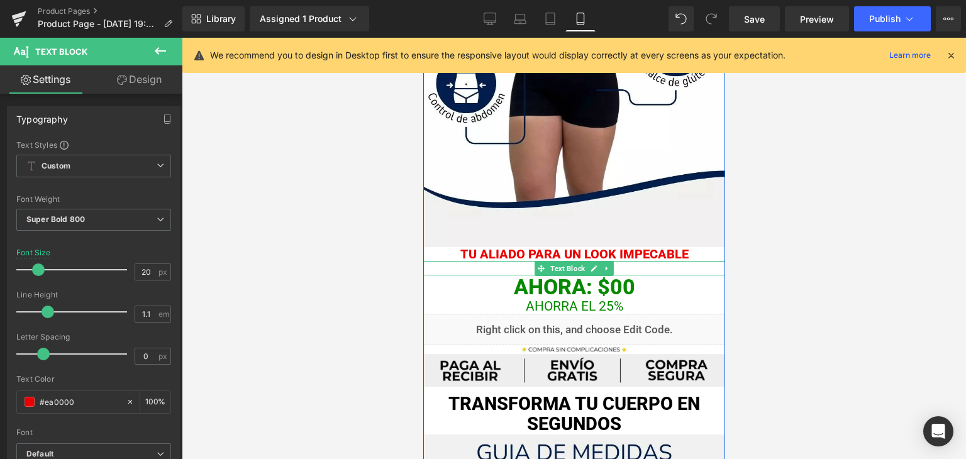
click at [509, 267] on p "ANTES: $00" at bounding box center [573, 268] width 302 height 14
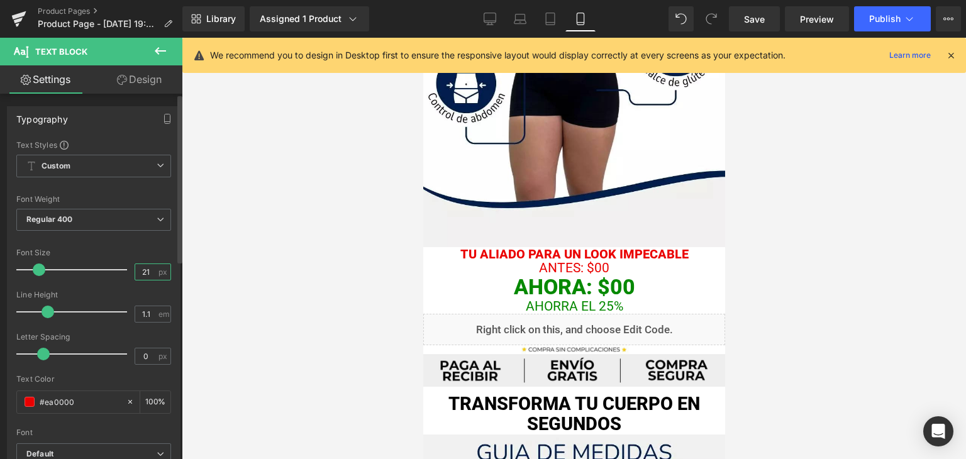
click at [140, 273] on input "21" at bounding box center [146, 272] width 22 height 16
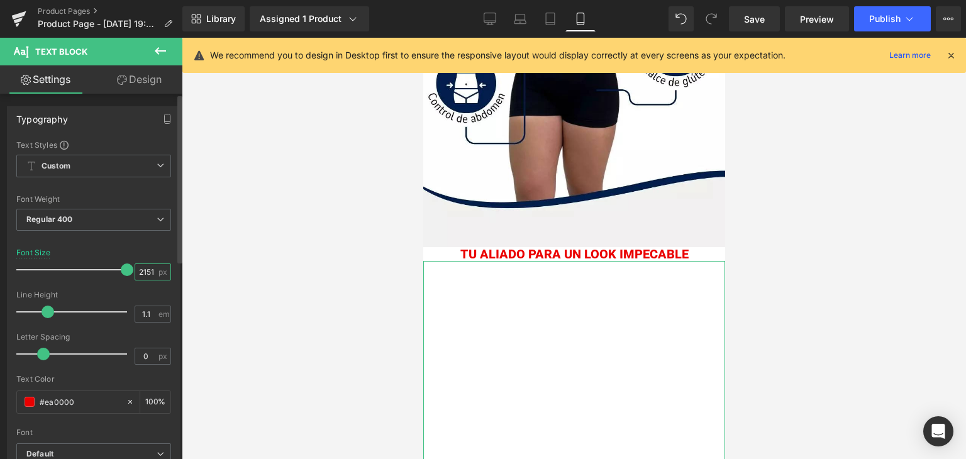
click at [140, 270] on input "2151" at bounding box center [146, 272] width 22 height 16
type input "15"
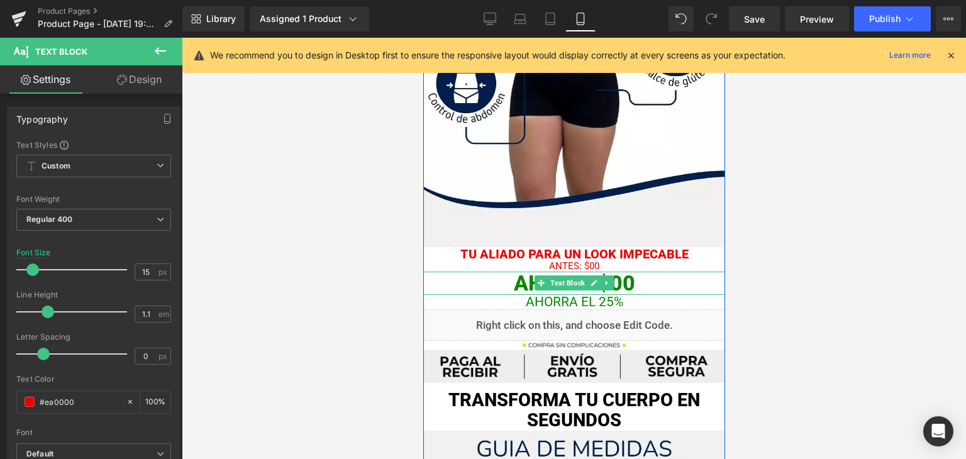
click at [491, 280] on p "AHORA: $00" at bounding box center [573, 283] width 302 height 23
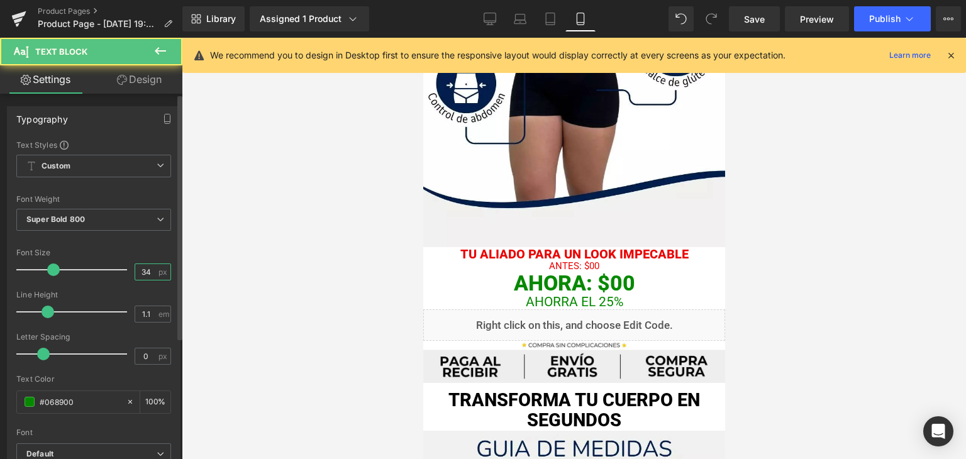
click at [141, 270] on input "34" at bounding box center [146, 272] width 22 height 16
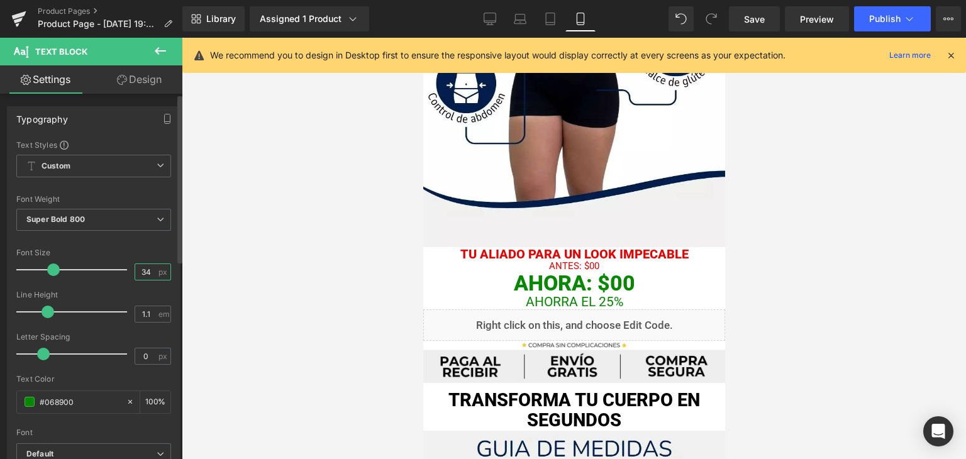
click at [141, 270] on input "34" at bounding box center [146, 272] width 22 height 16
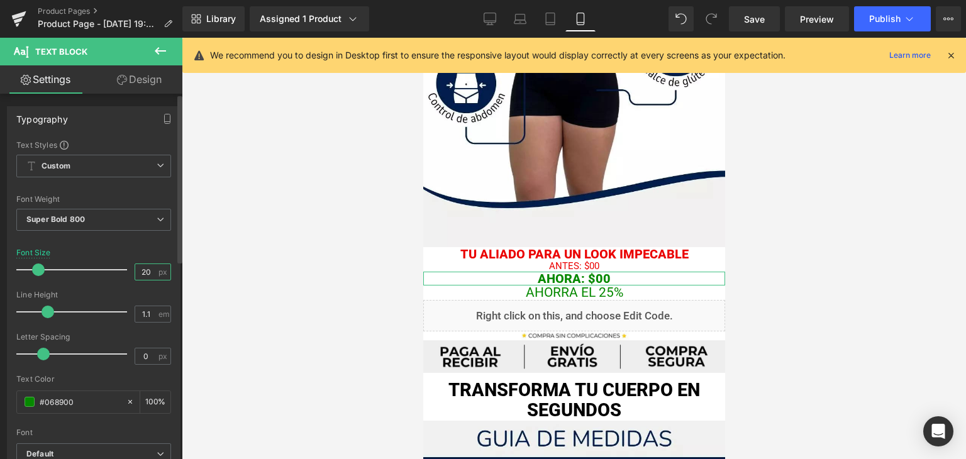
type input "2"
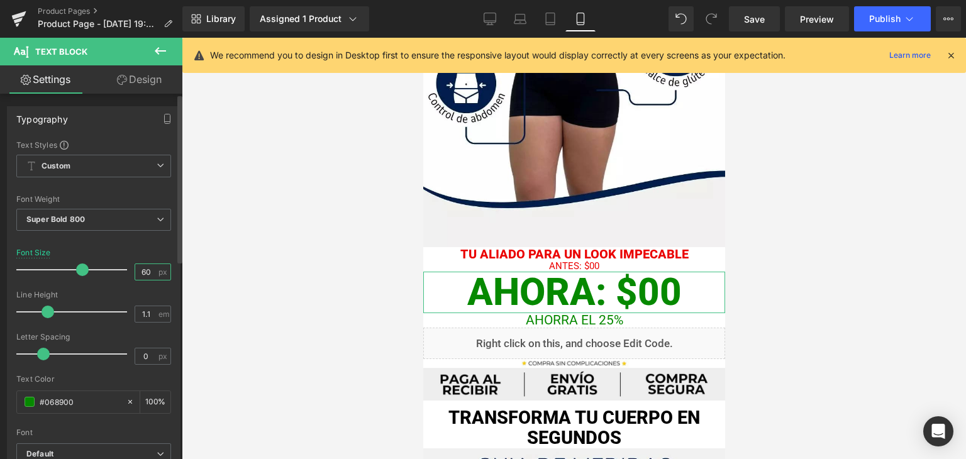
type input "6"
type input "30"
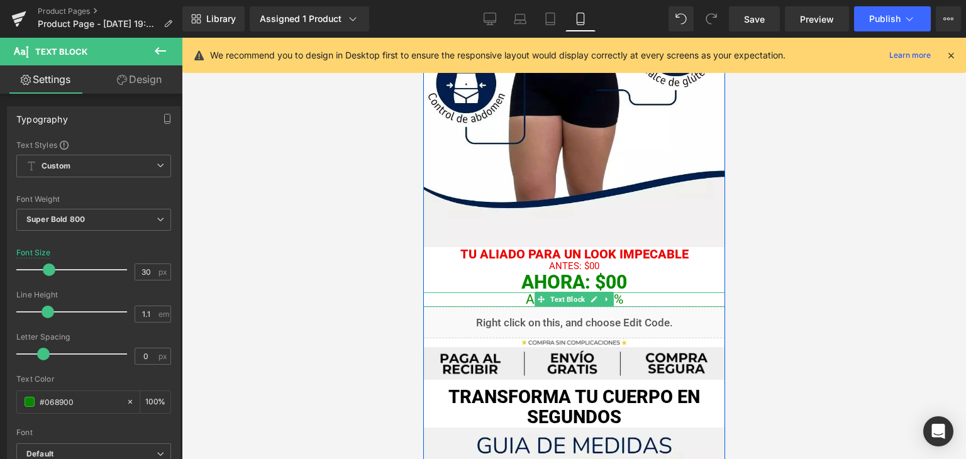
click at [473, 297] on p "AhORRA EL 25%" at bounding box center [573, 299] width 302 height 14
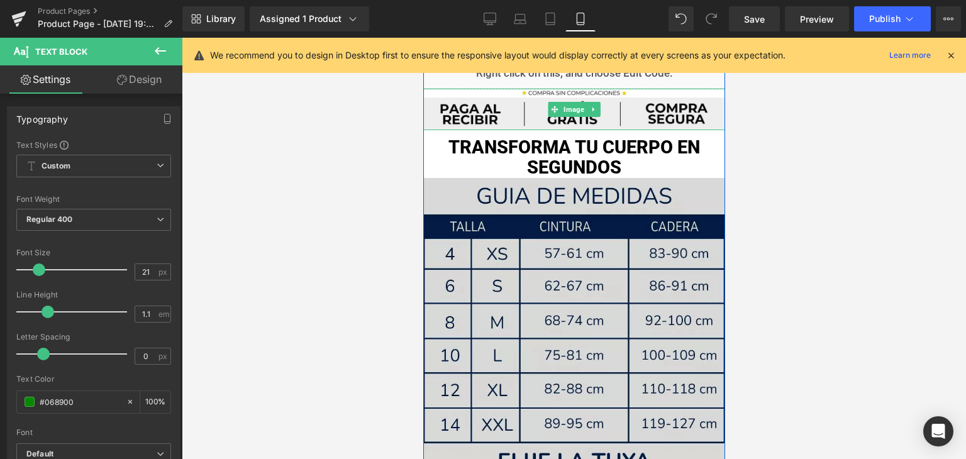
scroll to position [1509, 0]
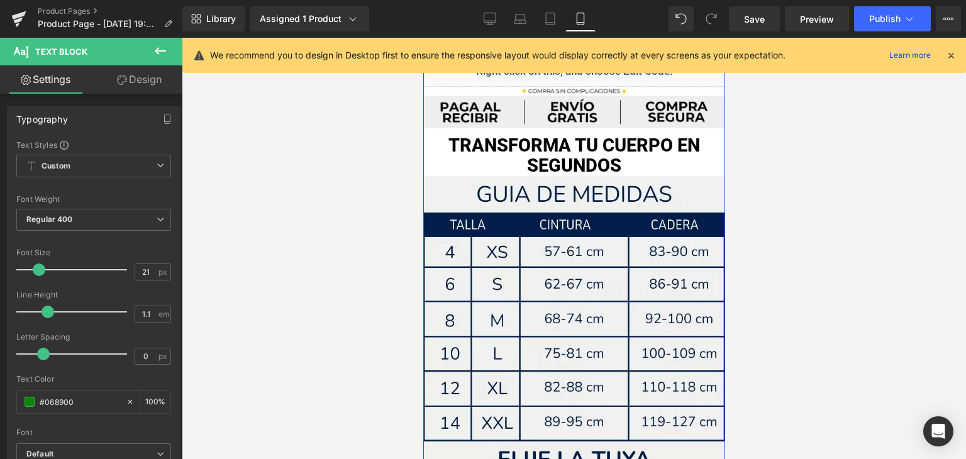
click at [422, 38] on div at bounding box center [422, 38] width 0 height 0
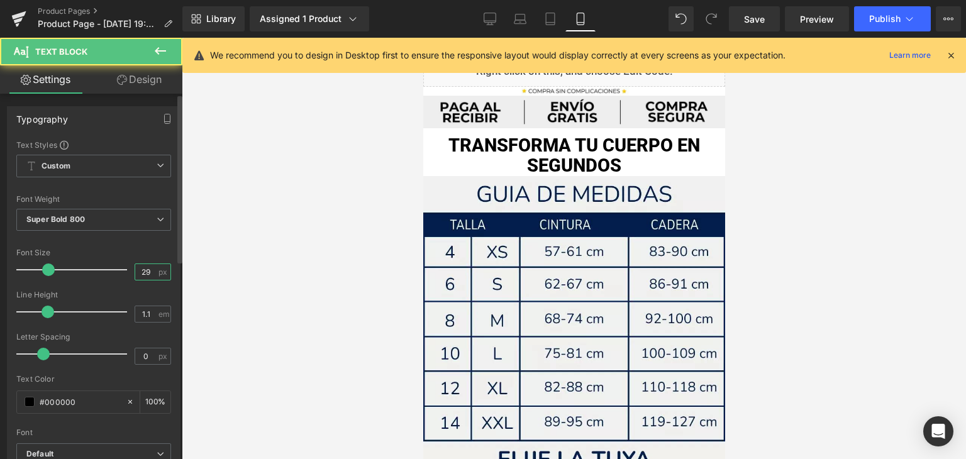
click at [139, 274] on input "29" at bounding box center [146, 272] width 22 height 16
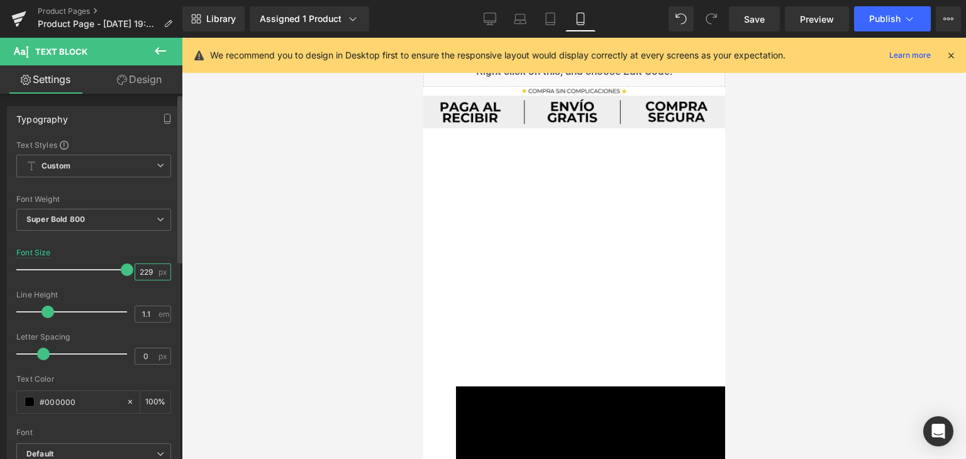
scroll to position [0, 0]
type input "9"
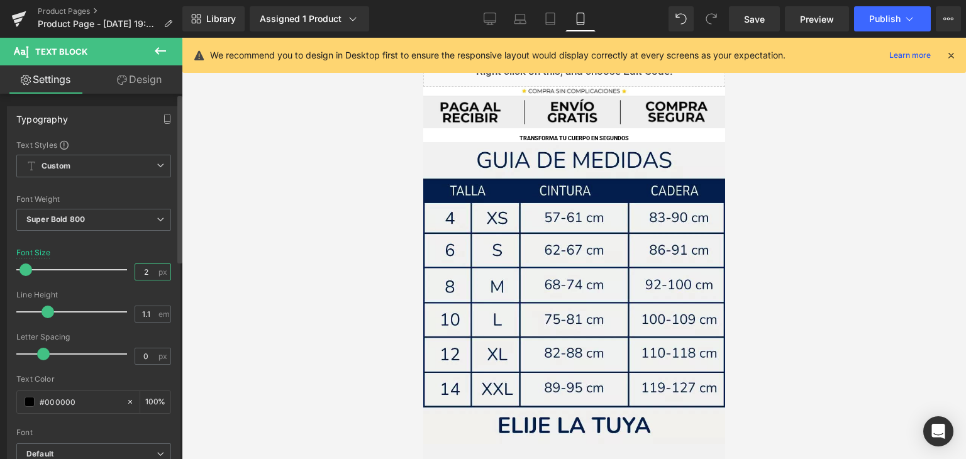
type input "20"
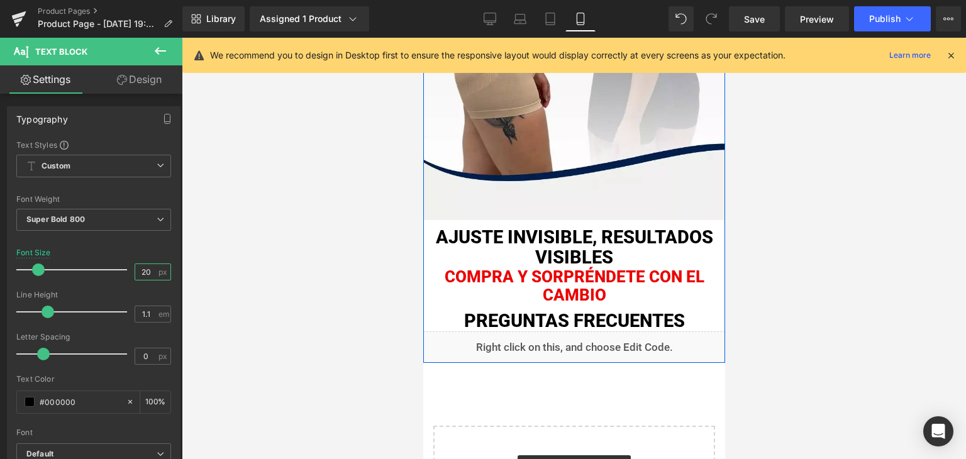
scroll to position [2263, 0]
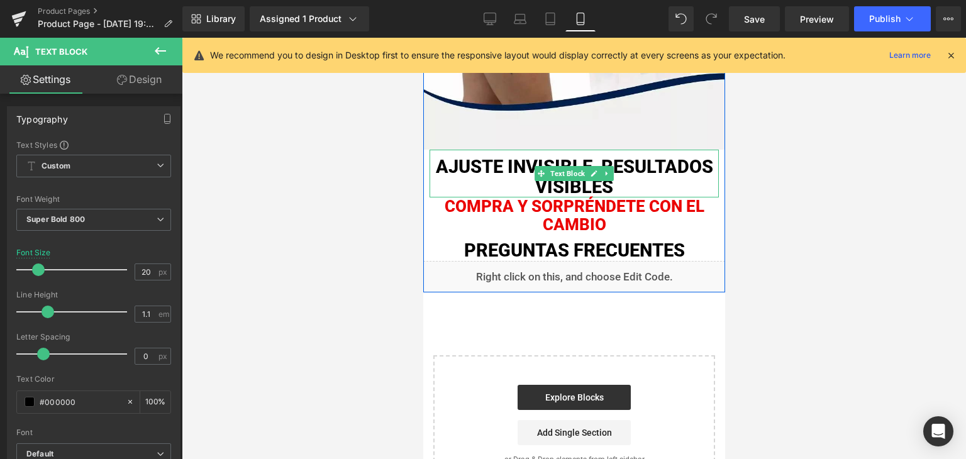
click at [536, 164] on p "Ajuste invisible, resultados visibles" at bounding box center [573, 177] width 289 height 40
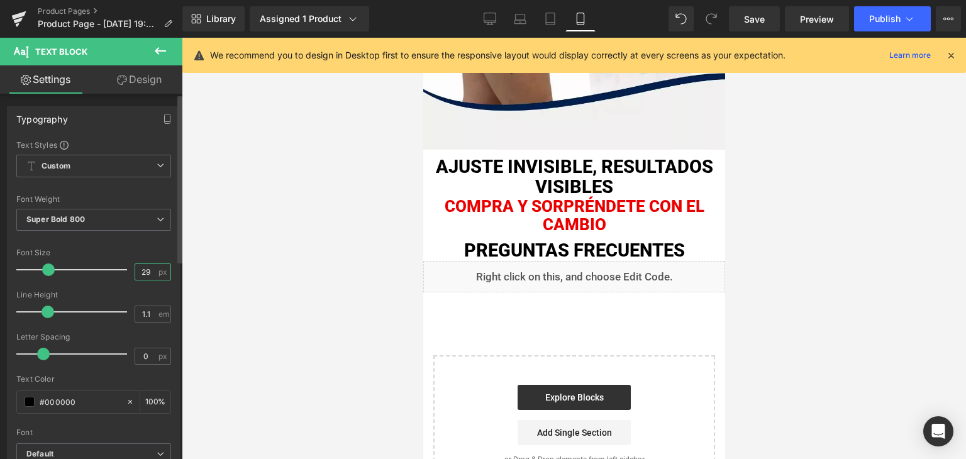
click at [141, 271] on input "29" at bounding box center [146, 272] width 22 height 16
type input "20"
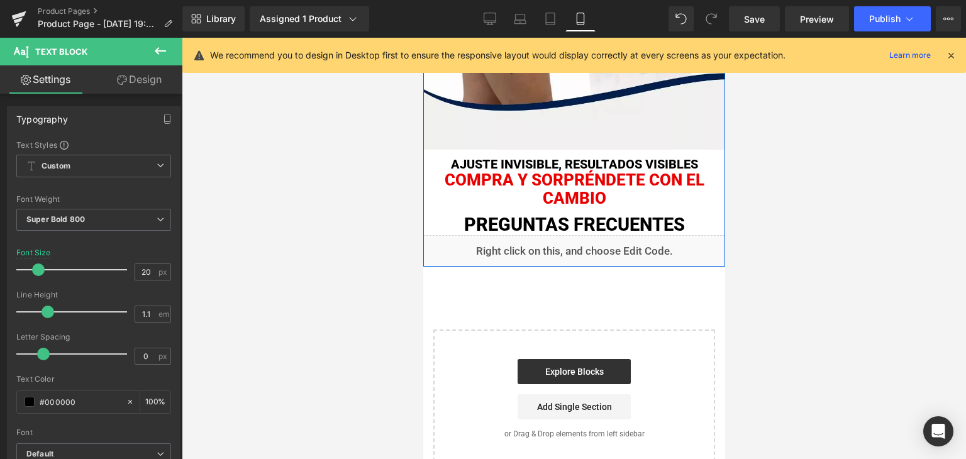
click at [527, 187] on p "Compra y sorpréndete con el cambio" at bounding box center [573, 189] width 302 height 36
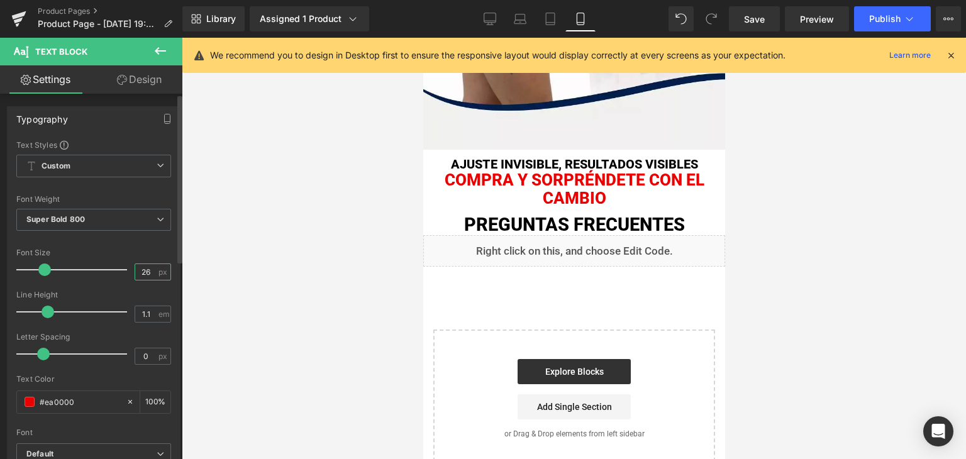
click at [140, 267] on input "26" at bounding box center [146, 272] width 22 height 16
type input "20"
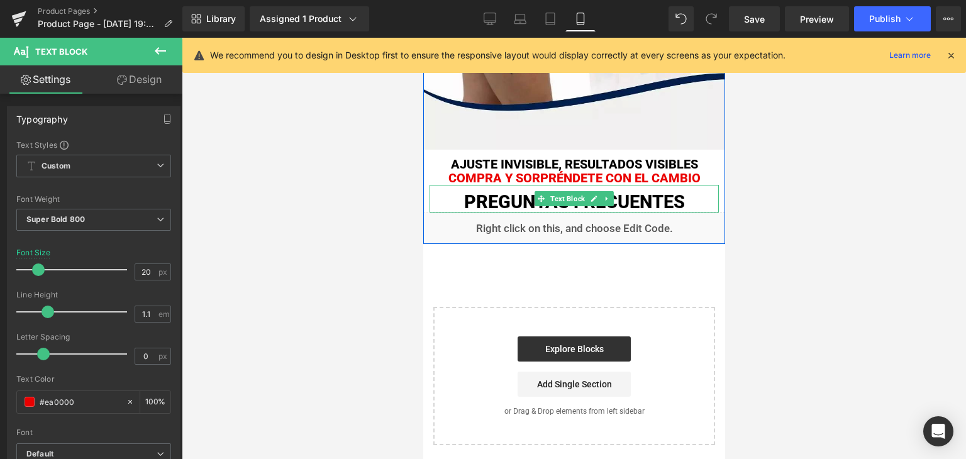
click at [470, 198] on p "PREGUNTAS FRECUENTES" at bounding box center [573, 202] width 289 height 20
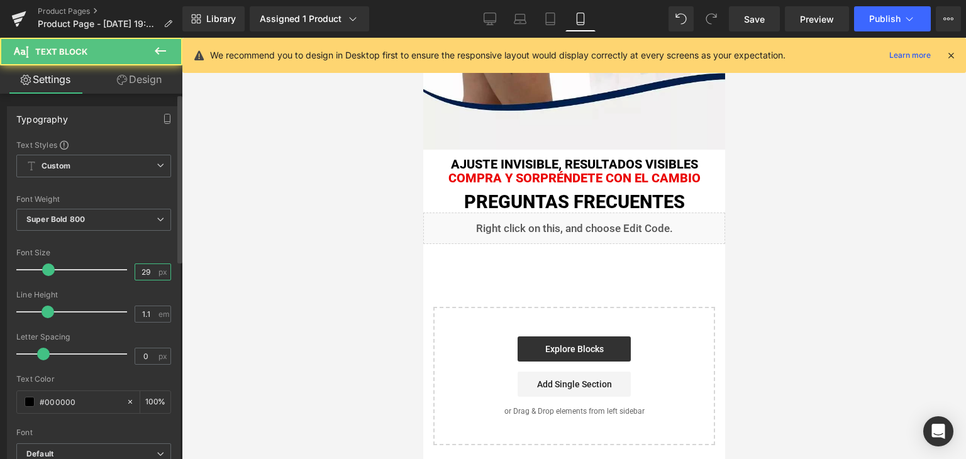
click at [144, 267] on input "29" at bounding box center [146, 272] width 22 height 16
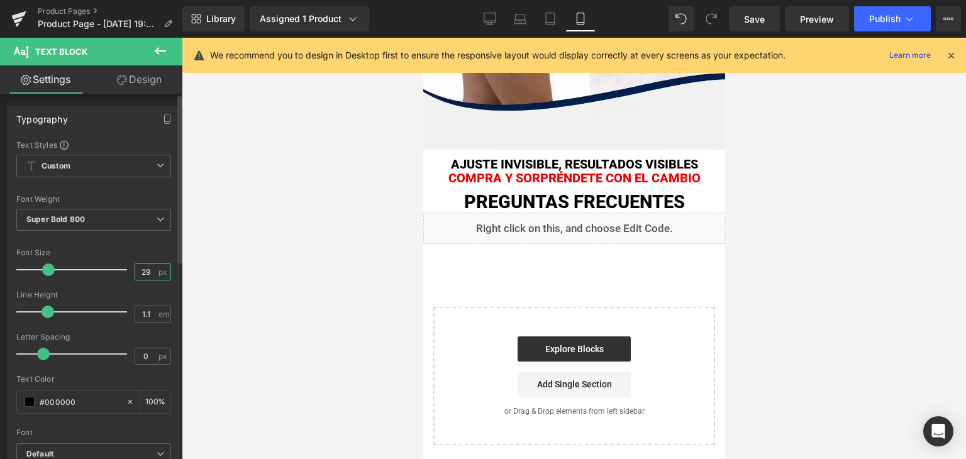
click at [144, 267] on input "29" at bounding box center [146, 272] width 22 height 16
click at [140, 268] on input "29" at bounding box center [146, 272] width 22 height 16
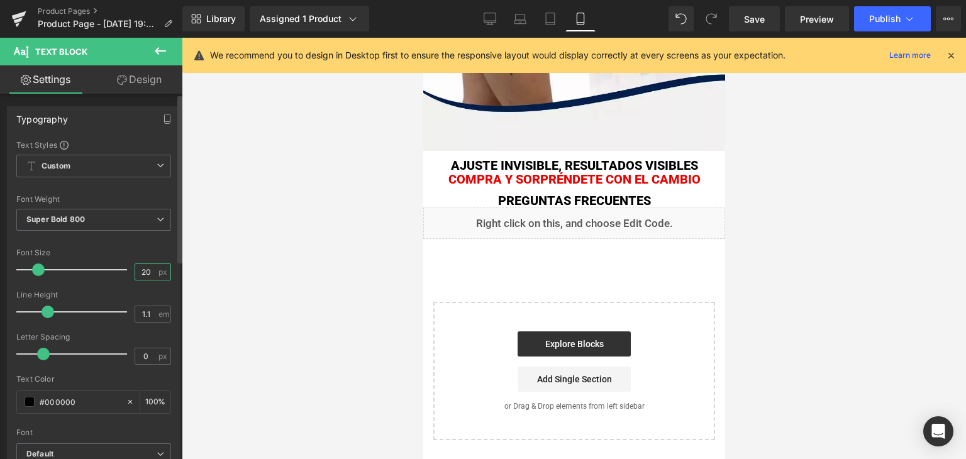
scroll to position [2262, 0]
click at [142, 270] on input "20" at bounding box center [146, 272] width 22 height 16
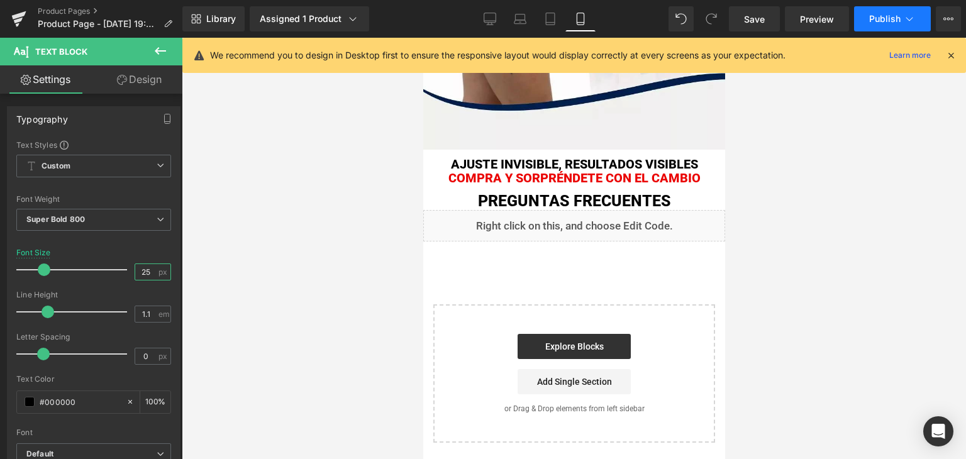
type input "25"
click at [888, 10] on button "Publish" at bounding box center [892, 18] width 77 height 25
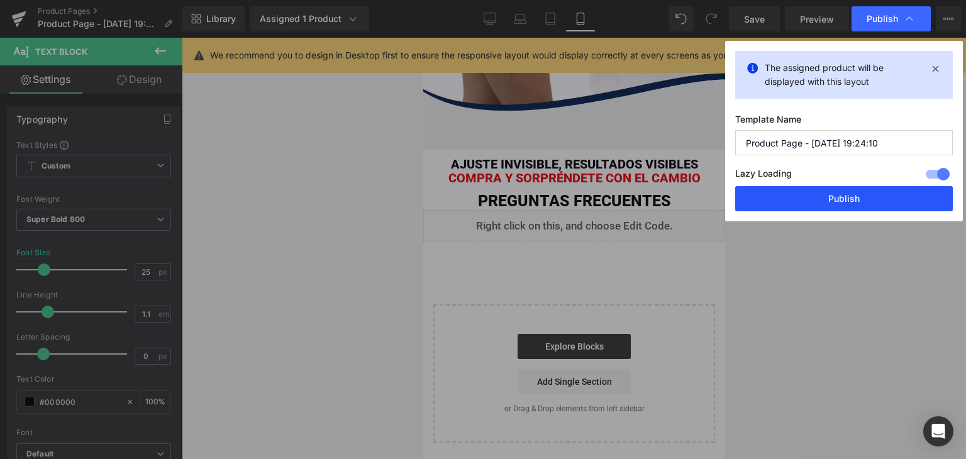
click at [825, 195] on button "Publish" at bounding box center [843, 198] width 217 height 25
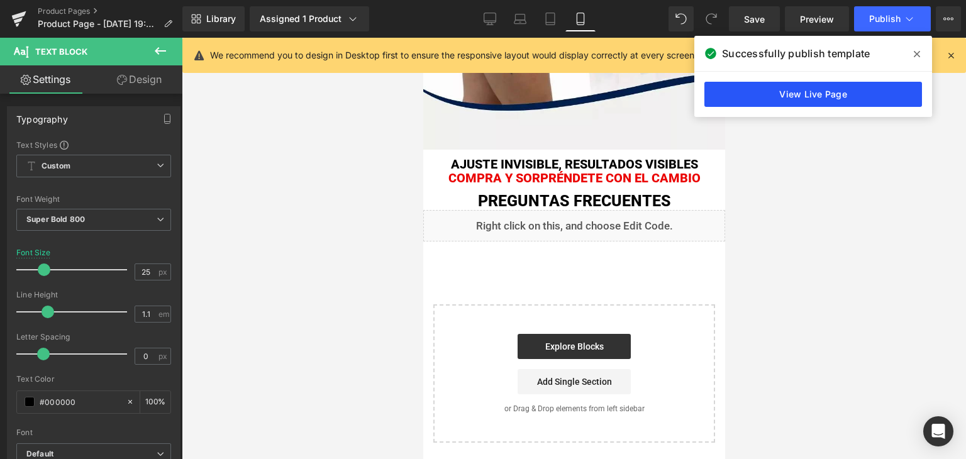
click at [862, 92] on link "View Live Page" at bounding box center [812, 94] width 217 height 25
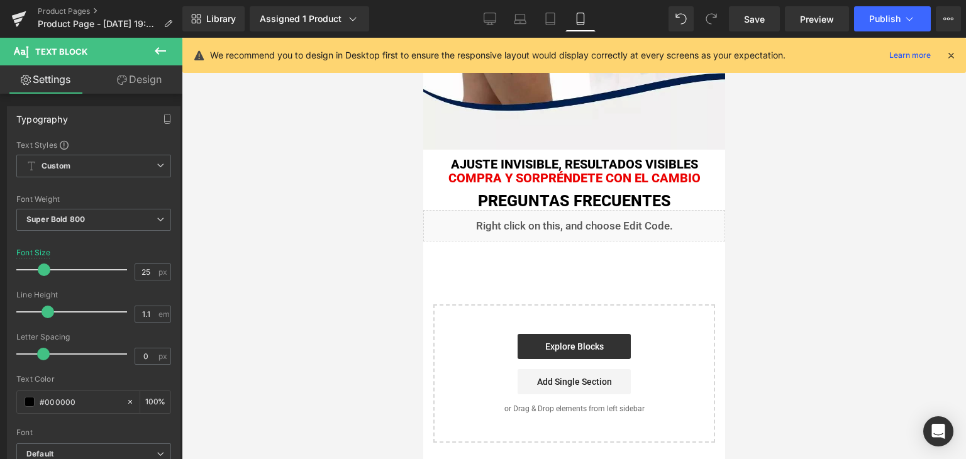
click at [458, 325] on div "Start building your page Explore Blocks Add Single Section or Drag & Drop eleme…" at bounding box center [573, 374] width 279 height 136
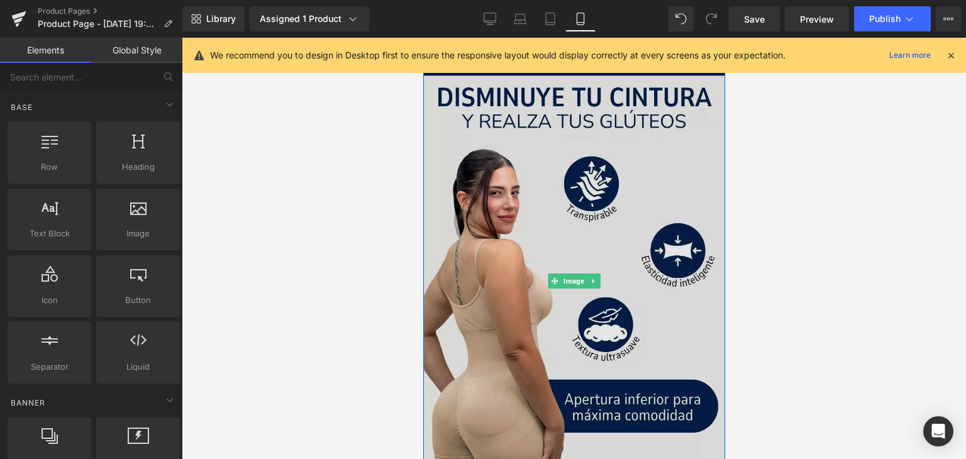
scroll to position [0, 0]
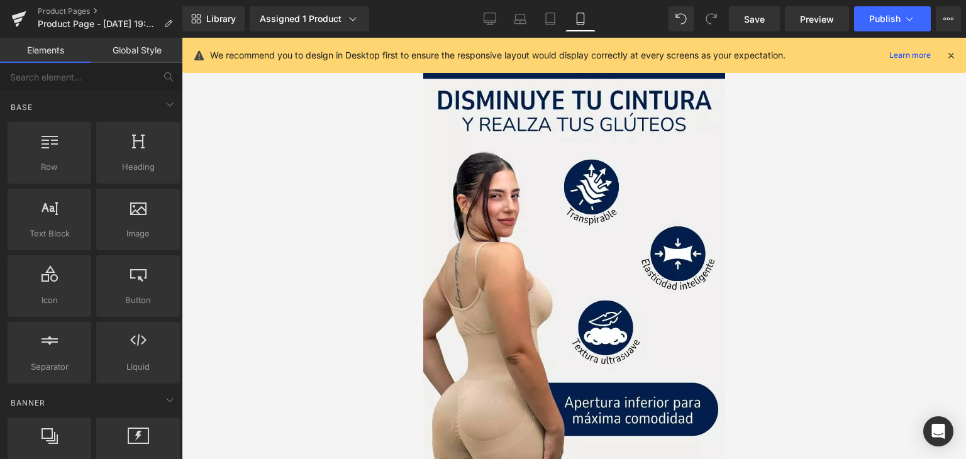
click at [951, 55] on icon at bounding box center [950, 55] width 11 height 11
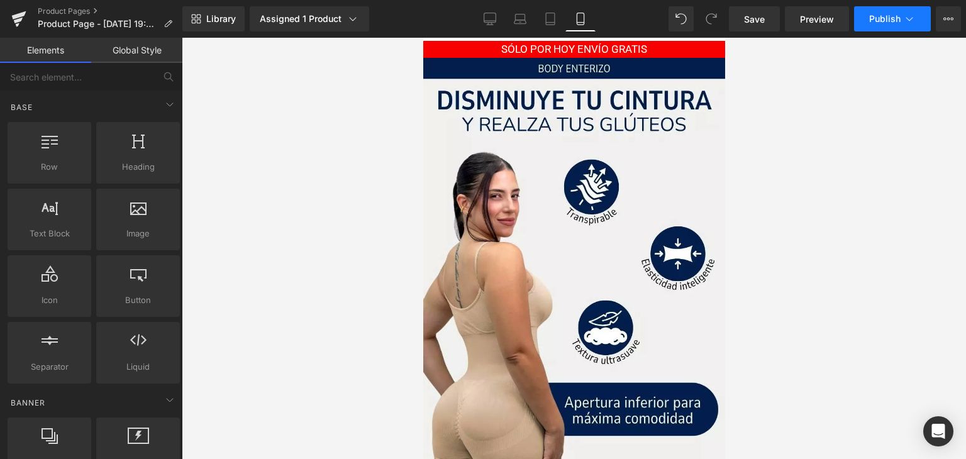
click at [872, 30] on button "Publish" at bounding box center [892, 18] width 77 height 25
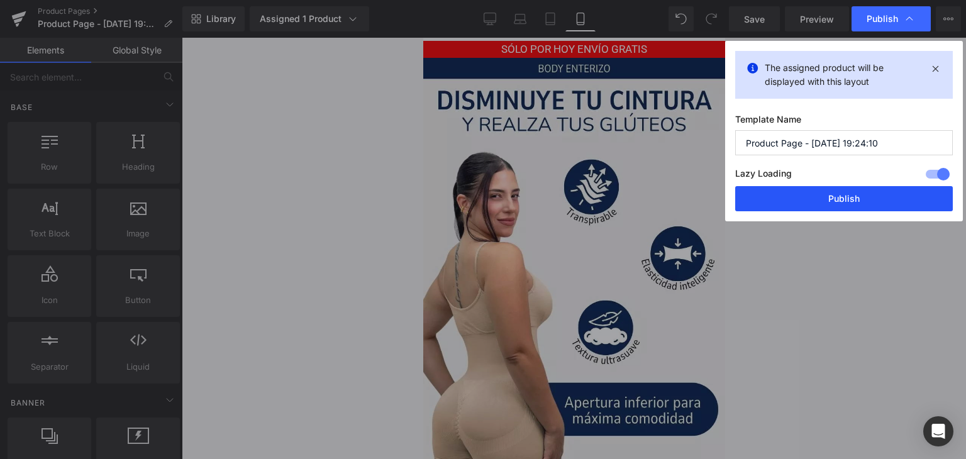
click at [816, 196] on button "Publish" at bounding box center [843, 198] width 217 height 25
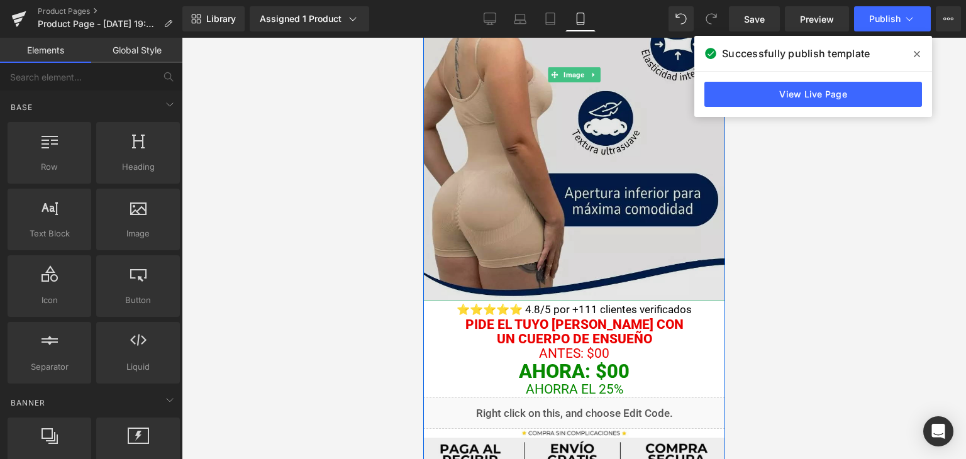
scroll to position [251, 0]
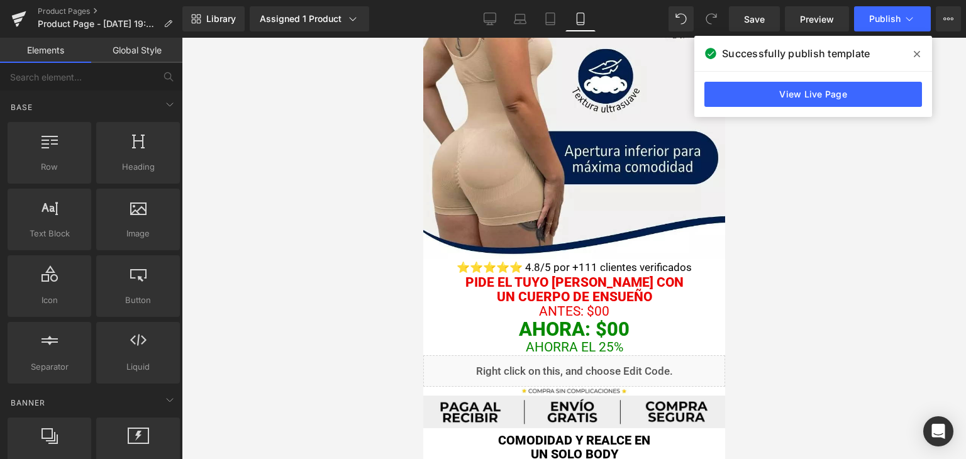
click at [918, 58] on icon at bounding box center [916, 54] width 6 height 10
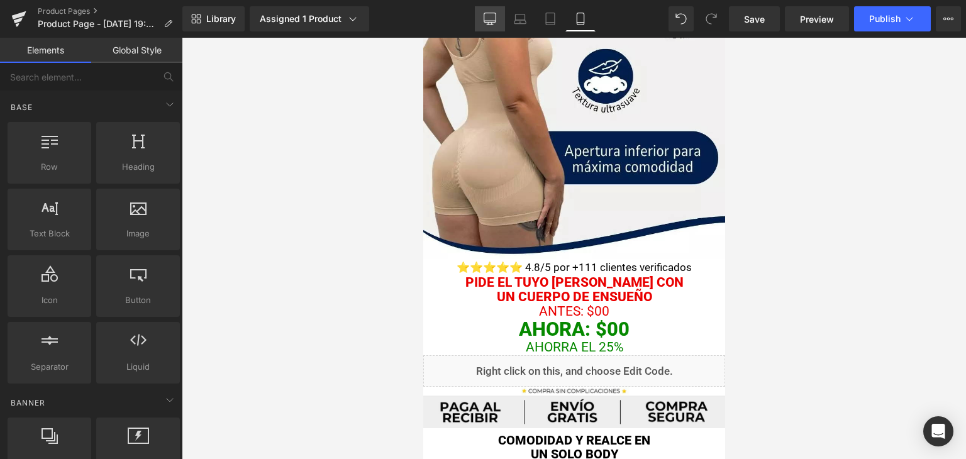
click at [488, 23] on icon at bounding box center [489, 19] width 13 height 13
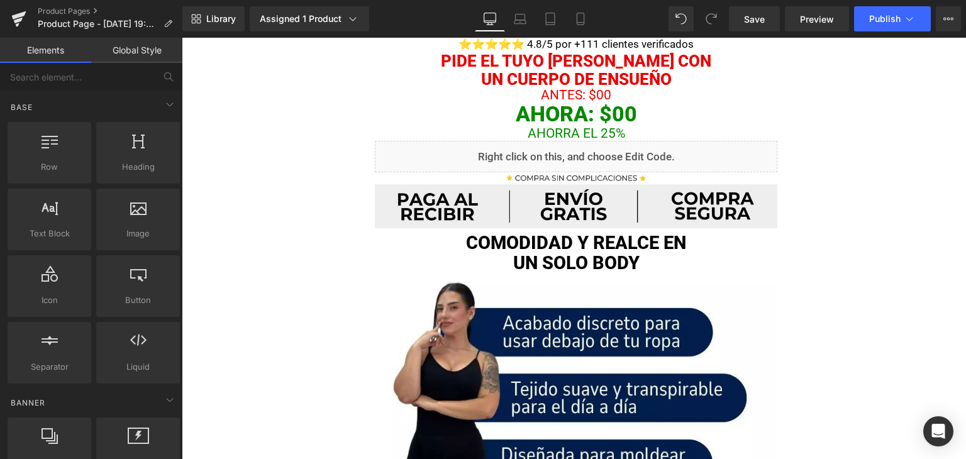
scroll to position [503, 0]
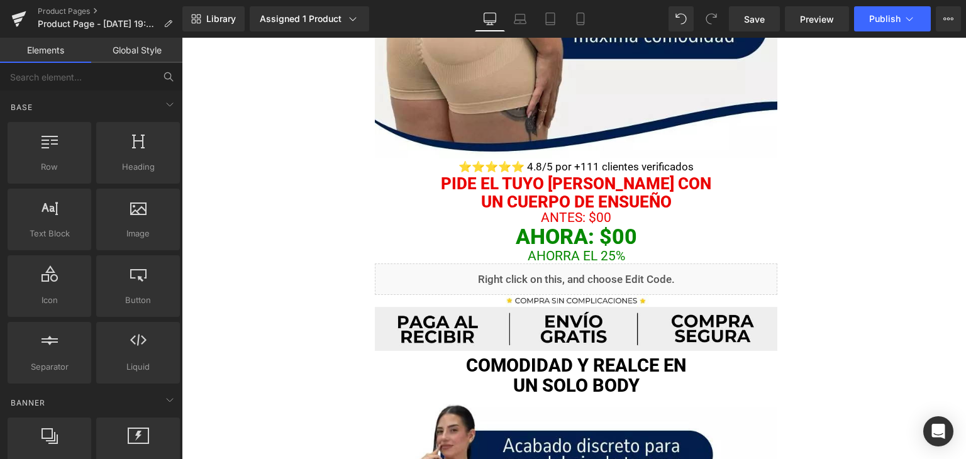
click at [168, 71] on icon at bounding box center [168, 76] width 11 height 11
click at [131, 72] on input "text" at bounding box center [77, 77] width 155 height 28
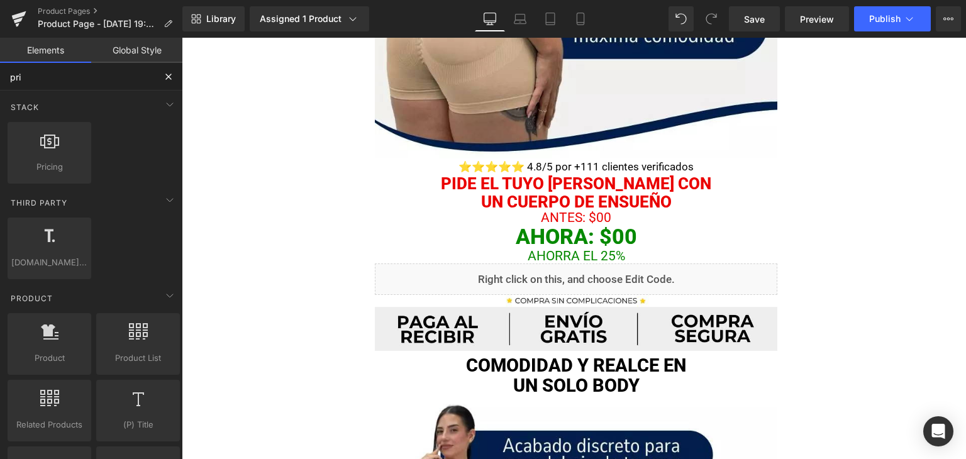
type input "pric"
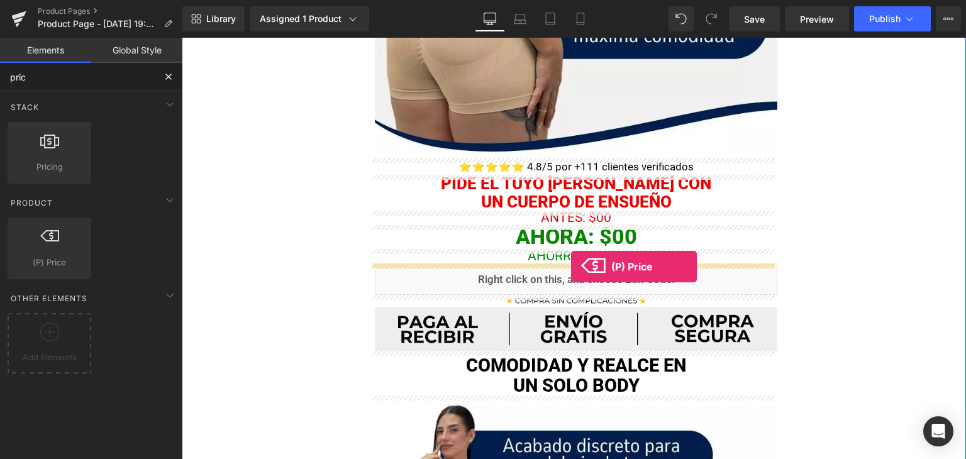
drag, startPoint x: 240, startPoint y: 300, endPoint x: 571, endPoint y: 267, distance: 332.9
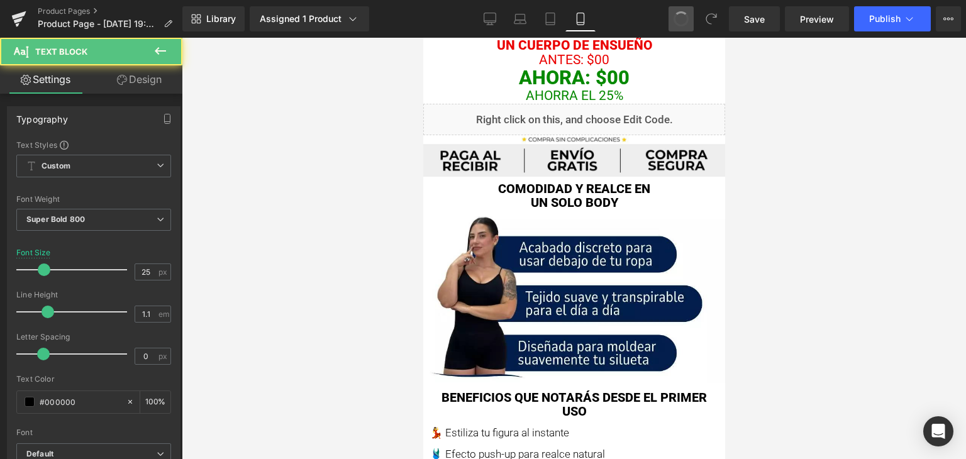
type input "29"
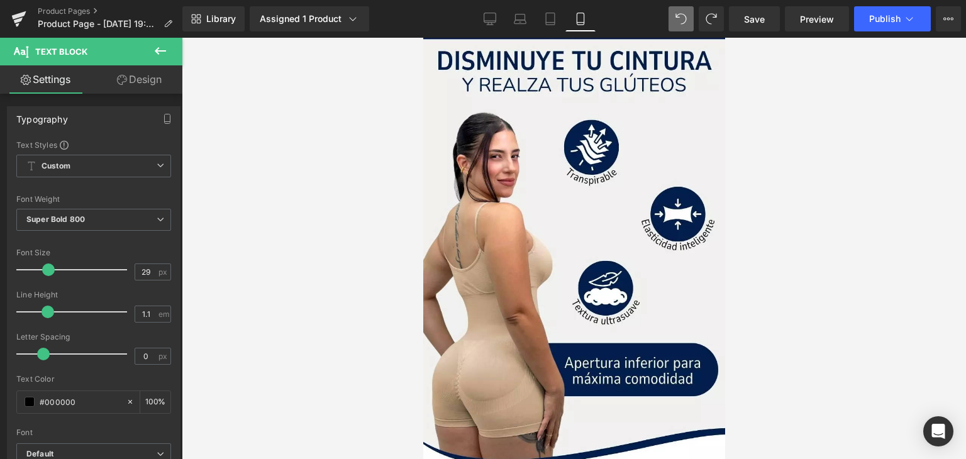
scroll to position [0, 0]
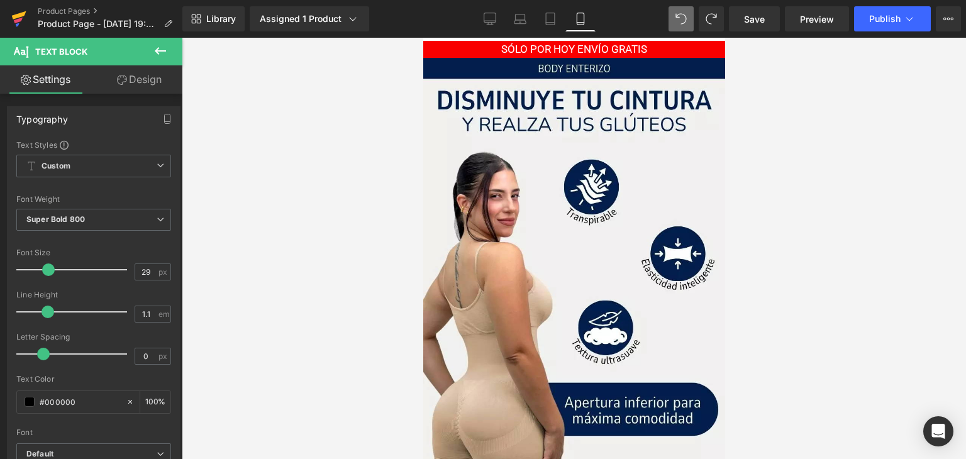
click at [13, 21] on icon at bounding box center [18, 18] width 15 height 31
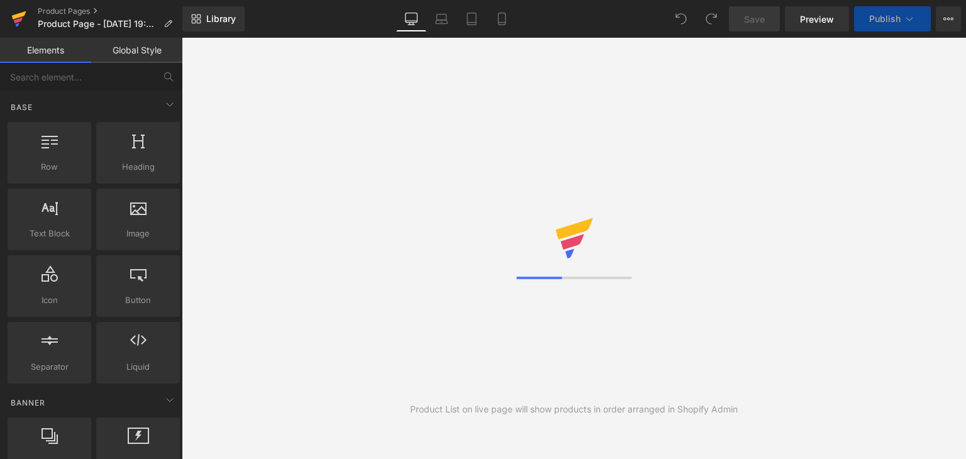
drag, startPoint x: 0, startPoint y: 0, endPoint x: 19, endPoint y: 22, distance: 29.4
click at [19, 22] on icon at bounding box center [18, 18] width 15 height 31
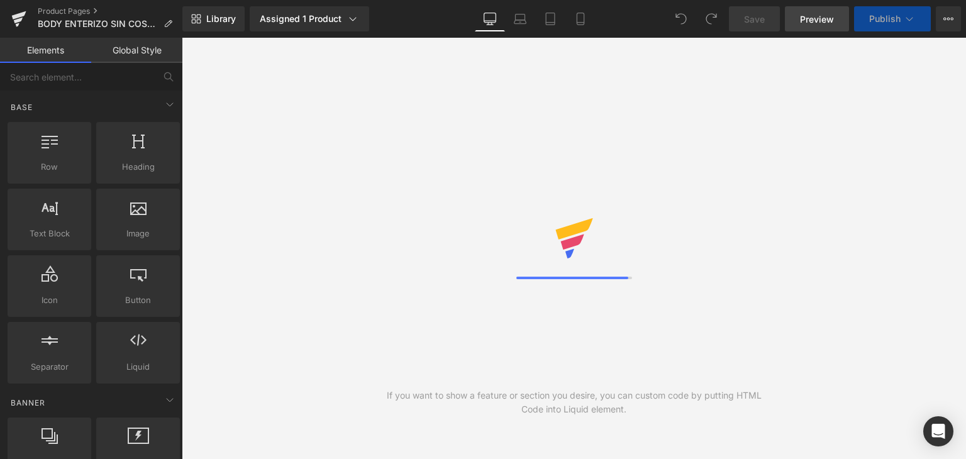
click at [820, 14] on span "Preview" at bounding box center [817, 19] width 34 height 13
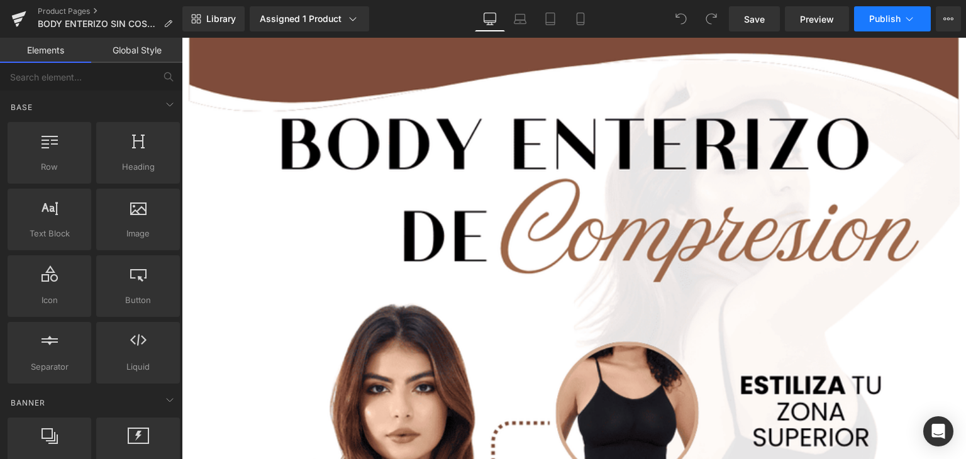
click at [910, 16] on icon at bounding box center [909, 19] width 13 height 13
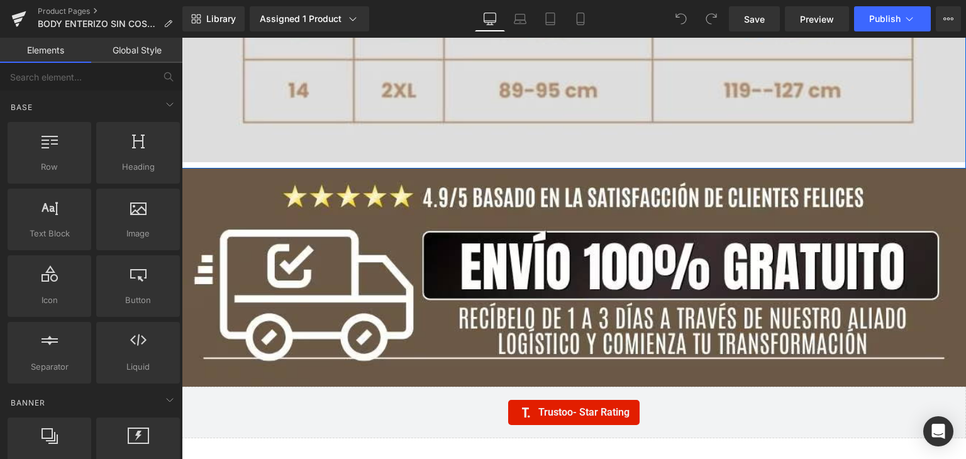
scroll to position [7142, 0]
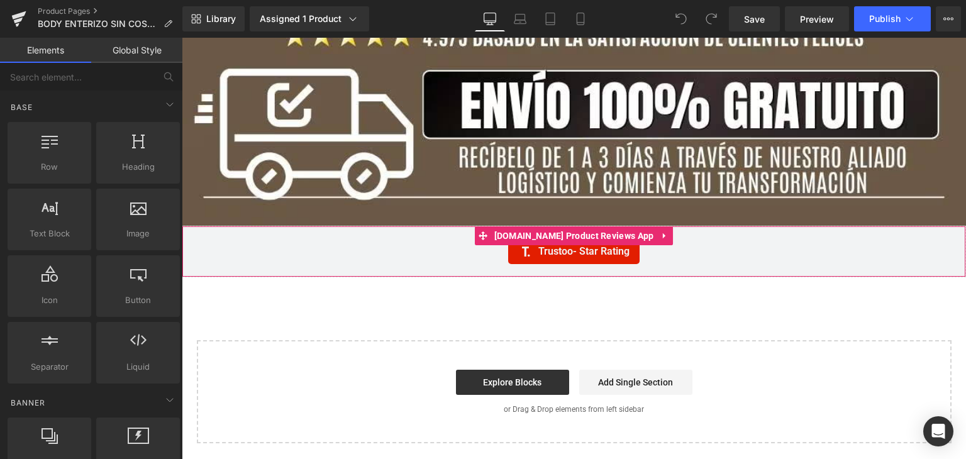
click at [658, 252] on div "Trustoo - Star Rating" at bounding box center [573, 251] width 757 height 25
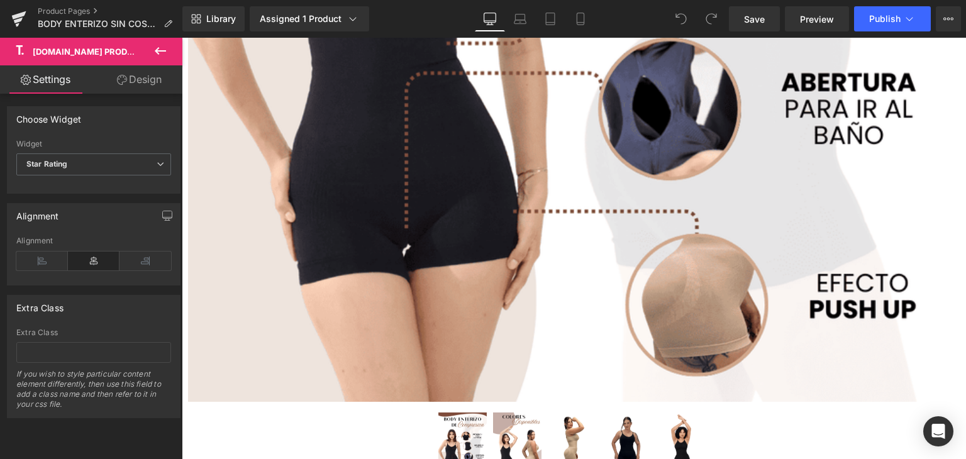
scroll to position [880, 0]
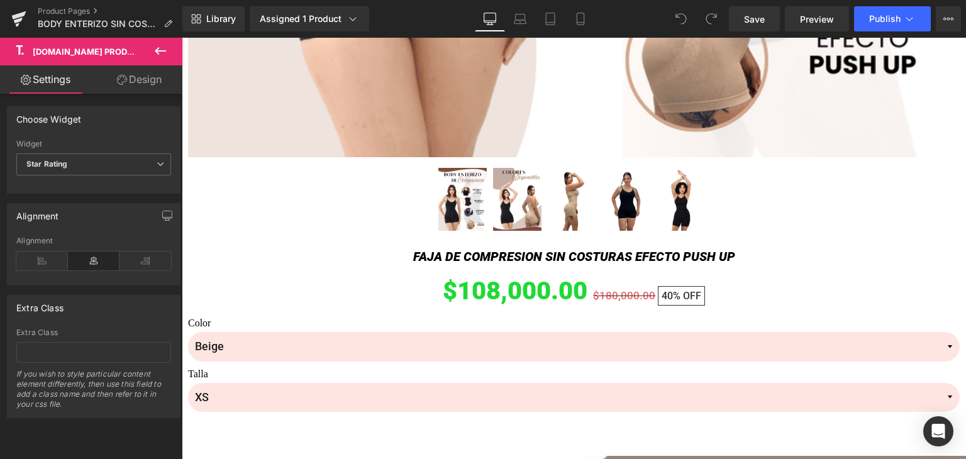
click at [384, 299] on div "$108,000.00 $180,000.00 40% OFF" at bounding box center [573, 292] width 771 height 40
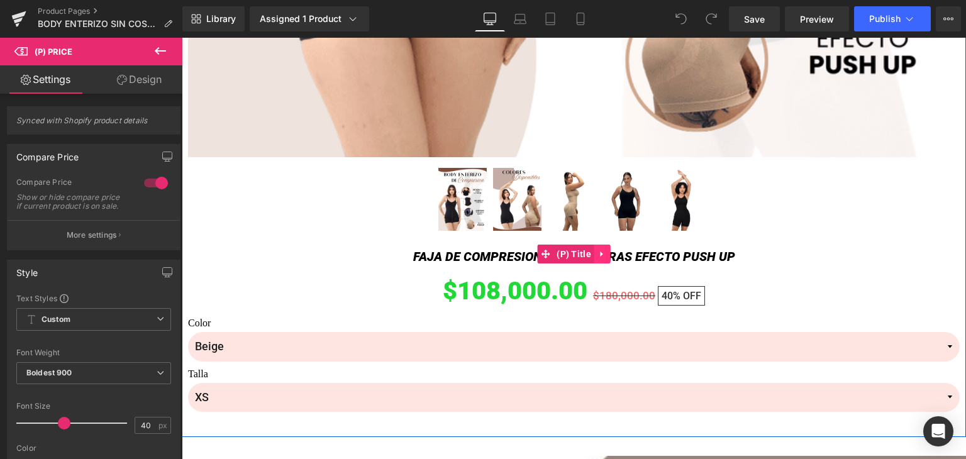
click at [598, 254] on icon at bounding box center [602, 253] width 9 height 9
click at [541, 289] on icon at bounding box center [545, 290] width 9 height 9
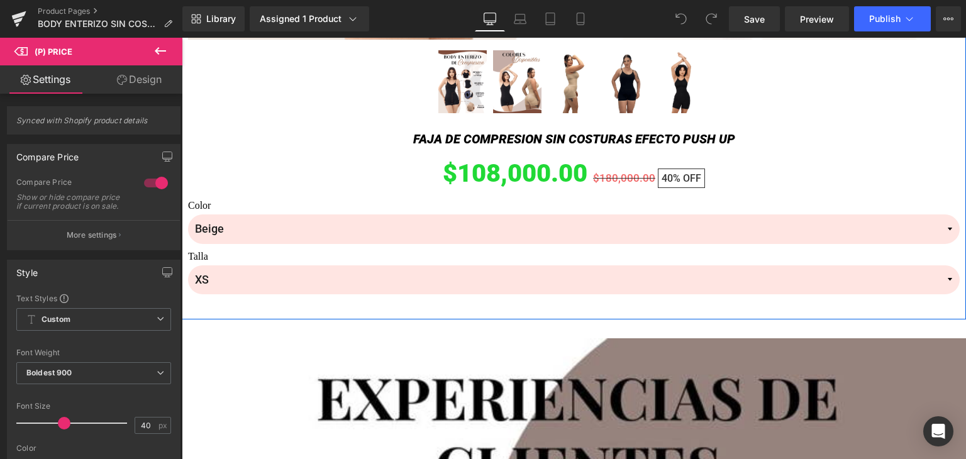
scroll to position [1006, 0]
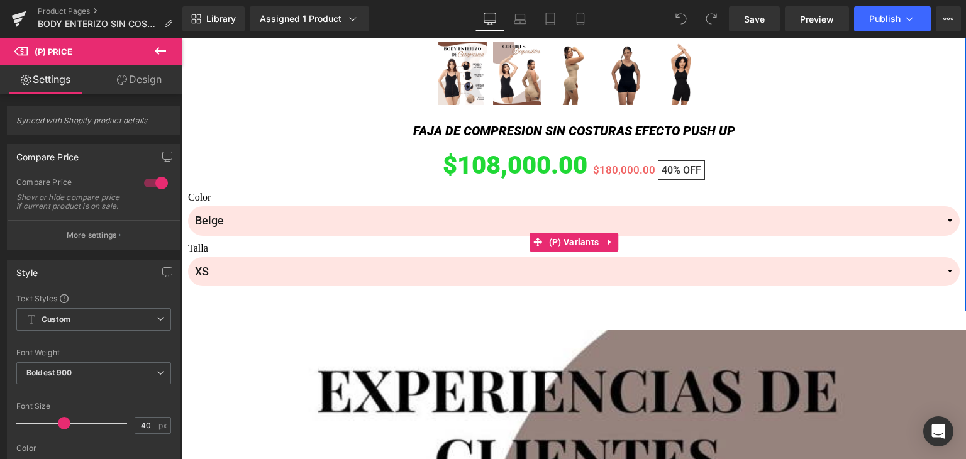
click at [419, 249] on label "Talla" at bounding box center [573, 249] width 771 height 15
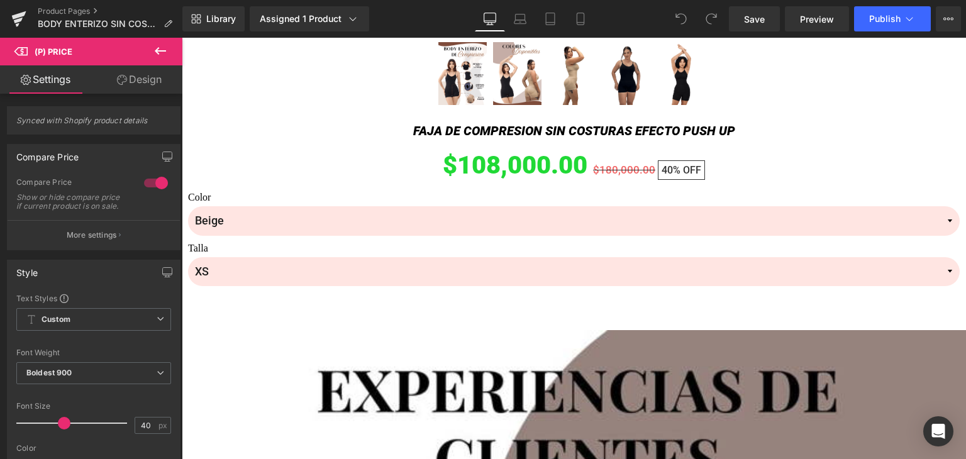
click at [158, 53] on icon at bounding box center [160, 51] width 11 height 8
